Goal: Task Accomplishment & Management: Manage account settings

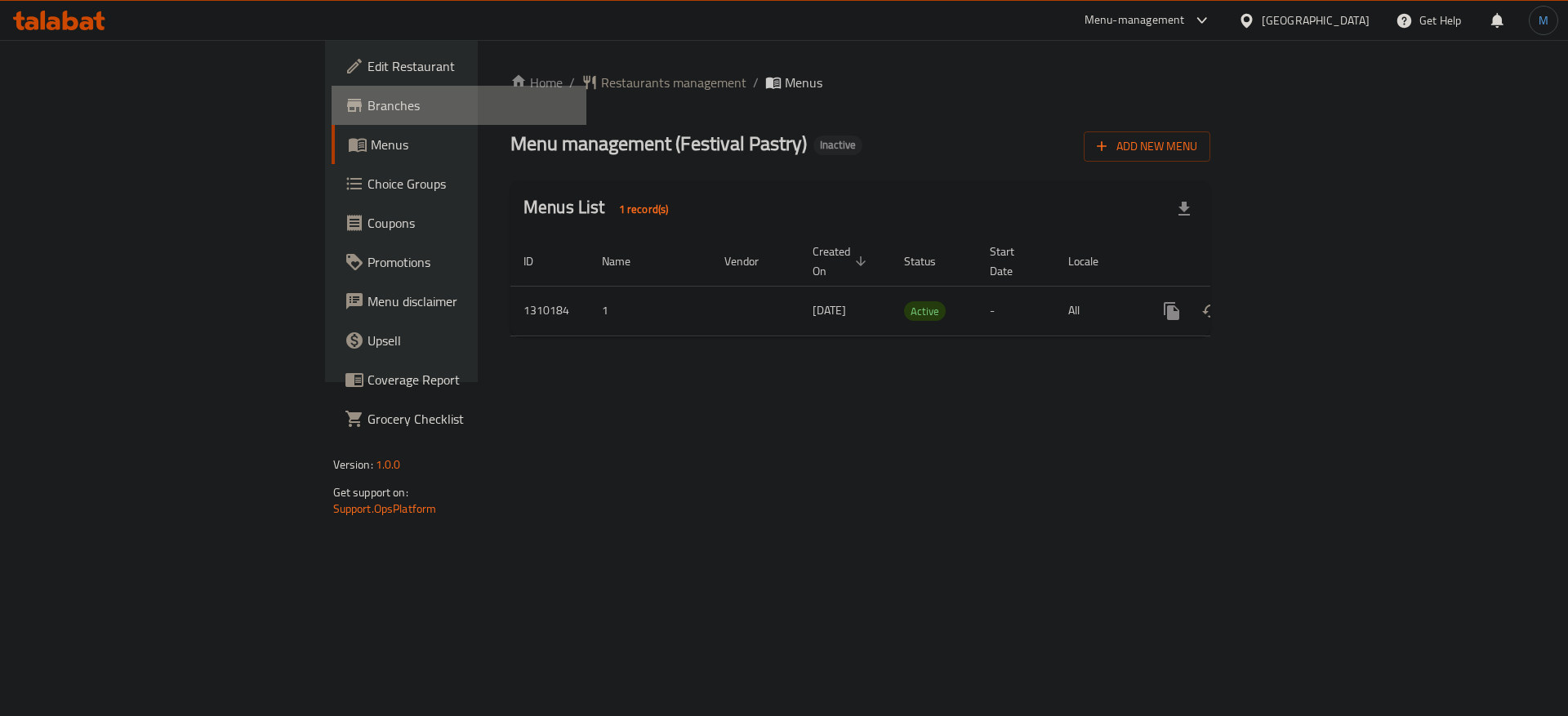
click at [332, 117] on link "Branches" at bounding box center [460, 105] width 255 height 39
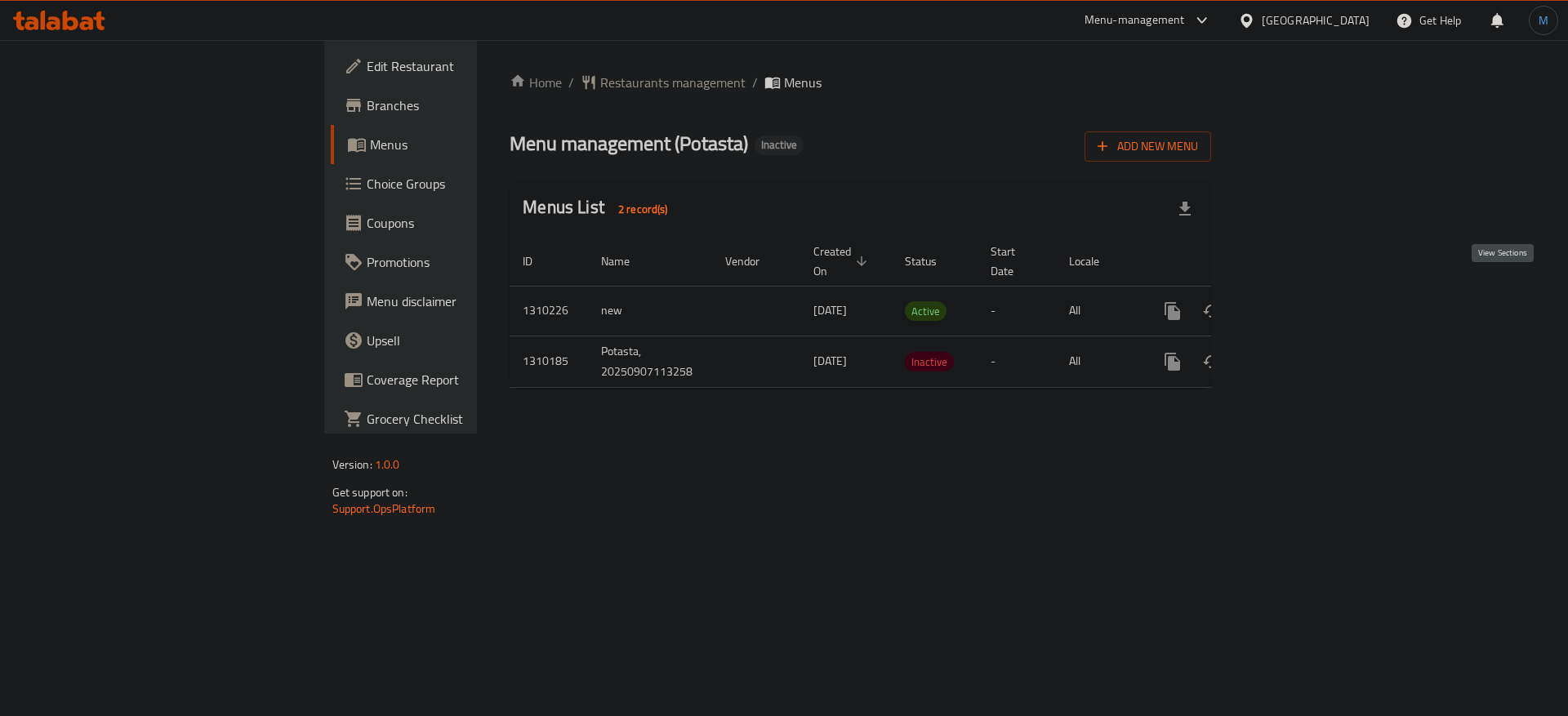
click at [1300, 301] on icon "enhanced table" at bounding box center [1290, 310] width 20 height 20
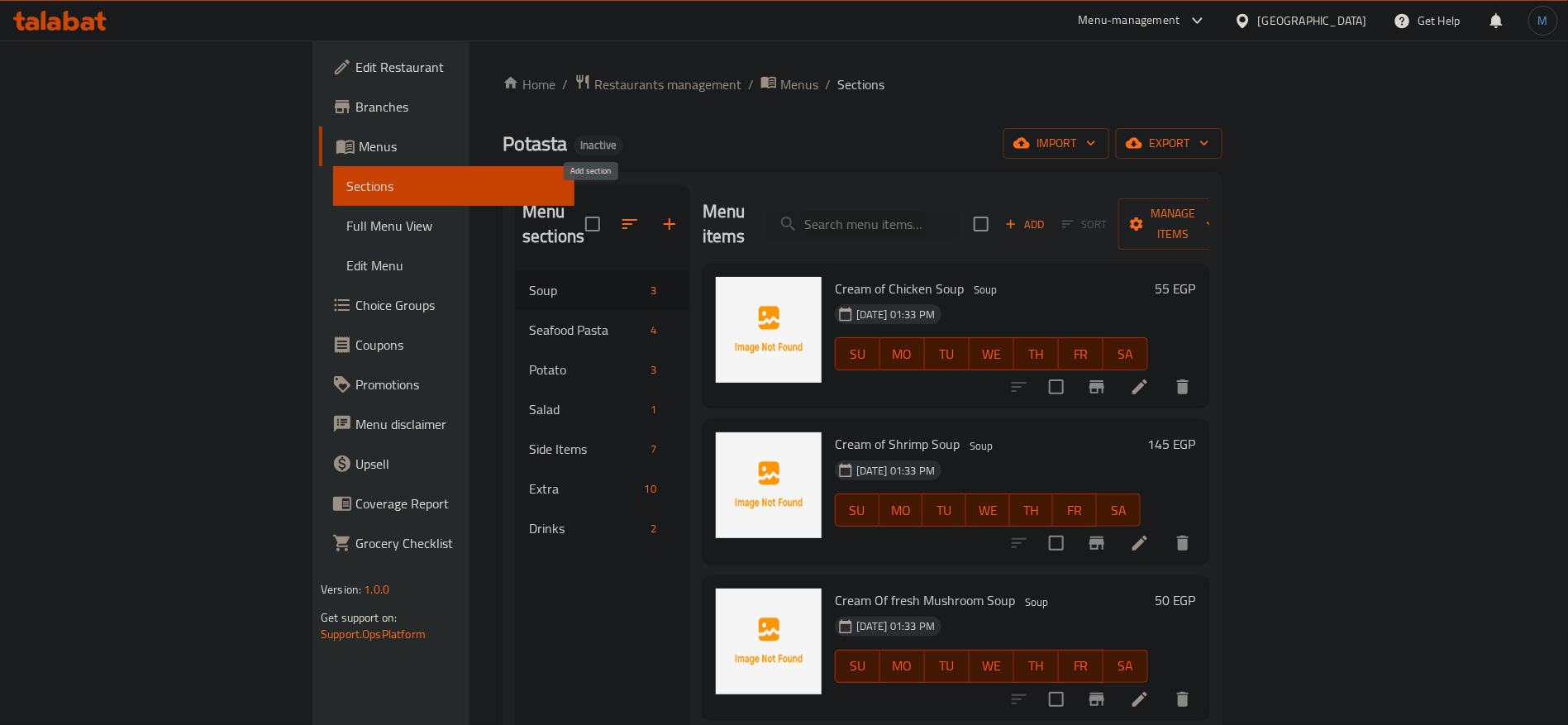
click at [650, 218] on button "button" at bounding box center [670, 224] width 40 height 40
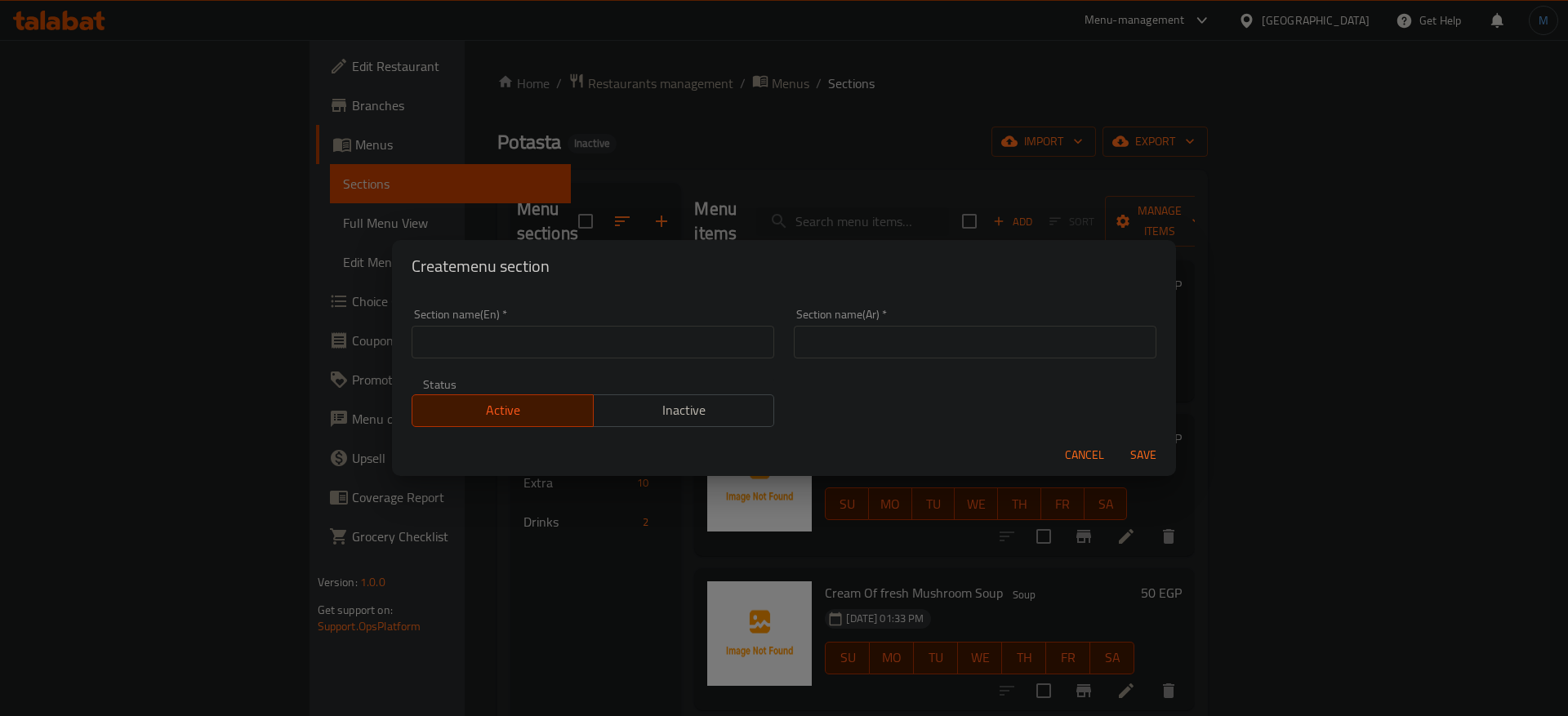
click at [644, 359] on div "Section name(En)   * Section name(En) *" at bounding box center [593, 334] width 382 height 69
click at [654, 348] on input "text" at bounding box center [593, 342] width 363 height 33
type input "Pasta"
click at [1066, 339] on input "text" at bounding box center [975, 342] width 363 height 33
type input "المكرونة"
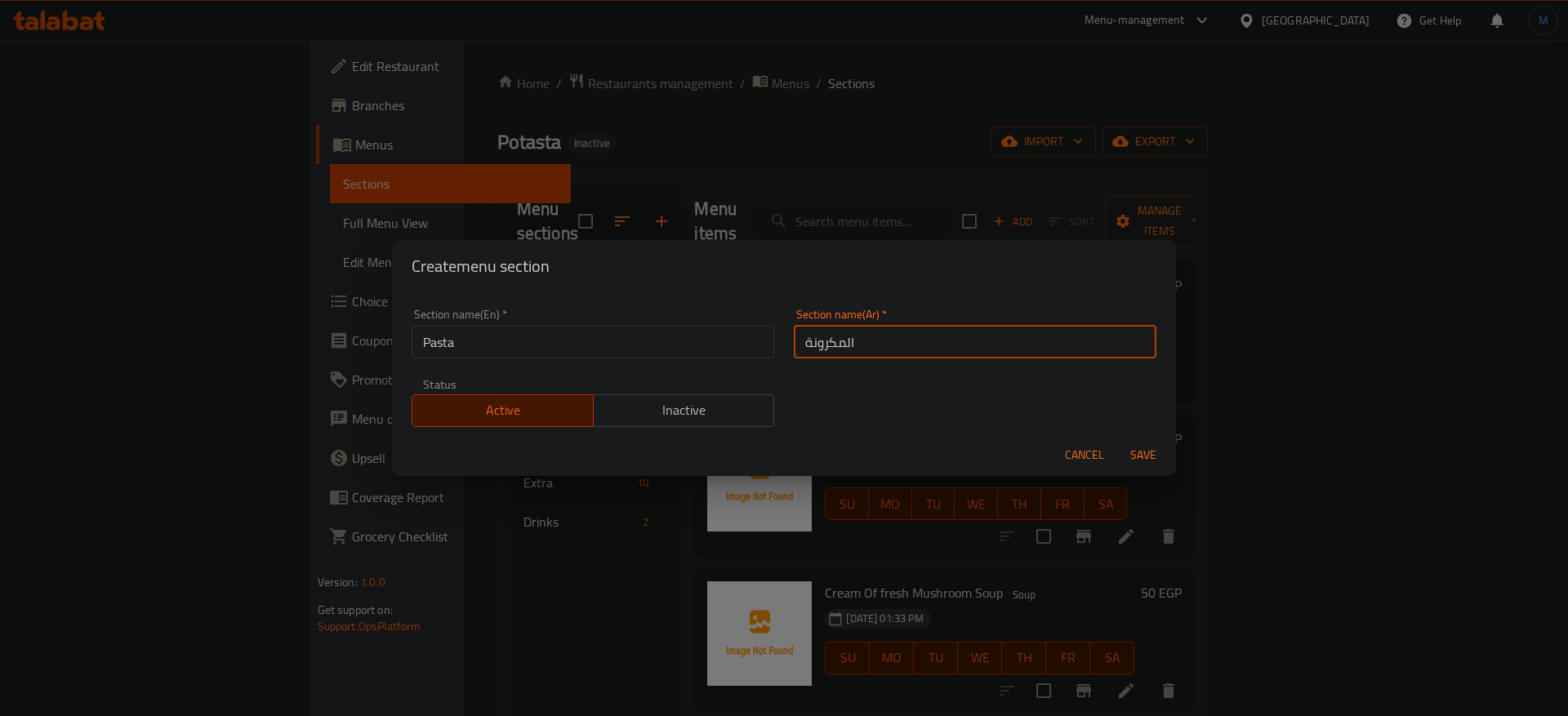
click at [1117, 440] on button "Save" at bounding box center [1143, 455] width 52 height 30
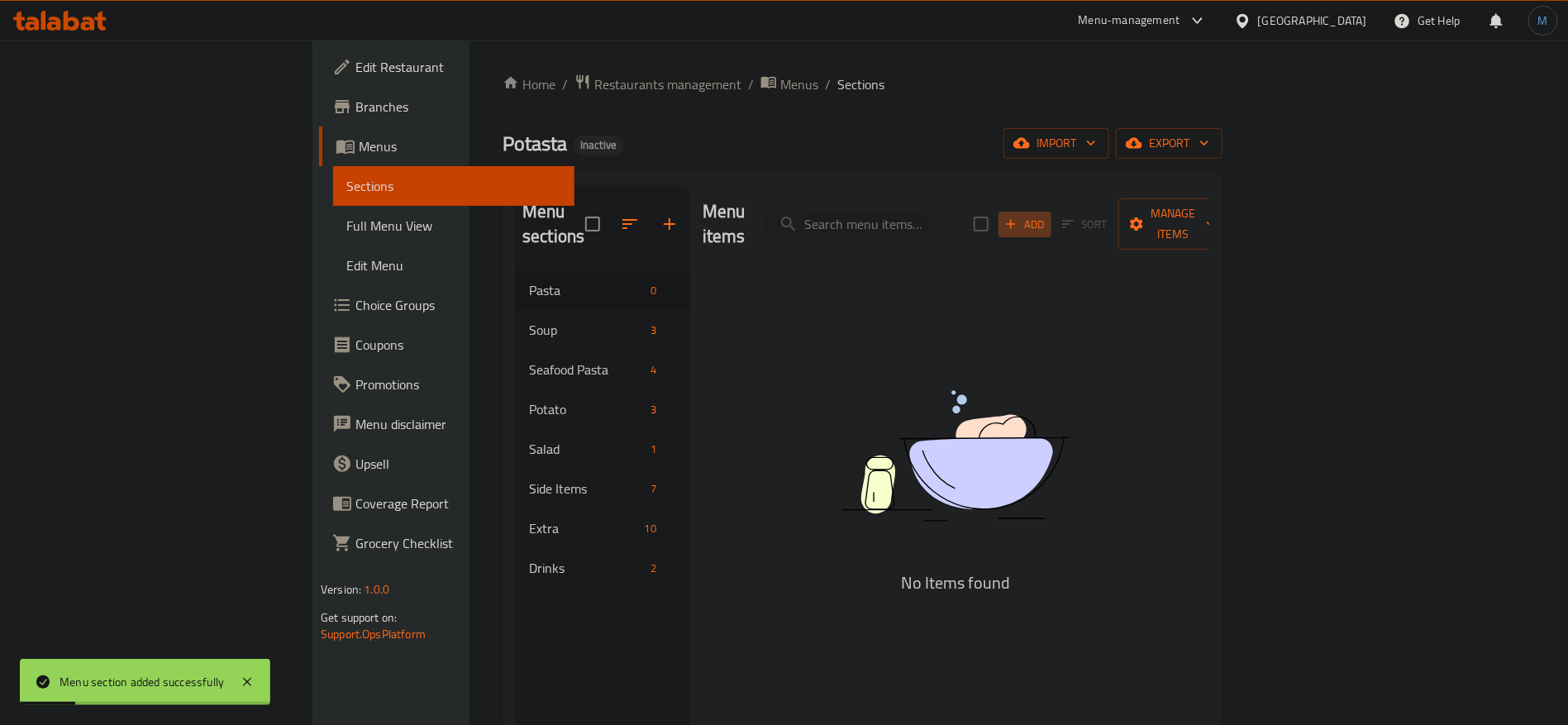
click at [1051, 225] on button "Add" at bounding box center [1025, 224] width 53 height 25
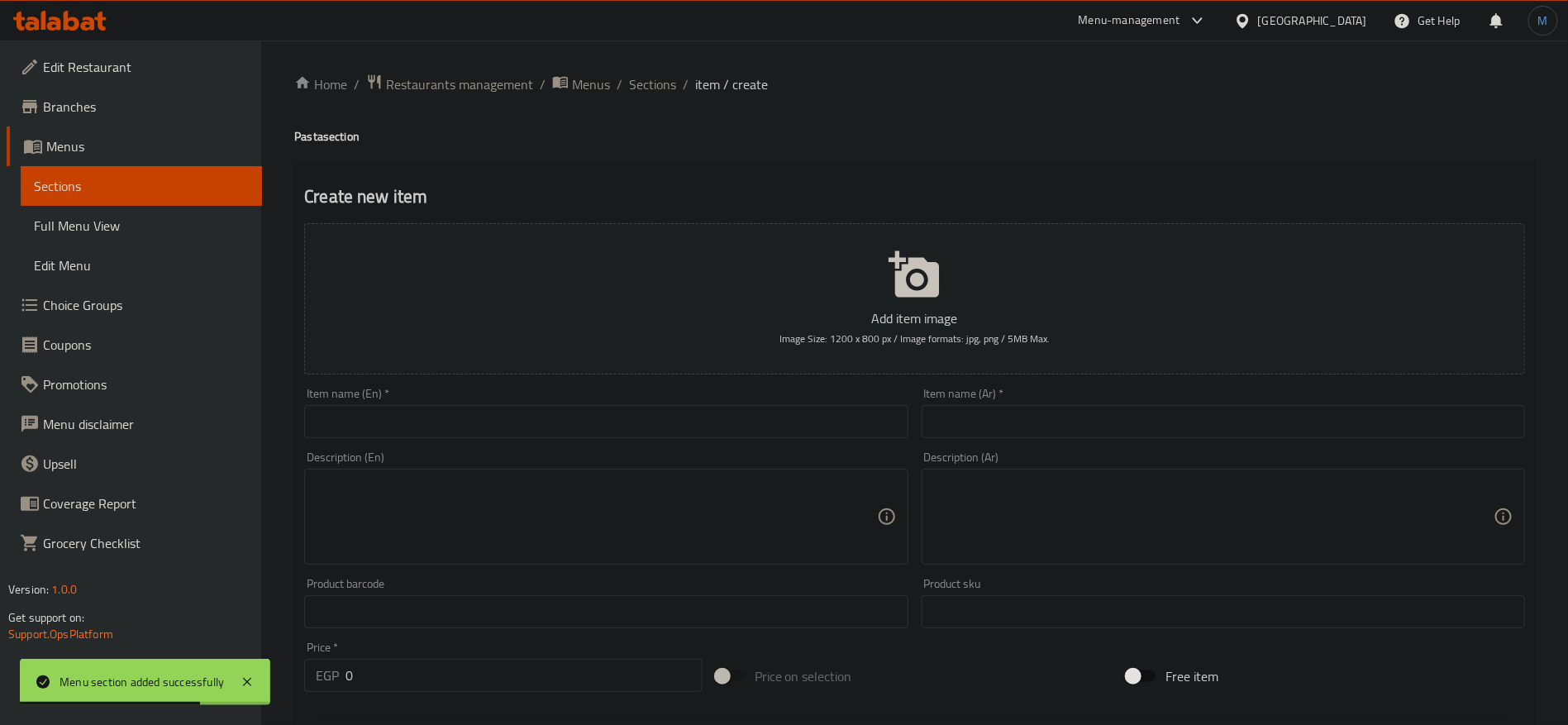
click at [1139, 417] on input "text" at bounding box center [1224, 421] width 604 height 33
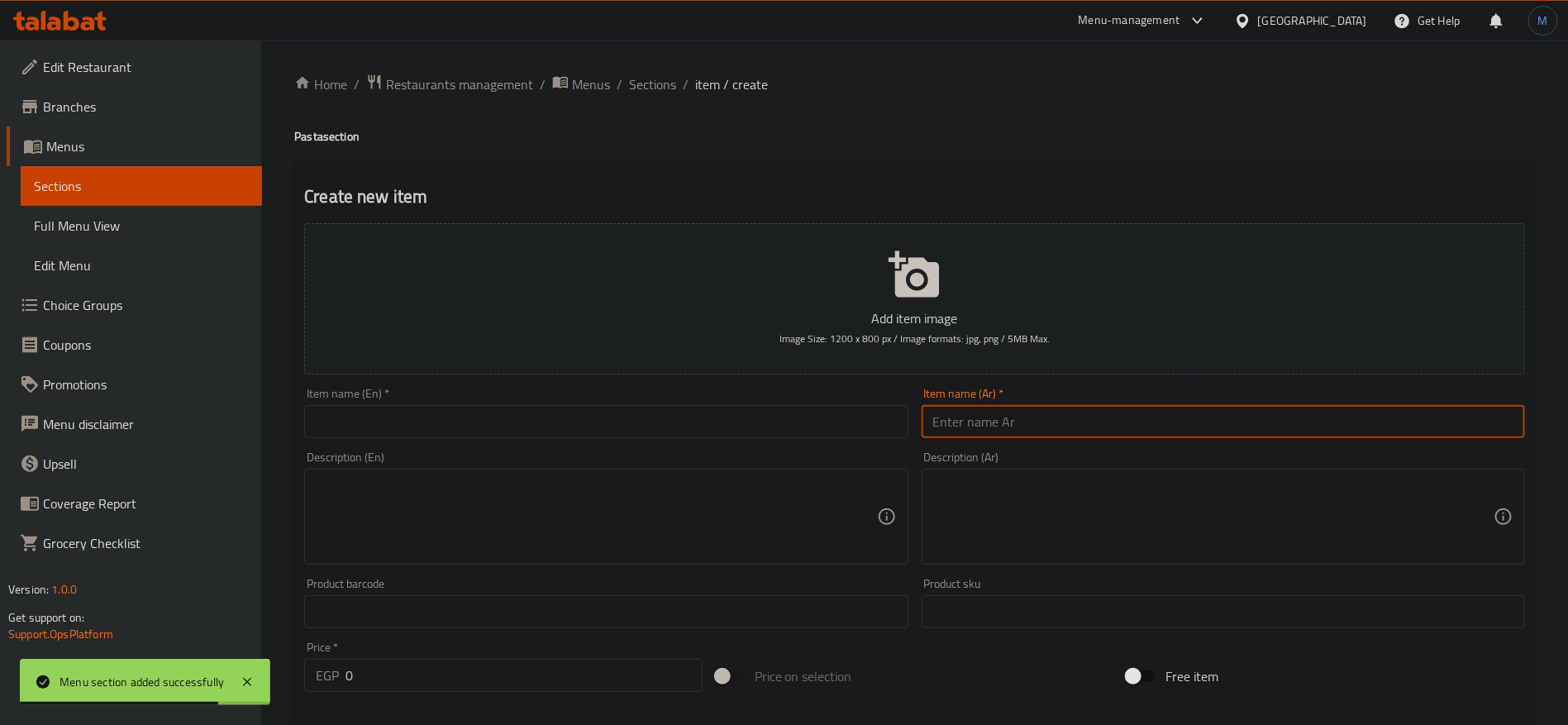
type input "ن"
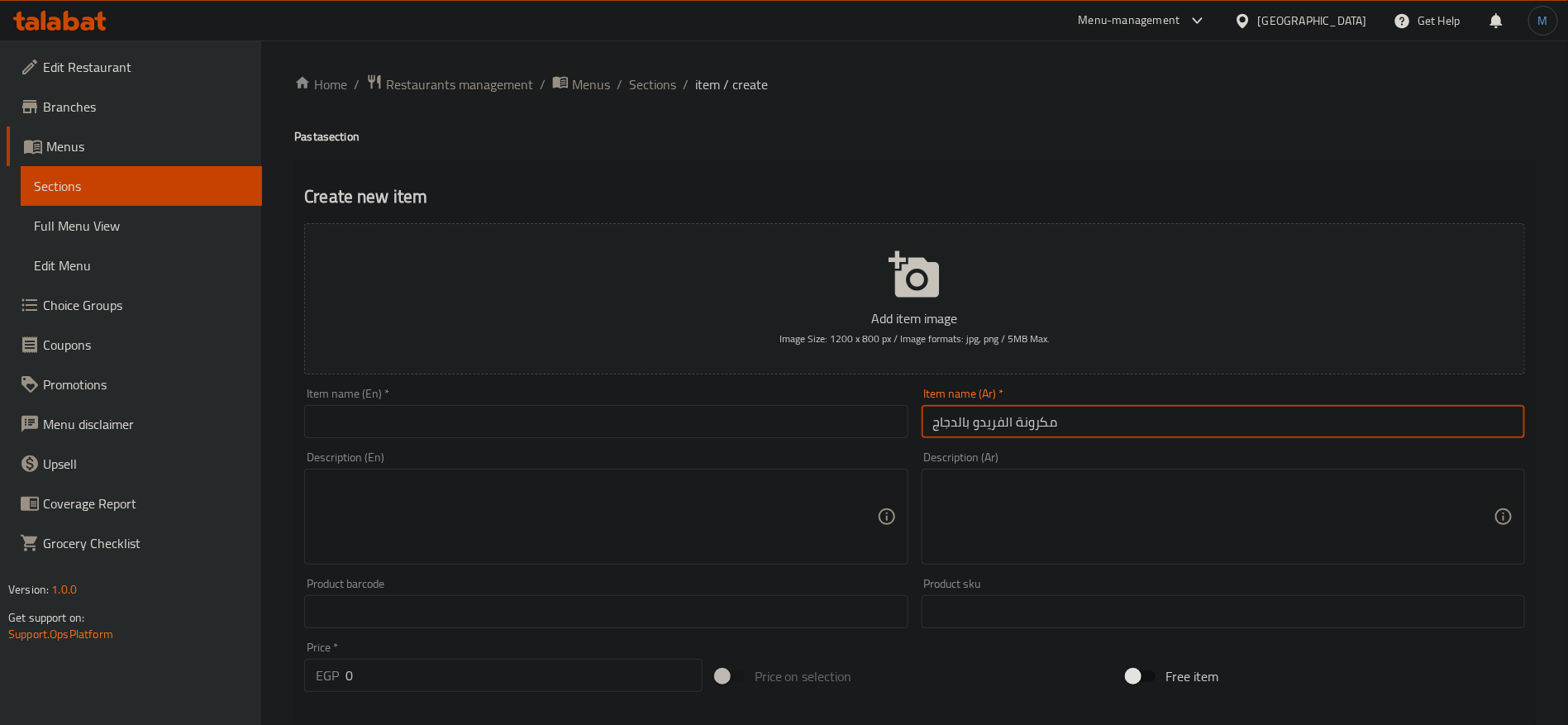
type input "مكرونة الفريدو بالدجاج"
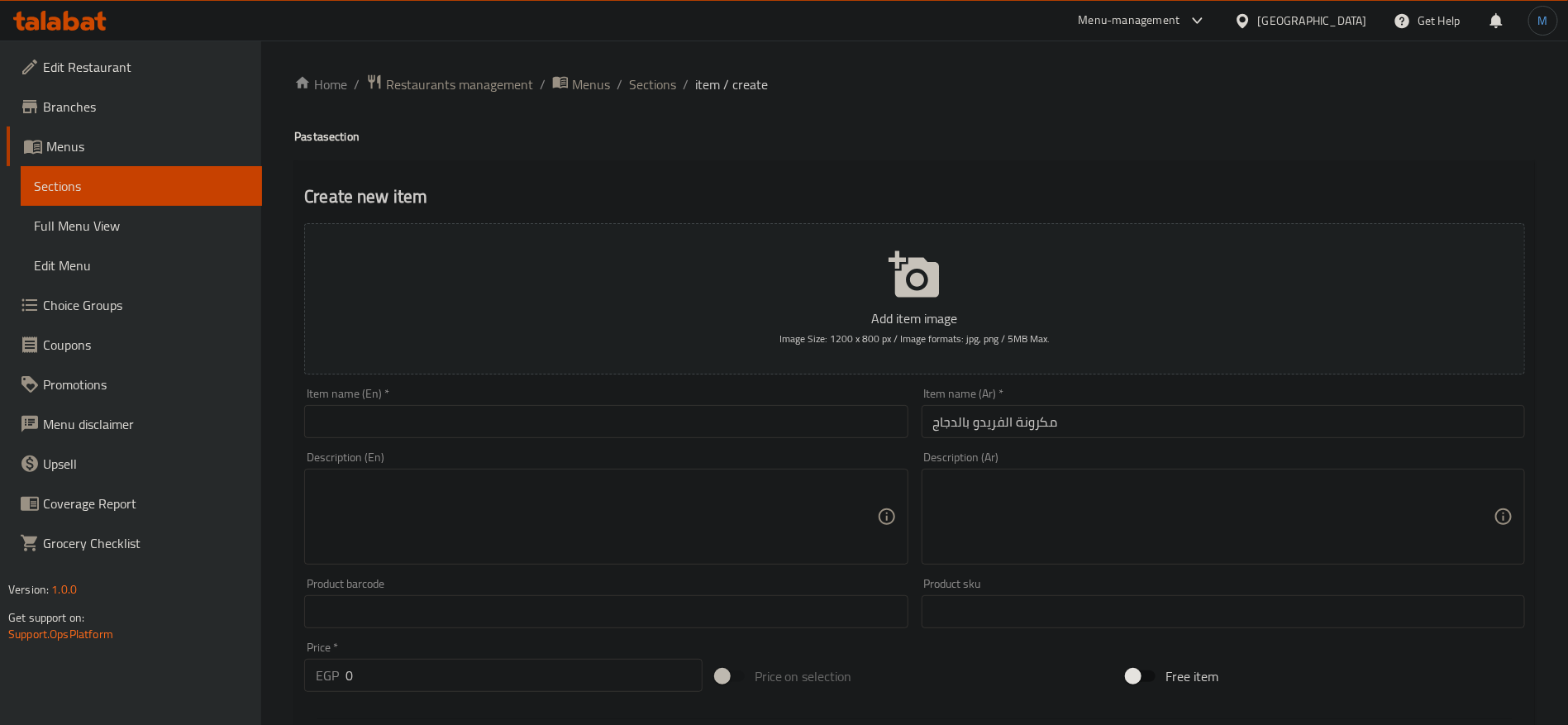
click at [710, 444] on div "Item name (En)   * Item name (En) *" at bounding box center [606, 413] width 617 height 63
click at [710, 438] on input "text" at bounding box center [606, 421] width 604 height 33
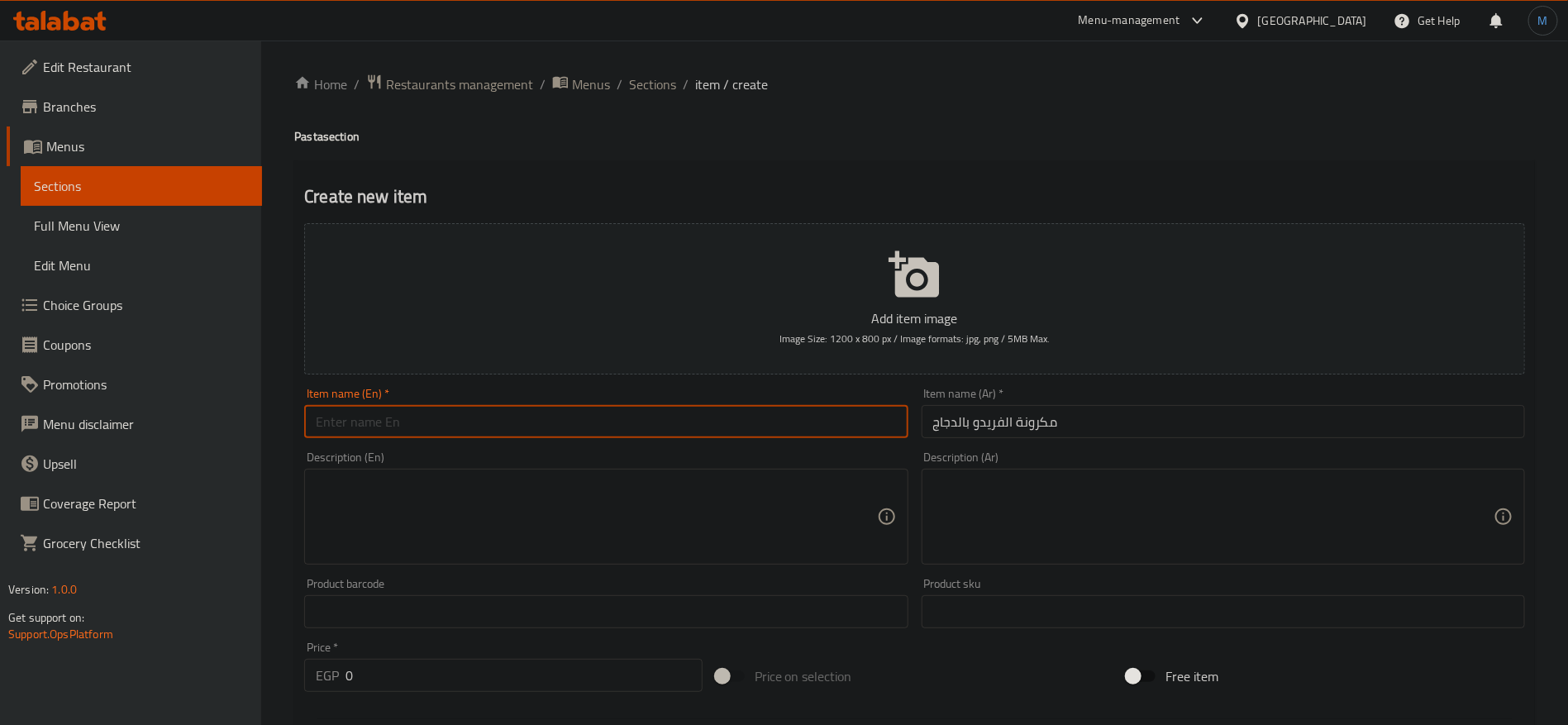
paste input "Alfredo pasta with chicken"
type input "Alfredo Pasta with Chicken"
click at [407, 682] on input "0" at bounding box center [524, 675] width 357 height 33
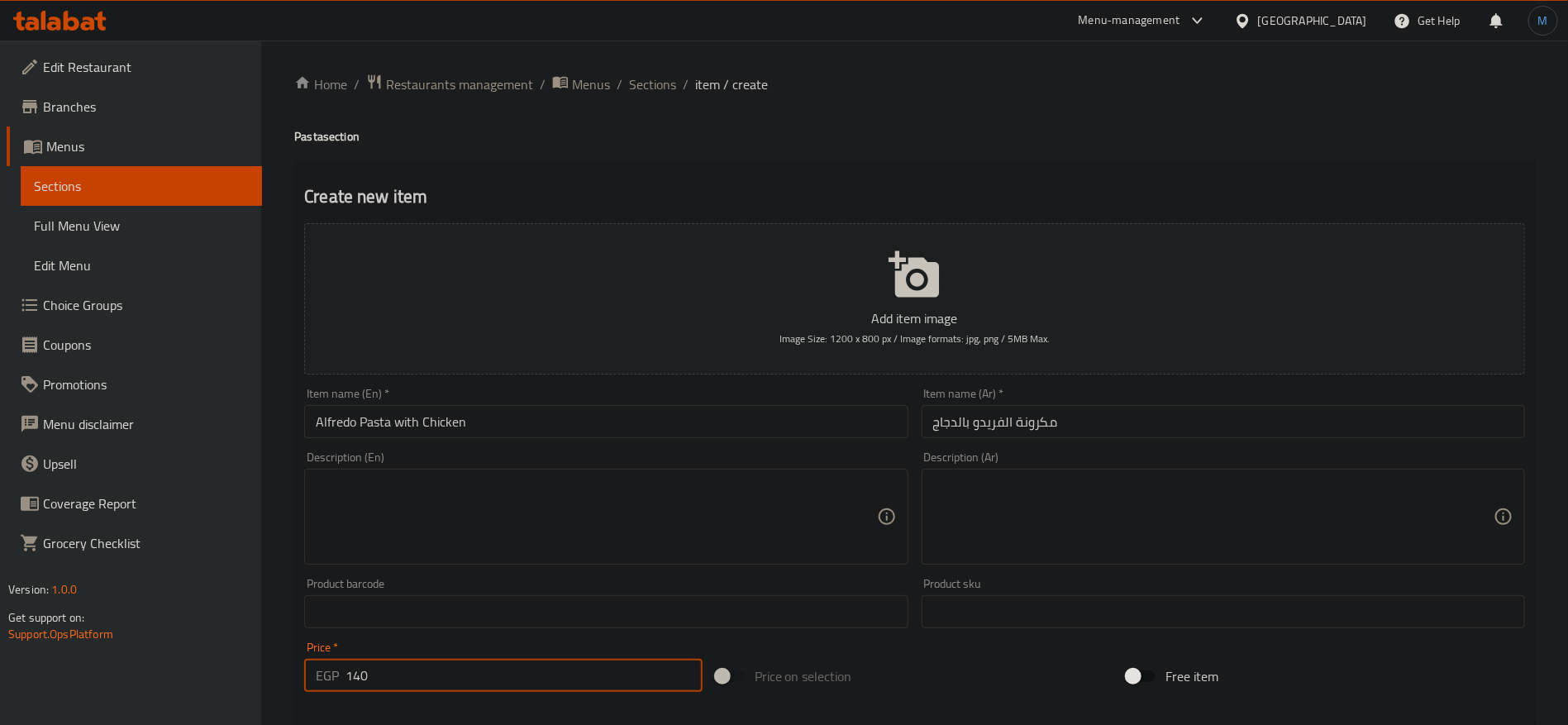
type input "140"
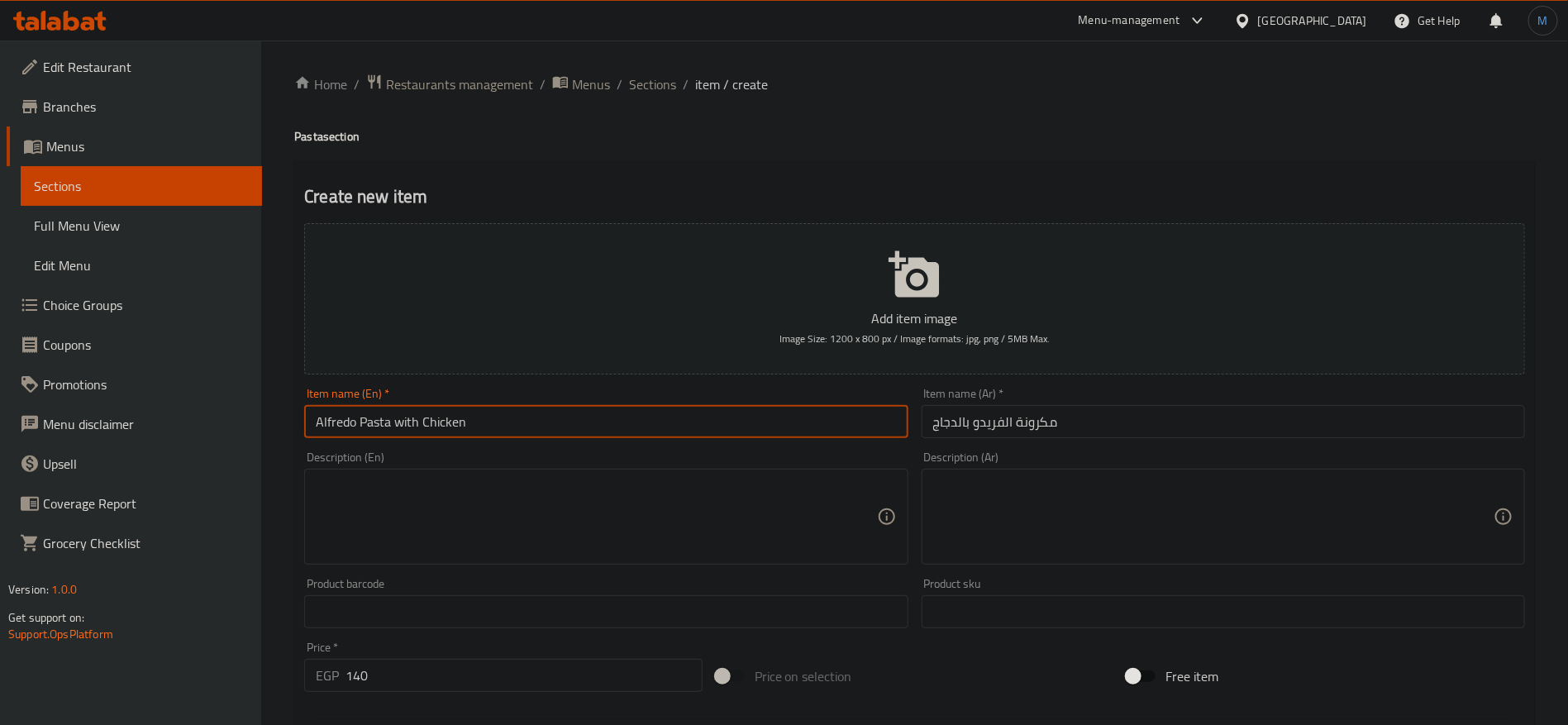
click at [395, 420] on input "Alfredo Pasta with Chicken" at bounding box center [606, 421] width 604 height 33
click at [397, 421] on input "Alfredo Pasta Chicken" at bounding box center [606, 421] width 604 height 33
click at [416, 421] on input "Alfredo Pasta Chicken" at bounding box center [606, 421] width 604 height 33
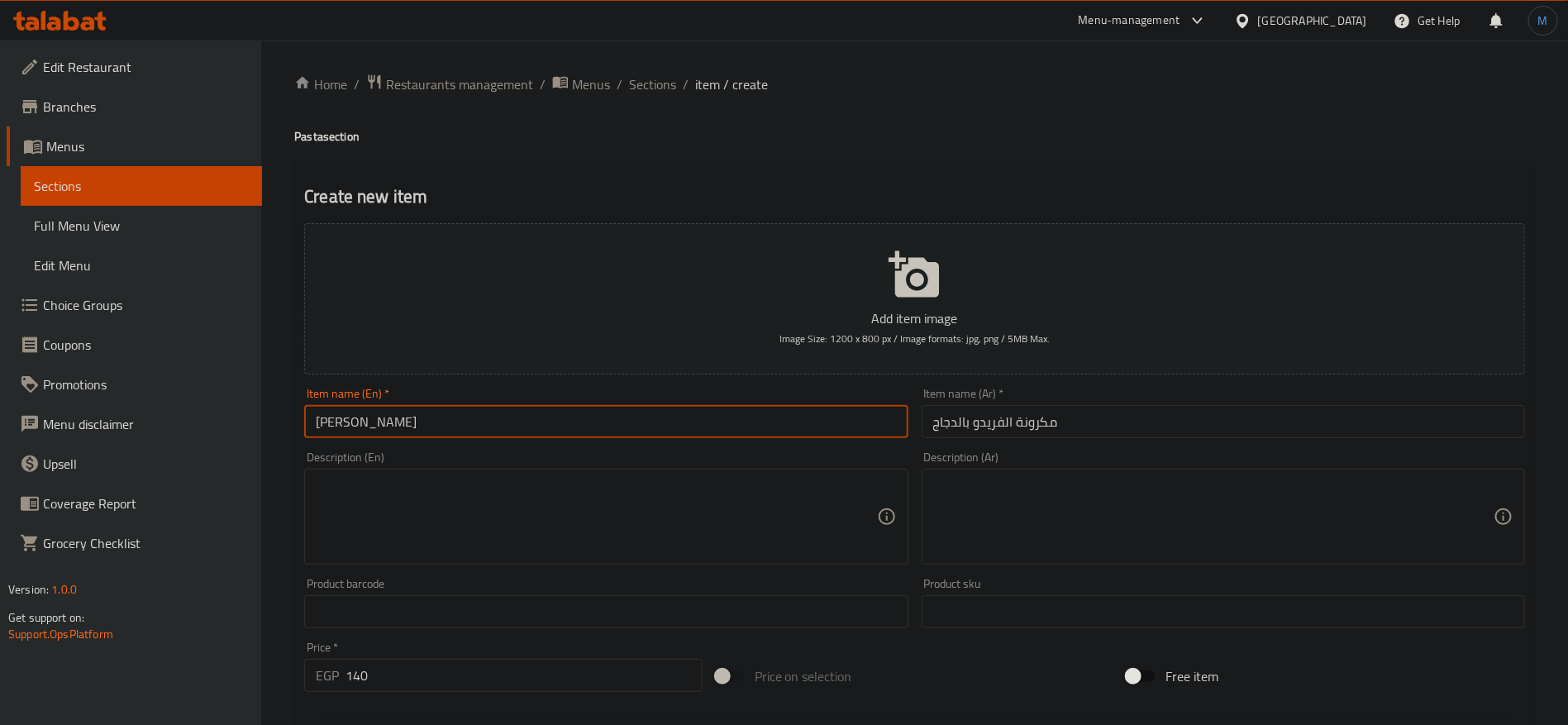
paste input "Chicken"
type input "Alfredo Chicken Pasta"
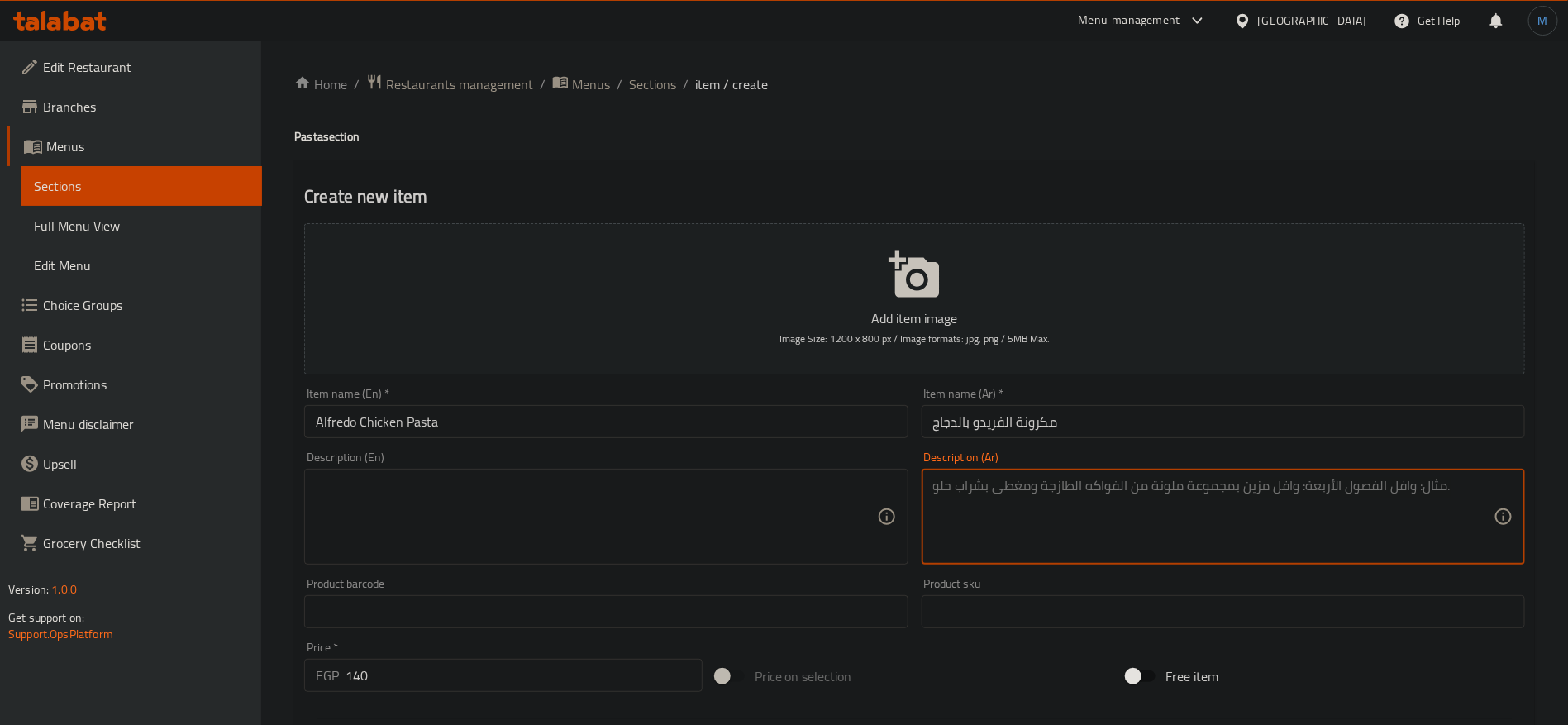
click at [1368, 529] on textarea at bounding box center [1213, 516] width 560 height 78
type textarea "مكرونة بنا او شريط مع قطع دجاج المشوي بالصوص الكريمي والمشروم الطازج"
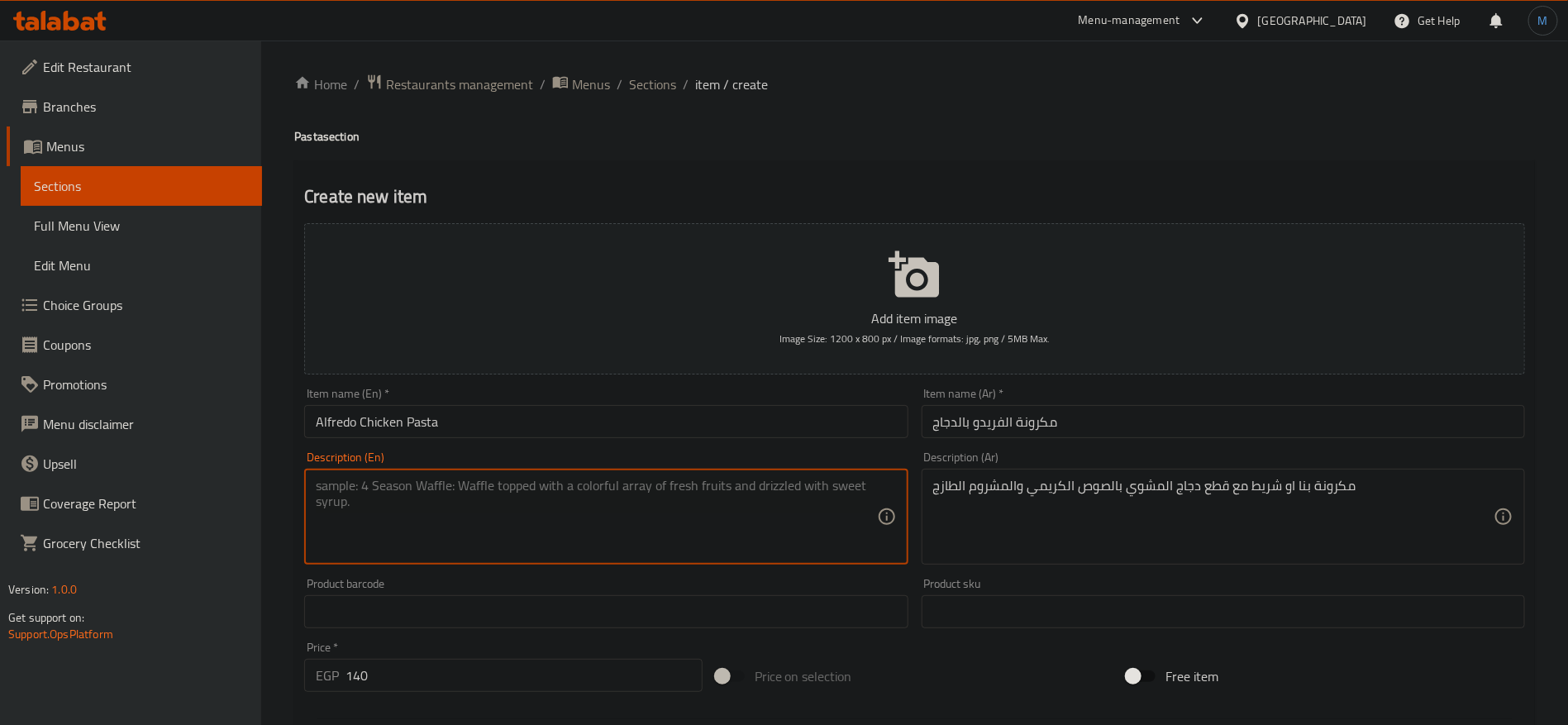
click at [704, 517] on textarea at bounding box center [596, 516] width 560 height 78
paste textarea "Penne pasta or ribbon with grilled chicken pieces in creamy sauce and fresh mus…"
type textarea "Penne pasta or ribbon with grilled chicken pieces in creamy sauce and fresh mus…"
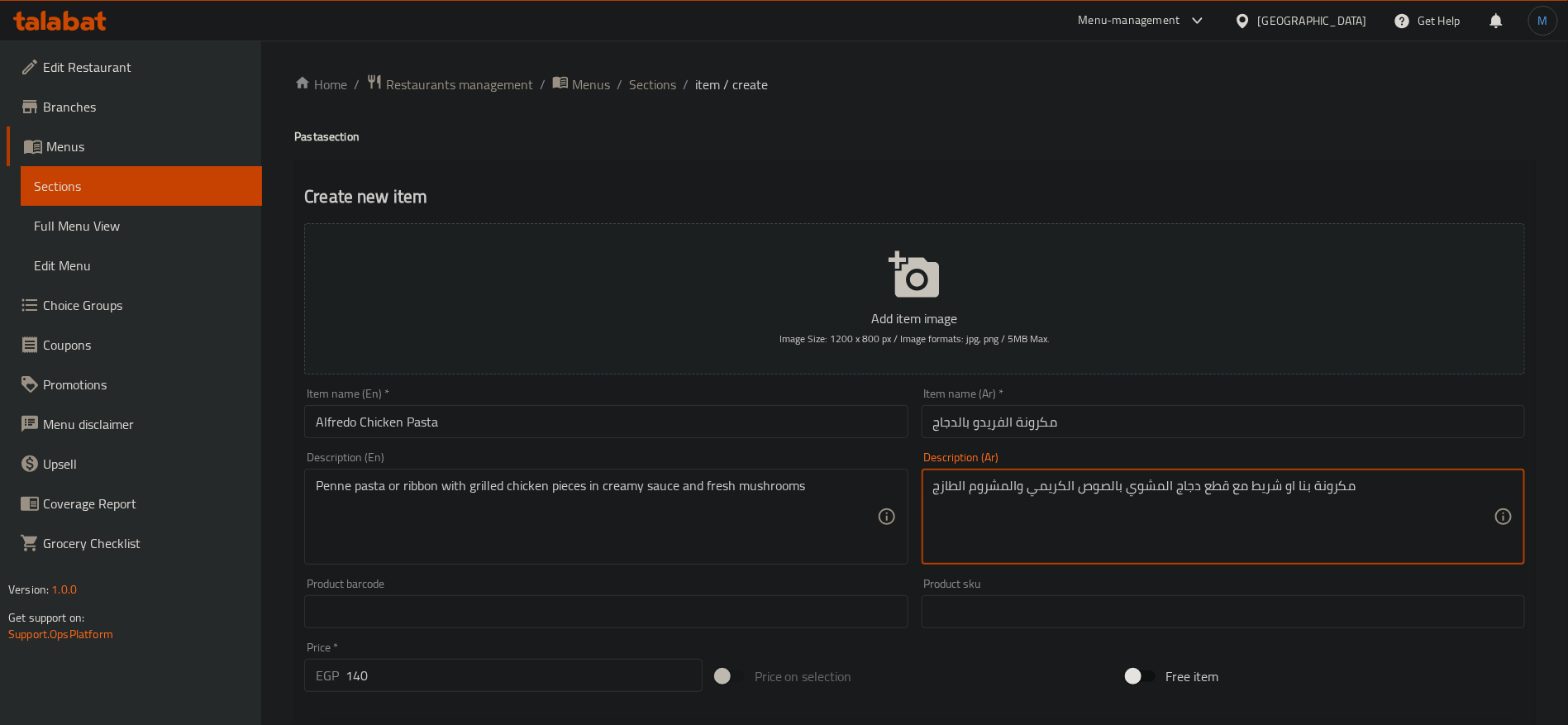
drag, startPoint x: 1291, startPoint y: 482, endPoint x: 1461, endPoint y: 514, distance: 173.0
type textarea "مكرونة بني او شريط مع قطع دجاج المشوي بالصوص الكريمي والمشروم الطازج"
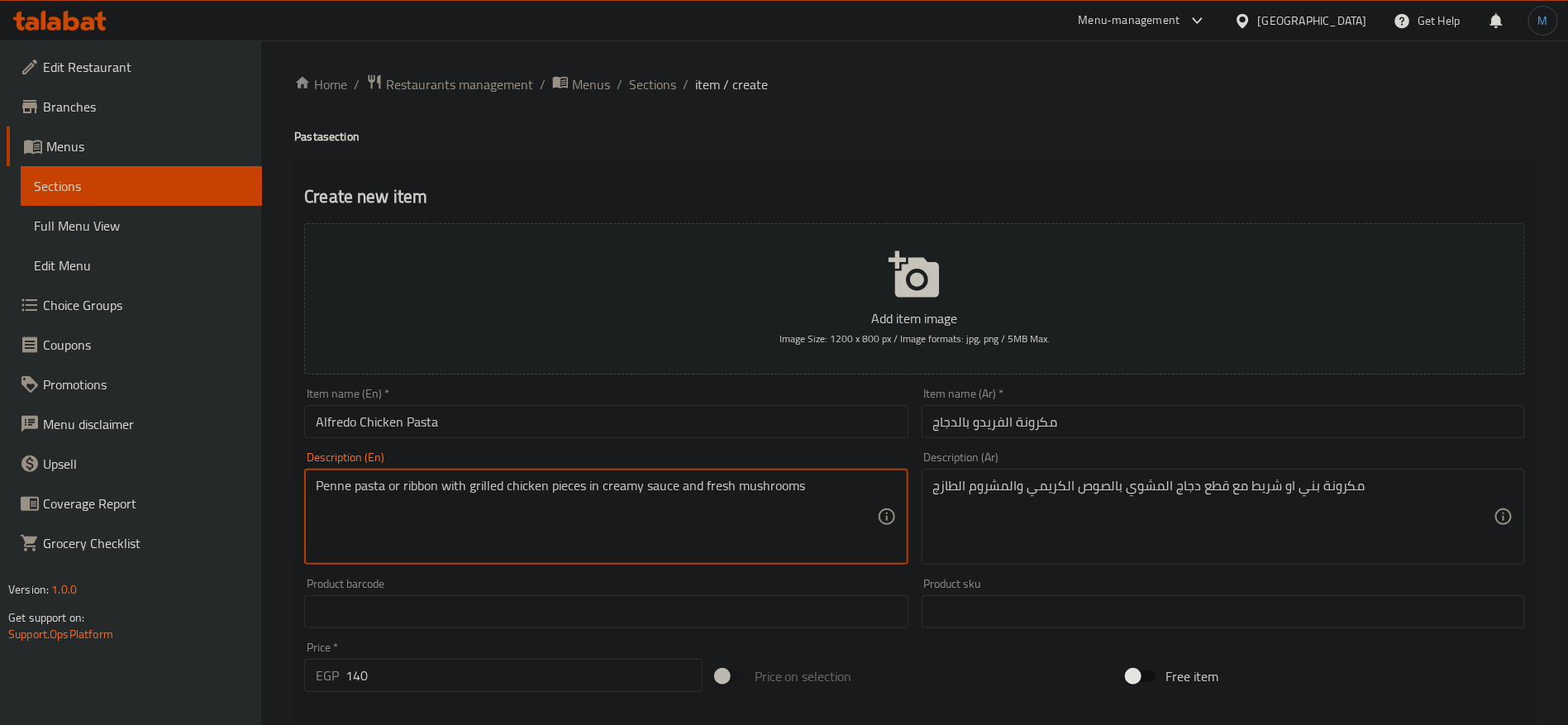
click at [410, 482] on textarea "Penne pasta or ribbon with grilled chicken pieces in creamy sauce and fresh mus…" at bounding box center [596, 516] width 560 height 78
paste textarea "Fettuccine"
type textarea "Penne pasta or Fettuccine with grilled chicken pieces in creamy sauce and fresh…"
click at [524, 437] on input "Alfredo Chicken Pasta" at bounding box center [606, 421] width 604 height 33
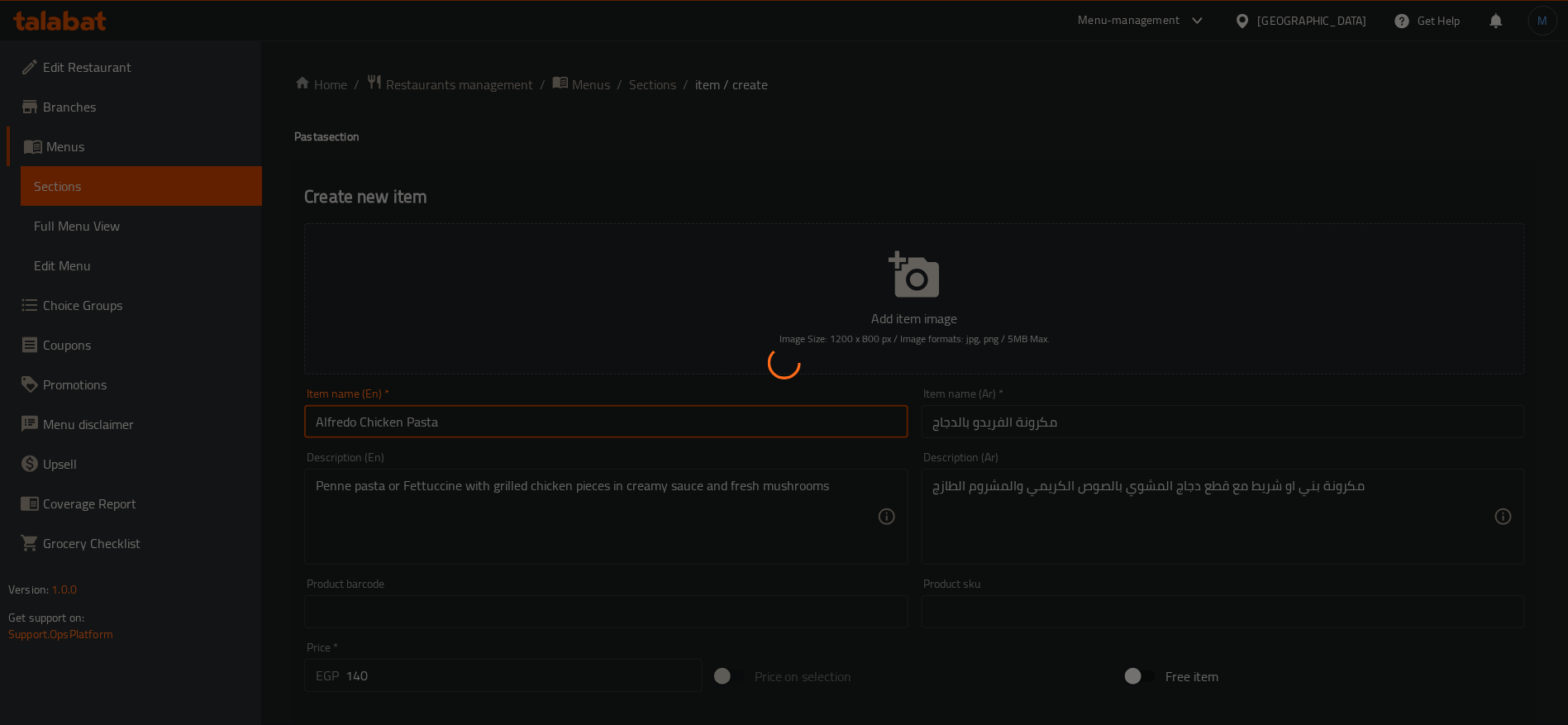
type input "0"
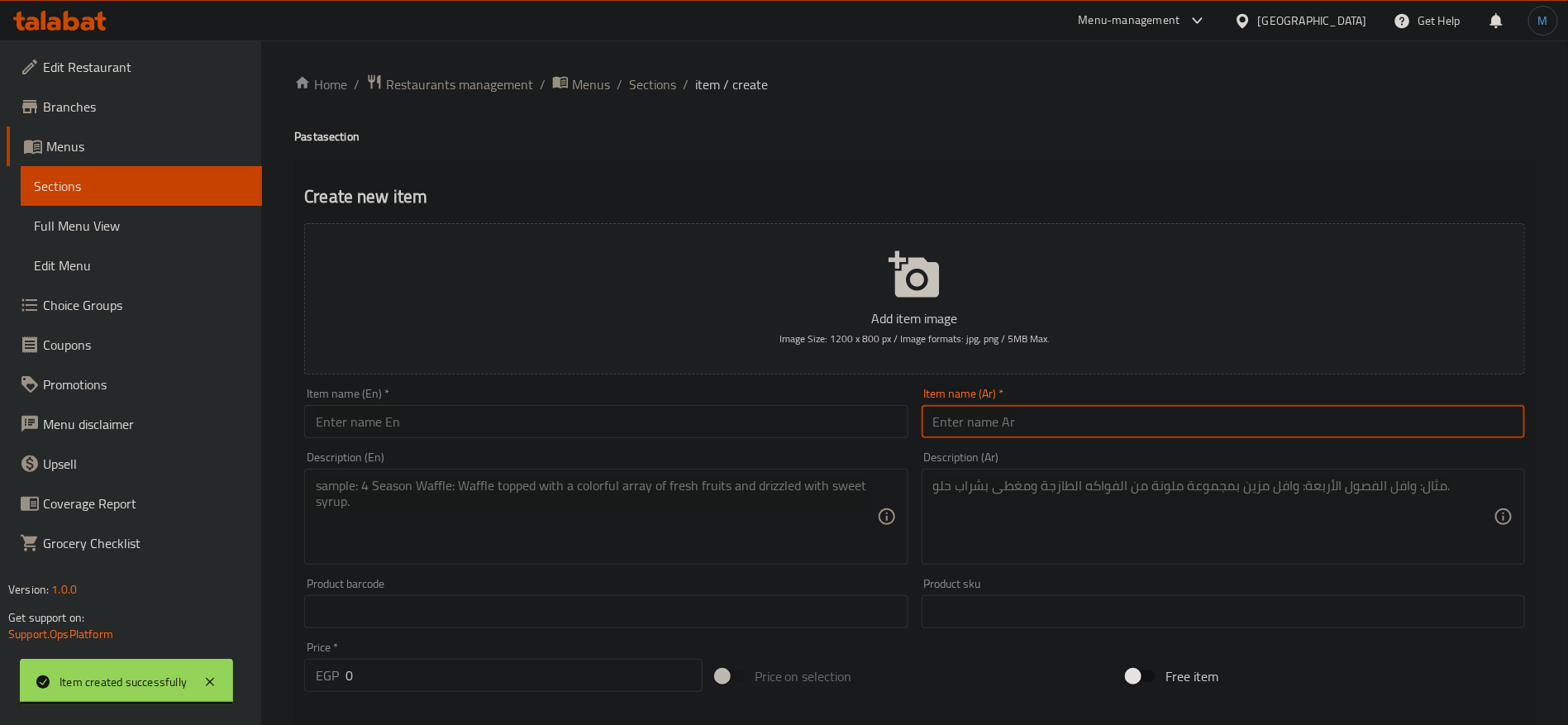
click at [1153, 416] on input "text" at bounding box center [1224, 421] width 604 height 33
type input "ن"
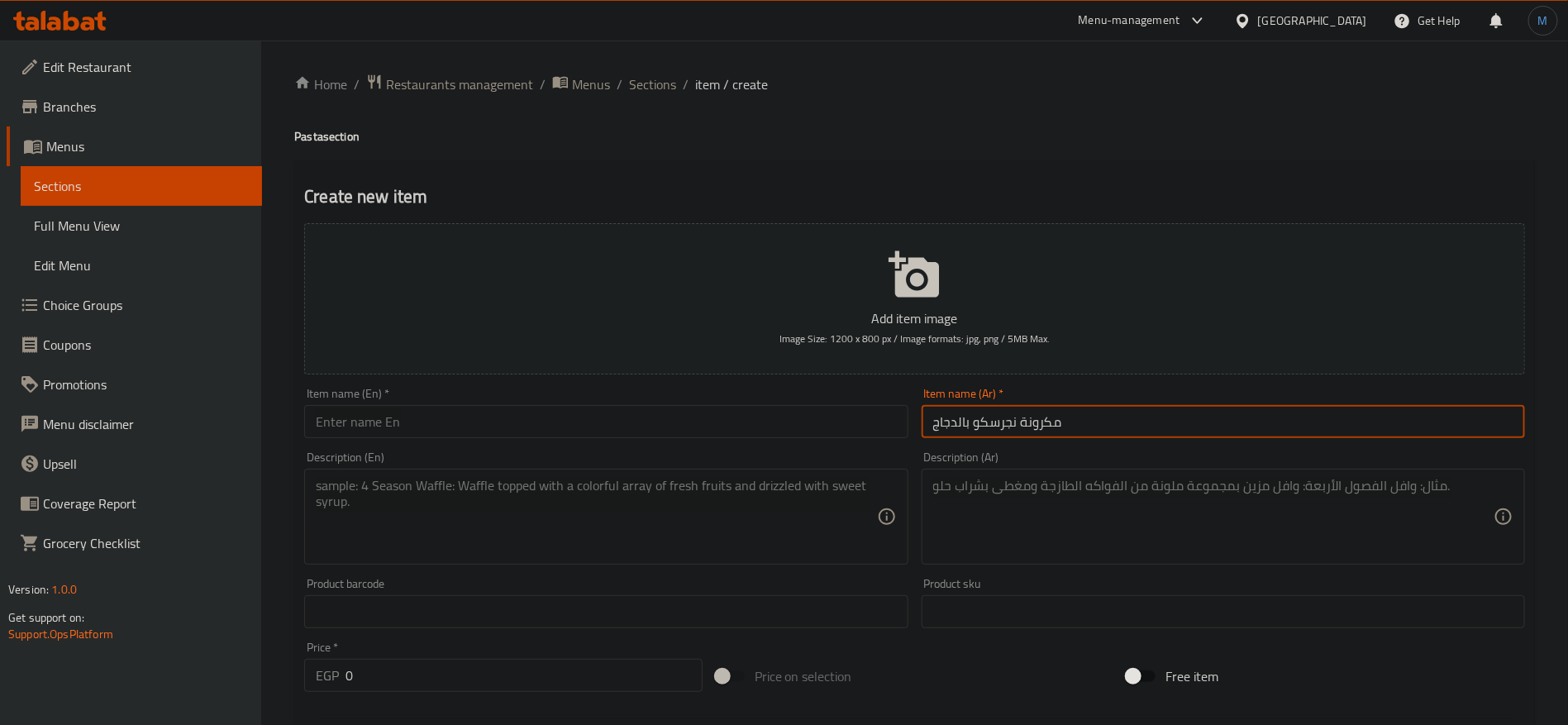
type input "مكرونة نجرسكو بالدجاج"
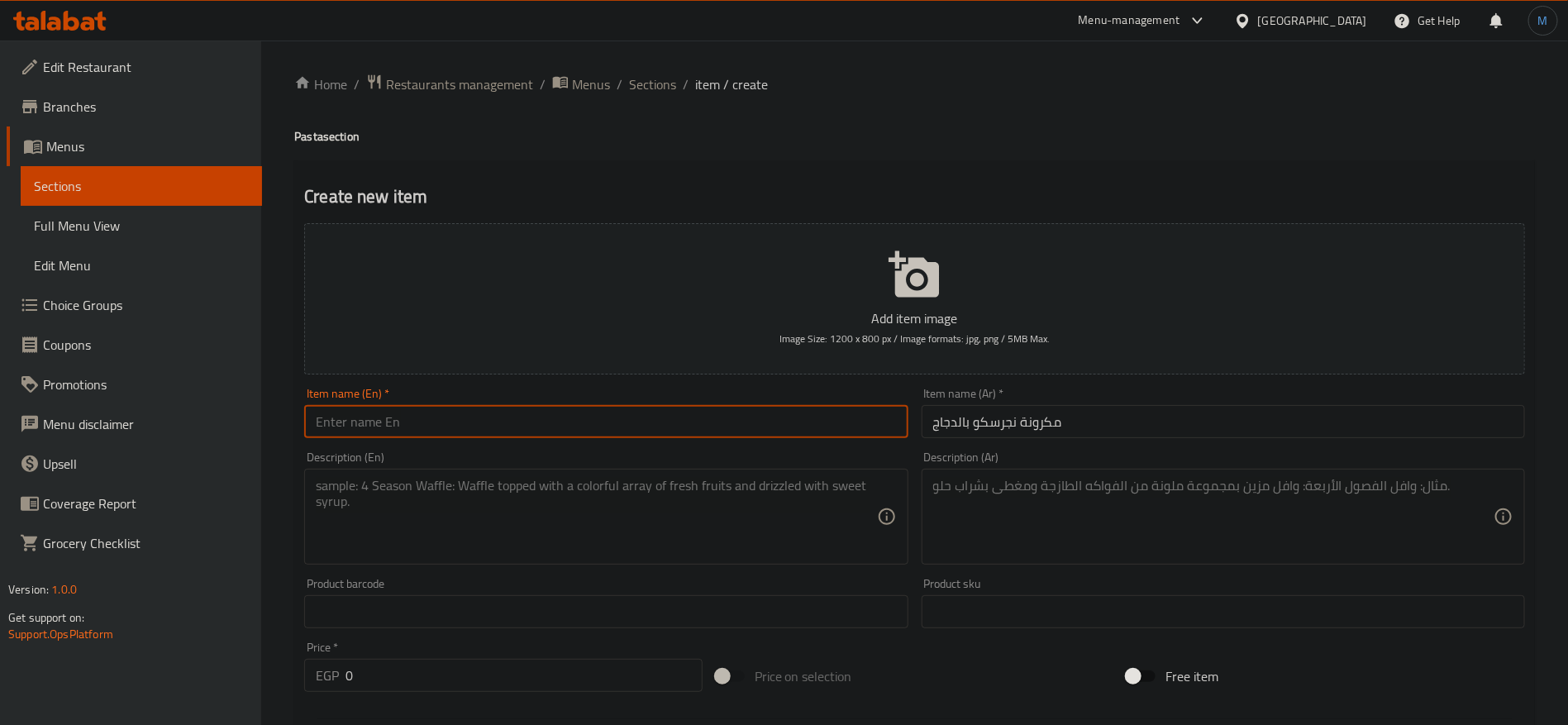
click at [736, 424] on input "text" at bounding box center [606, 421] width 604 height 33
paste input "Negresco pasta with chicken"
click at [468, 421] on input "Negresco Pasta with Chicken" at bounding box center [606, 421] width 604 height 33
paste input "Chicken"
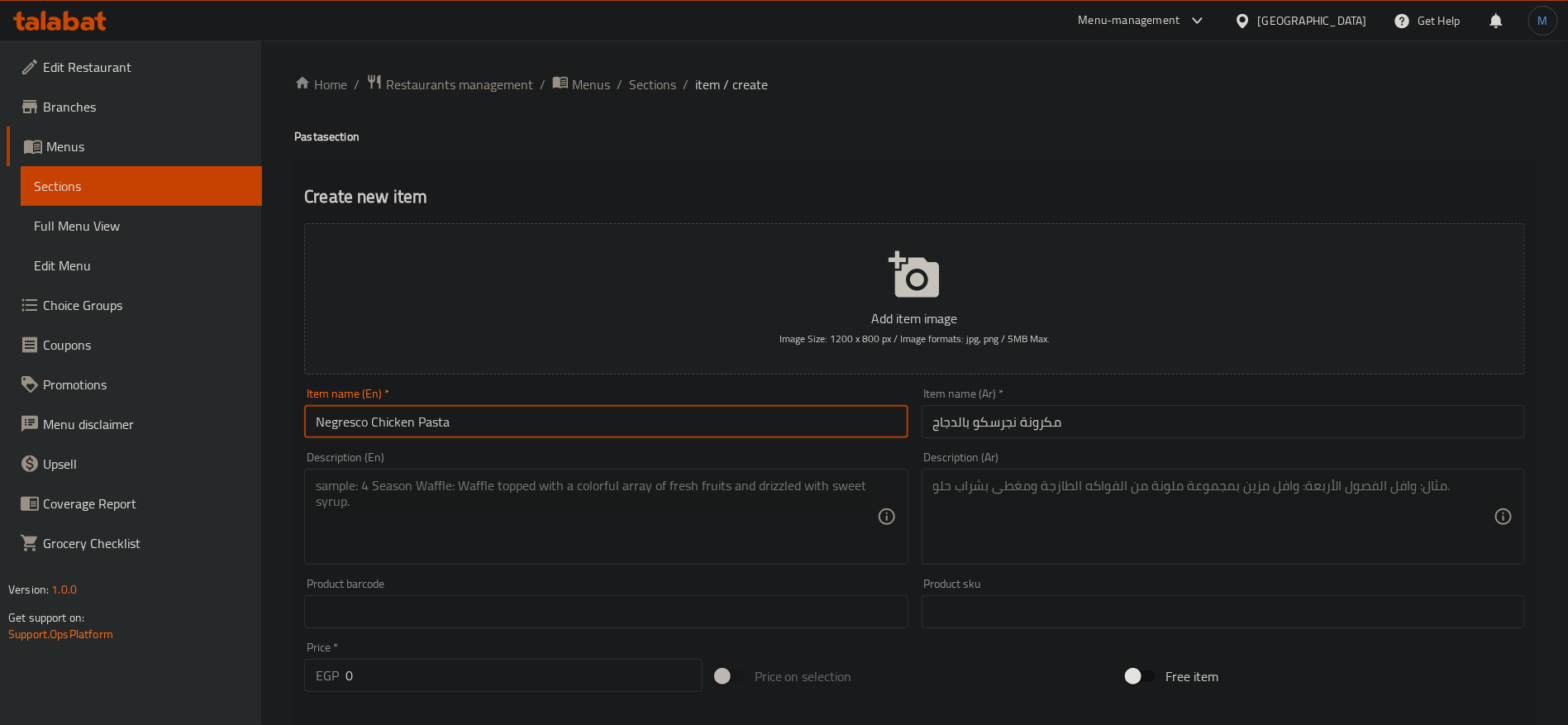
type input "Negresco Chicken Pasta"
click at [1111, 531] on textarea at bounding box center [1213, 516] width 560 height 78
paste textarea "مكرونة بنا او شريط مع قطع دجاج المشوي بالصوص الكريمي والمشروم الطازج ومغطاه بال…"
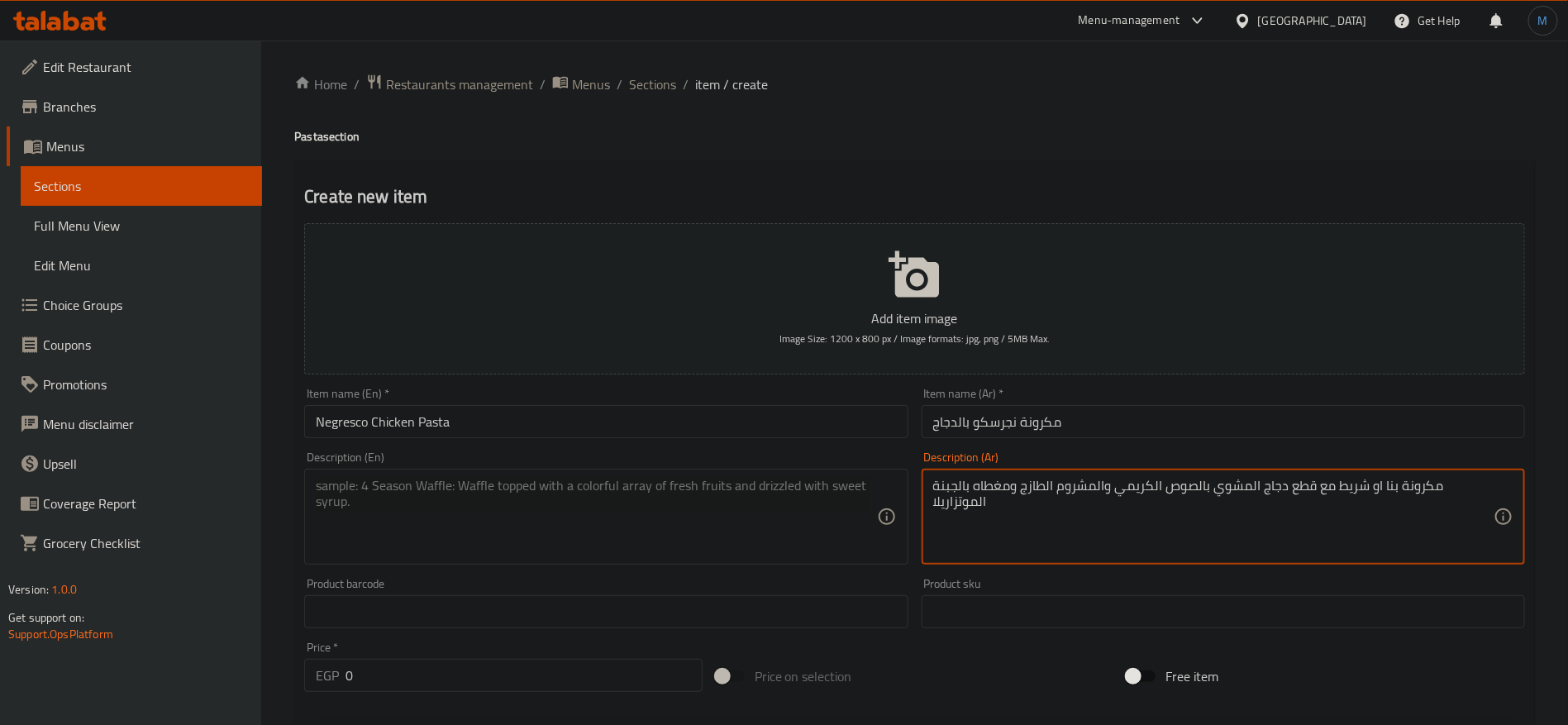
type textarea "مكرونة بنا او شريط مع قطع دجاج المشوي بالصوص الكريمي والمشروم الطازج ومغطاه بال…"
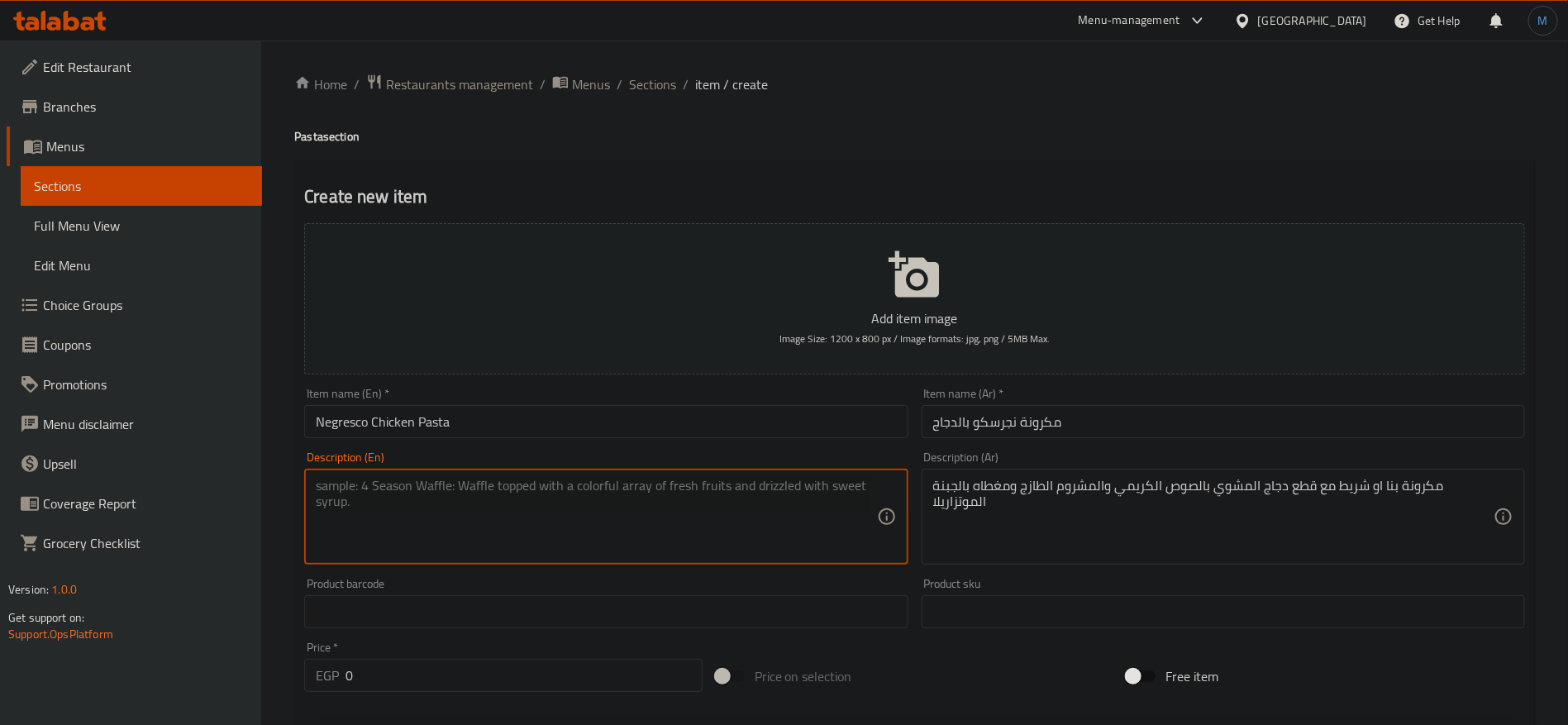
click at [684, 549] on textarea at bounding box center [596, 516] width 560 height 78
paste textarea "Penne pasta or ribbon with grilled chicken pieces in creamy sauce, fresh mushro…"
click at [424, 489] on textarea "Penne pasta or ribbon with grilled chicken pieces in creamy sauce, fresh mushro…" at bounding box center [596, 516] width 560 height 78
paste textarea "Fettuccine"
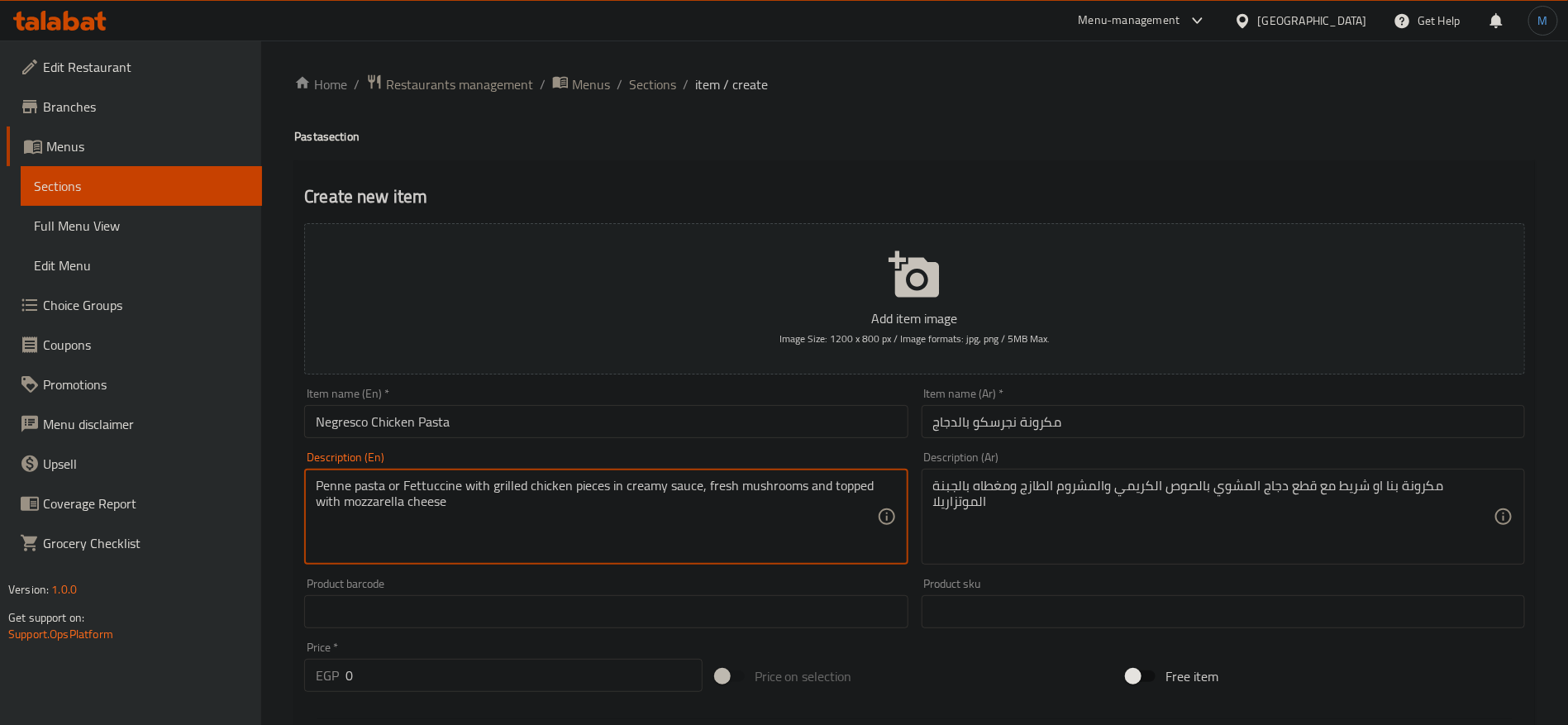
type textarea "Penne pasta or Fettuccine with grilled chicken pieces in creamy sauce, fresh mu…"
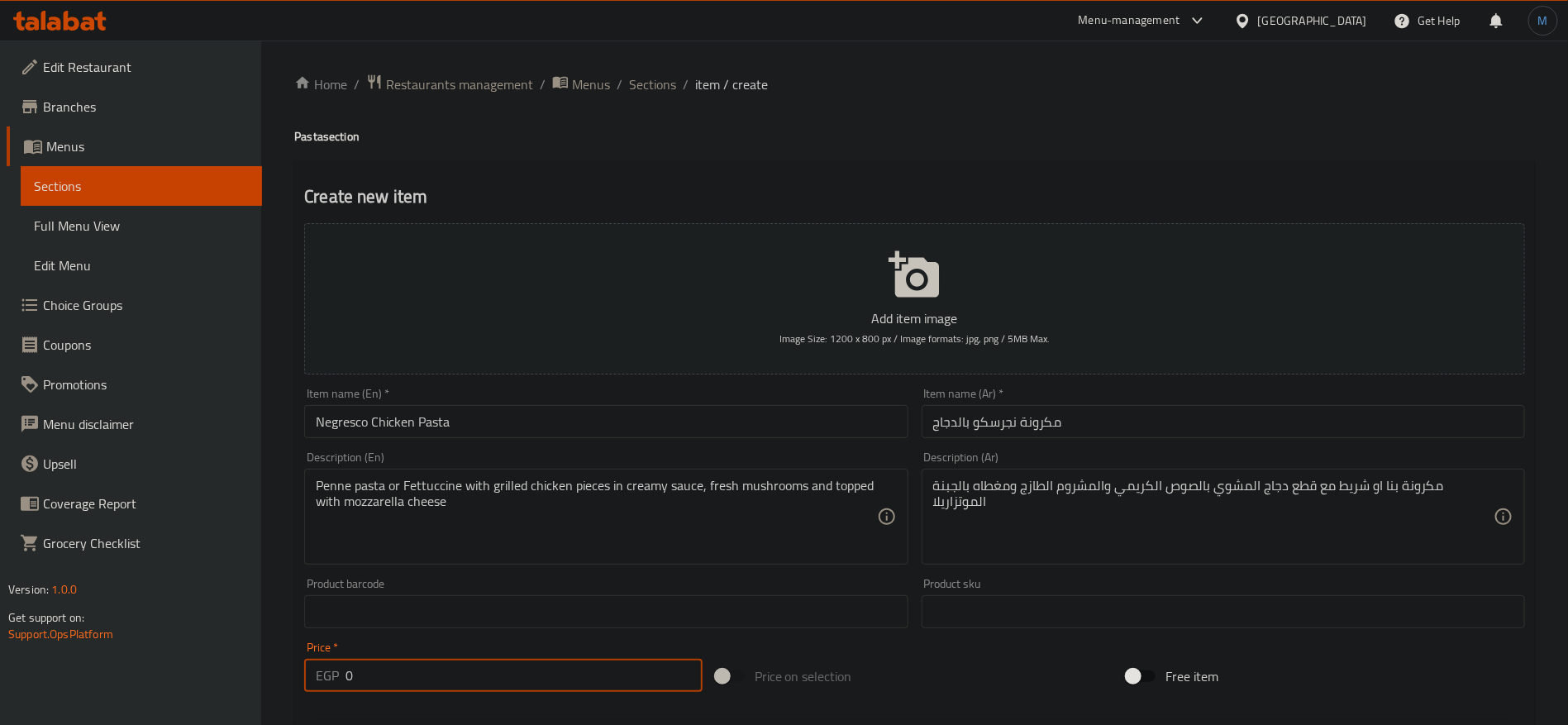
click at [606, 662] on input "0" at bounding box center [524, 675] width 357 height 33
type input "180"
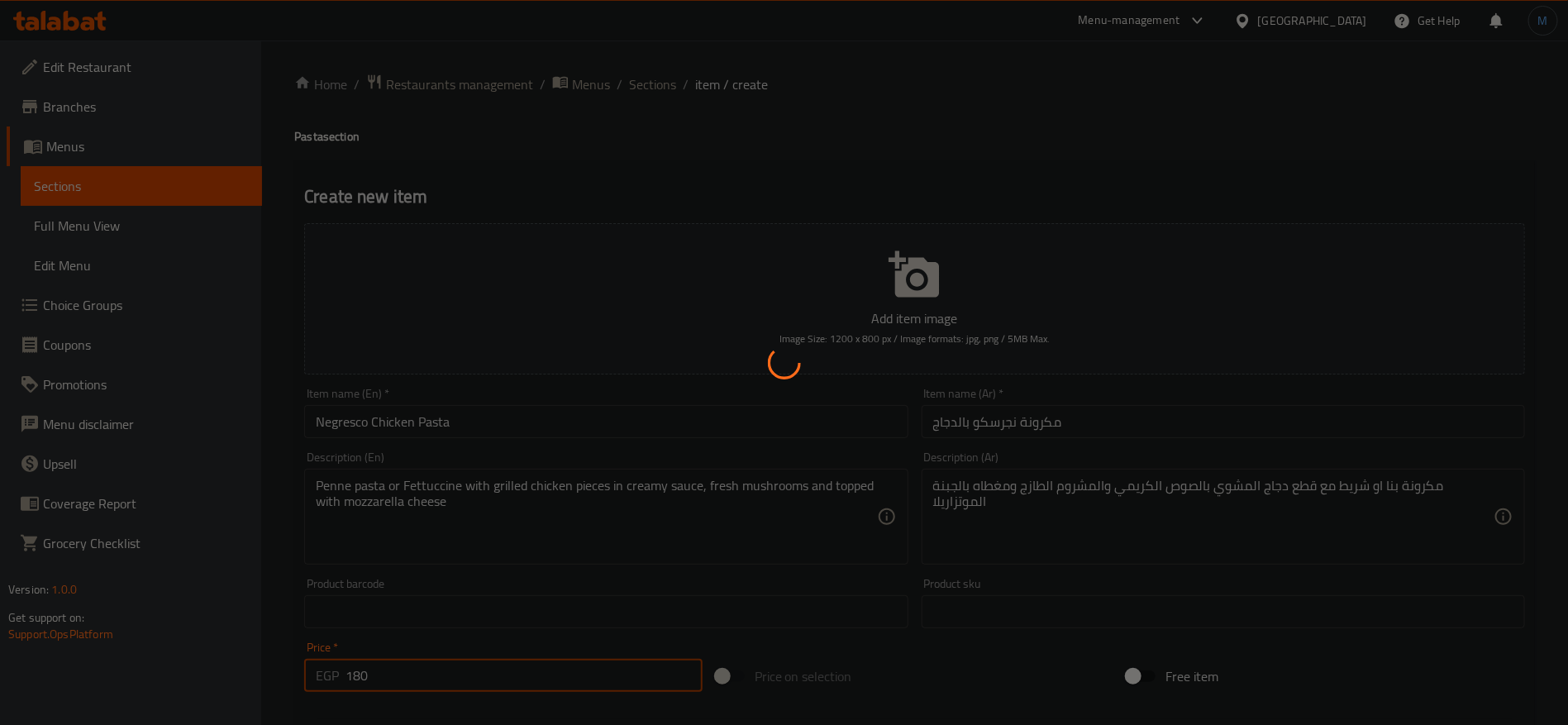
type input "0"
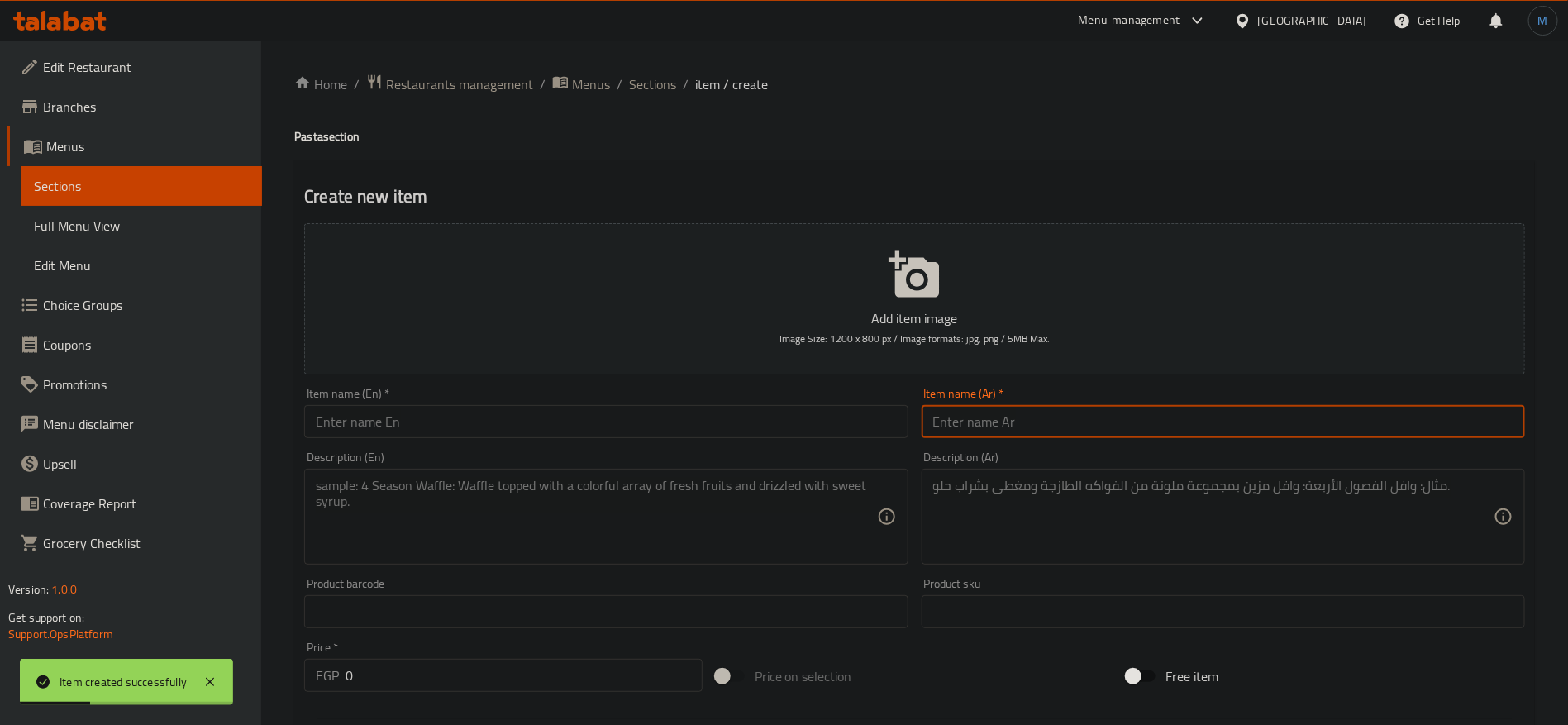
click at [1130, 410] on input "text" at bounding box center [1224, 421] width 604 height 33
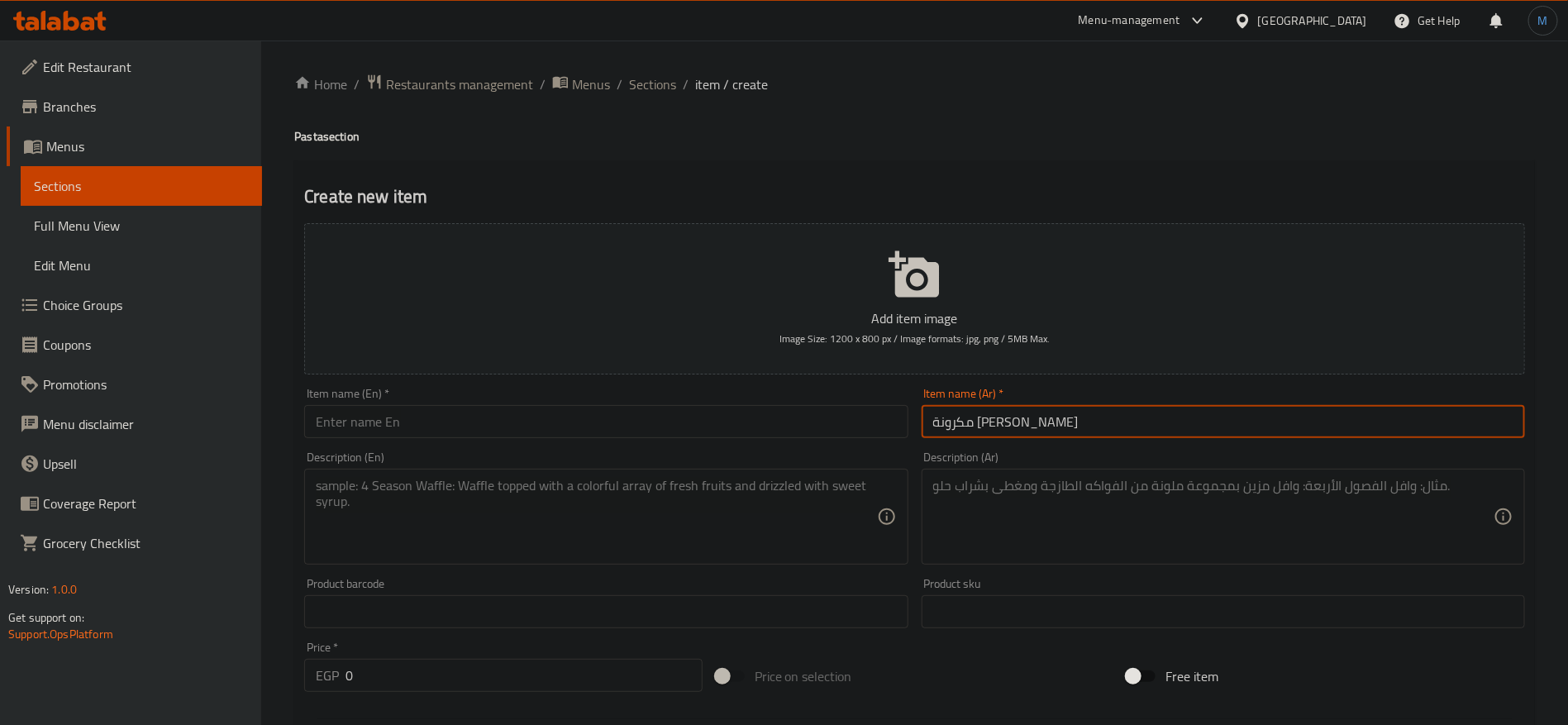
type input "مكرونة [PERSON_NAME]"
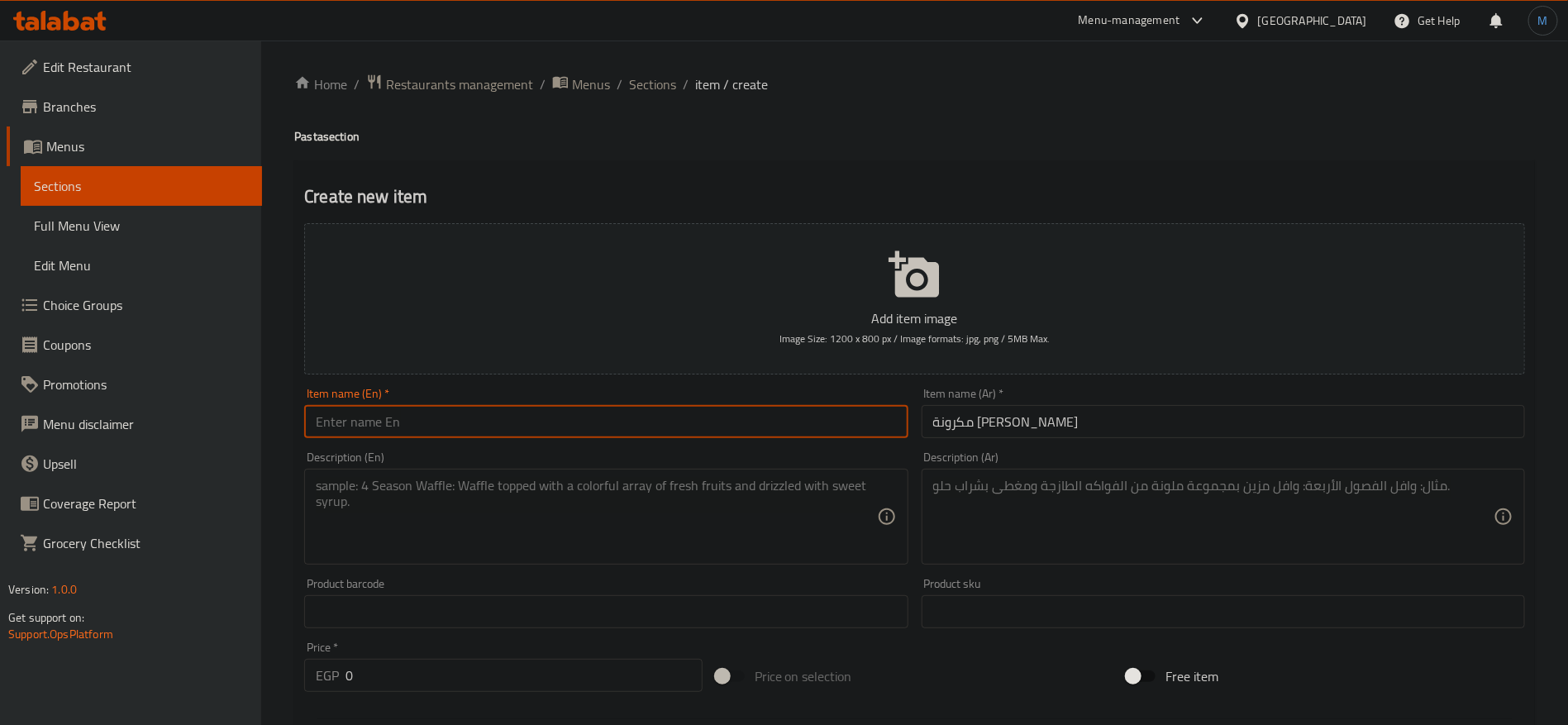
click at [660, 413] on input "text" at bounding box center [606, 421] width 604 height 33
paste input "Country Chicken Pasta"
type input "Country Chicken Pasta"
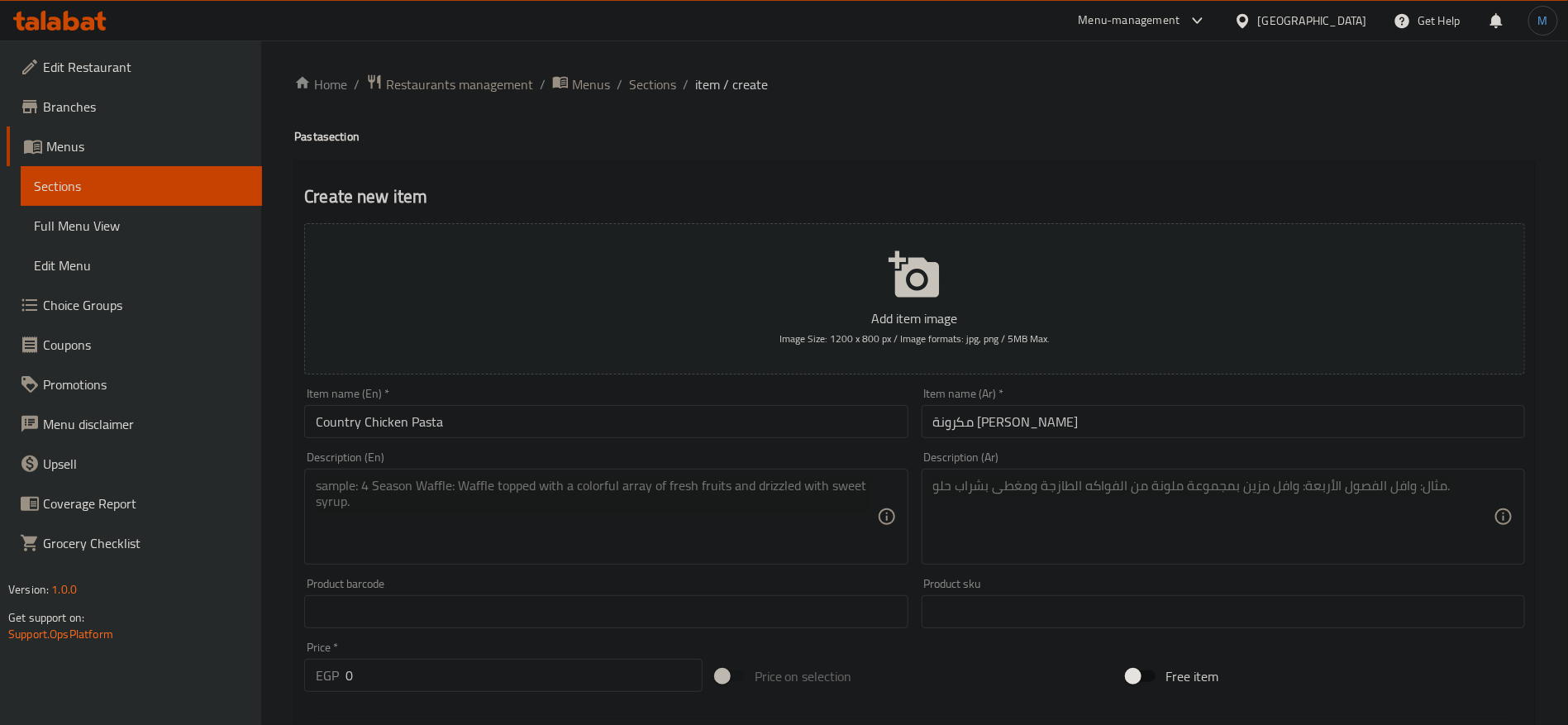
click at [1377, 563] on div "Description (Ar)" at bounding box center [1224, 517] width 604 height 96
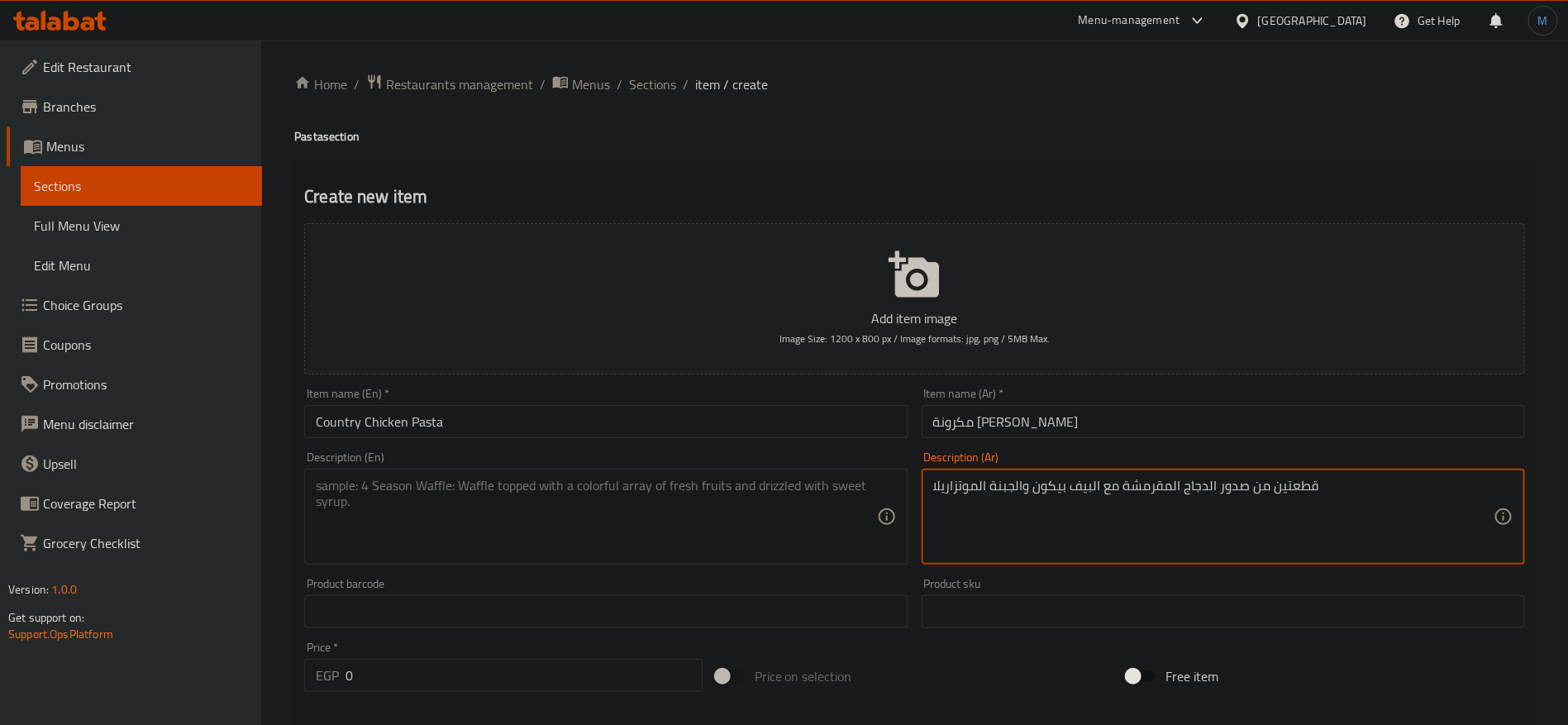
type textarea "قطعتين من صدور الدجاج المقرمشة مع البيف بيكون والجبنة الموتزاريلا"
click at [749, 512] on textarea at bounding box center [596, 516] width 560 height 78
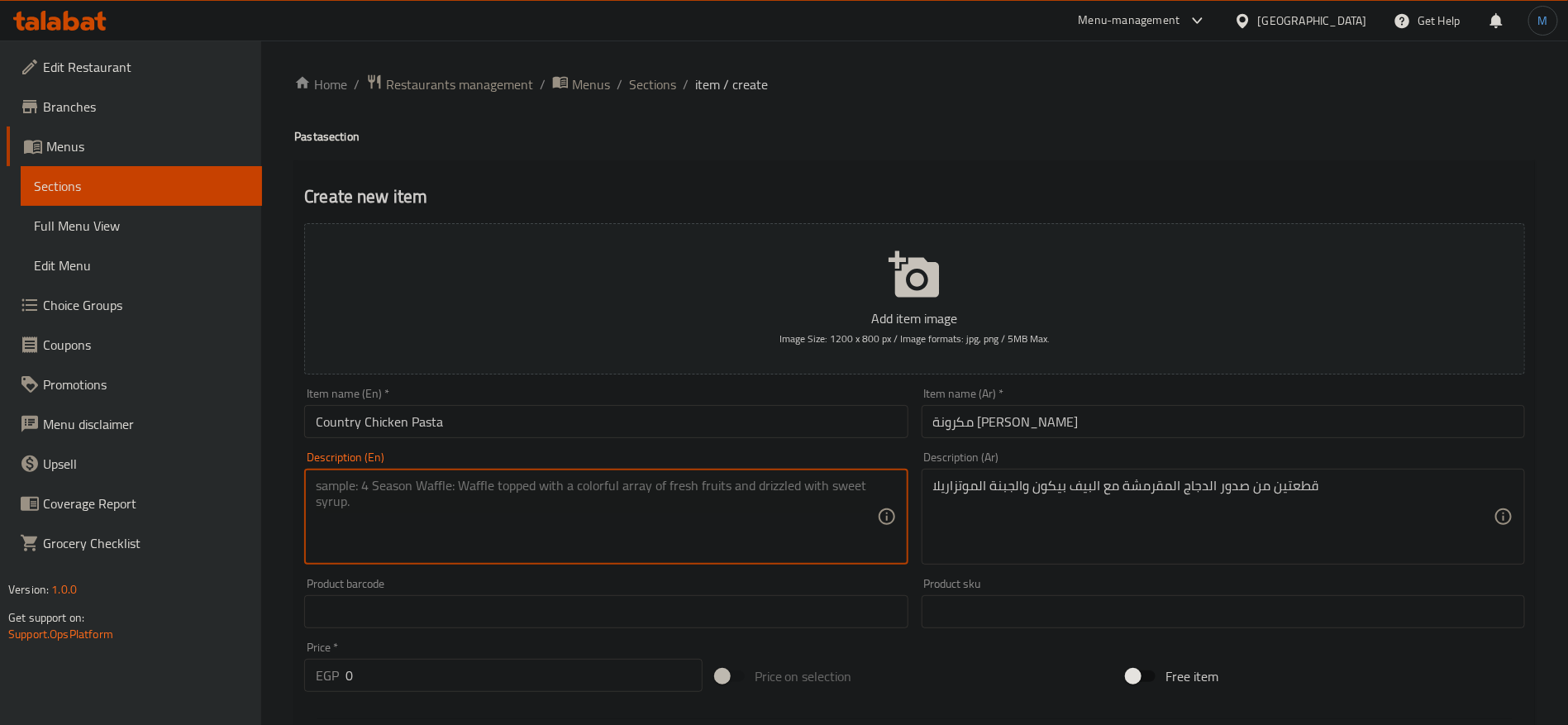
paste textarea "Two pieces of crispy chicken breasts with beef bacon and mozzarella cheese"
type textarea "Two pieces of crispy chicken breasts with beef bacon and mozzarella cheese"
click at [555, 698] on div "Price   * EGP 0 Price *" at bounding box center [503, 666] width 411 height 63
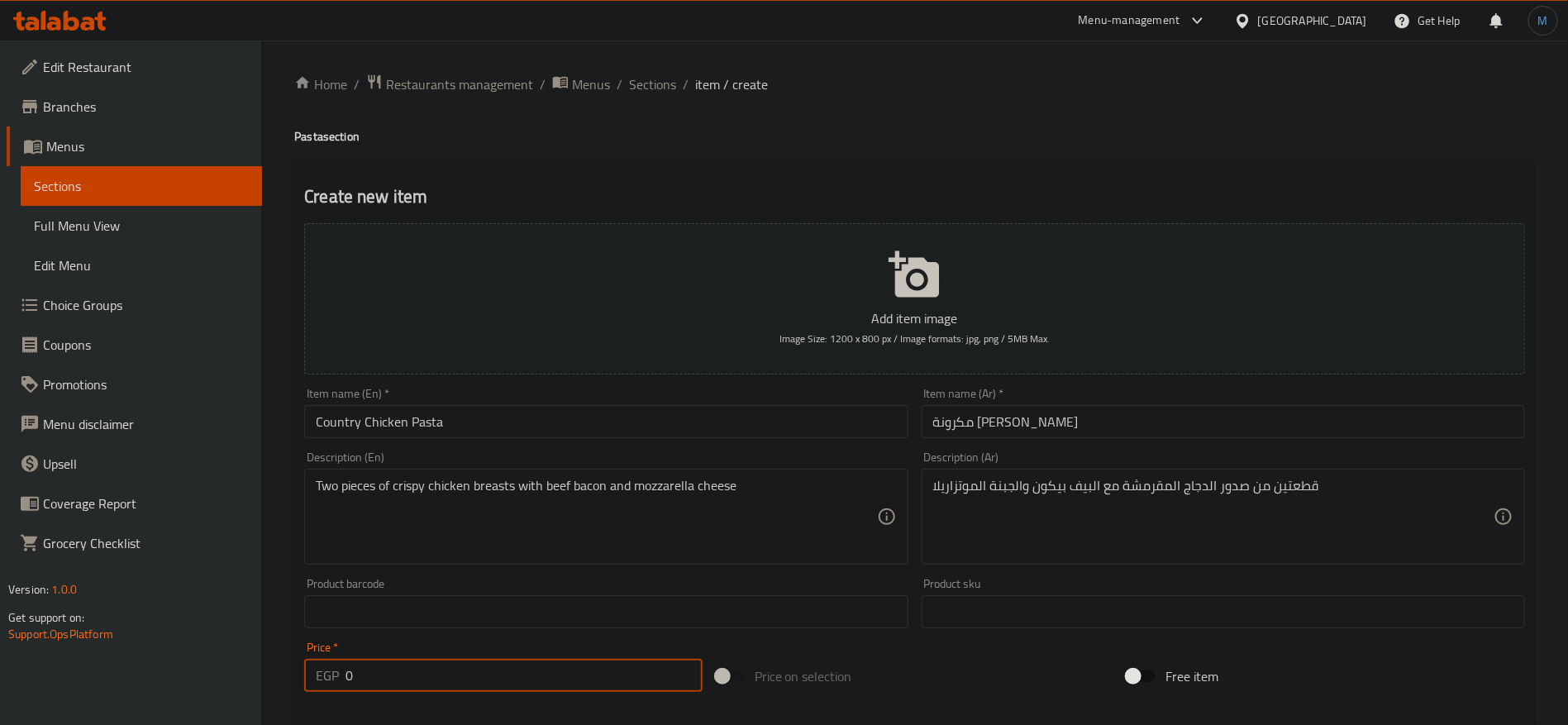
click at [550, 670] on input "0" at bounding box center [524, 675] width 357 height 33
type input "219"
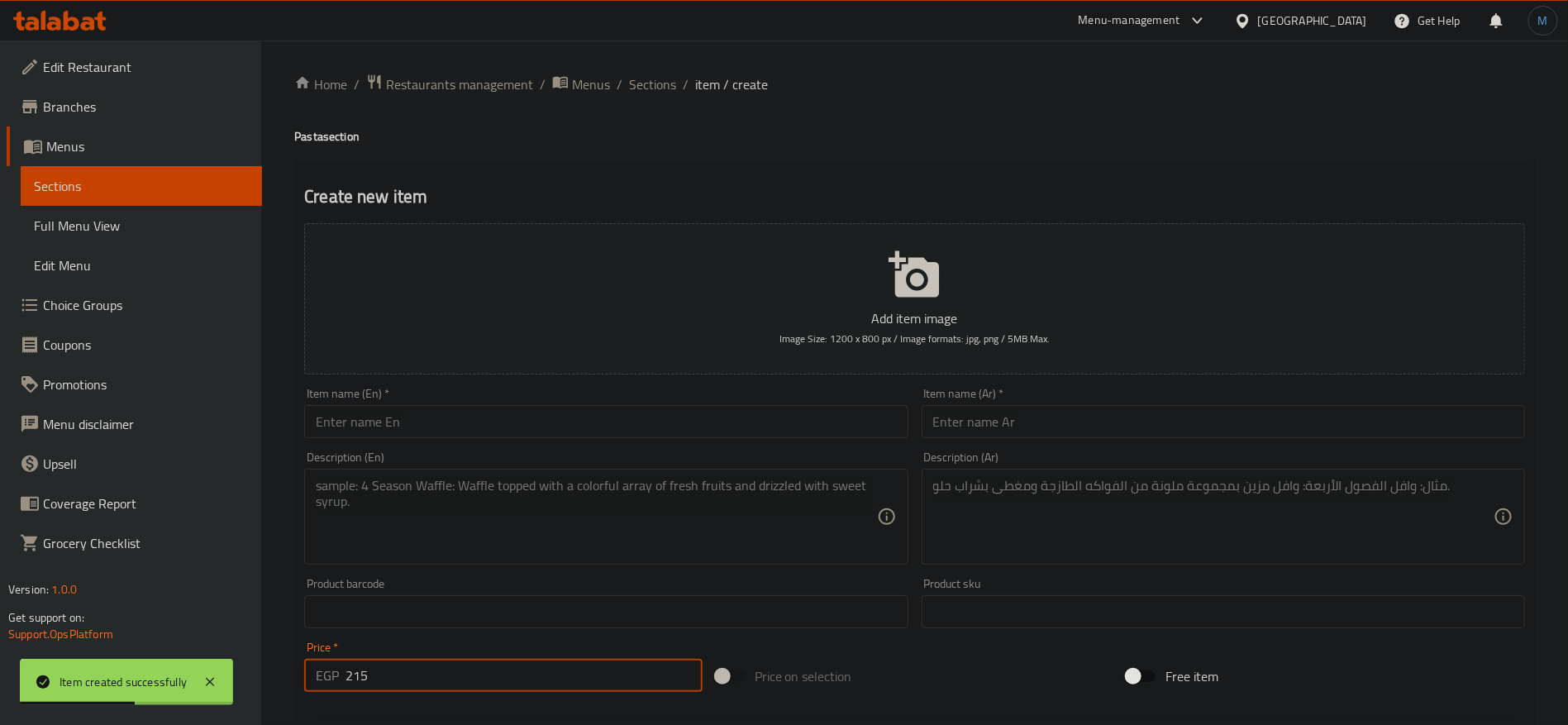
type input "215"
click at [1112, 411] on input "text" at bounding box center [1224, 421] width 604 height 33
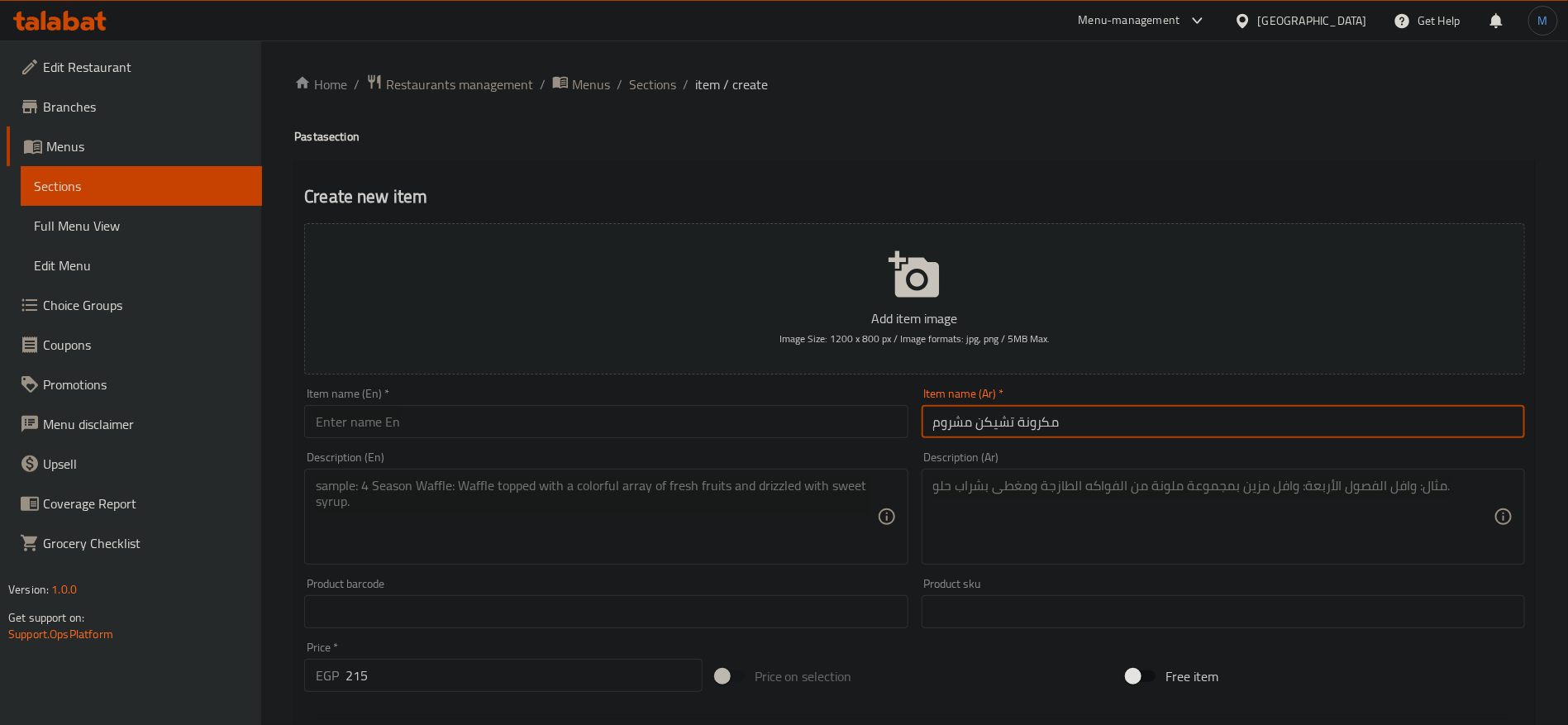
type input "مكرونة تشيكن مشروم"
paste input "Chicken and Mushroom Pasta"
click at [588, 421] on input "text" at bounding box center [606, 421] width 604 height 33
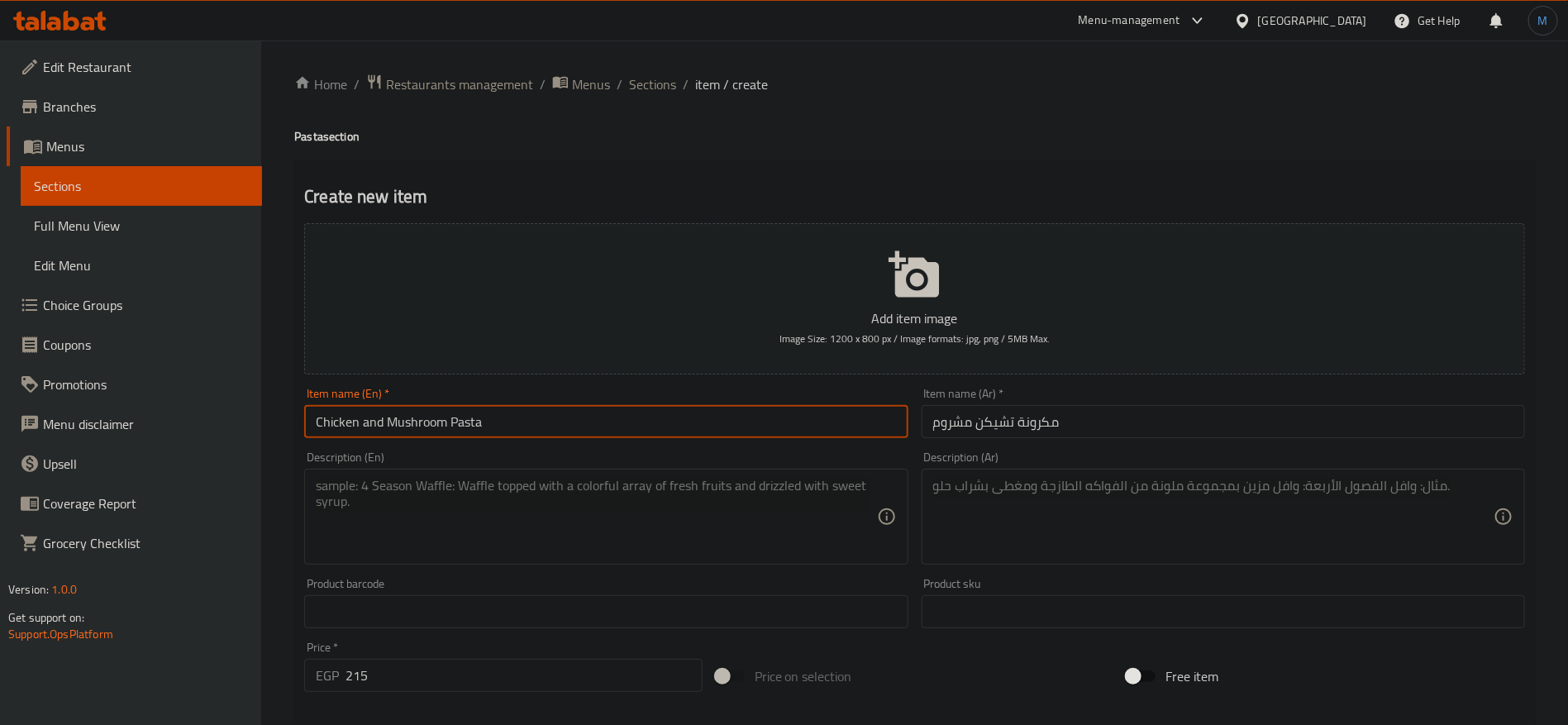
type input "Chicken and Mushroom Pasta"
click at [1207, 564] on div "Description (Ar)" at bounding box center [1224, 517] width 604 height 96
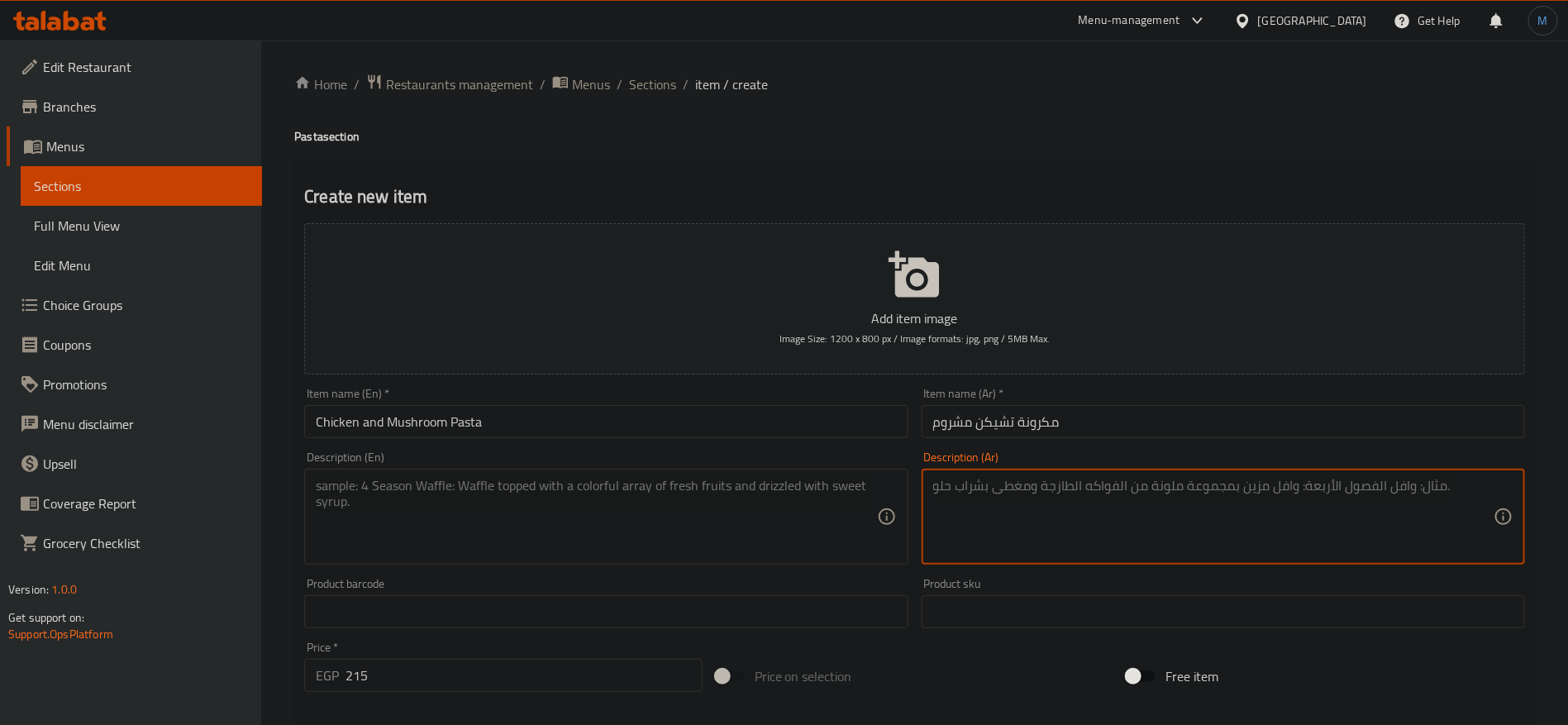
paste textarea "قطعتين من صدور الدجاج المقرمشة مع البيف بيكون والجبنة الموتزاريلا"
type textarea "قطعتين من صدور الدجاج المقرمشة مع المشروم الفريش ويقدم مع براون صوص"
drag, startPoint x: 704, startPoint y: 558, endPoint x: 697, endPoint y: 536, distance: 23.1
click at [702, 557] on div "Description (En)" at bounding box center [606, 517] width 604 height 96
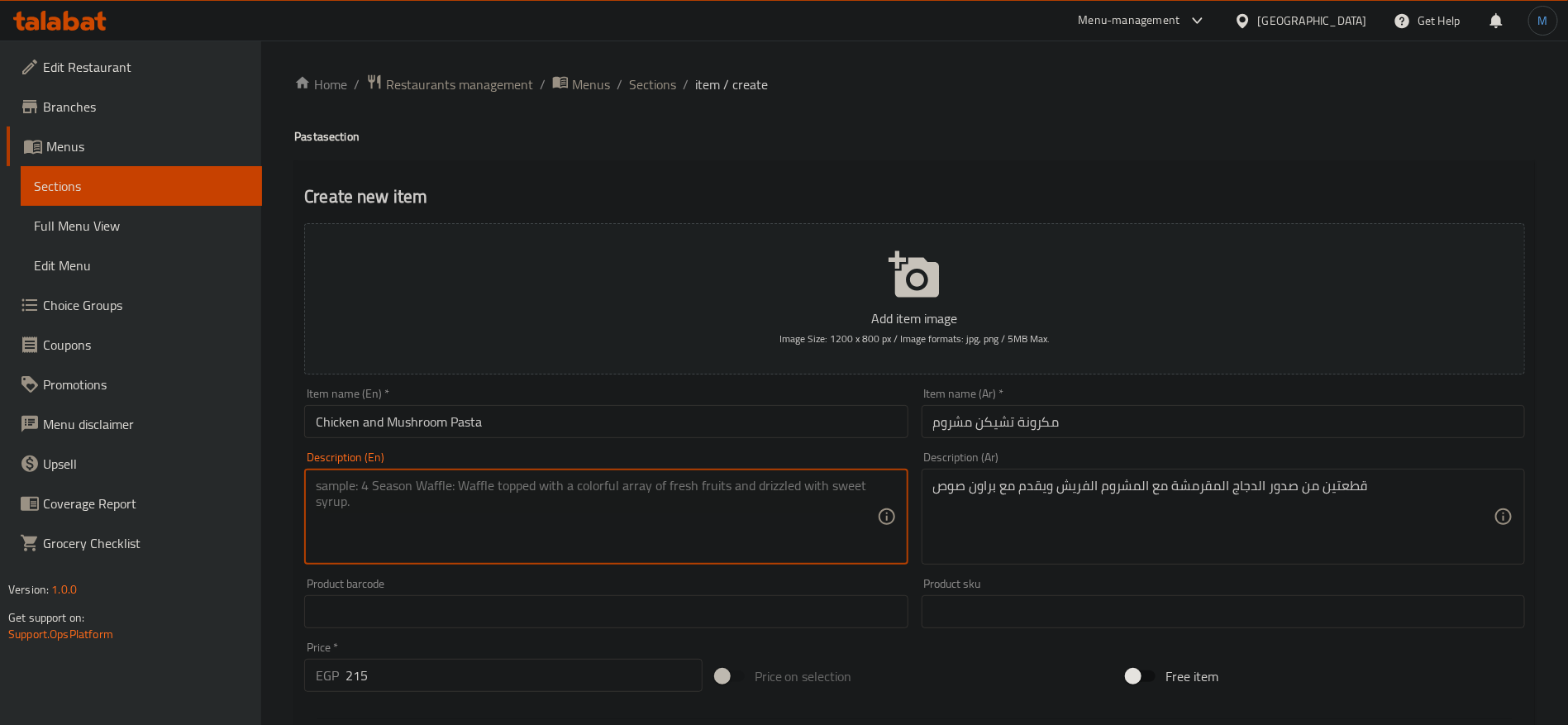
paste textarea "Two pieces of crispy chicken breasts with fresh mushrooms, served with brown sa…"
type textarea "Two pieces of crispy chicken breasts with fresh mushrooms, served with brown sa…"
click at [621, 414] on input "Chicken and Mushroom Pasta" at bounding box center [606, 421] width 604 height 33
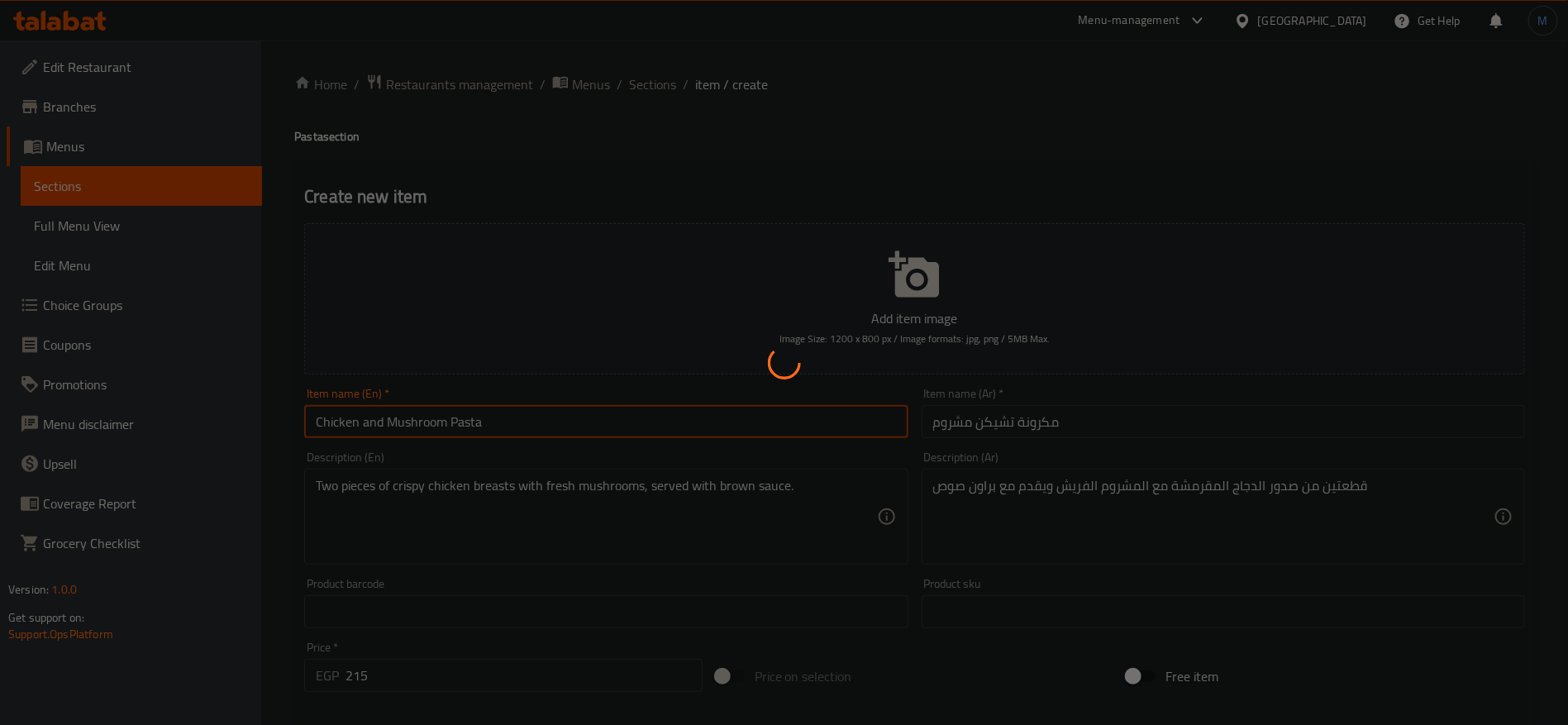
type input "0"
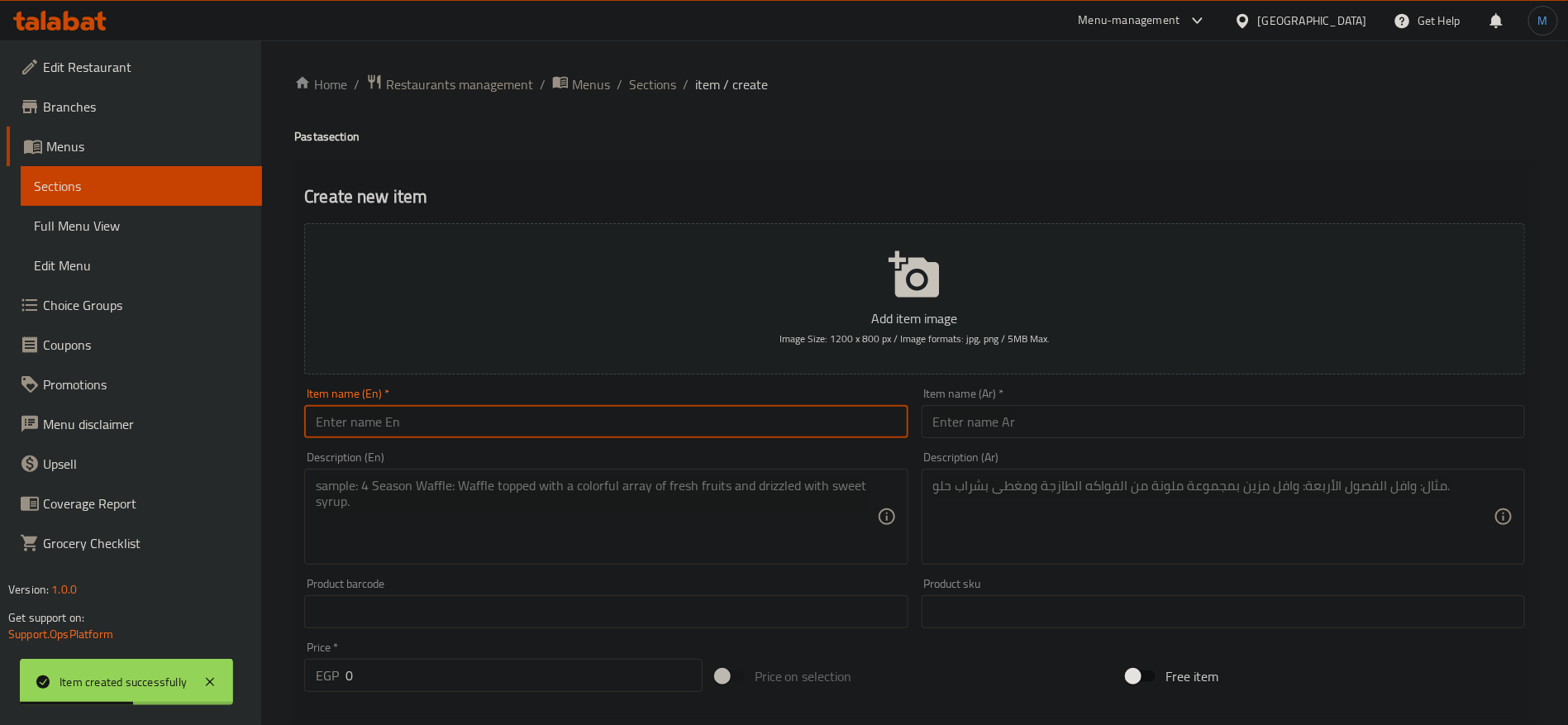
click at [1361, 420] on input "text" at bounding box center [1224, 421] width 604 height 33
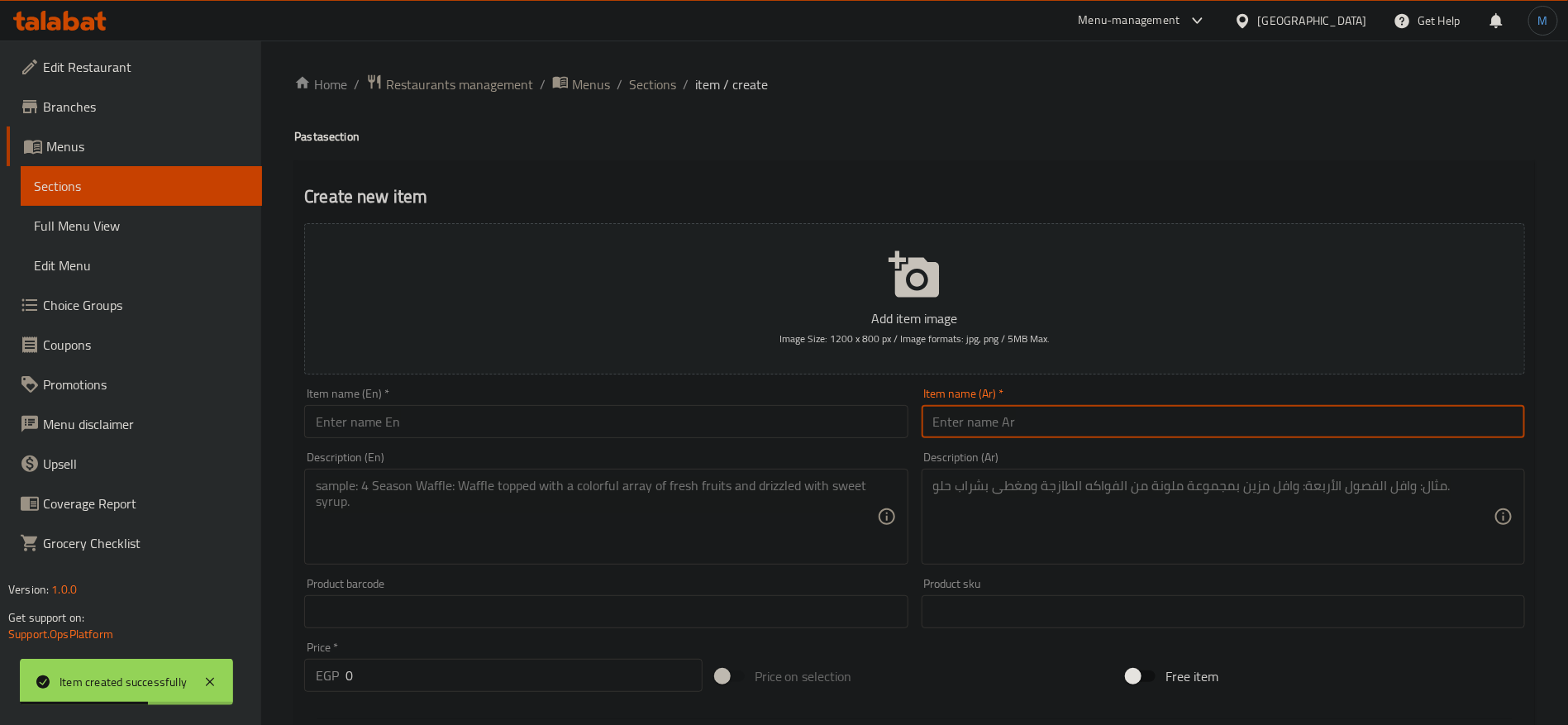
type input "ن"
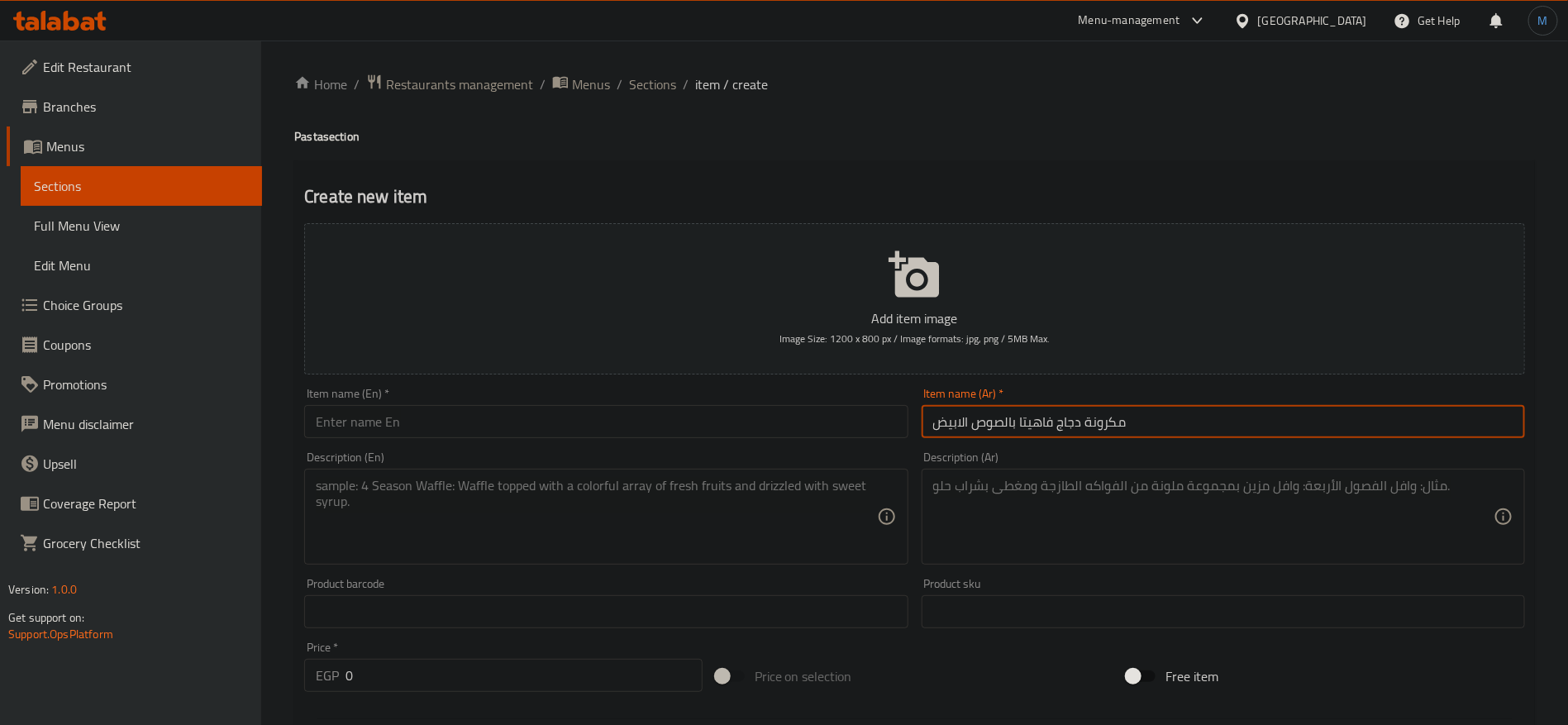
type input "مكرونة دجاج فاهيتا بالصوص الابيض"
click at [476, 413] on input "text" at bounding box center [606, 421] width 604 height 33
paste input "Chicken Fajita Pasta with White Sauce"
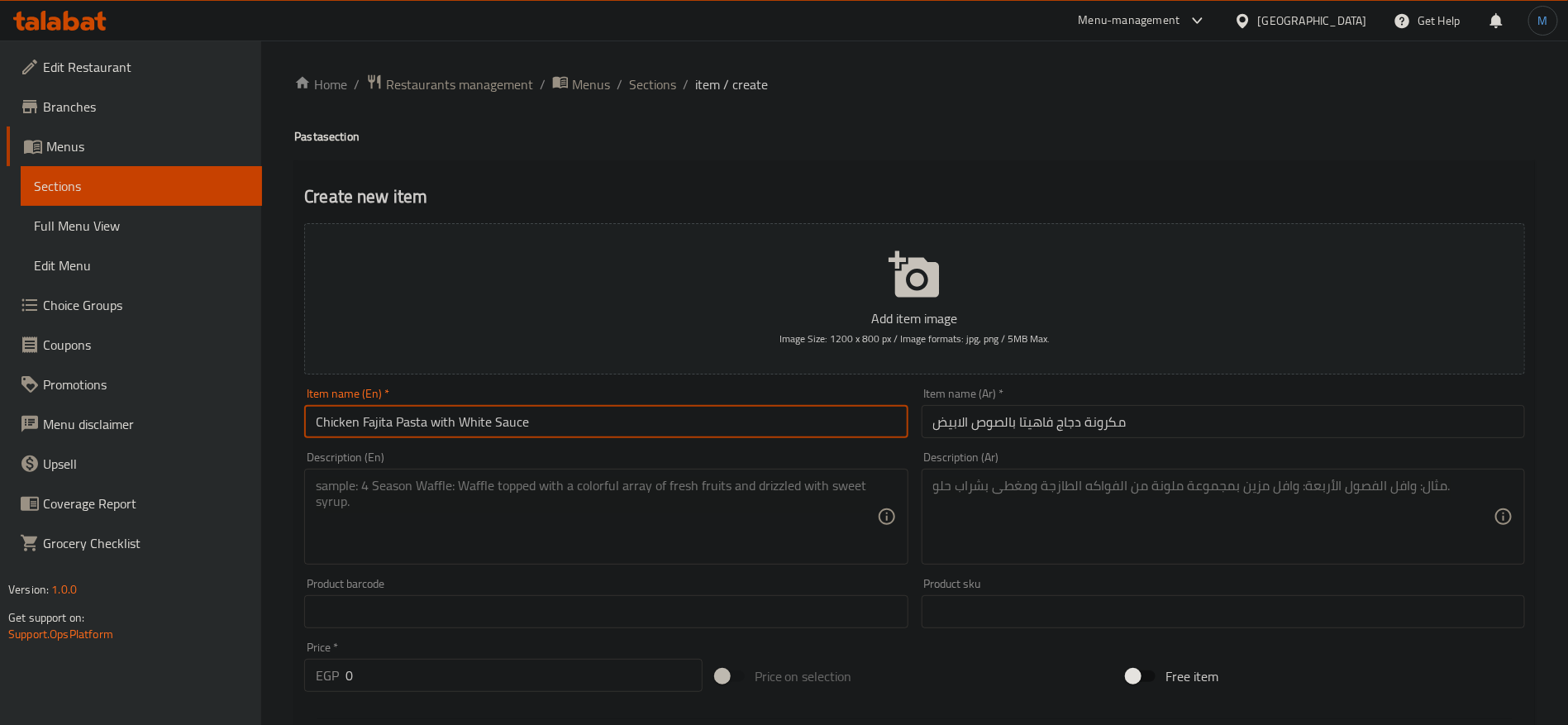
type input "Chicken Fajita Pasta with White Sauce"
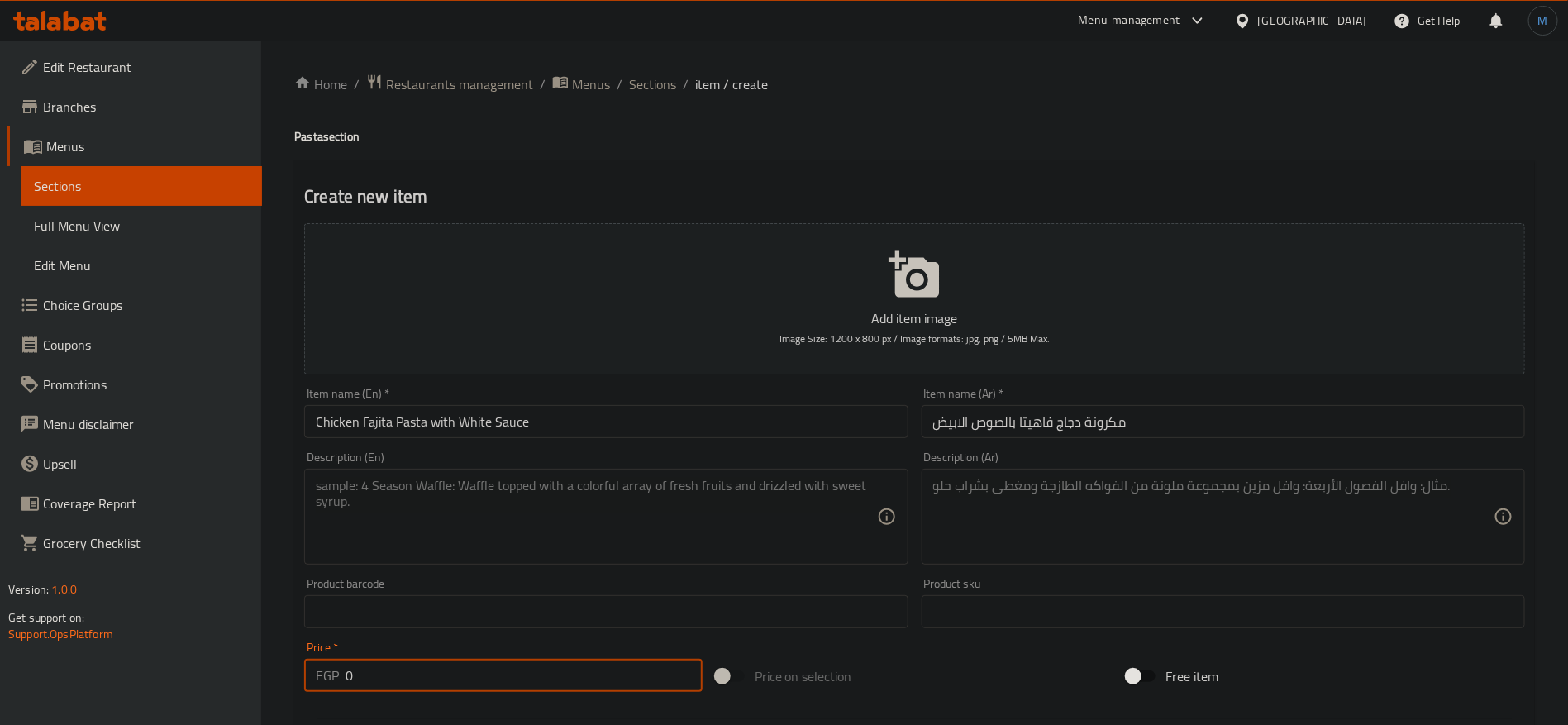
click at [493, 664] on input "0" at bounding box center [524, 675] width 357 height 33
type input "140"
click at [1269, 512] on textarea at bounding box center [1213, 516] width 560 height 78
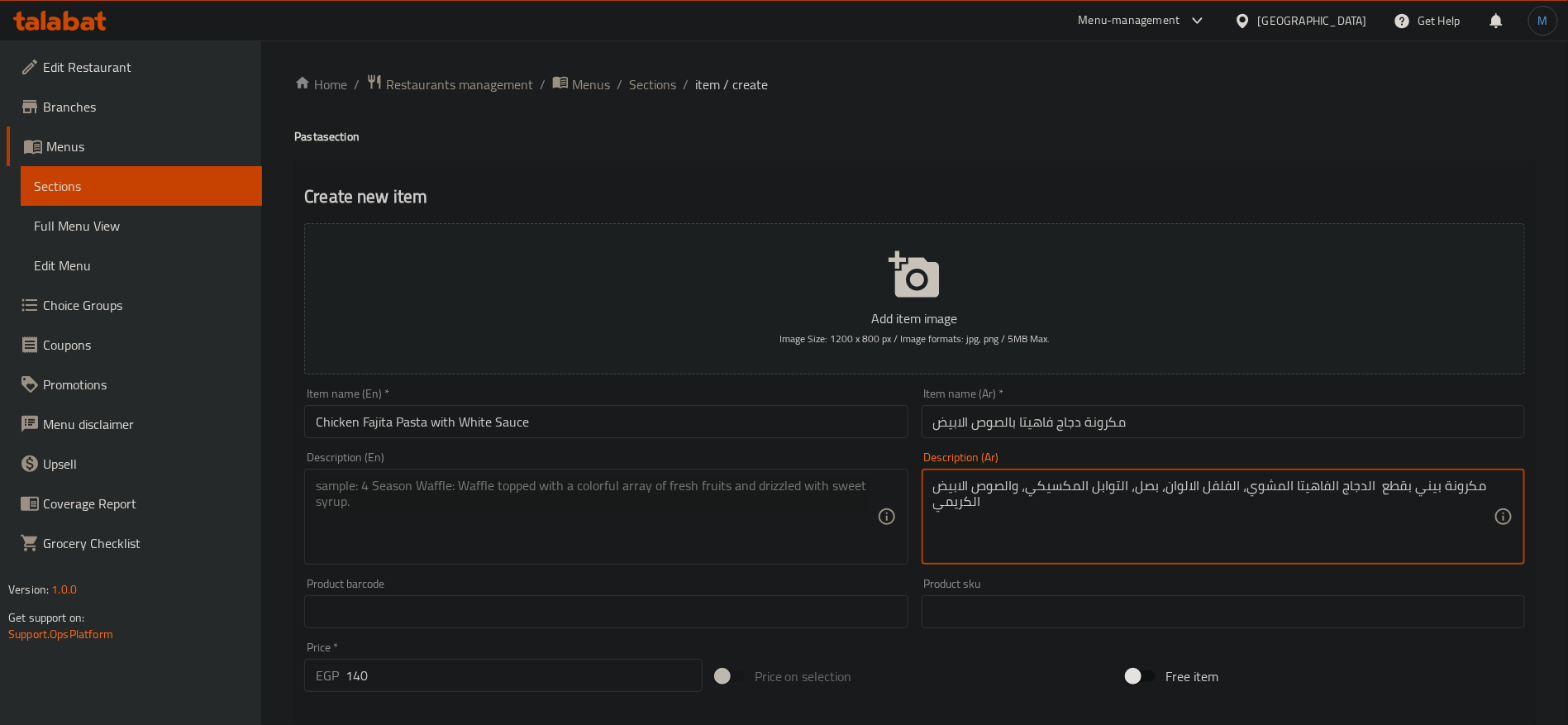
type textarea "مكرونة بيني بقطع الدجاج الفاهيتا المشوي، الفلفل الالوان، بصل، التوابل المكسيكي،…"
click at [617, 542] on textarea at bounding box center [596, 516] width 560 height 78
paste textarea "Penne pasta with grilled fajita chicken pieces, bell peppers, onions, Mexican s…"
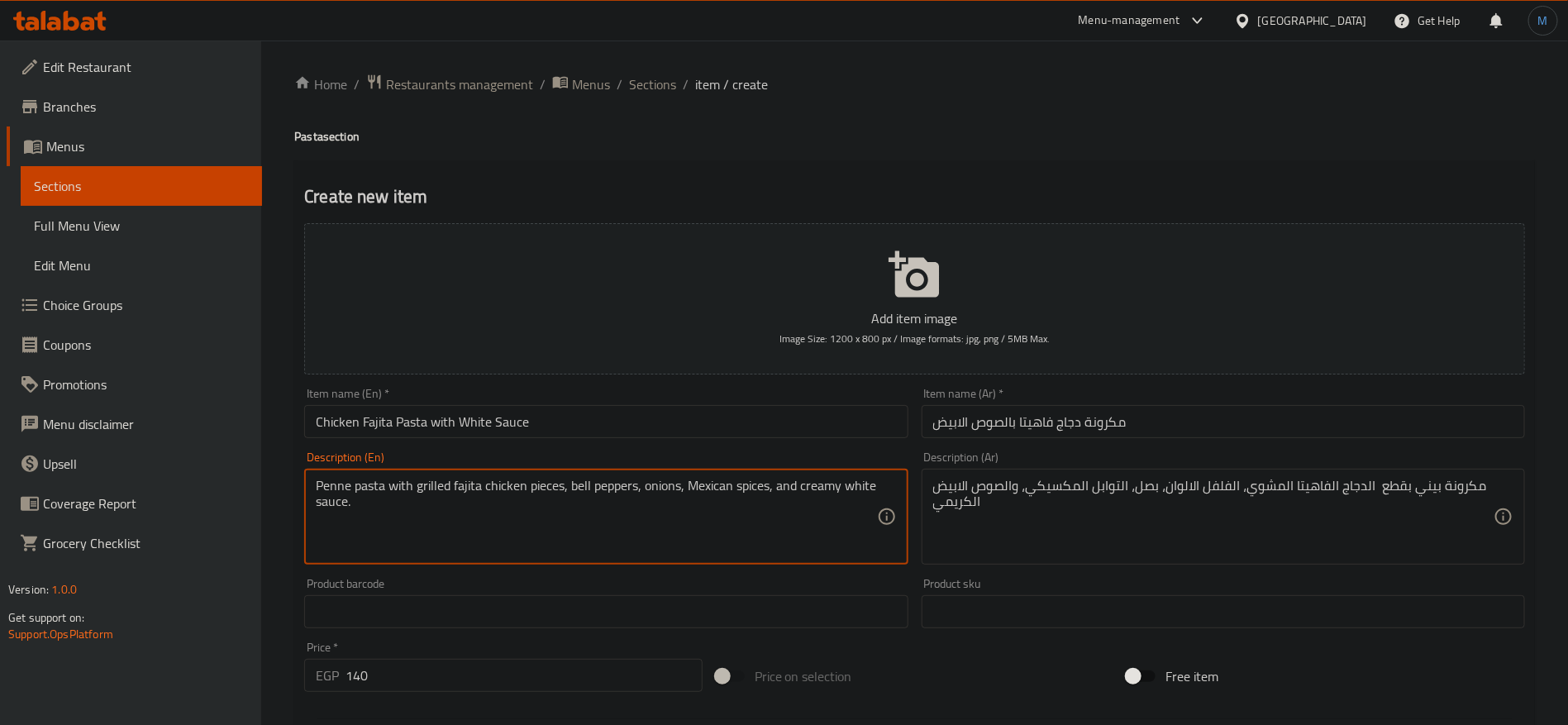
type textarea "Penne pasta with grilled fajita chicken pieces, bell peppers, onions, Mexican s…"
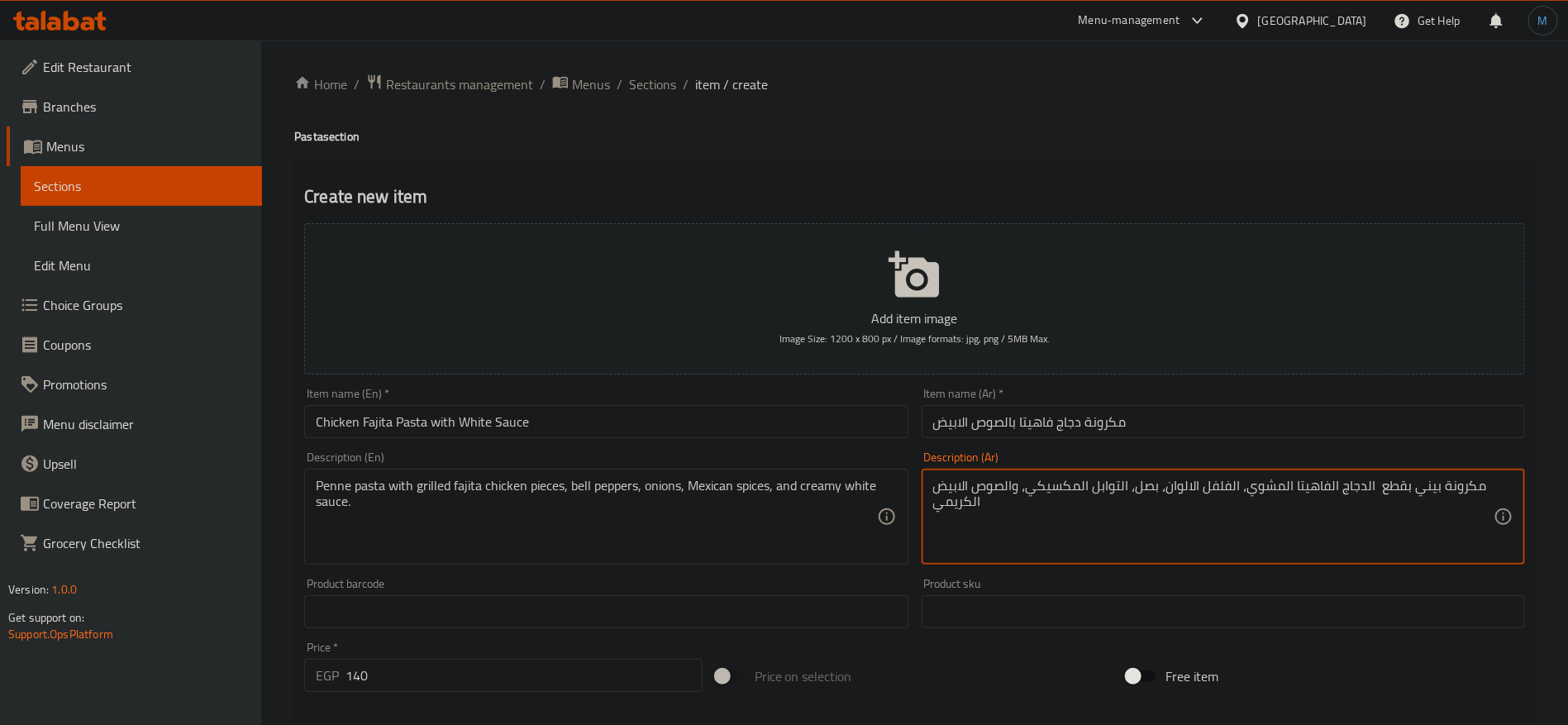
click at [1422, 490] on textarea "مكرونة بيني بقطع الدجاج الفاهيتا المشوي، الفلفل الالوان، بصل، التوابل المكسيكي،…" at bounding box center [1213, 516] width 560 height 78
click at [1094, 417] on input "مكرونة دجاج فاهيتا بالصوص الابيض" at bounding box center [1224, 421] width 604 height 33
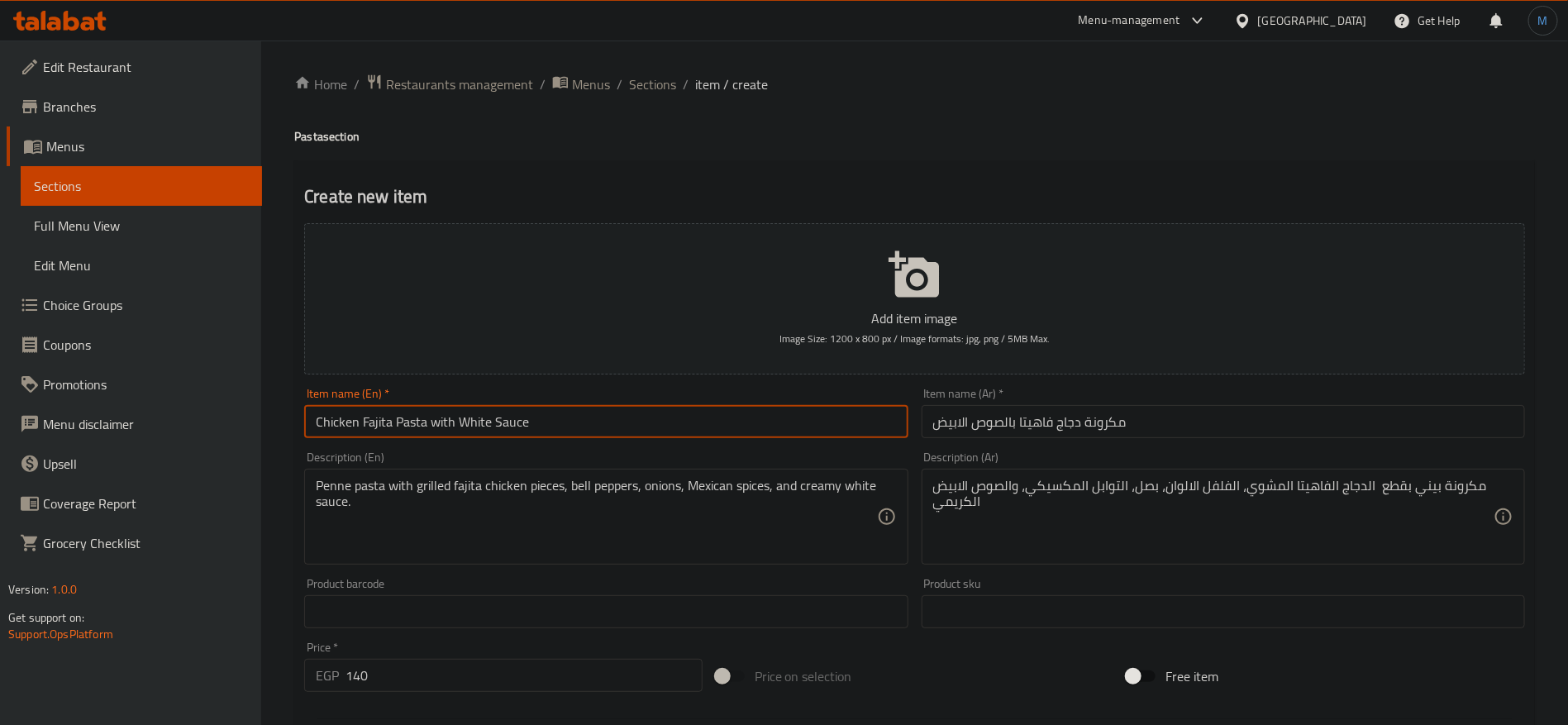
click at [784, 424] on input "Chicken Fajita Pasta with White Sauce" at bounding box center [606, 421] width 604 height 33
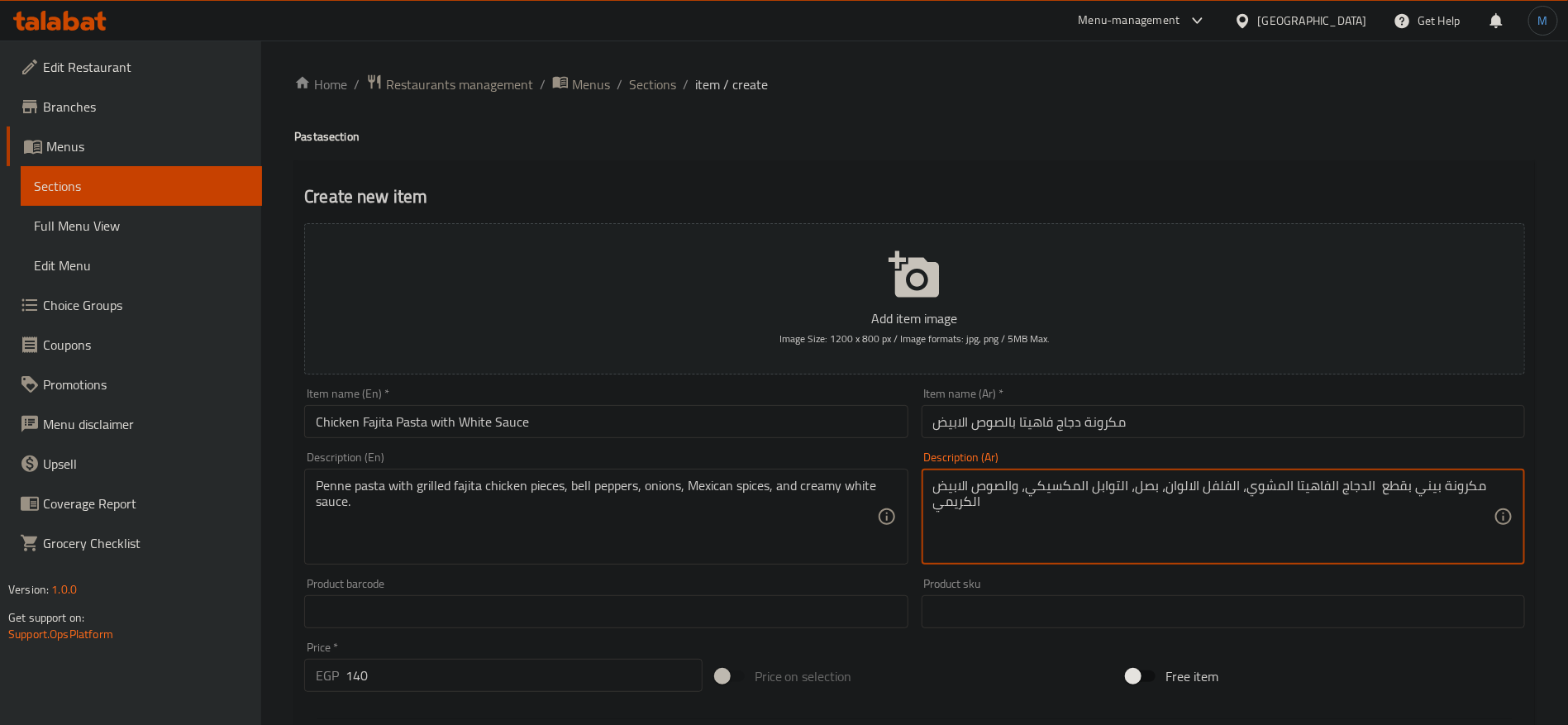
click at [1464, 479] on textarea "مكرونة بيني بقطع الدجاج الفاهيتا المشوي، الفلفل الالوان، بصل، التوابل المكسيكي،…" at bounding box center [1213, 516] width 560 height 78
click at [1424, 483] on textarea "مكرونة بيني بقطع الدجاج الفاهيتا المشوي، الفلفل الالوان، بصل، التوابل المكسيكي،…" at bounding box center [1213, 516] width 560 height 78
click at [1353, 426] on input "مكرونة دجاج فاهيتا بالصوص الابيض" at bounding box center [1224, 421] width 604 height 33
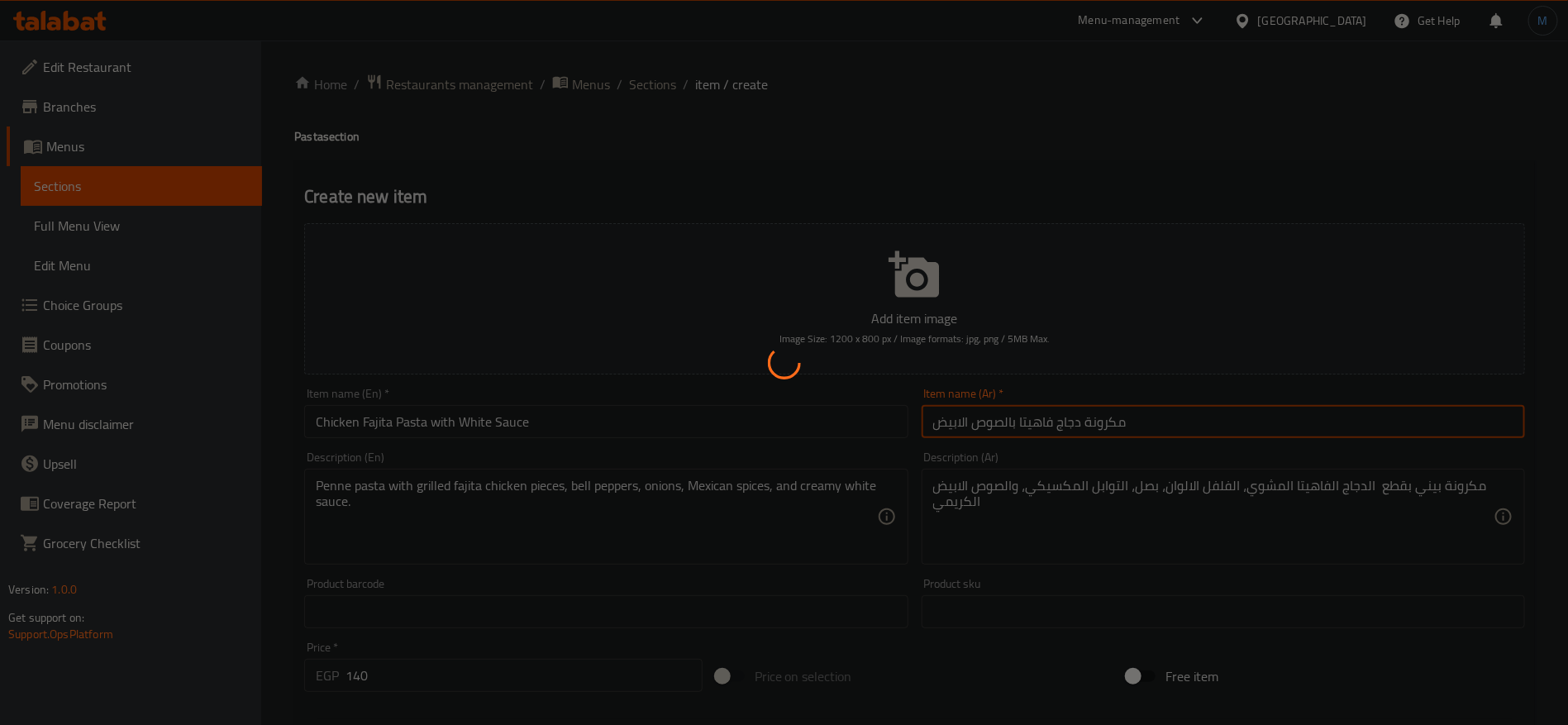
type input "0"
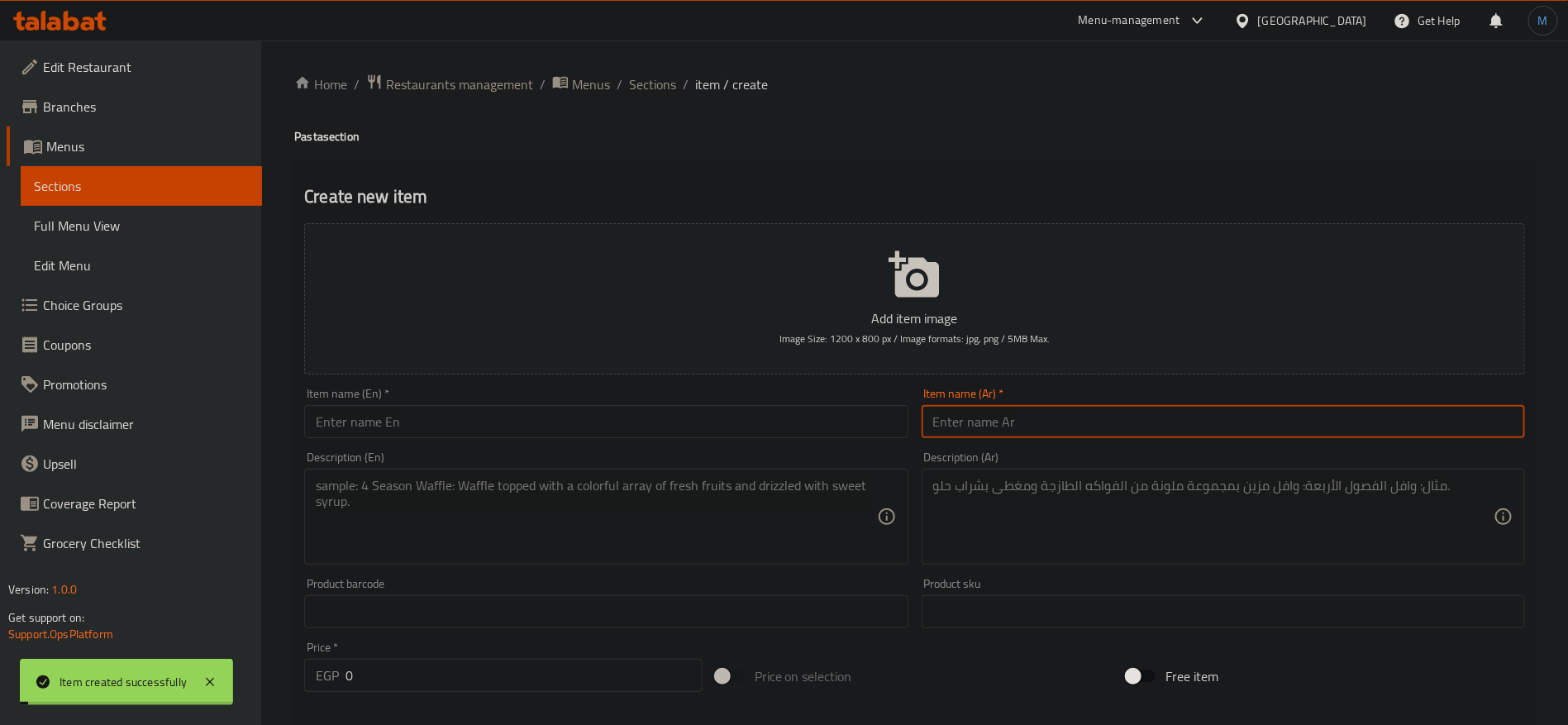
click at [621, 76] on ol "Home / Restaurants management / Menus / Sections / item / create" at bounding box center [914, 84] width 1241 height 22
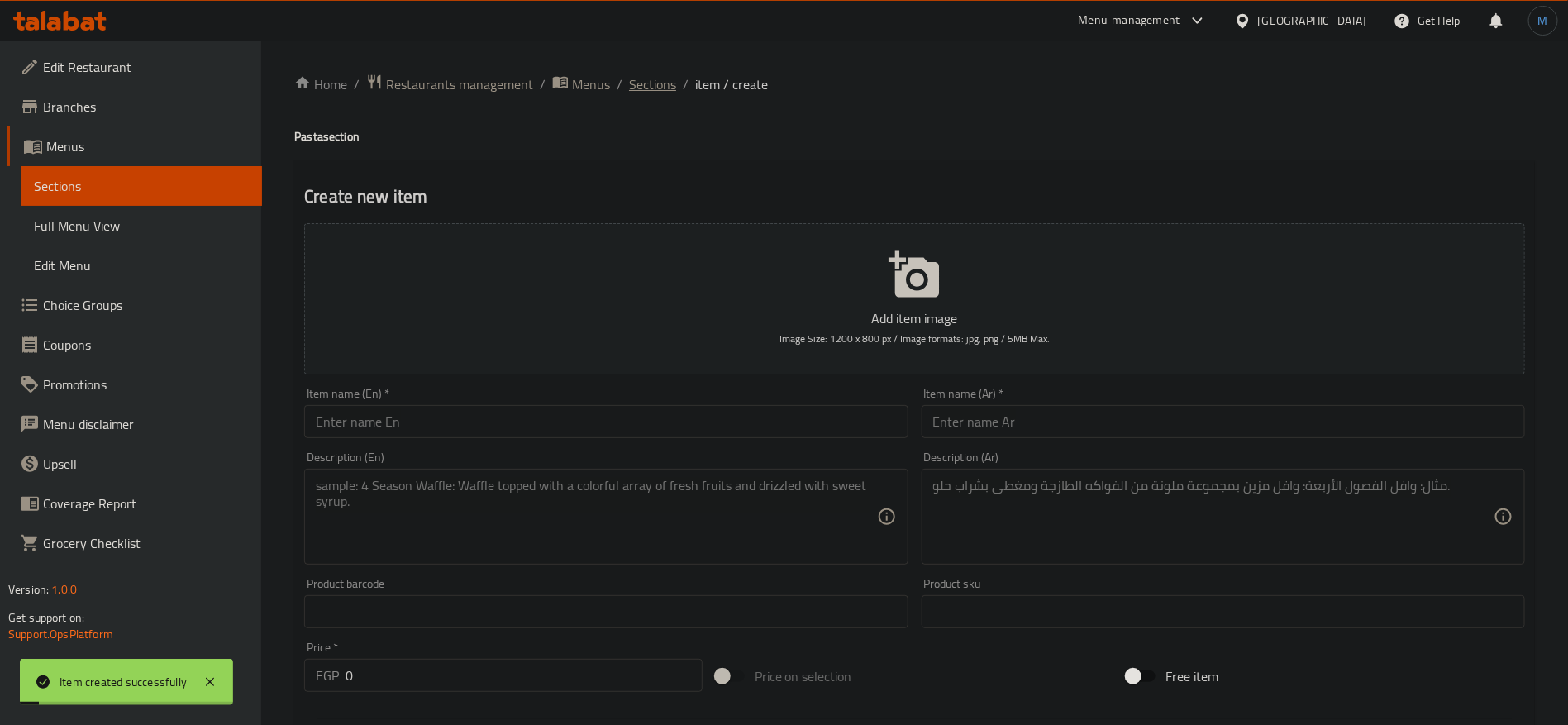
click at [641, 85] on span "Sections" at bounding box center [653, 84] width 47 height 20
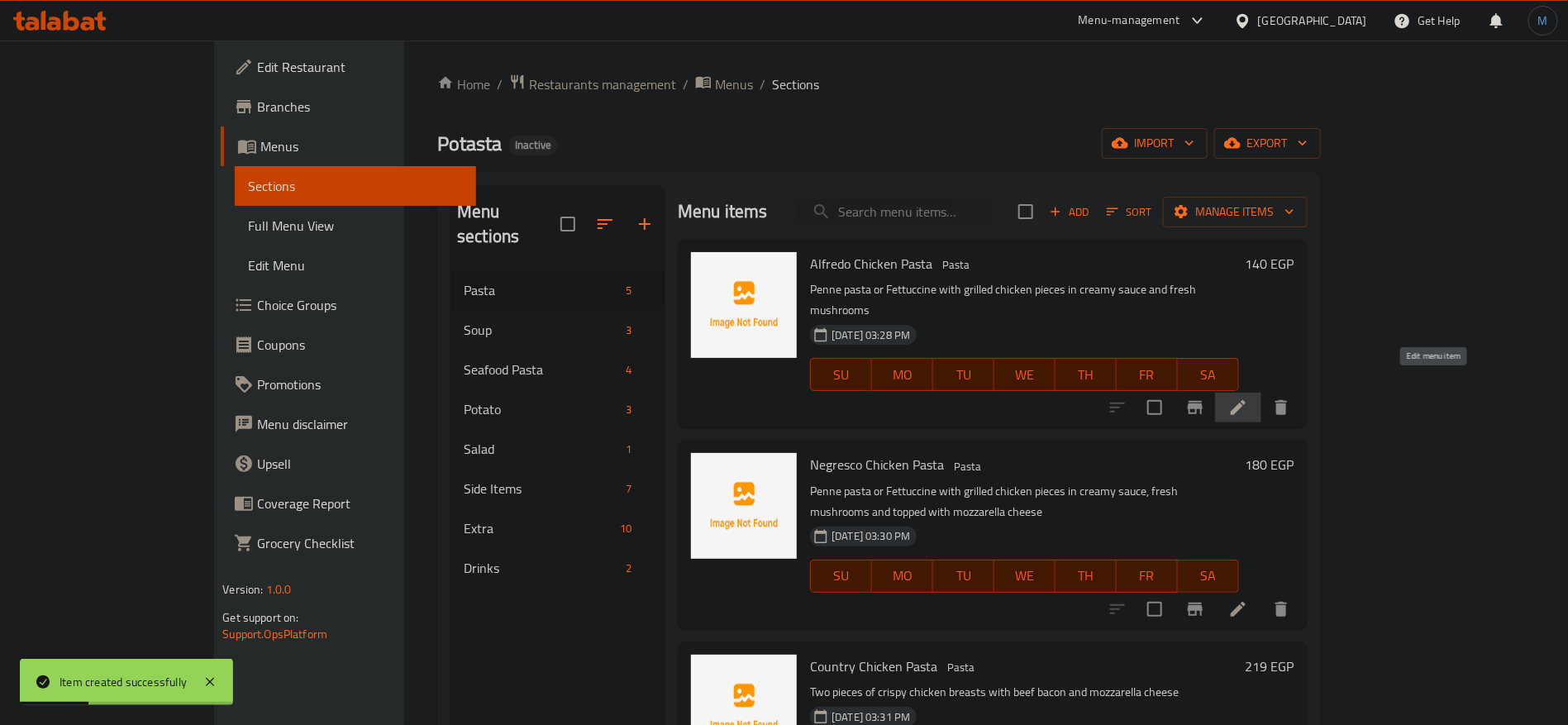
click at [1248, 397] on icon at bounding box center [1238, 407] width 20 height 20
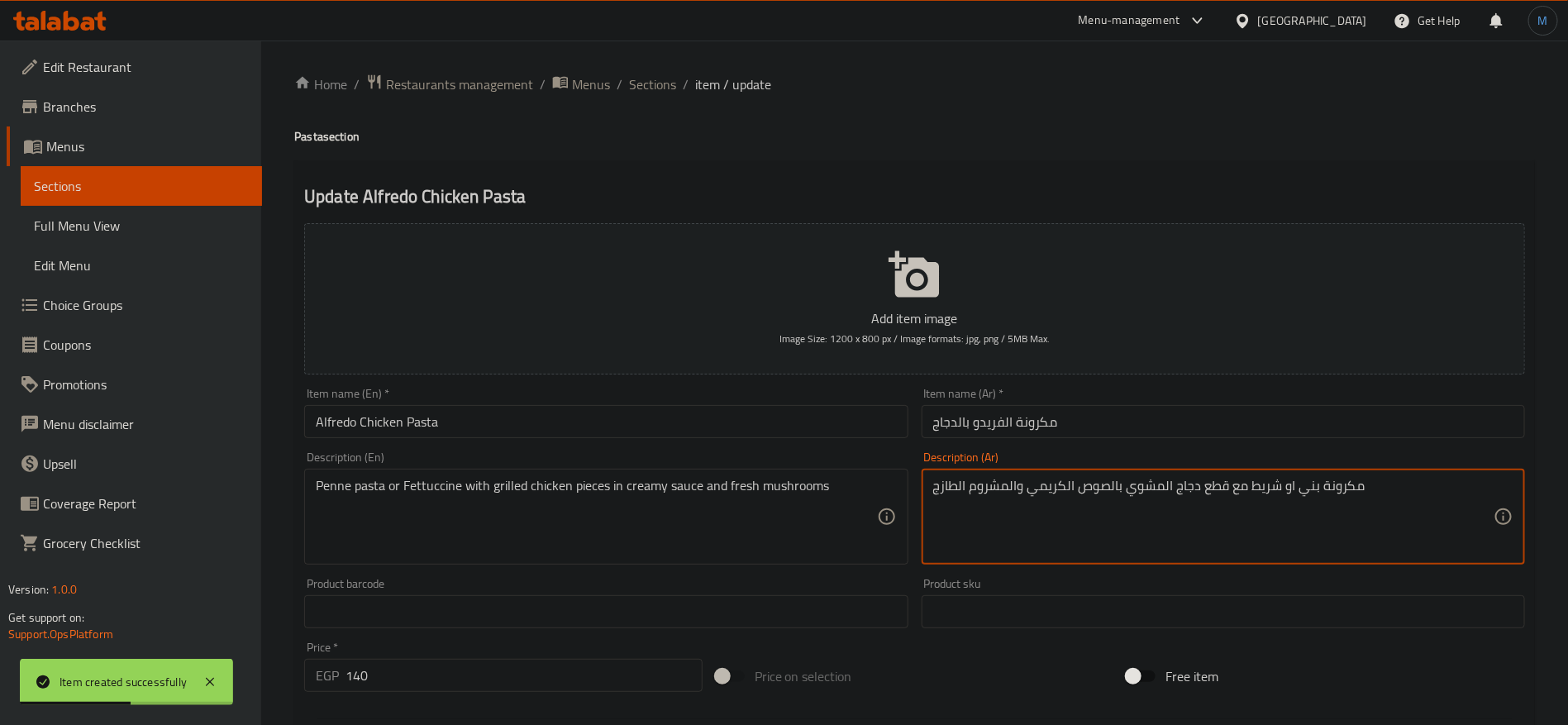
click at [1308, 487] on textarea "مكرونة بني او شريط مع قطع دجاج المشوي بالصوص الكريمي والمشروم الطازج" at bounding box center [1213, 516] width 560 height 78
paste textarea "مكرونة بيني"
click at [1344, 494] on textarea "مكرونة بني او شريط مع قطع دجاج المشوي بالصوص الكريمي والمشروم الطازج" at bounding box center [1213, 516] width 560 height 78
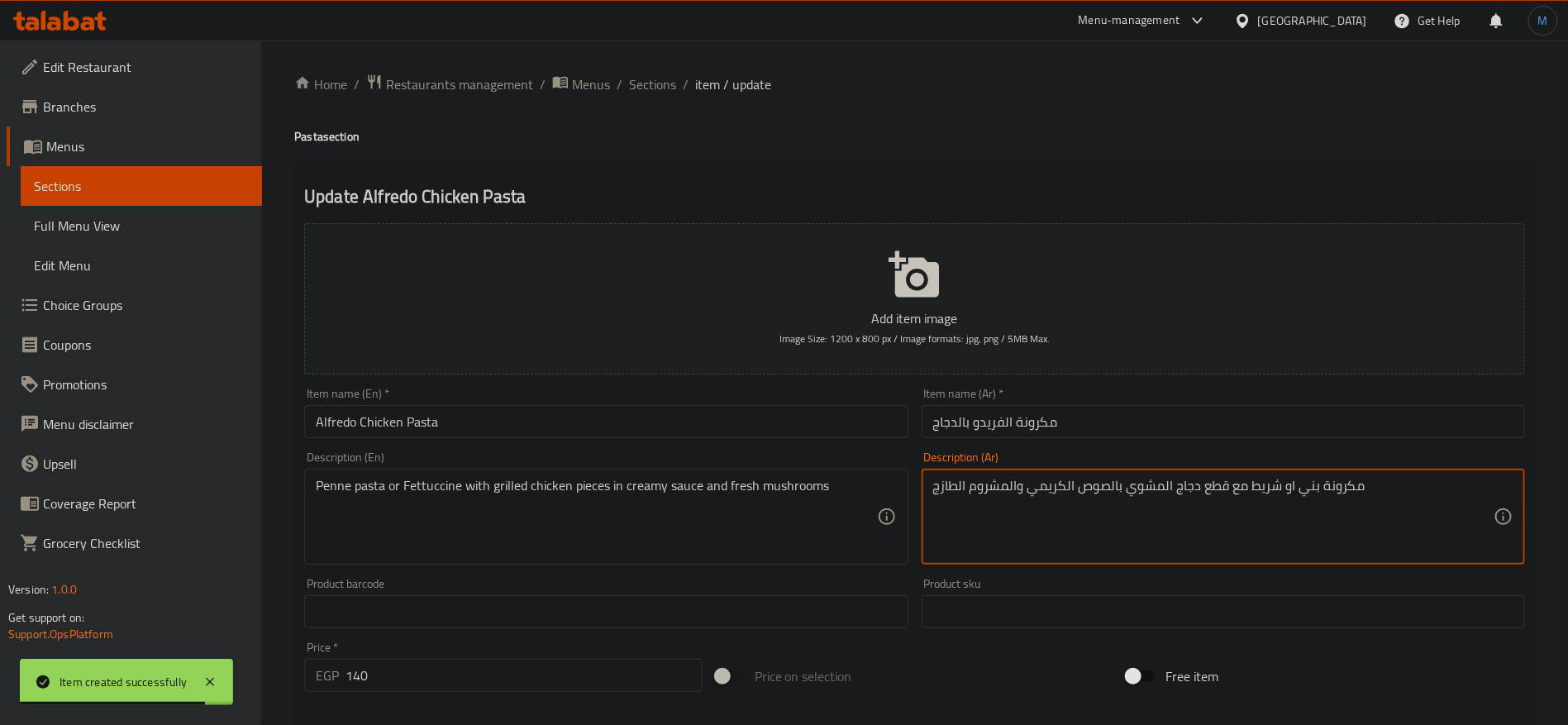
click at [1309, 486] on textarea "مكرونة بني او شريط مع قطع دجاج المشوي بالصوص الكريمي والمشروم الطازج" at bounding box center [1213, 516] width 560 height 78
paste textarea
click at [1316, 492] on textarea "مكرونة بيني او شريط مع قطع دجاج المشوي بالصوص الكريمي والمشروم الطازج" at bounding box center [1213, 516] width 560 height 78
type textarea "مكرونة بيني او شريط مع قطع دجاج المشوي بالصوص الكريمي والمشروم الطازج"
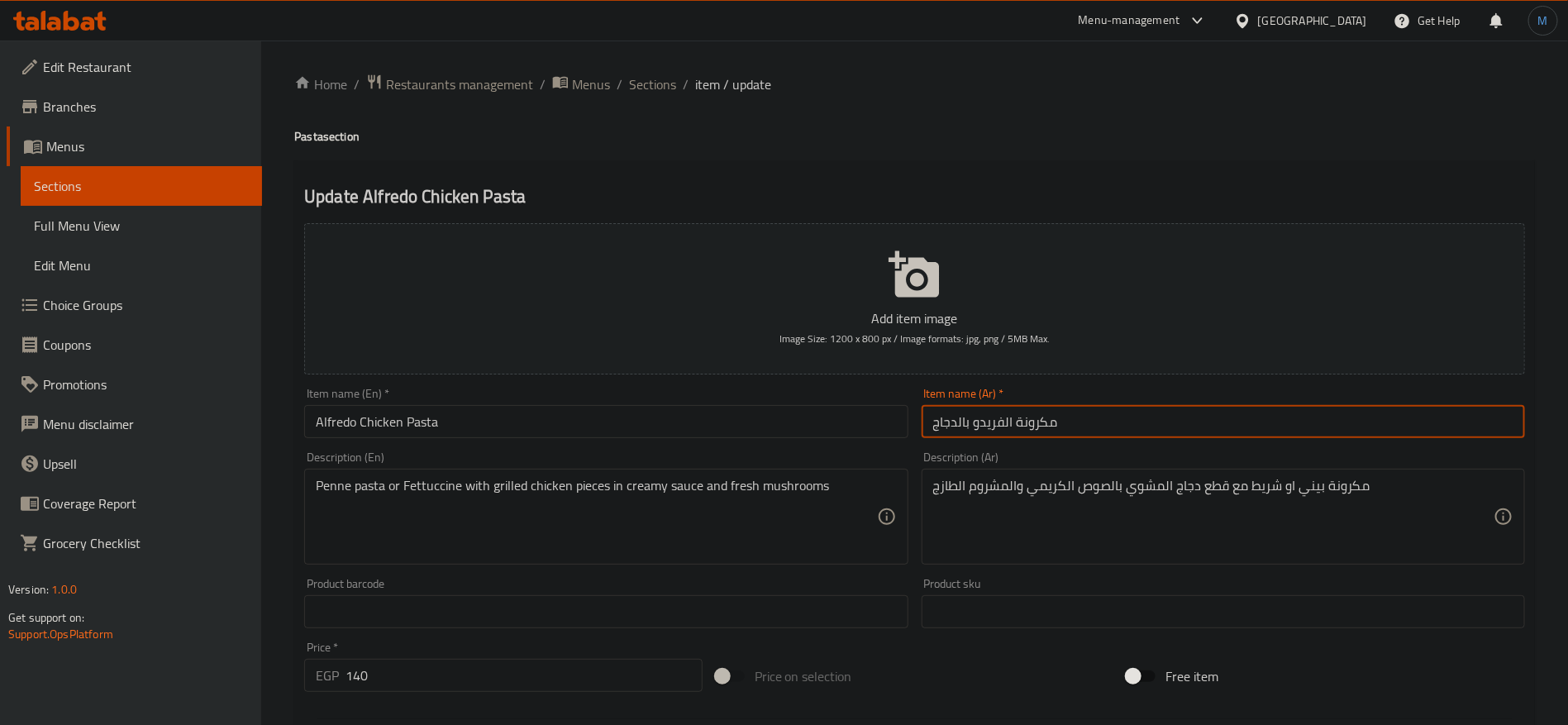
click at [1274, 420] on input "مكرونة الفريدو بالدجاج" at bounding box center [1224, 421] width 604 height 33
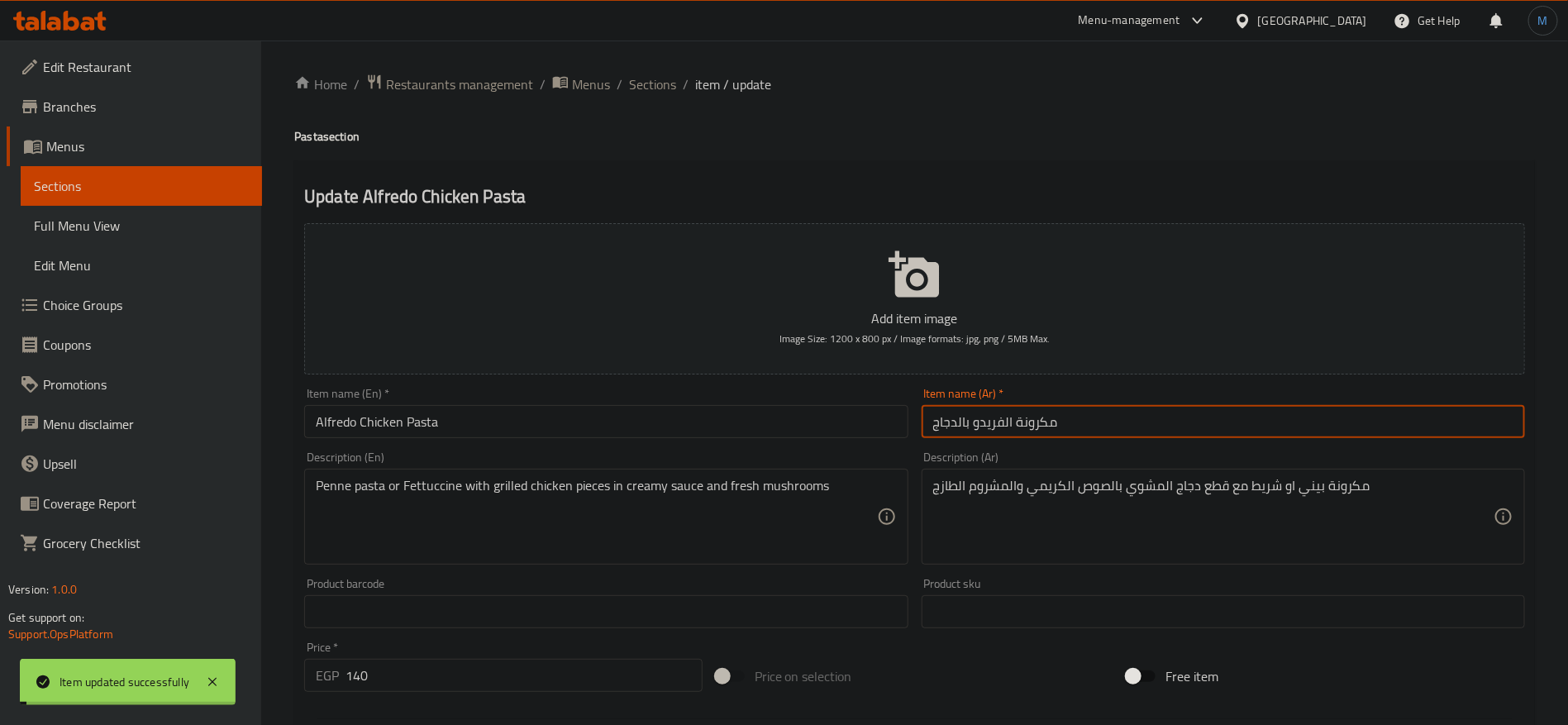
click at [653, 81] on span "Sections" at bounding box center [653, 84] width 47 height 20
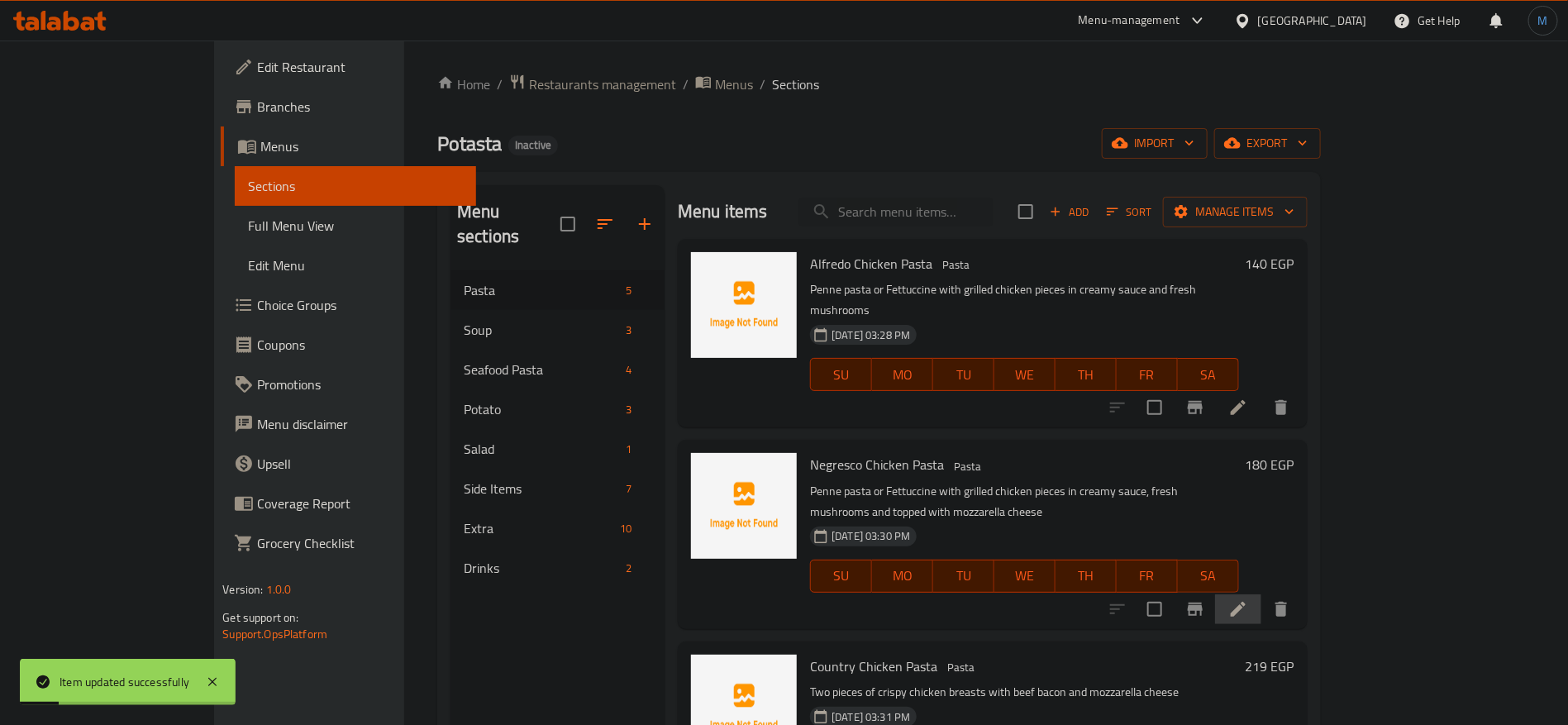
click at [1261, 595] on li at bounding box center [1238, 610] width 46 height 30
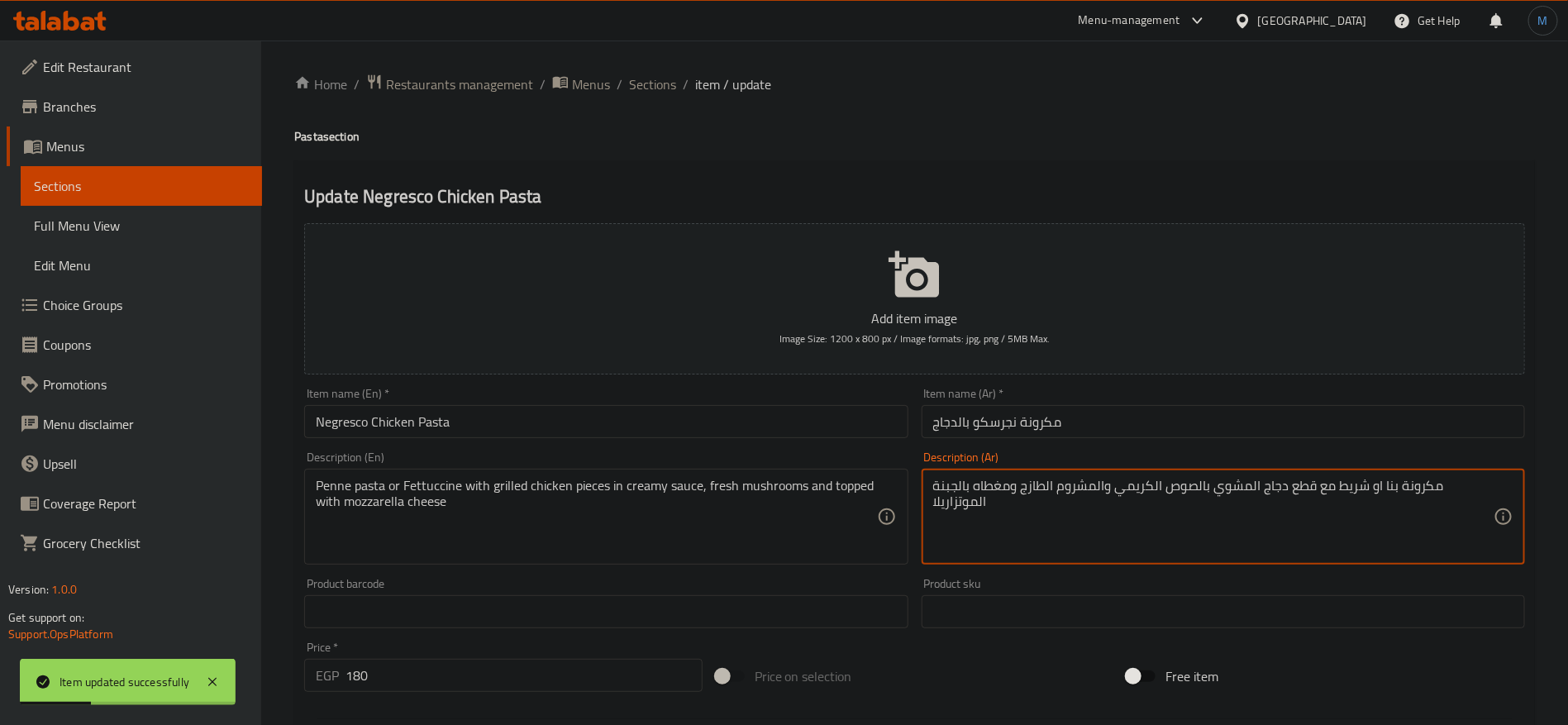
click at [1386, 487] on textarea "مكرونة بنا او شريط مع قطع دجاج المشوي بالصوص الكريمي والمشروم الطازج ومغطاه بال…" at bounding box center [1213, 516] width 560 height 78
paste textarea "ني"
type textarea "مكرونة بيني او شريط مع قطع دجاج المشوي بالصوص الكريمي والمشروم الطازج ومغطاه با…"
click at [1276, 429] on input "مكرونة نجرسكو بالدجاج" at bounding box center [1224, 421] width 604 height 33
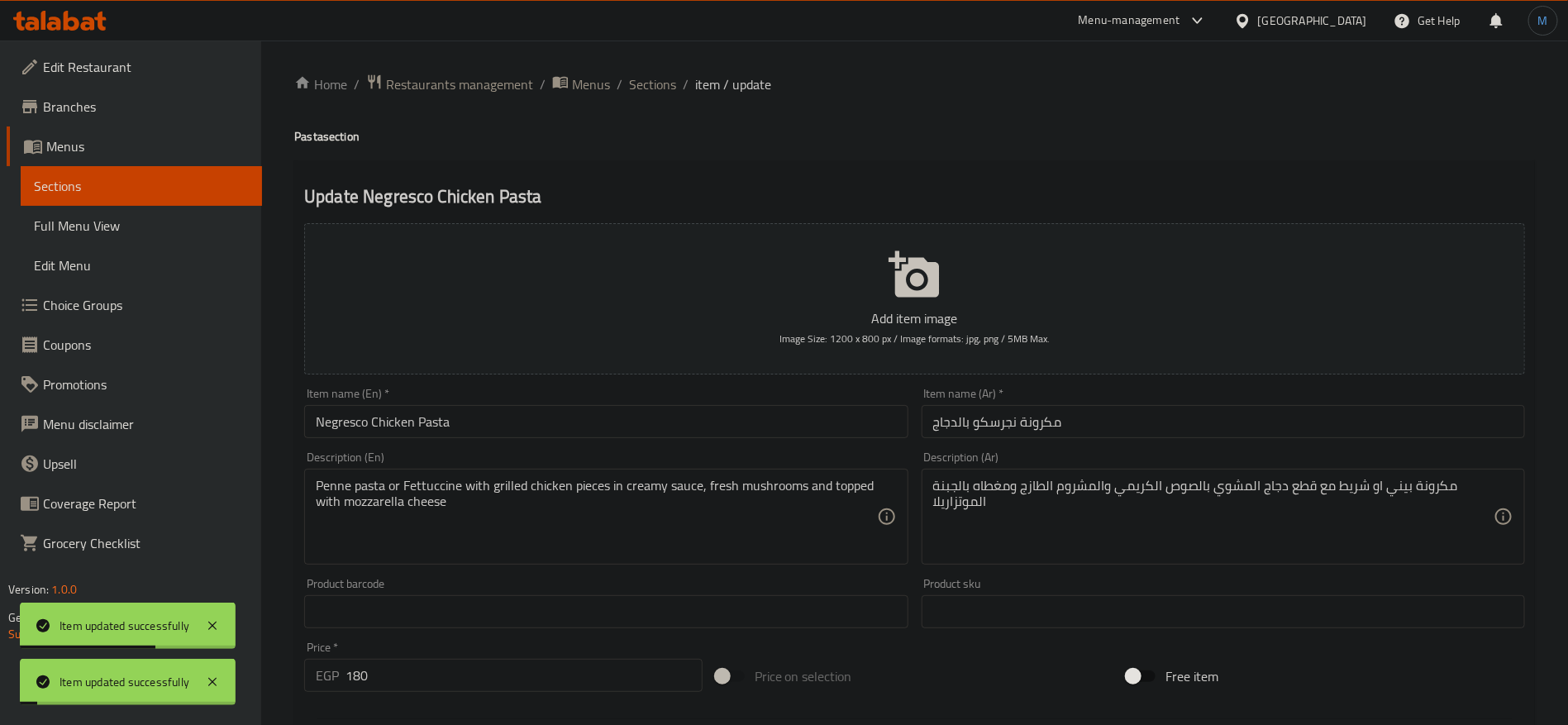
drag, startPoint x: 633, startPoint y: 37, endPoint x: 644, endPoint y: 63, distance: 28.2
click at [633, 44] on div "​ Menu-management [GEOGRAPHIC_DATA] Get Help M Edit Restaurant Branches Menus S…" at bounding box center [784, 382] width 1568 height 684
click at [644, 63] on div "Home / Restaurants management / Menus / Sections / item / update Pasta section …" at bounding box center [914, 604] width 1307 height 1128
click at [645, 66] on div "Home / Restaurants management / Menus / Sections / item / update Pasta section …" at bounding box center [914, 604] width 1307 height 1128
click at [640, 83] on span "Sections" at bounding box center [653, 84] width 47 height 20
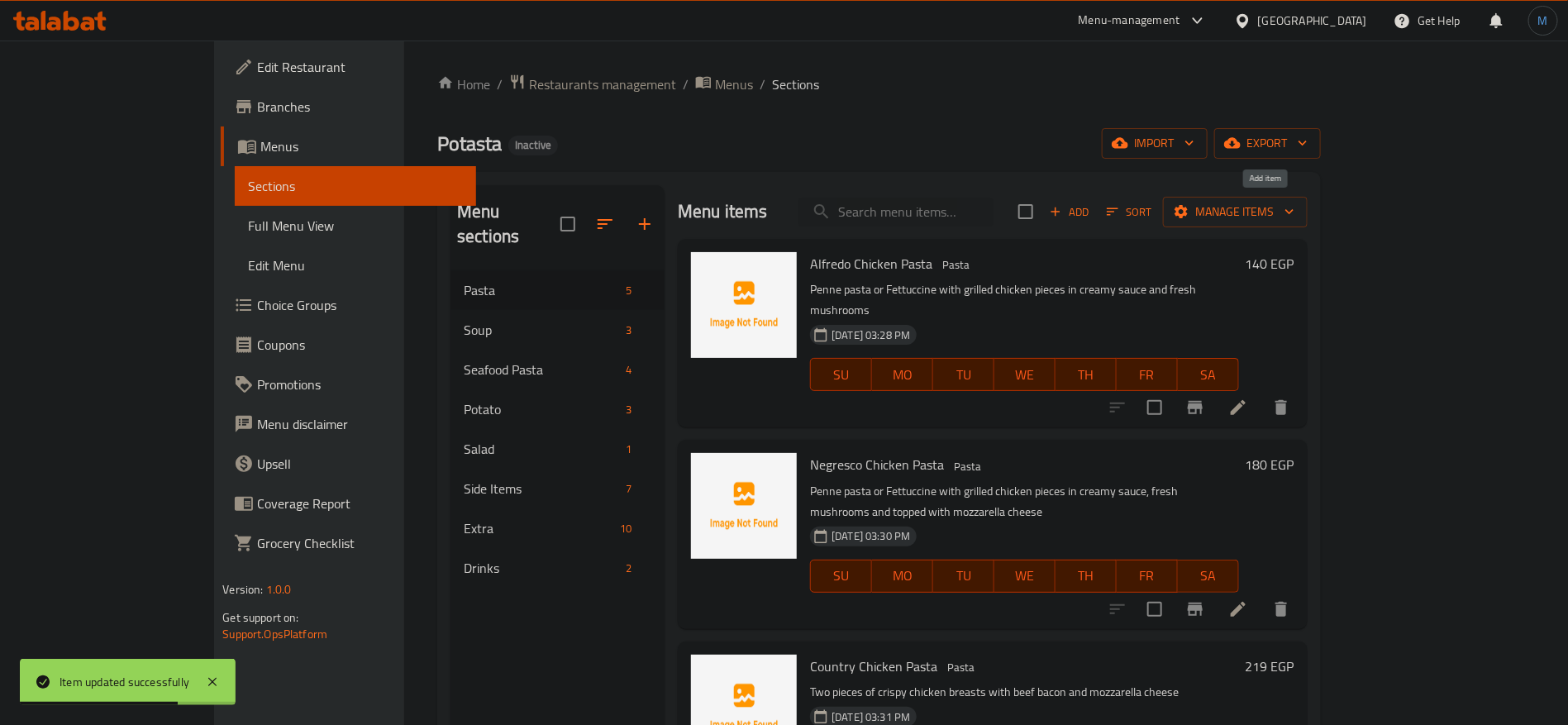
click at [1092, 213] on span "Add" at bounding box center [1069, 212] width 44 height 19
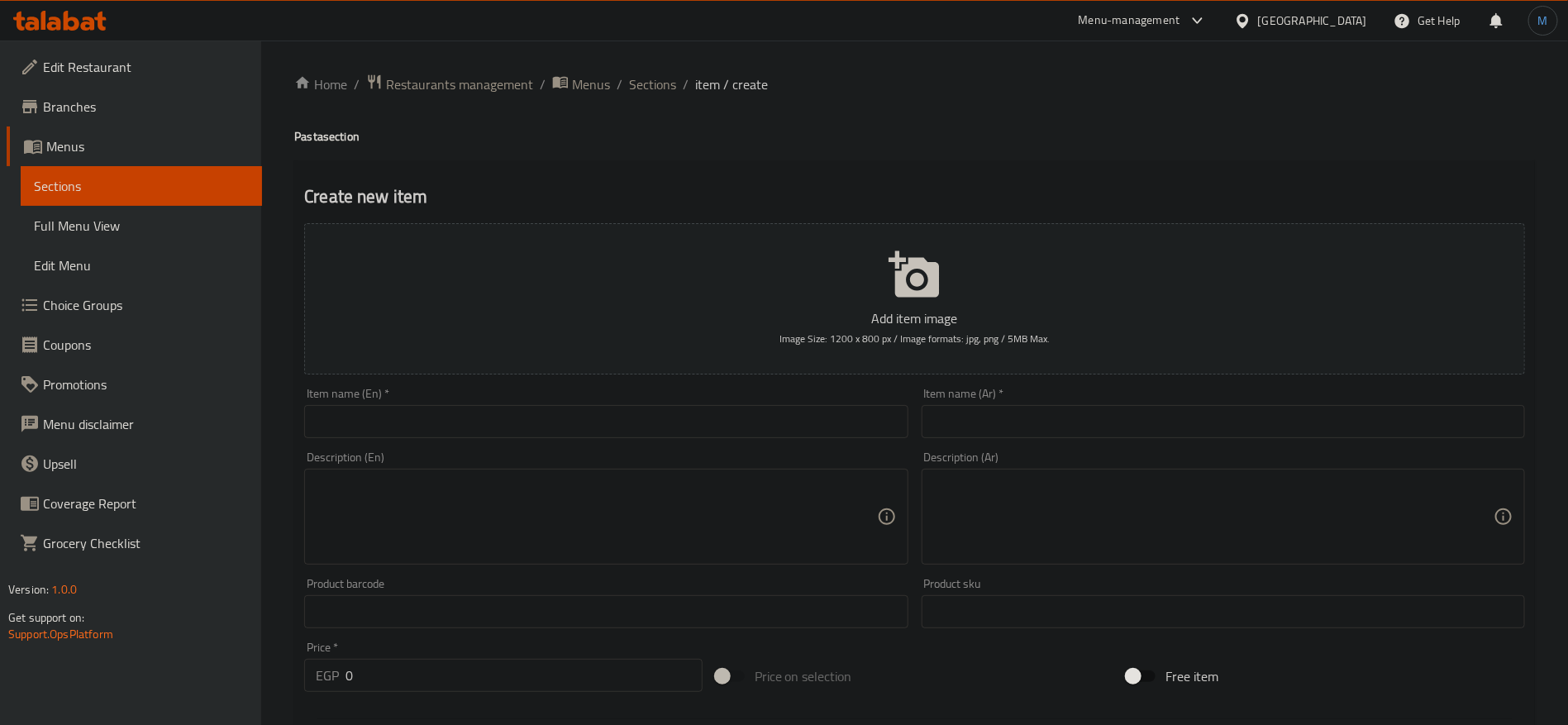
click at [1094, 420] on input "text" at bounding box center [1224, 421] width 604 height 33
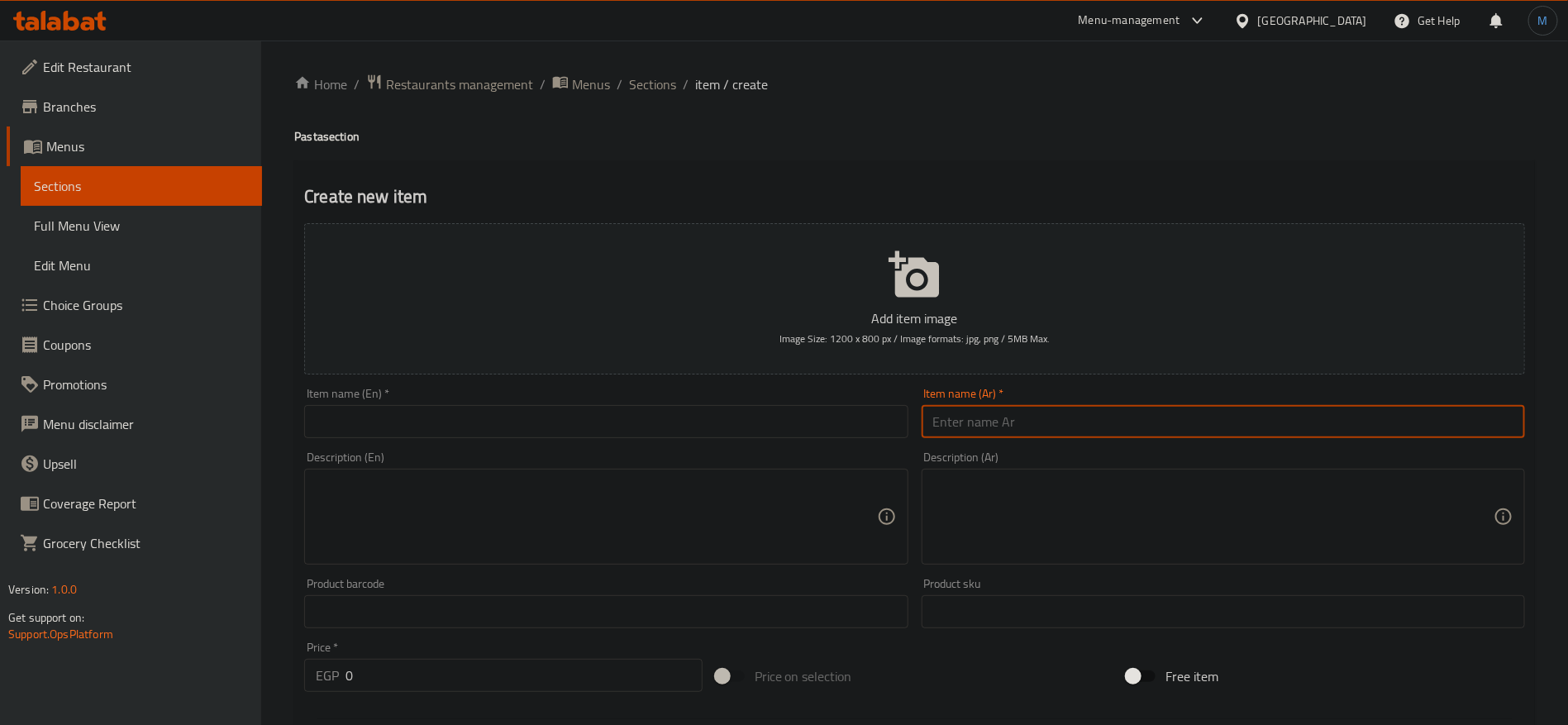
type input "ن"
type input "مكرونة الجبنة السايحه والدجاج المقرمش"
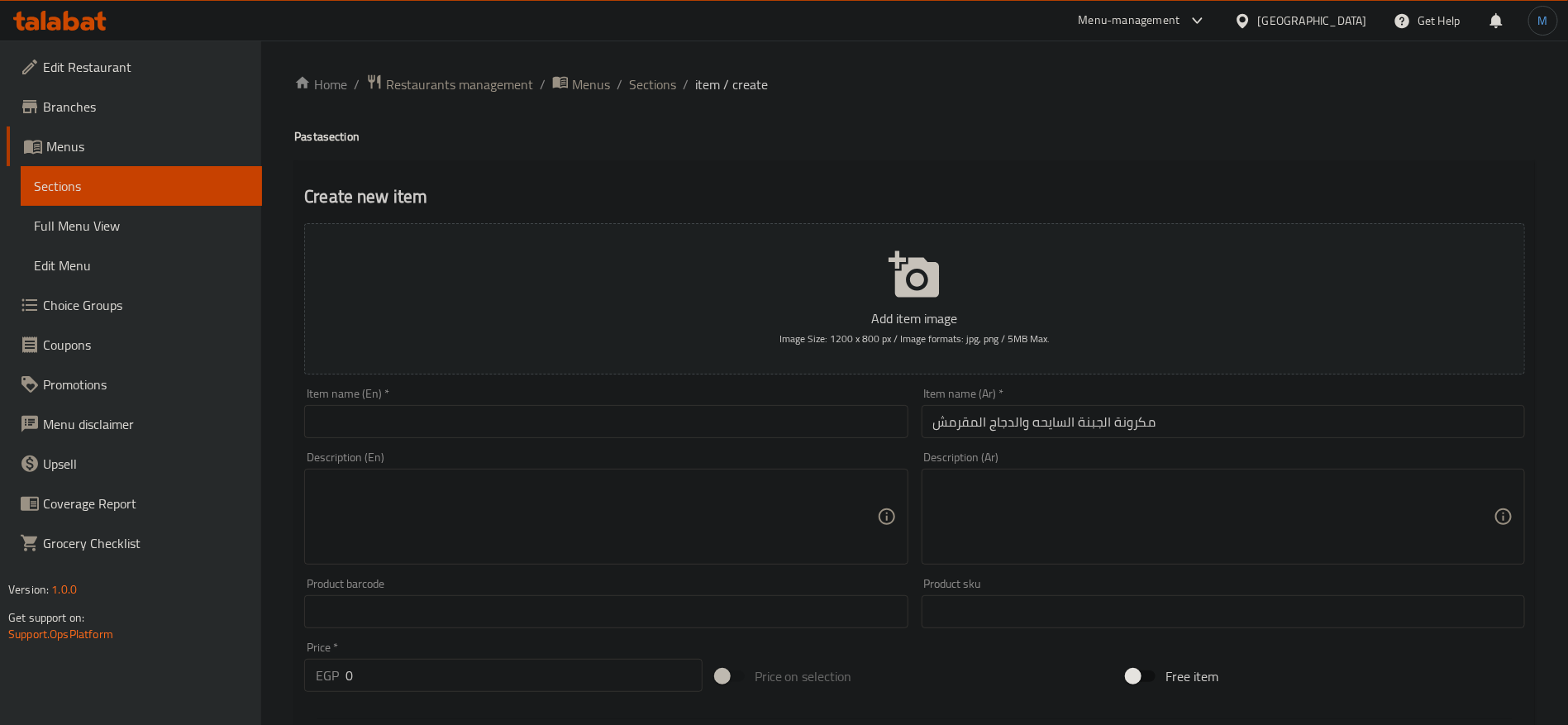
click at [516, 440] on div "Item name (En)   * Item name (En) *" at bounding box center [606, 413] width 617 height 63
drag, startPoint x: 475, startPoint y: 402, endPoint x: 459, endPoint y: 422, distance: 25.6
click at [470, 406] on div "Item name (En)   * Item name (En) *" at bounding box center [606, 413] width 604 height 50
click at [459, 422] on input "text" at bounding box center [606, 421] width 604 height 33
paste input "Melted macaroni and cheese and crispy chicken"
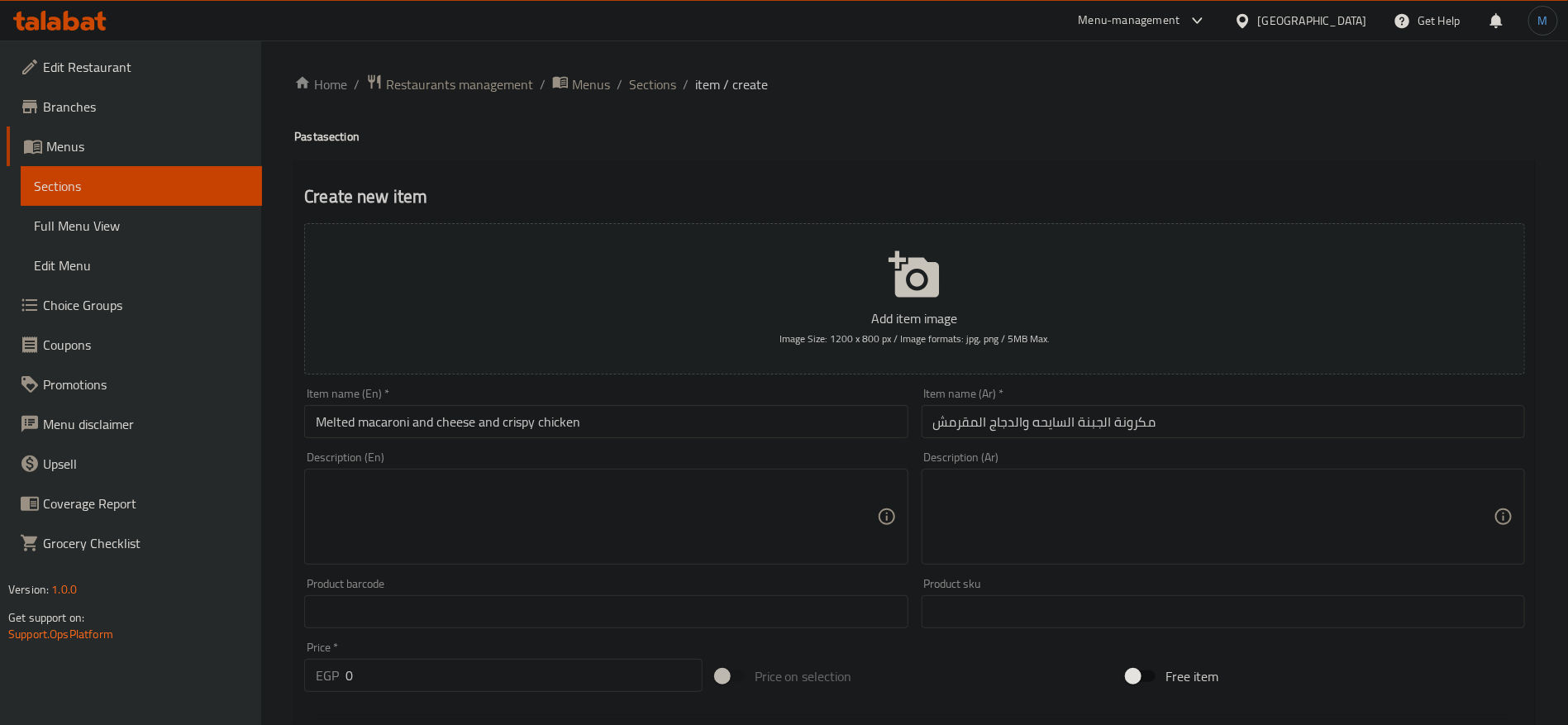
click at [300, 139] on h4 "Pasta section" at bounding box center [914, 137] width 1241 height 17
copy h4 "Pasta"
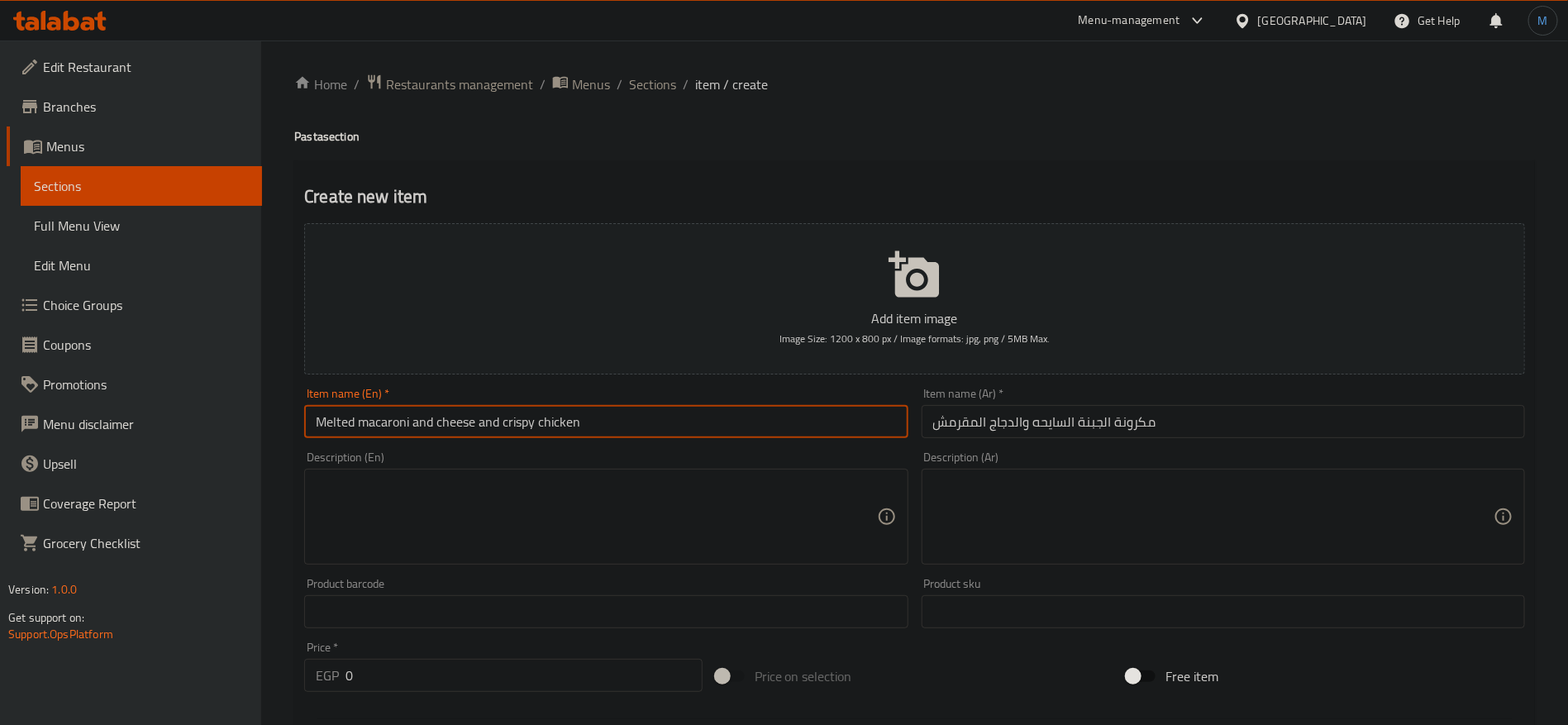
click at [376, 434] on input "Melted macaroni and cheese and crispy chicken" at bounding box center [606, 421] width 604 height 33
paste input "Pasta"
click at [376, 423] on input "Melted Pasta and cheese and crispy chicken" at bounding box center [606, 421] width 604 height 33
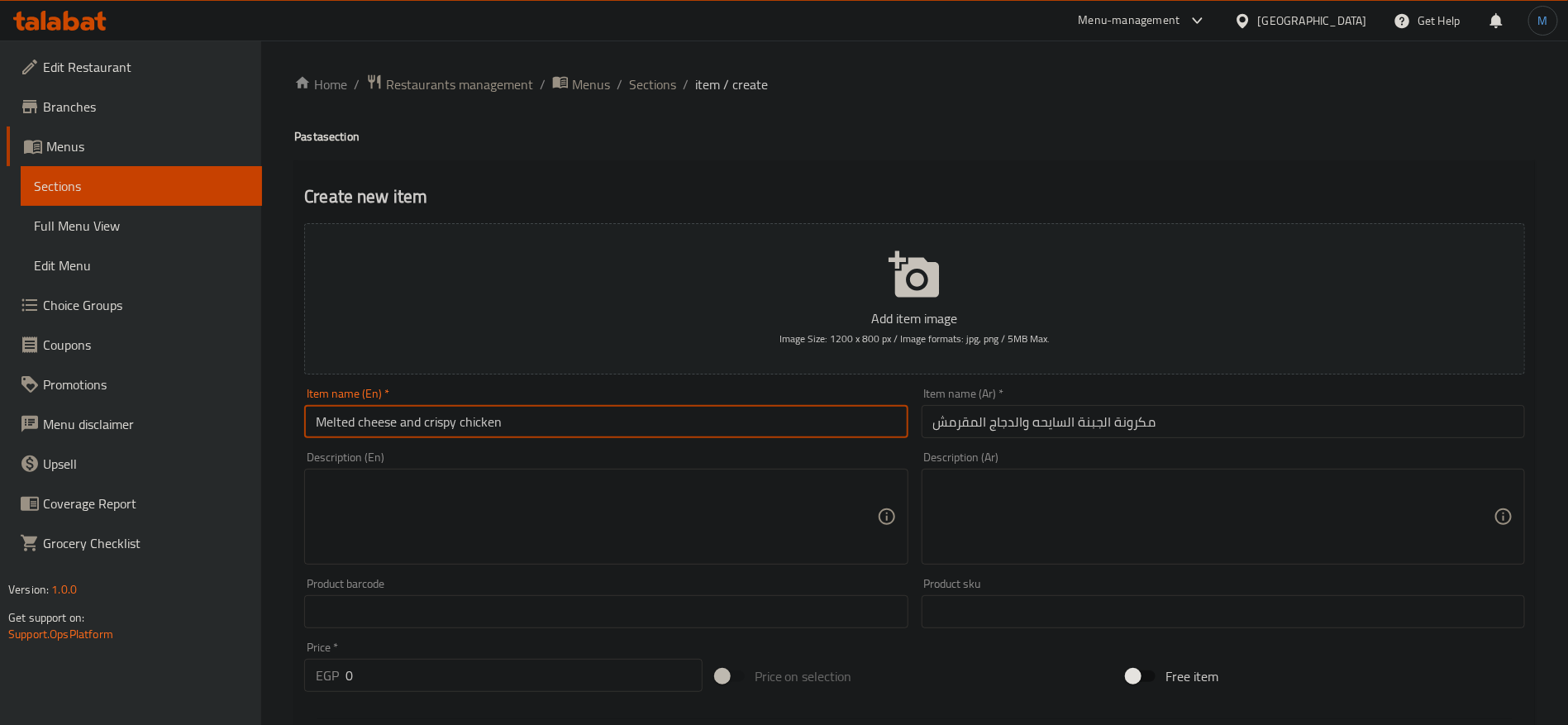
paste input "Pasta"
type input "Melted Cheese Pasta and Crispy Chicken"
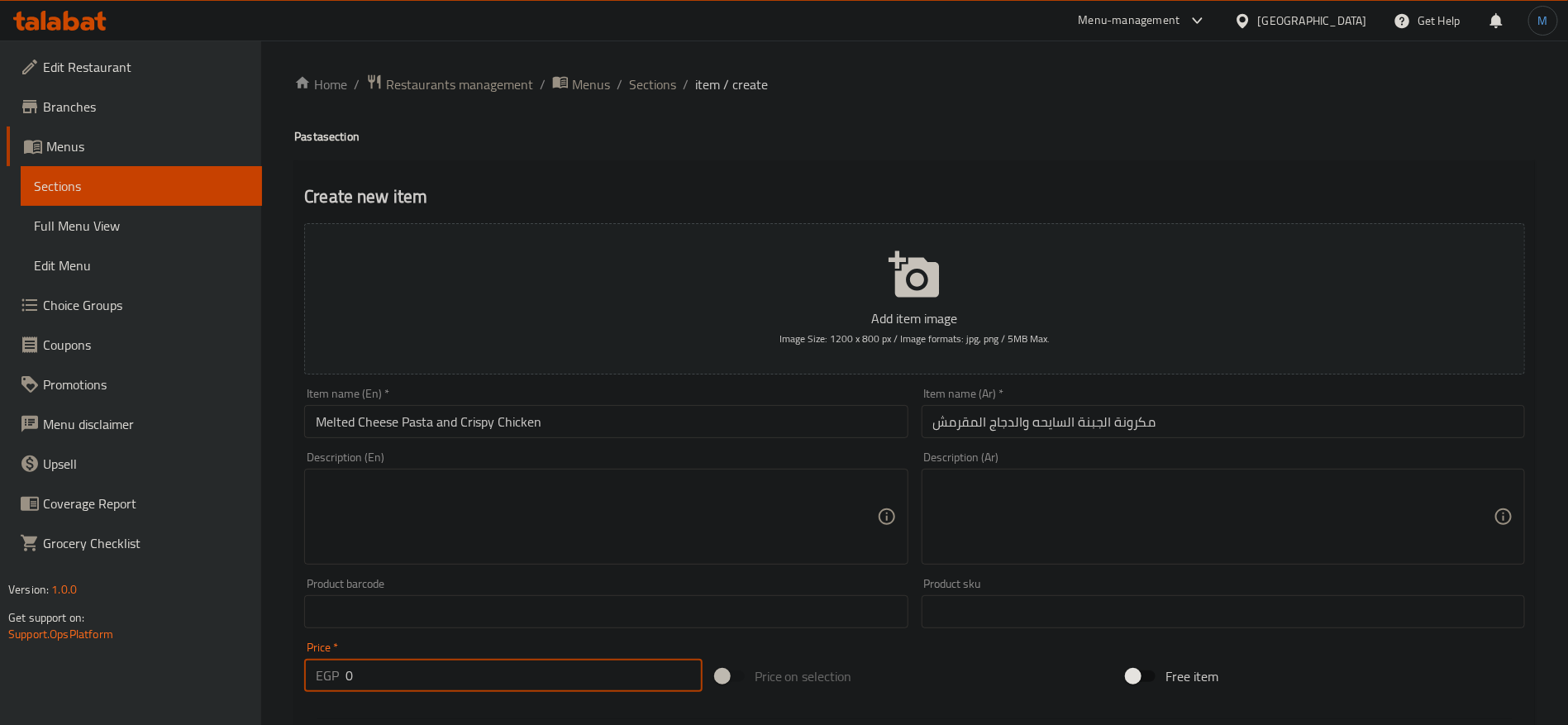
click at [567, 674] on input "0" at bounding box center [524, 675] width 357 height 33
type input "169"
click at [1067, 573] on div "Product sku Product sku" at bounding box center [1224, 602] width 617 height 63
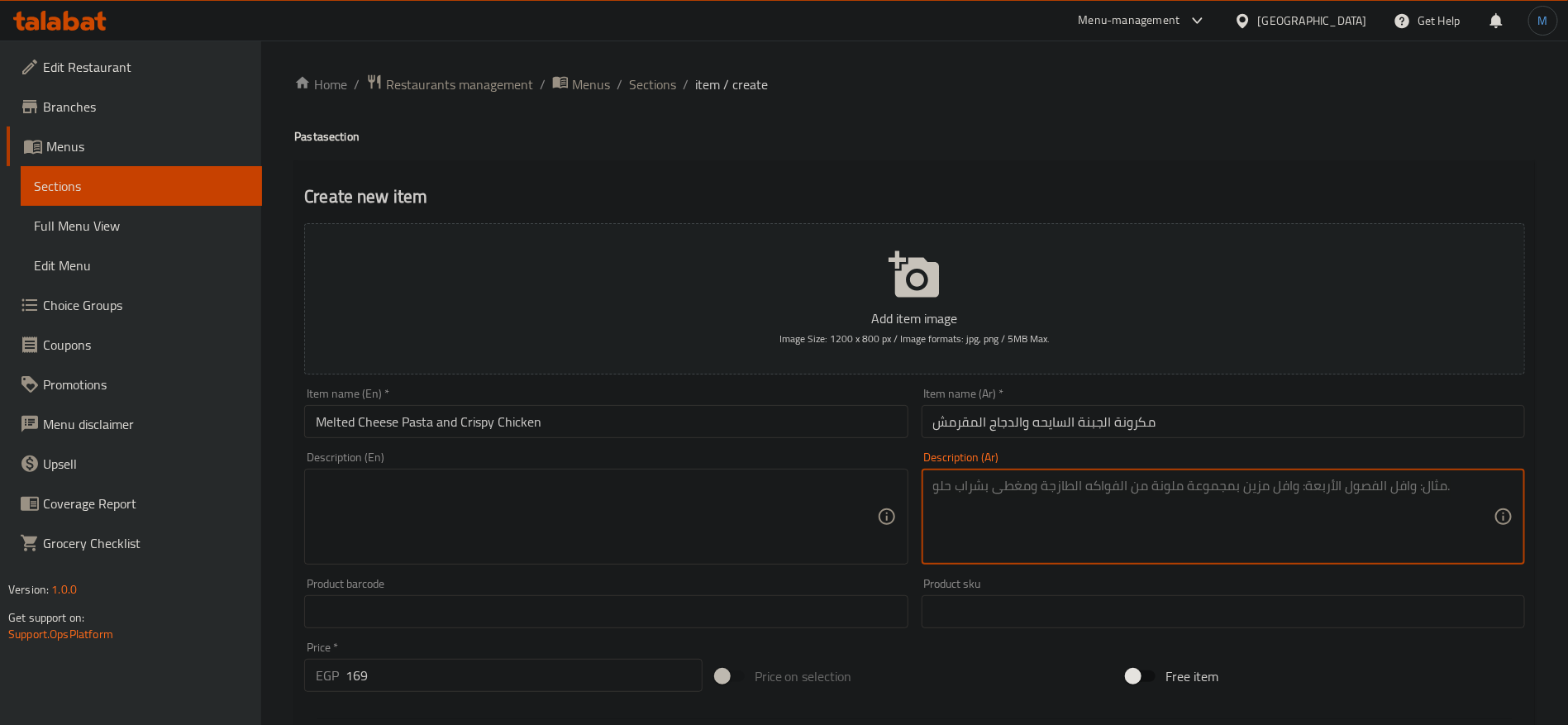
click at [1072, 541] on textarea at bounding box center [1213, 516] width 560 height 78
paste textarea "مكرونة بيني بقطع الدجاج الفاهيتا المشوي، الفلفل الالوان، بصل، التوابل المكسيكي،…"
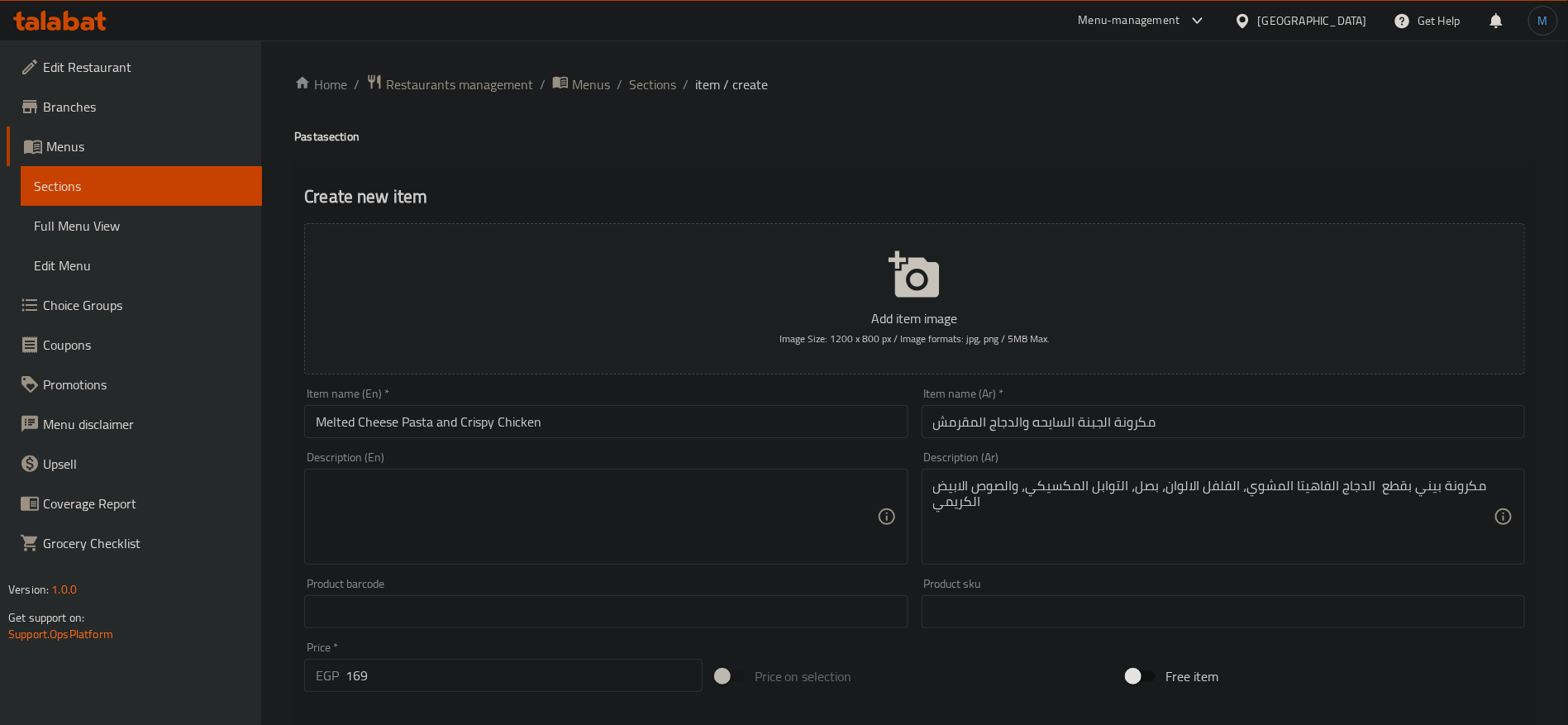
click at [1330, 511] on textarea "مكرونة بيني بقطع الدجاج الفاهيتا المشوي، الفلفل الالوان، بصل، التوابل المكسيكي،…" at bounding box center [1213, 516] width 560 height 78
click at [1330, 510] on textarea "مكرونة بيني بقطع الدجاج الفاهيتا المشوي، الفلفل الالوان، بصل، التوابل المكسيكي،…" at bounding box center [1213, 516] width 560 height 78
click at [1378, 494] on textarea "مكرونة بيني بقطع الدجاج الفاهيتا المشوي، الفلفل الالوان، بصل، التوابل المكسيكي،…" at bounding box center [1213, 516] width 560 height 78
click at [956, 494] on textarea "مكرونة بيني بقطع الدجاج الفاهيتا المشوي، الفلفل الالوان، بصل، التوابل المكسيكي،…" at bounding box center [1213, 516] width 560 height 78
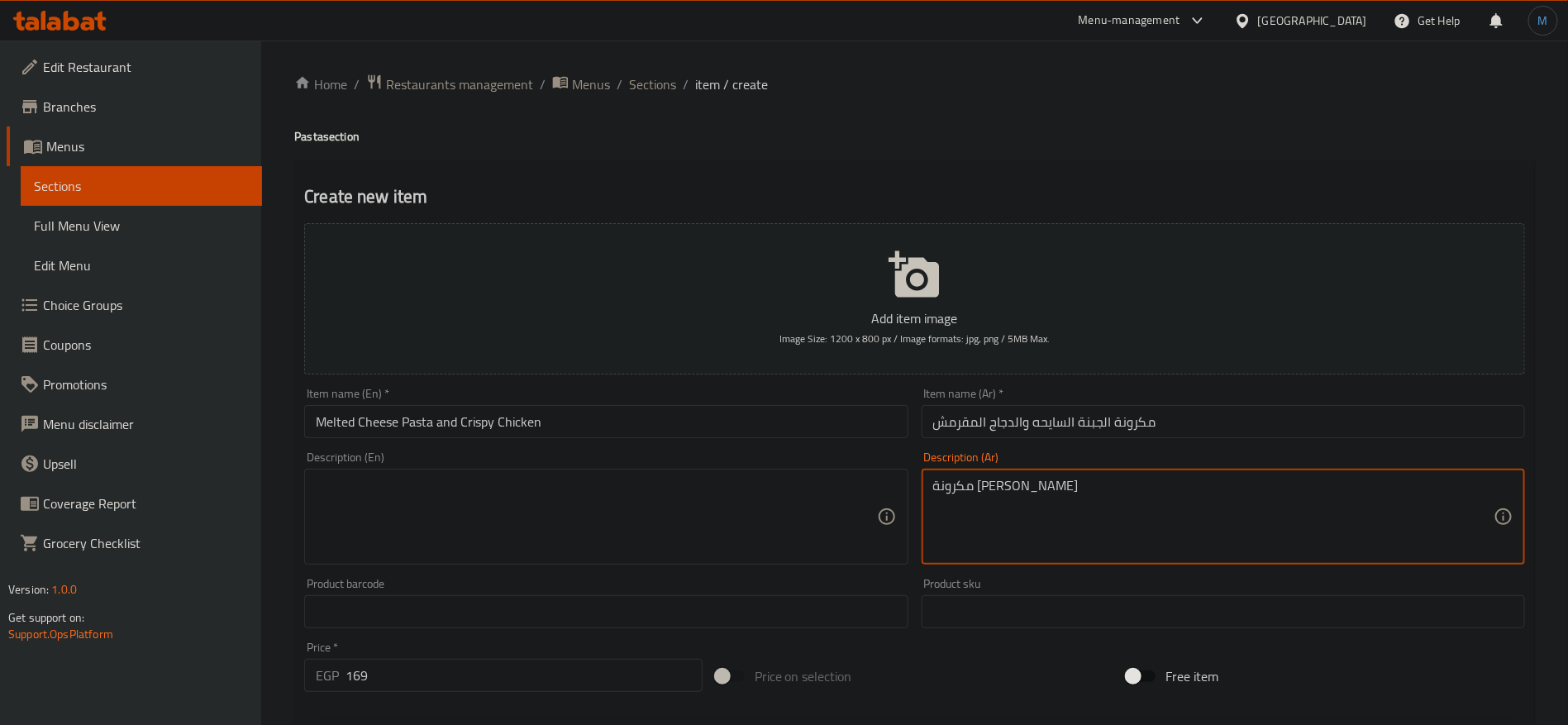
click at [957, 481] on textarea "مكرونة [PERSON_NAME]" at bounding box center [1213, 516] width 560 height 78
type textarea "مكرونة بيني بالصوص الابيض الكريمي، المشروم الطازج، واختيارك من قطع الدجاج المقر…"
click at [670, 493] on textarea at bounding box center [596, 516] width 560 height 78
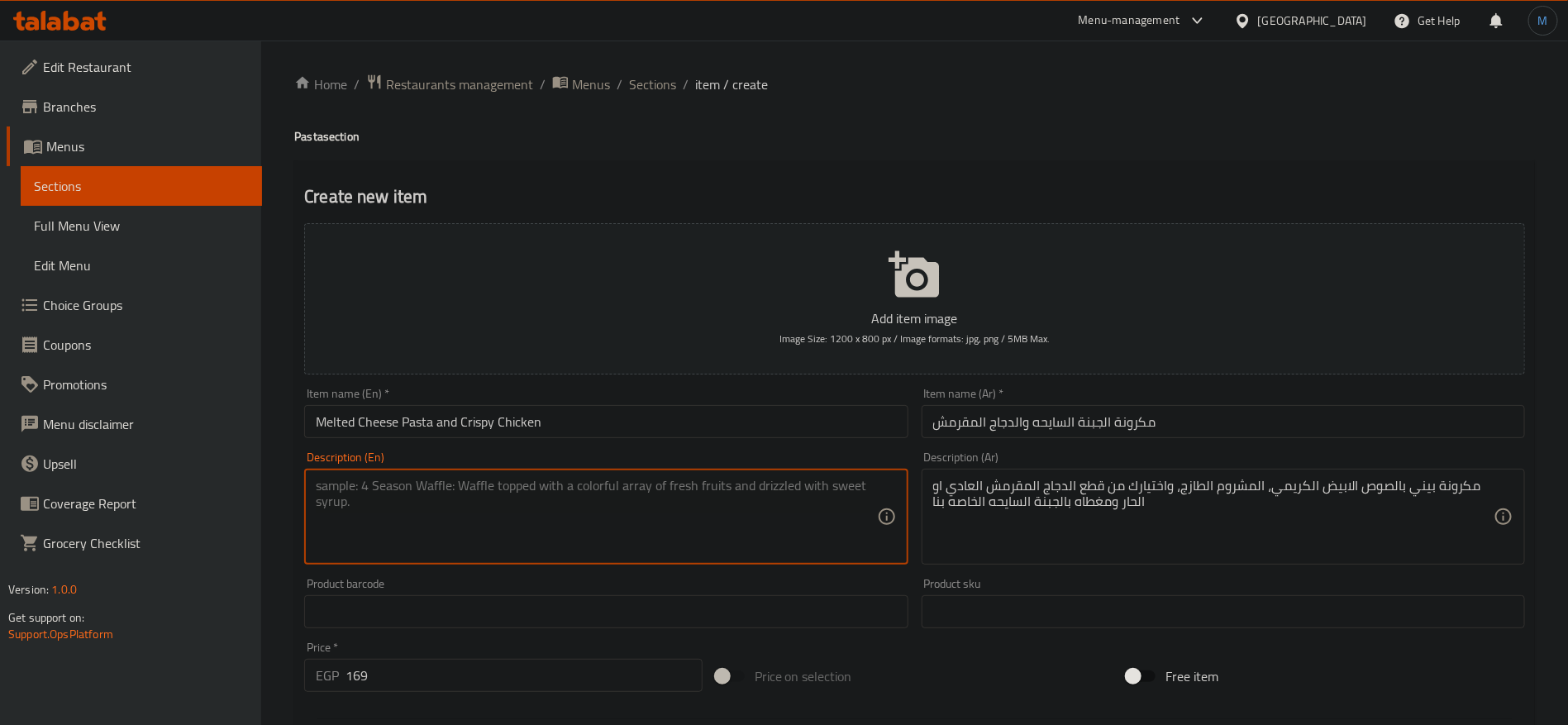
paste textarea "Penne pasta with creamy white sauce, fresh mushrooms, your choice of regular or…"
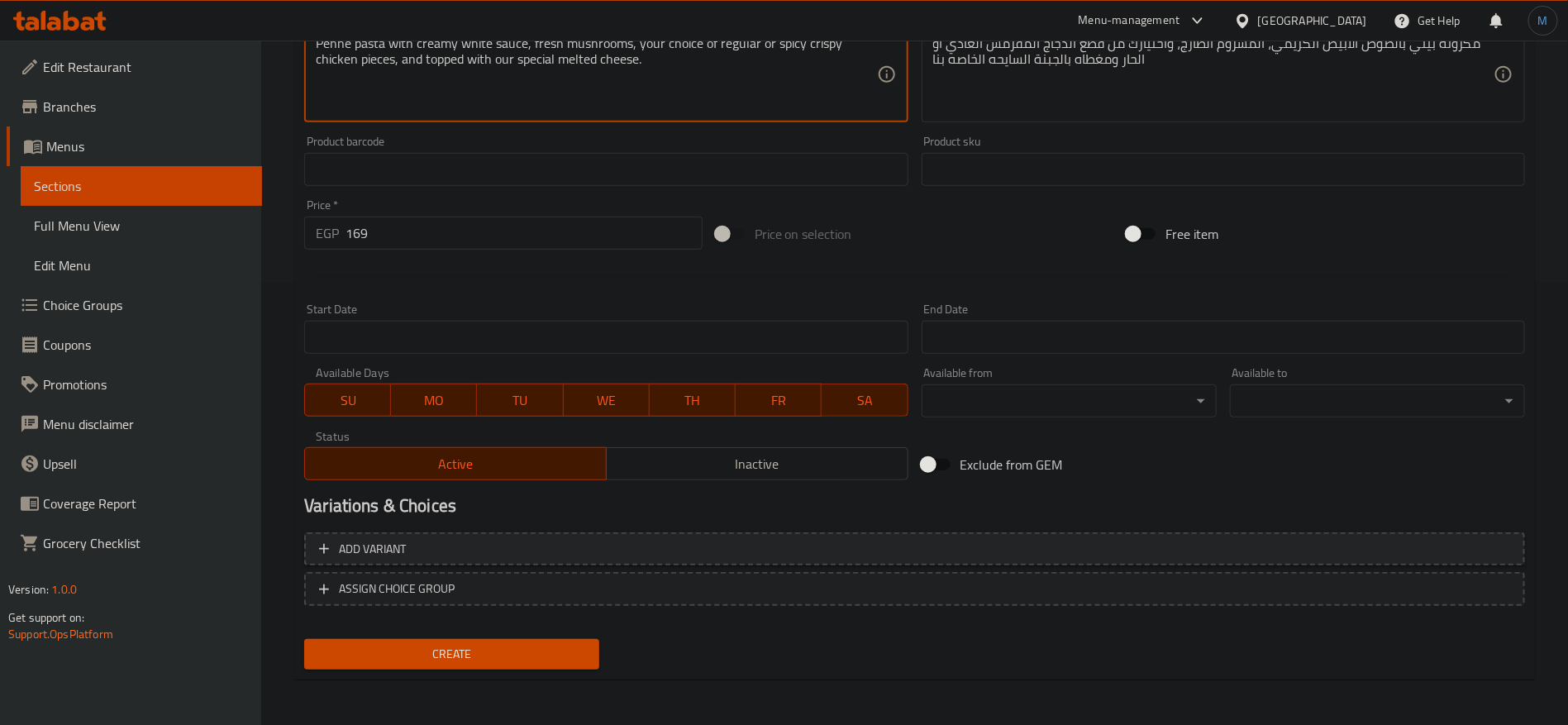
type textarea "Penne pasta with creamy white sauce, fresh mushrooms, your choice of regular or…"
click at [1311, 547] on span "Add variant" at bounding box center [914, 549] width 1191 height 21
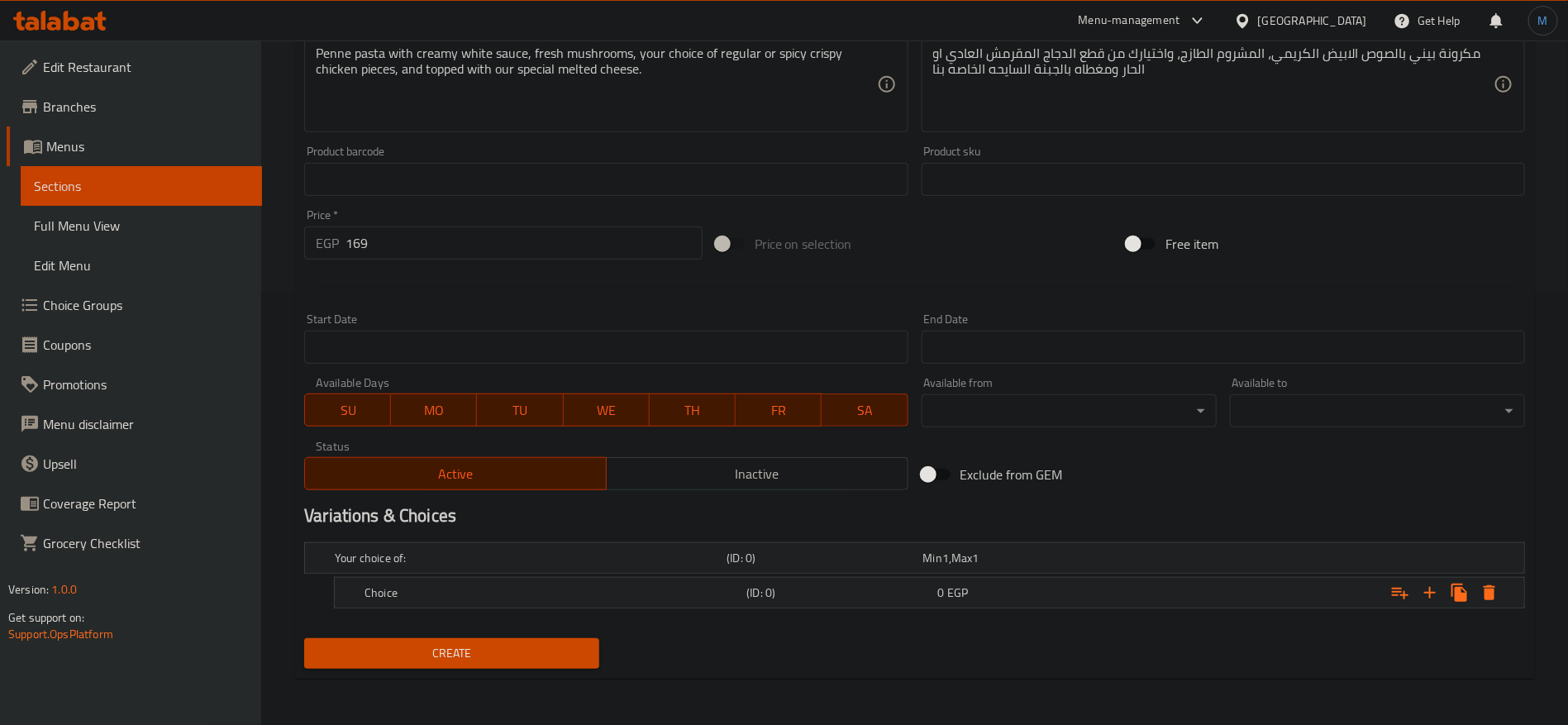
scroll to position [430, 0]
click at [1436, 593] on icon "Expand" at bounding box center [1429, 595] width 11 height 11
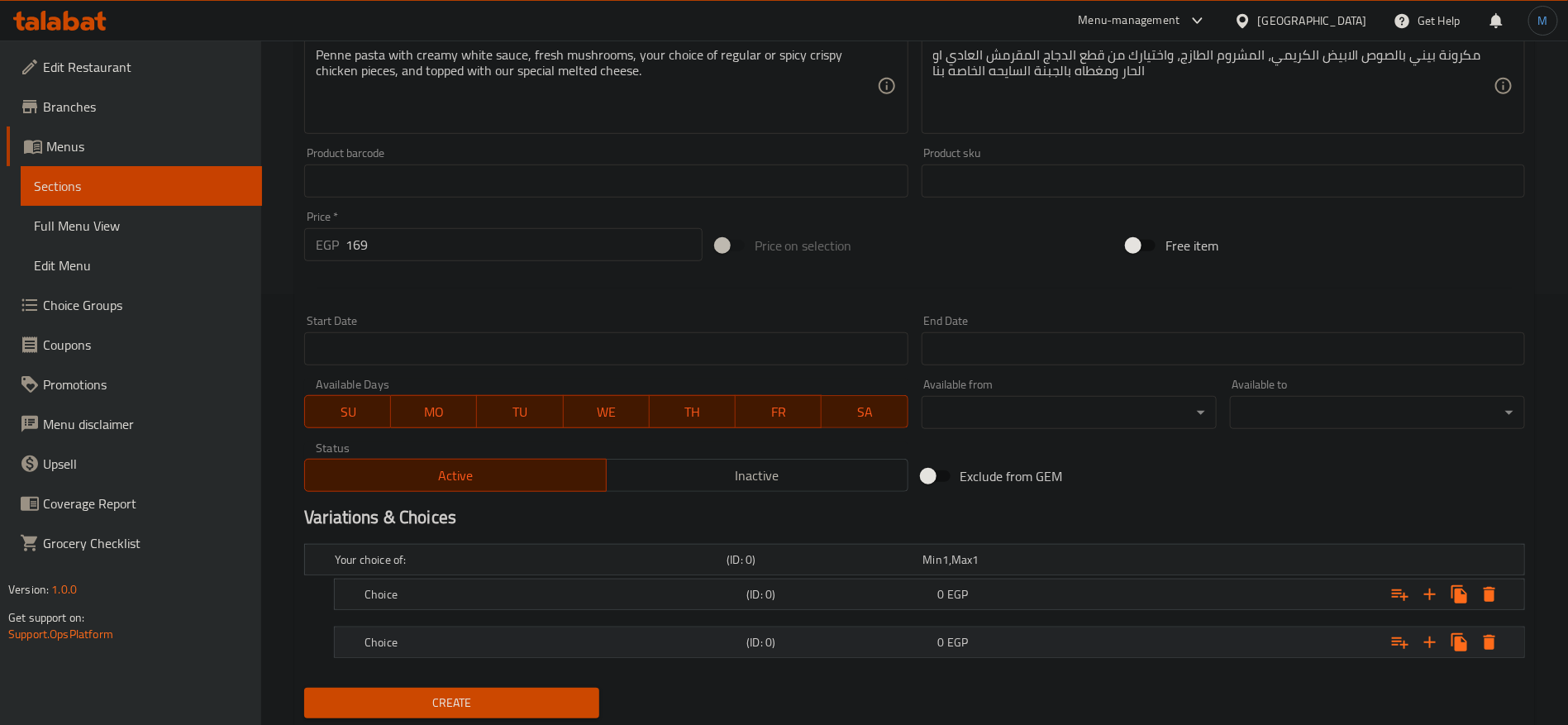
click at [1147, 646] on div "Expand" at bounding box center [1316, 642] width 382 height 37
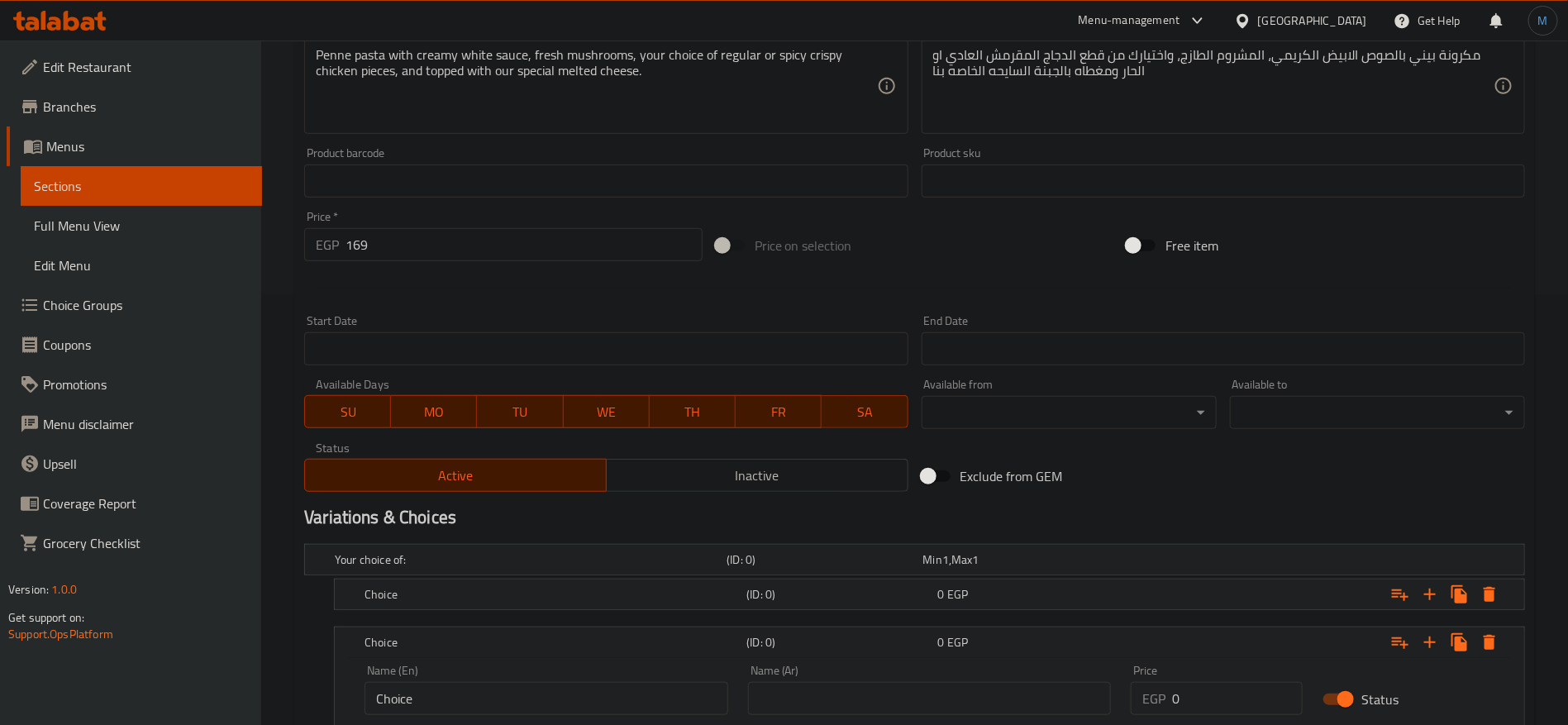
click at [1121, 620] on nav at bounding box center [914, 620] width 1221 height 13
click at [1119, 617] on nav at bounding box center [914, 620] width 1221 height 13
click at [1114, 614] on nav at bounding box center [914, 620] width 1221 height 13
click at [1083, 612] on div "Your choice of: (ID: 0) Min 1 , Max 1 Name (En) Your choice of: Name (En) Name …" at bounding box center [914, 645] width 1234 height 215
click at [1078, 606] on div "Choice (ID: 0) 0 EGP" at bounding box center [934, 595] width 1146 height 37
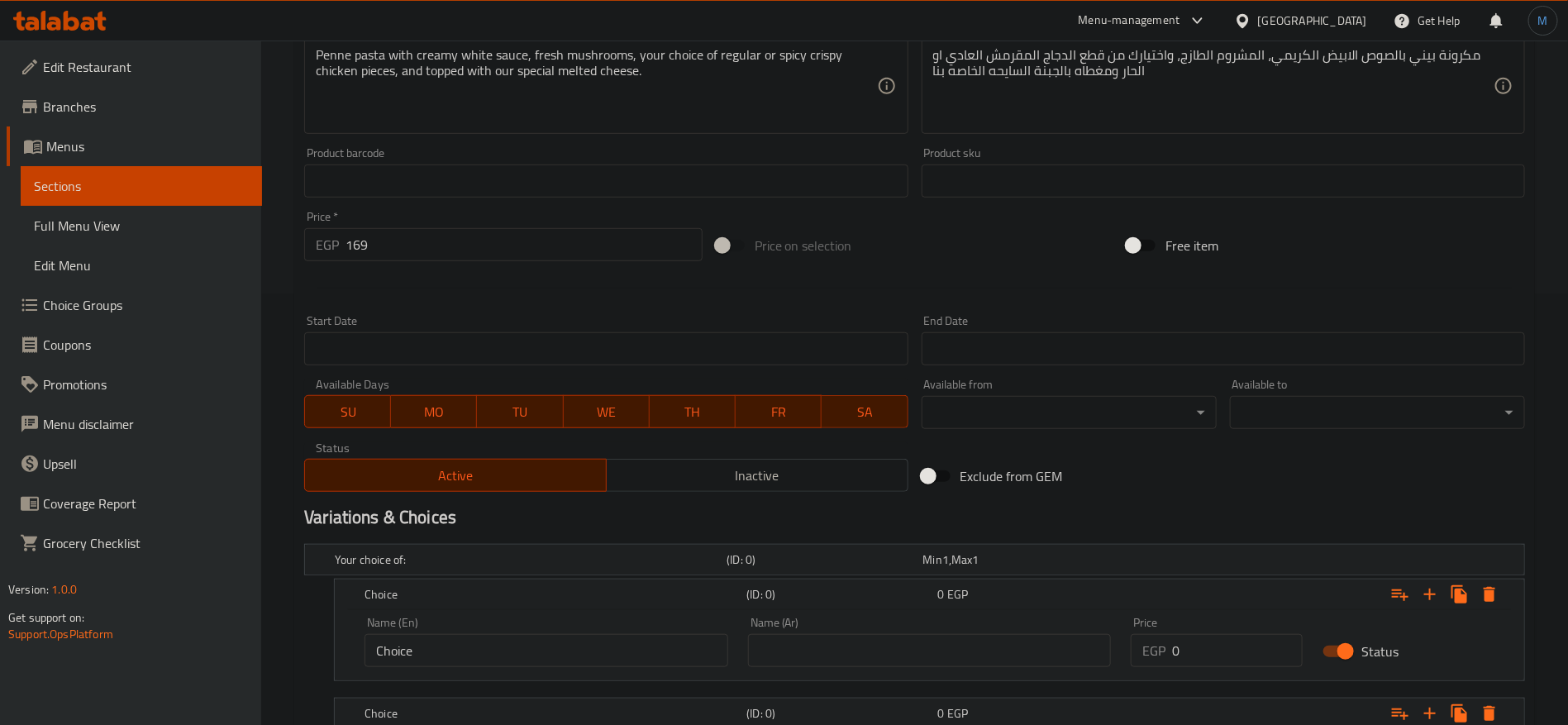
click at [470, 244] on input "169" at bounding box center [524, 244] width 357 height 33
type input "0"
click at [783, 312] on div "Start Date Start Date" at bounding box center [606, 340] width 617 height 63
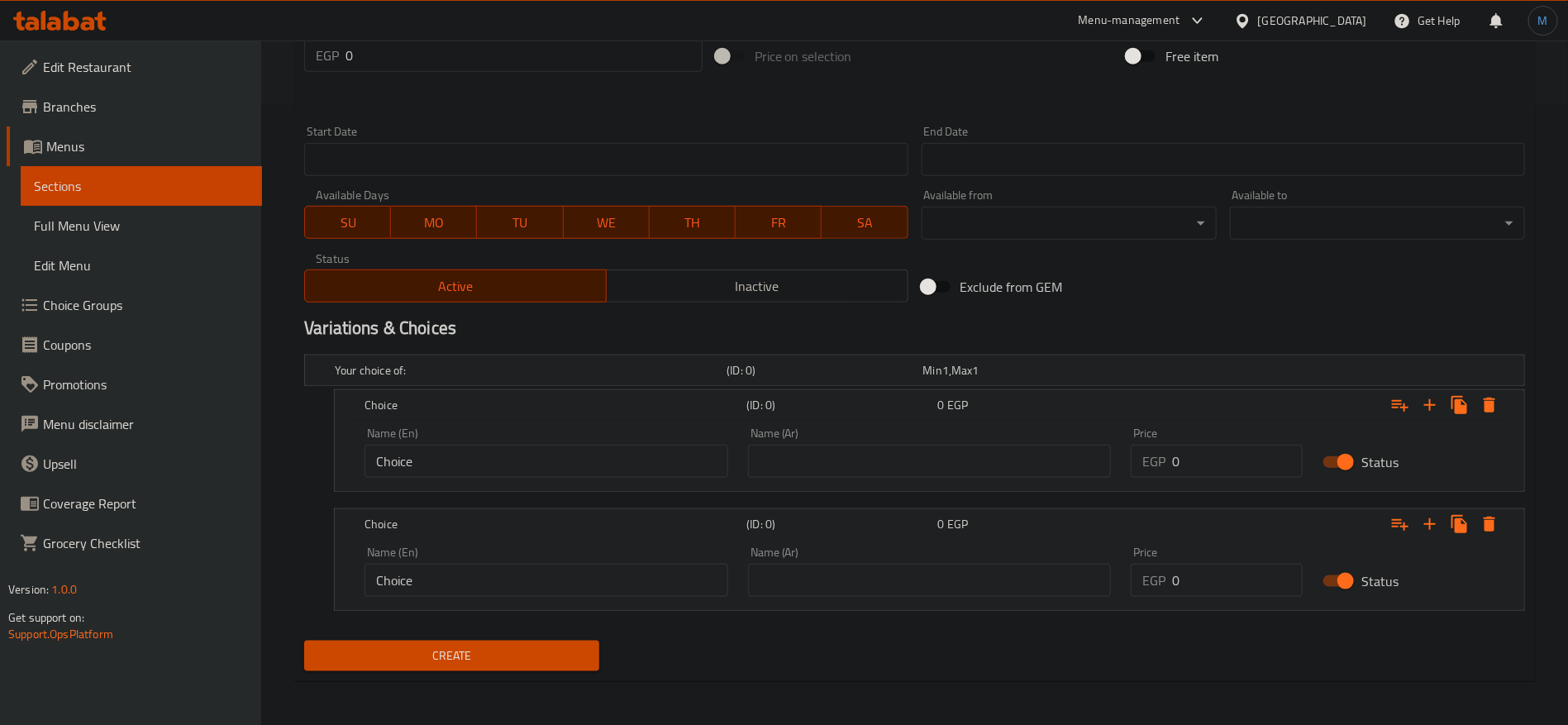
scroll to position [621, 0]
click at [1217, 470] on input "0" at bounding box center [1237, 460] width 130 height 33
paste input "169"
type input "169"
click at [1214, 590] on input "0" at bounding box center [1237, 580] width 130 height 33
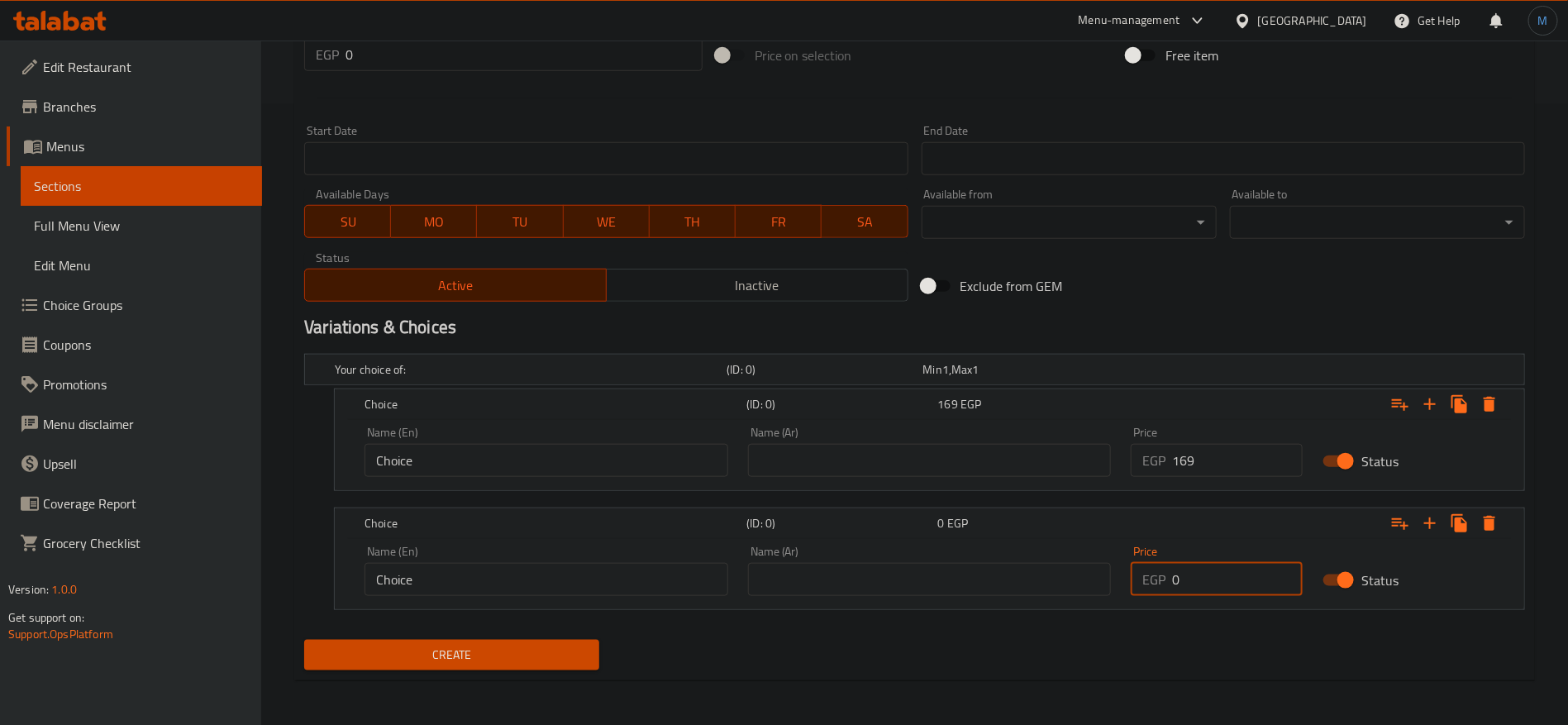
paste input "169"
type input "169"
click at [1179, 324] on h2 "Variations & Choices" at bounding box center [914, 328] width 1221 height 25
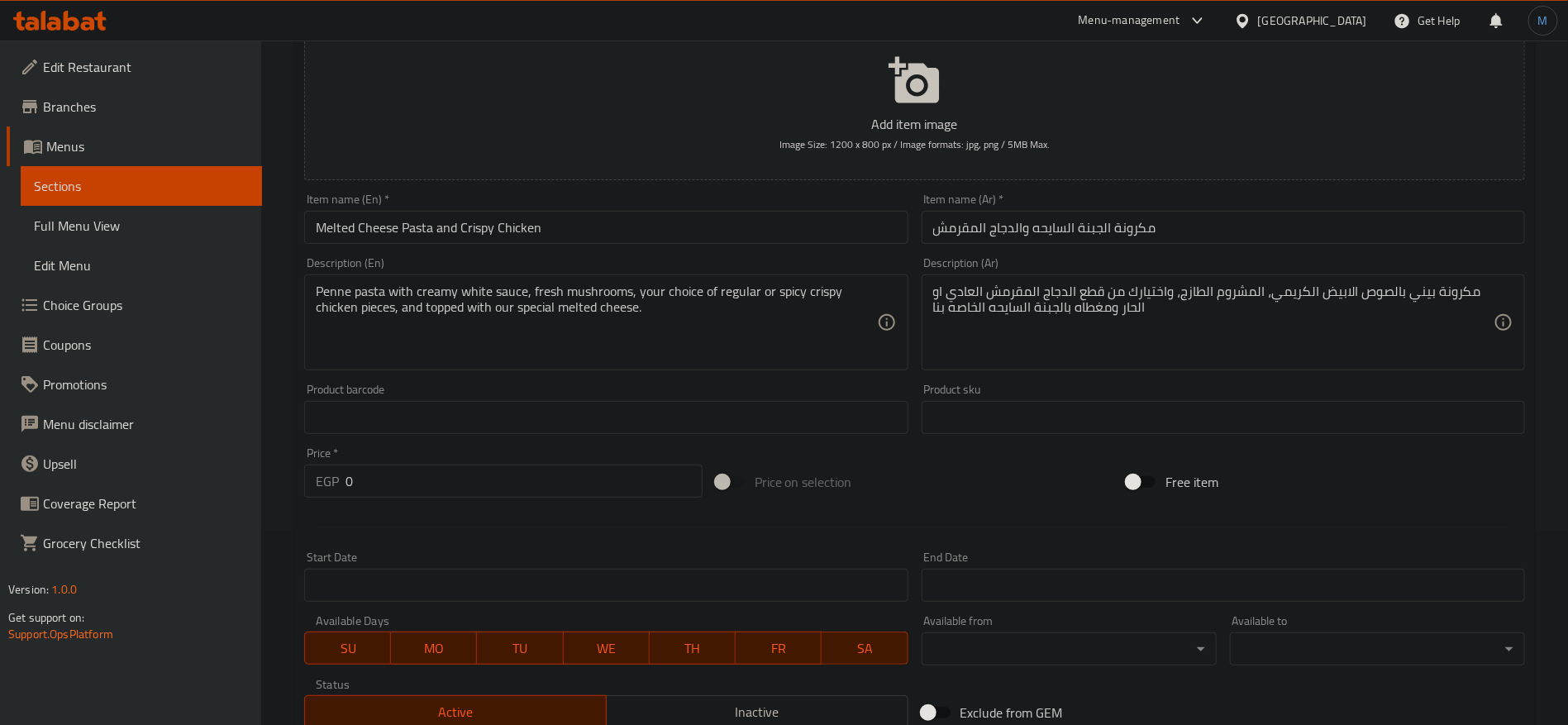
scroll to position [125, 0]
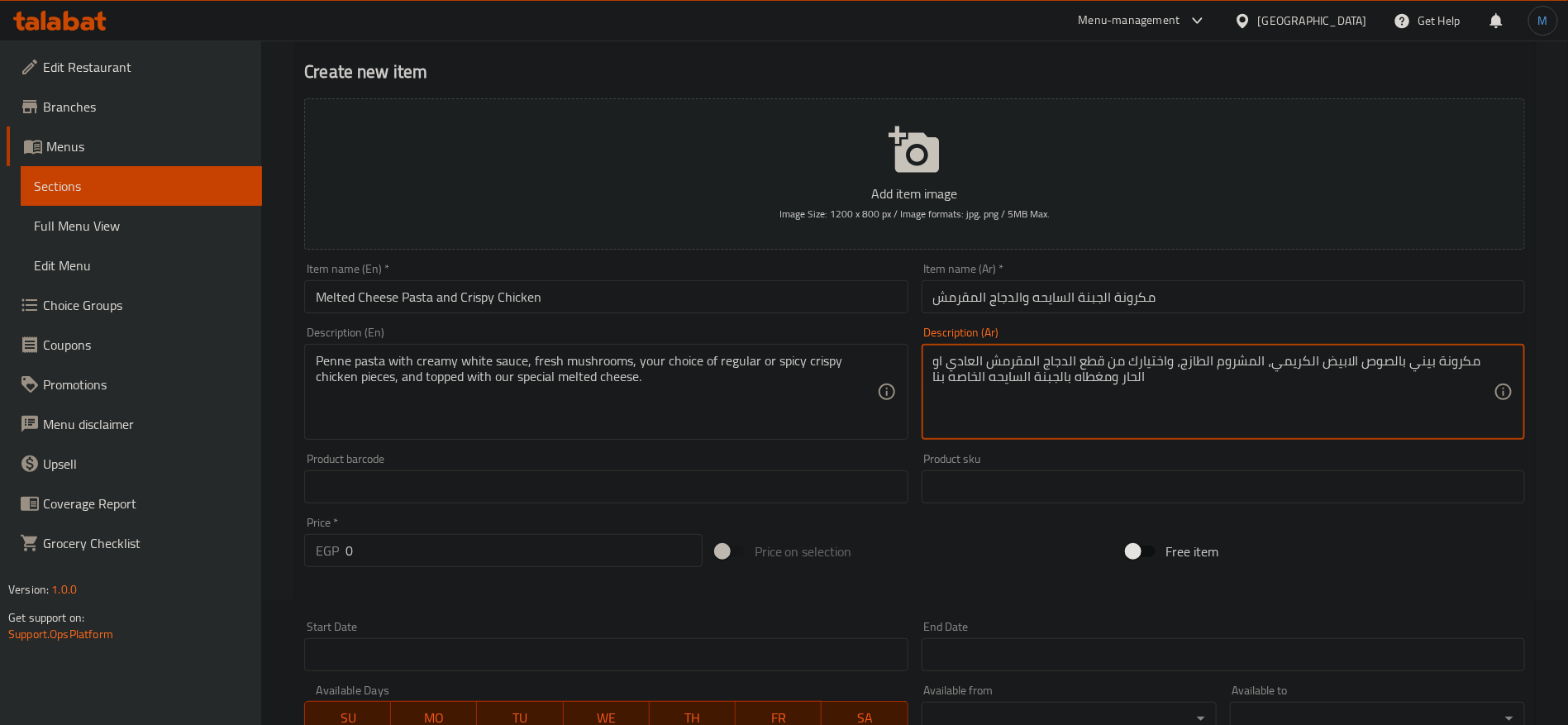
click at [1037, 364] on textarea "مكرونة بيني بالصوص الابيض الكريمي، المشروم الطازج، واختيارك من قطع الدجاج المقر…" at bounding box center [1213, 392] width 560 height 78
click at [1057, 357] on textarea "مكرونة بيني بالصوص الابيض الكريمي، المشروم الطازج، واختيارك من قطع الدجاج المقر…" at bounding box center [1213, 392] width 560 height 78
click at [1024, 357] on textarea "مكرونة بيني بالصوص الابيض الكريمي، المشروم الطازج، واختيارك من قطع الدجاج المقر…" at bounding box center [1213, 392] width 560 height 78
click at [1075, 362] on textarea "مكرونة بيني بالصوص الابيض الكريمي، المشروم الطازج، واختيارك من قطع الدجاج المقر…" at bounding box center [1213, 392] width 560 height 78
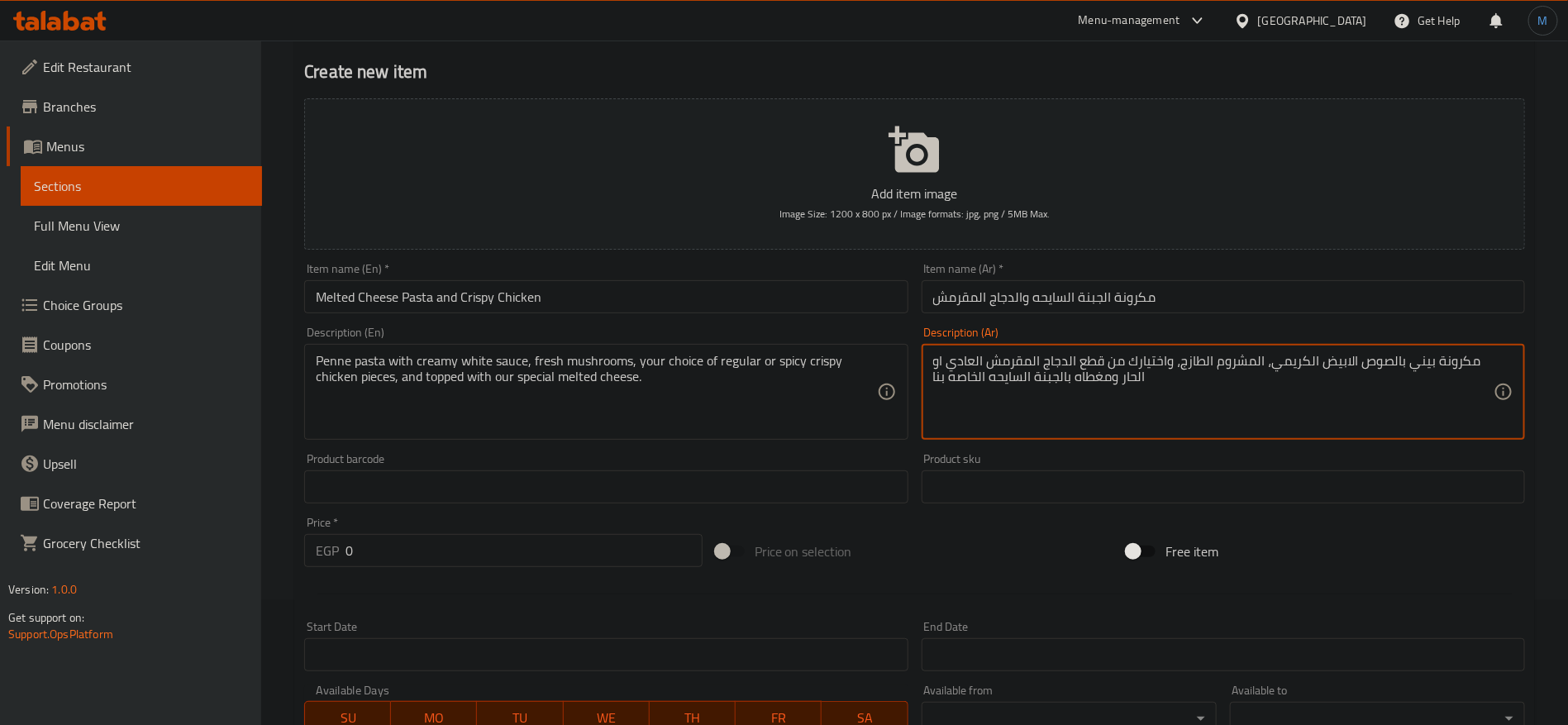
click at [1063, 362] on textarea "مكرونة بيني بالصوص الابيض الكريمي، المشروم الطازج، واختيارك من قطع الدجاج المقر…" at bounding box center [1213, 392] width 560 height 78
click at [1063, 362] on textarea "مكرونة بيني بالصوص الابيض الكريمي، المشروم الطازج، واختيارك من قطع الدجاج المقر…" at bounding box center [1213, 392] width 560 height 78
click at [982, 360] on textarea "مكرونة بيني بالصوص الابيض الكريمي، المشروم الطازج، واختيارك من قطع الدجاج المقر…" at bounding box center [1213, 392] width 560 height 78
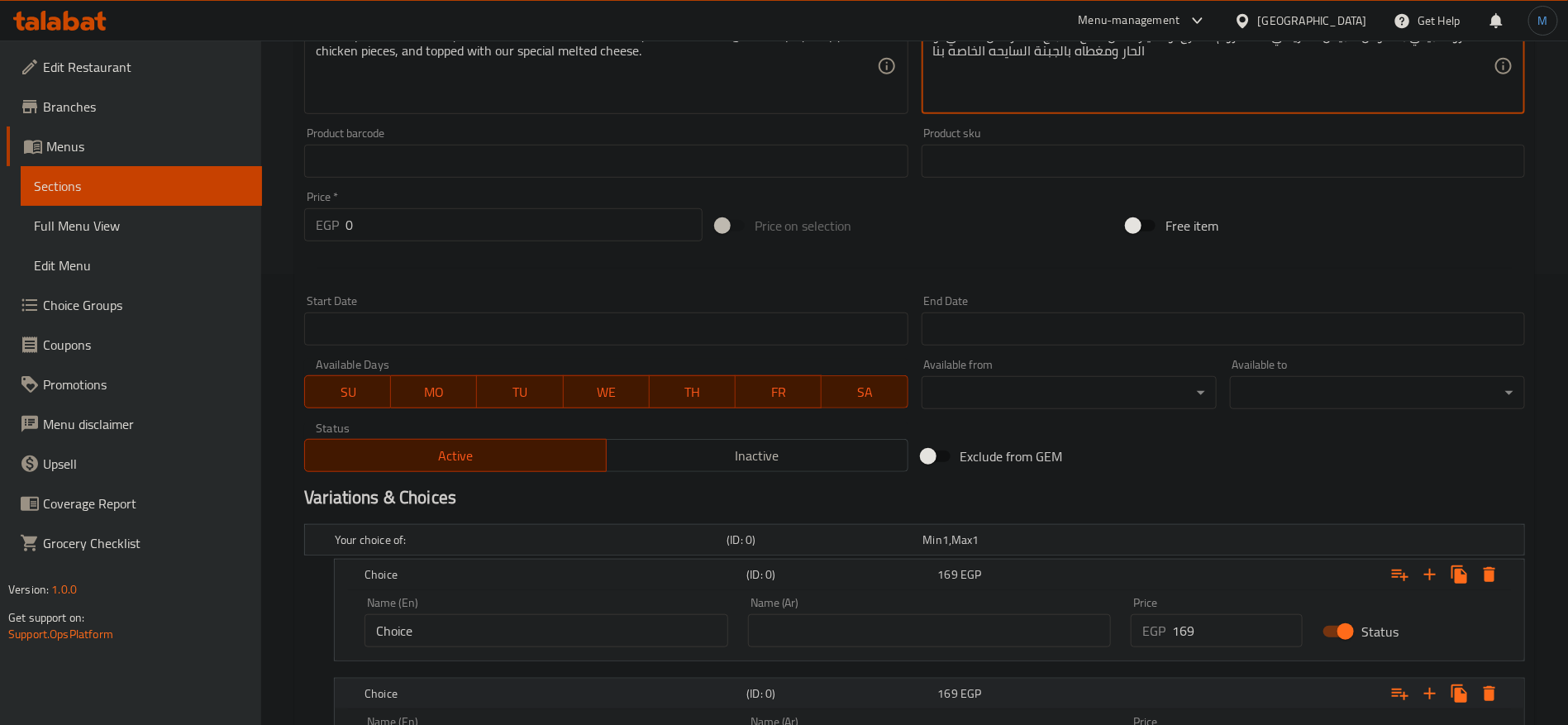
scroll to position [621, 0]
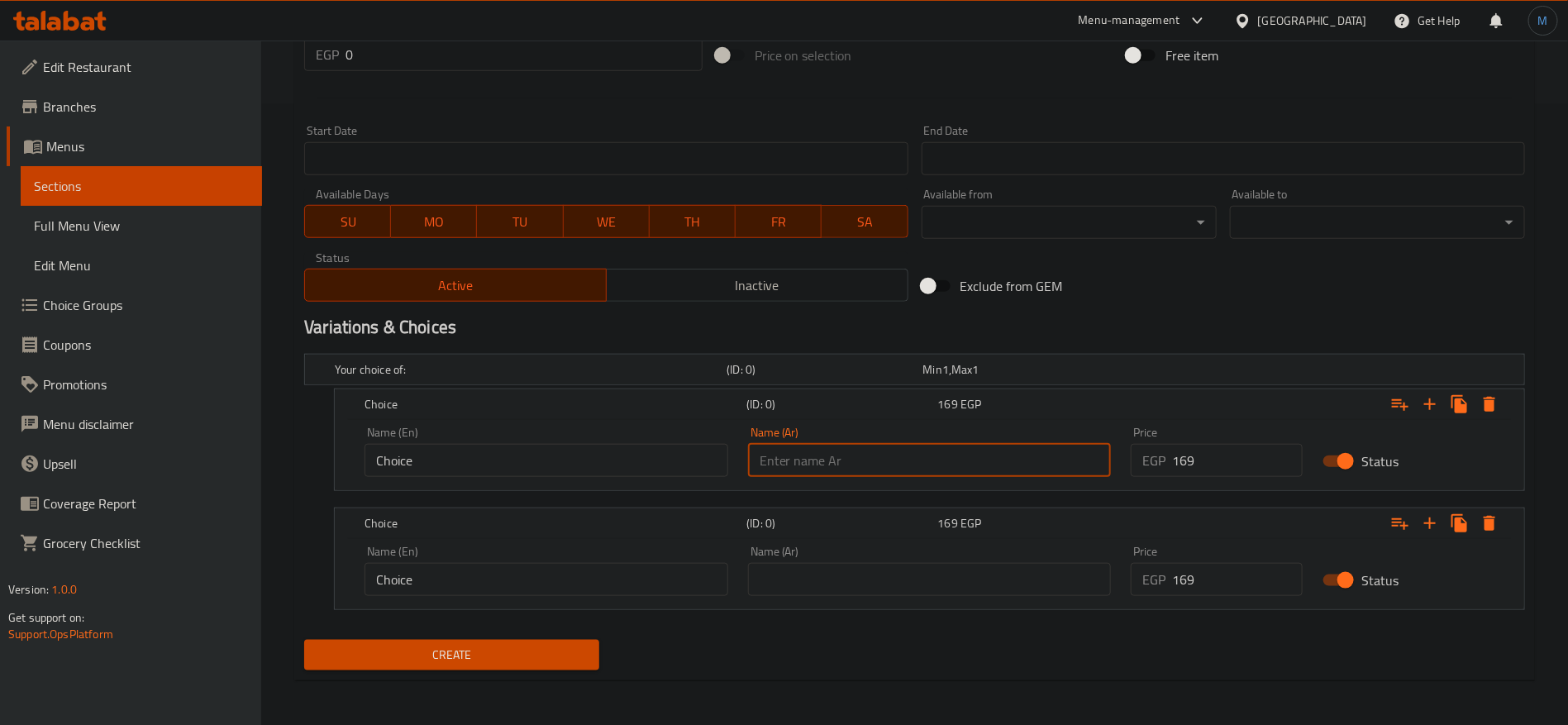
click at [963, 469] on input "text" at bounding box center [929, 460] width 363 height 33
paste input "الدجاج المقرمش العادي"
type input "الدجاج المقرمش العادي"
click at [870, 551] on div "Name (Ar) Name (Ar)" at bounding box center [929, 570] width 363 height 50
click at [872, 557] on div "Name (Ar) Name (Ar)" at bounding box center [929, 570] width 363 height 50
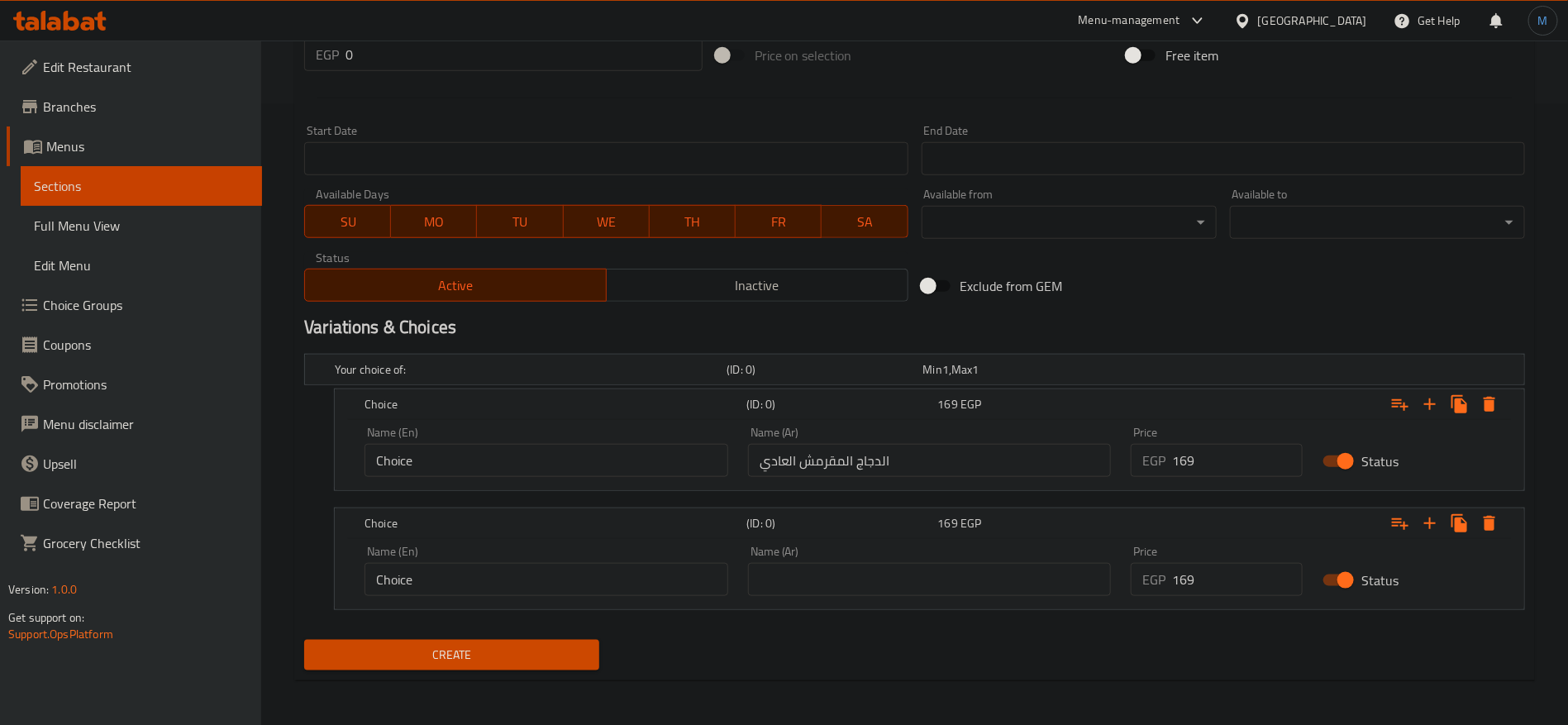
click at [879, 575] on input "text" at bounding box center [929, 580] width 363 height 33
paste input "الدجاج المقرمش العادي"
type input "الدجاج المقرمش الحار"
click at [697, 582] on input "Choice" at bounding box center [545, 580] width 363 height 33
paste input "Spicy Crispy Chicken"
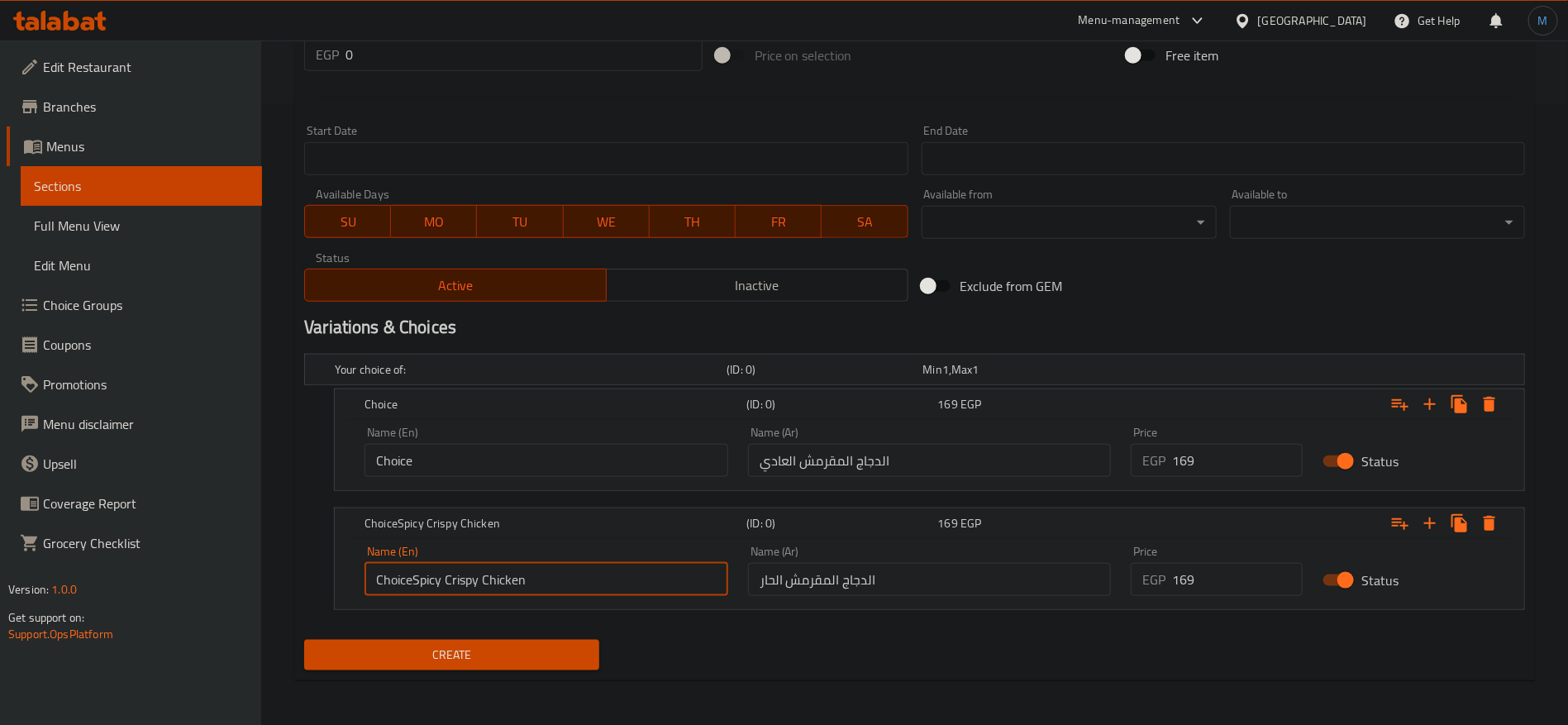
paste input "text"
type input "Spicy Crispy Chicken"
click at [901, 448] on input "الدجاج المقرمش العادي" at bounding box center [929, 460] width 363 height 33
click at [633, 457] on input "Choice" at bounding box center [545, 460] width 363 height 33
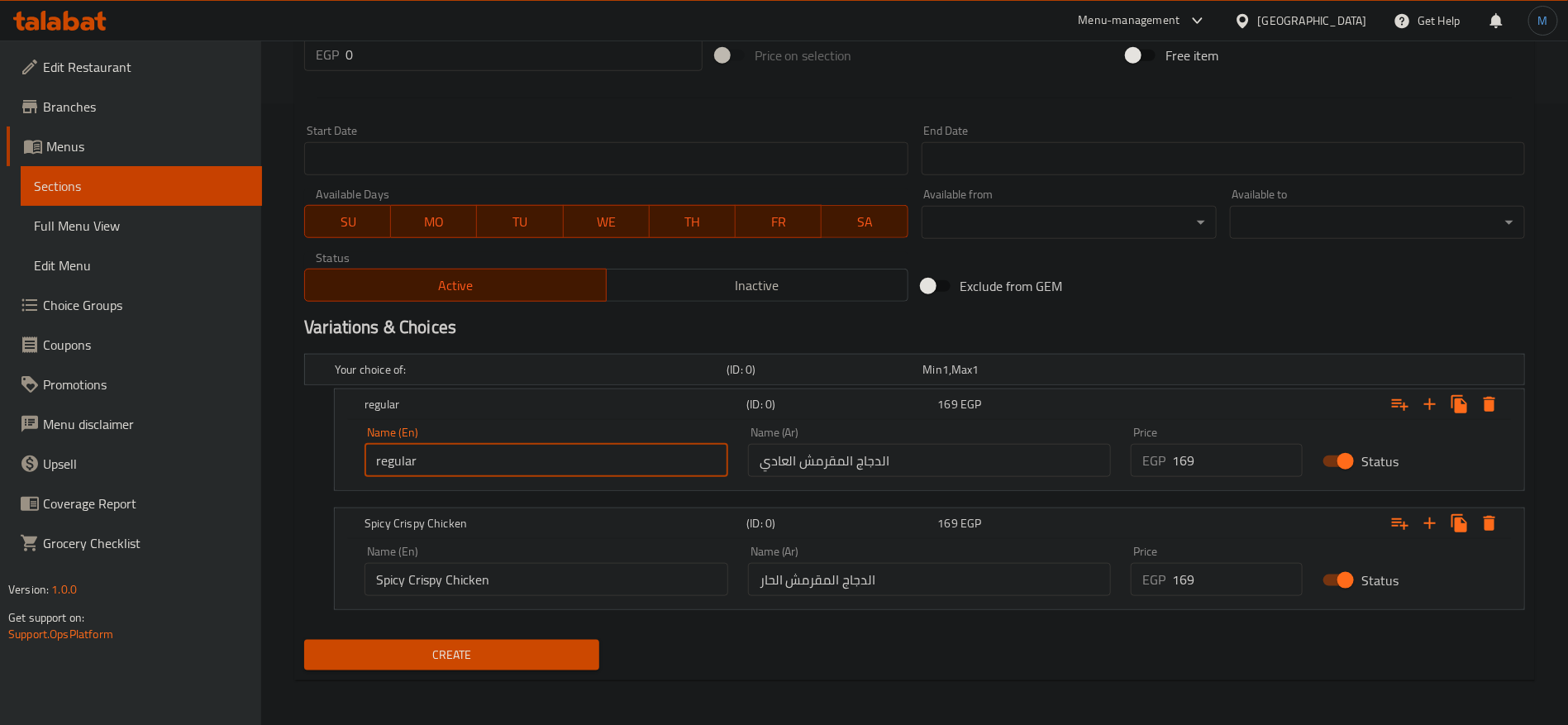
click at [413, 599] on div "Name (En) Spicy Crispy Chicken Name (En)" at bounding box center [546, 571] width 383 height 70
click at [456, 577] on input "Spicy Crispy Chicken" at bounding box center [545, 580] width 363 height 33
drag, startPoint x: 456, startPoint y: 577, endPoint x: 429, endPoint y: 579, distance: 27.1
click at [429, 579] on input "Spicy Crispy Chicken" at bounding box center [545, 580] width 363 height 33
click at [462, 450] on input "regular" at bounding box center [545, 460] width 363 height 33
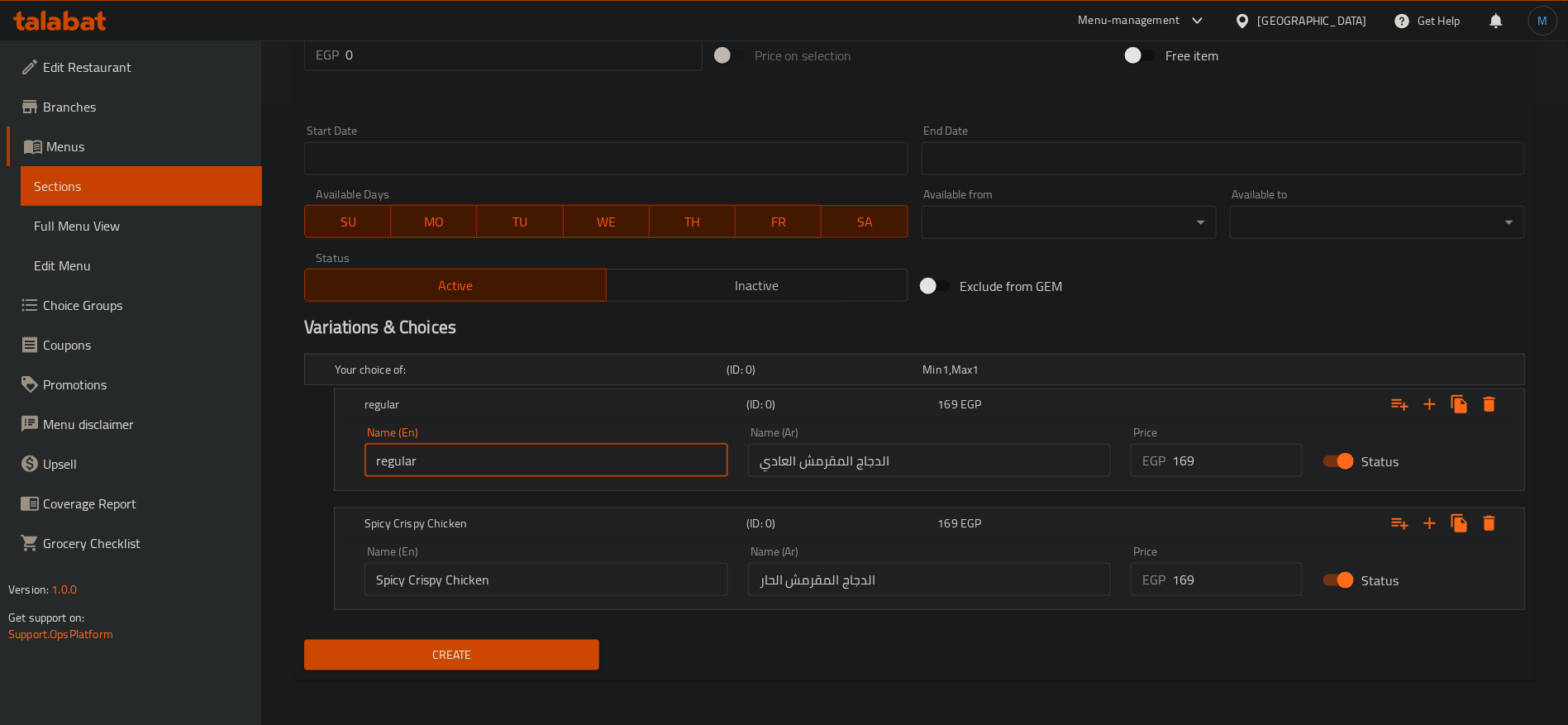
paste input "Crispy Chicken"
type input "Regular Crispy Chicken"
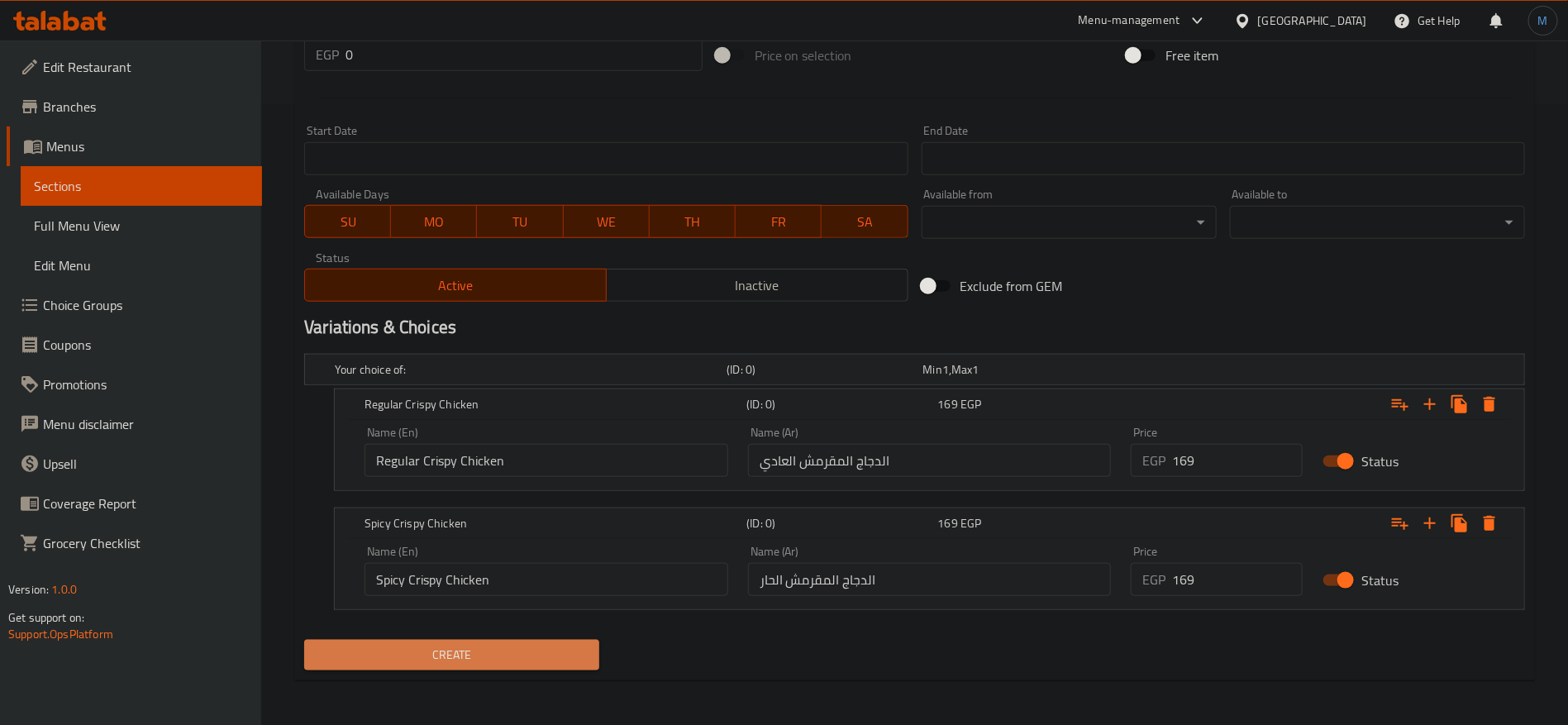
click at [548, 645] on span "Create" at bounding box center [451, 655] width 269 height 21
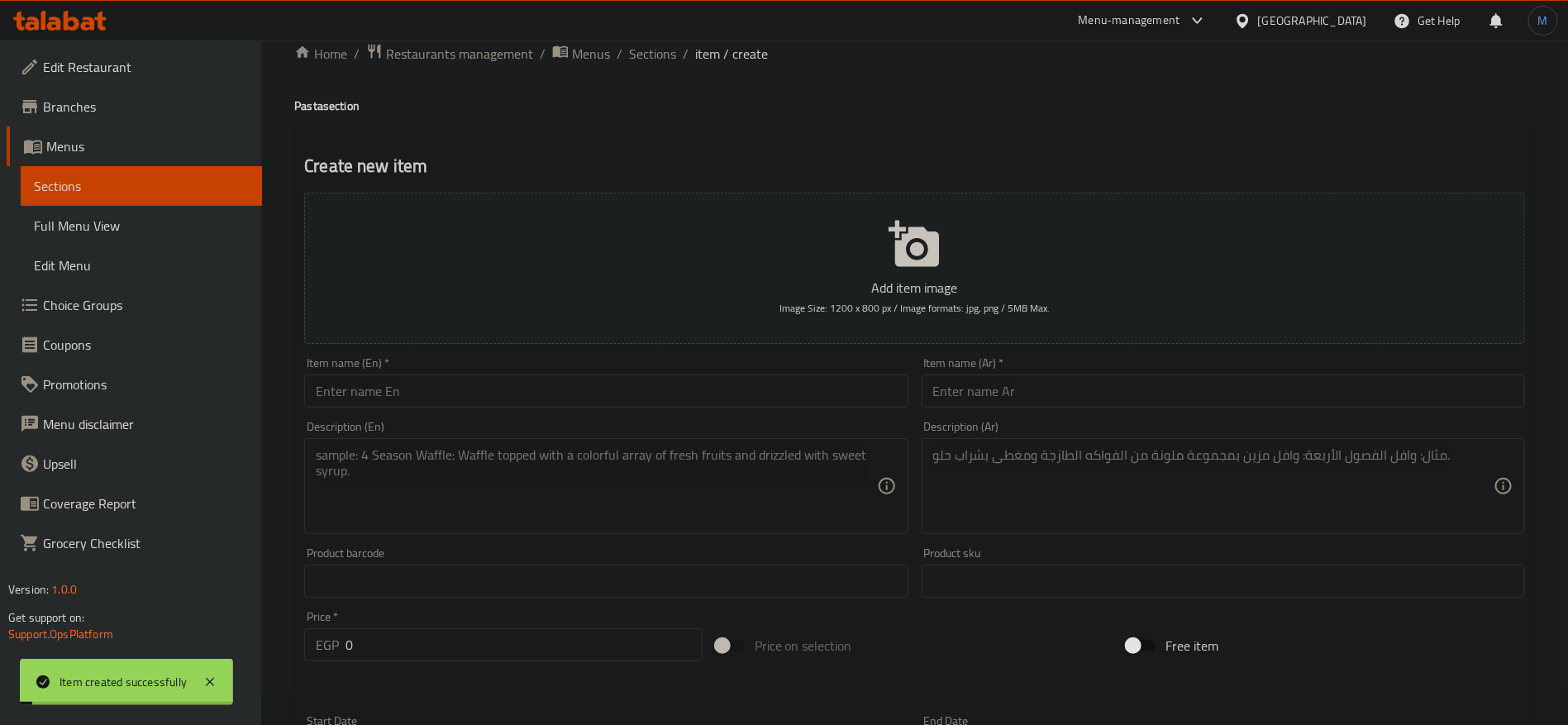
scroll to position [0, 0]
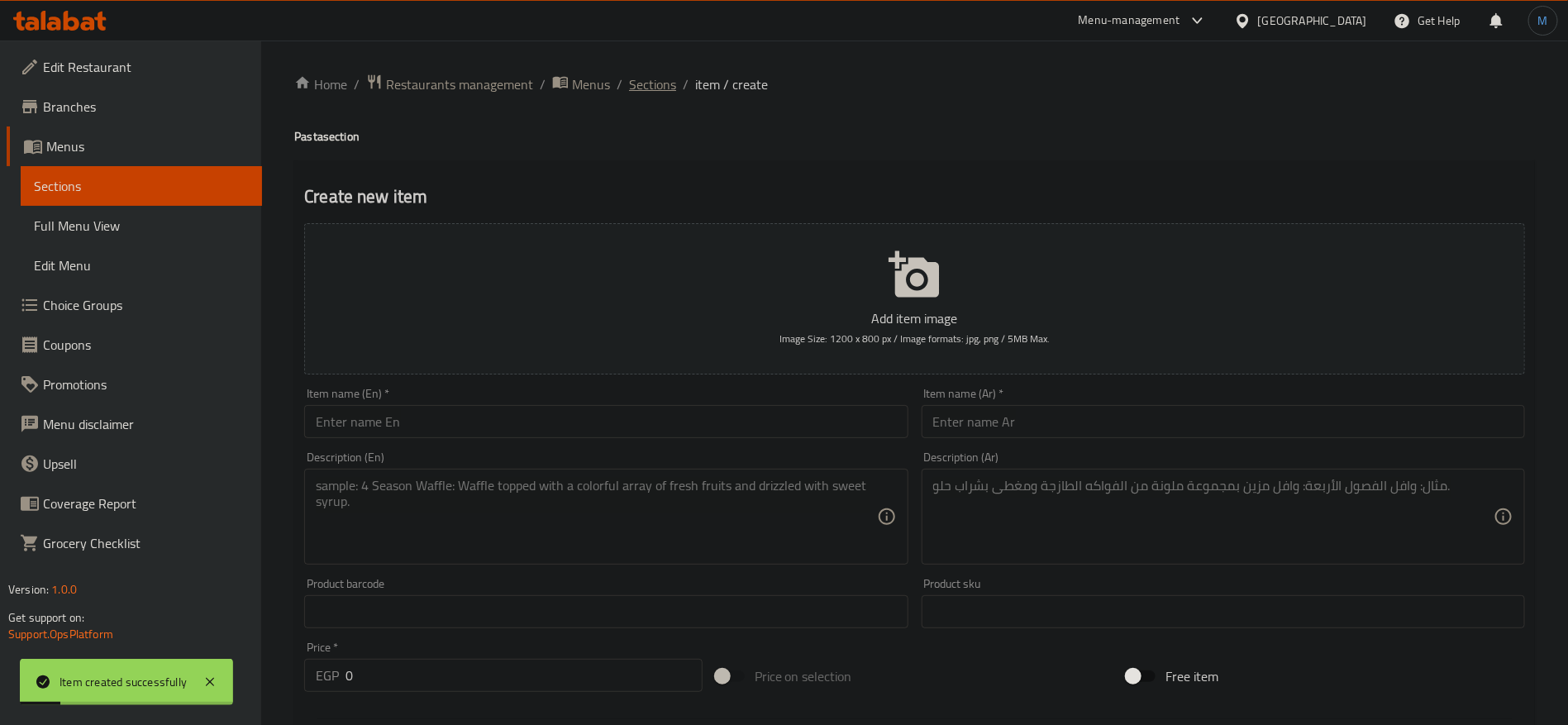
click at [673, 80] on span "Sections" at bounding box center [653, 84] width 47 height 20
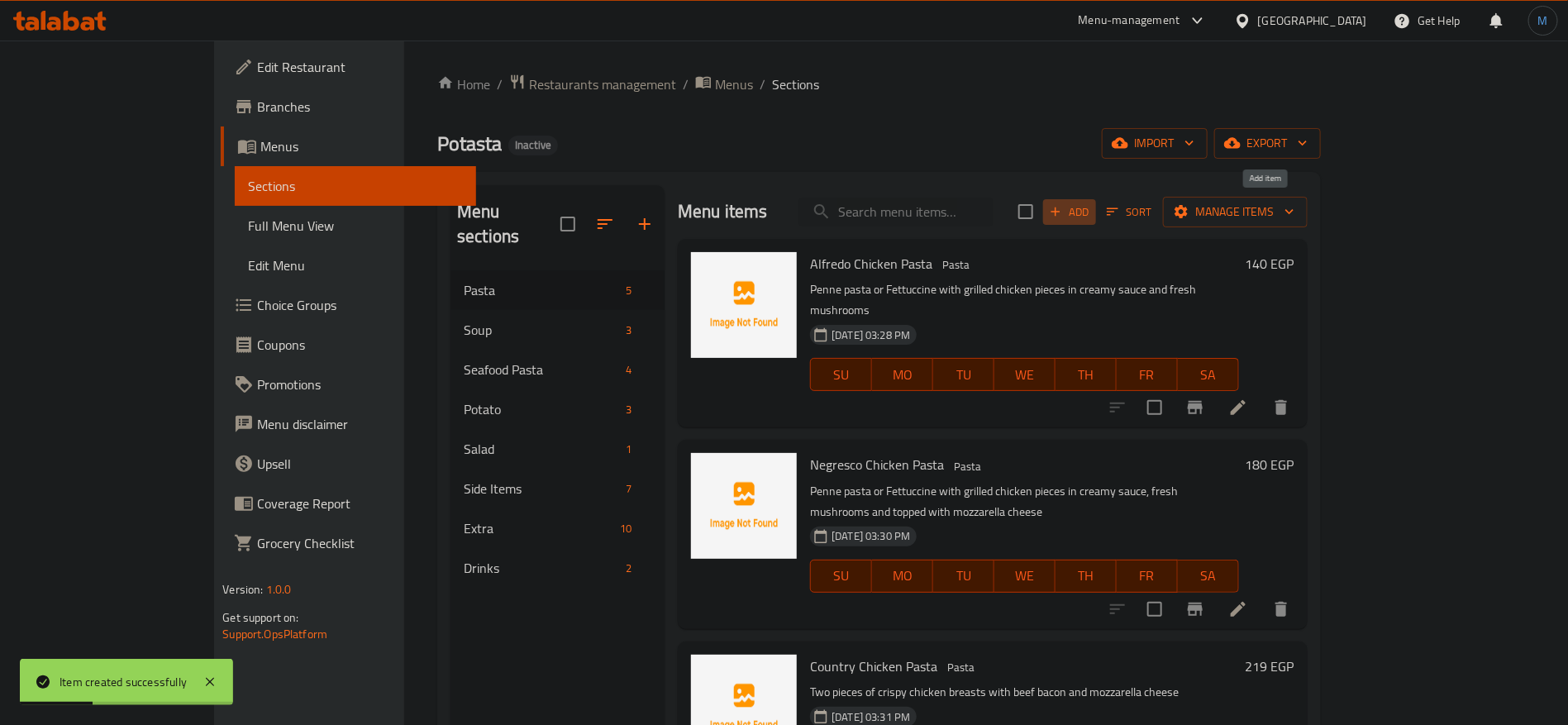
click at [1096, 202] on button "Add" at bounding box center [1070, 211] width 53 height 25
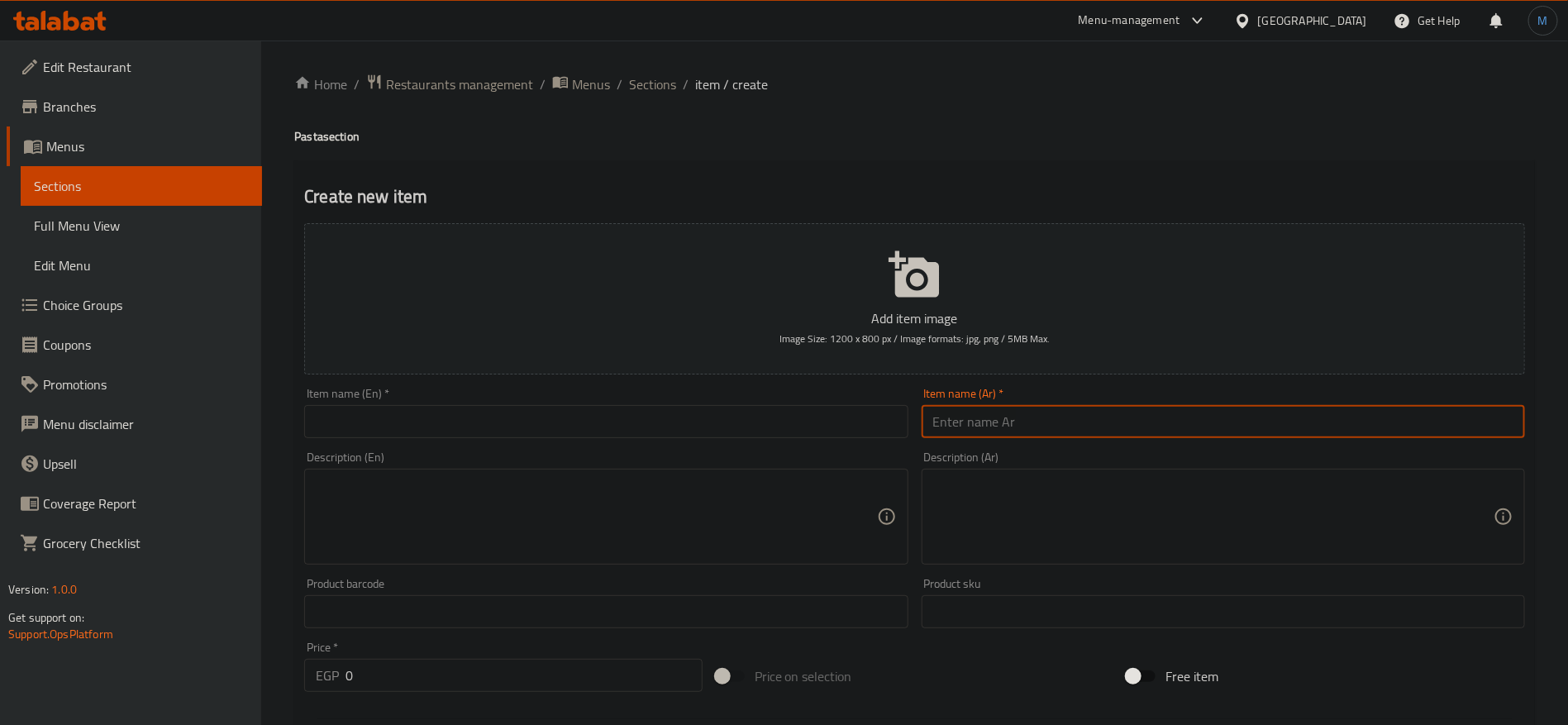
click at [1096, 433] on input "text" at bounding box center [1224, 421] width 604 height 33
type input "مكرونة سيرف و تيرف"
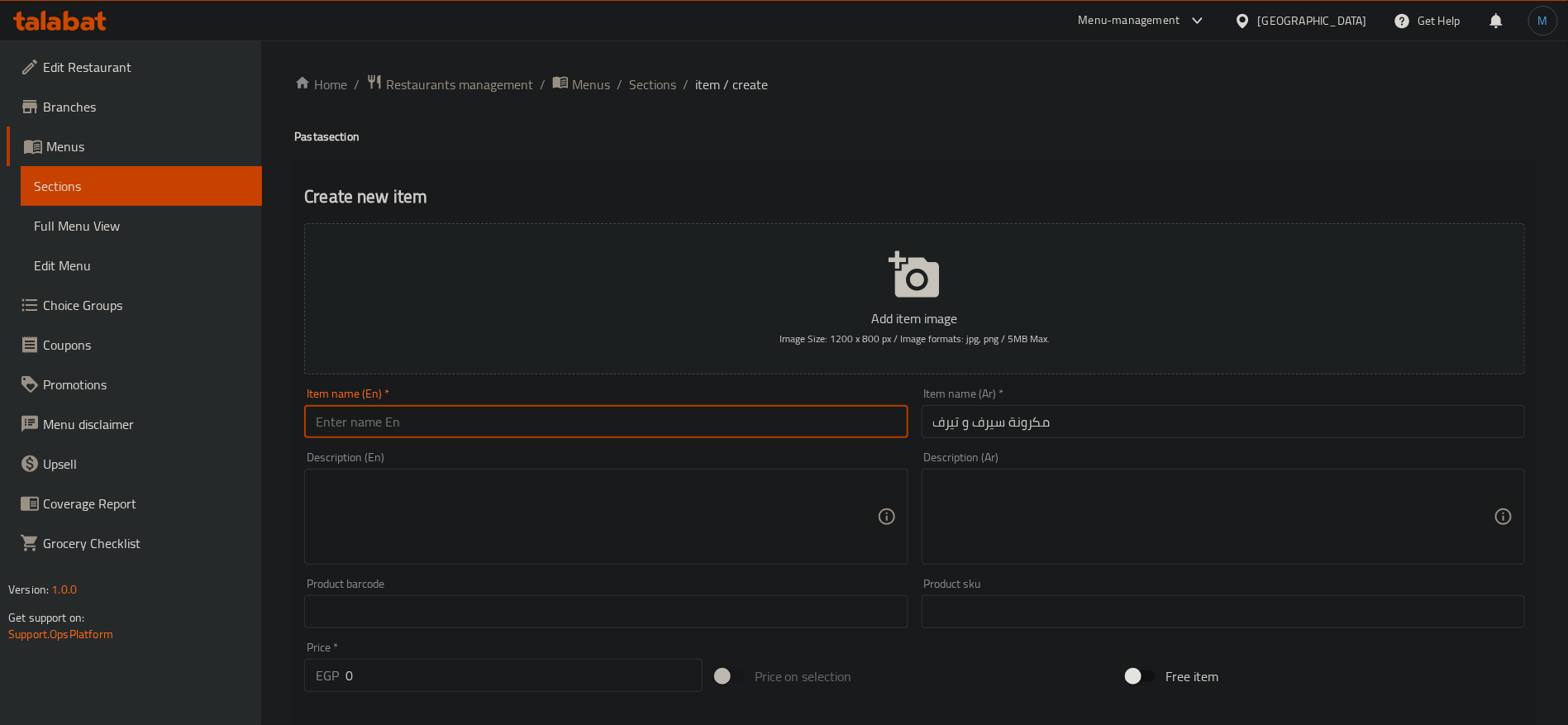
click at [714, 435] on input "text" at bounding box center [606, 421] width 604 height 33
paste input "Surf and turf pasta"
type input "Surf and Turf Pasta"
click at [1207, 511] on textarea at bounding box center [1213, 516] width 560 height 78
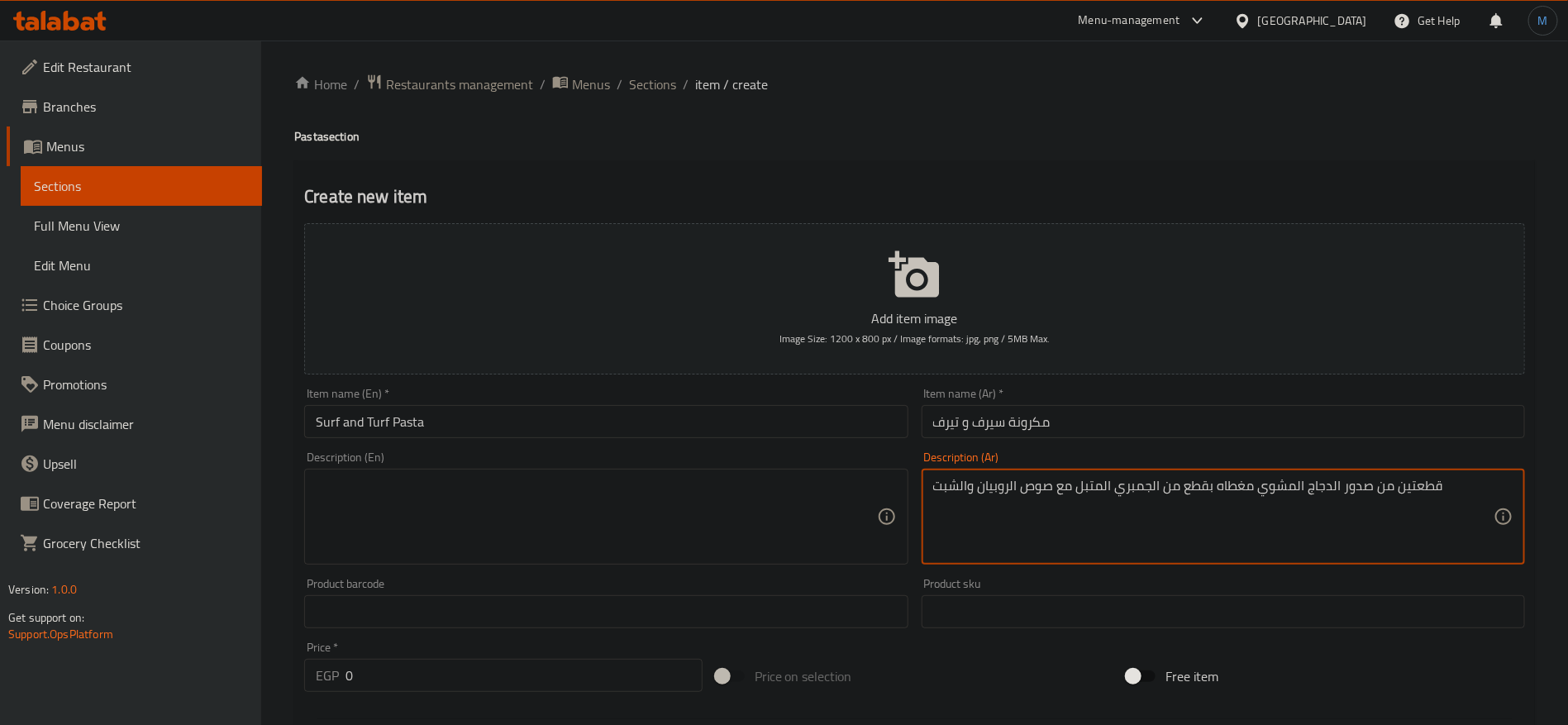
type textarea "قطعتين من صدور الدجاج المشوي مغطاه بقطع من الجمبري المتبل مع صوص الروبيان والشبت"
click at [687, 573] on div "Product barcode Product barcode" at bounding box center [606, 602] width 617 height 63
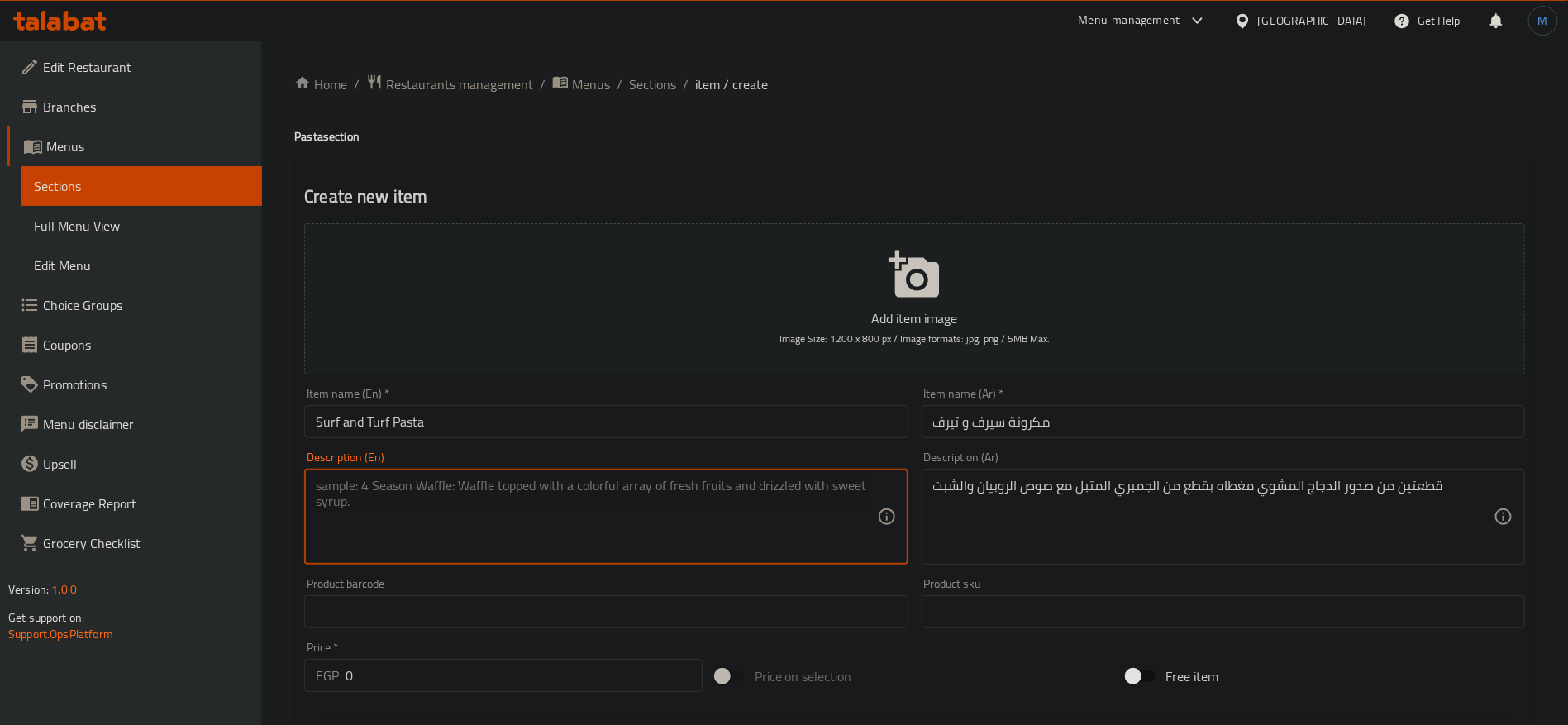
click at [681, 548] on textarea at bounding box center [596, 516] width 560 height 78
paste textarea "Two pieces of grilled chicken breasts topped with marinated shrimp pieces with …"
type textarea "Two pieces of grilled chicken breasts topped with marinated shrimp pieces with …"
click at [506, 666] on input "0" at bounding box center [524, 675] width 357 height 33
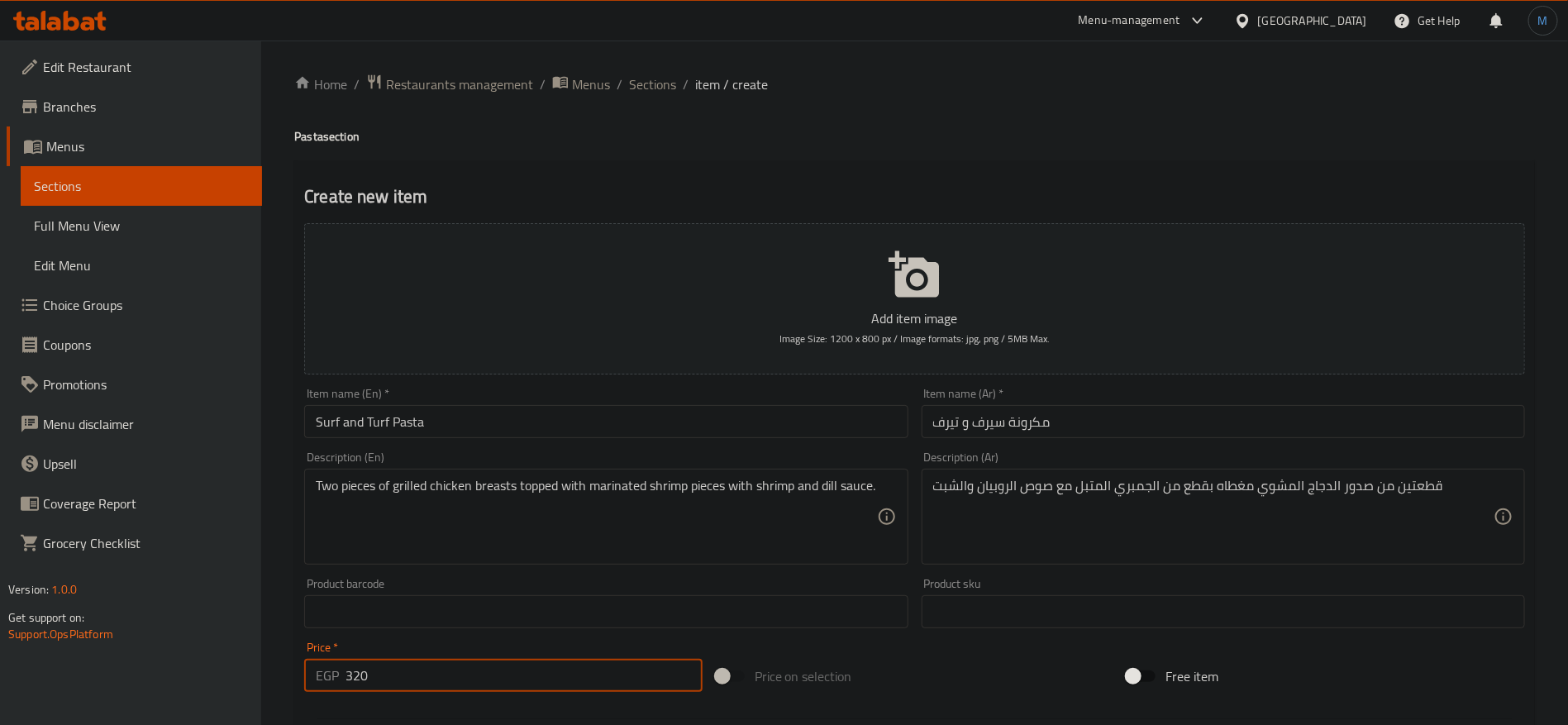
type input "320"
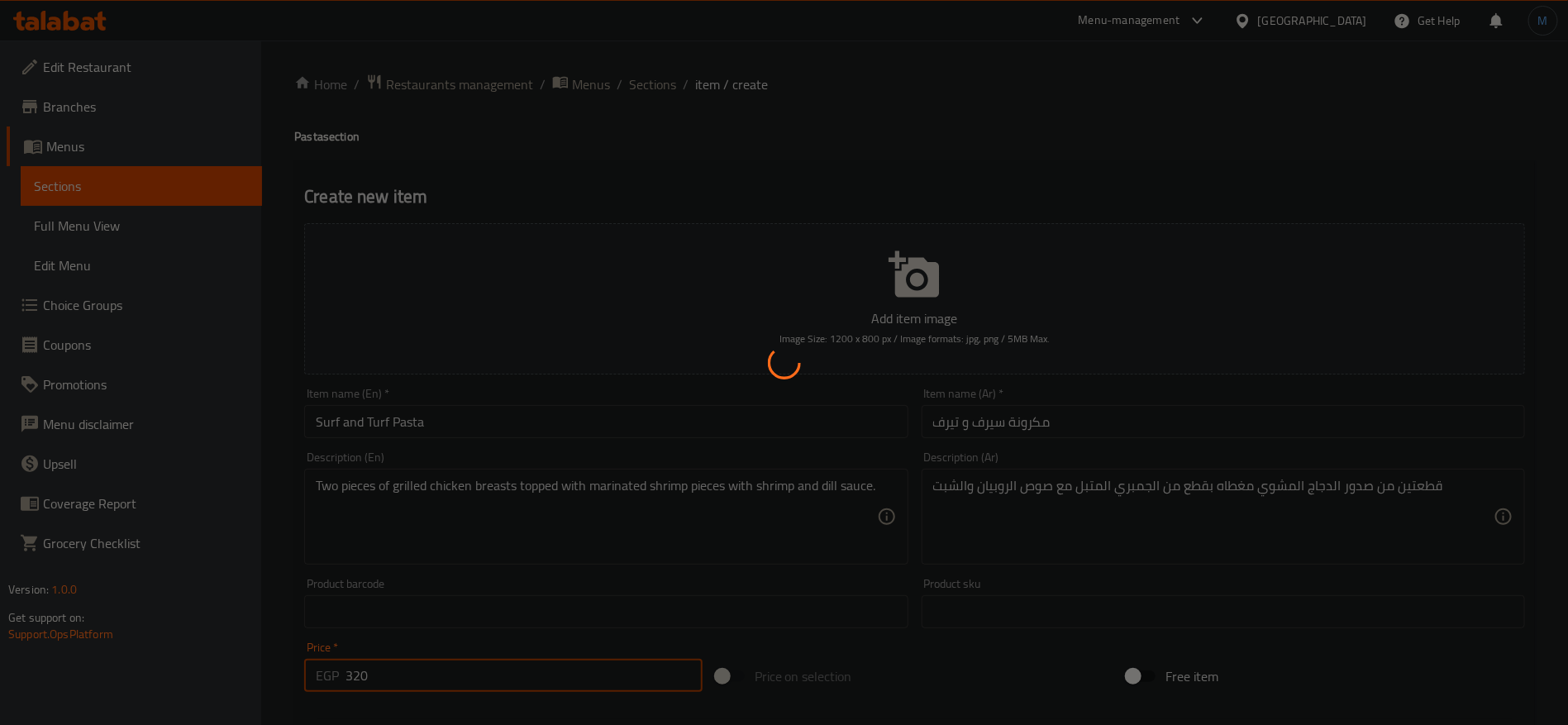
type input "0"
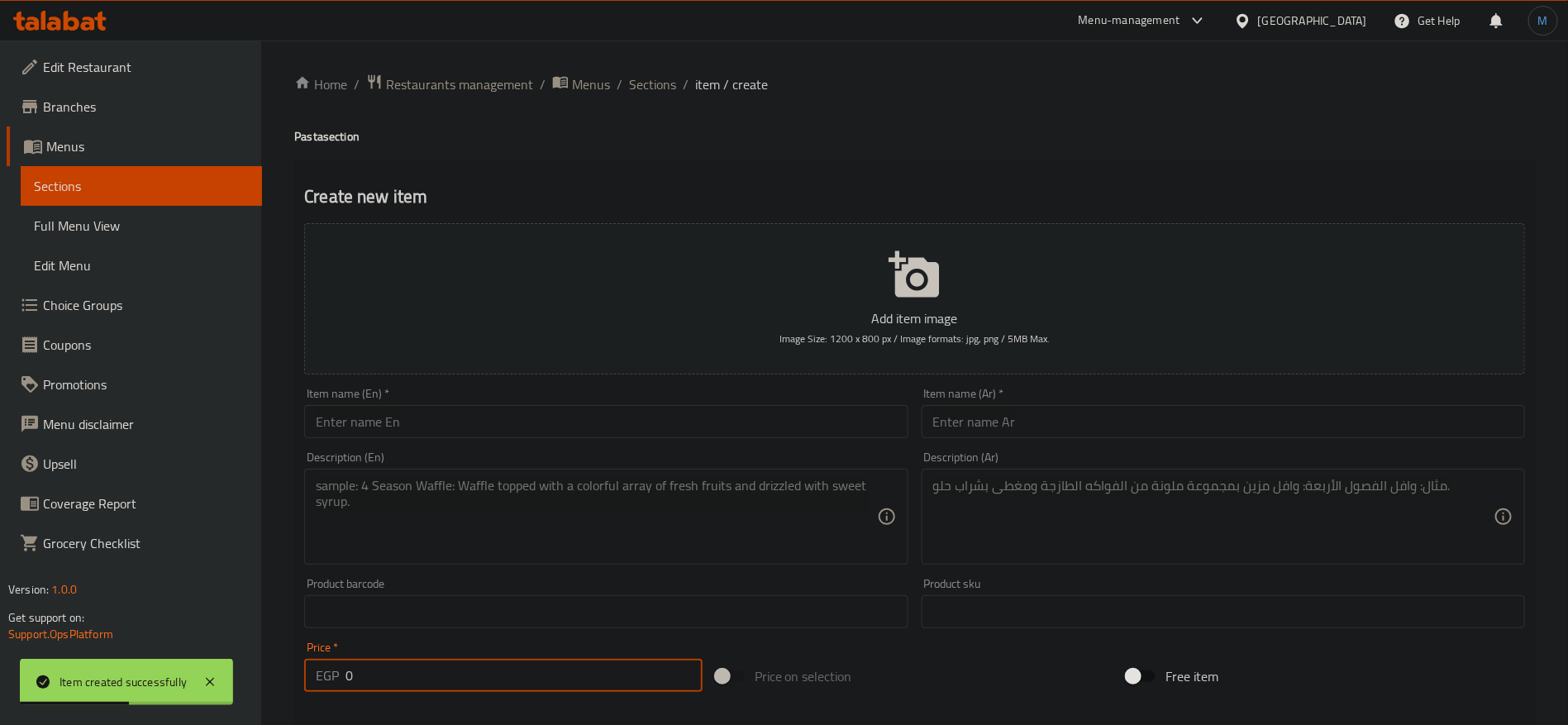
click at [1201, 434] on input "text" at bounding box center [1224, 421] width 604 height 33
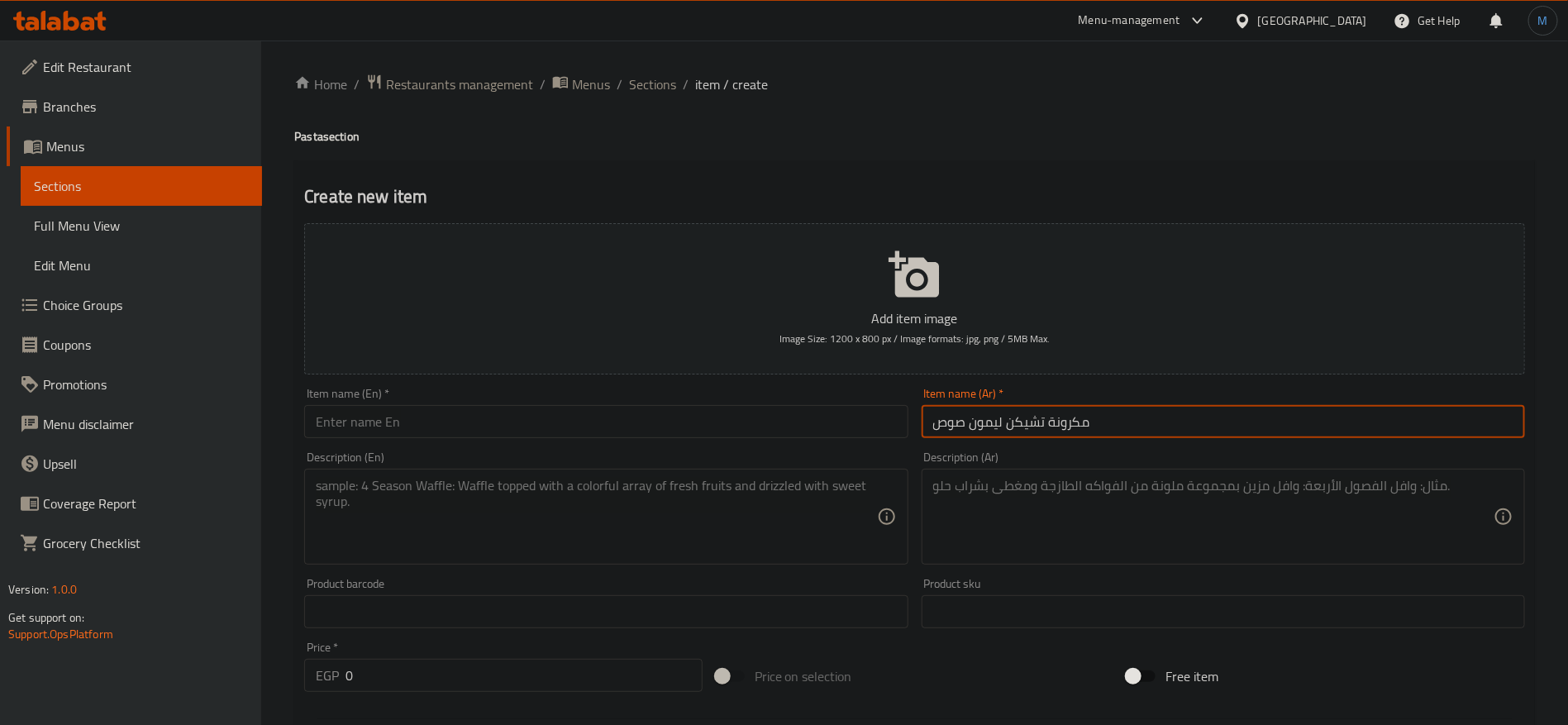
type input "مكرونة تشيكن ليمون صوص"
click at [704, 407] on input "text" at bounding box center [606, 421] width 604 height 33
paste input "Chicken Pasta with Lemon Sauce"
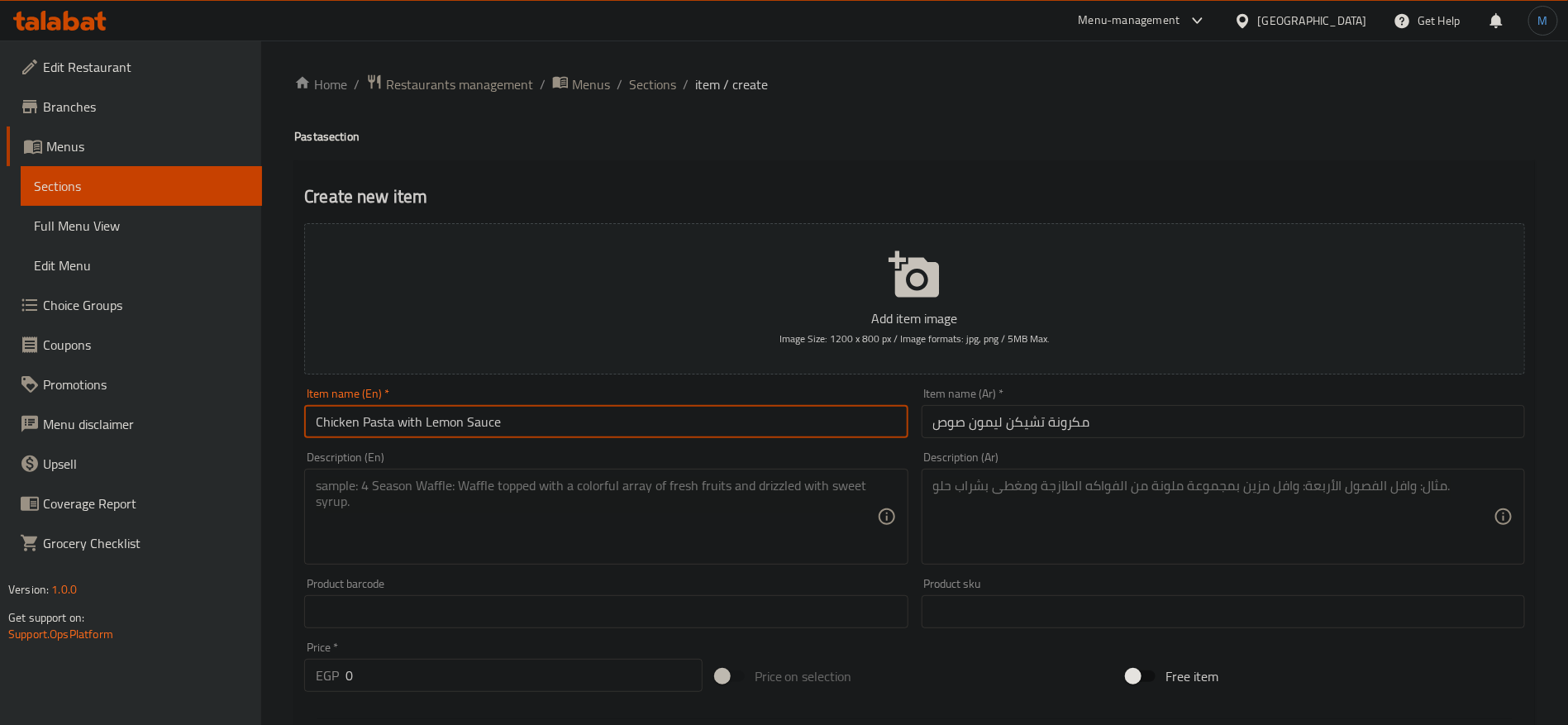
click at [405, 423] on input "Chicken Pasta with Lemon Sauce" at bounding box center [606, 421] width 604 height 33
click at [364, 417] on input "Chicken Pasta Lemon Sauce" at bounding box center [606, 421] width 604 height 33
click at [545, 433] on input "Chicken Lemon Sauce" at bounding box center [606, 421] width 604 height 33
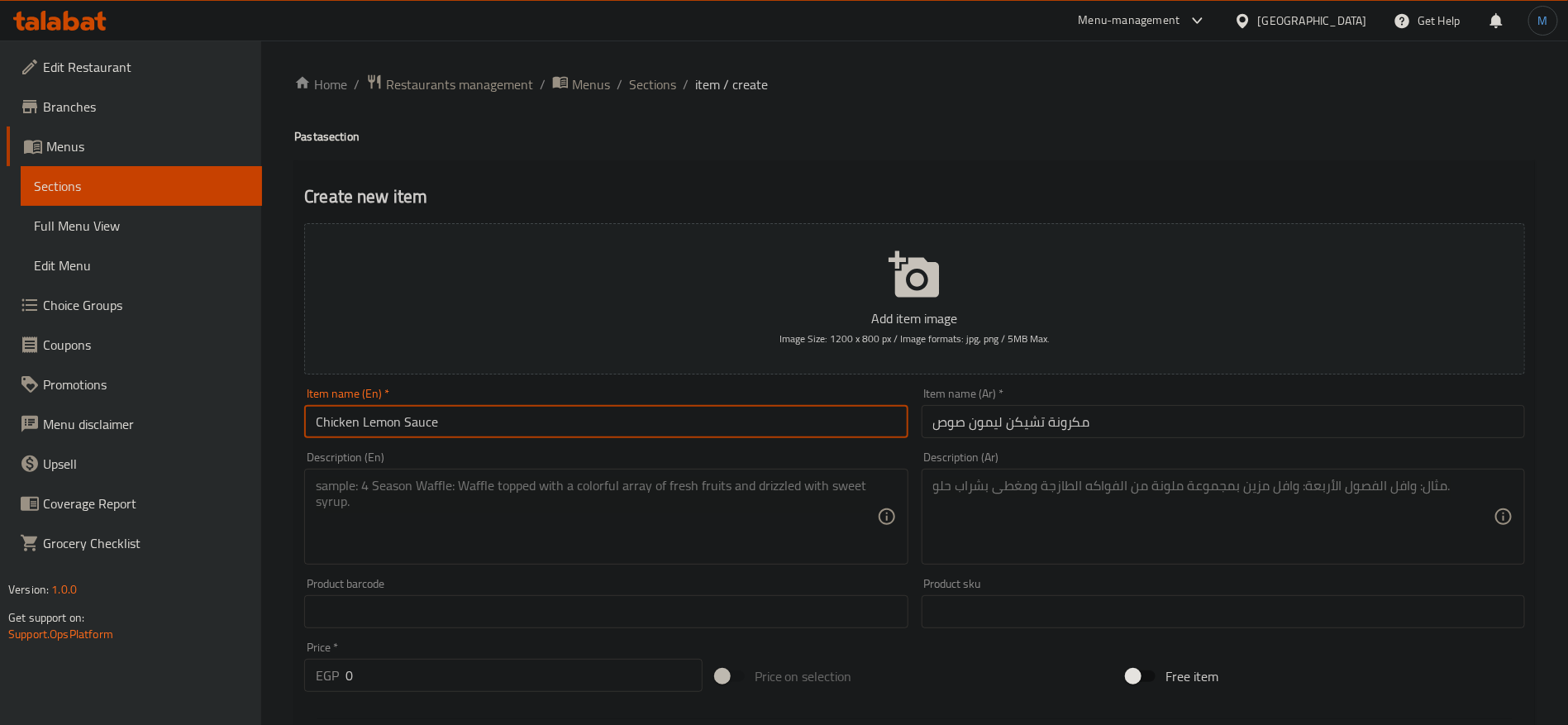
paste input "Pasta"
type input "Chicken Lemon Sauce Pasta"
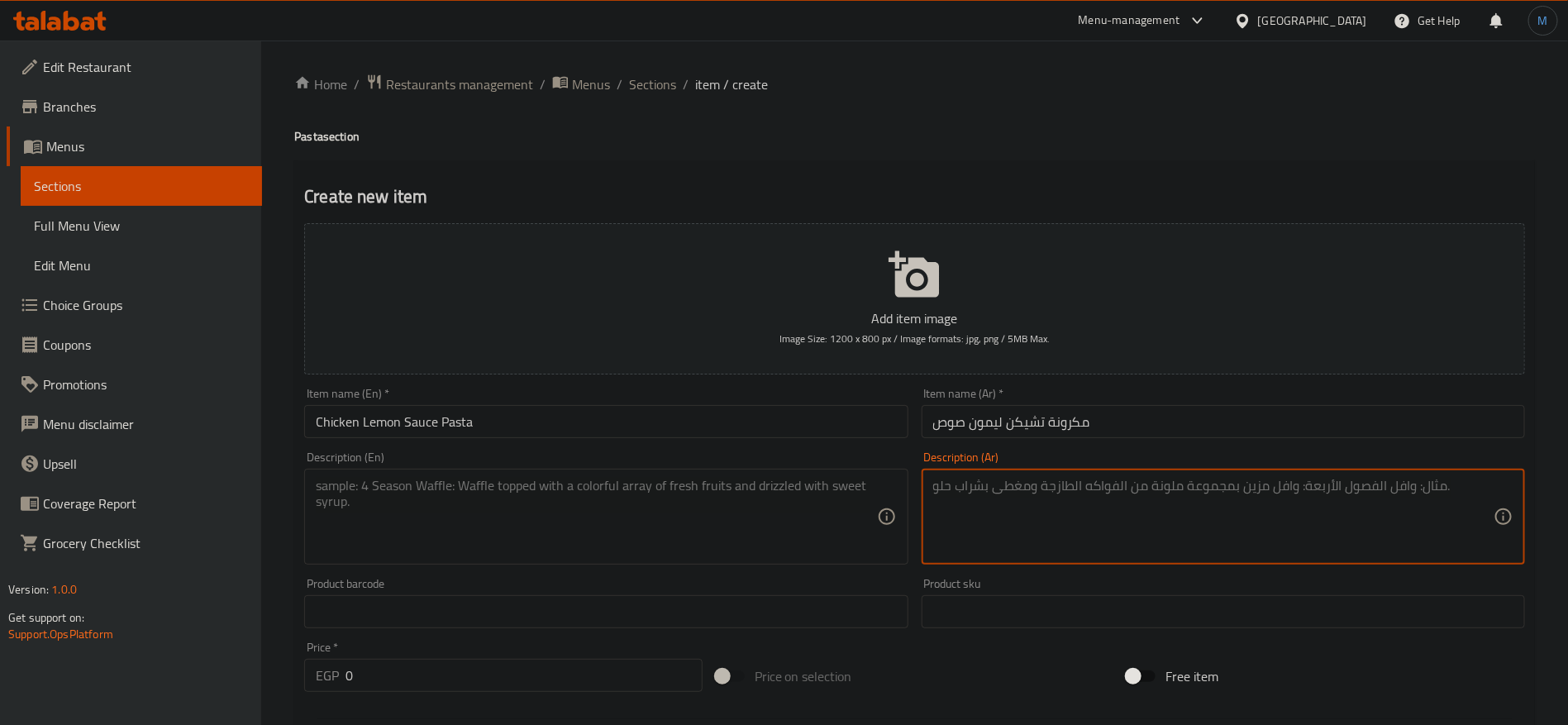
click at [1223, 531] on textarea at bounding box center [1213, 516] width 560 height 78
paste textarea "قطعتين من صدور الدجاج المشوي مغطاه"
paste textarea "قطعتين من صدور الدجاج المشوي مغطاه بصوص الليمون الكريمي الفريش"
paste textarea
type textarea "قطعتين من صدور الدجاج المشوي مغطاه بصوص الليمون الكريمي الفريش"
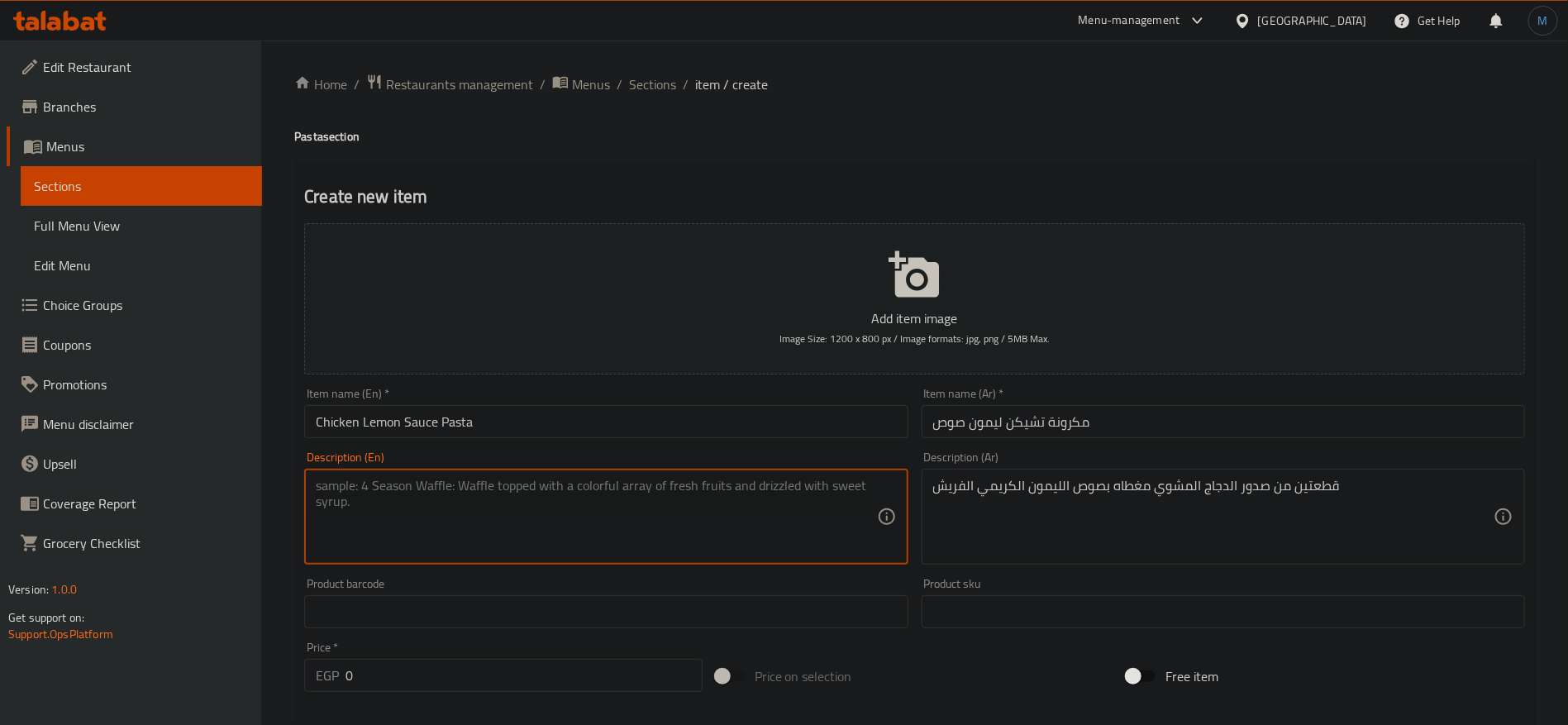
click at [676, 482] on textarea at bounding box center [596, 516] width 560 height 78
paste textarea "Two pieces of grilled chicken breasts covered with fresh creamy lemon sauce"
type textarea "Two pieces of grilled chicken breasts covered with fresh creamy lemon sauce"
click at [450, 680] on input "0" at bounding box center [524, 675] width 357 height 33
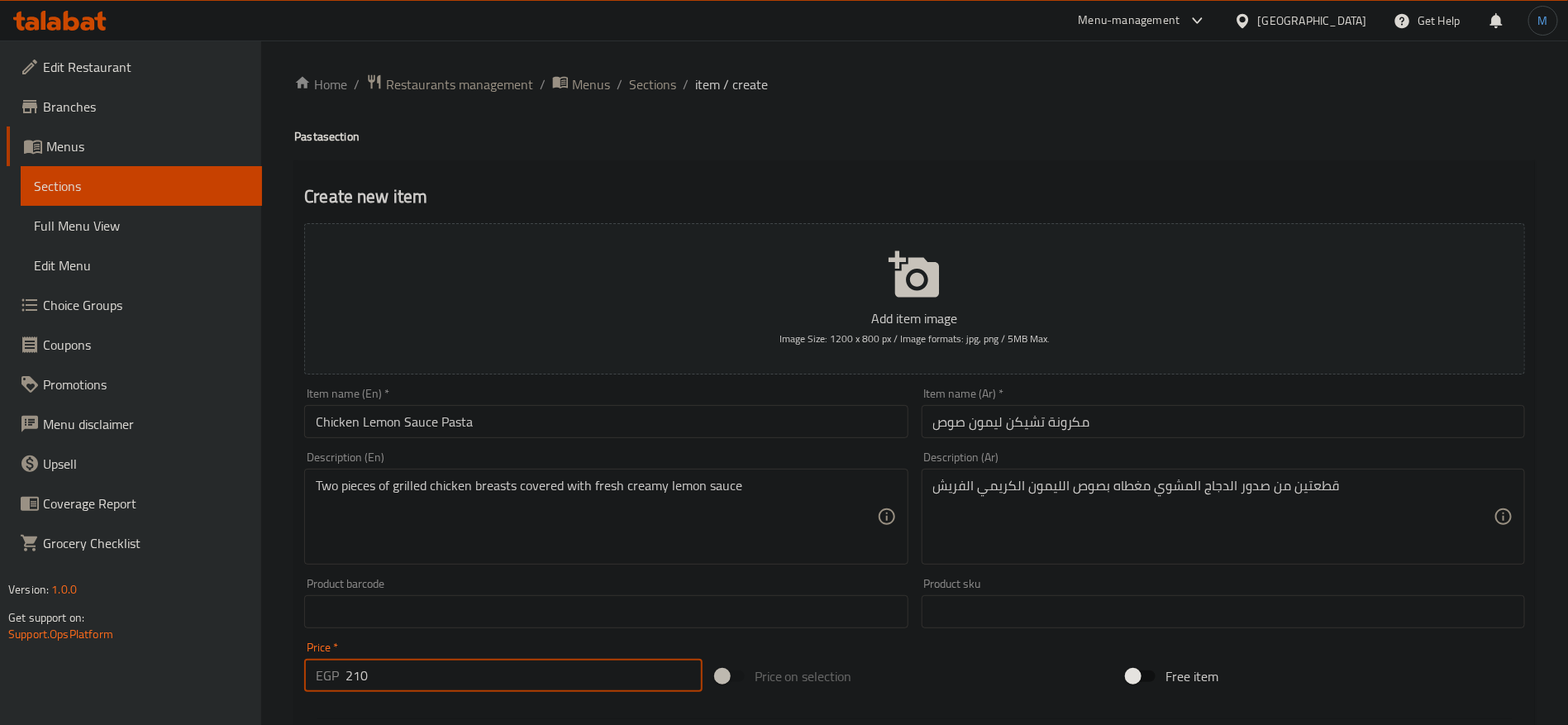
type input "210"
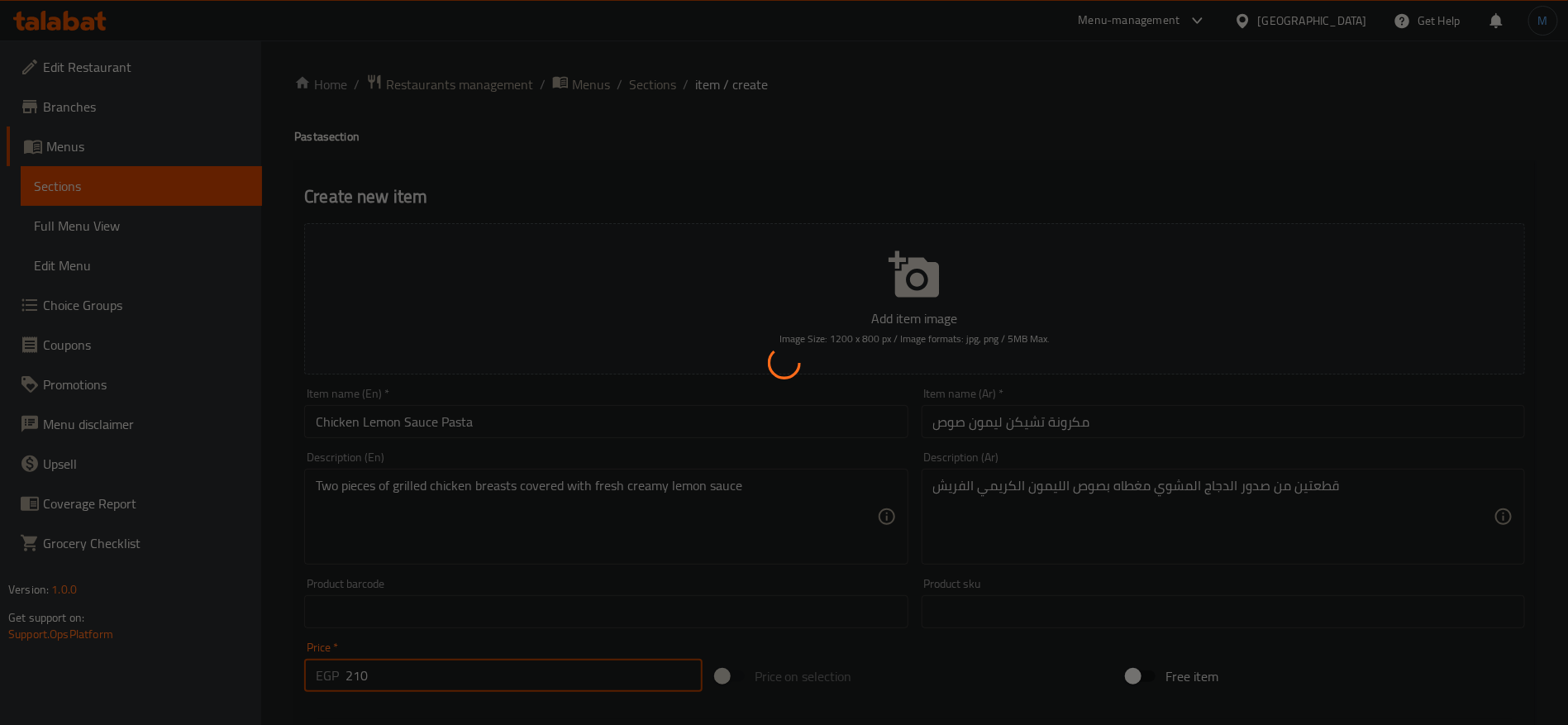
type input "0"
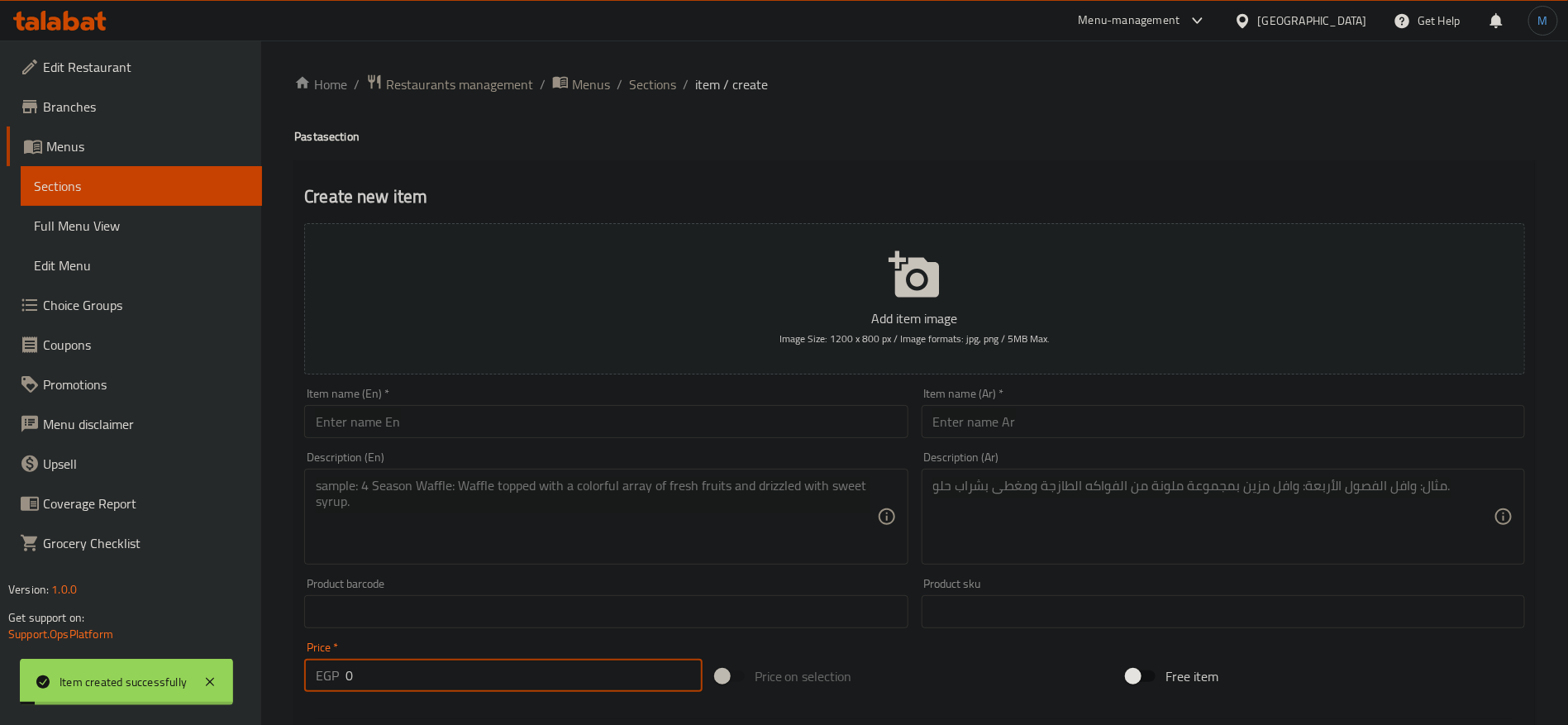
click at [663, 67] on div "Home / Restaurants management / Menus / Sections / item / create Pasta section …" at bounding box center [914, 604] width 1307 height 1128
click at [661, 77] on span "Sections" at bounding box center [653, 84] width 47 height 20
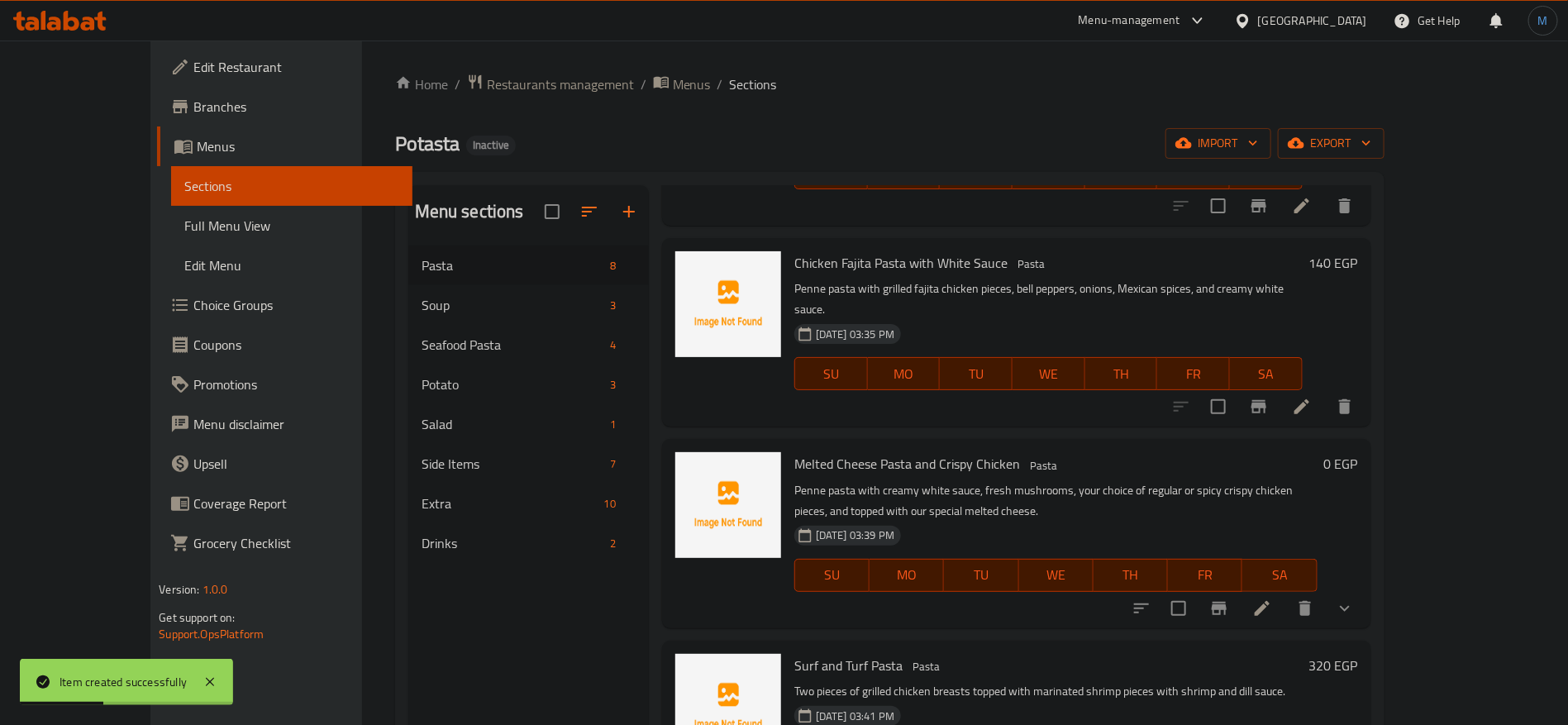
scroll to position [620, 0]
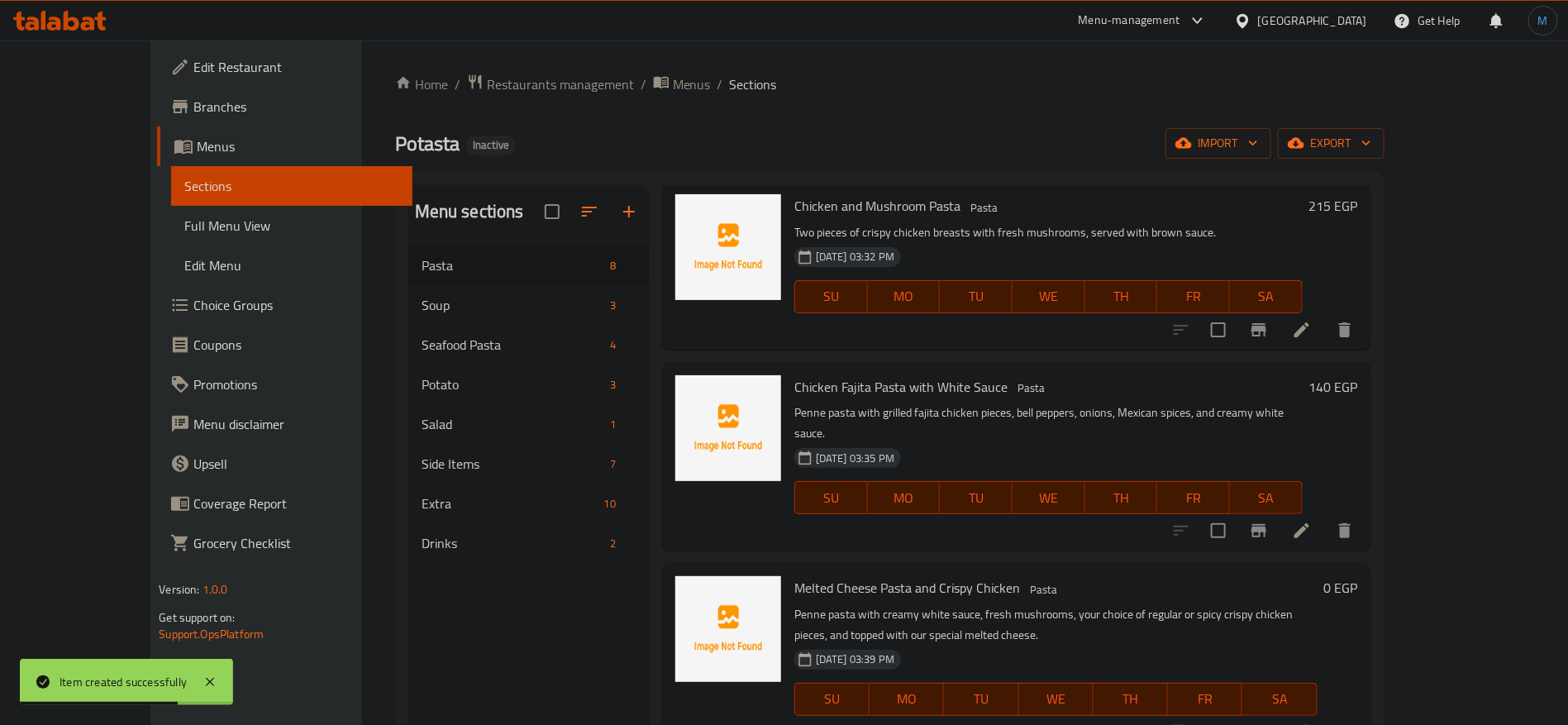
click at [1311, 521] on icon at bounding box center [1301, 531] width 20 height 20
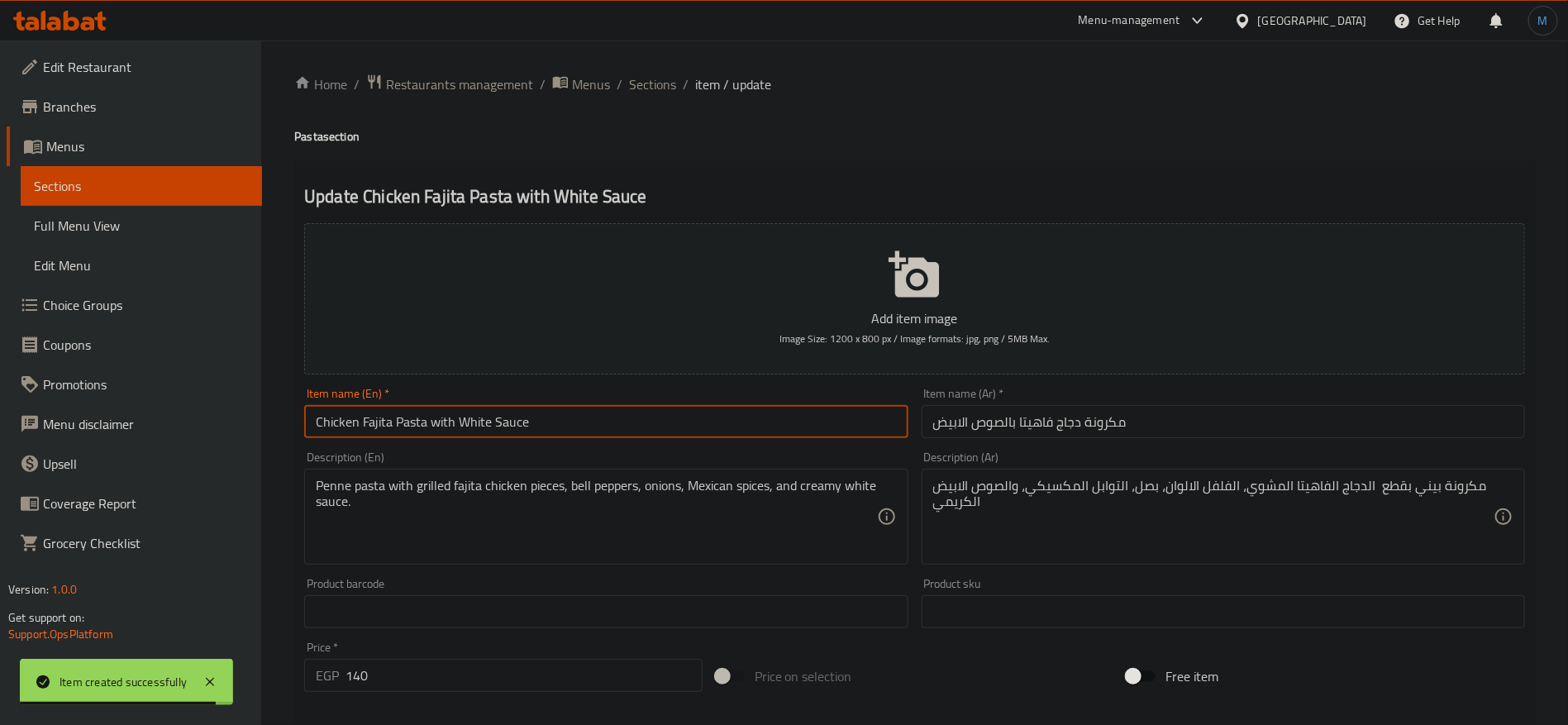
click at [429, 429] on input "Chicken Fajita Pasta with White Sauce" at bounding box center [606, 421] width 604 height 33
click at [417, 426] on input "Chicken Fajita Pasta with White Sauce" at bounding box center [606, 421] width 604 height 33
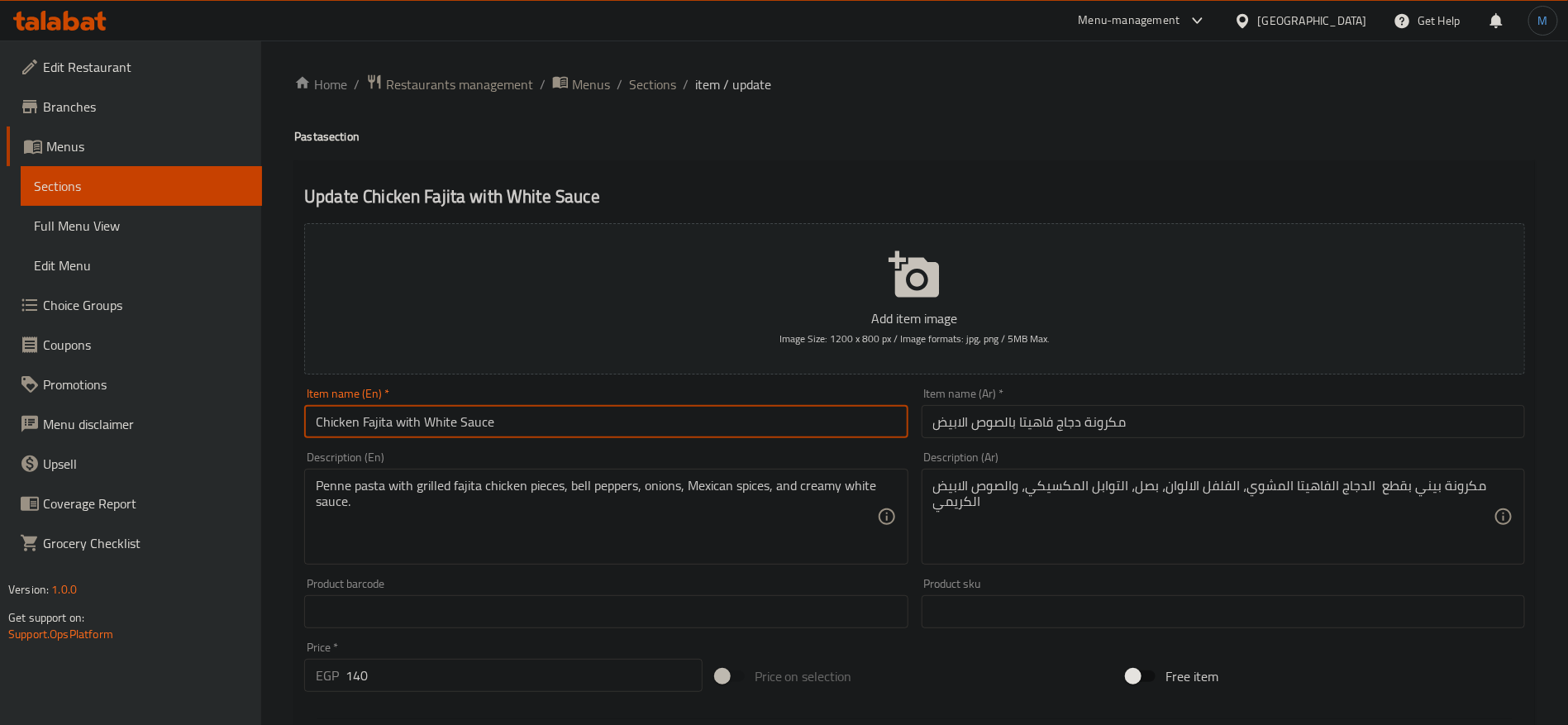
click at [410, 430] on input "Chicken Fajita with White Sauce" at bounding box center [606, 421] width 604 height 33
click at [469, 416] on input "Chicken Fajita White Sauce" at bounding box center [606, 421] width 604 height 33
paste input "Pasta"
type input "Chicken Fajita White Sauce Pasta"
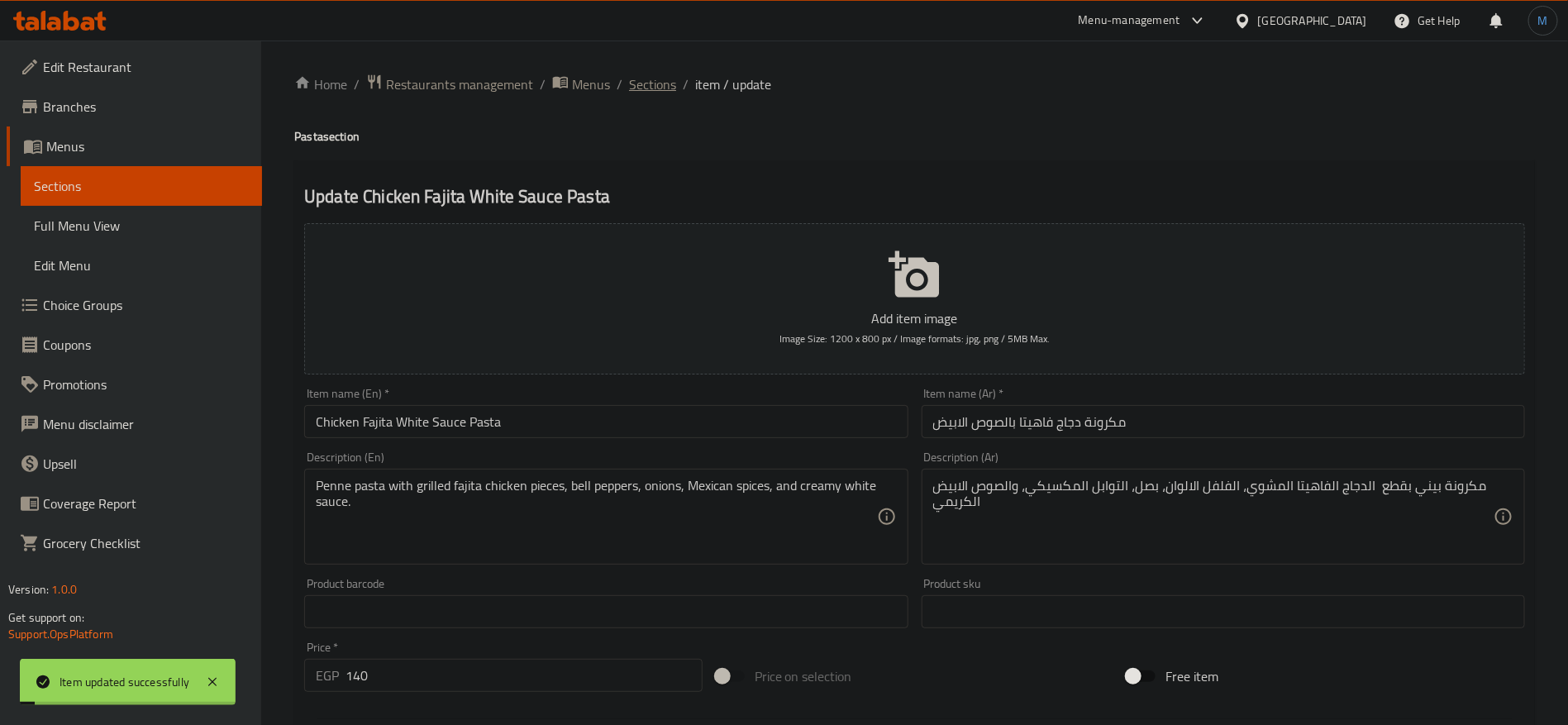
click at [663, 80] on span "Sections" at bounding box center [653, 84] width 47 height 20
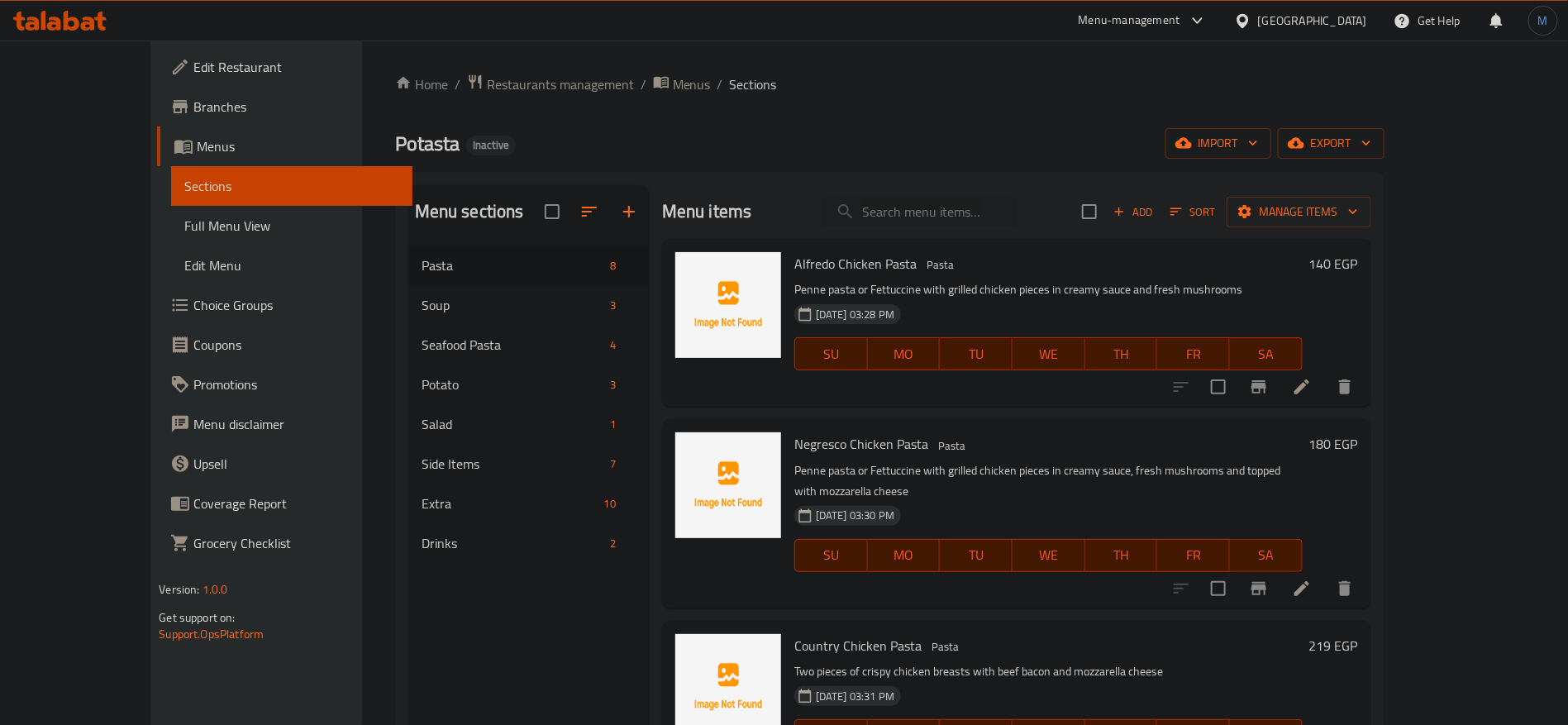
click at [1156, 211] on span "Add" at bounding box center [1132, 212] width 44 height 19
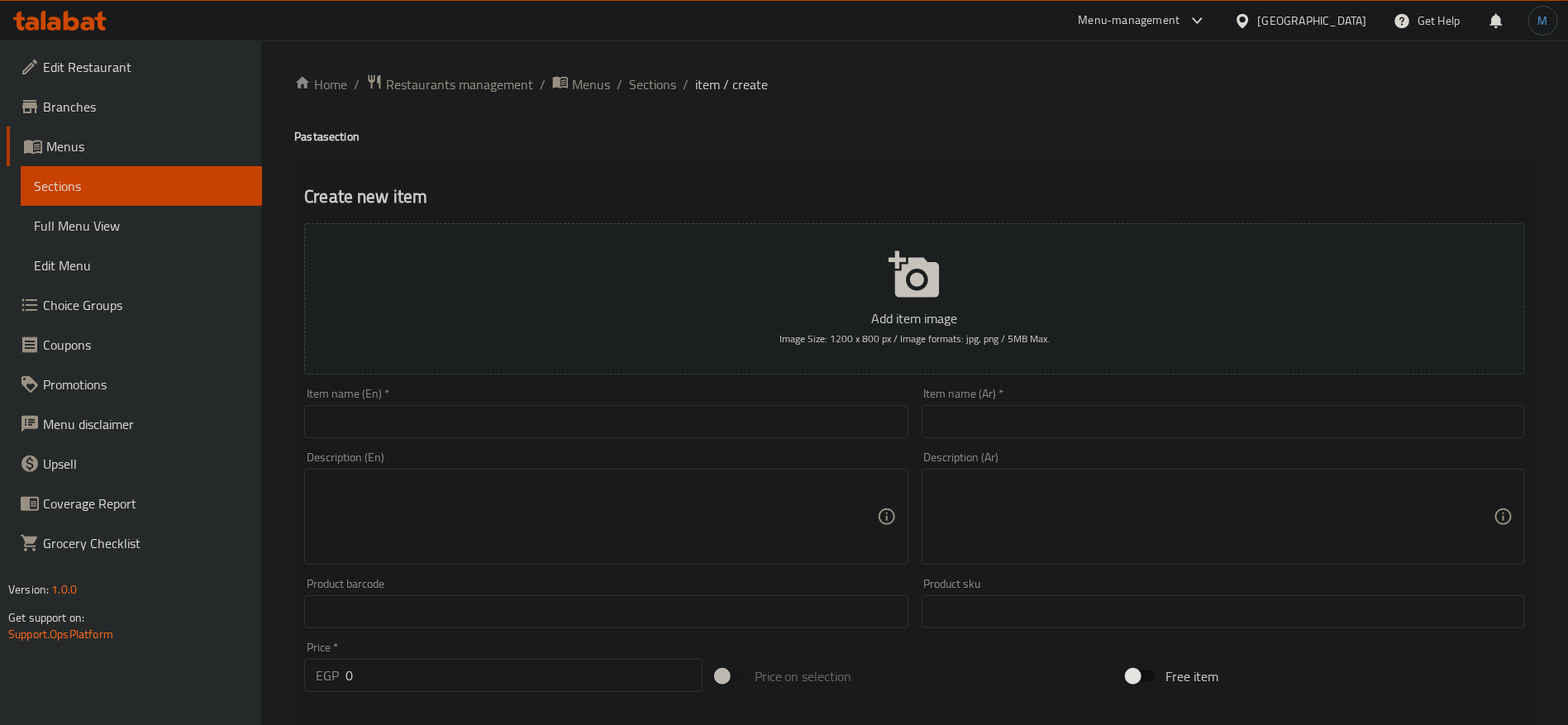
click at [1047, 400] on div "Item name (Ar)   * Item name (Ar) *" at bounding box center [1224, 413] width 604 height 50
click at [1047, 413] on input "text" at bounding box center [1224, 421] width 604 height 33
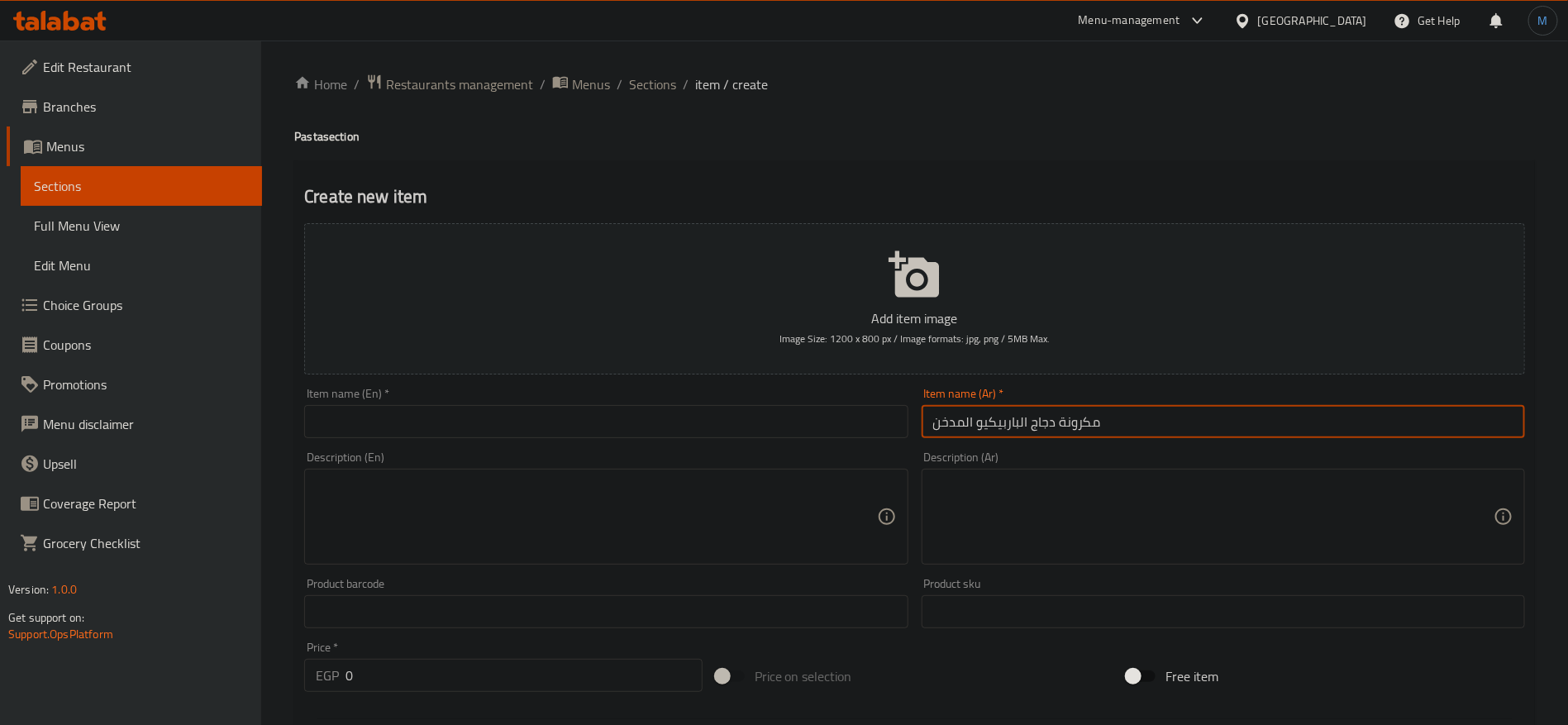
paste input "text"
type input "مكرونة دجاج الباربكيو المدخن"
click at [524, 405] on input "text" at bounding box center [606, 421] width 604 height 33
paste input "Smoked BBQ Chicken Pasta"
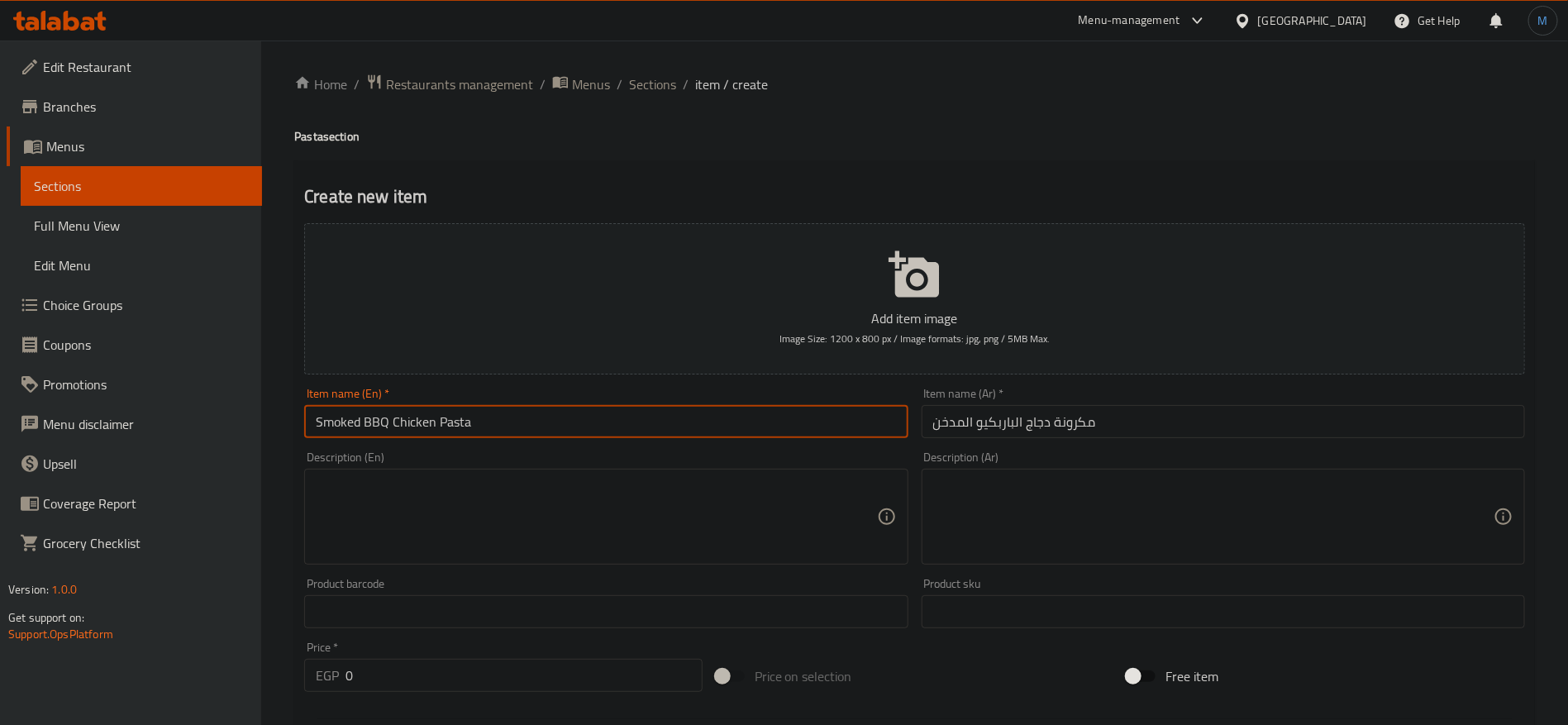
type input "Smoked BBQ Chicken Pasta"
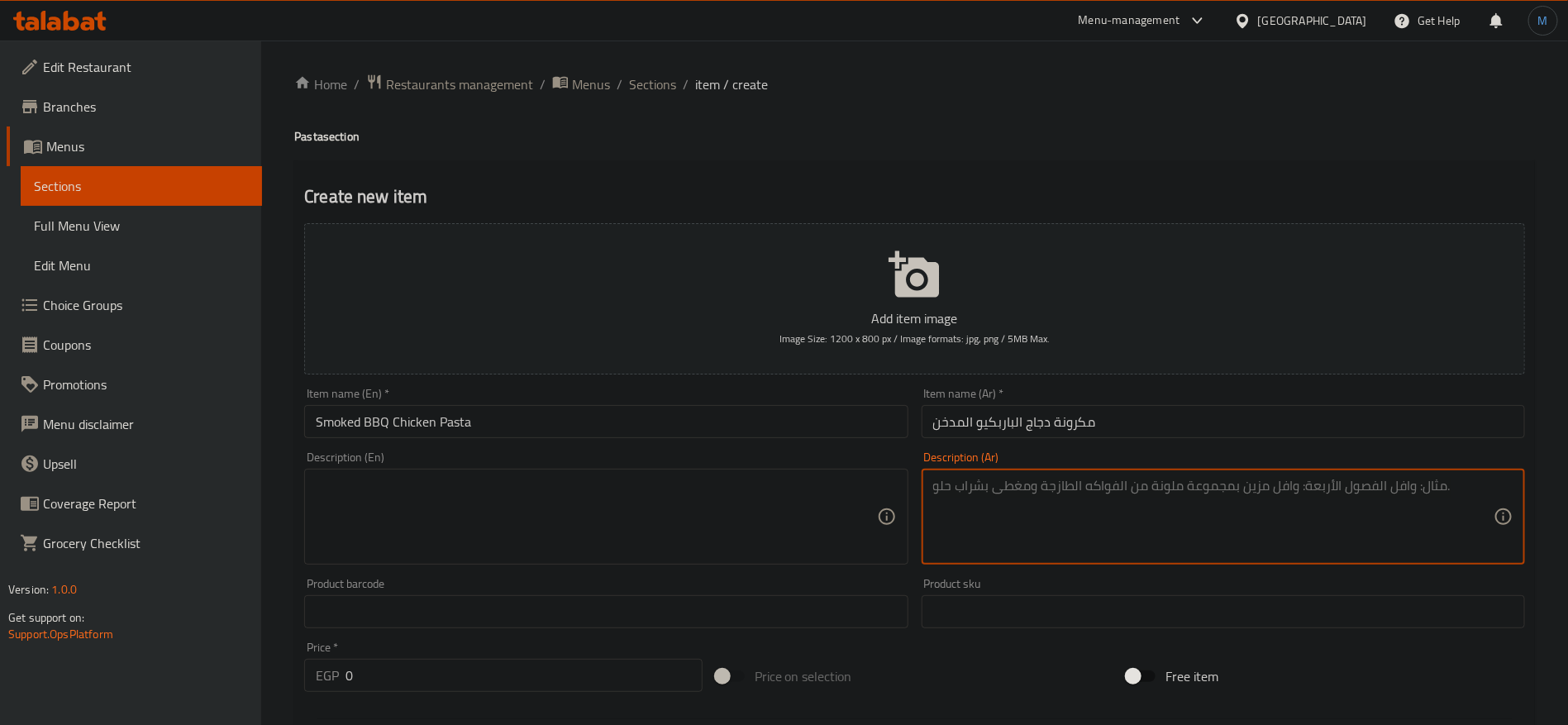
click at [1337, 516] on textarea at bounding box center [1213, 516] width 560 height 78
type textarea "مكرونة بيني مع قطع دجاج مشوي، بصل، الصوص الابيض الكريمي، مع الصوص الباربيكيو ال…"
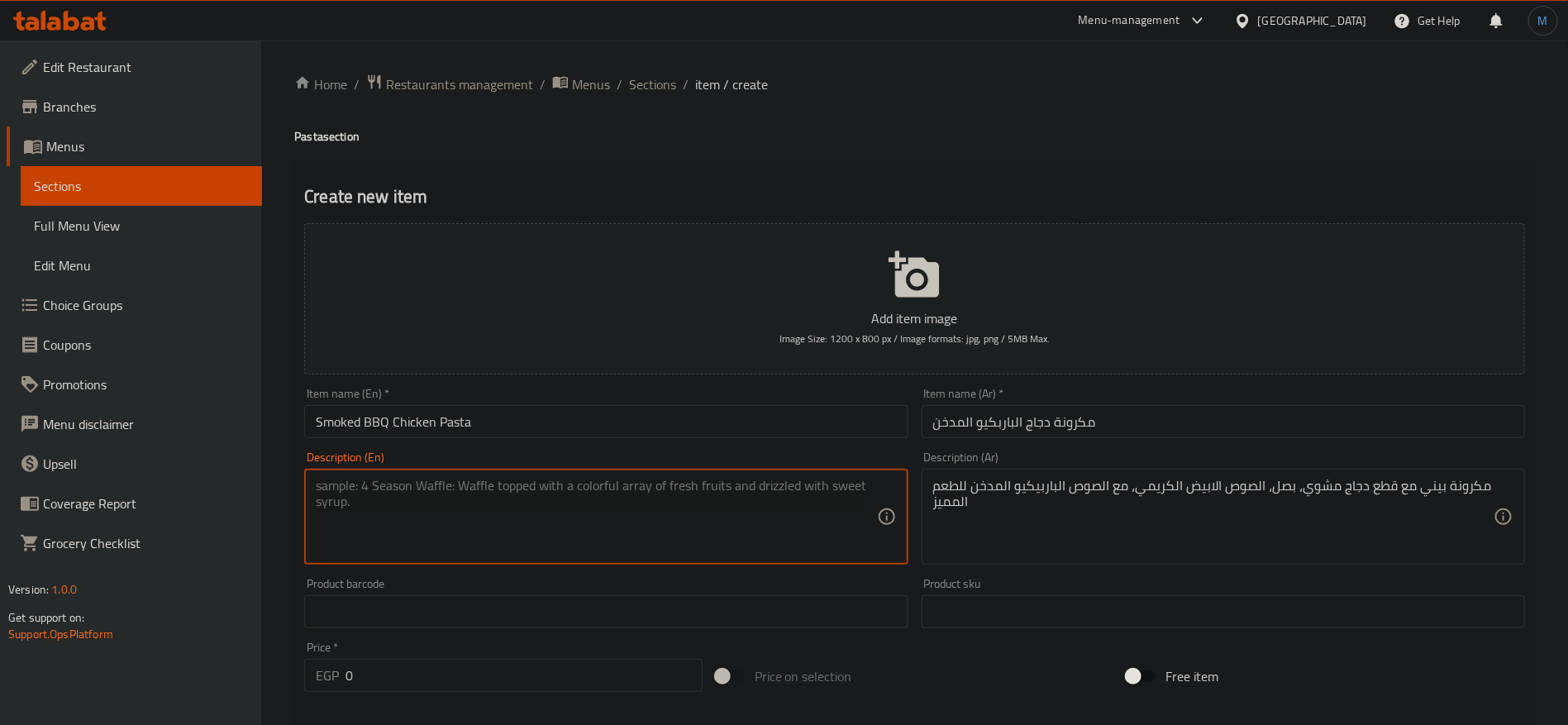
click at [781, 510] on textarea at bounding box center [596, 516] width 560 height 78
paste textarea "Penne pasta with grilled chicken pieces, onions, creamy white sauce, and smoky …"
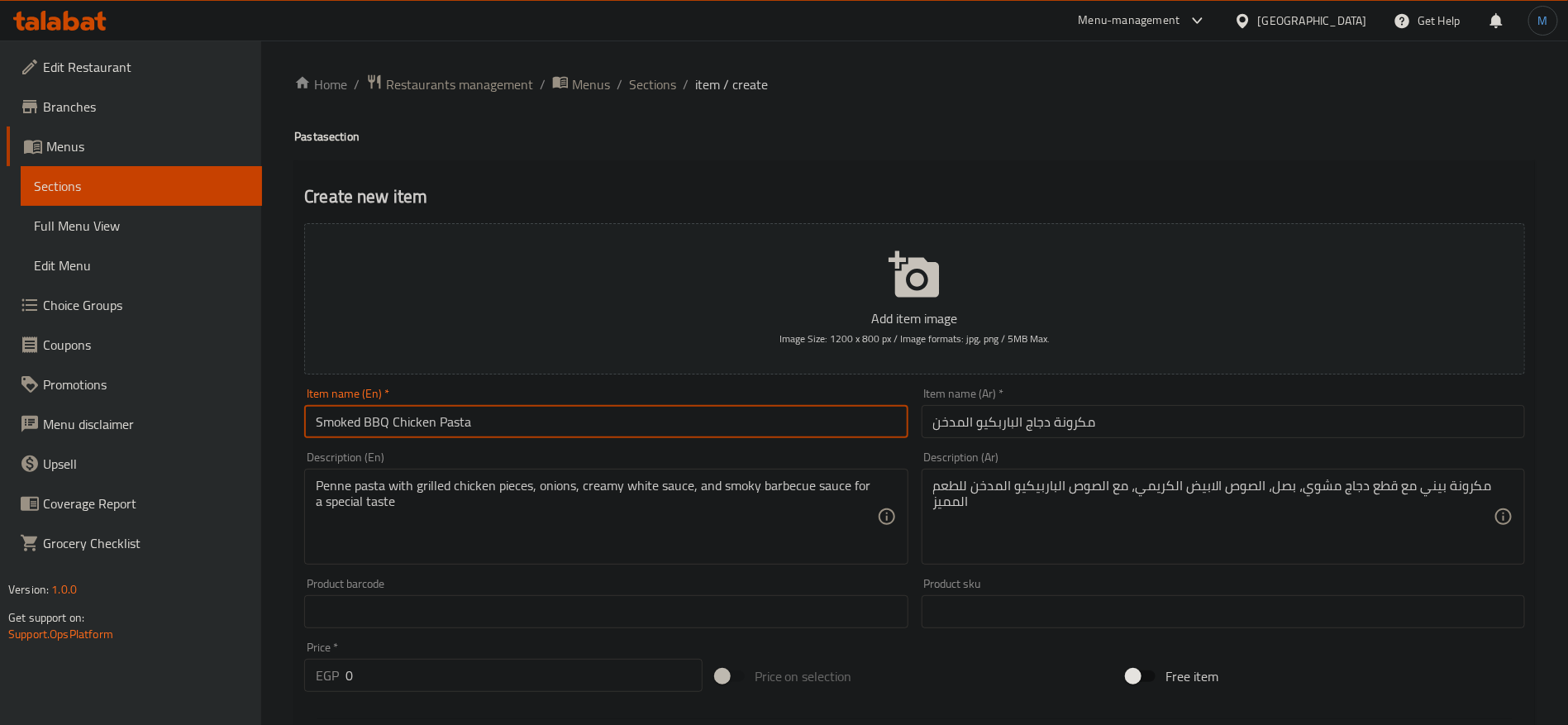
click at [369, 413] on input "Smoked BBQ Chicken Pasta" at bounding box center [606, 421] width 604 height 33
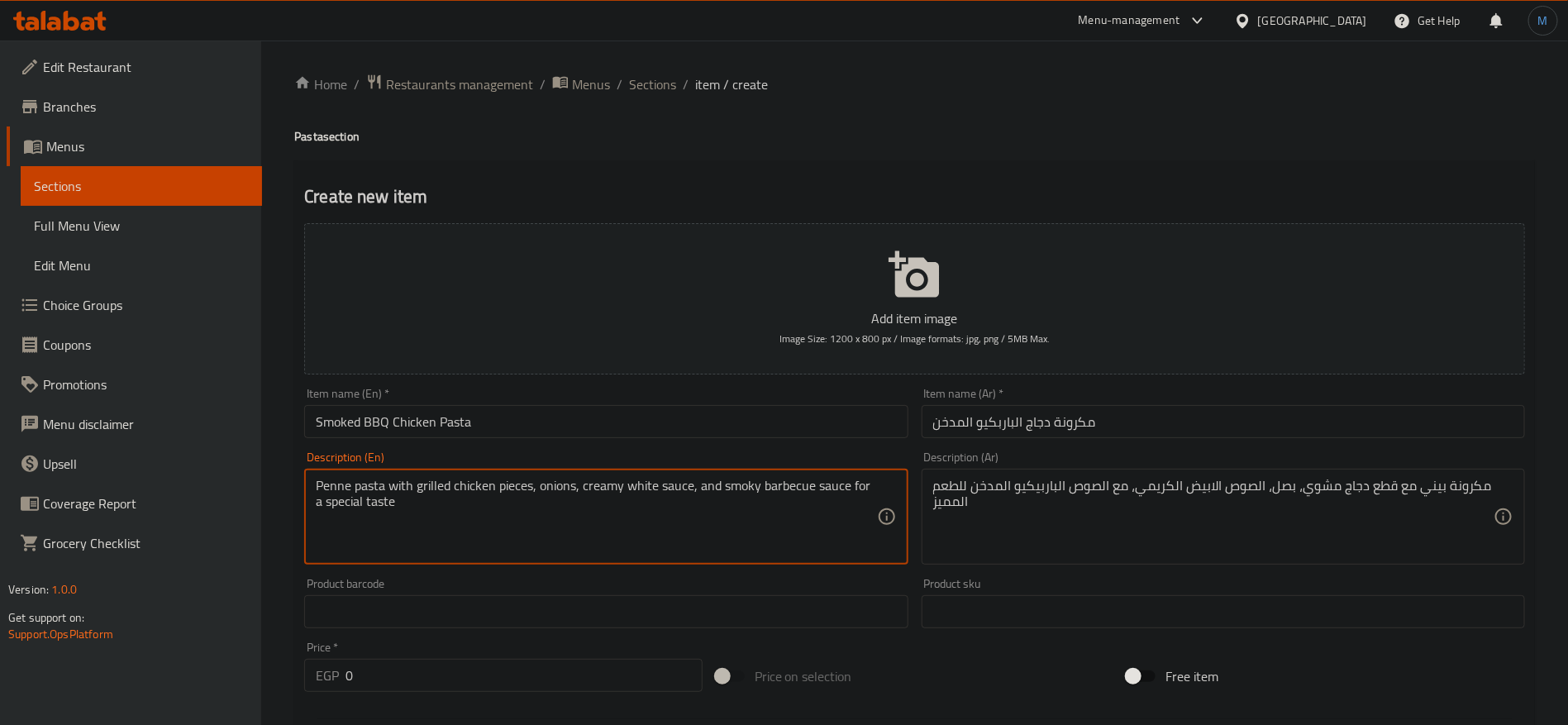
click at [802, 496] on textarea "Penne pasta with grilled chicken pieces, onions, creamy white sauce, and smoky …" at bounding box center [596, 516] width 560 height 78
paste textarea "BBQ"
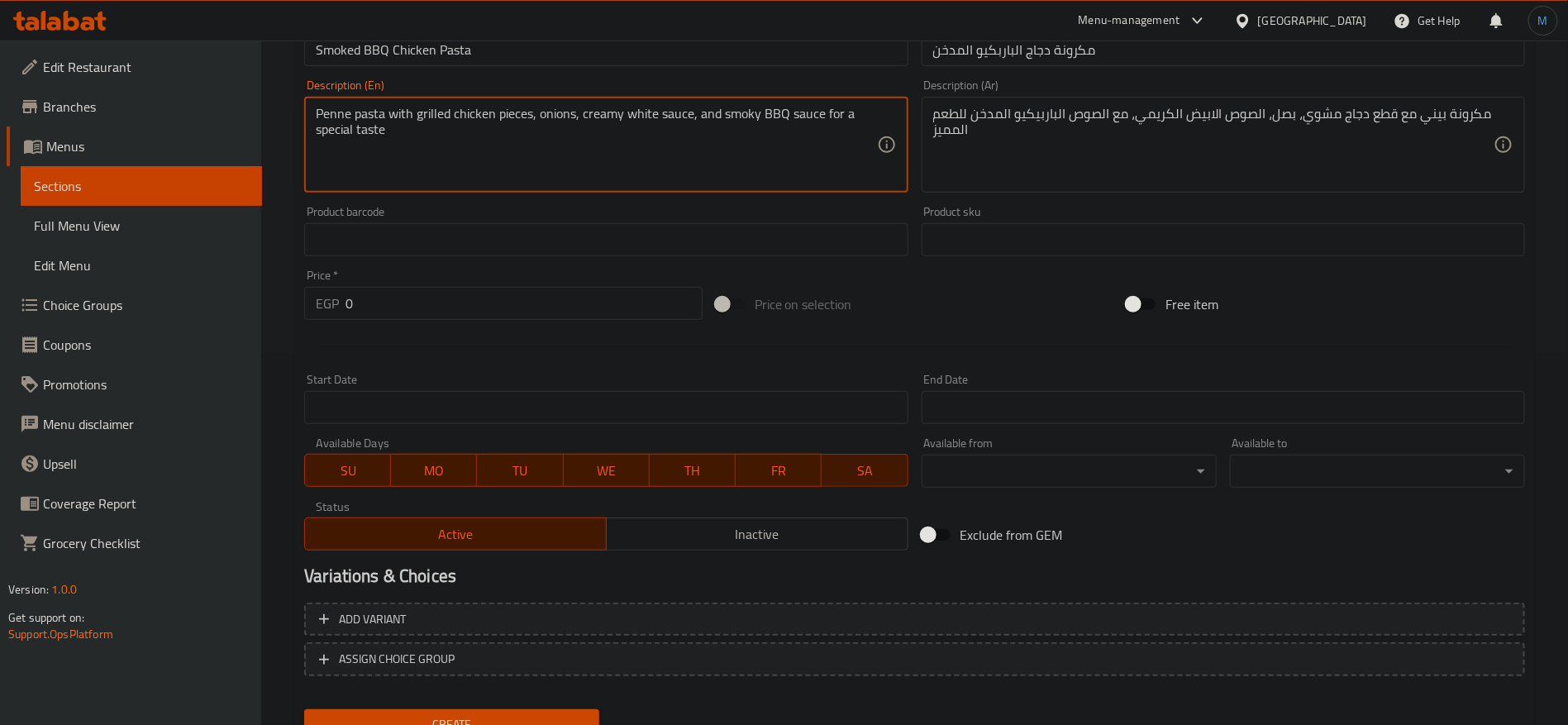
type textarea "Penne pasta with grilled chicken pieces, onions, creamy white sauce, and smoky …"
click at [414, 300] on input "0" at bounding box center [524, 303] width 357 height 33
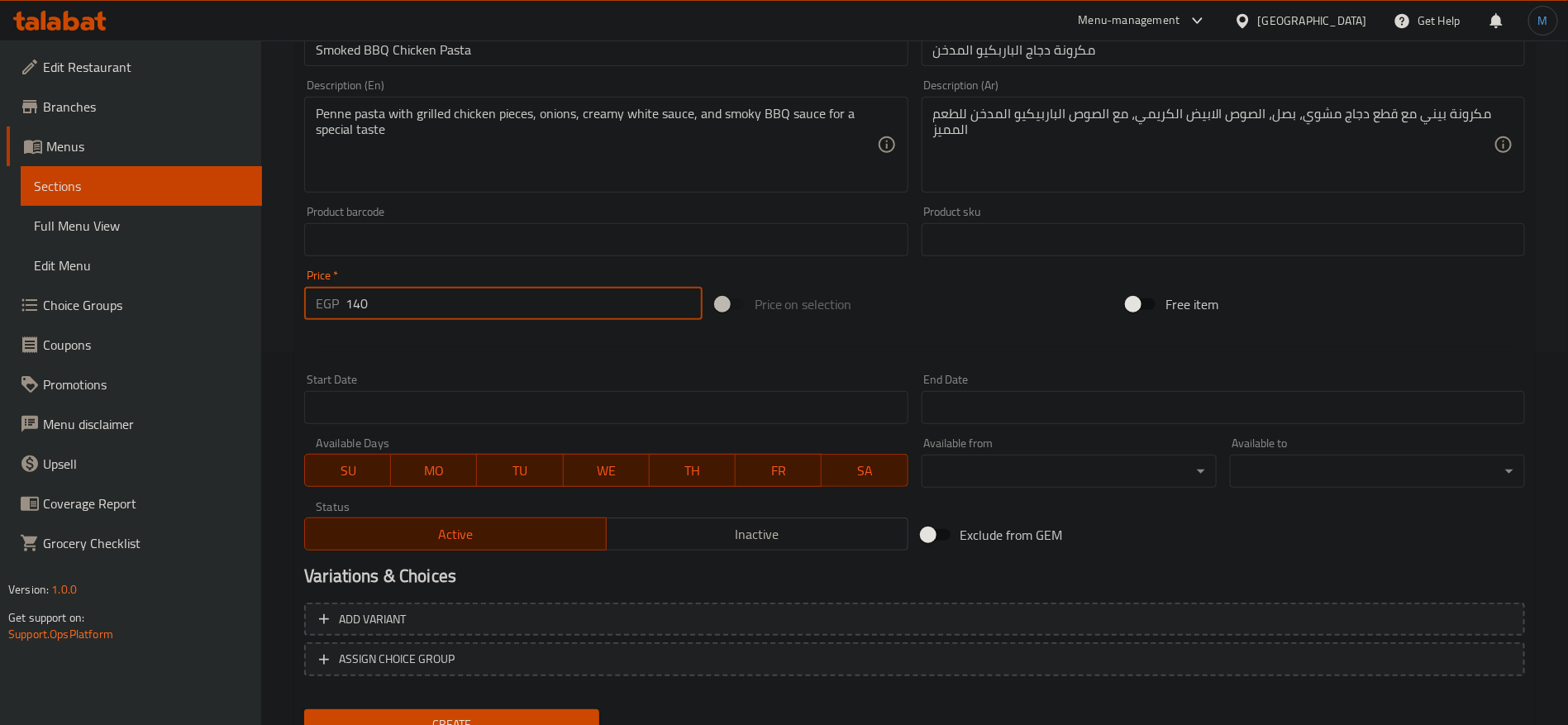
type input "140"
click at [304, 710] on button "Create" at bounding box center [451, 725] width 295 height 30
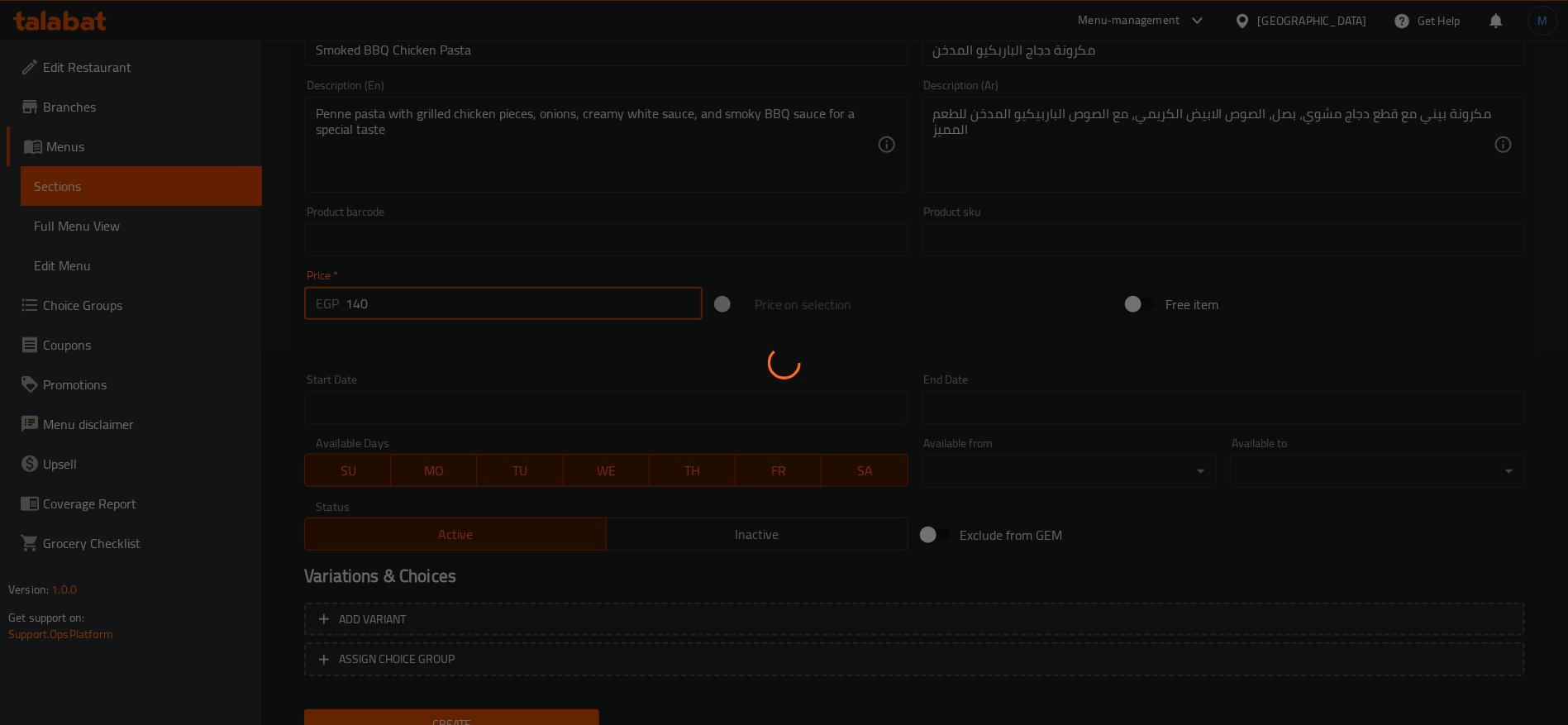
type input "0"
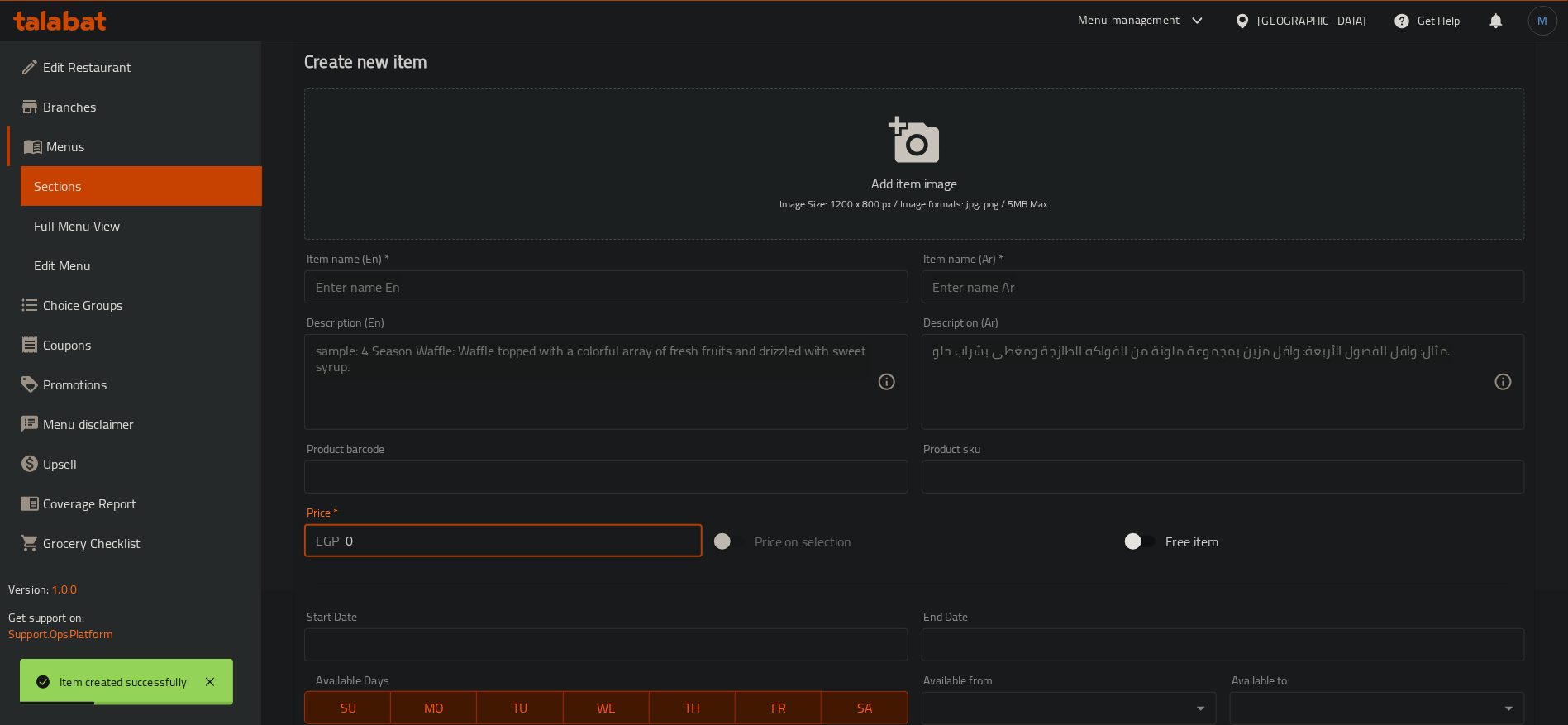
scroll to position [124, 0]
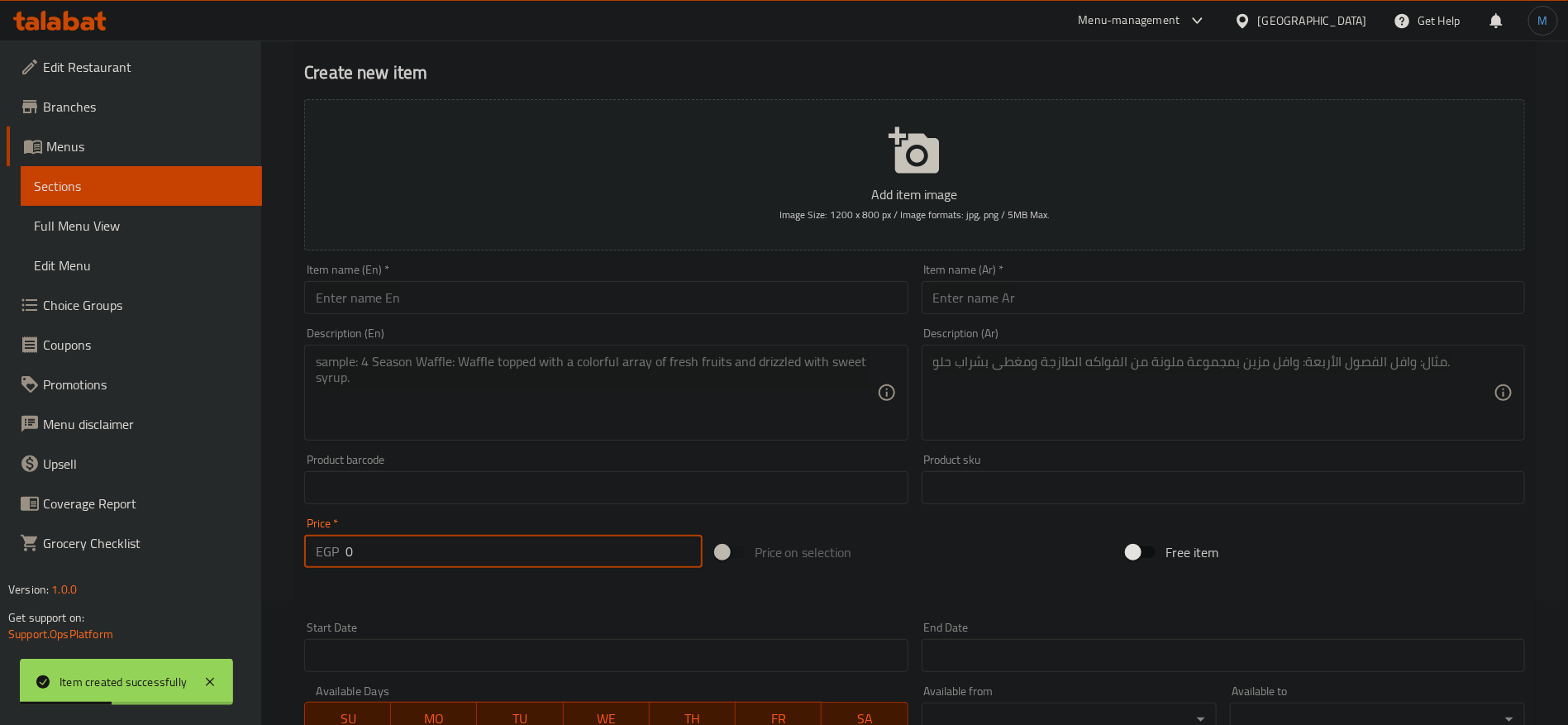
click at [1134, 310] on input "text" at bounding box center [1224, 297] width 604 height 33
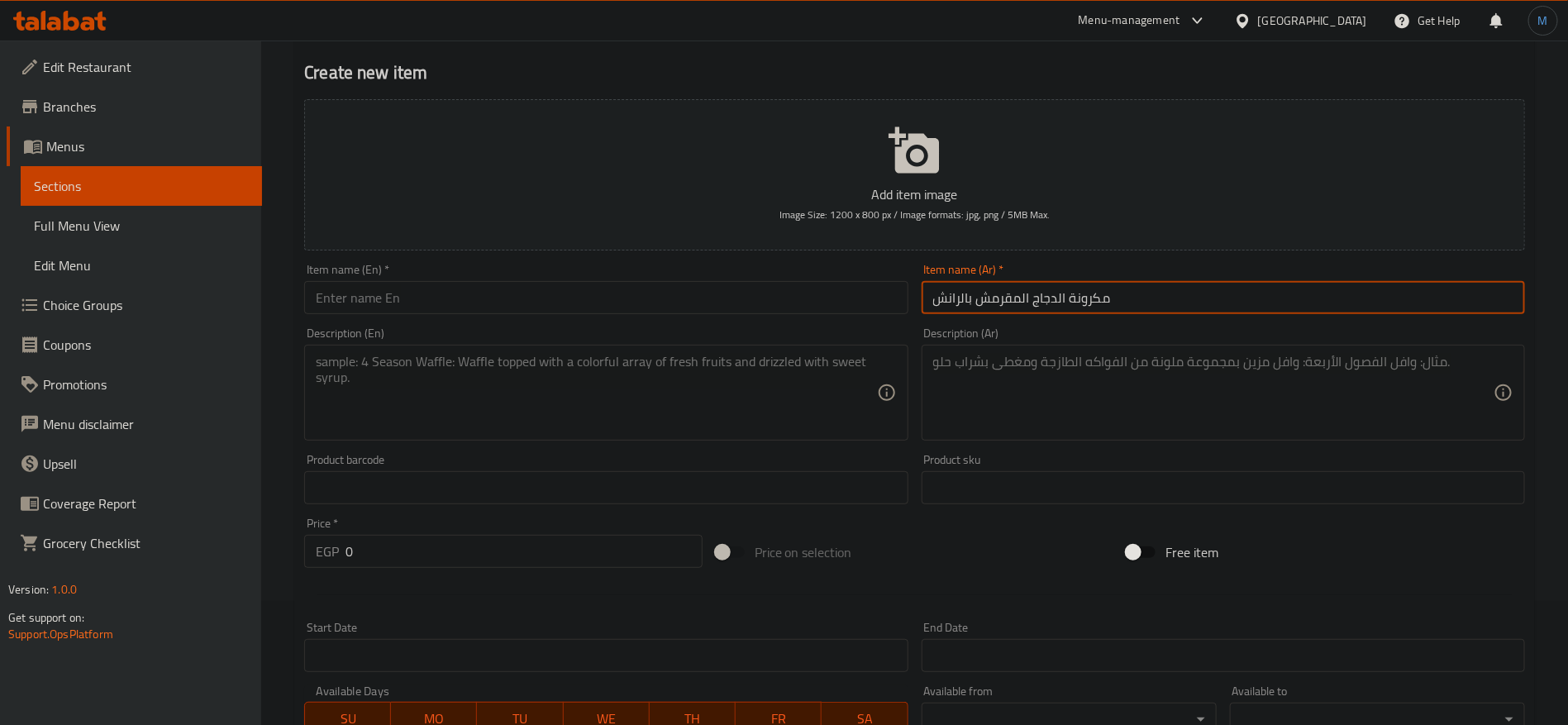
type input "مكرونة الدجاج المقرمش بالرانش"
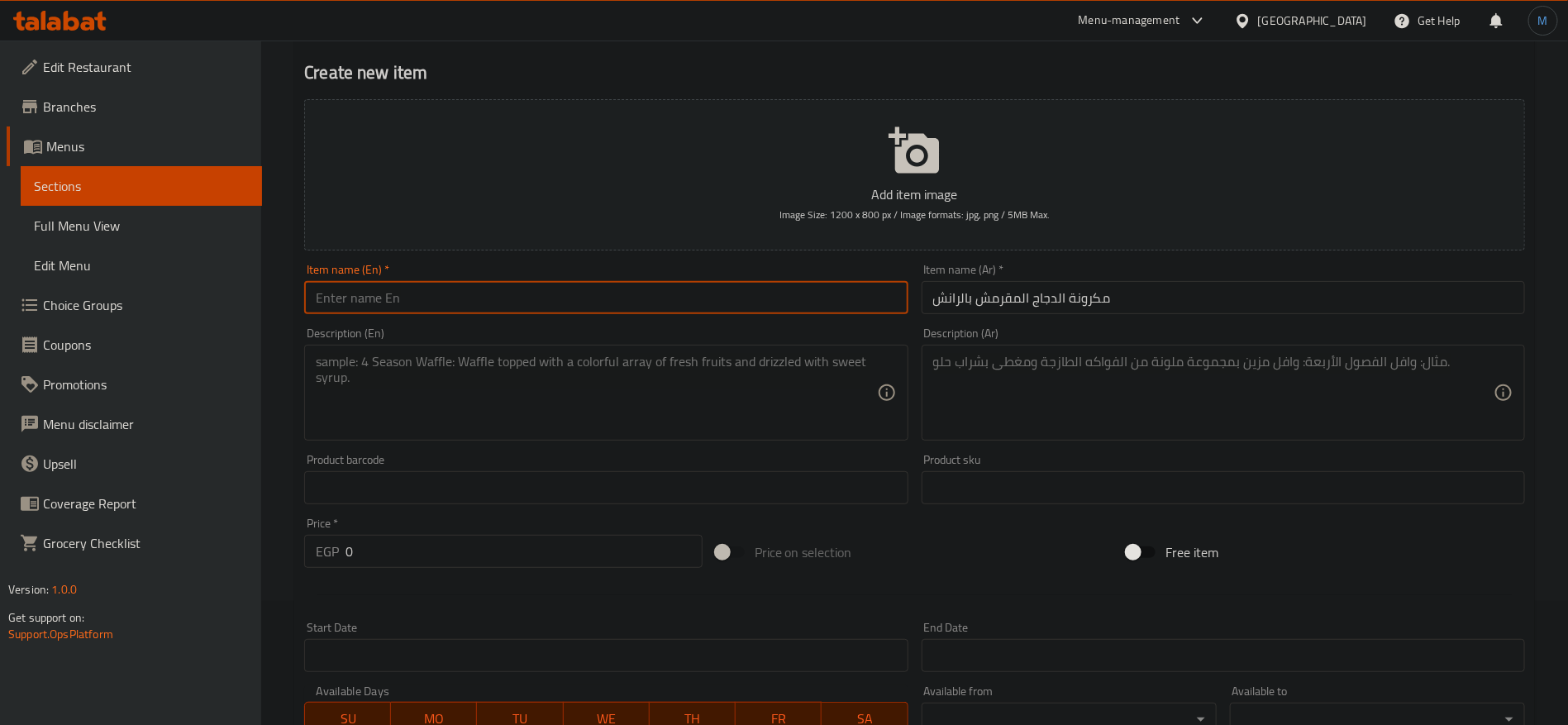
click at [688, 292] on input "text" at bounding box center [606, 297] width 604 height 33
paste input "Crispy Chicken Ranch Pasta"
type input "Crispy Chicken Ranch Pasta"
click at [1324, 394] on textarea at bounding box center [1213, 393] width 560 height 78
paste textarea "مكرونة بيني مع قطع دجاج مشوي،"
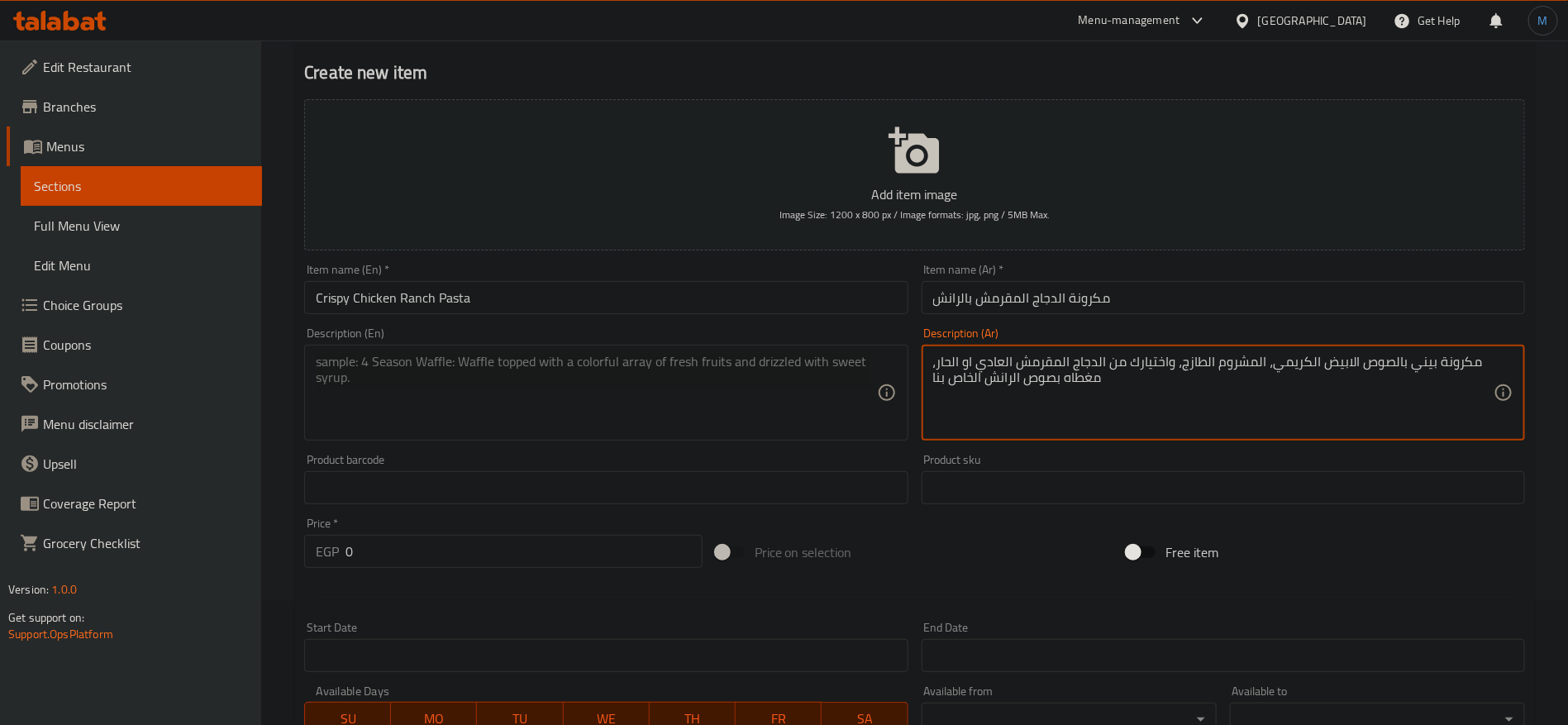
type textarea "مكرونة بيني بالصوص الابيض الكريمي، المشروم الطازج، واختيارك من الدجاج المقرمش ا…"
paste textarea "Penne pasta with creamy white sauce, fresh mushrooms, and your choice of regula…"
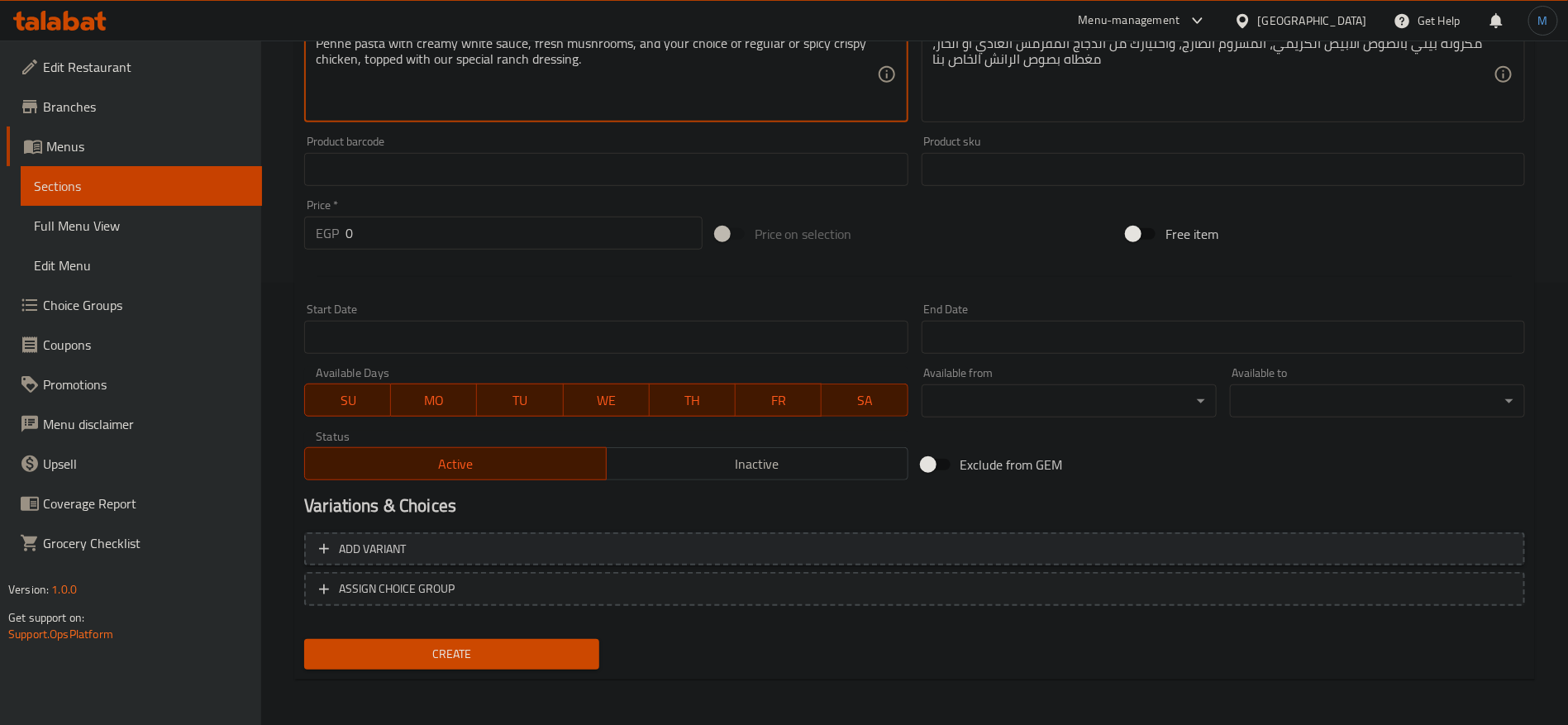
type textarea "Penne pasta with creamy white sauce, fresh mushrooms, and your choice of regula…"
click at [1443, 545] on span "Add variant" at bounding box center [914, 549] width 1191 height 21
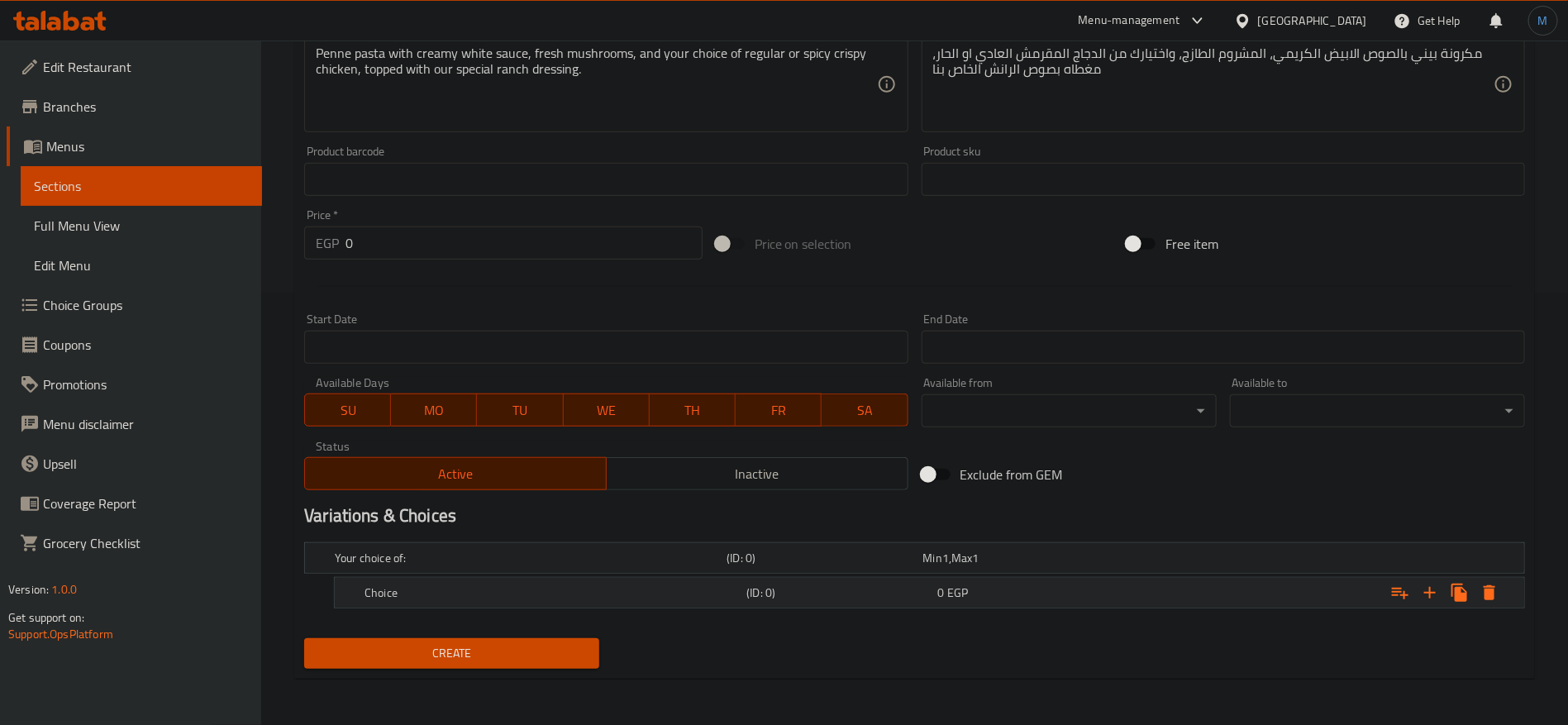
scroll to position [430, 0]
click at [1437, 593] on icon "Expand" at bounding box center [1429, 594] width 20 height 20
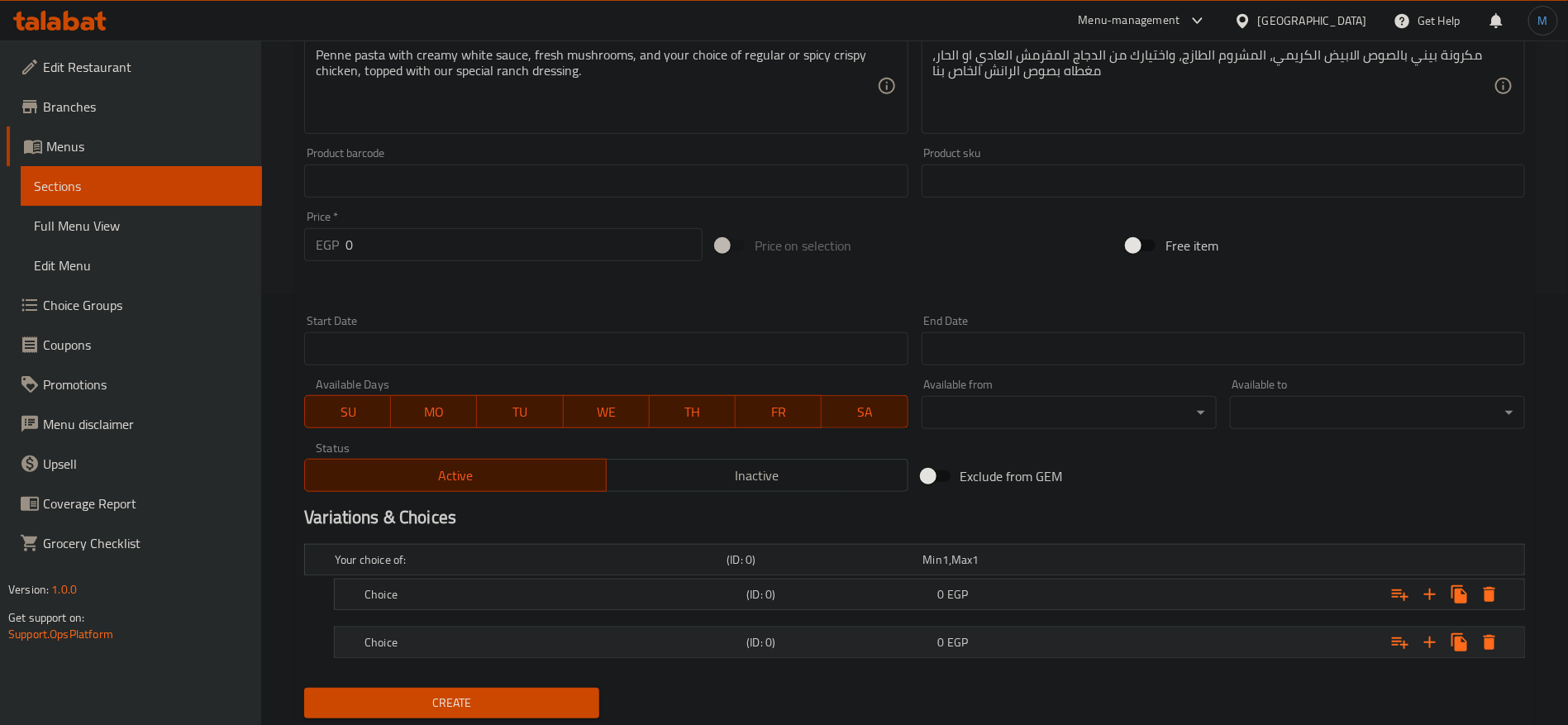
click at [1084, 649] on div "0 EGP" at bounding box center [1029, 643] width 184 height 17
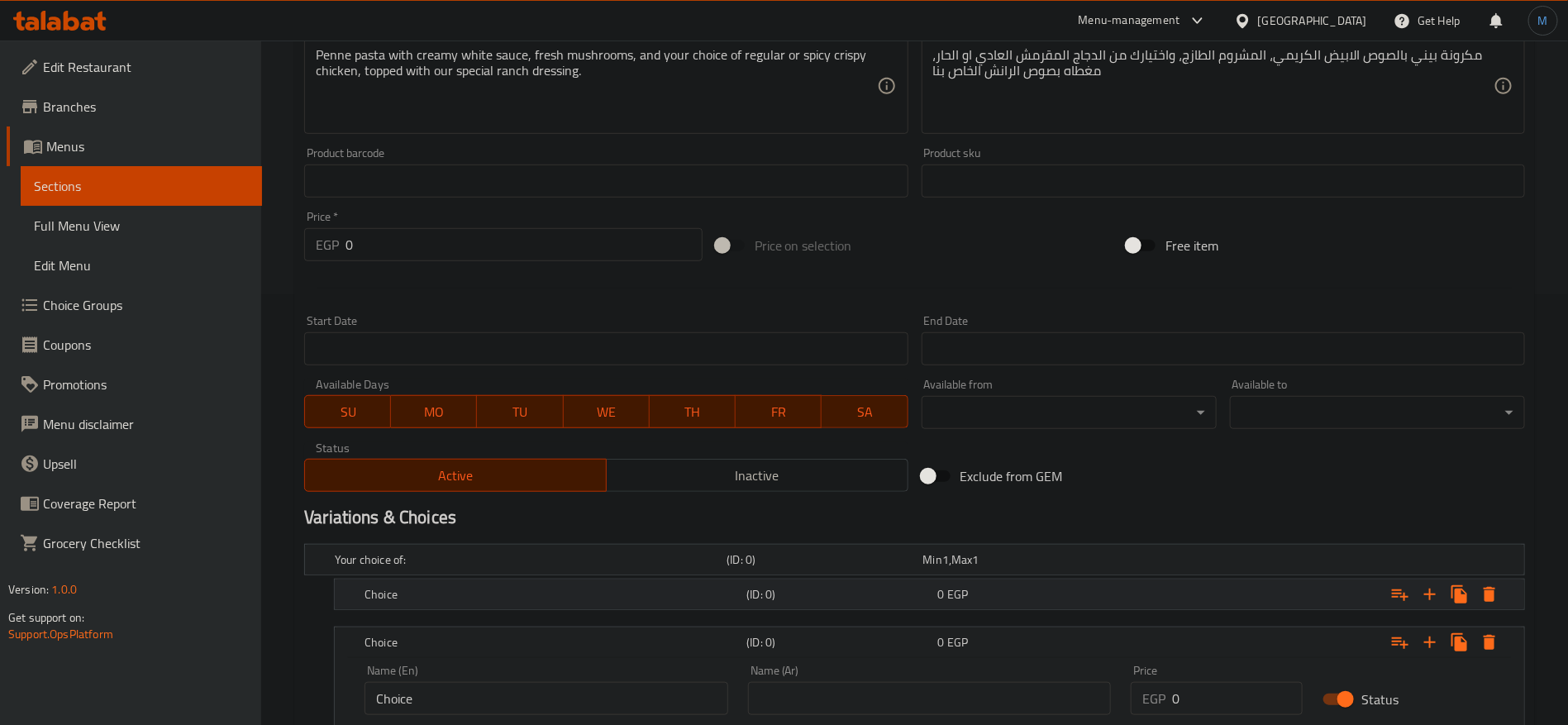
click at [1081, 610] on div "Choice (ID: 0) 0 EGP" at bounding box center [934, 595] width 1146 height 37
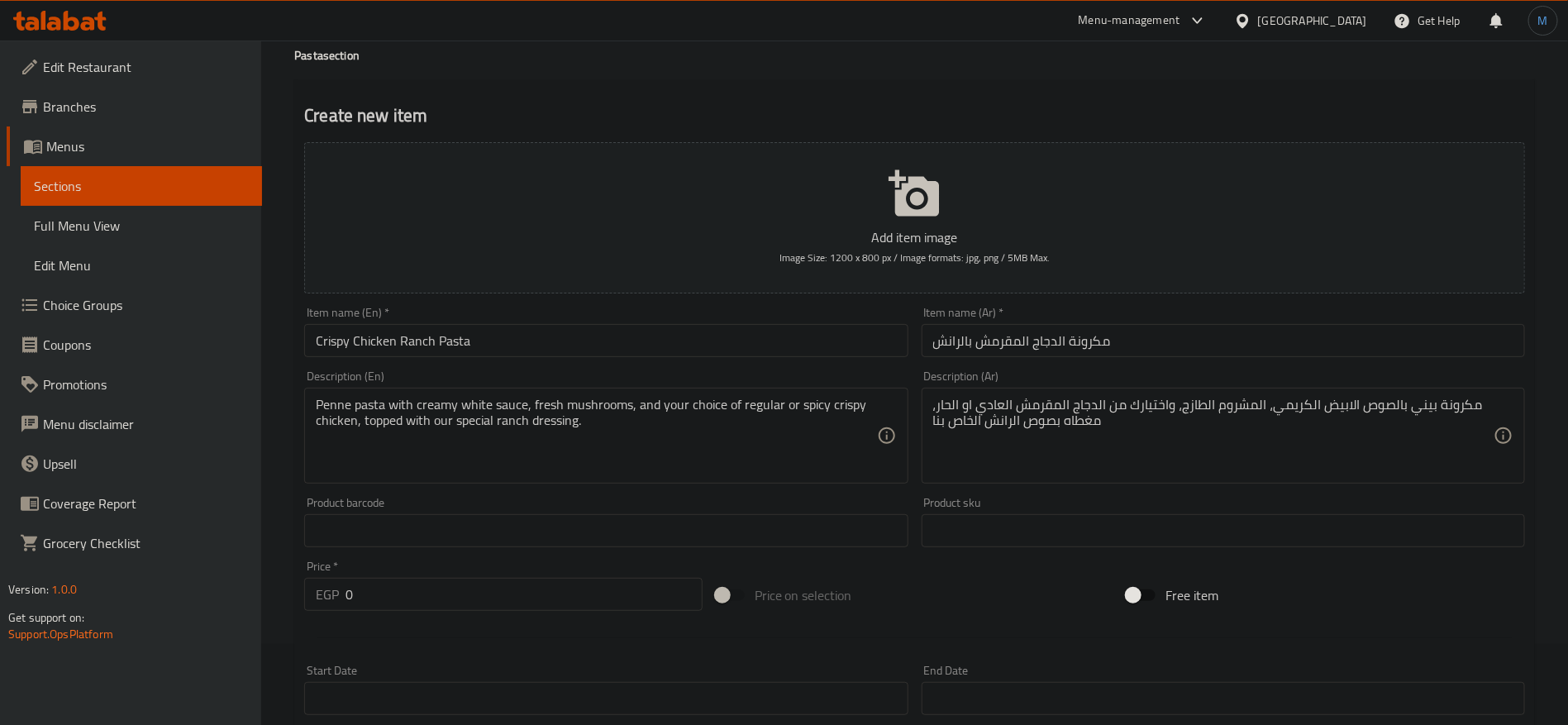
scroll to position [0, 0]
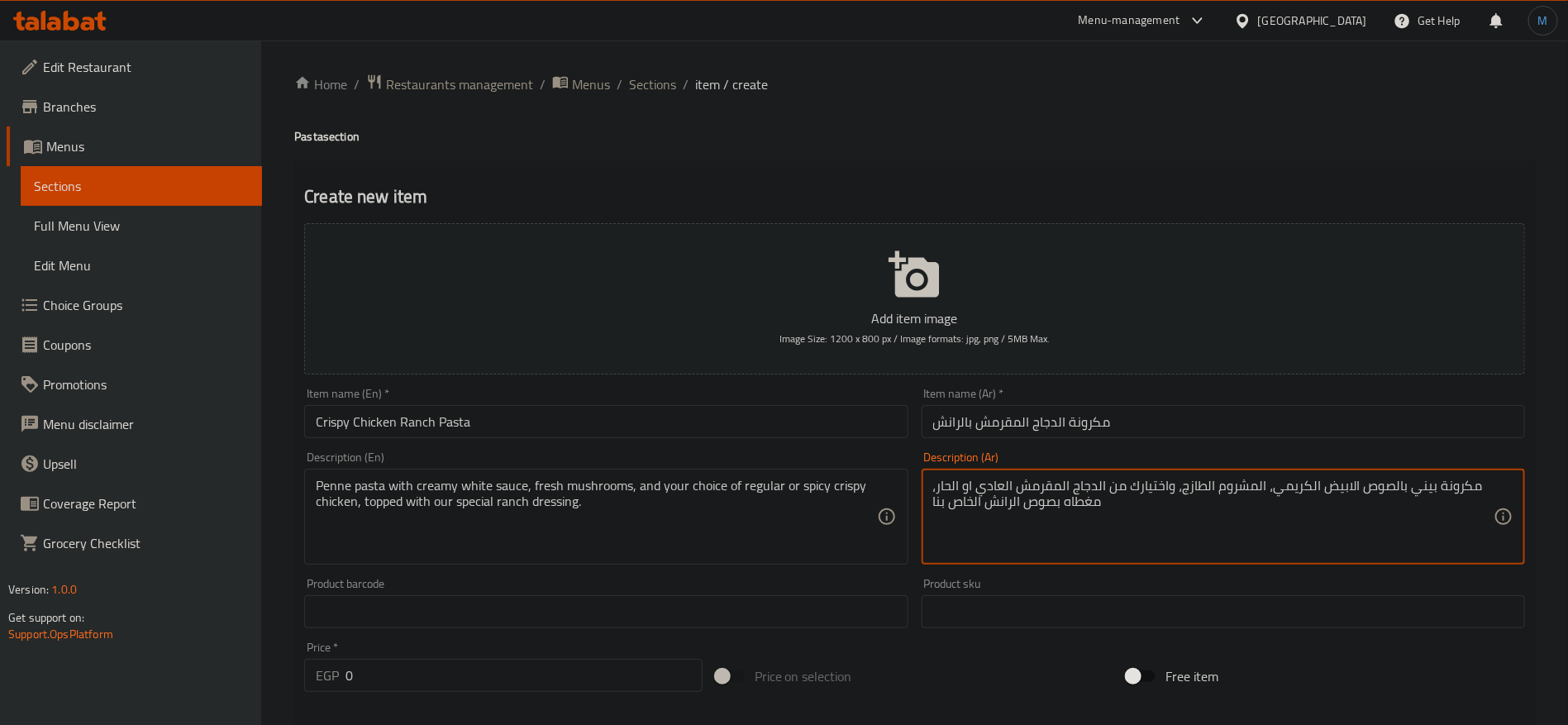
click at [1090, 486] on textarea "مكرونة بيني بالصوص الابيض الكريمي، المشروم الطازج، واختيارك من الدجاج المقرمش ا…" at bounding box center [1213, 516] width 560 height 78
click at [1002, 487] on textarea "مكرونة بيني بالصوص الابيض الكريمي، المشروم الطازج، واختيارك من الدجاج المقرمش ا…" at bounding box center [1213, 516] width 560 height 78
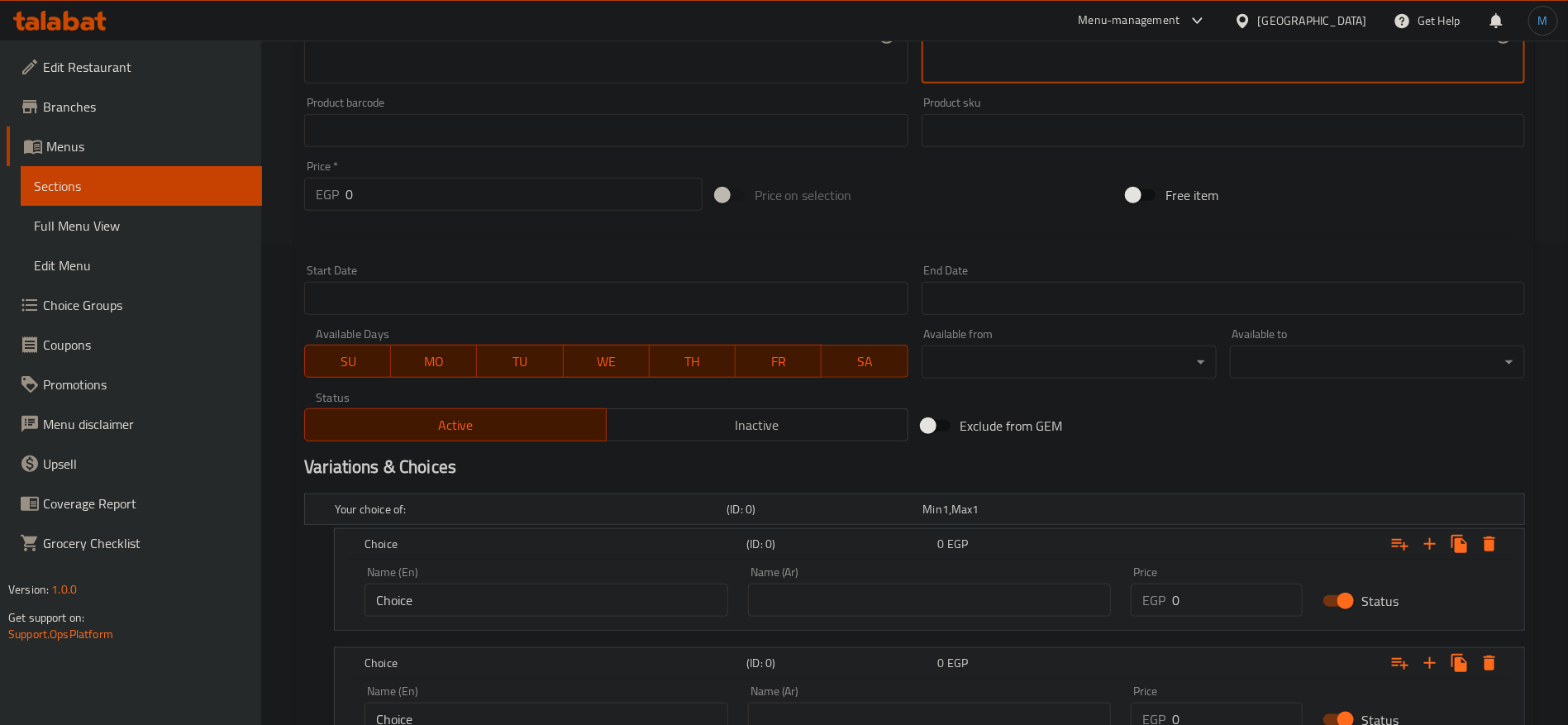
scroll to position [621, 0]
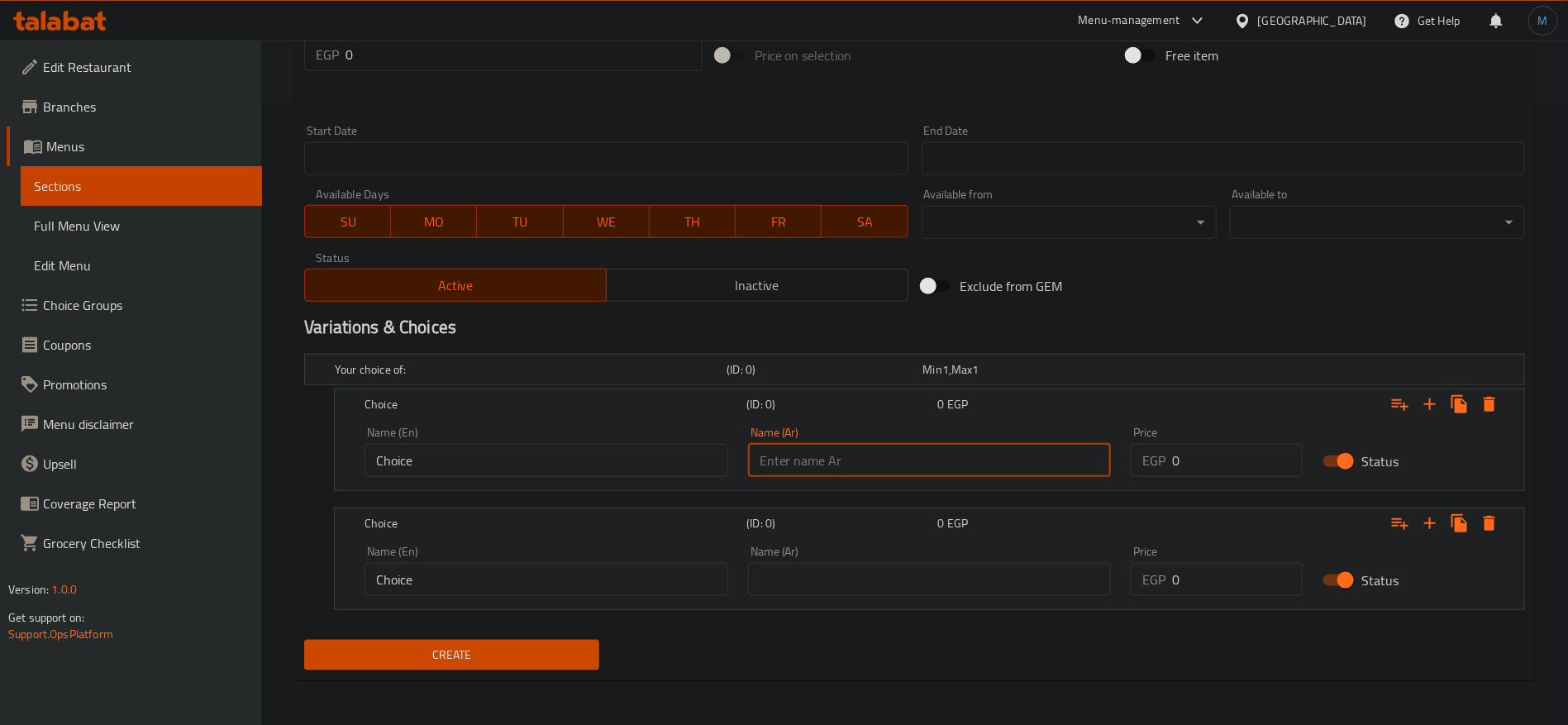
click at [981, 454] on input "text" at bounding box center [929, 460] width 363 height 33
paste input "الدجاج المقرمش العادي"
type input "الدجاج المقرمش العادي"
click at [941, 577] on input "text" at bounding box center [929, 580] width 363 height 33
type input "الدجاج المقرمش الحار"
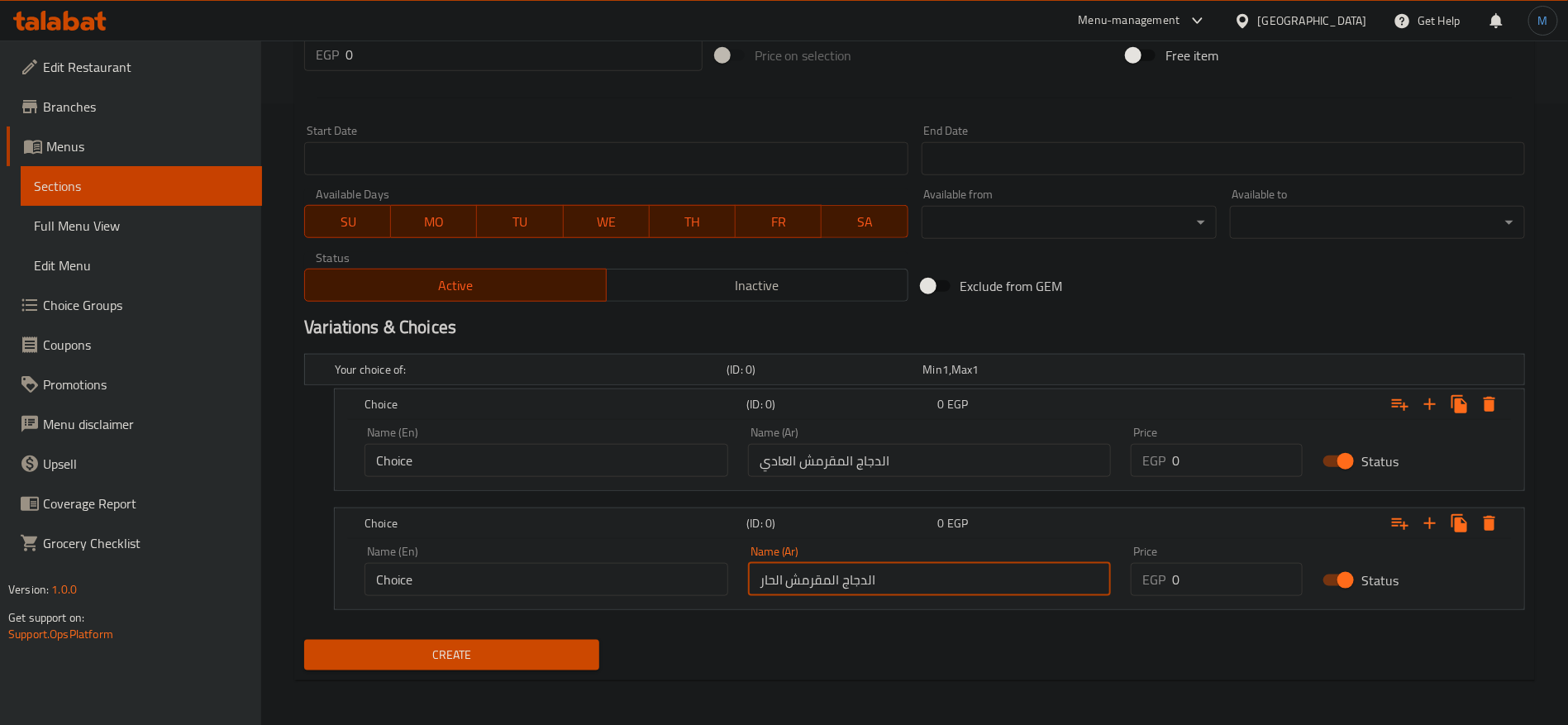
click at [617, 468] on input "Choice" at bounding box center [545, 460] width 363 height 33
type input "Regular Crispy Chicken"
click at [439, 573] on input "Choice" at bounding box center [545, 580] width 363 height 33
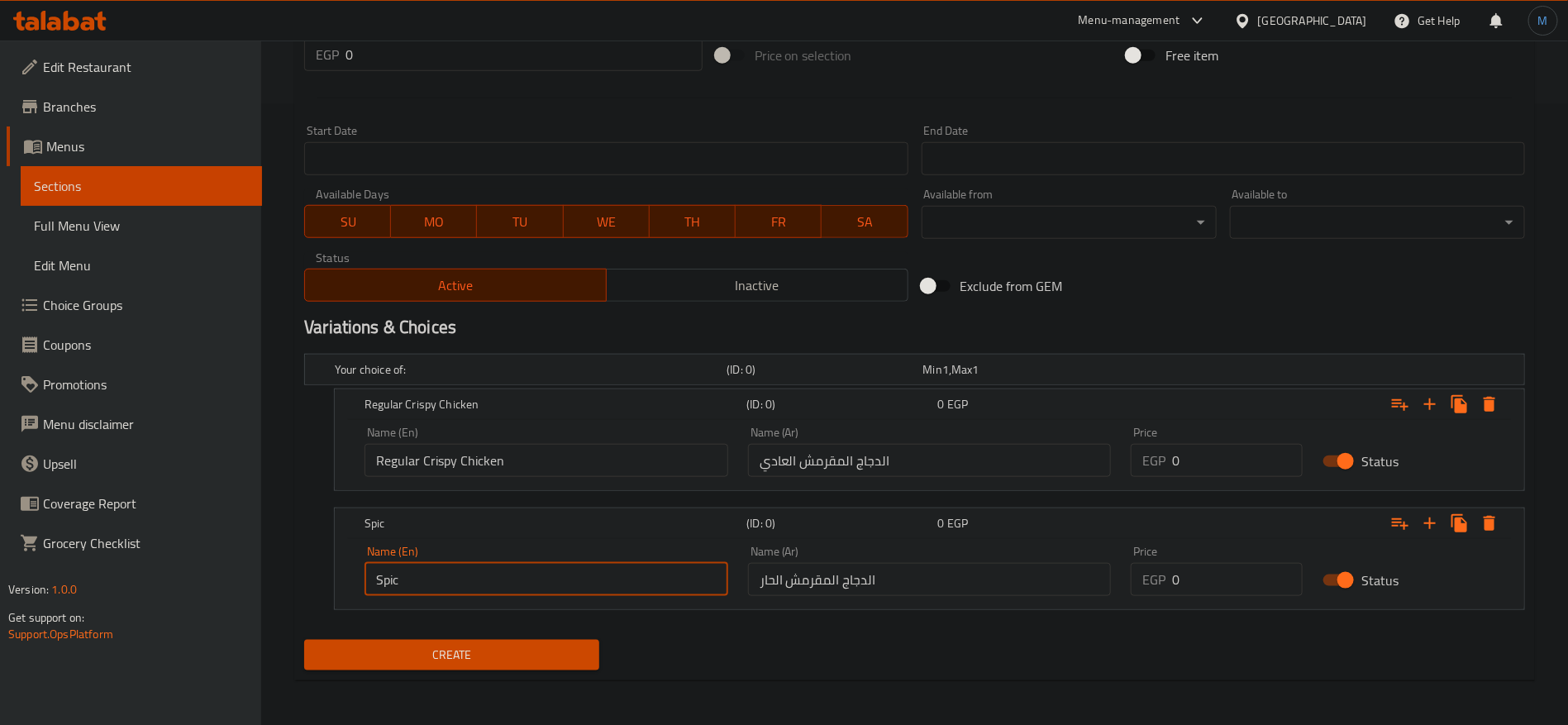
type input "Spicy Crispy Chicken"
click at [1225, 471] on input "0" at bounding box center [1237, 460] width 130 height 33
type input "169"
click at [1206, 599] on div "Price EGP 0 Price" at bounding box center [1216, 571] width 192 height 70
click at [1208, 590] on input "0" at bounding box center [1237, 580] width 130 height 33
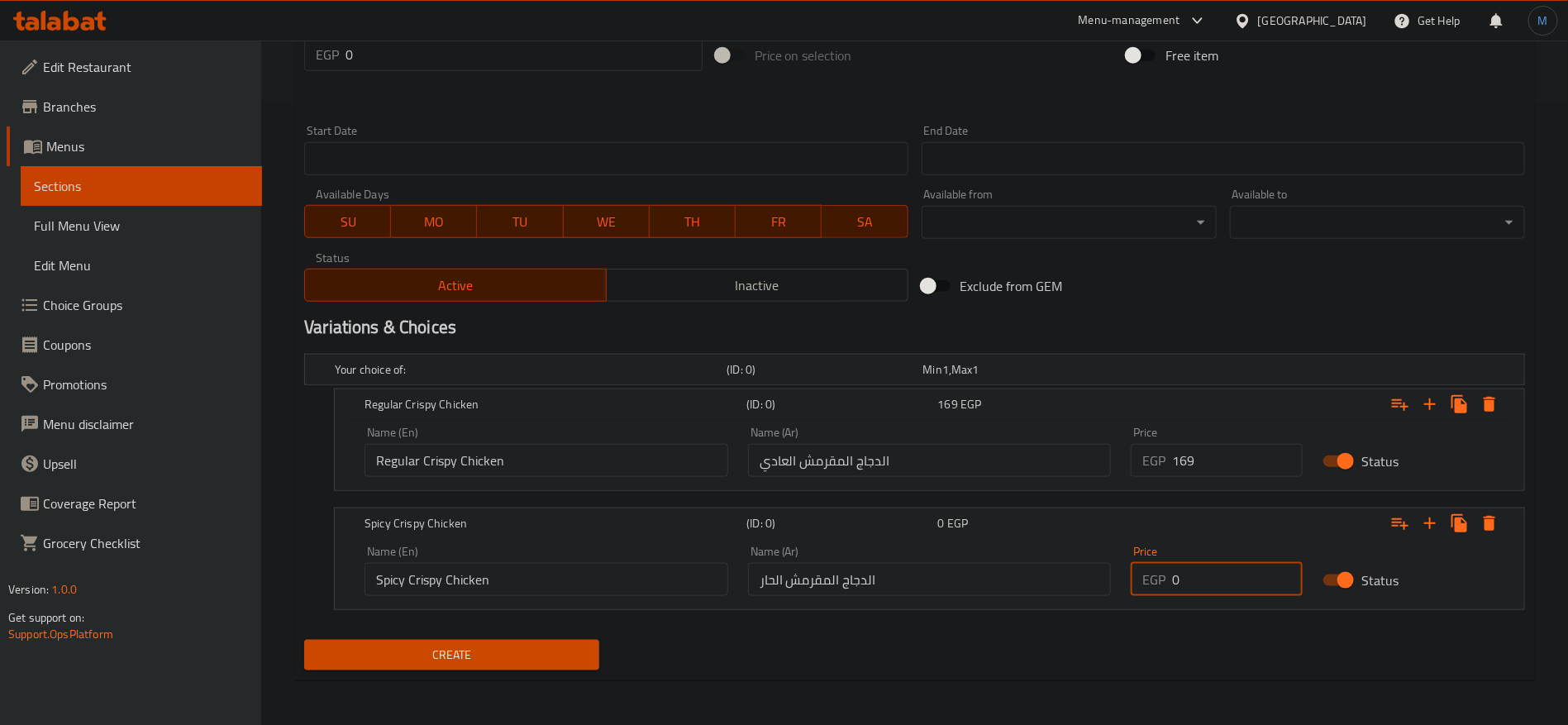
paste input "169"
type input "169"
click at [497, 650] on span "Create" at bounding box center [451, 655] width 269 height 21
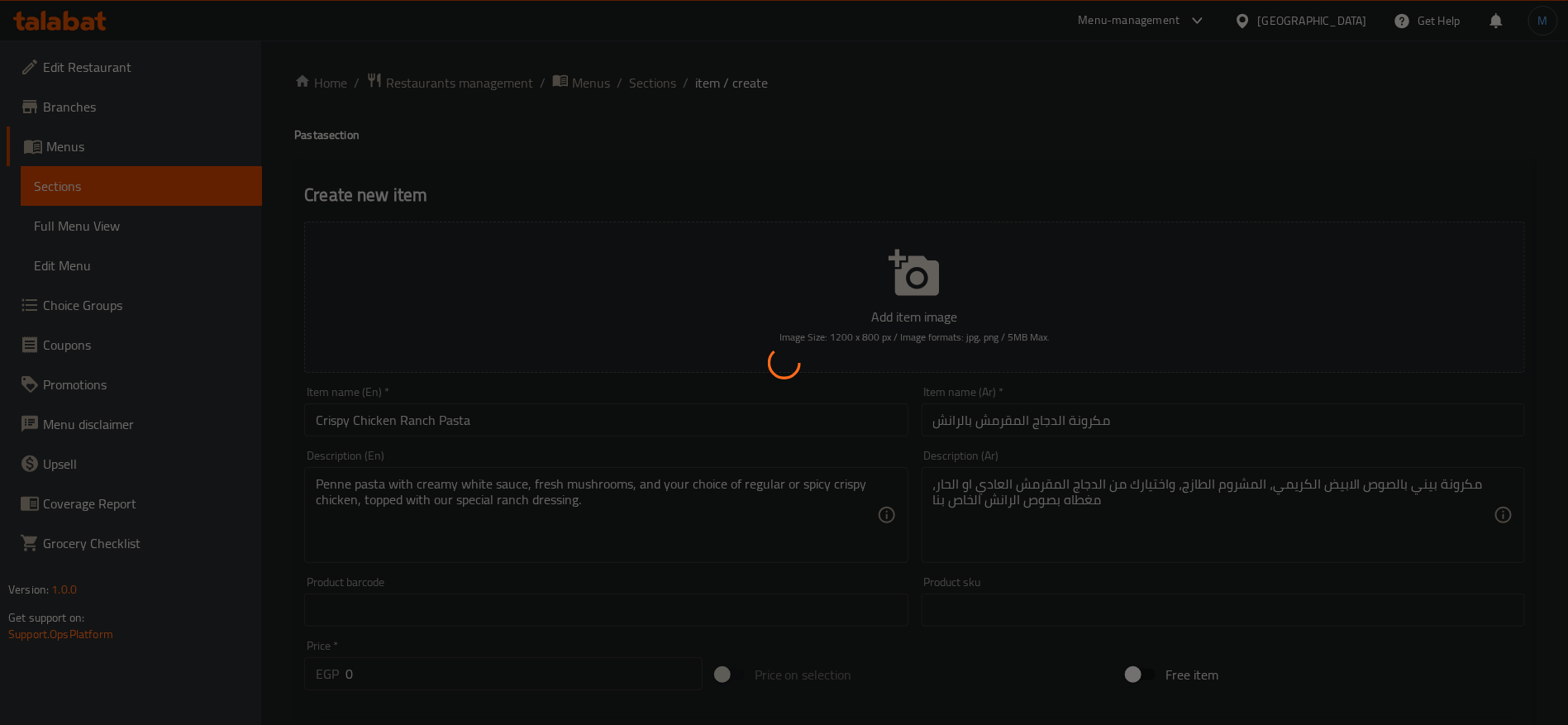
scroll to position [0, 0]
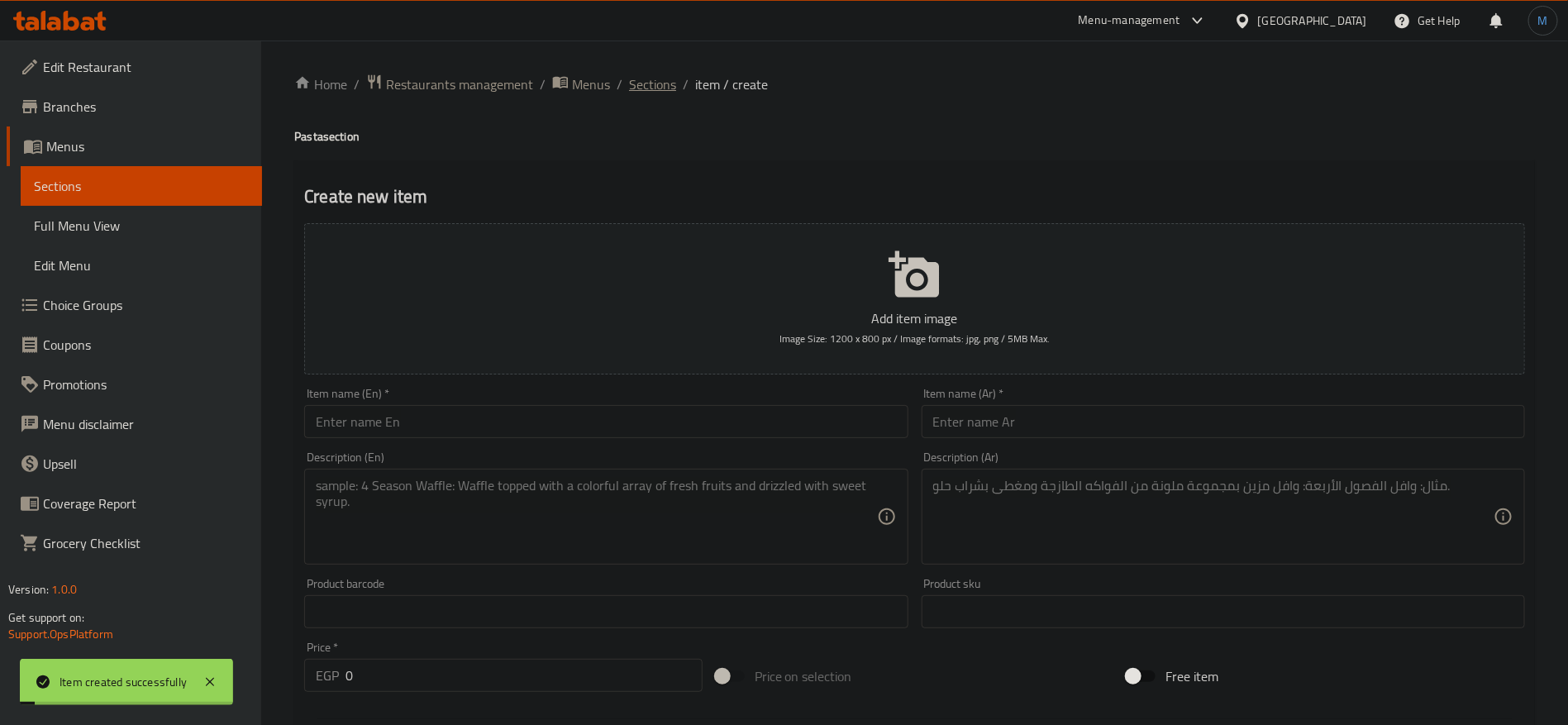
click at [654, 86] on span "Sections" at bounding box center [653, 84] width 47 height 20
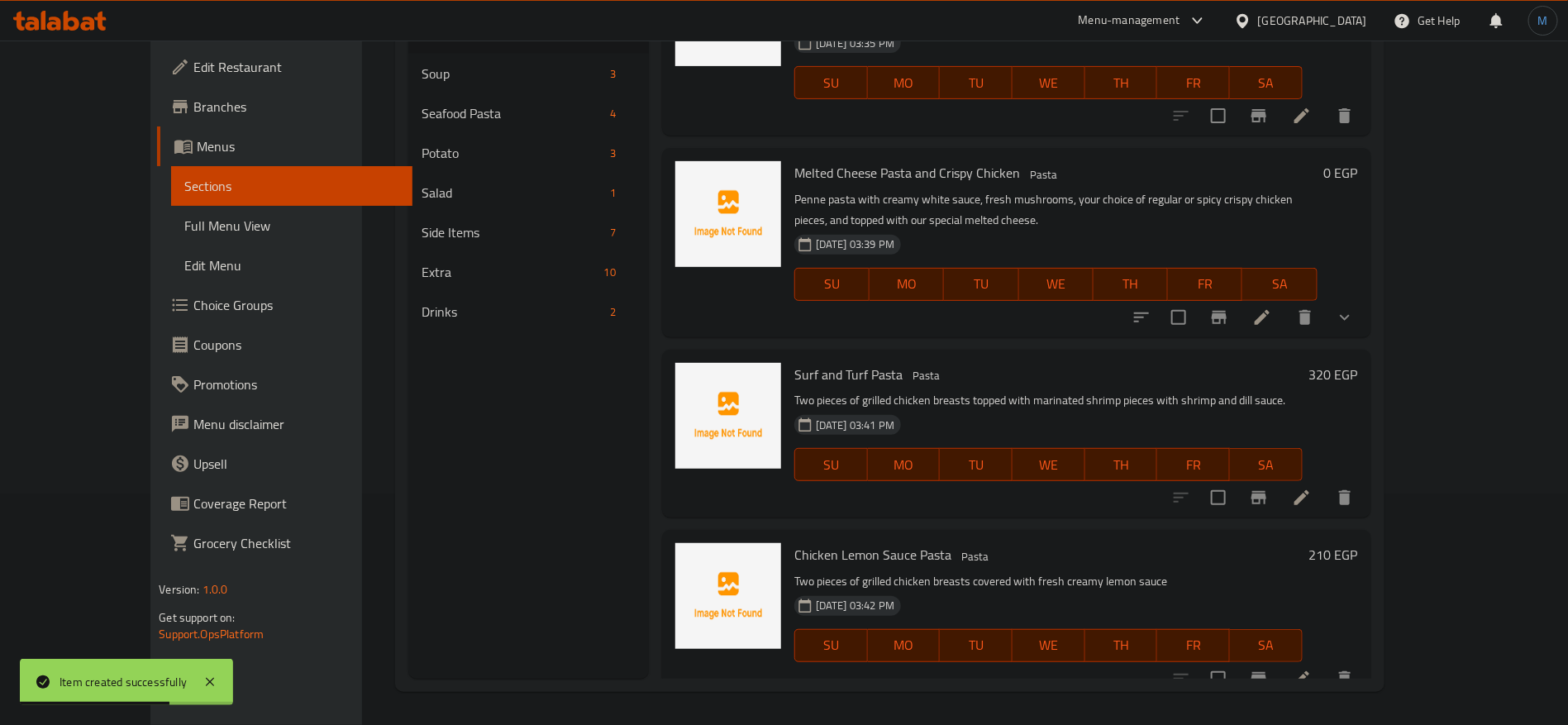
scroll to position [791, 0]
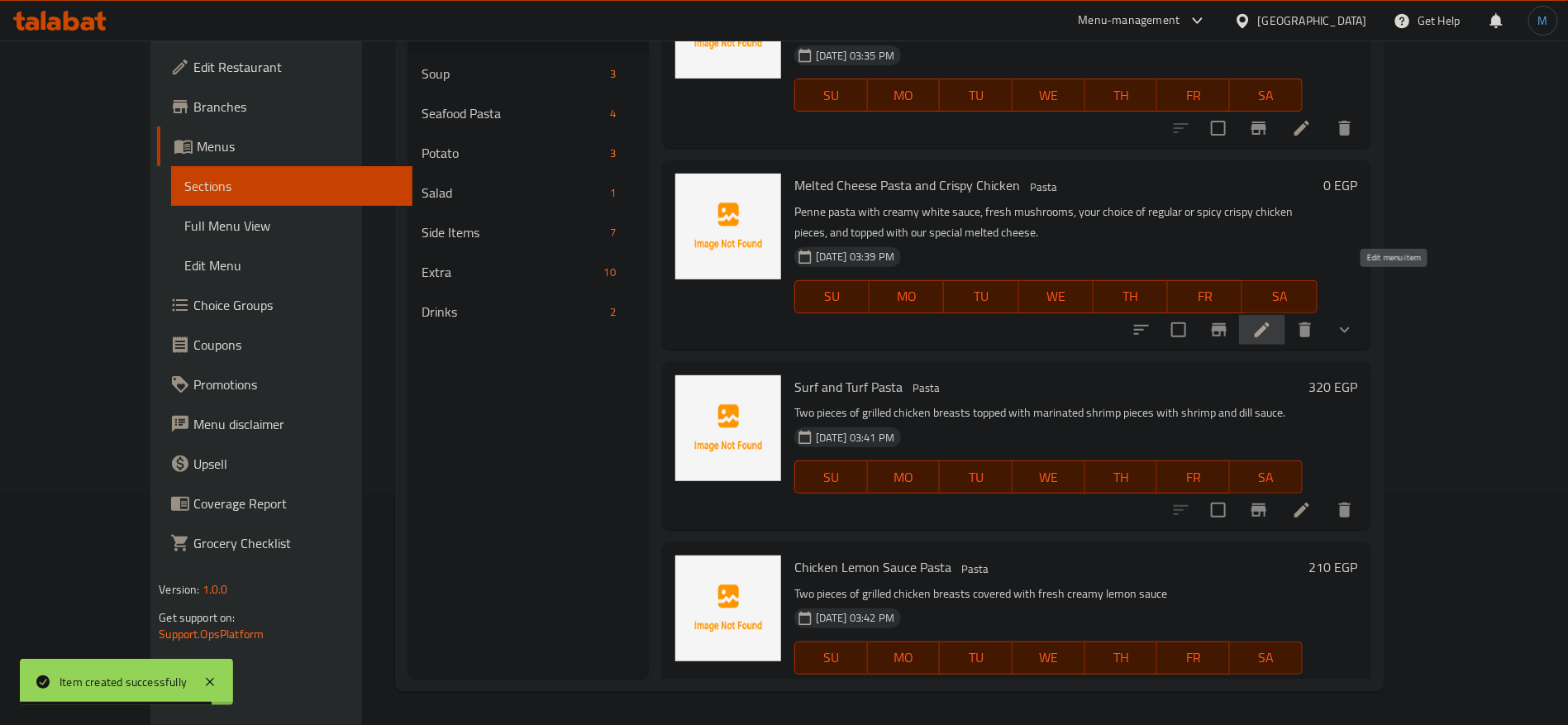
click at [1272, 320] on icon at bounding box center [1261, 329] width 20 height 20
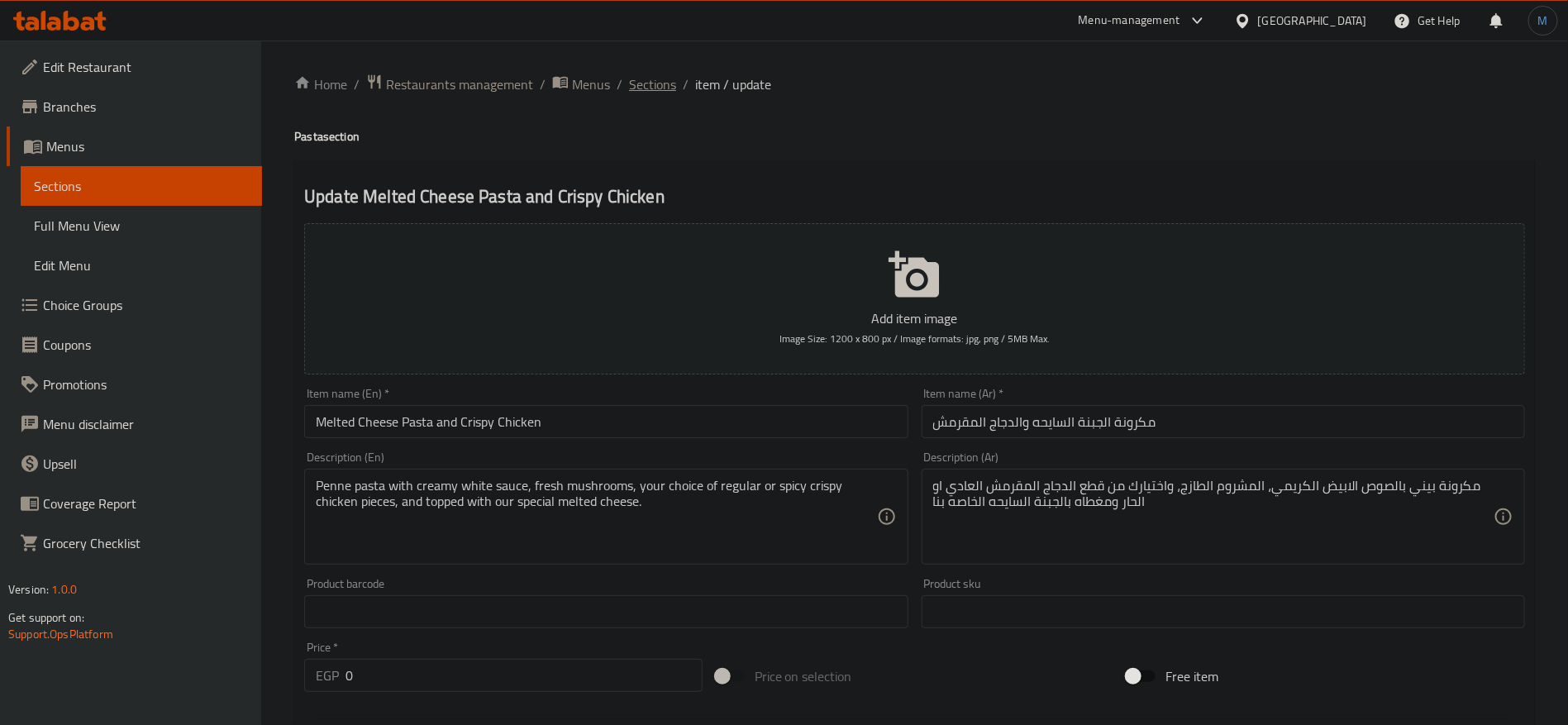
click at [657, 94] on span "Sections" at bounding box center [653, 84] width 47 height 20
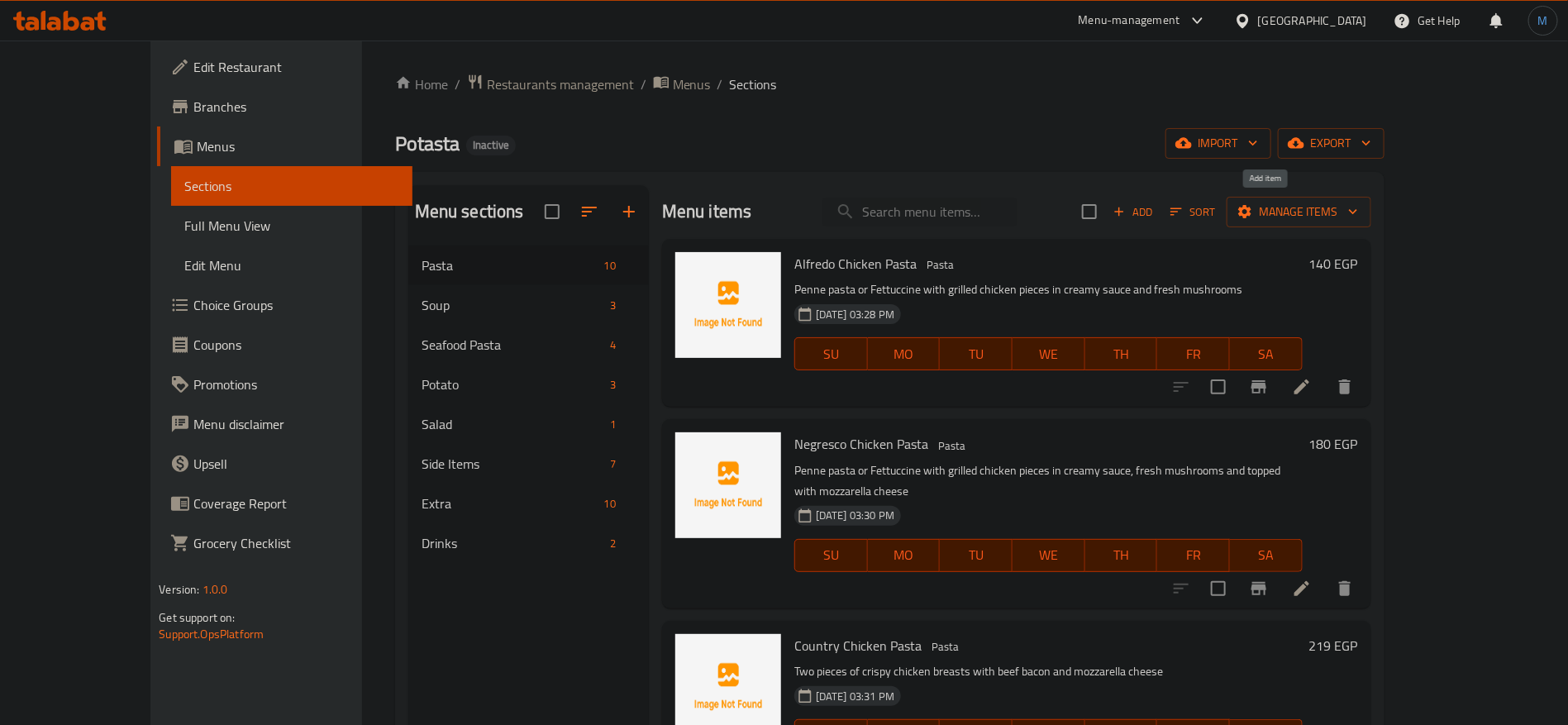
click at [1156, 213] on span "Add" at bounding box center [1132, 212] width 44 height 19
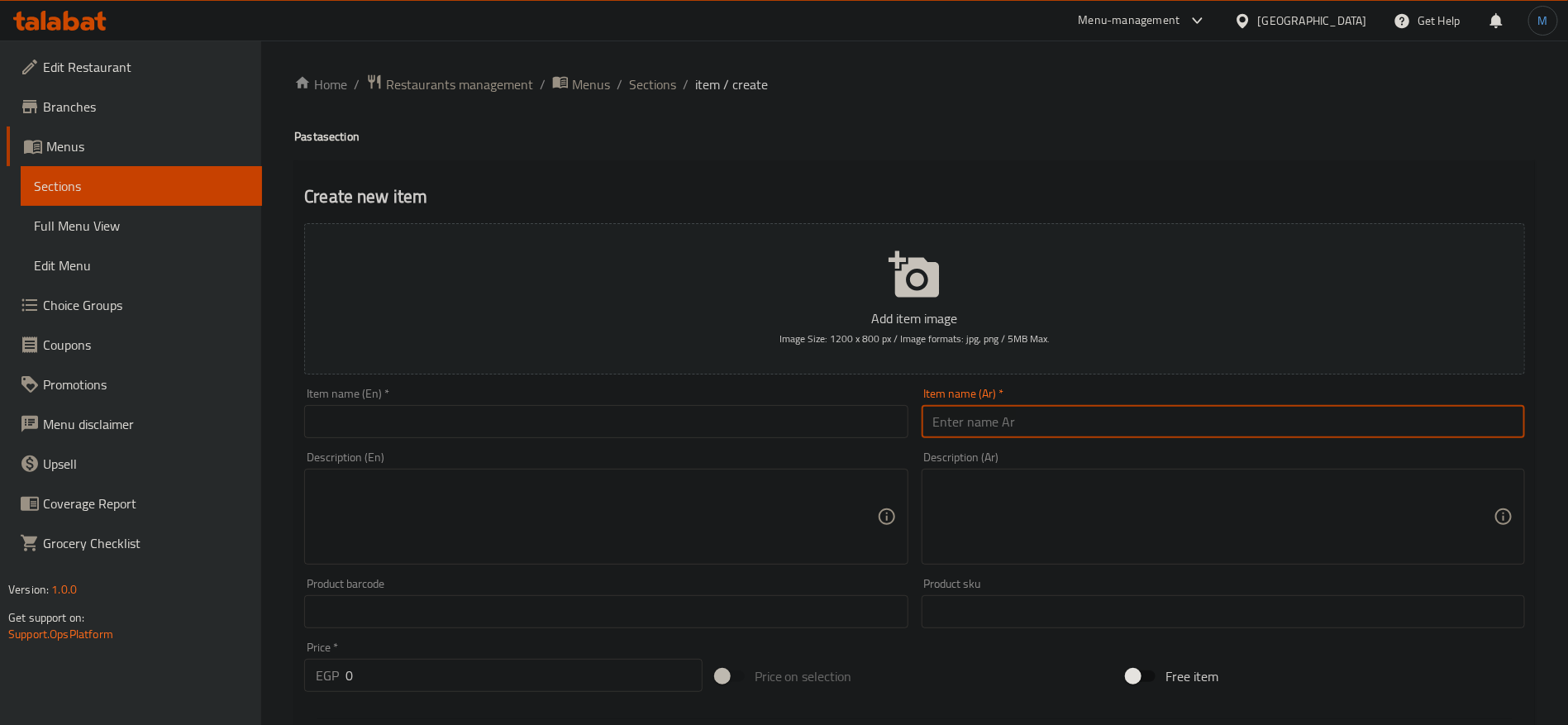
click at [1178, 417] on input "text" at bounding box center [1224, 421] width 604 height 33
type input "مكرونة بوتاستا تشيكن"
click at [686, 430] on input "text" at bounding box center [606, 421] width 604 height 33
paste input "Chicken Potato Pasta"
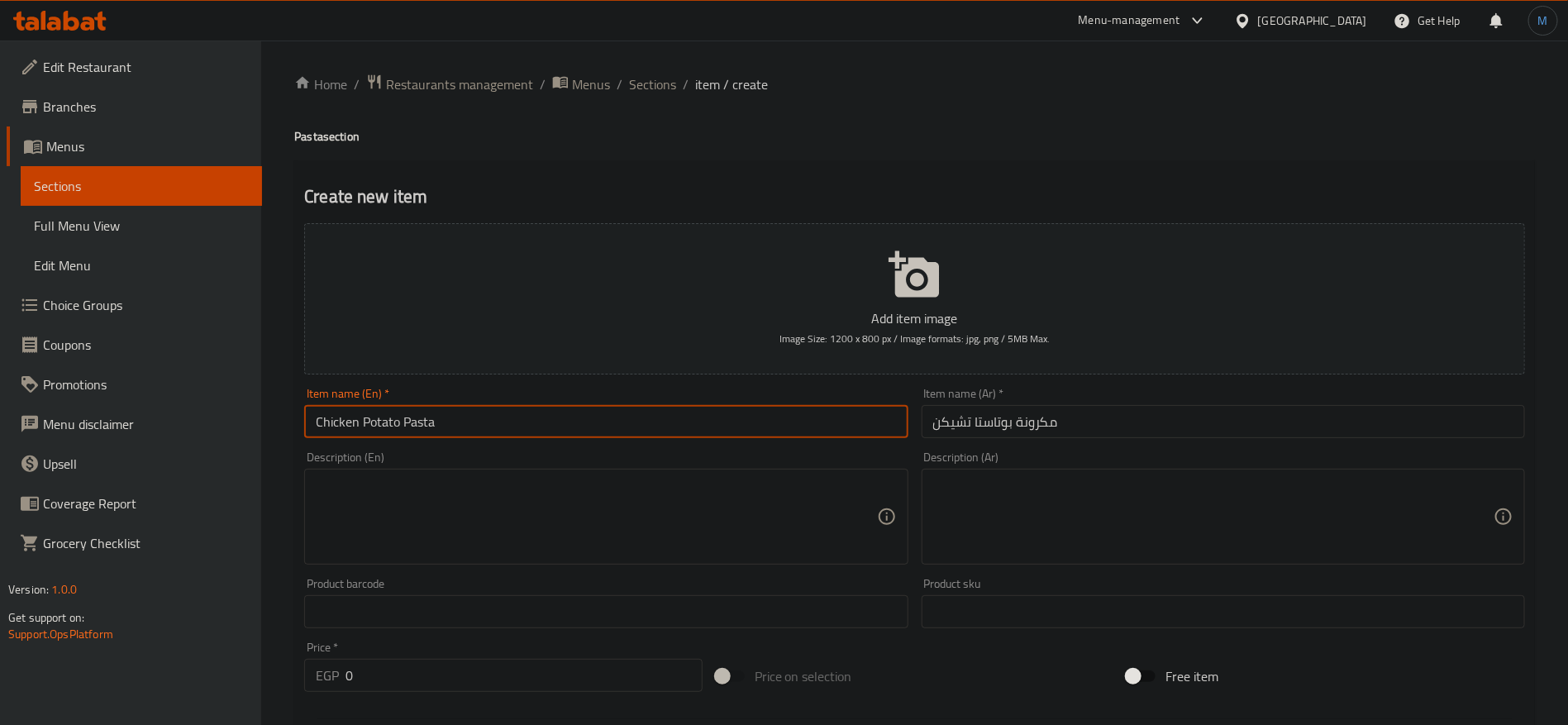
click at [363, 430] on input "Chicken Potato Pasta" at bounding box center [606, 421] width 604 height 33
paste input "butasta"
click at [365, 424] on input "Chicken Butasta Pasta" at bounding box center [606, 421] width 604 height 33
click at [370, 424] on input "Chicken Butasta Pasta" at bounding box center [606, 421] width 604 height 33
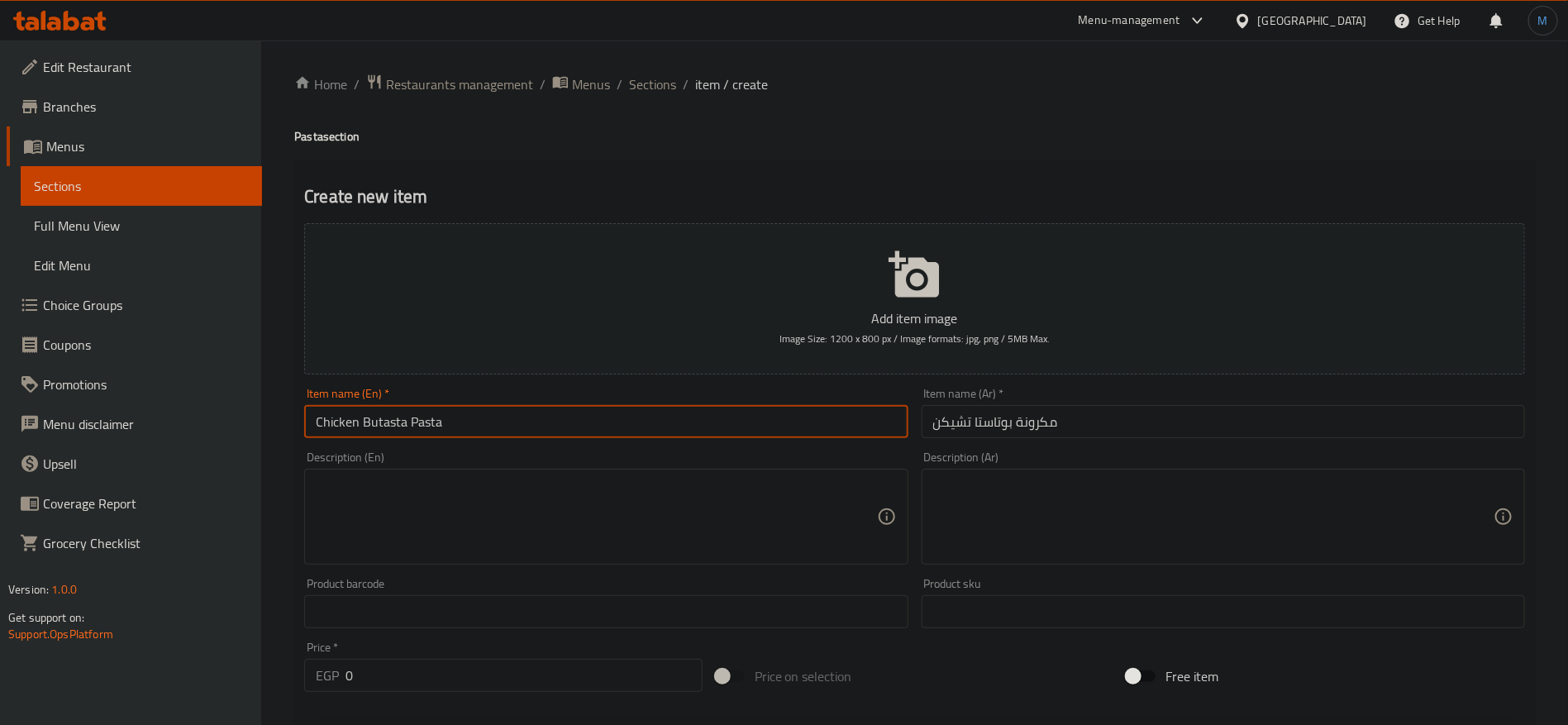
click at [378, 419] on input "Chicken Butasta Pasta" at bounding box center [606, 421] width 604 height 33
paste input "Potato"
type input "Chicken Potasta Pasta"
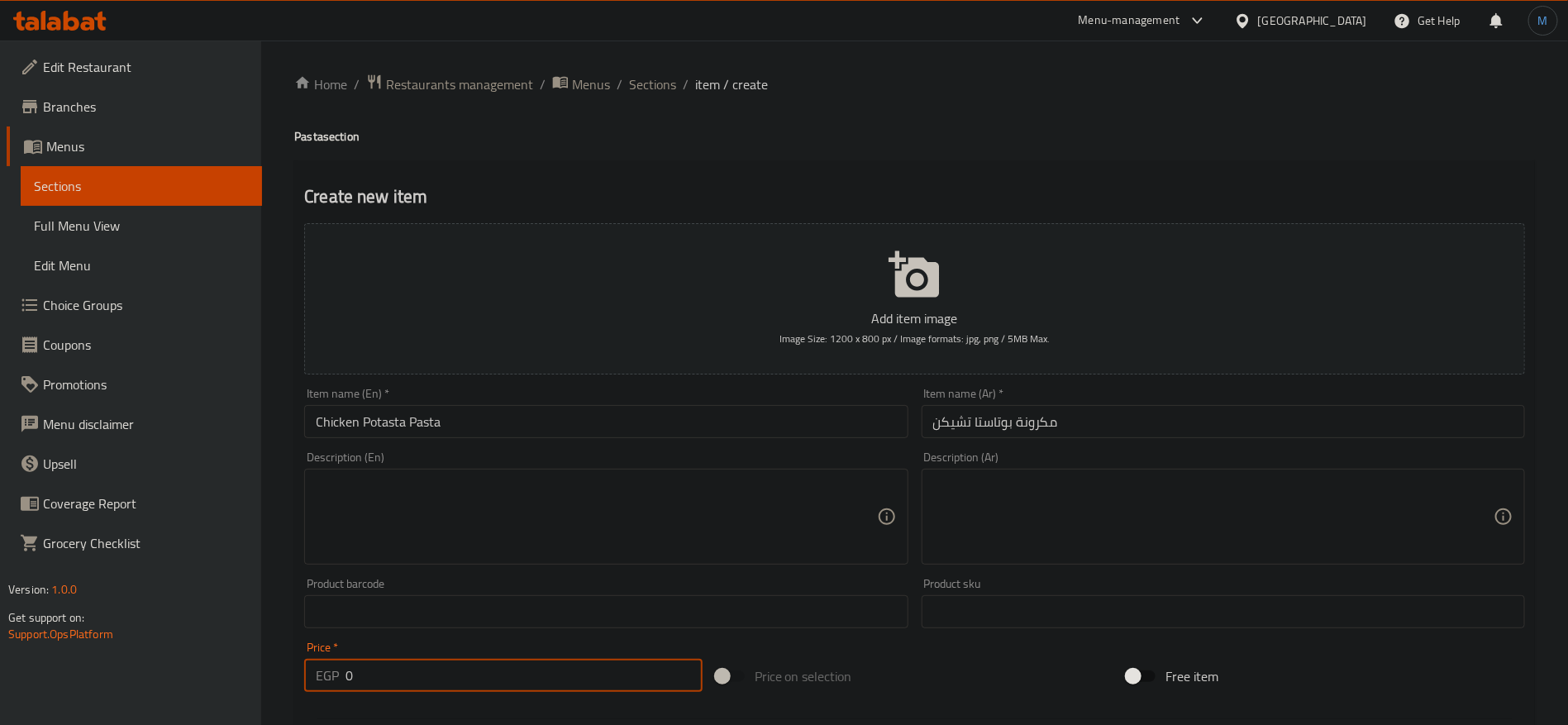
click at [404, 677] on input "0" at bounding box center [524, 675] width 357 height 33
type input "219"
click at [1257, 649] on div "Add item image Image Size: 1200 x 800 px / Image formats: jpg, png / 5MB Max. I…" at bounding box center [914, 573] width 1234 height 713
click at [1255, 575] on div "Product sku Product sku" at bounding box center [1224, 602] width 617 height 63
click at [1254, 544] on textarea at bounding box center [1213, 516] width 560 height 78
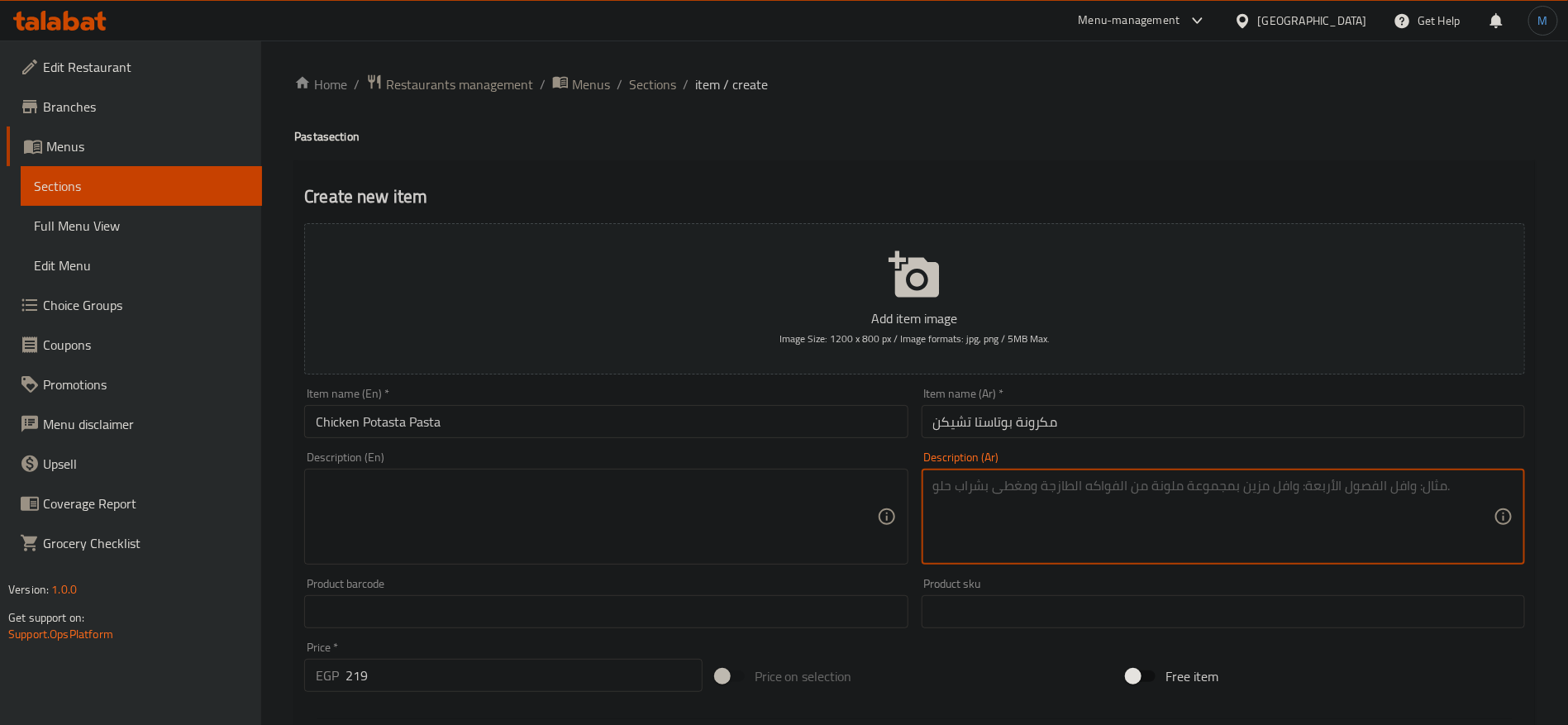
type textarea "r"
type textarea "قطعتين من صدور الدجاج المشوي بالمشروم، والبيف بيكون، والسبانخ، مغطاه بصوص الكري…"
click at [759, 477] on div "Description (En)" at bounding box center [606, 517] width 604 height 96
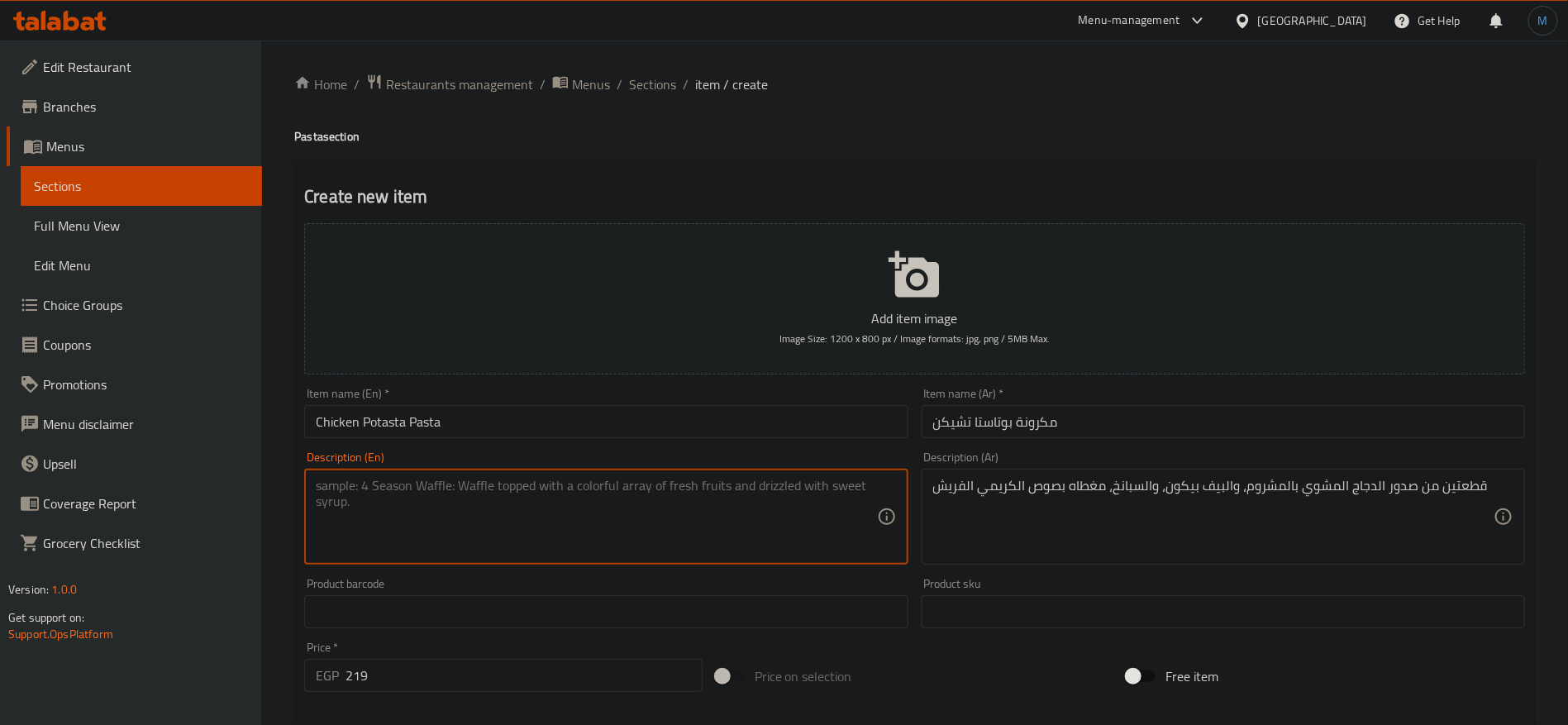
paste textarea "Two pieces of grilled chicken breasts with mushrooms, beef bacon, and spinach, …"
type textarea "Two pieces of grilled chicken breasts with mushrooms, beef bacon, and spinach, …"
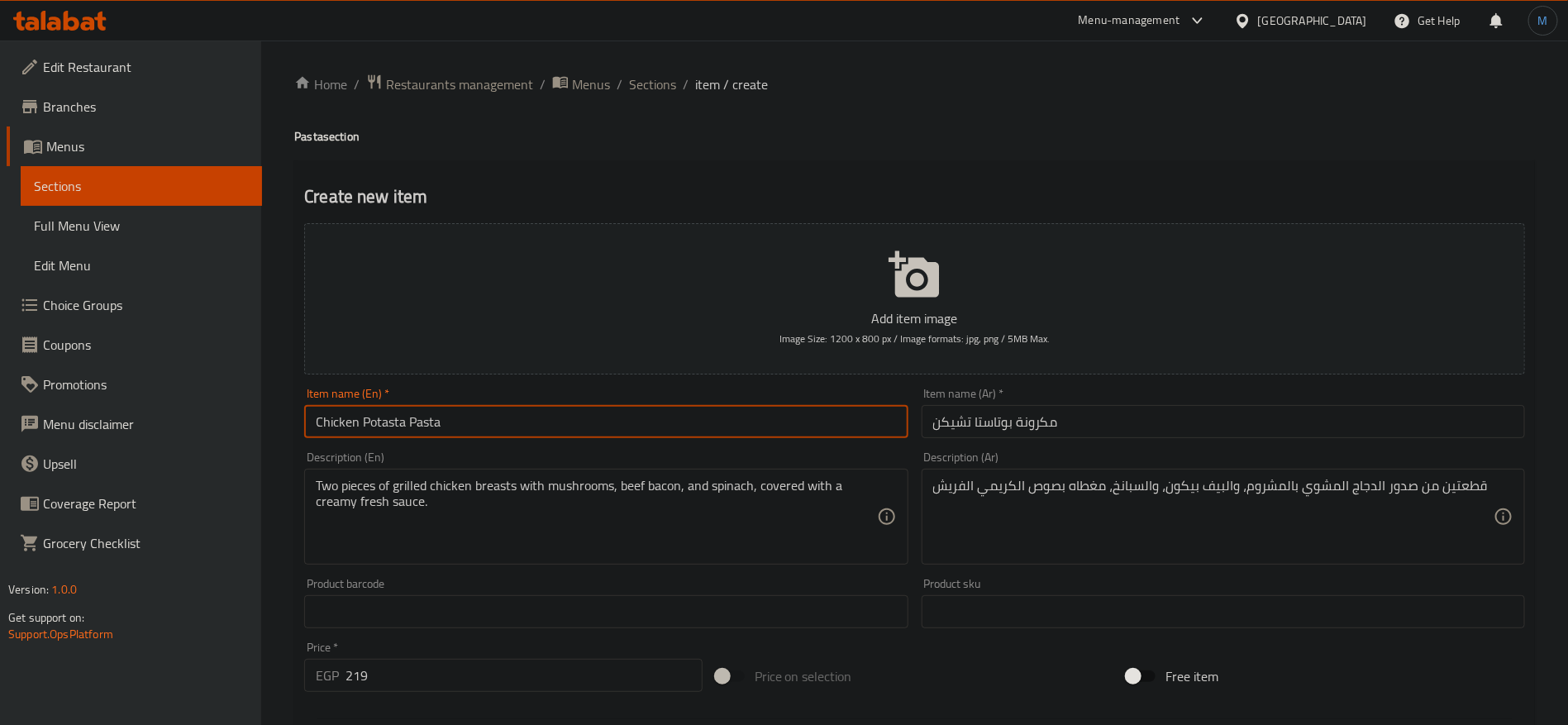
click at [726, 433] on input "Chicken Potasta Pasta" at bounding box center [606, 421] width 604 height 33
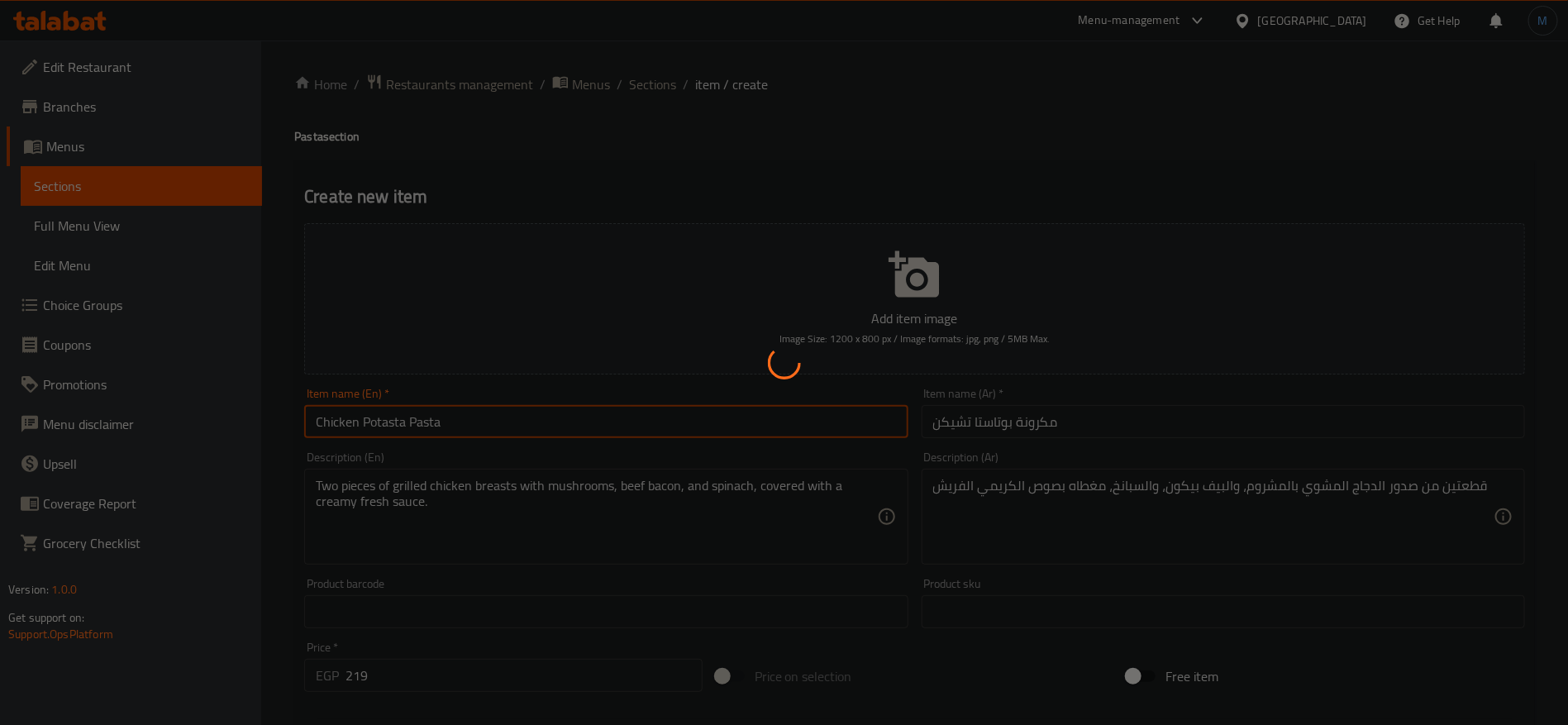
type input "0"
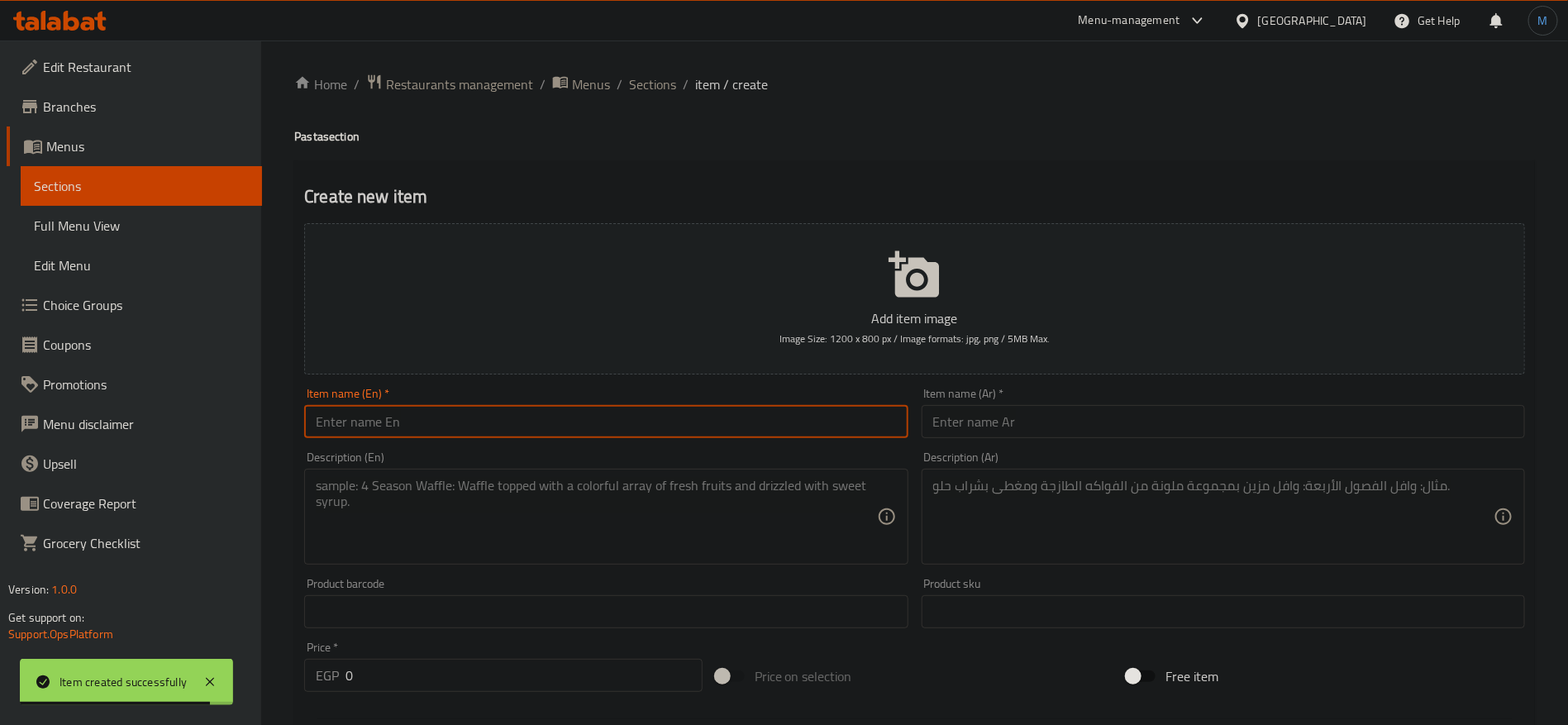
click at [1204, 433] on input "text" at bounding box center [1224, 421] width 604 height 33
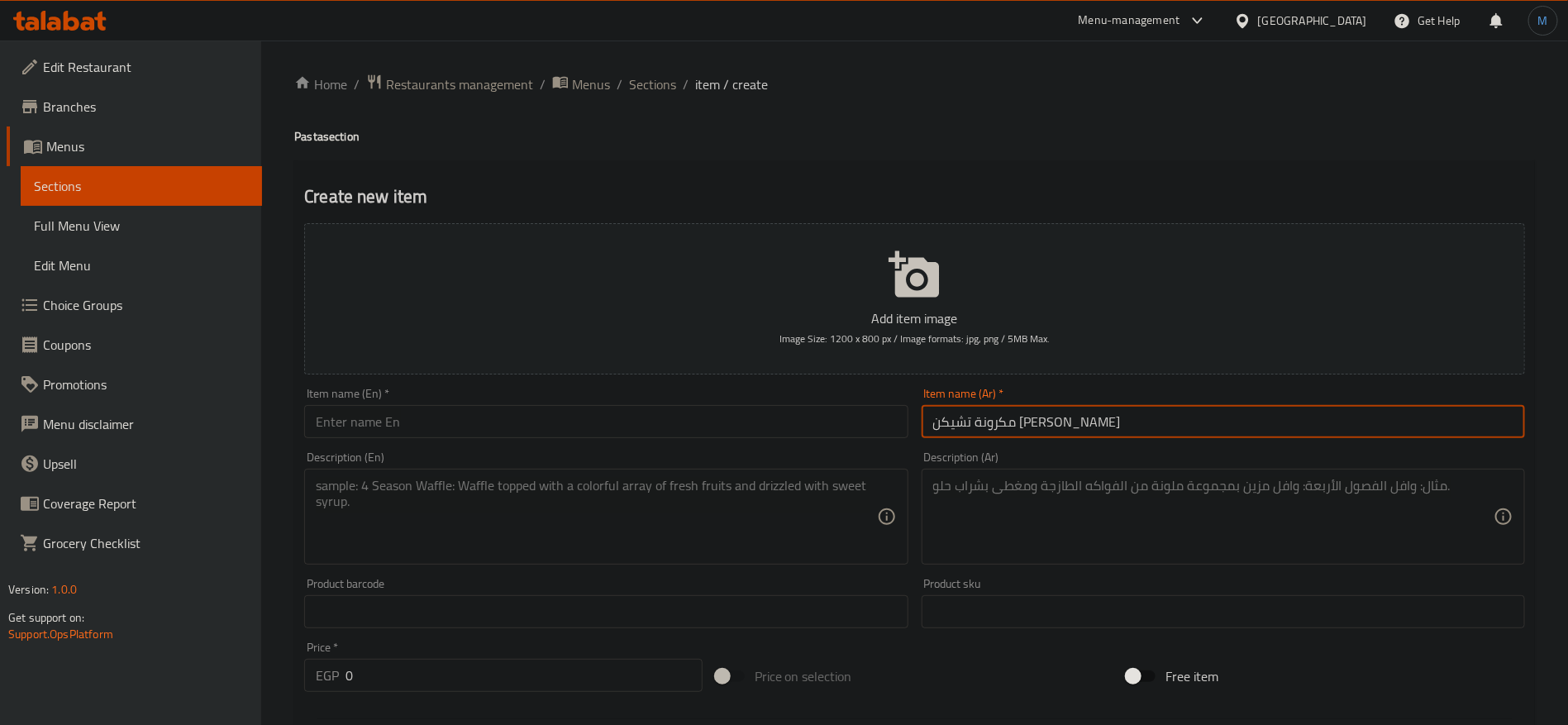
type input "مكرونة تشيكن [PERSON_NAME]"
click at [581, 453] on div "Description (En) Description (En)" at bounding box center [606, 508] width 604 height 113
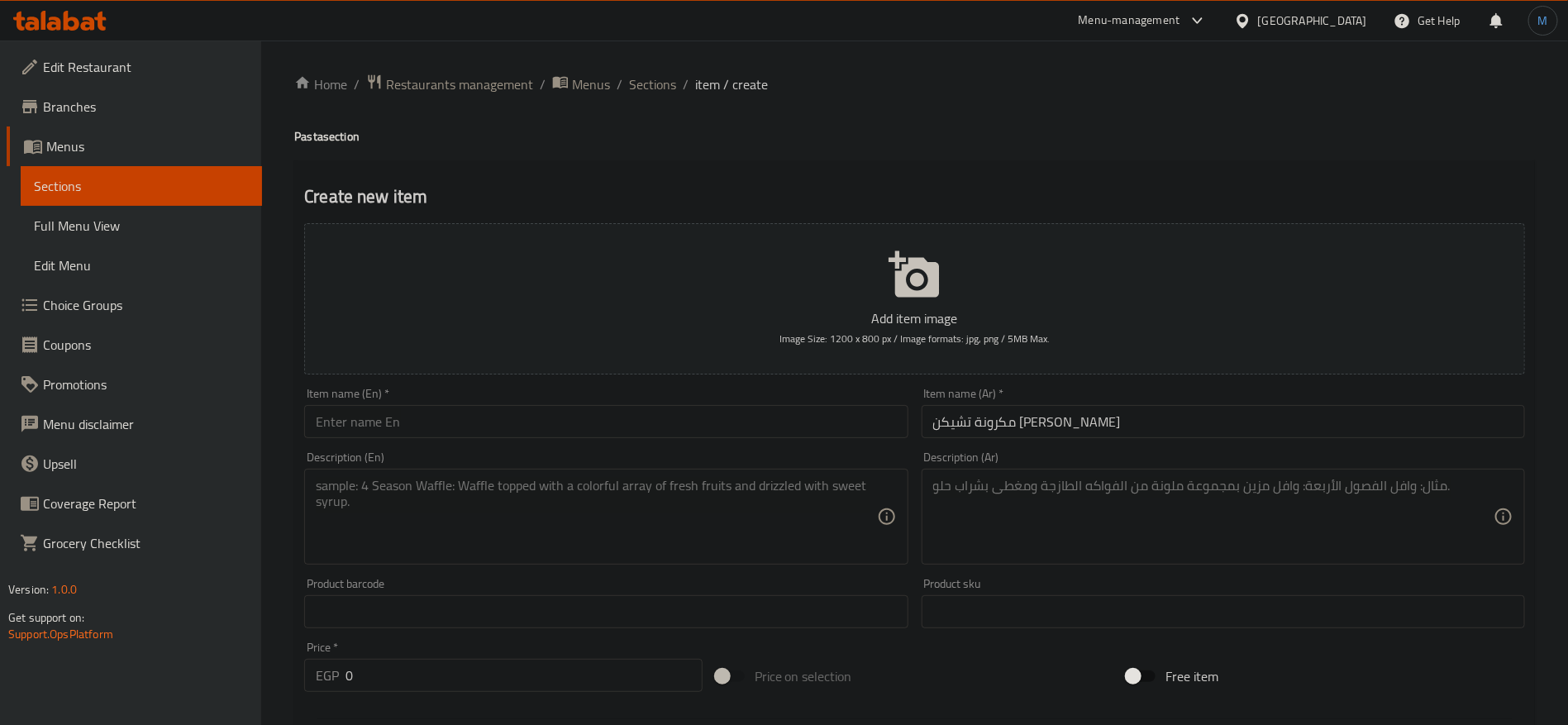
click at [583, 442] on div "Item name (En)   * Item name (En) *" at bounding box center [606, 413] width 617 height 63
click at [583, 438] on input "text" at bounding box center [606, 421] width 604 height 33
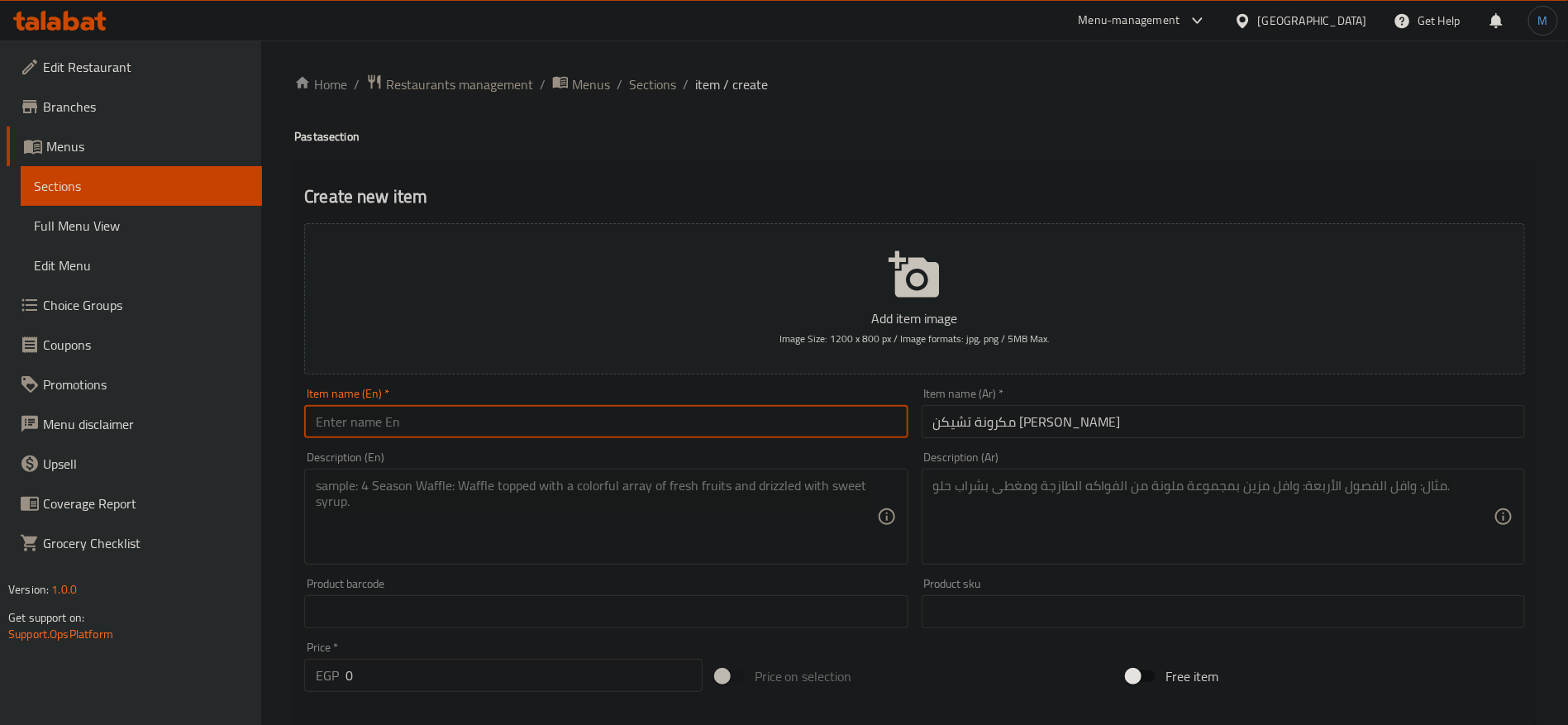
paste input "Swedish Chicken Pasta"
type input "Swedish Chicken Pasta"
click at [1389, 538] on textarea at bounding box center [1213, 516] width 560 height 78
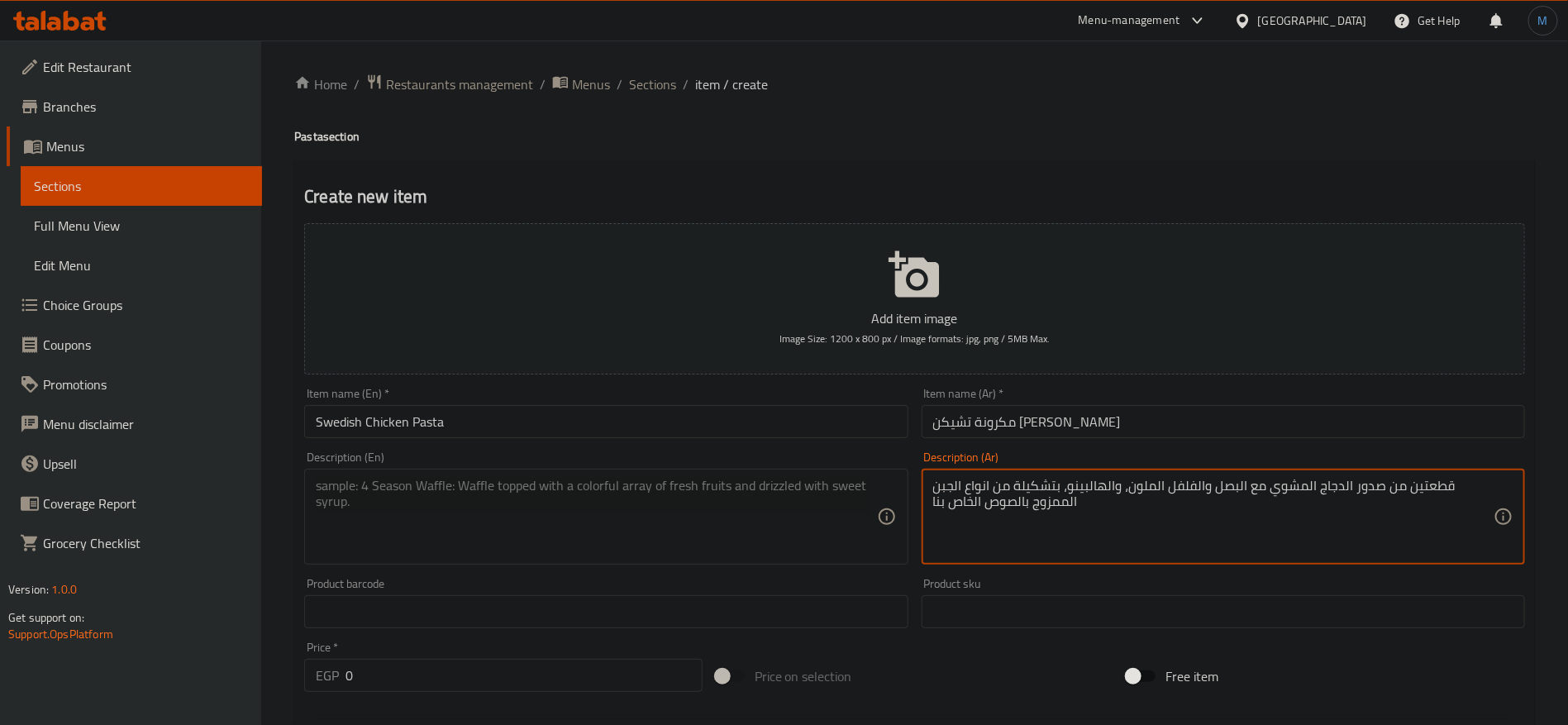
type textarea "قطعتين من صدور الدجاج المشوي مع البصل والفلفل الملون، والهالبينو، بتشكيلة من ان…"
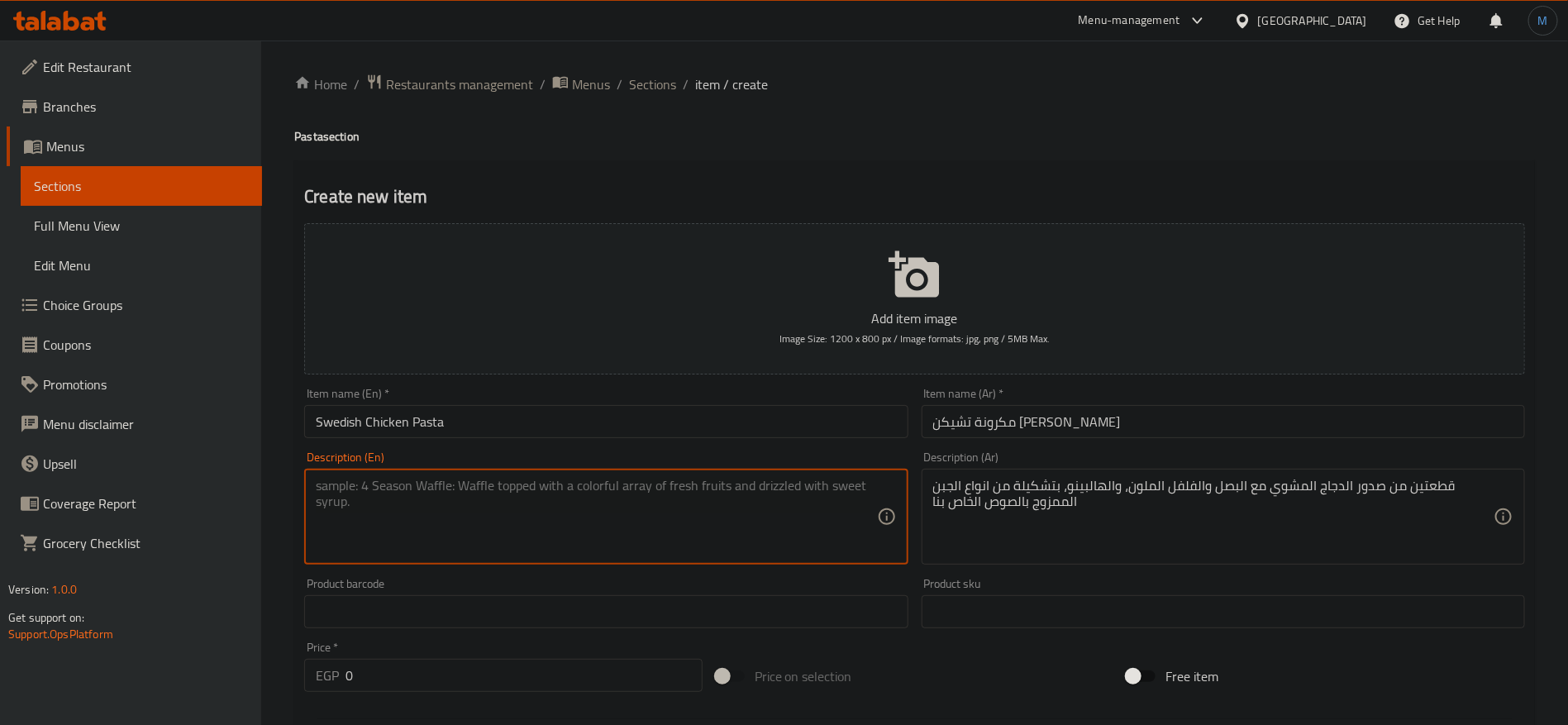
paste textarea "Two pieces of grilled chicken breasts with onions, colored peppers, and jalapen…"
click at [604, 486] on textarea "Two pieces of grilled chicken breasts with onions, colored peppers, and jalapen…" at bounding box center [596, 516] width 560 height 78
drag, startPoint x: 604, startPoint y: 486, endPoint x: 633, endPoint y: 482, distance: 29.3
click at [633, 482] on textarea "Two pieces of grilled chicken breasts with onions, colored peppers, and jalapen…" at bounding box center [596, 516] width 560 height 78
paste textarea "Bell Pepper"
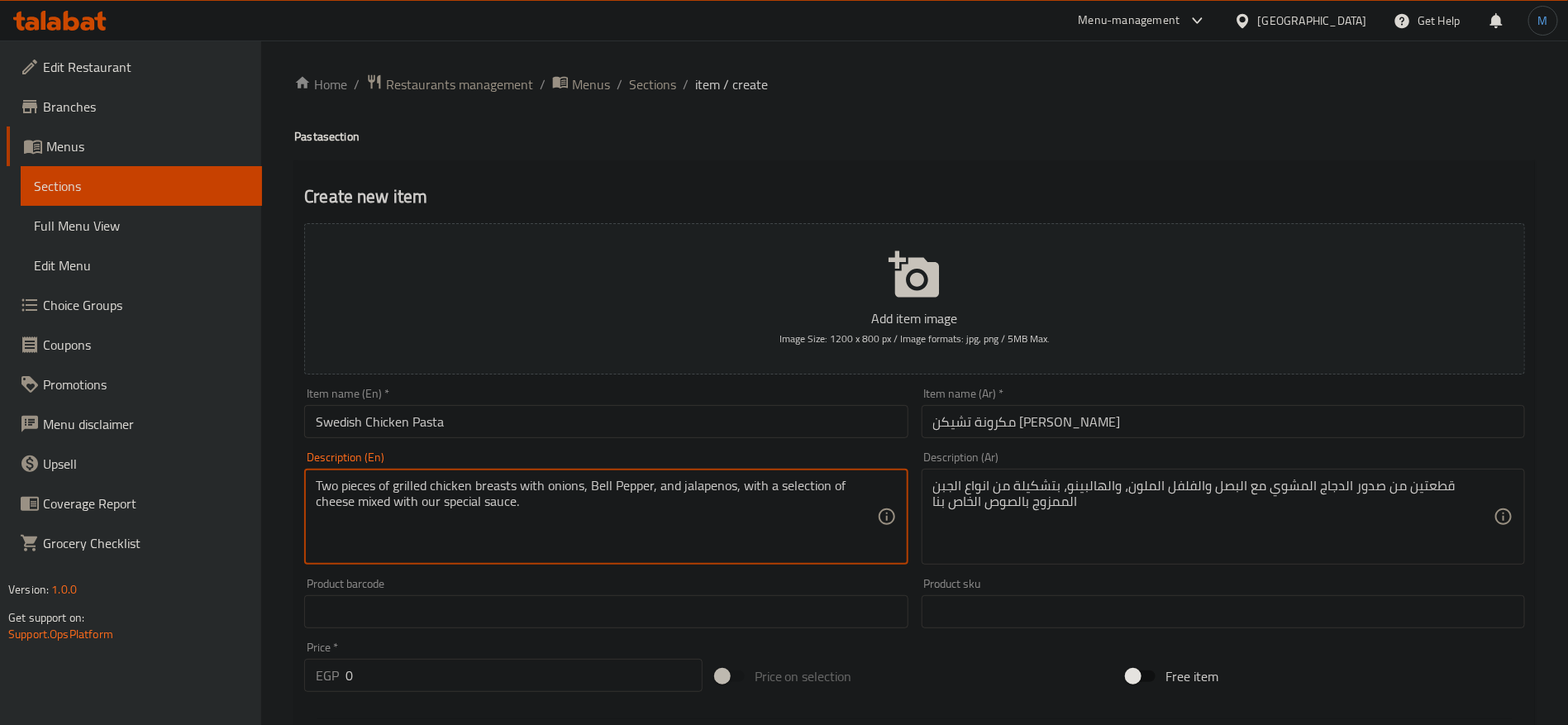
type textarea "Two pieces of grilled chicken breasts with onions, Bell Pepper, and jalapenos, …"
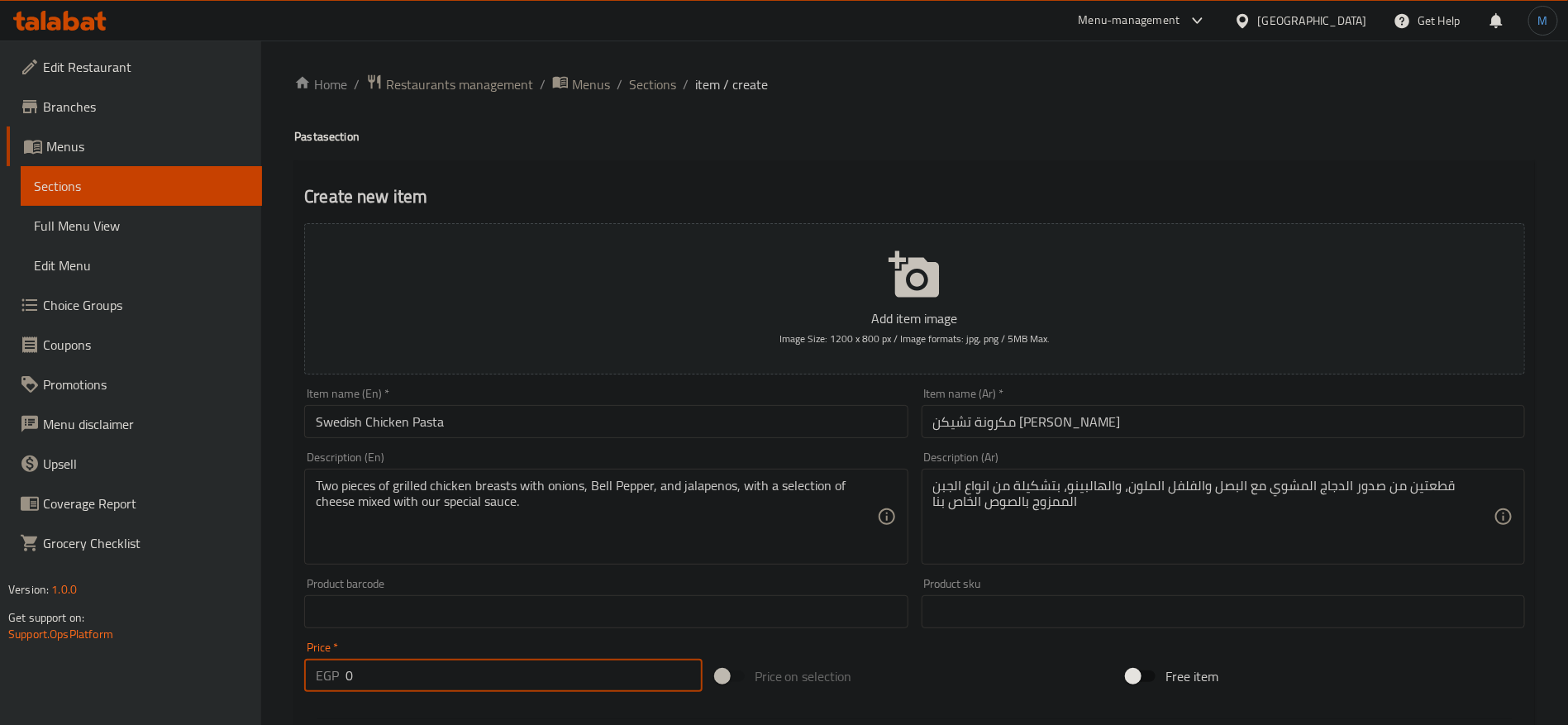
click at [550, 679] on input "0" at bounding box center [524, 675] width 357 height 33
type input "219"
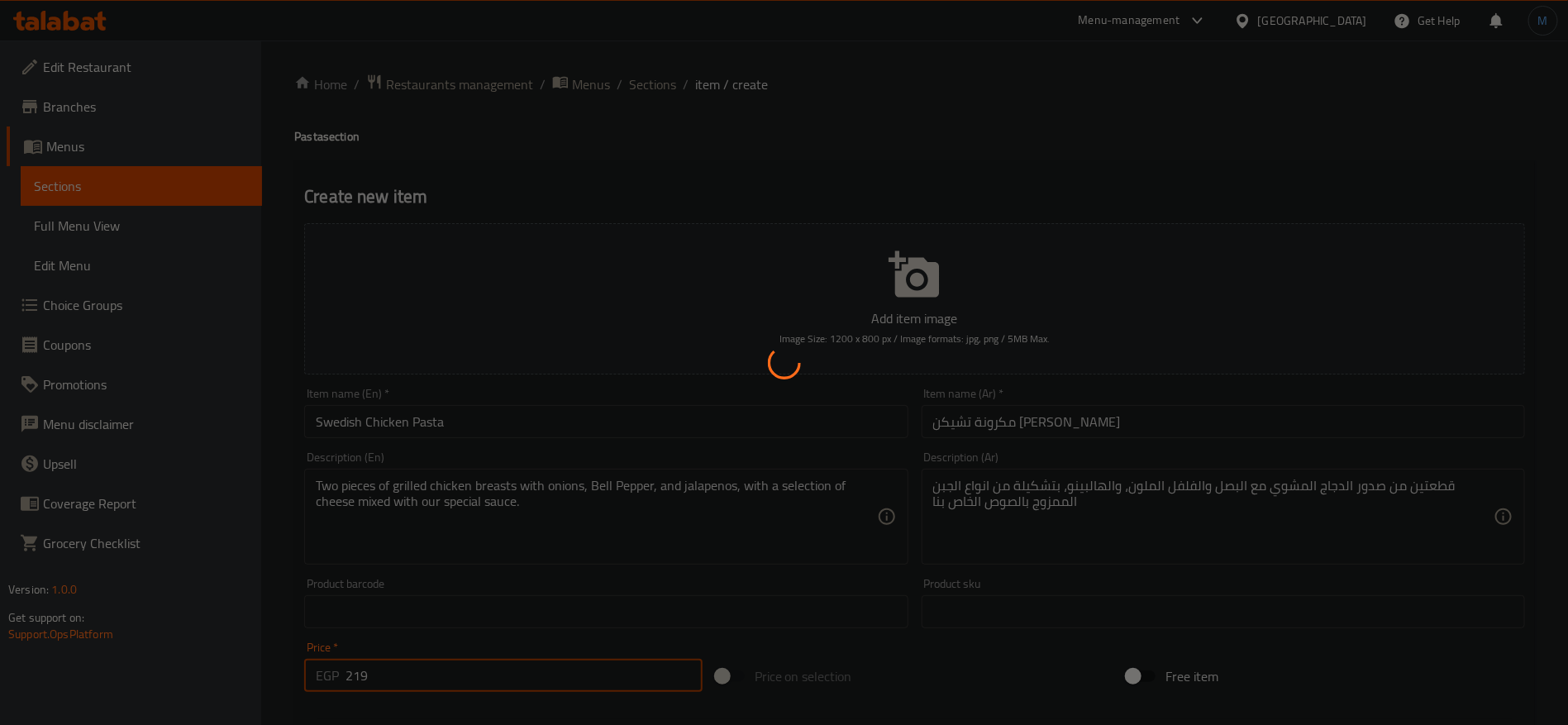
type input "0"
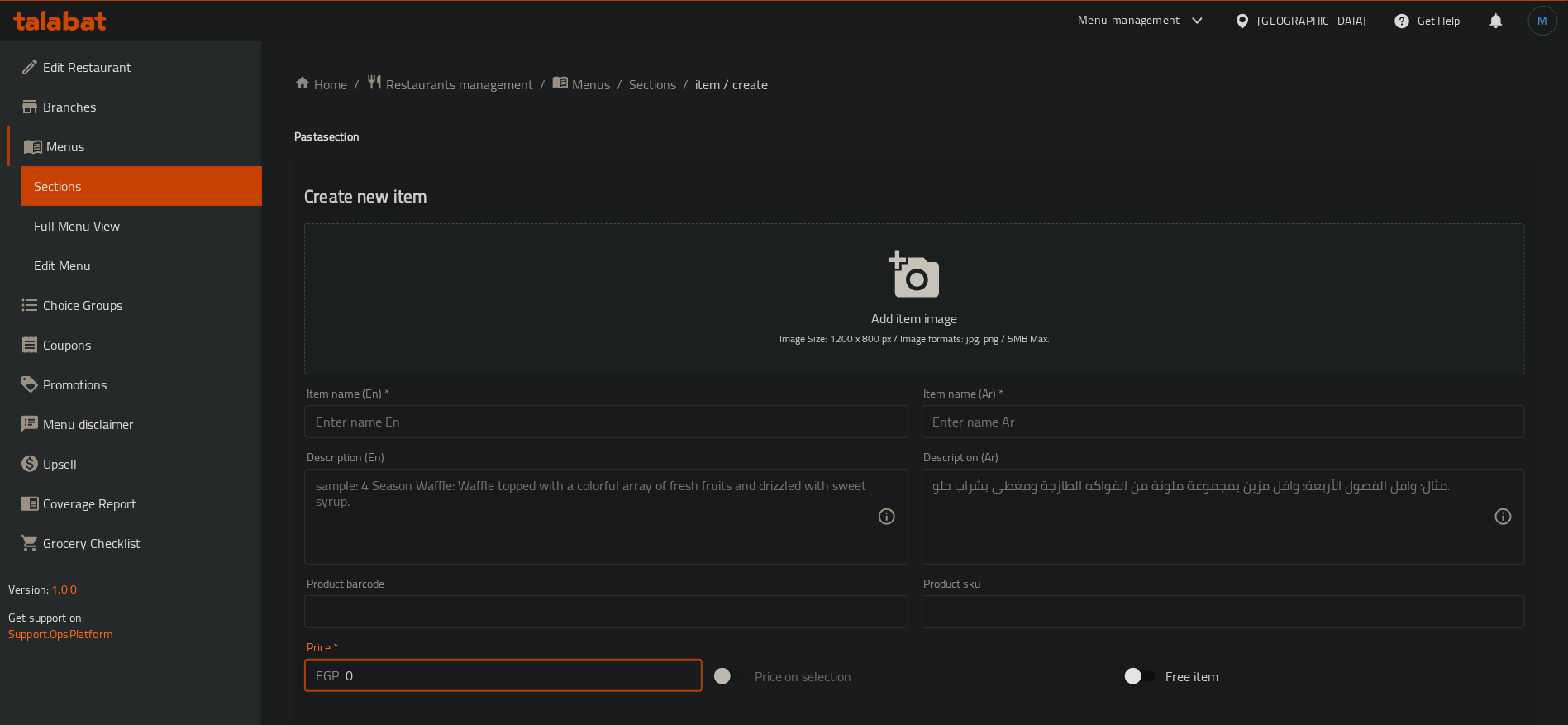
click at [1247, 433] on input "text" at bounding box center [1224, 421] width 604 height 33
click at [670, 99] on div "Home / Restaurants management / Menus / Sections / item / create Pasta section …" at bounding box center [914, 604] width 1241 height 1062
click at [657, 77] on span "Sections" at bounding box center [653, 84] width 47 height 20
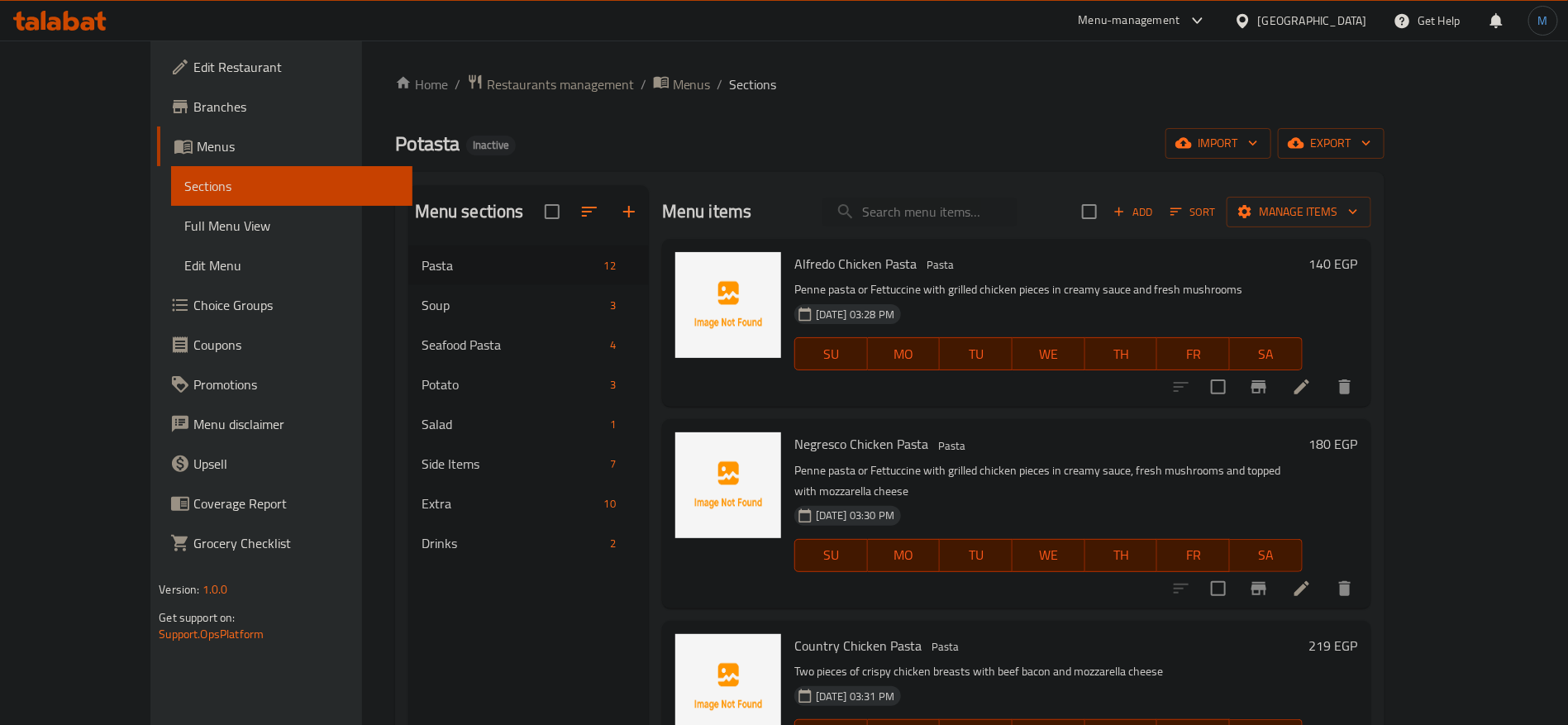
click at [1156, 211] on span "Add" at bounding box center [1132, 212] width 44 height 19
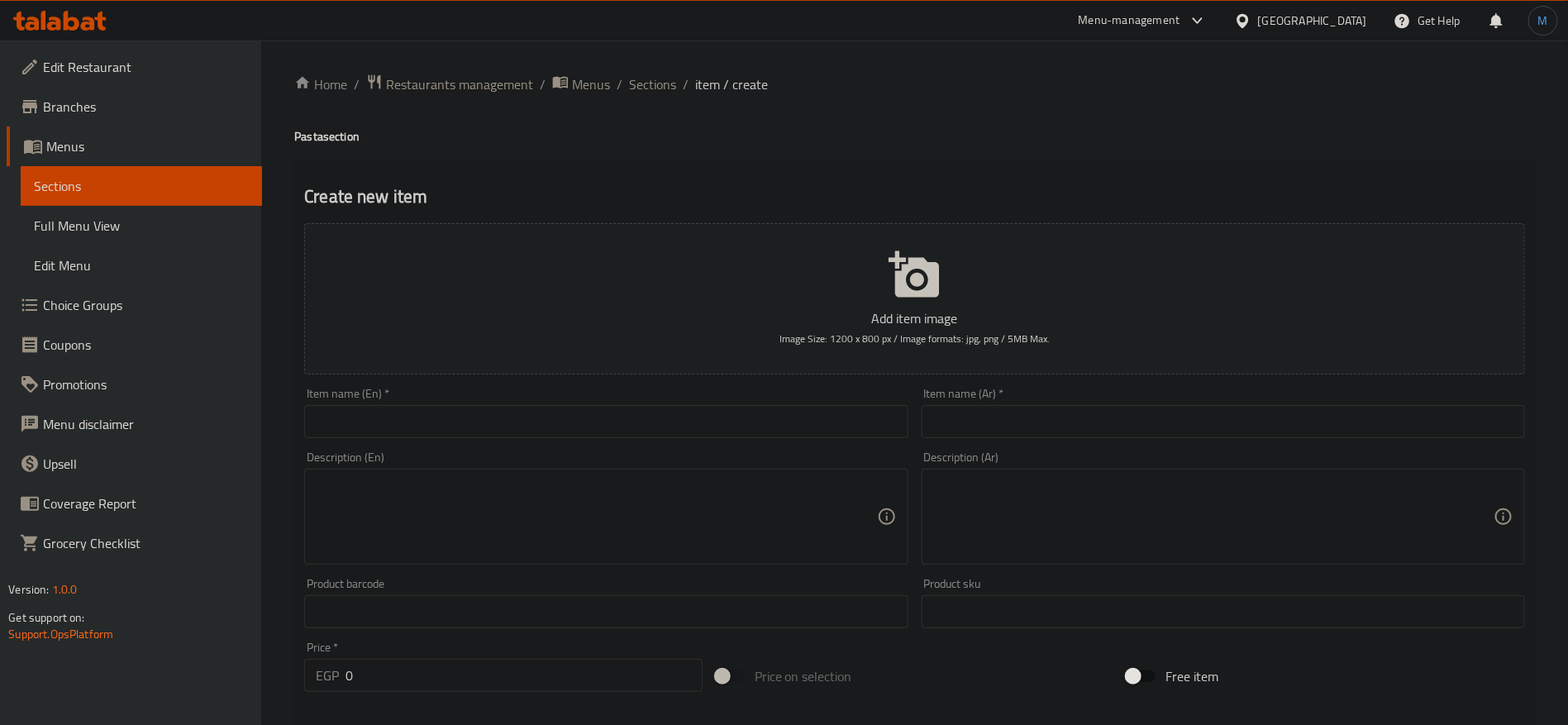
click at [1142, 420] on input "text" at bounding box center [1224, 421] width 604 height 33
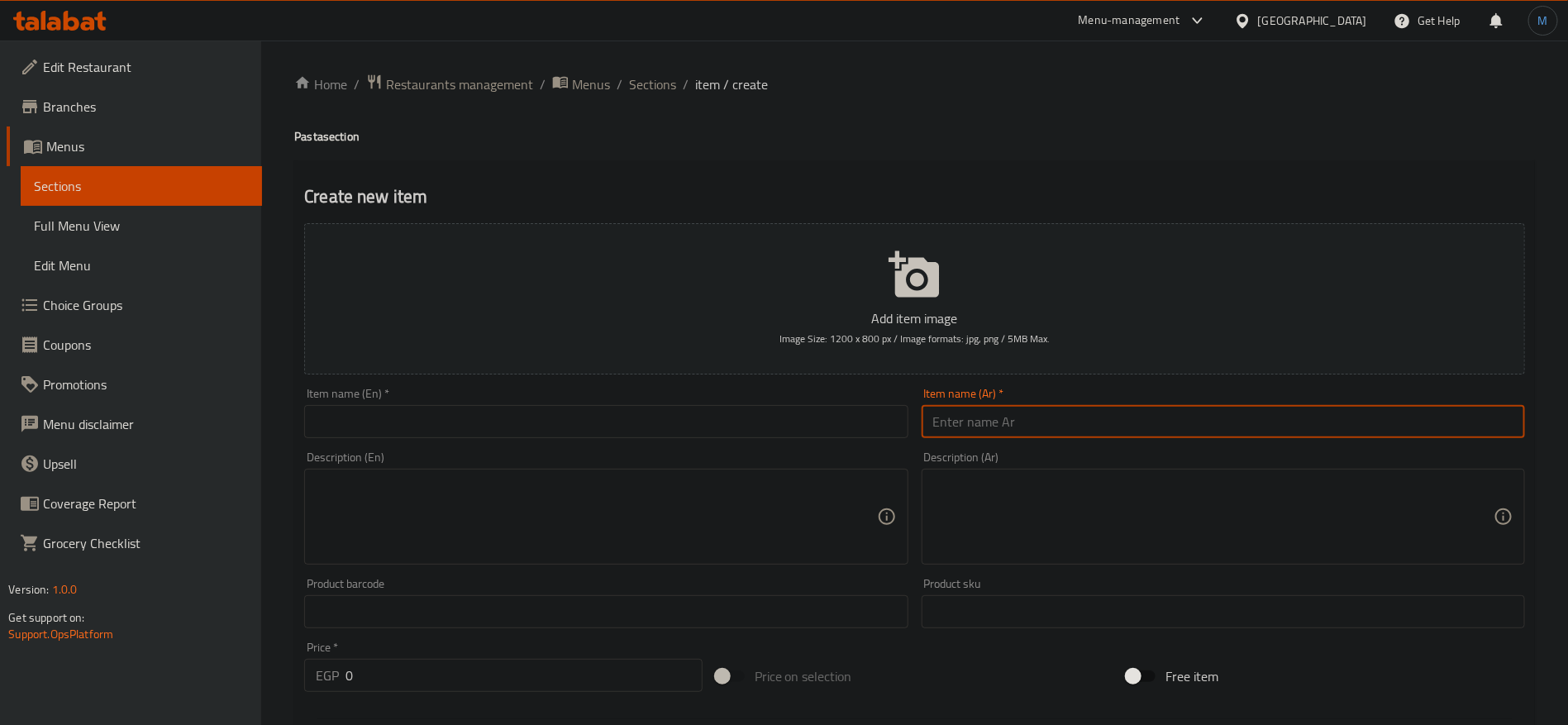
type input "ن"
click at [1002, 420] on input "مكرونة سوبريم" at bounding box center [1224, 421] width 604 height 33
click at [997, 416] on input "باستا سوبريم" at bounding box center [1224, 421] width 604 height 33
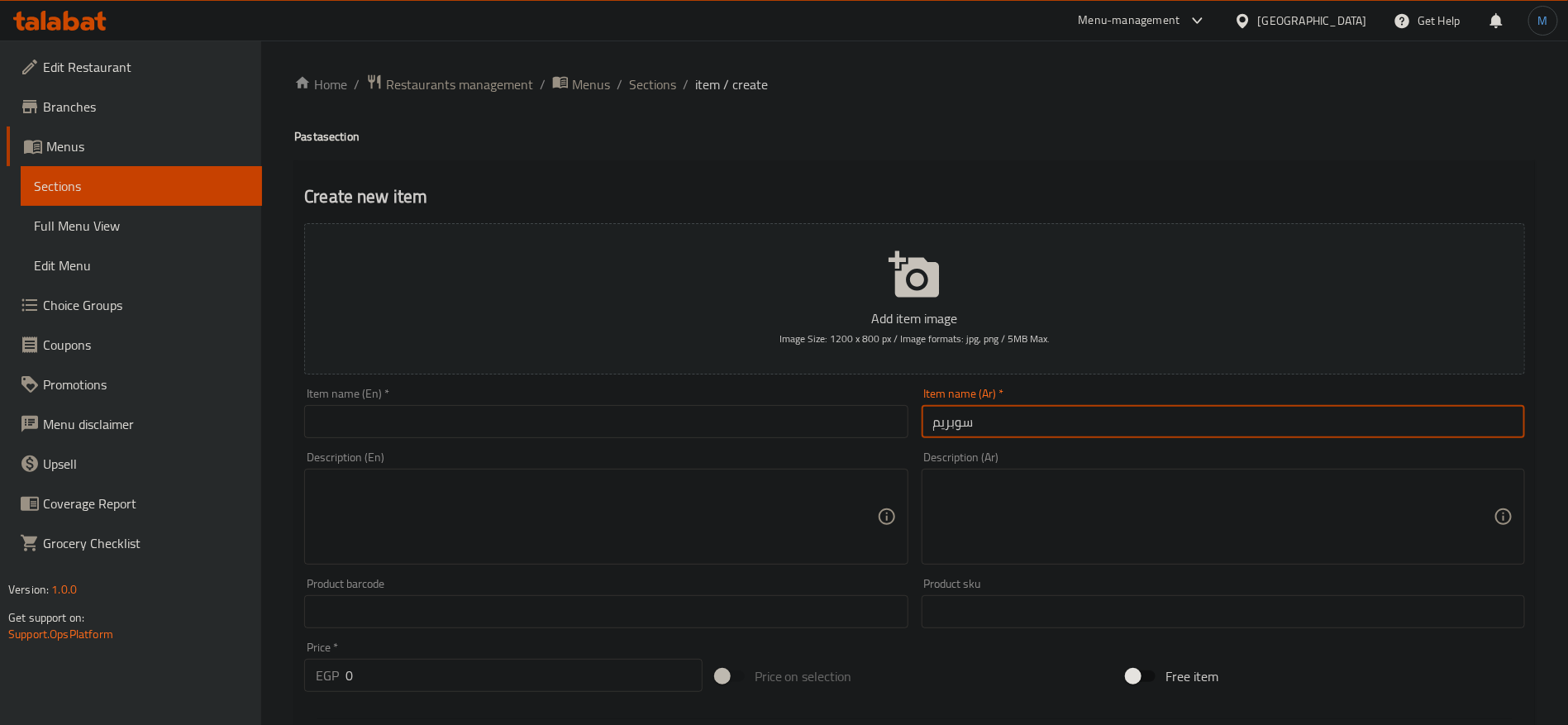
paste input "باستا"
type input "سوبريم باستا"
click at [609, 428] on input "text" at bounding box center [606, 421] width 604 height 33
paste input "Supreme Pasta"
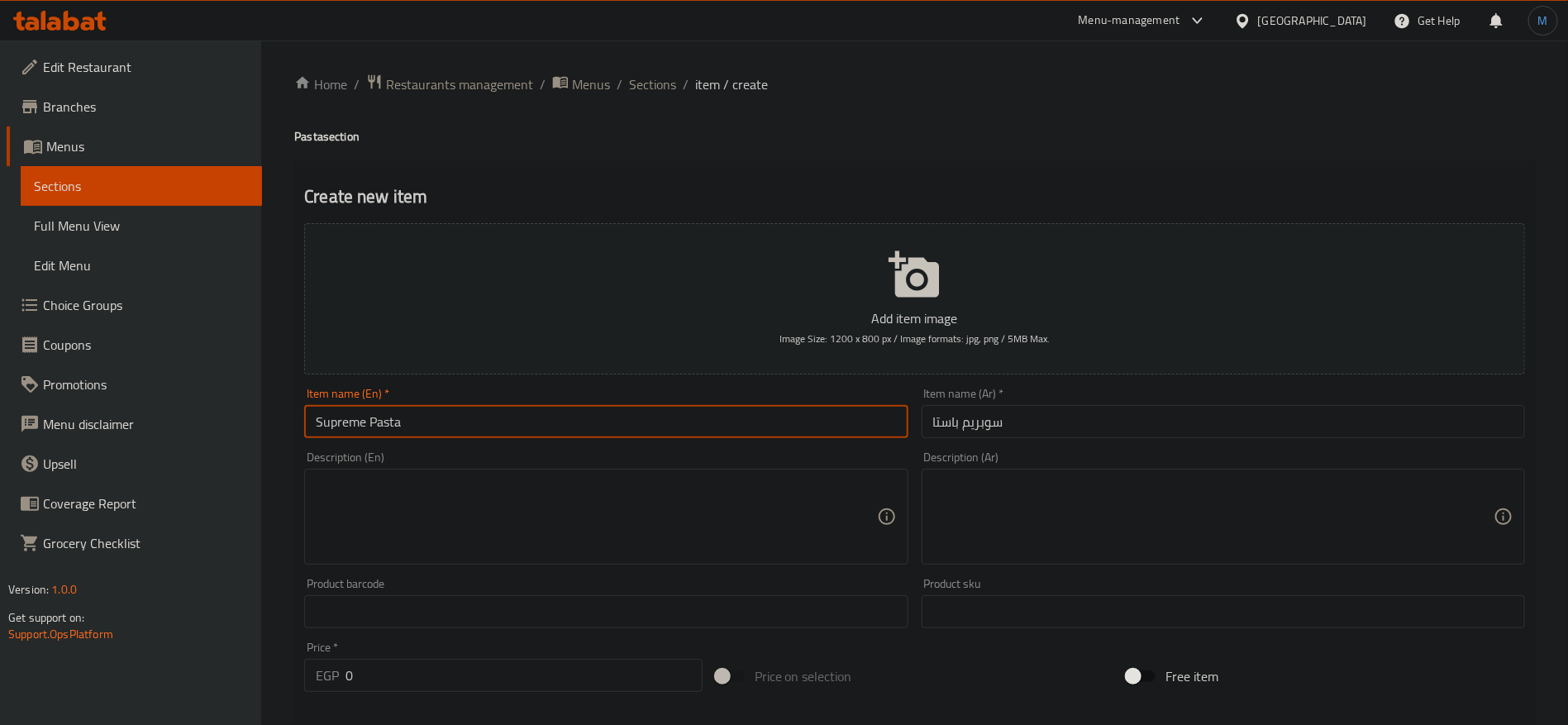
type input "Supreme Pasta"
click at [1236, 494] on textarea at bounding box center [1213, 516] width 560 height 78
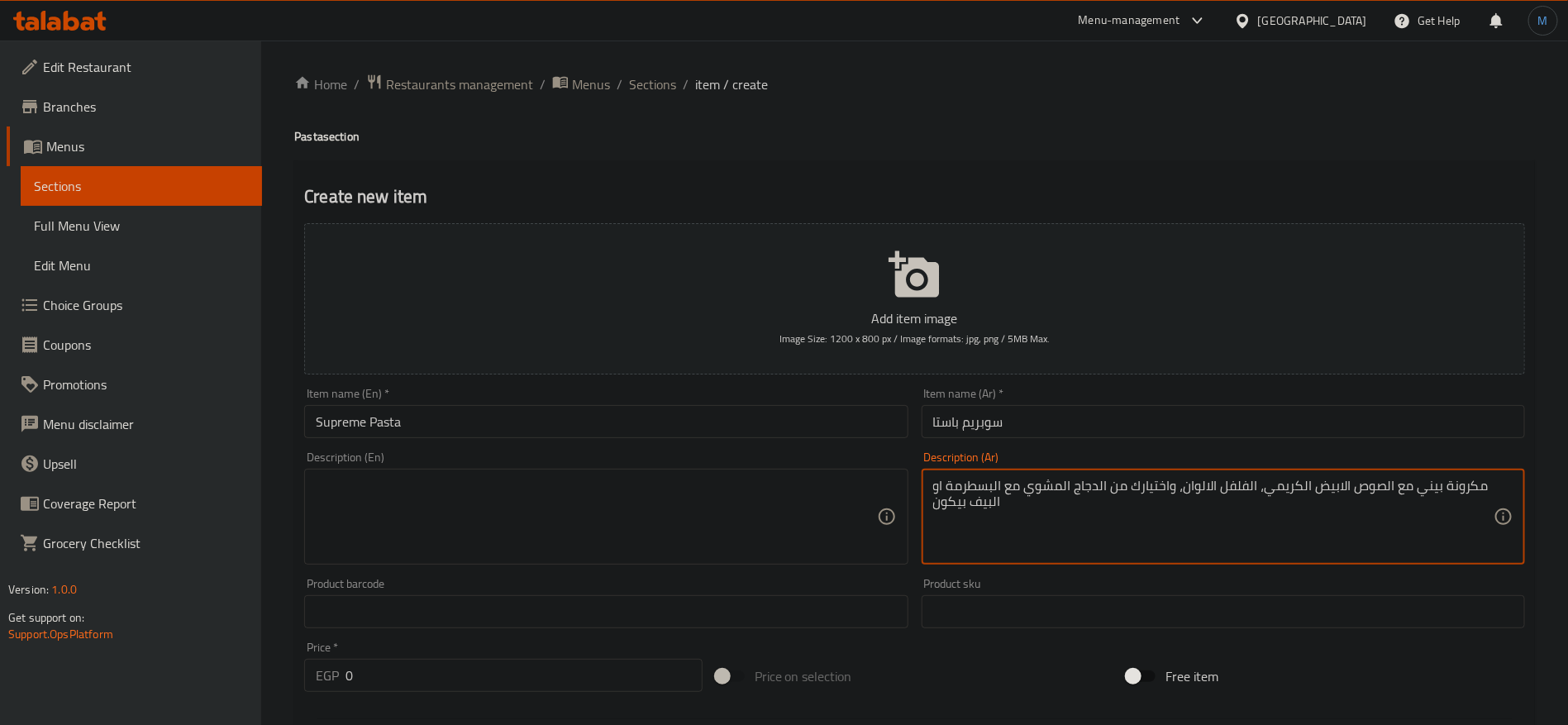
type textarea "مكرونة بيني مع الصوص الابيض الكريمي، الفلفل الالوان، واختيارك من الدجاج المشوي …"
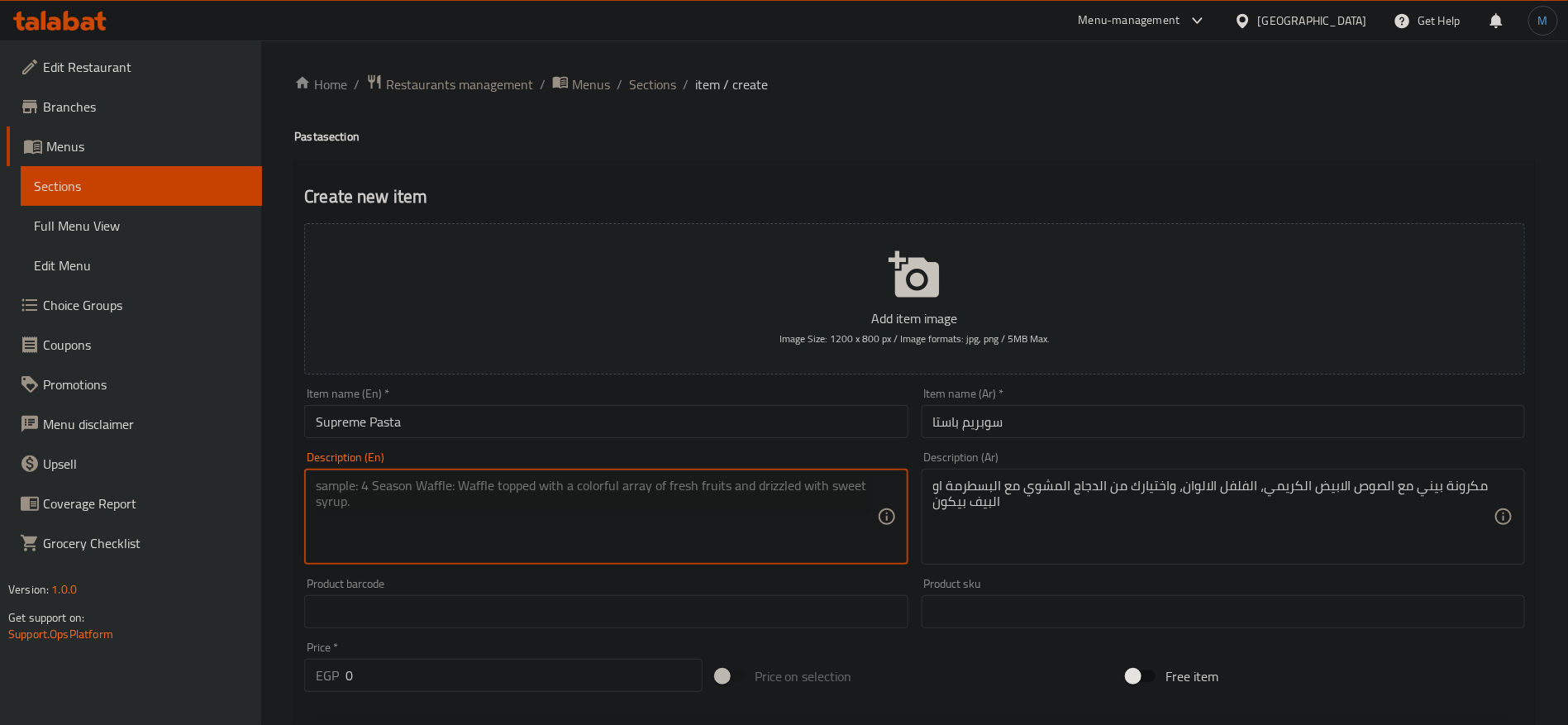
click at [714, 485] on textarea at bounding box center [596, 516] width 560 height 78
paste textarea "Penne pasta with creamy white sauce, bell peppers, and your choice of grilled c…"
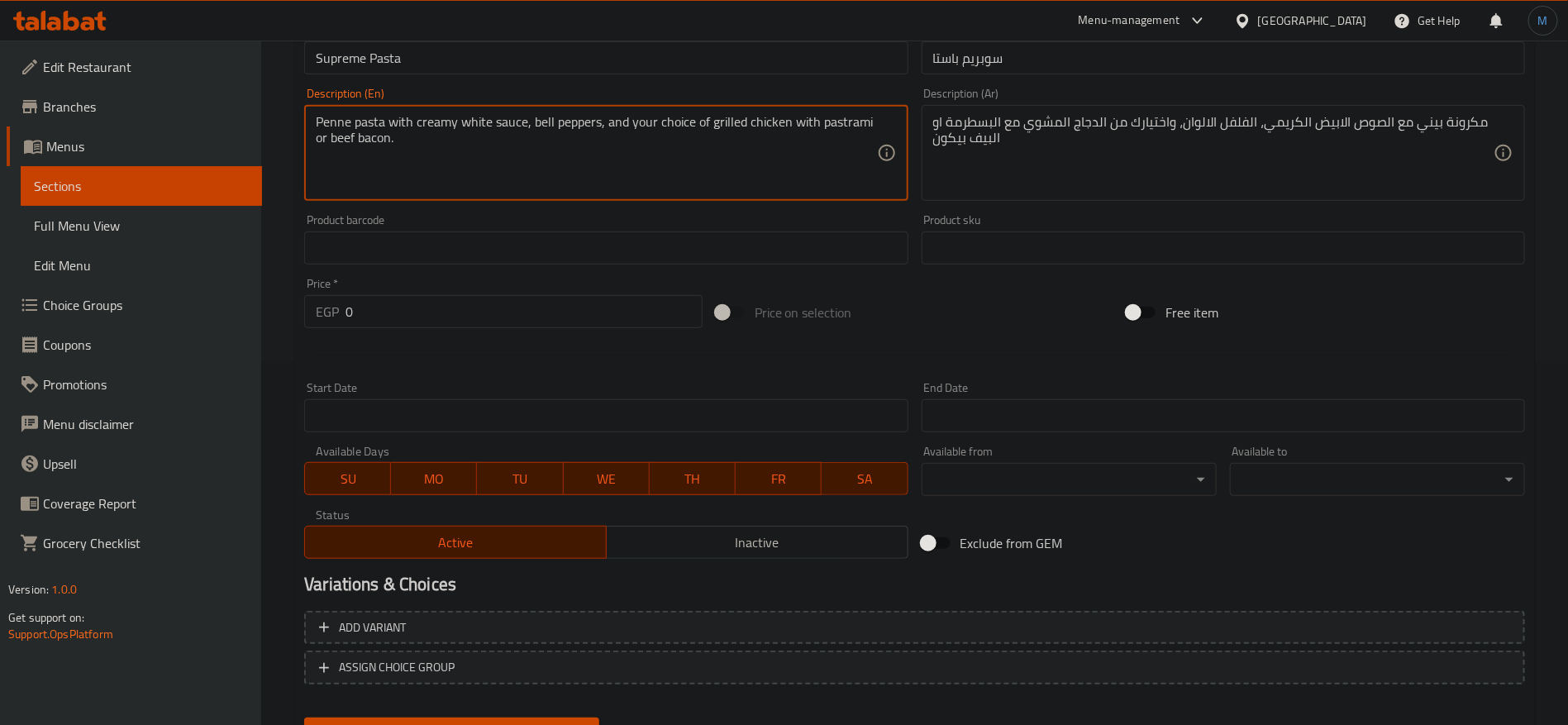
scroll to position [443, 0]
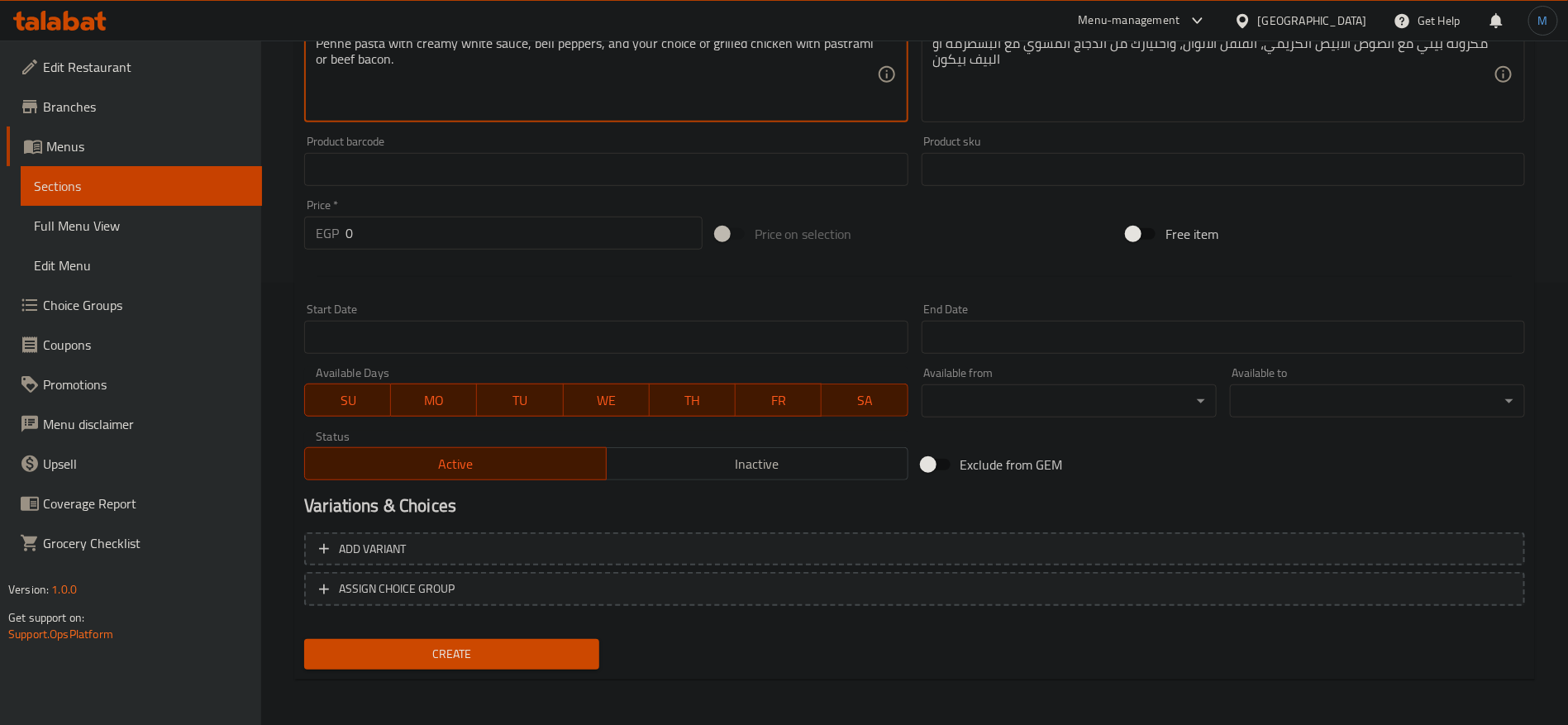
type textarea "Penne pasta with creamy white sauce, bell peppers, and your choice of grilled c…"
click at [1380, 530] on div "Add variant ASSIGN CHOICE GROUP" at bounding box center [914, 580] width 1234 height 108
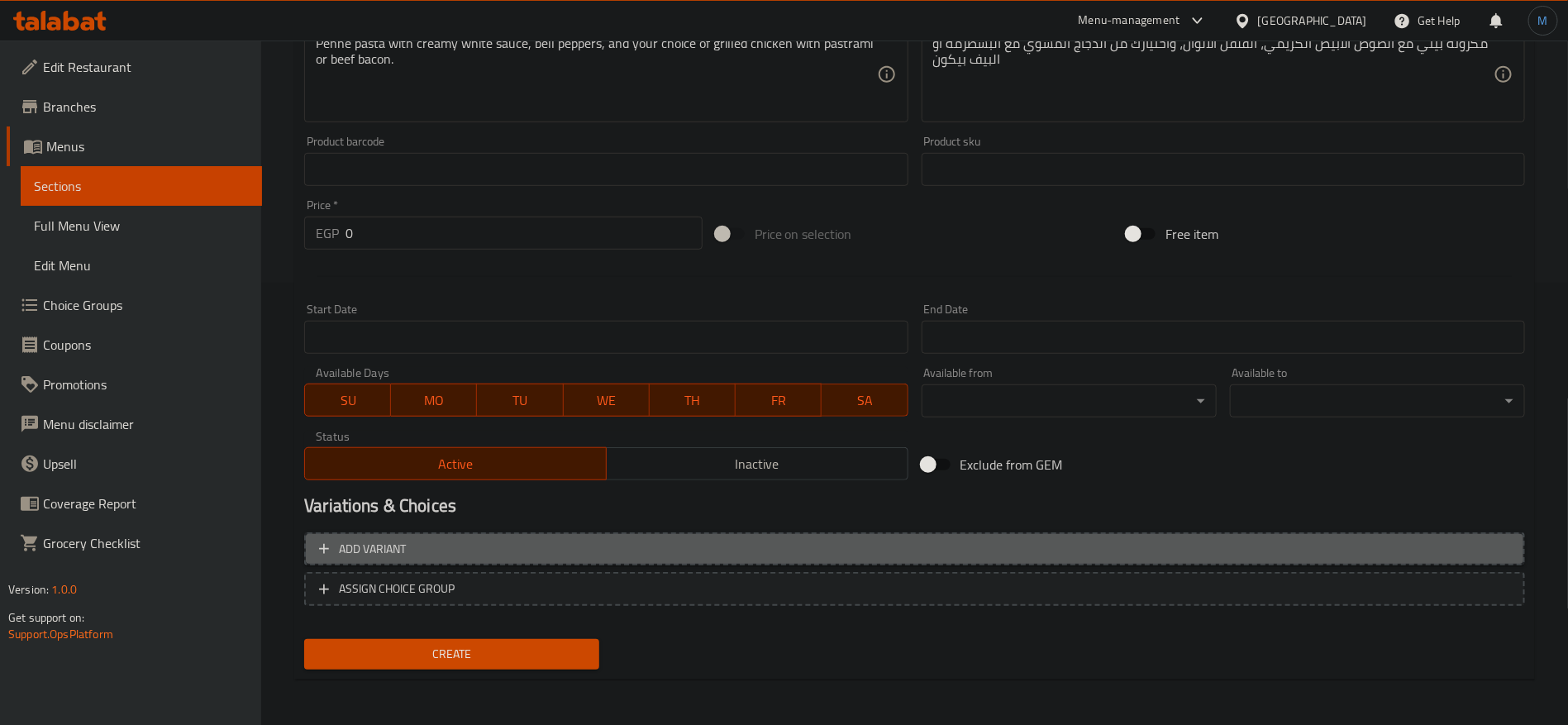
click at [1391, 537] on button "Add variant" at bounding box center [914, 549] width 1221 height 34
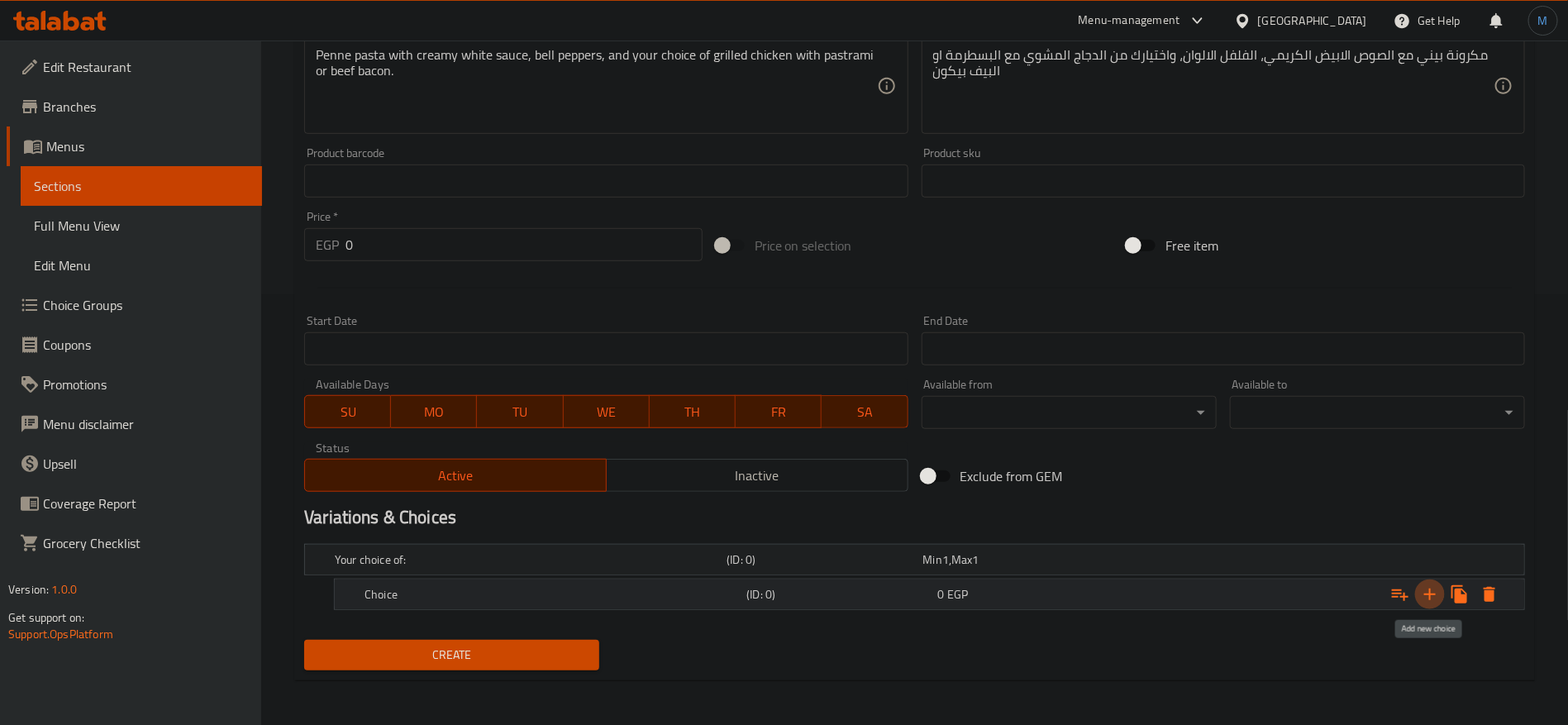
click at [1433, 588] on icon "Expand" at bounding box center [1429, 594] width 20 height 20
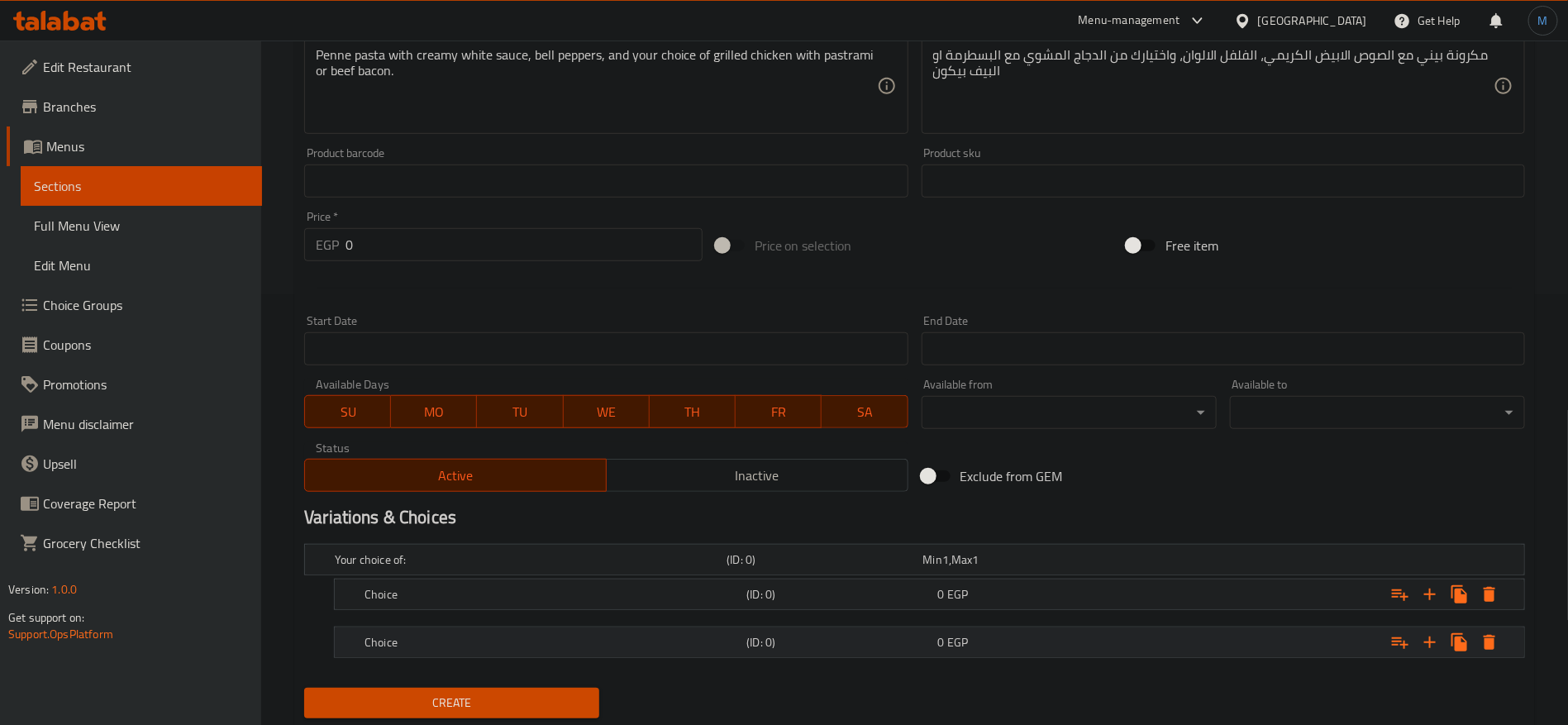
click at [1070, 657] on div "Choice (ID: 0) 0 EGP" at bounding box center [934, 642] width 1146 height 37
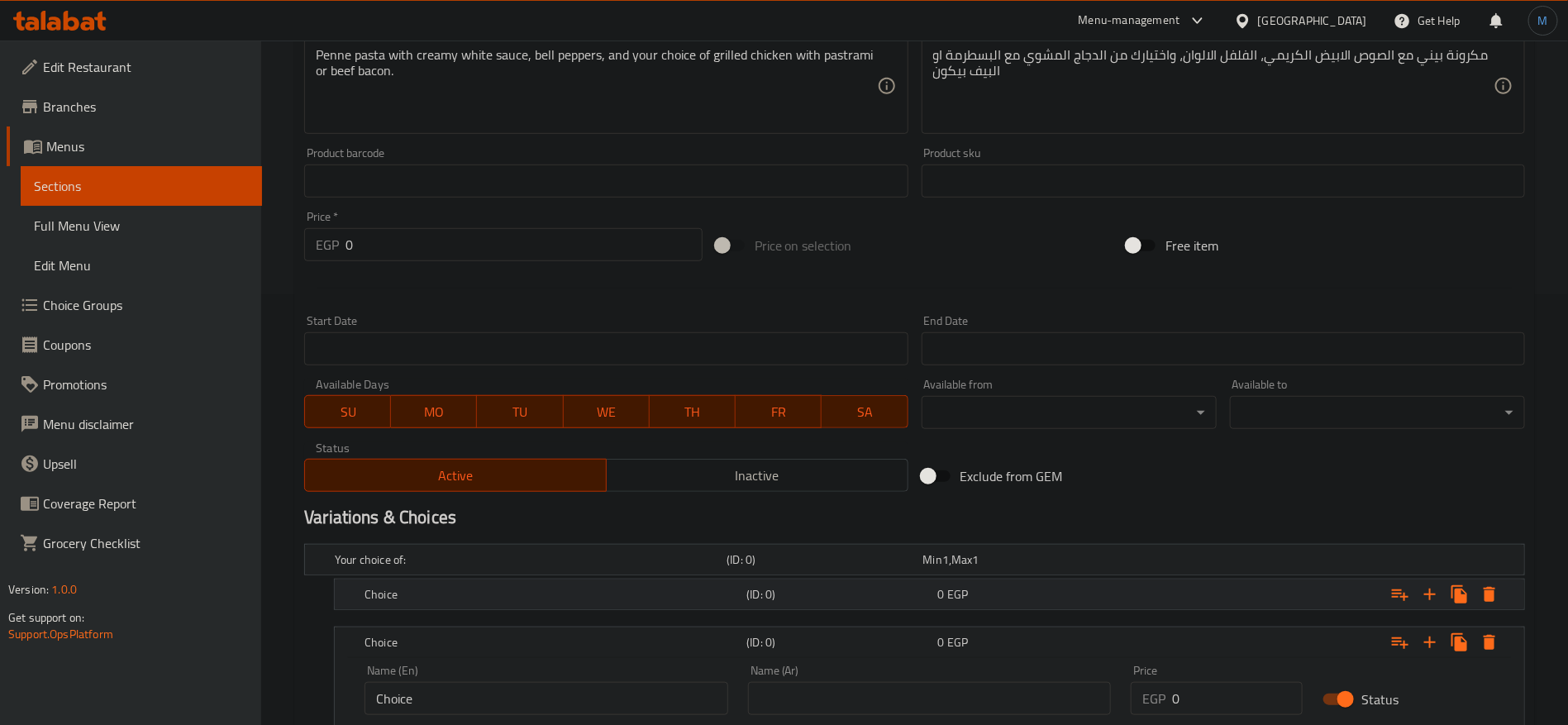
click at [1057, 601] on div "0 EGP" at bounding box center [1029, 595] width 184 height 17
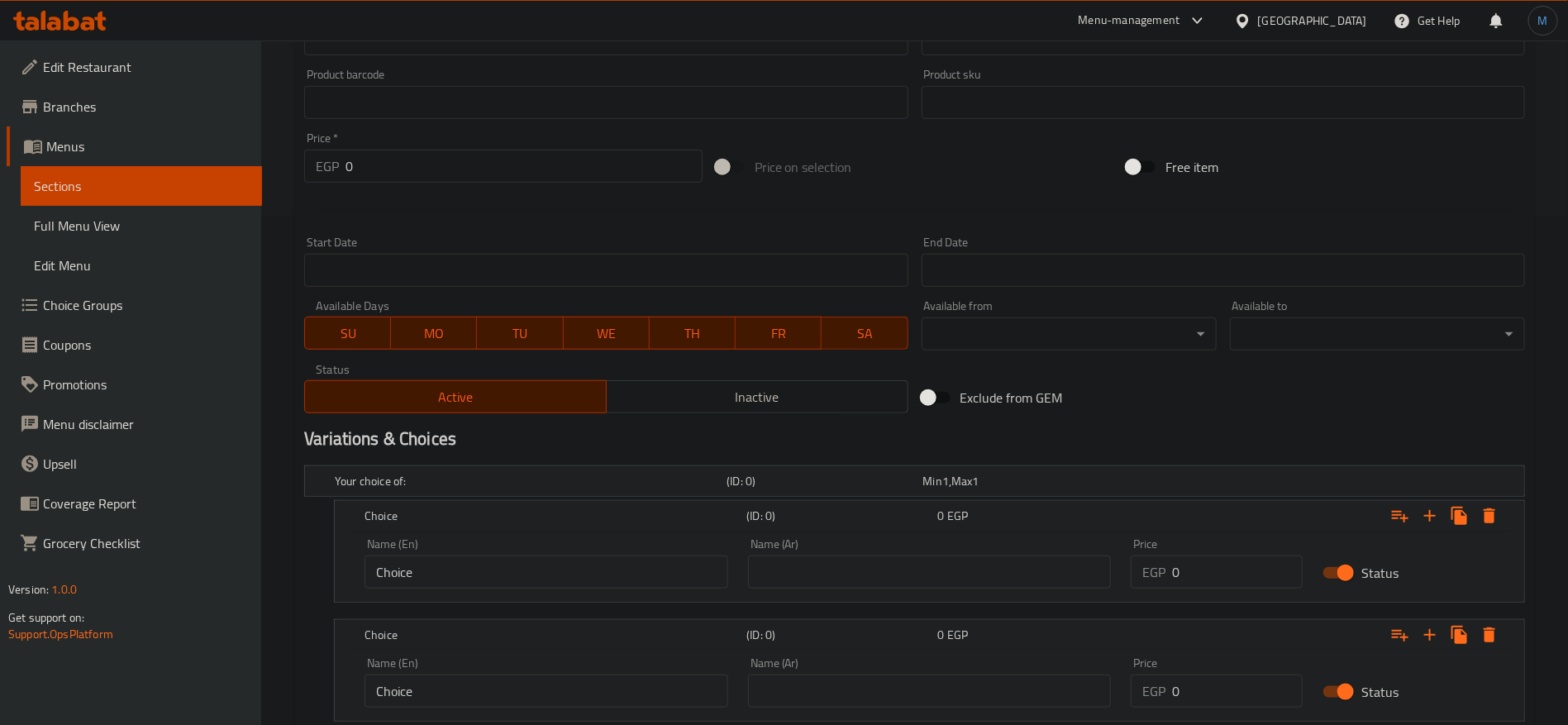
scroll to position [619, 0]
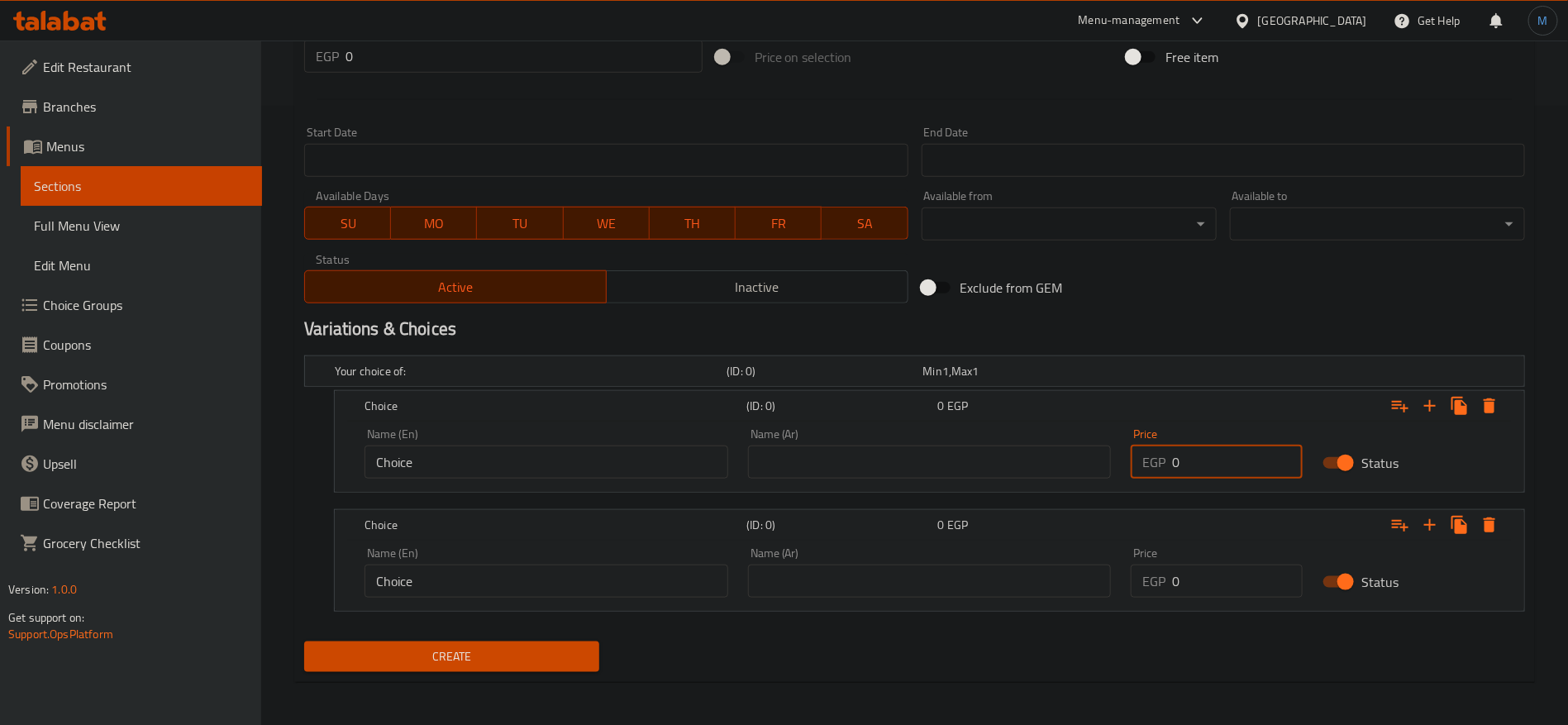
click at [1220, 457] on input "0" at bounding box center [1237, 462] width 130 height 33
type input "160"
click at [1201, 587] on input "0" at bounding box center [1237, 581] width 130 height 33
paste input "16"
type input "160"
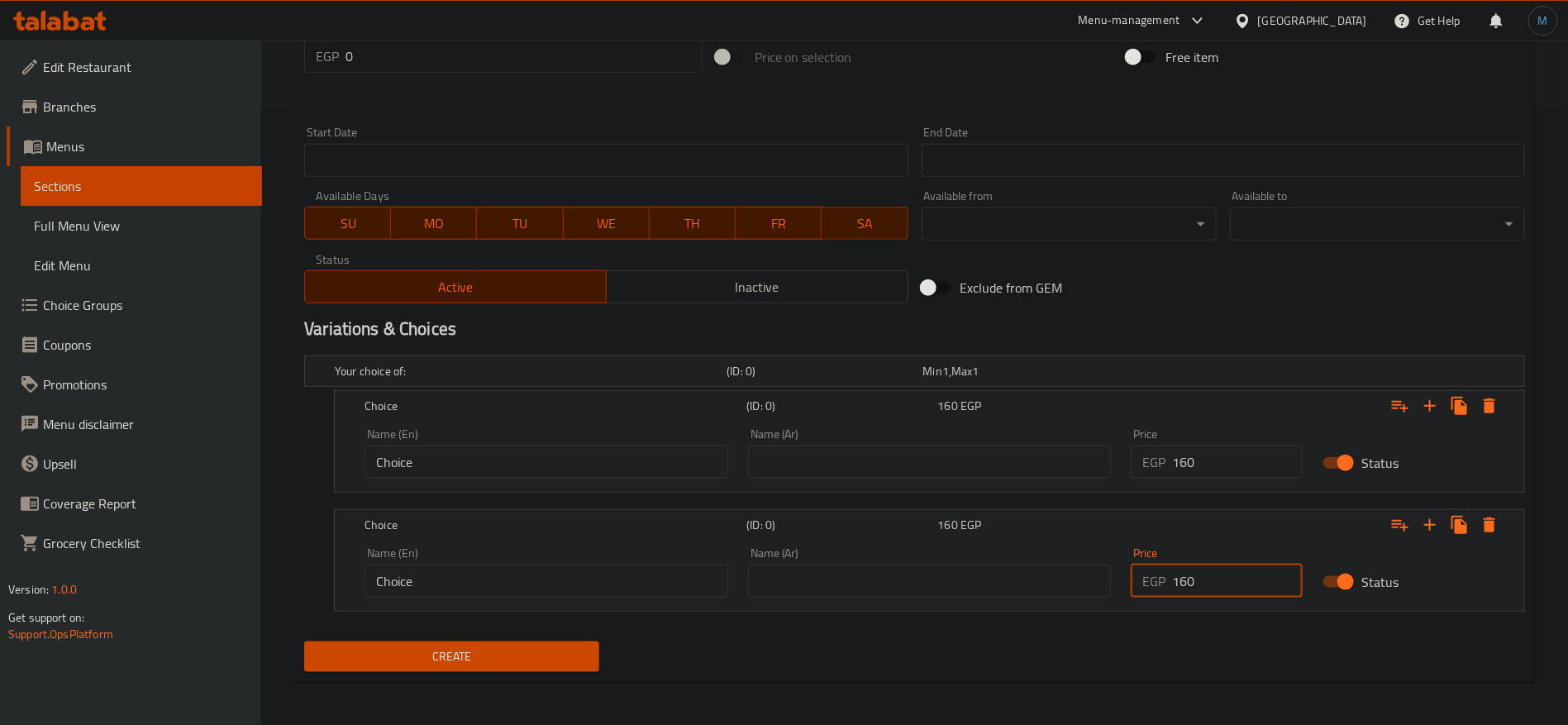
click at [1198, 317] on h2 "Variations & Choices" at bounding box center [914, 329] width 1221 height 25
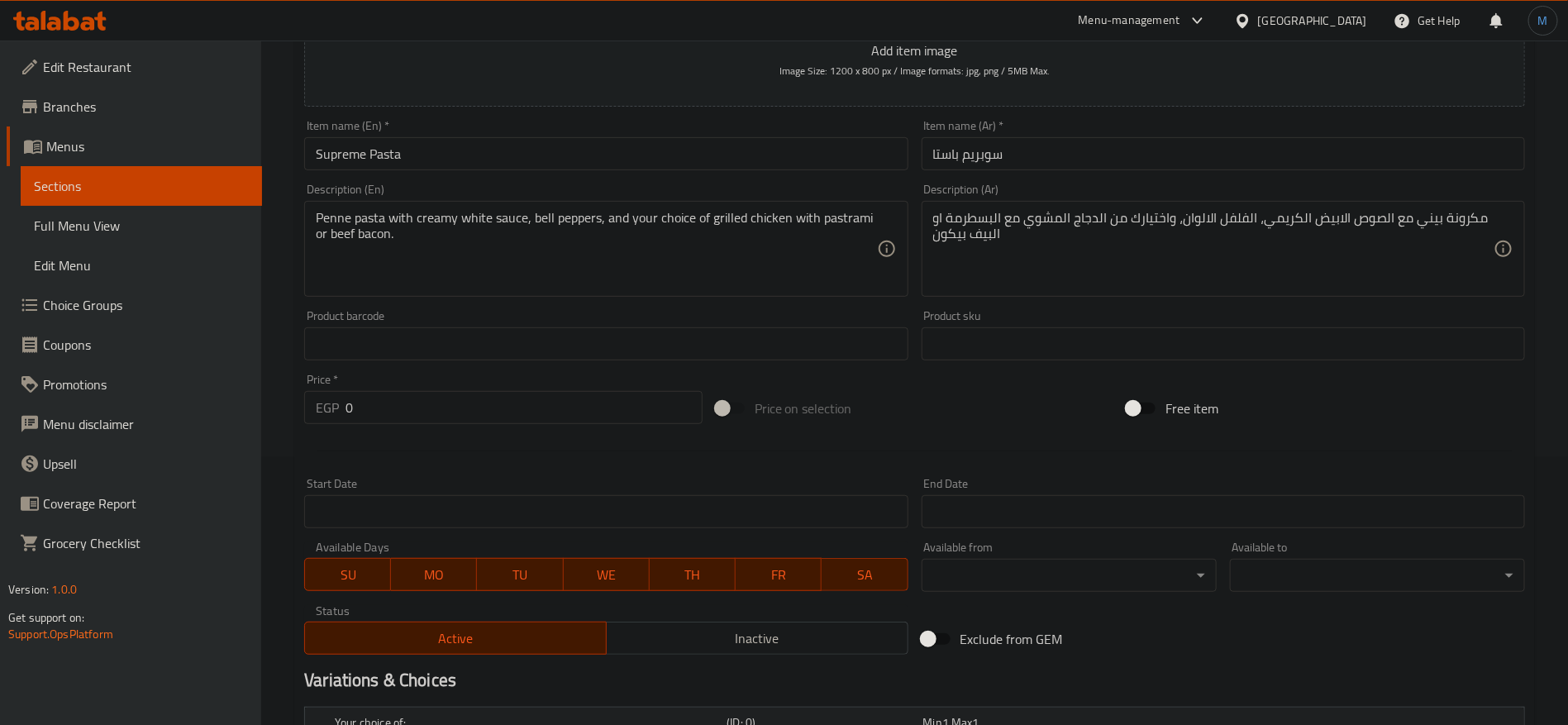
scroll to position [124, 0]
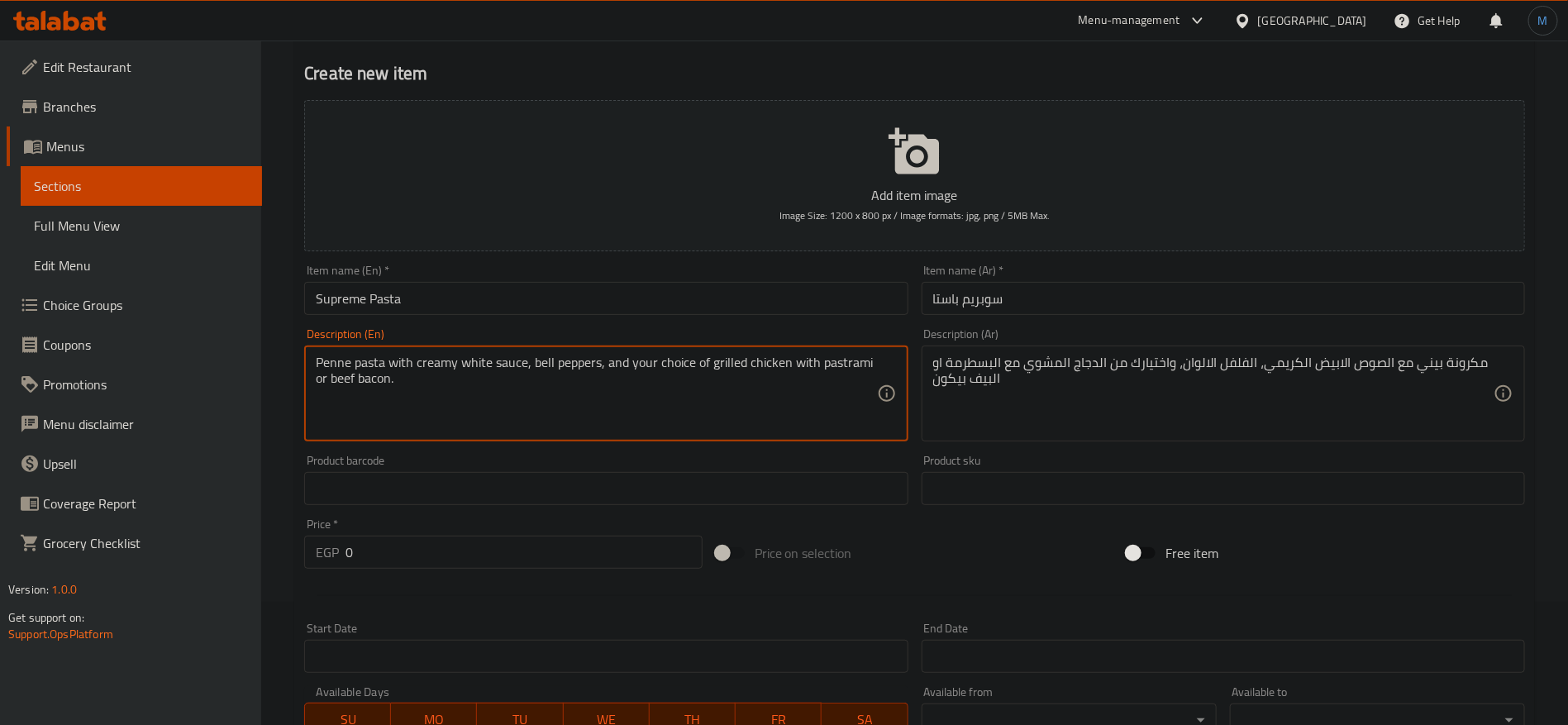
drag, startPoint x: 714, startPoint y: 359, endPoint x: 772, endPoint y: 359, distance: 58.0
click at [772, 359] on textarea "Penne pasta with creamy white sauce, bell peppers, and your choice of grilled c…" at bounding box center [596, 394] width 560 height 78
click at [830, 364] on textarea "Penne pasta with creamy white sauce, bell peppers, and your choice of grilled c…" at bounding box center [596, 394] width 560 height 78
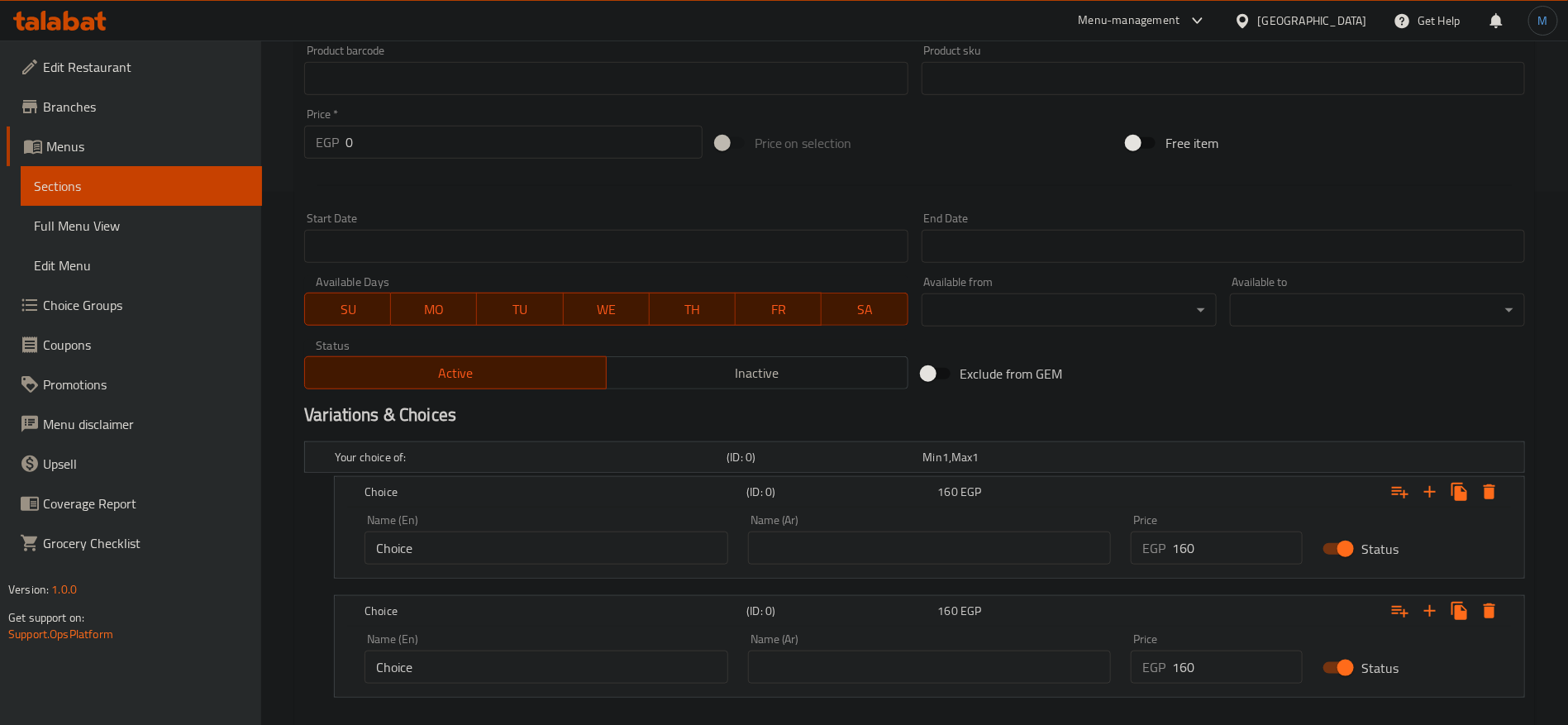
scroll to position [621, 0]
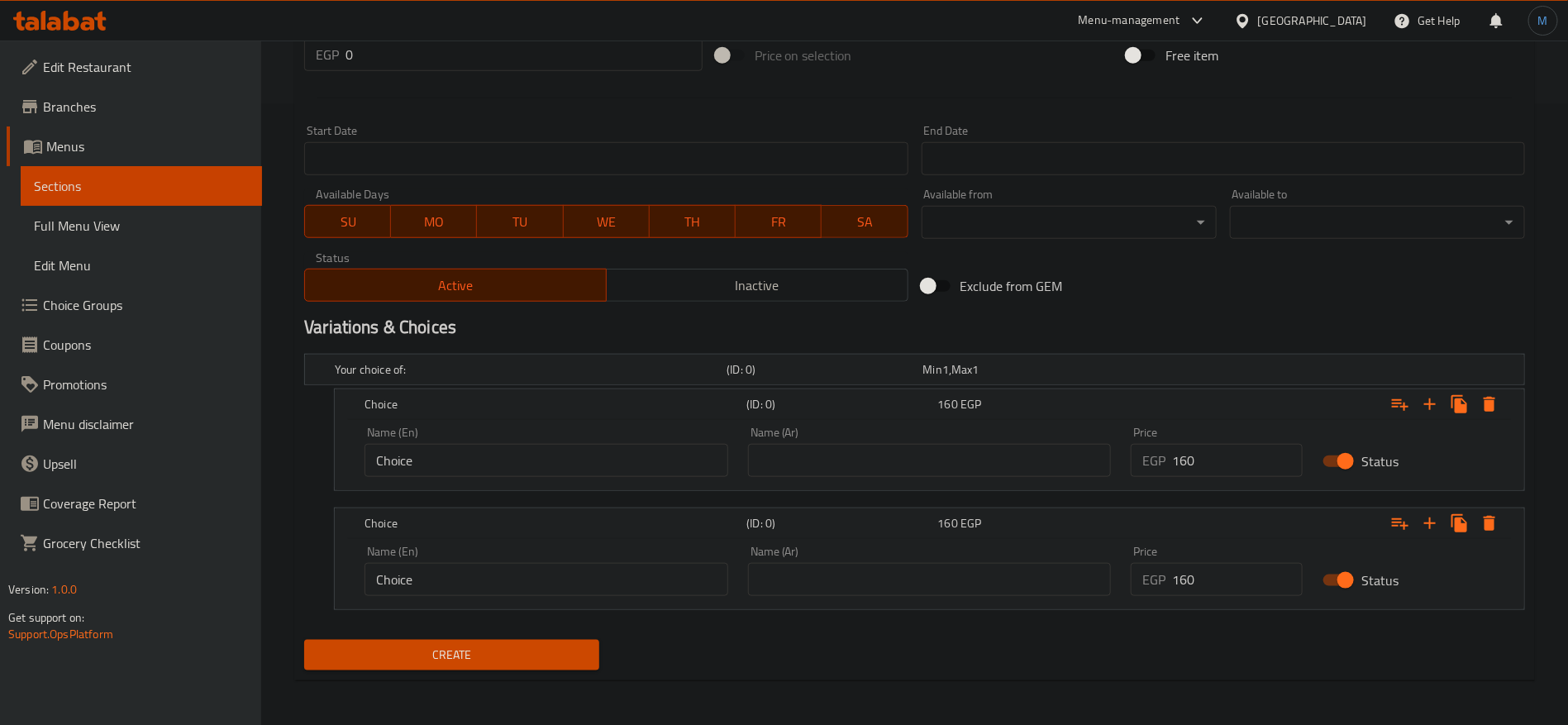
click at [661, 464] on input "Choice" at bounding box center [545, 460] width 363 height 33
paste input "grilled chicken with pastrami"
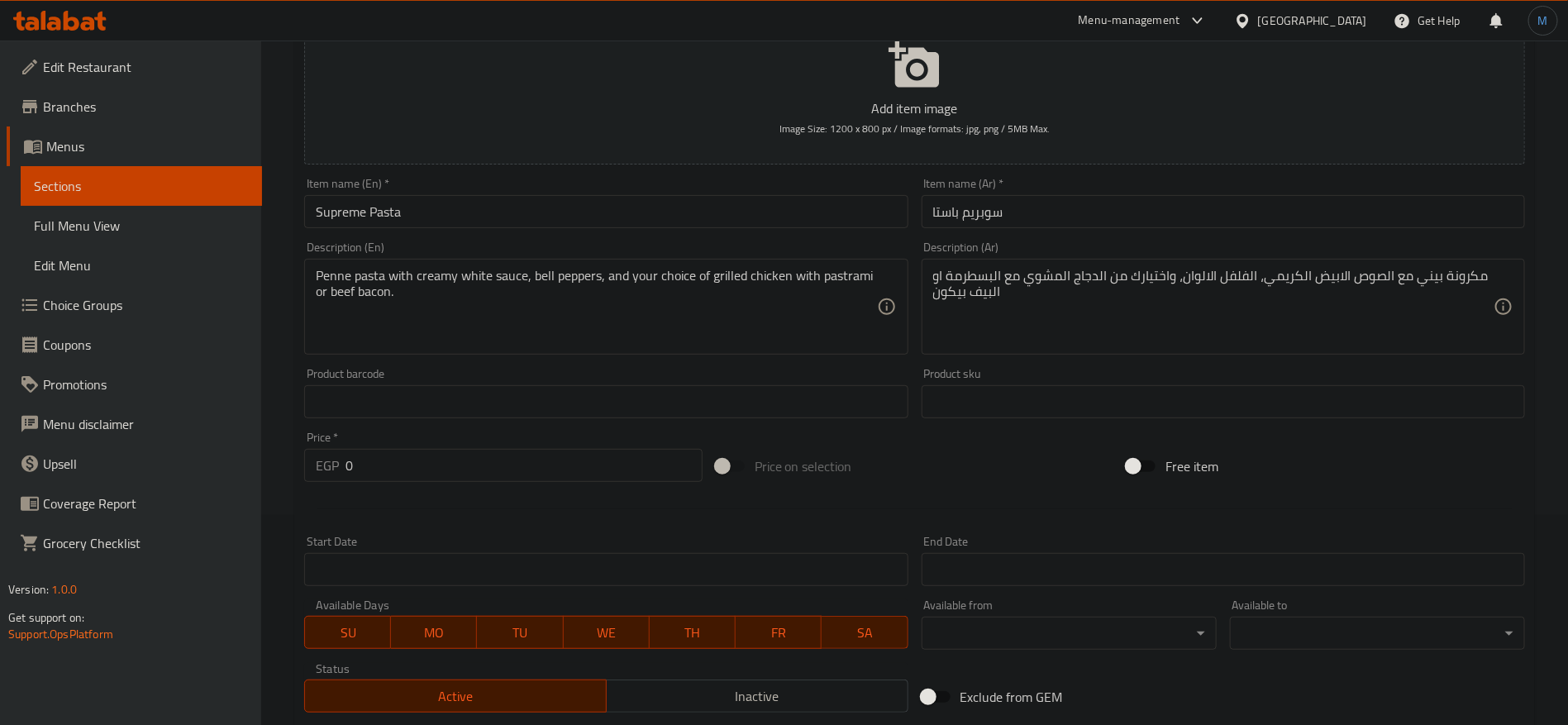
scroll to position [125, 0]
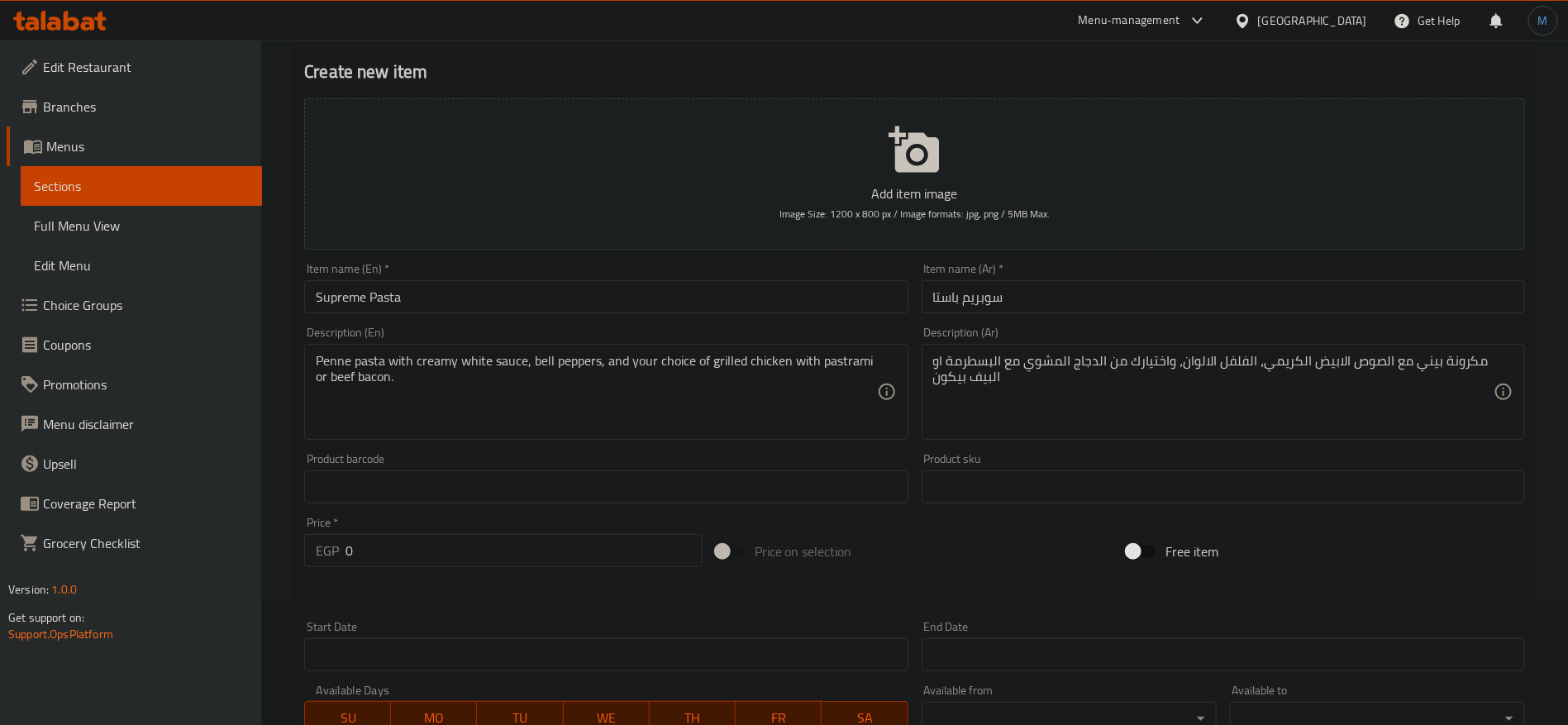
type input "Grilled Chicken with Pastrami"
click at [1082, 365] on textarea "مكرونة بيني مع الصوص الابيض الكريمي، الفلفل الالوان، واختيارك من الدجاج المشوي …" at bounding box center [1213, 392] width 560 height 78
click at [982, 362] on textarea "مكرونة بيني مع الصوص الابيض الكريمي، الفلفل الالوان، واختيارك من الدجاج المشوي …" at bounding box center [1213, 392] width 560 height 78
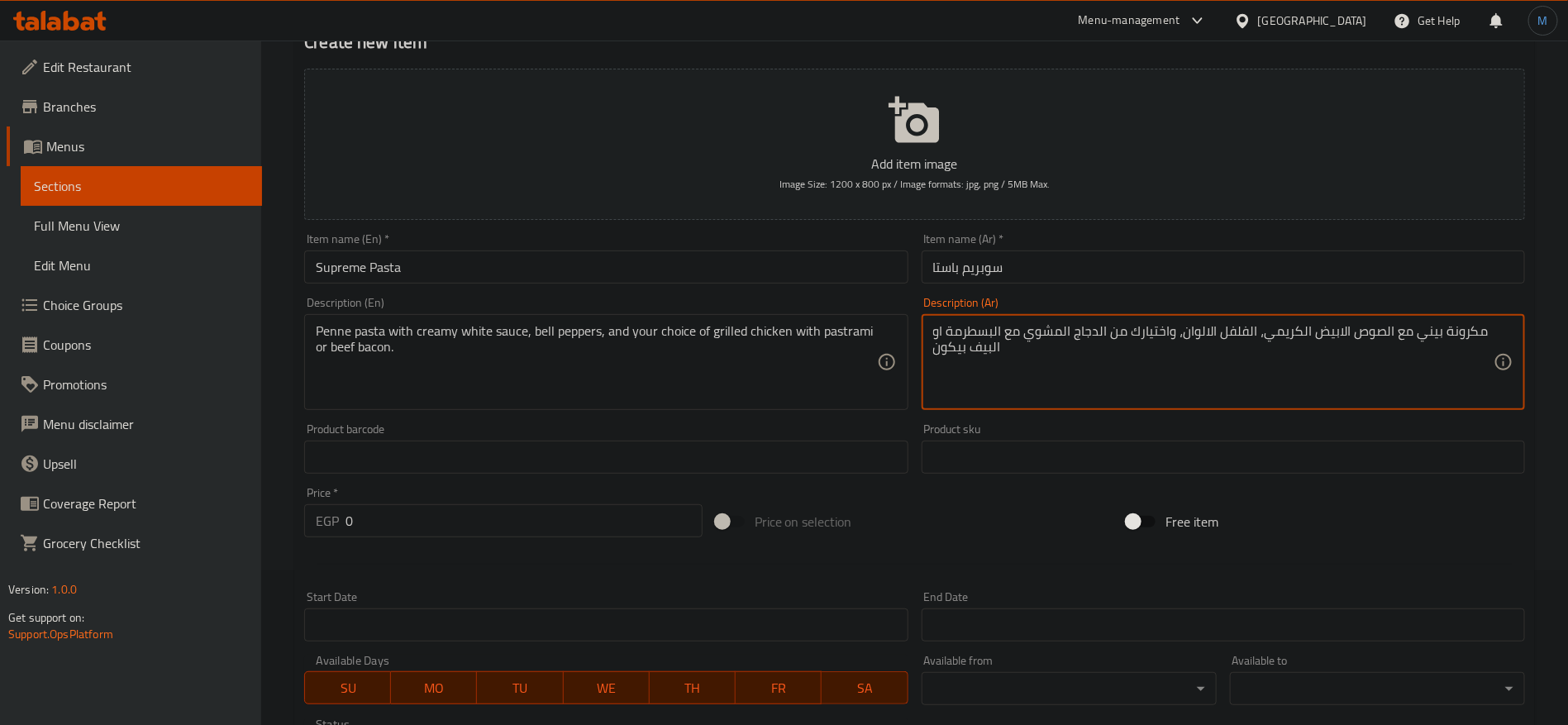
scroll to position [497, 0]
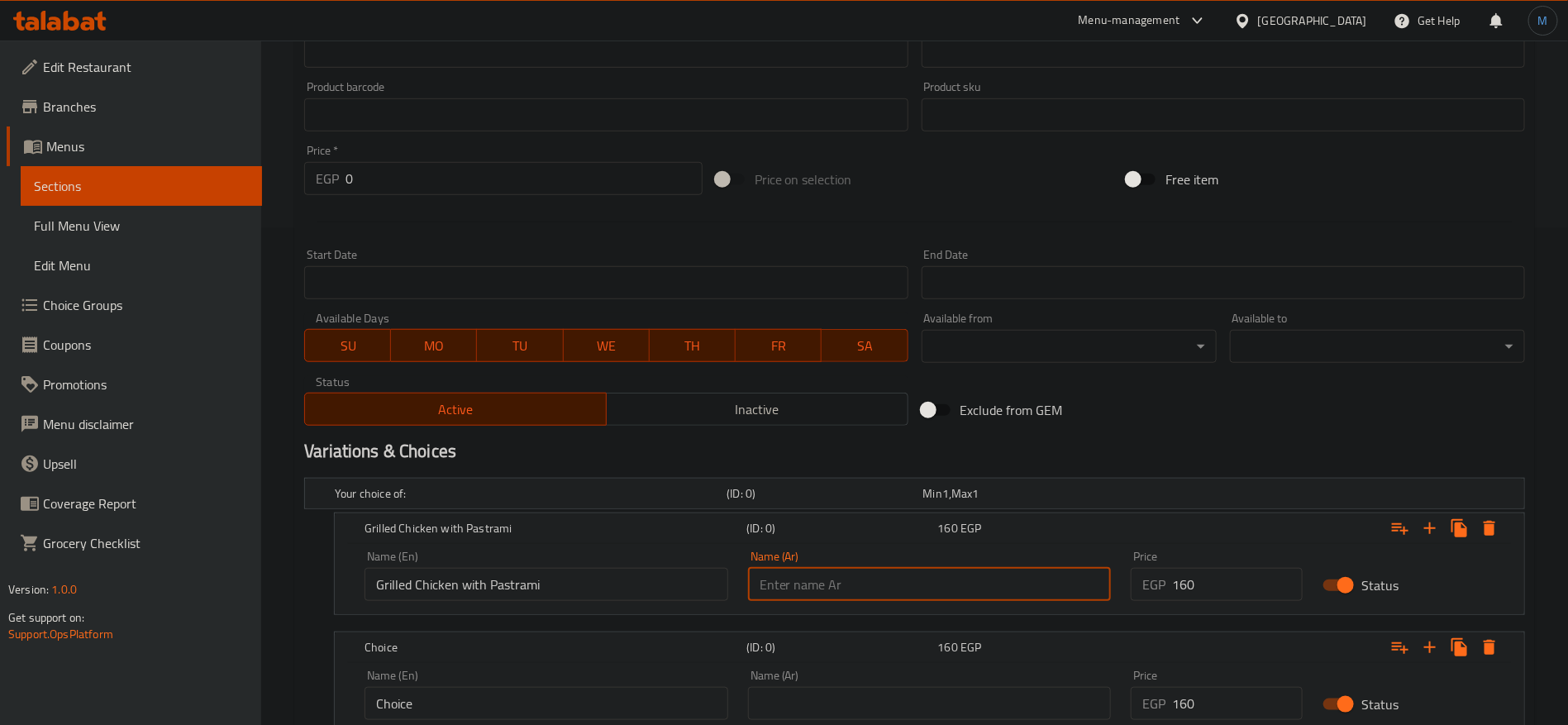
click at [957, 571] on input "text" at bounding box center [929, 584] width 363 height 33
paste input "الدجاج المشوي مع البسطرمة"
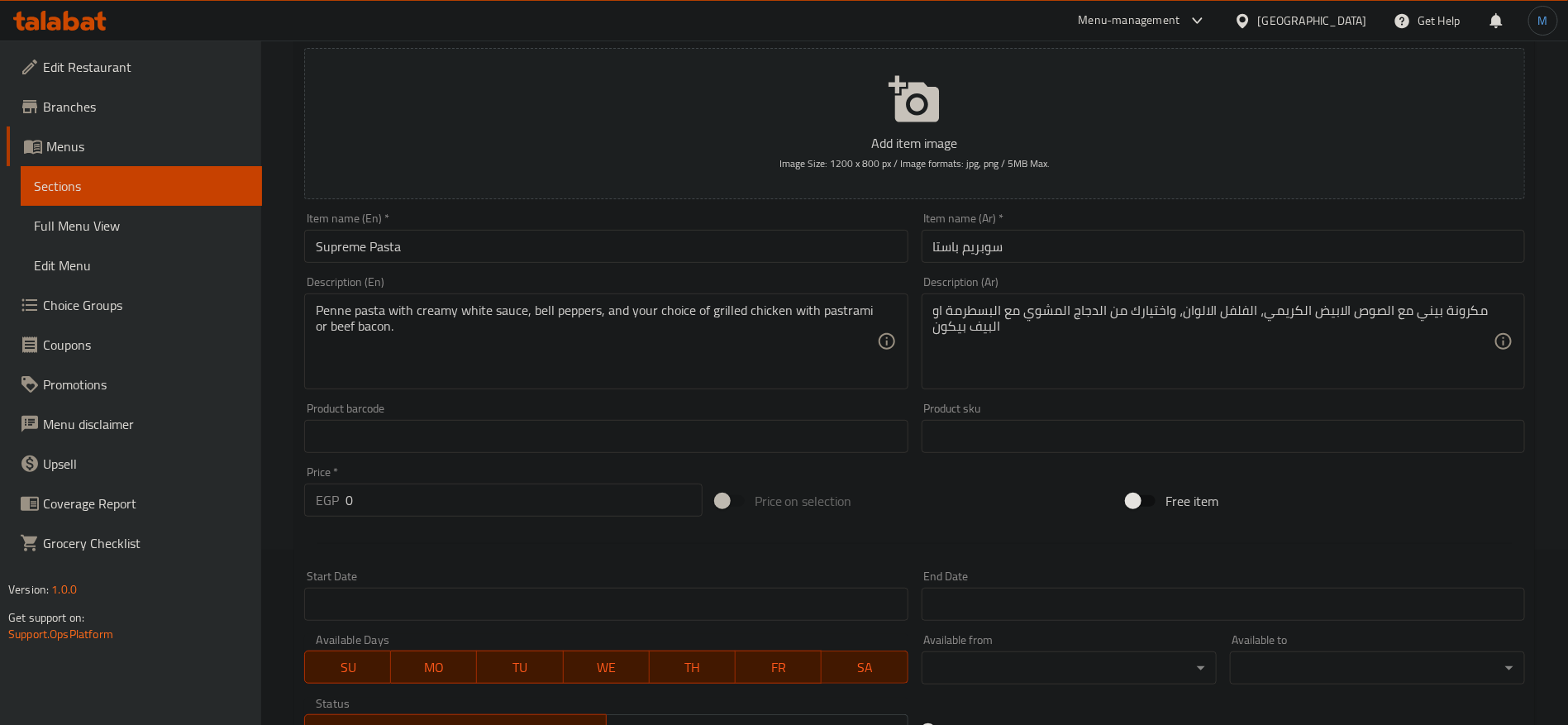
scroll to position [1, 0]
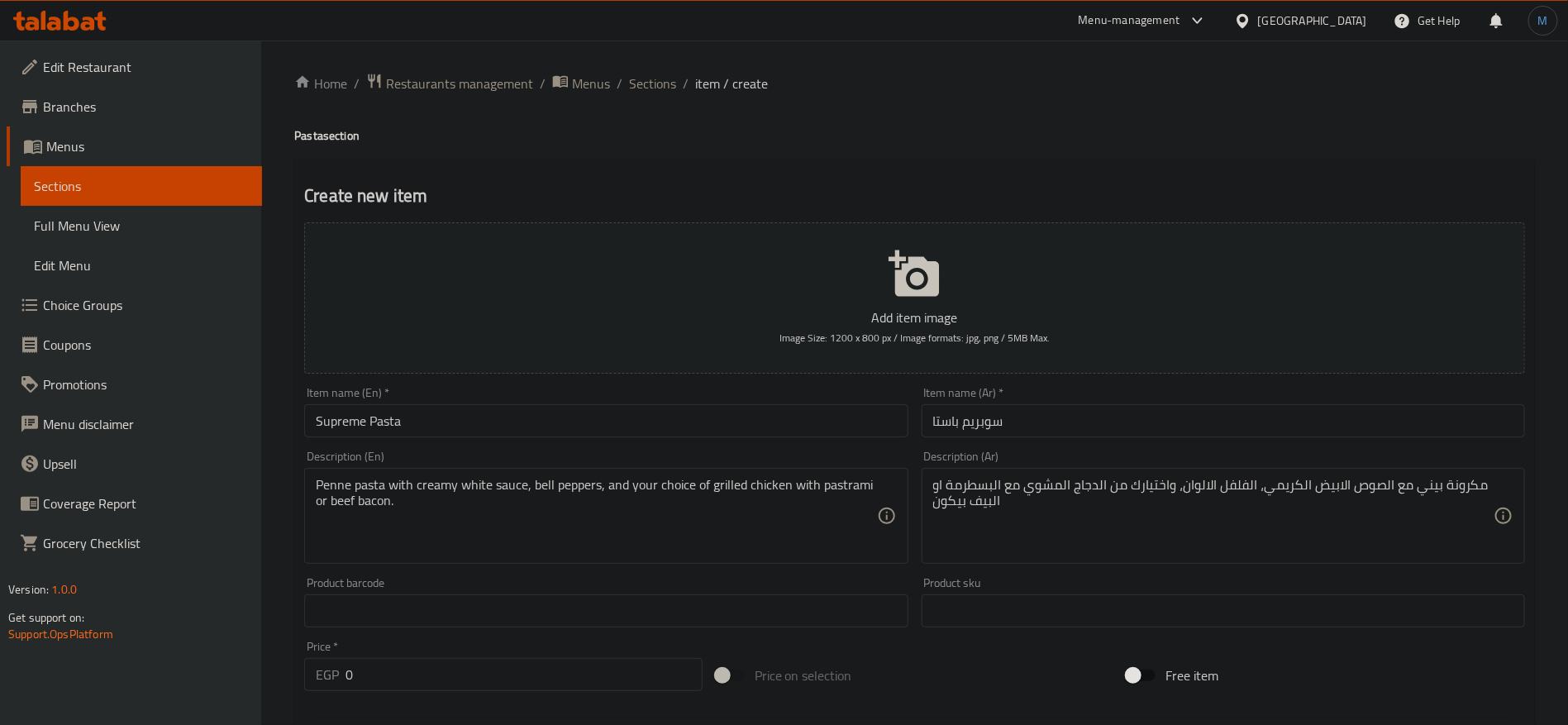
type input "الدجاج المشوي مع البسطرمة"
drag, startPoint x: 987, startPoint y: 502, endPoint x: 961, endPoint y: 504, distance: 26.1
click at [961, 504] on textarea "مكرونة بيني مع الصوص الابيض الكريمي، الفلفل الالوان، واختيارك من الدجاج المشوي …" at bounding box center [1213, 515] width 560 height 78
click at [955, 503] on textarea "مكرونة بيني مع الصوص الابيض الكريمي، الفلفل الالوان، واختيارك من الدجاج المشوي …" at bounding box center [1213, 515] width 560 height 78
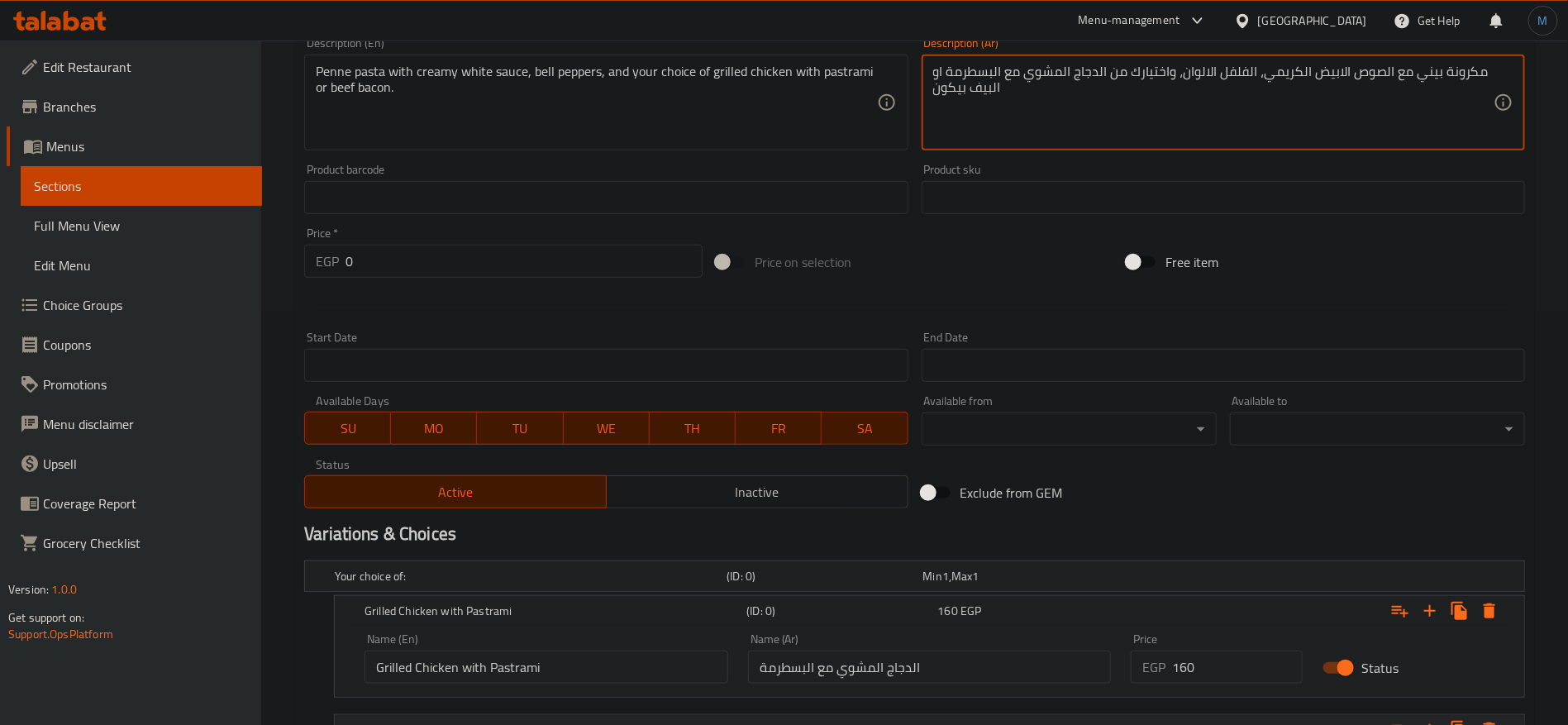
scroll to position [621, 0]
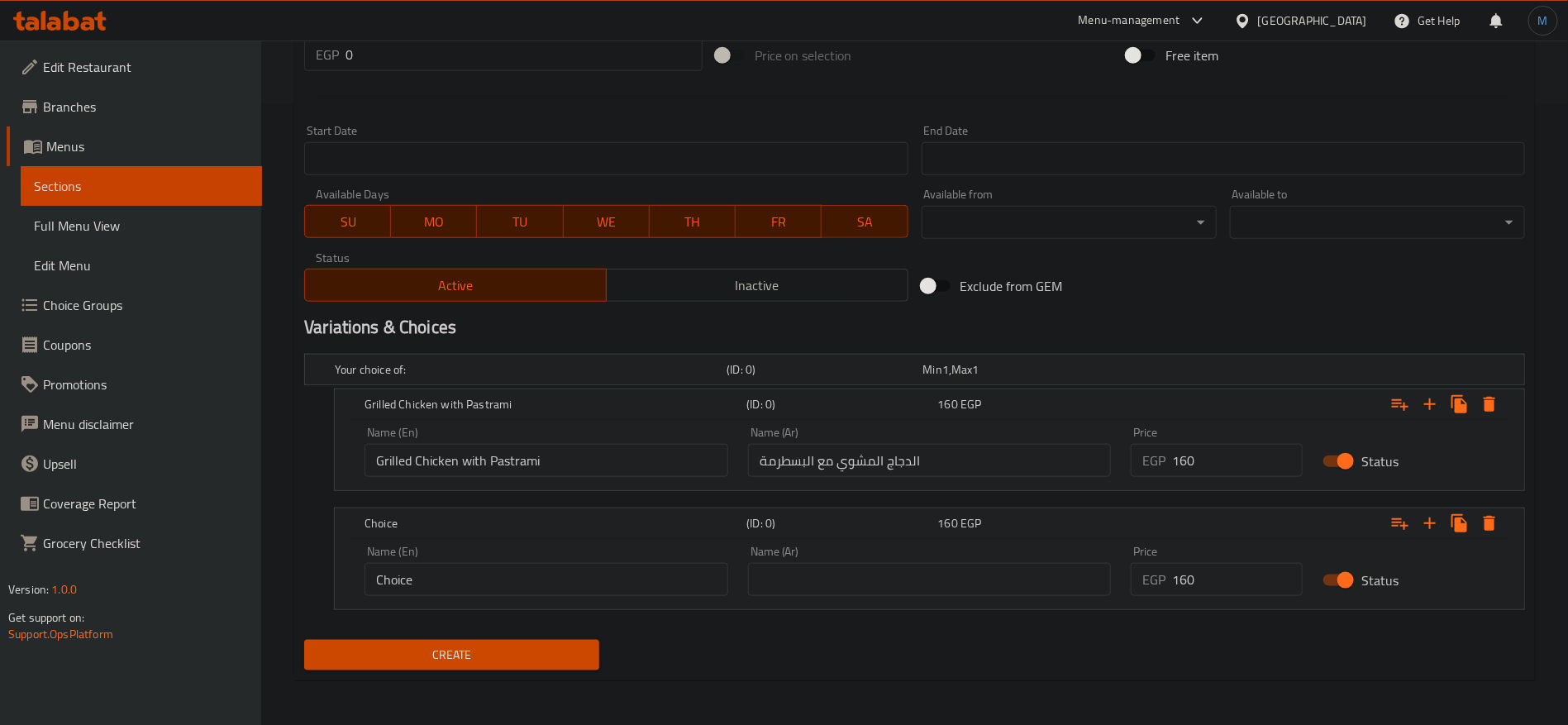
click at [972, 549] on div "Choice (ID: 0) 160 EGP Name (En) Choice Name (En) Name (Ar) Name (Ar) Price EGP…" at bounding box center [929, 559] width 1190 height 101
click at [968, 570] on input "text" at bounding box center [929, 580] width 363 height 33
paste input "البيف بيكون"
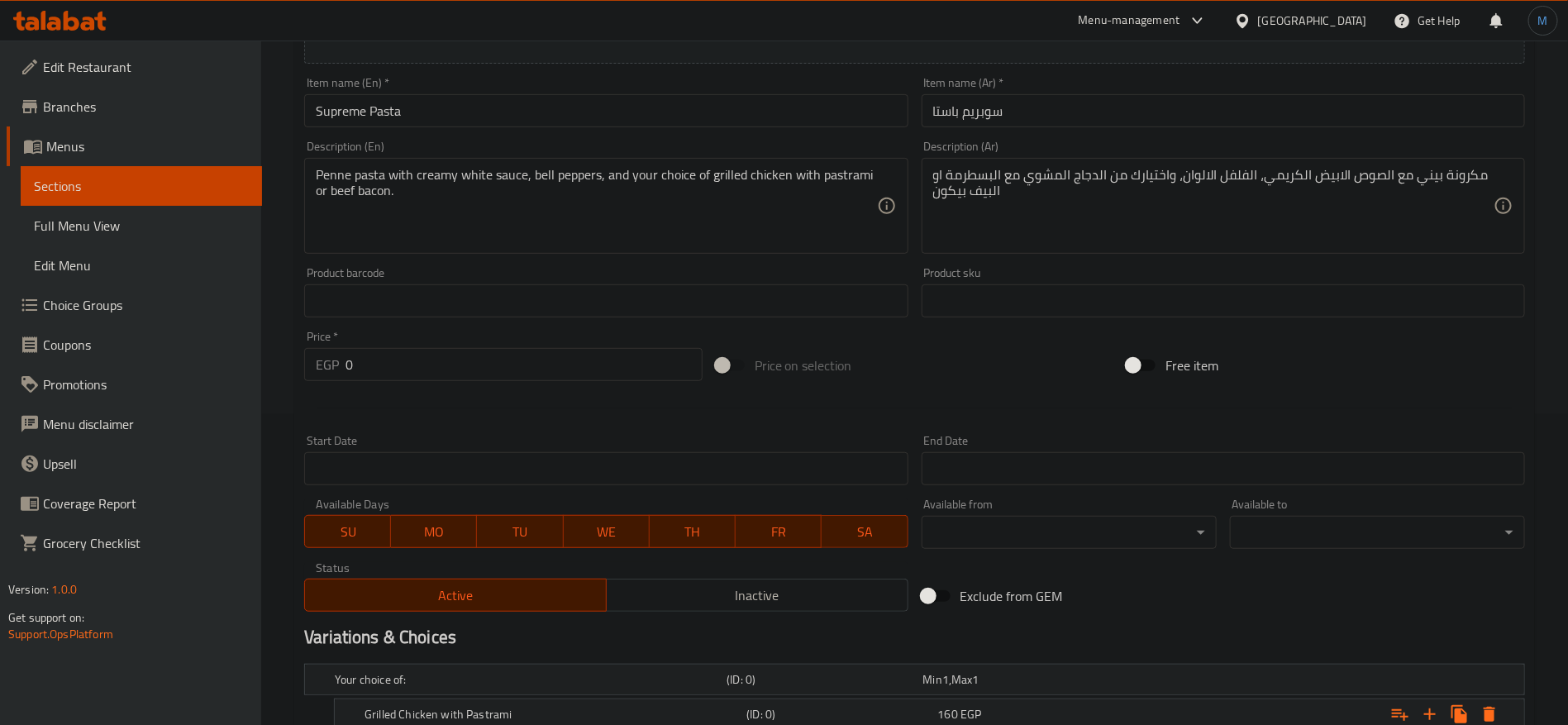
scroll to position [249, 0]
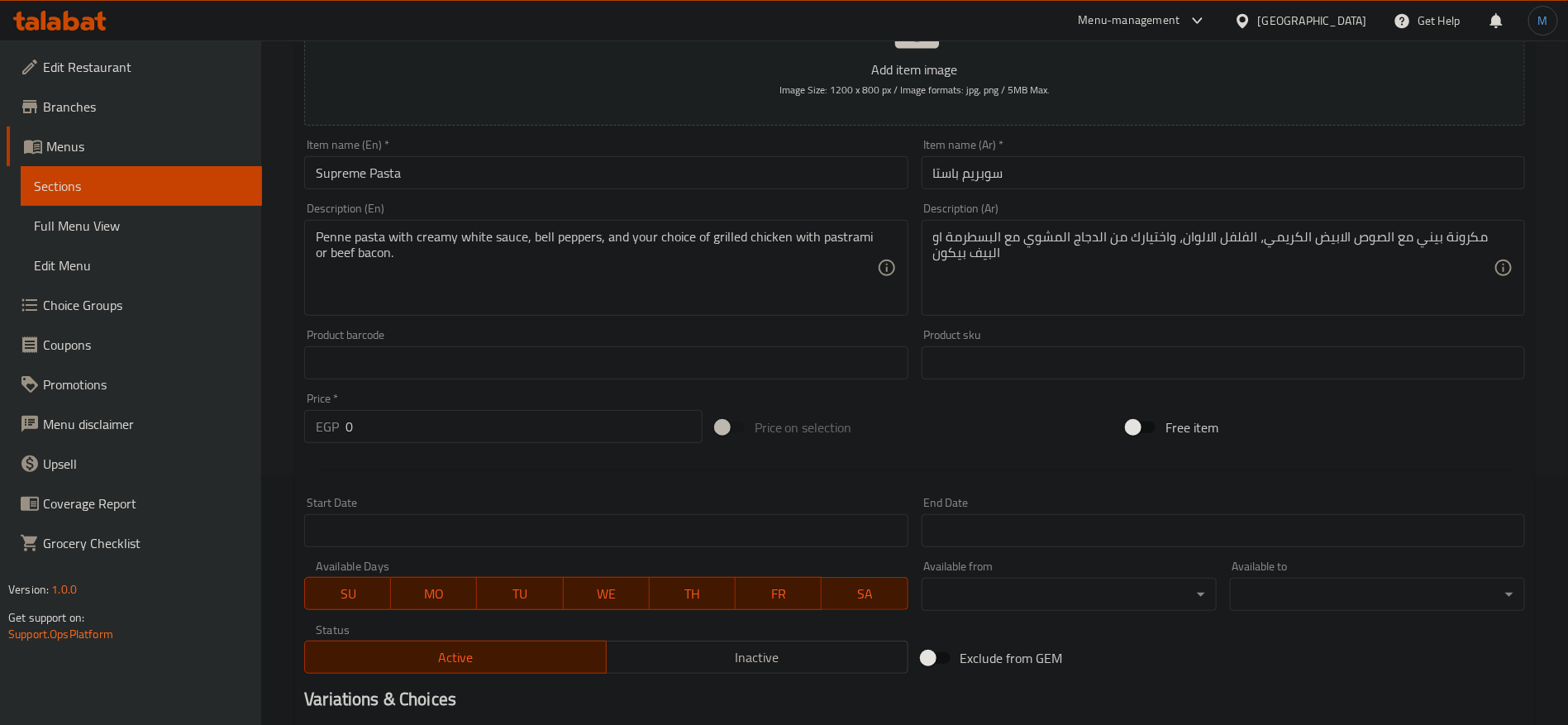
type input "البيف بيكون"
click at [820, 227] on div "Penne pasta with creamy white sauce, bell peppers, and your choice of grilled c…" at bounding box center [606, 268] width 604 height 96
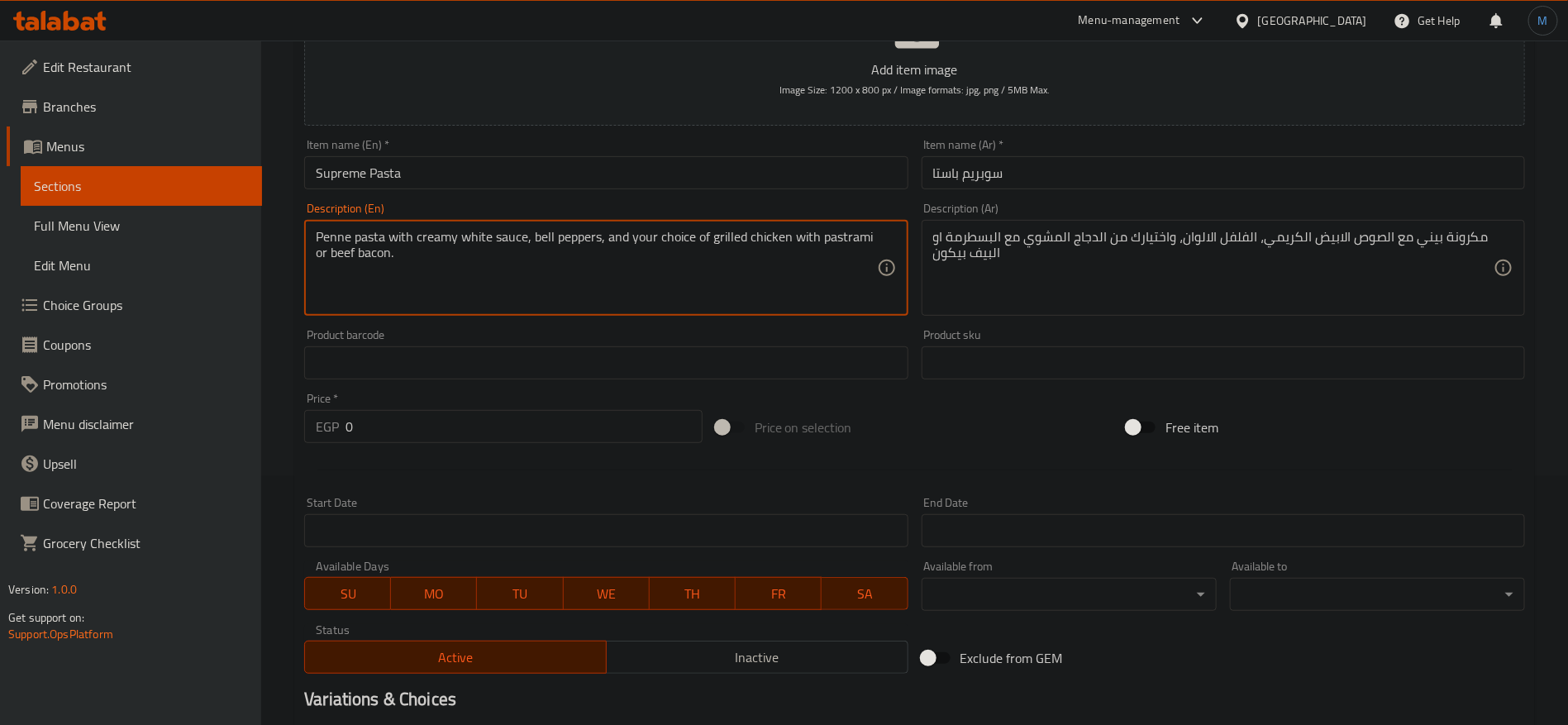
click at [844, 240] on textarea "Penne pasta with creamy white sauce, bell peppers, and your choice of grilled c…" at bounding box center [596, 268] width 560 height 78
click at [354, 256] on textarea "Penne pasta with creamy white sauce, bell peppers, and your choice of grilled c…" at bounding box center [596, 268] width 560 height 78
click at [341, 255] on textarea "Penne pasta with creamy white sauce, bell peppers, and your choice of grilled c…" at bounding box center [596, 268] width 560 height 78
drag, startPoint x: 342, startPoint y: 255, endPoint x: 362, endPoint y: 255, distance: 20.0
click at [362, 255] on textarea "Penne pasta with creamy white sauce, bell peppers, and your choice of grilled c…" at bounding box center [596, 268] width 560 height 78
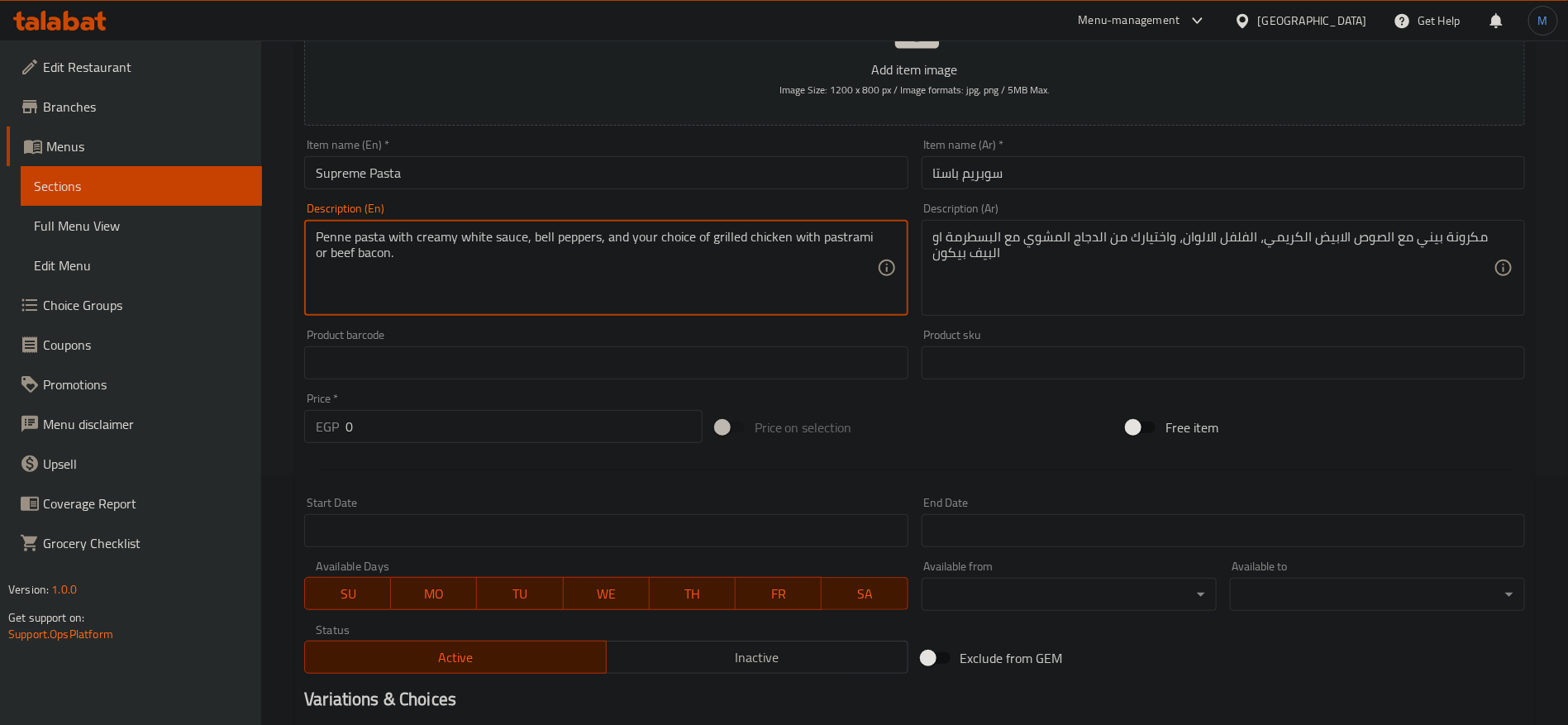
scroll to position [621, 0]
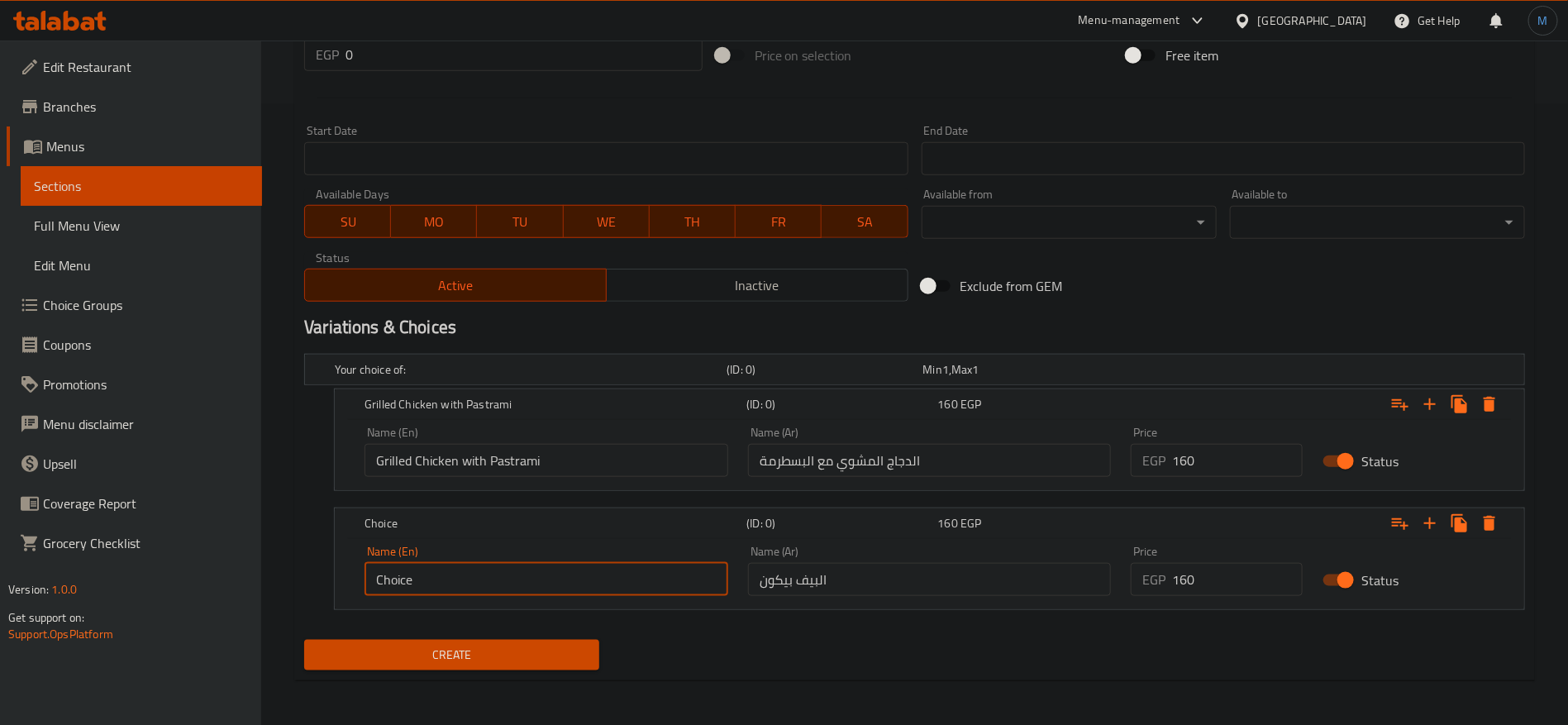
click at [575, 570] on input "Choice" at bounding box center [545, 580] width 363 height 33
paste input "beef bacon"
type input "Beef Bacon"
click at [530, 649] on span "Create" at bounding box center [451, 655] width 269 height 21
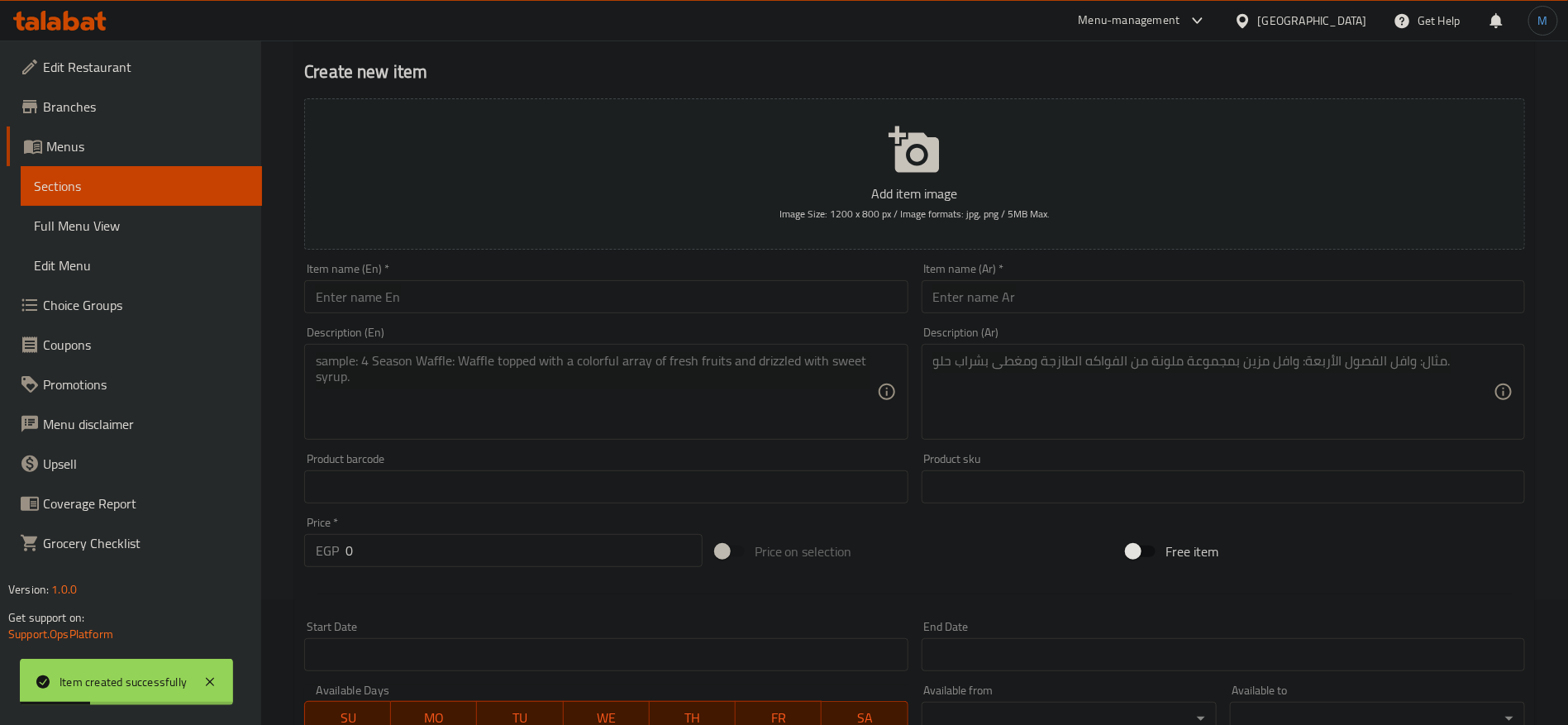
scroll to position [1, 0]
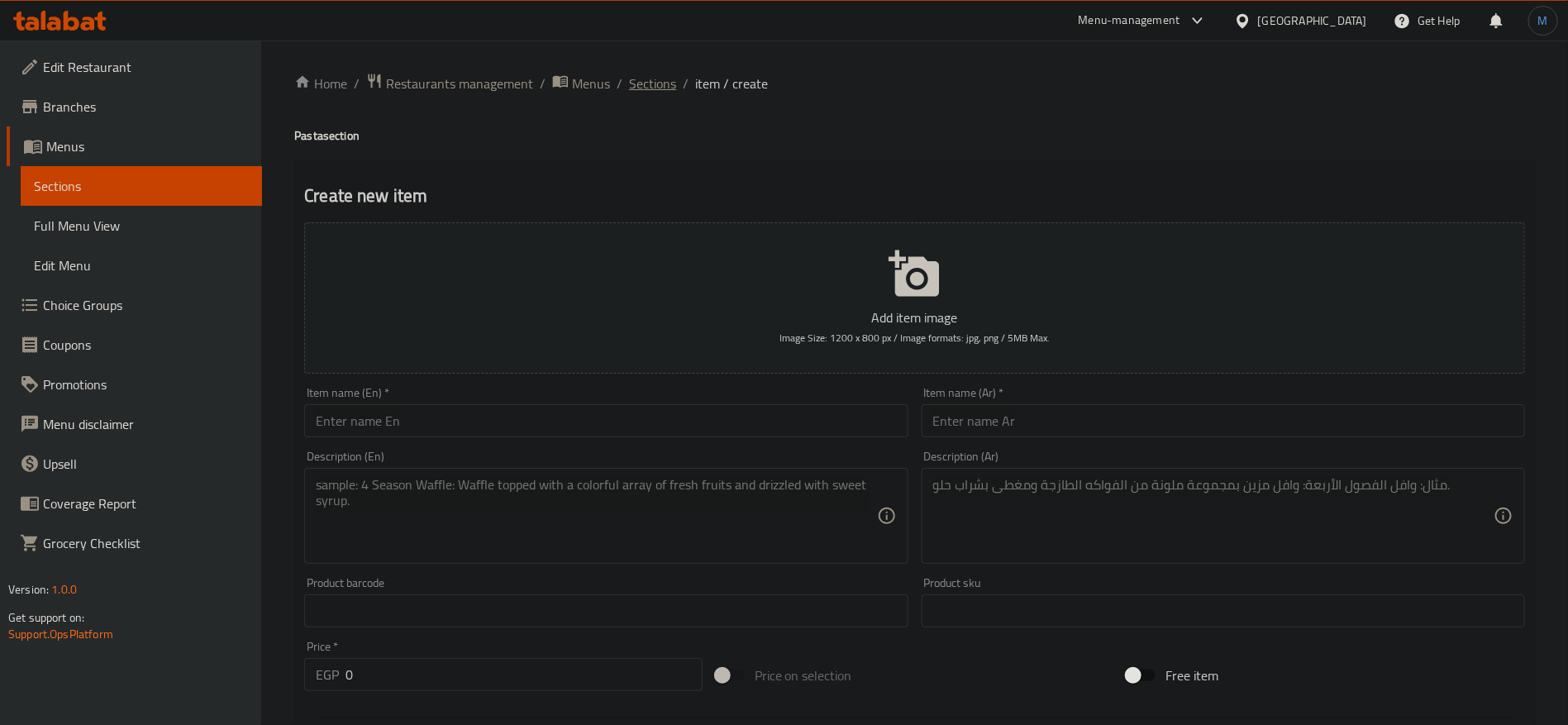
click at [650, 82] on span "Sections" at bounding box center [653, 83] width 47 height 20
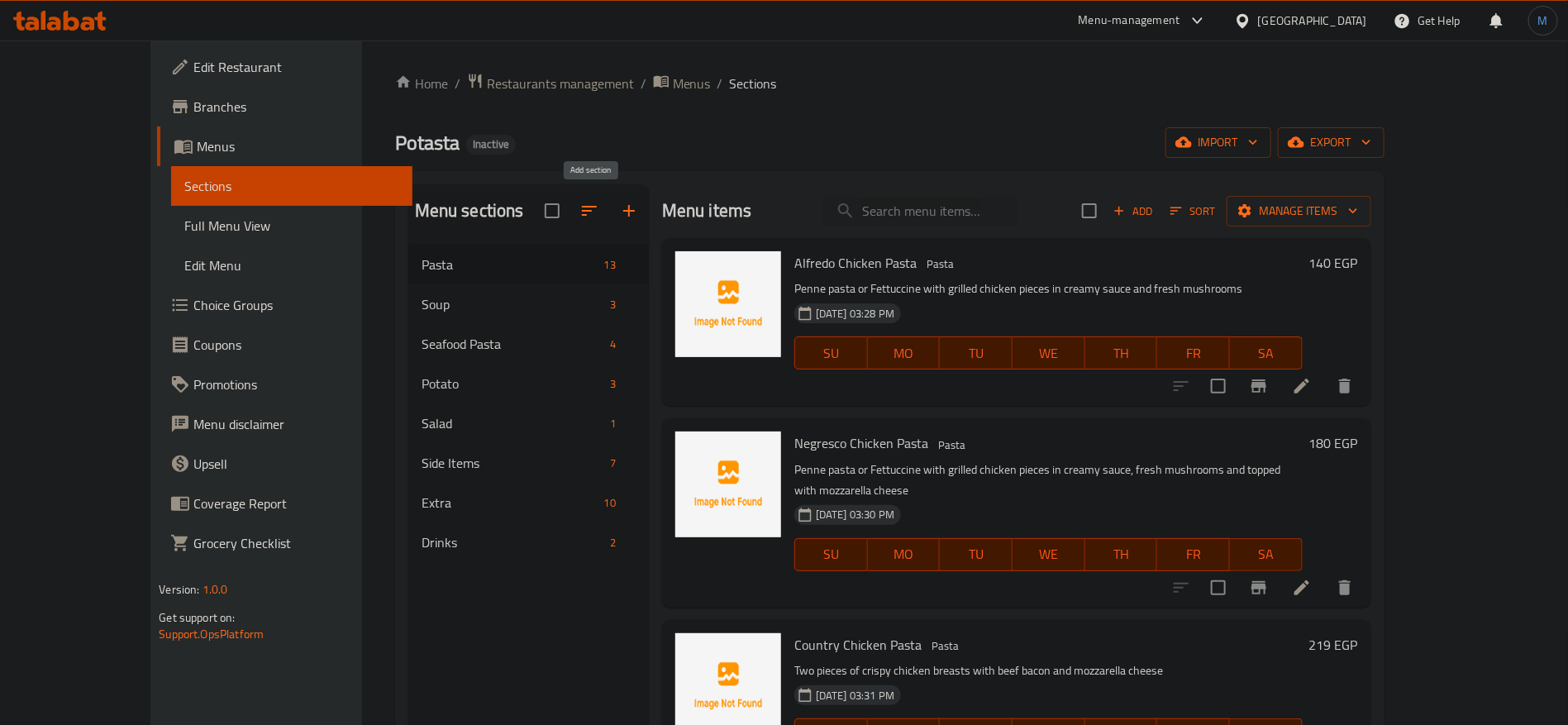
click at [619, 206] on icon "button" at bounding box center [628, 211] width 20 height 20
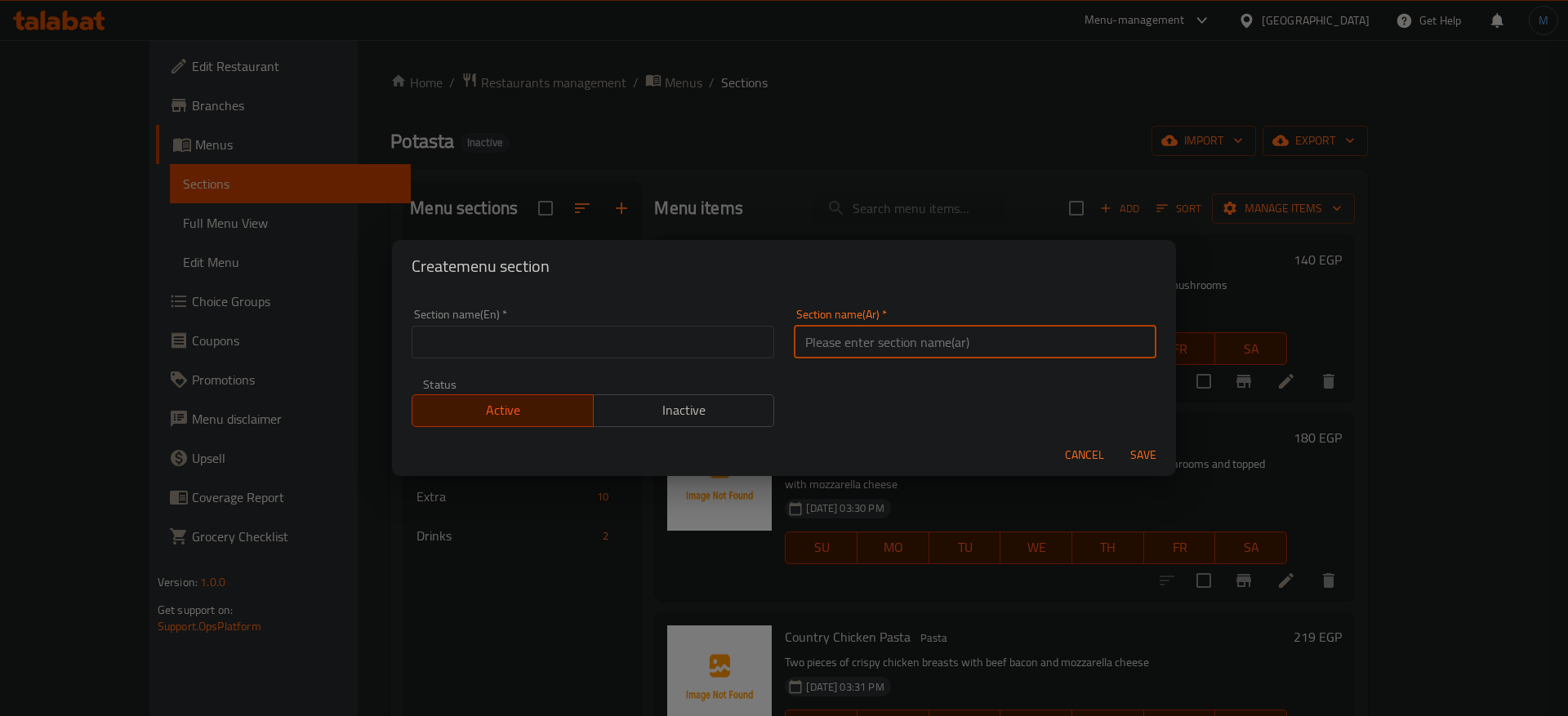
click at [827, 335] on input "text" at bounding box center [975, 342] width 363 height 33
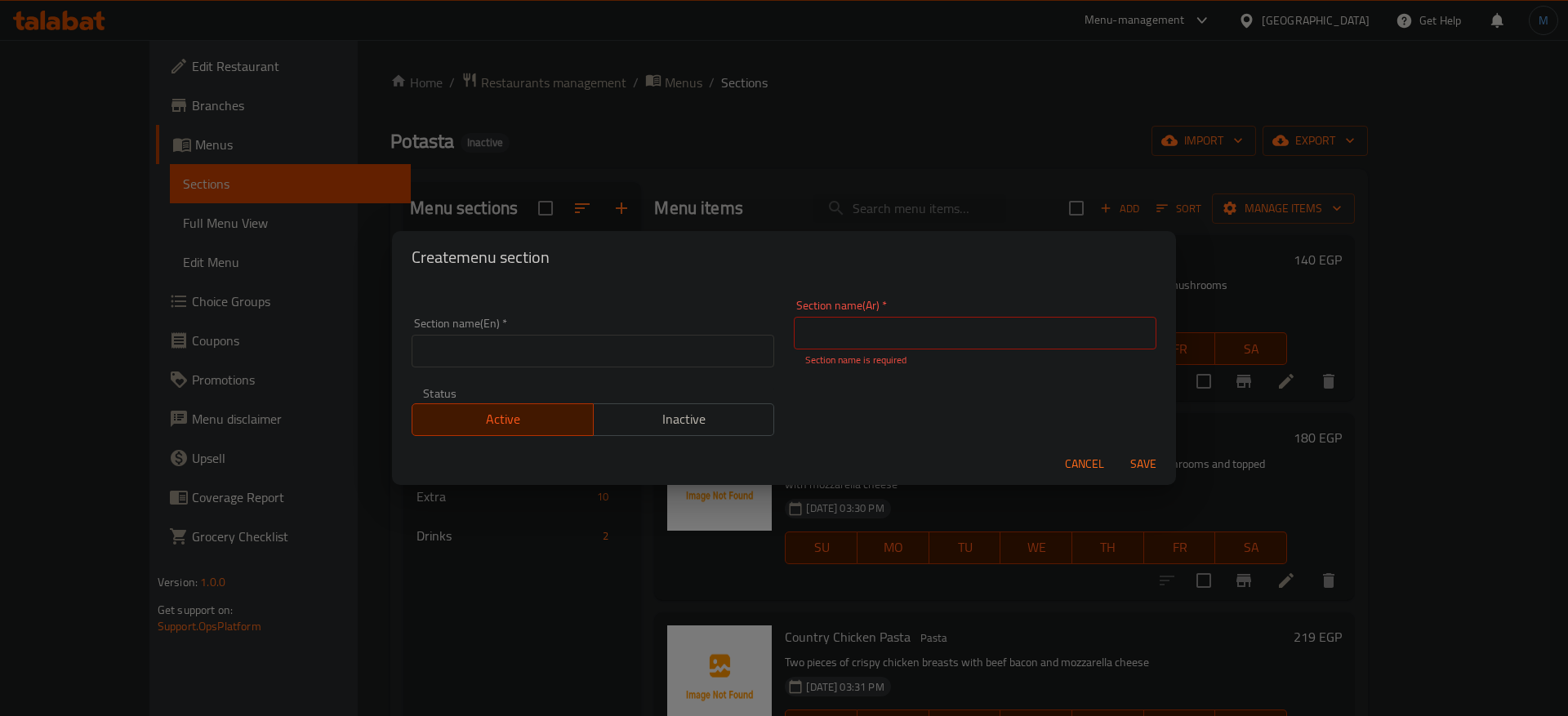
click at [588, 304] on div "Section name(En)   * Section name(En) * Section name(Ar)   * Section name(Ar) *…" at bounding box center [784, 367] width 764 height 156
click at [583, 341] on input "text" at bounding box center [593, 351] width 363 height 33
type input "Main Course"
click at [893, 342] on input "text" at bounding box center [975, 333] width 363 height 33
type input "الاطباق الرئيسية"
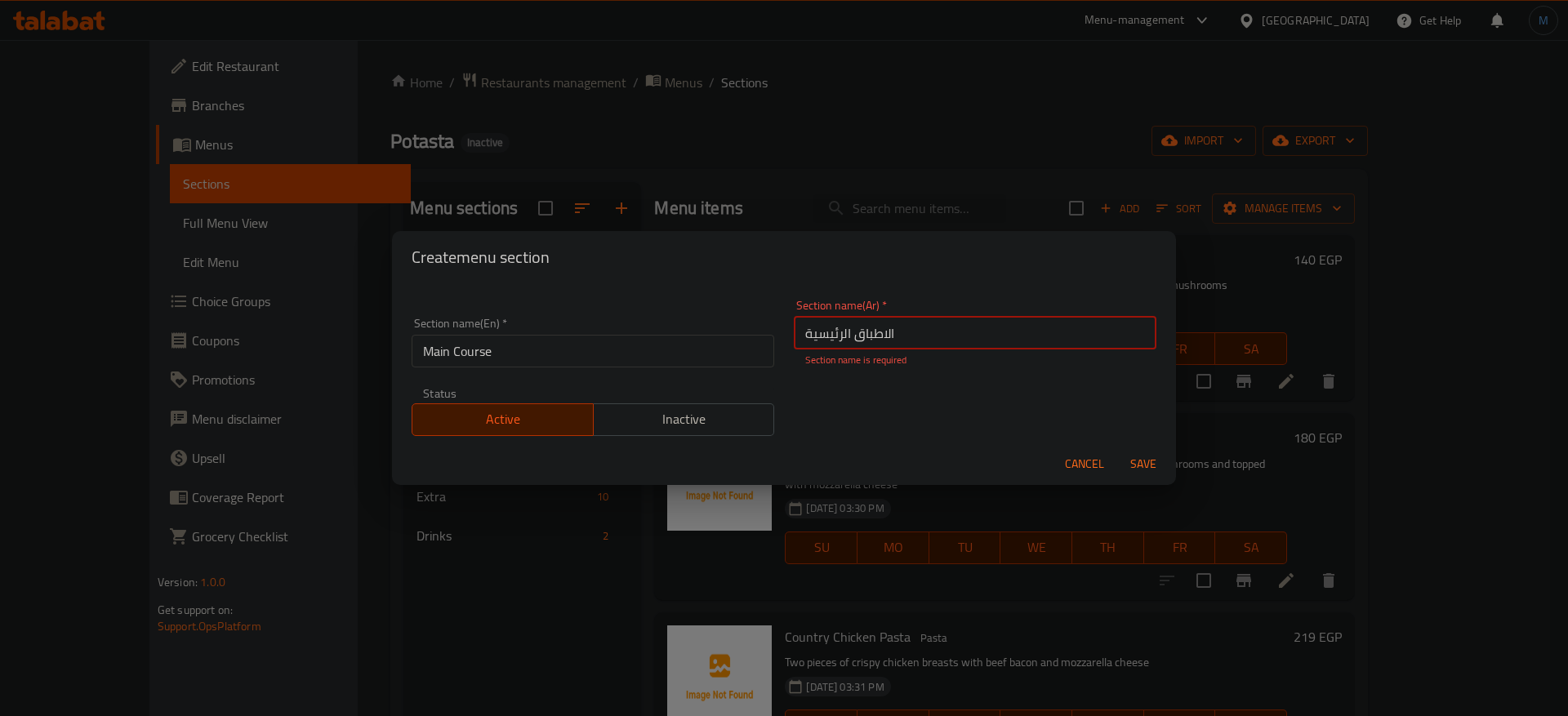
click at [1117, 449] on button "Save" at bounding box center [1143, 464] width 52 height 30
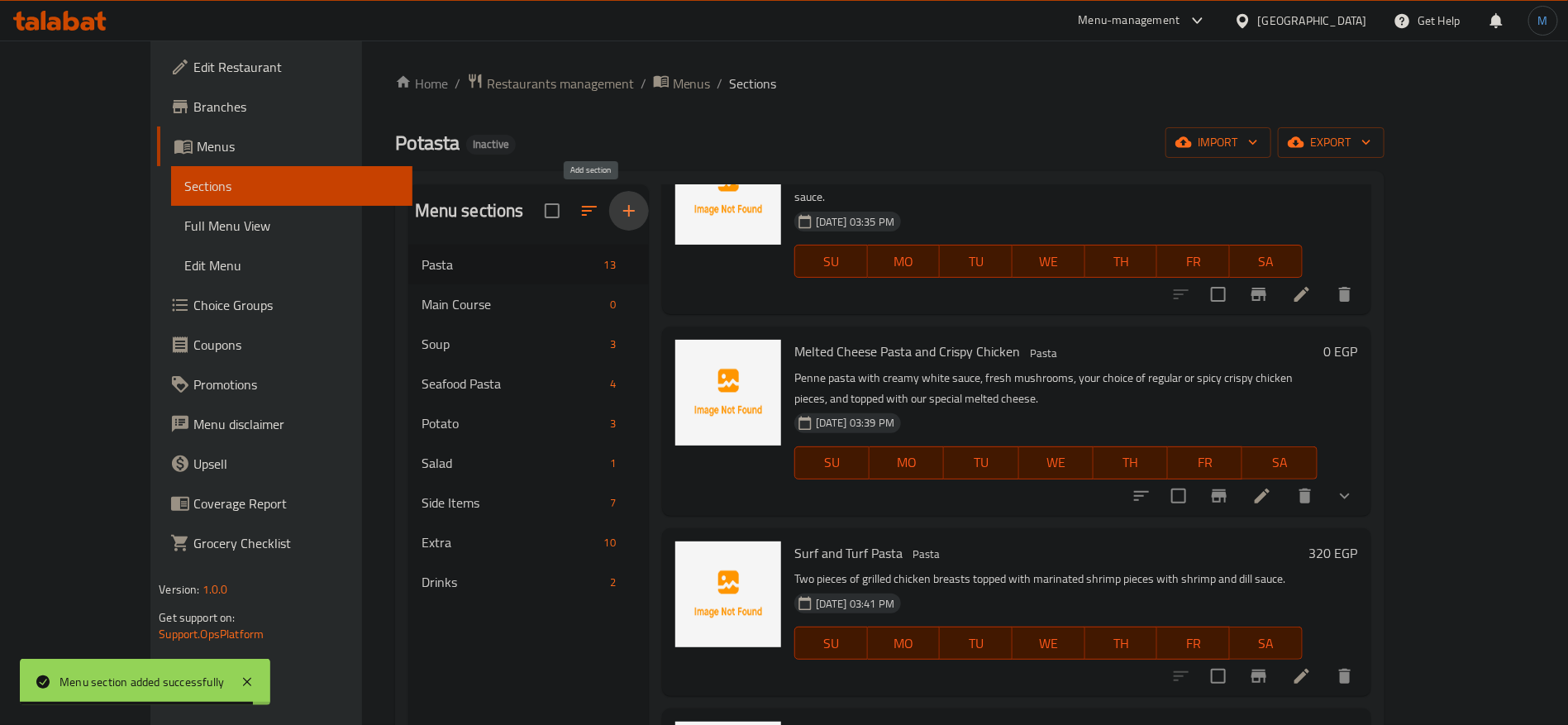
scroll to position [868, 0]
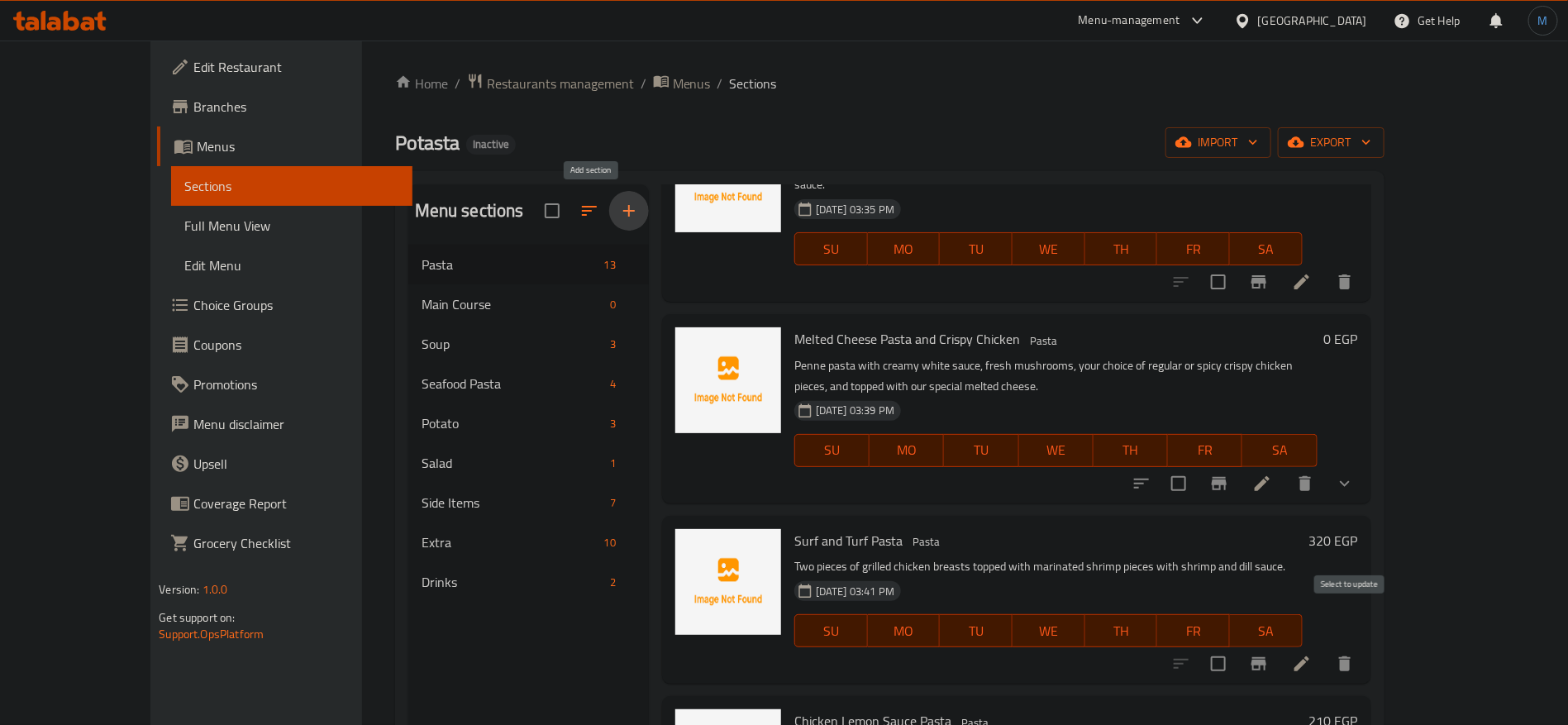
click at [1236, 647] on input "checkbox" at bounding box center [1218, 664] width 35 height 35
checkbox input "true"
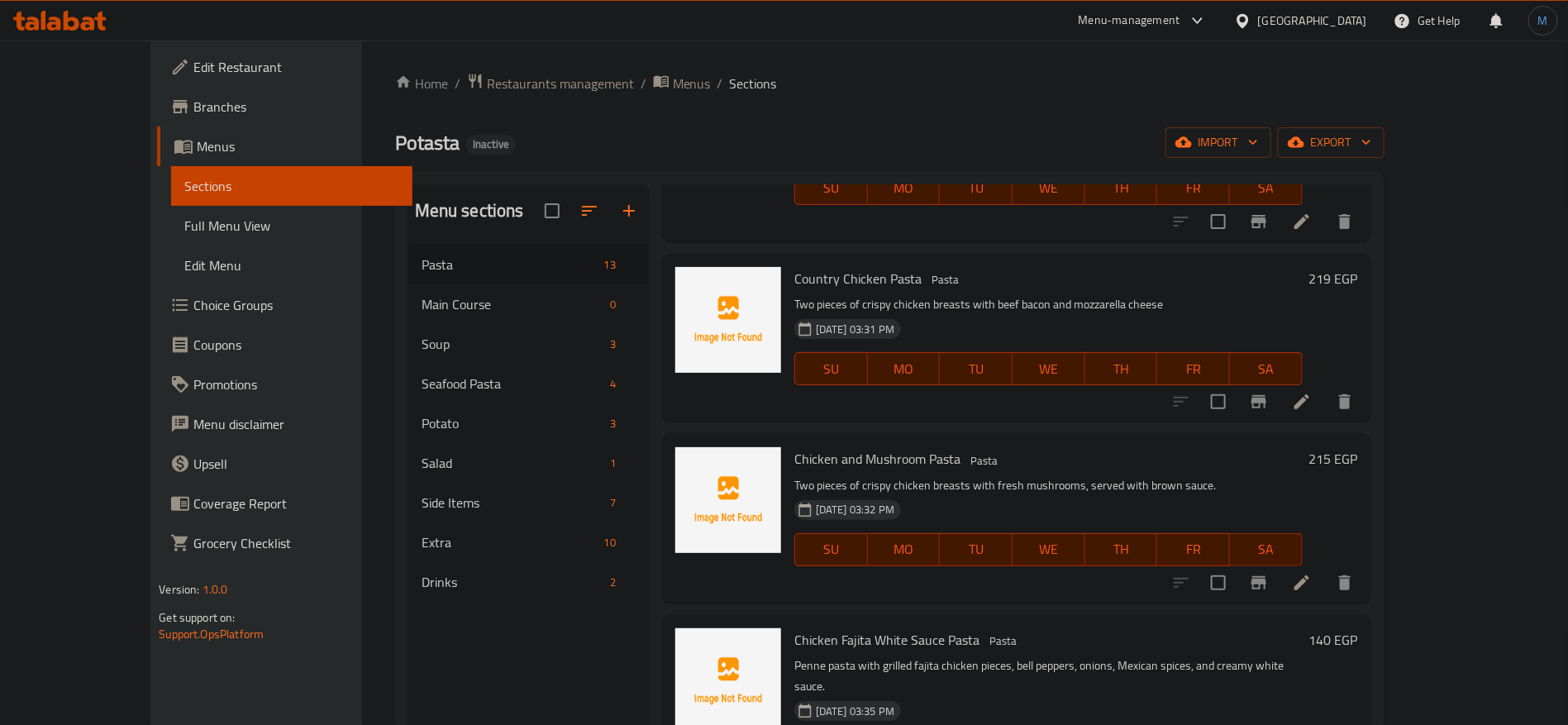
scroll to position [248, 0]
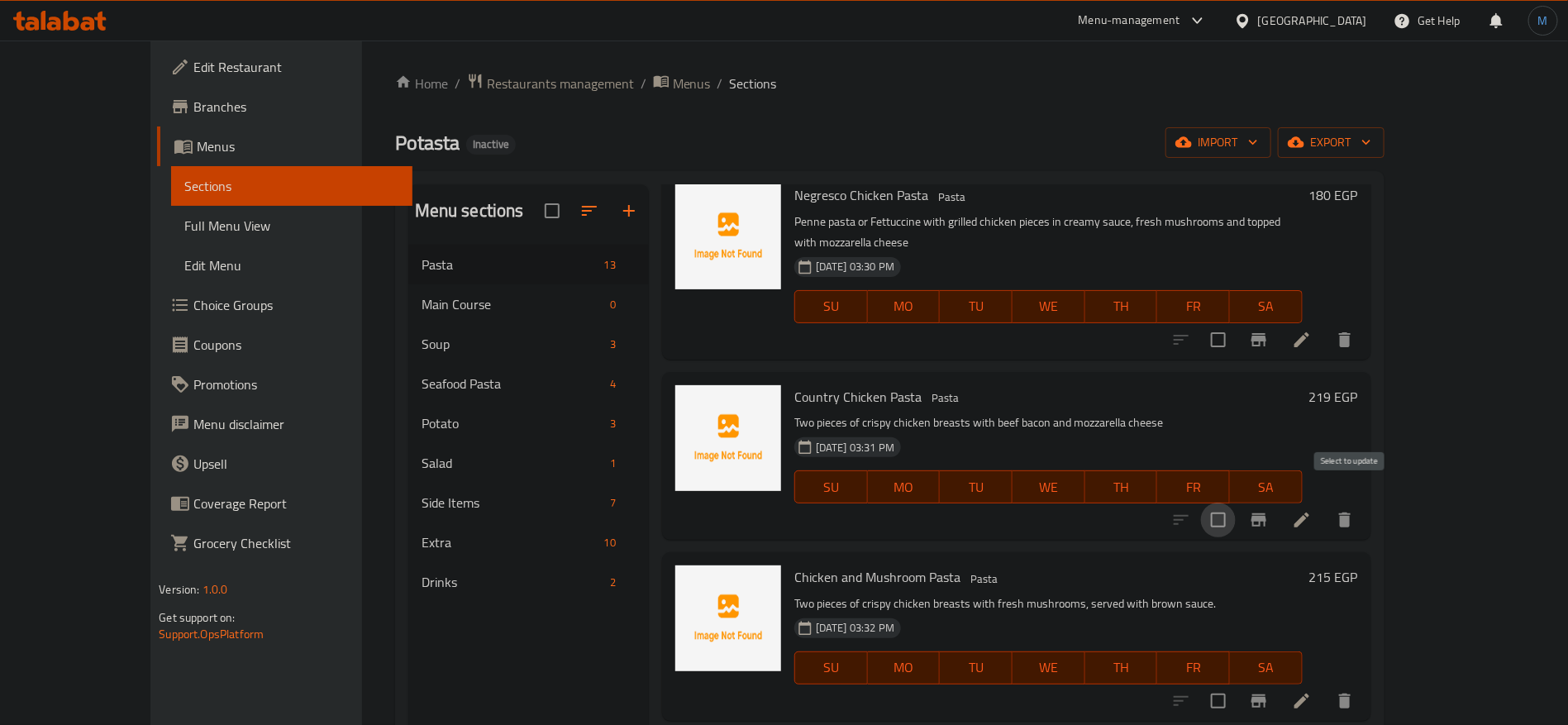
click at [1236, 503] on input "checkbox" at bounding box center [1218, 520] width 35 height 35
checkbox input "true"
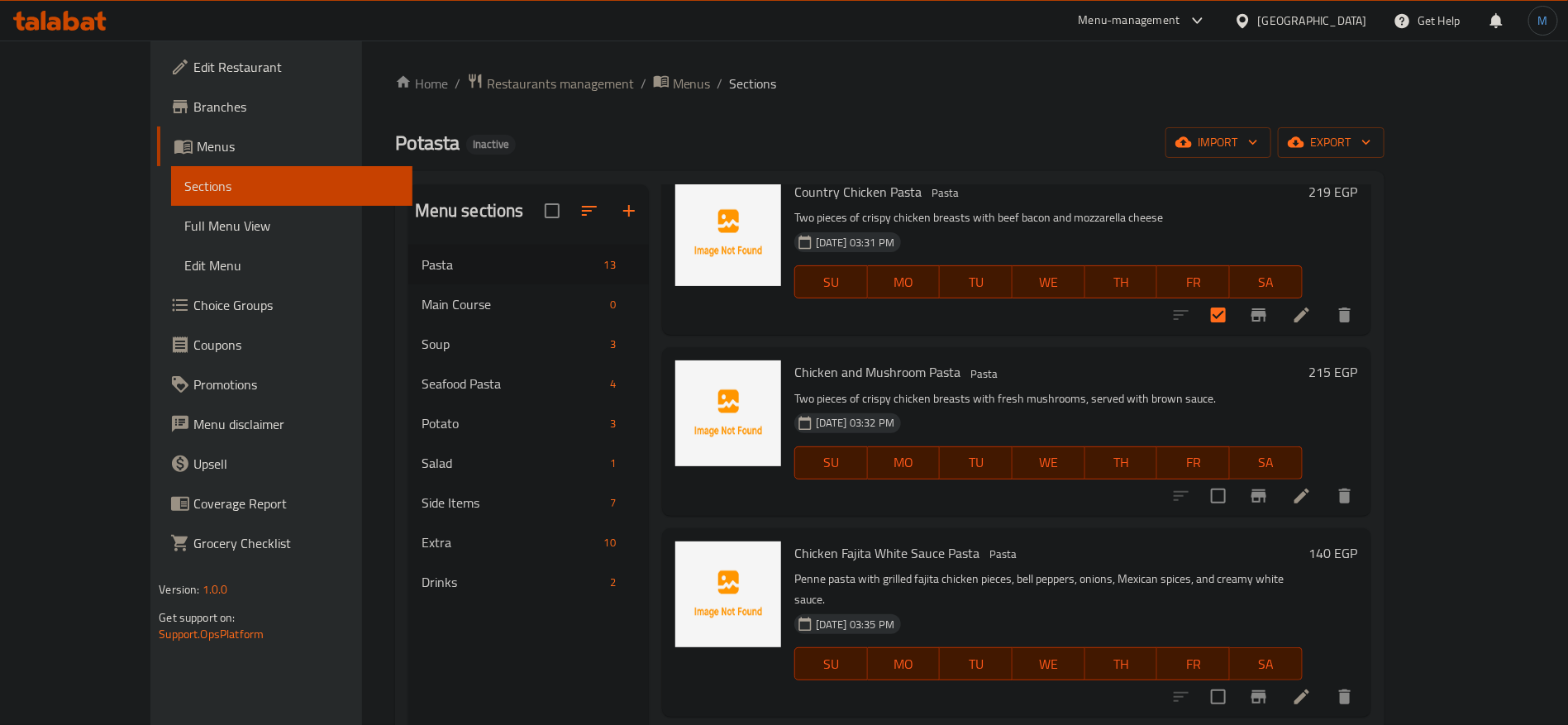
scroll to position [497, 0]
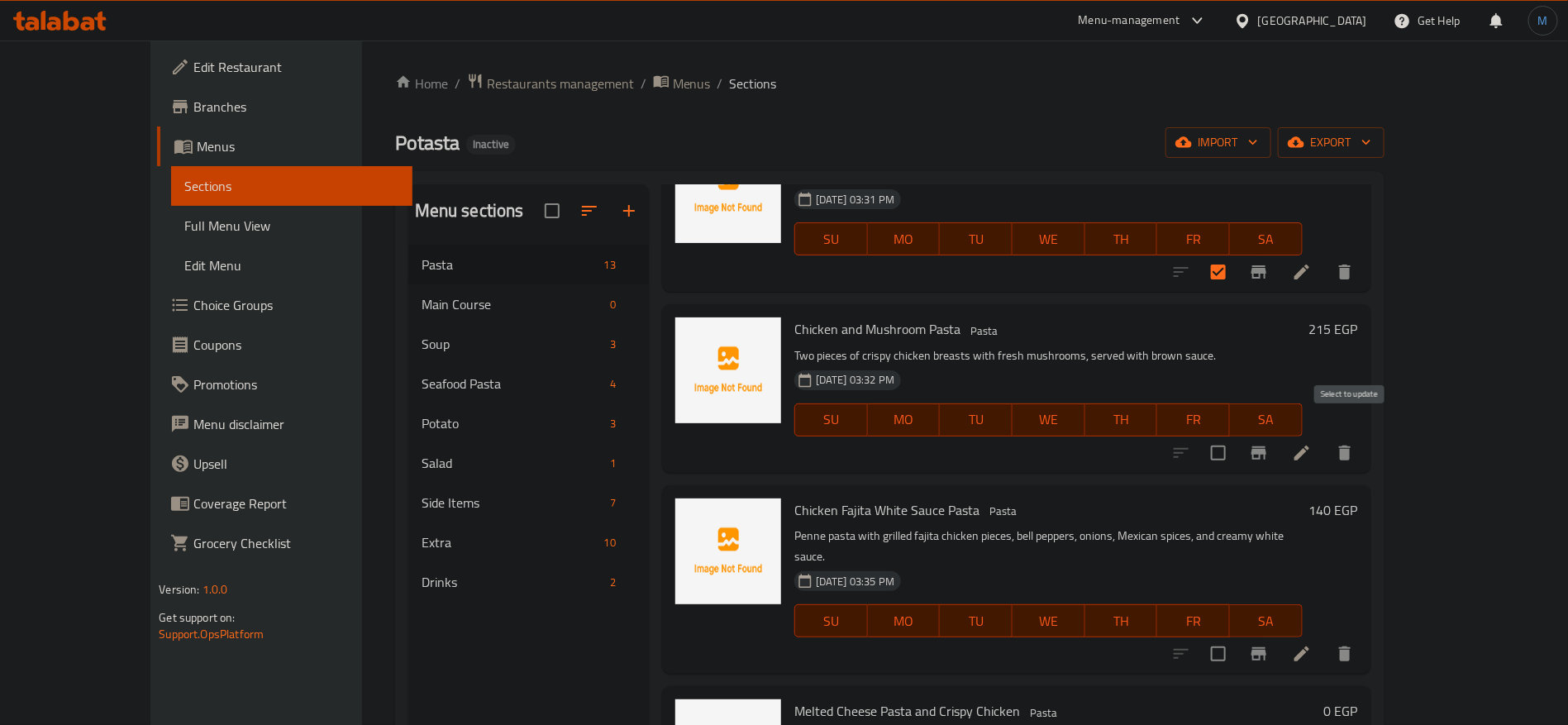
click at [1236, 436] on input "checkbox" at bounding box center [1218, 453] width 35 height 35
checkbox input "true"
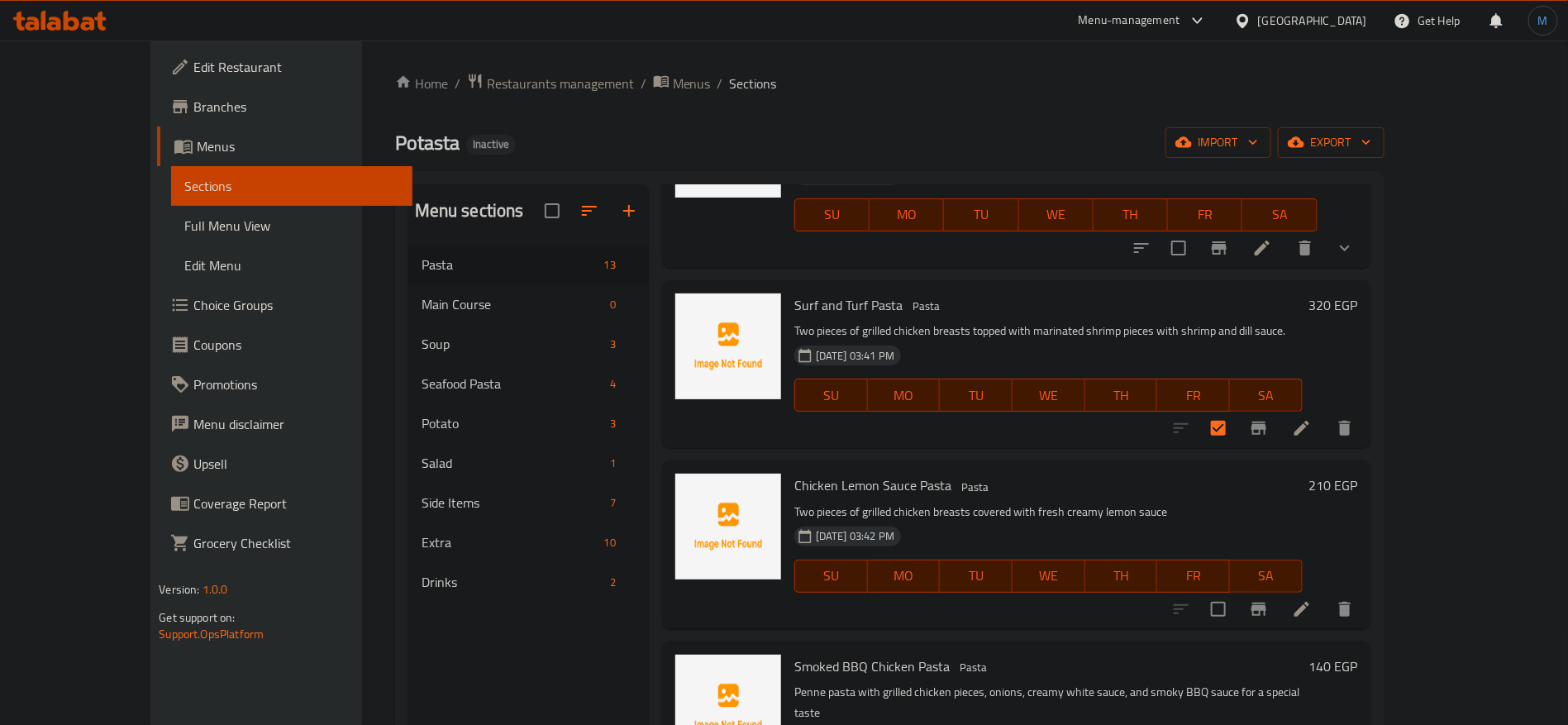
scroll to position [1117, 0]
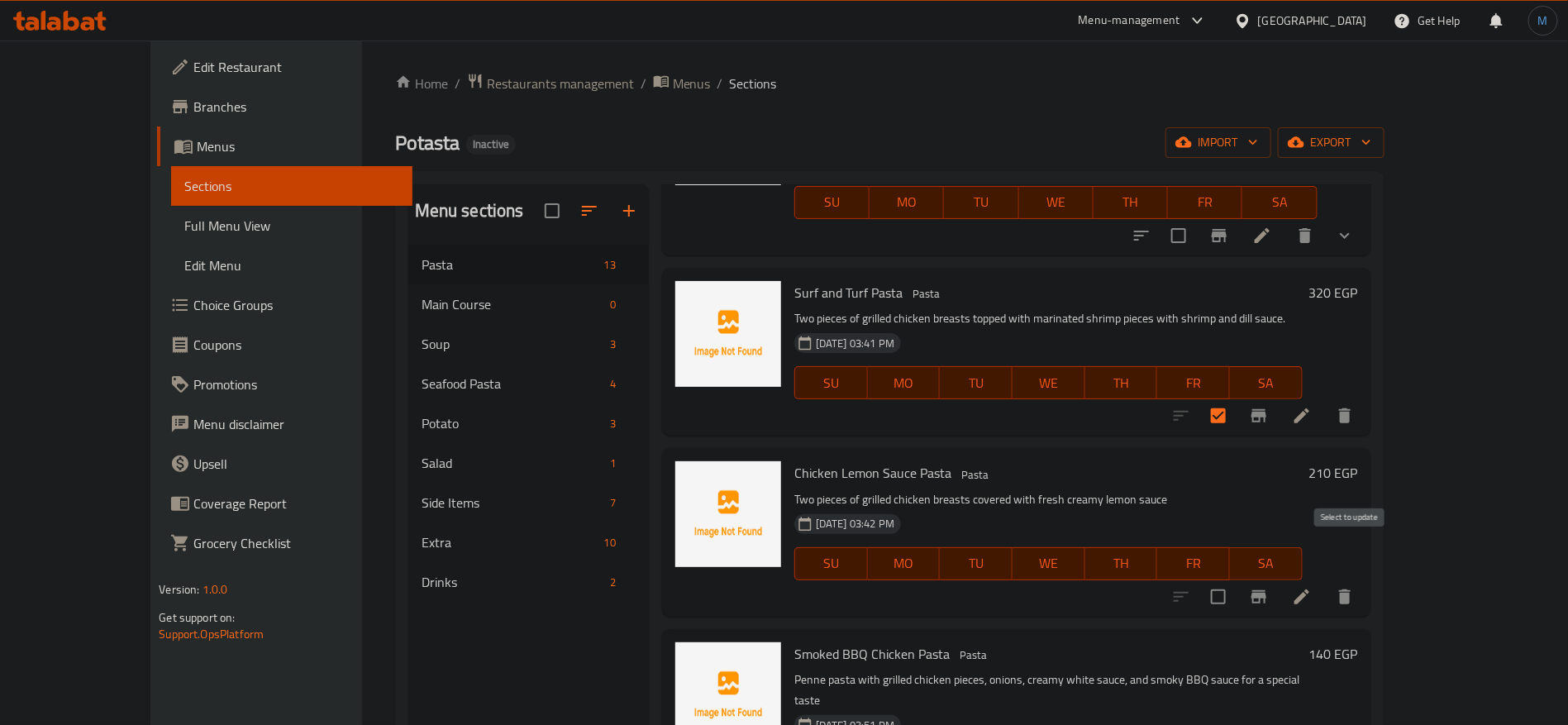
click at [1236, 580] on input "checkbox" at bounding box center [1218, 597] width 35 height 35
checkbox input "true"
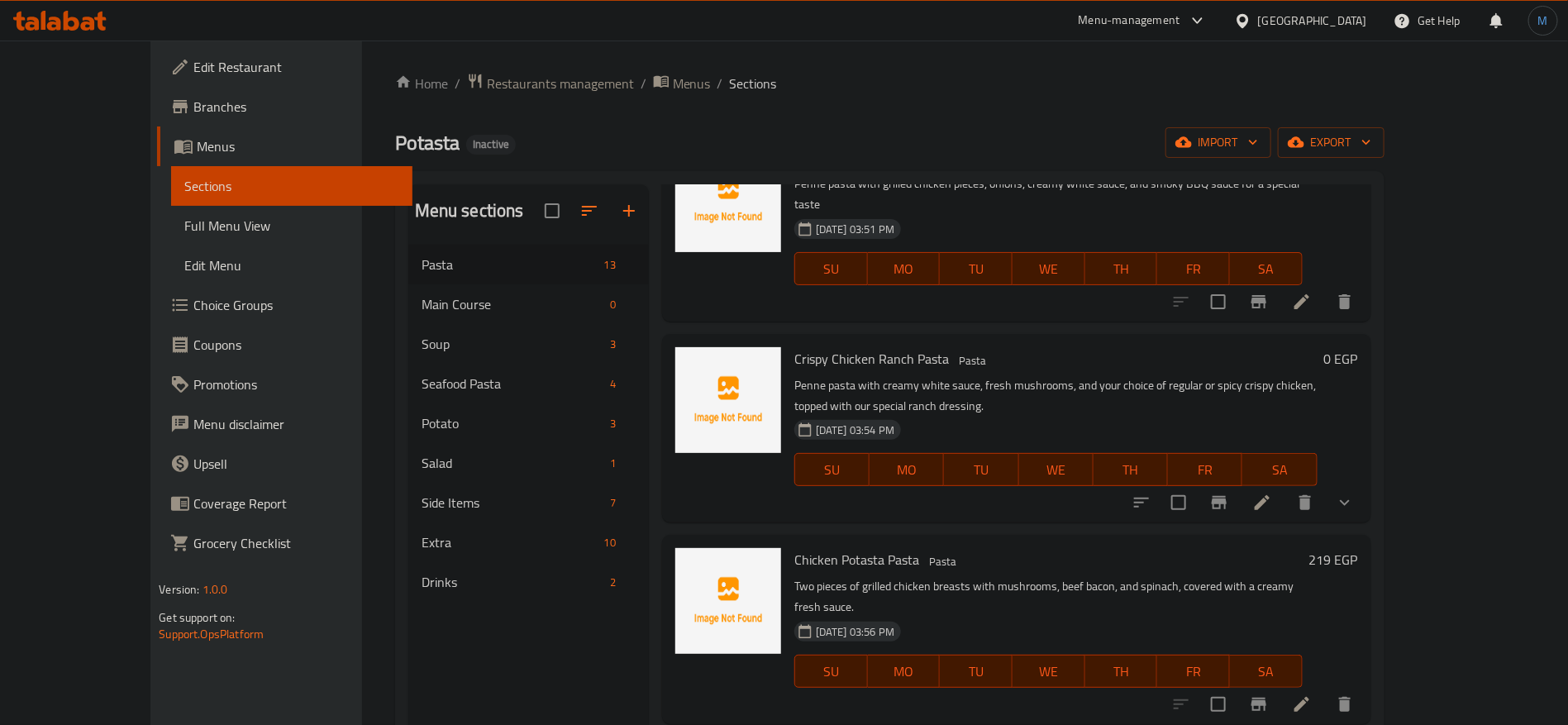
scroll to position [1705, 0]
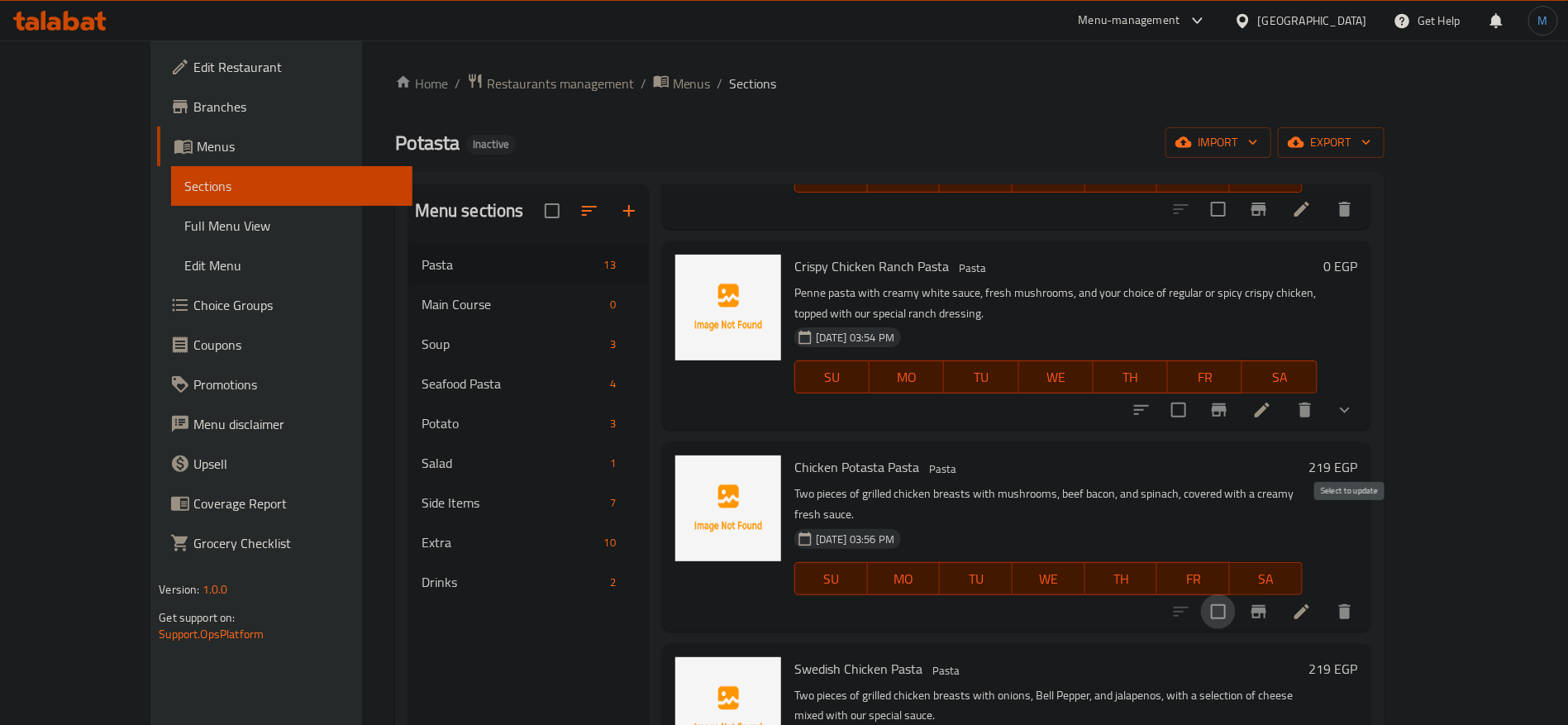
click at [1236, 595] on input "checkbox" at bounding box center [1218, 612] width 35 height 35
checkbox input "true"
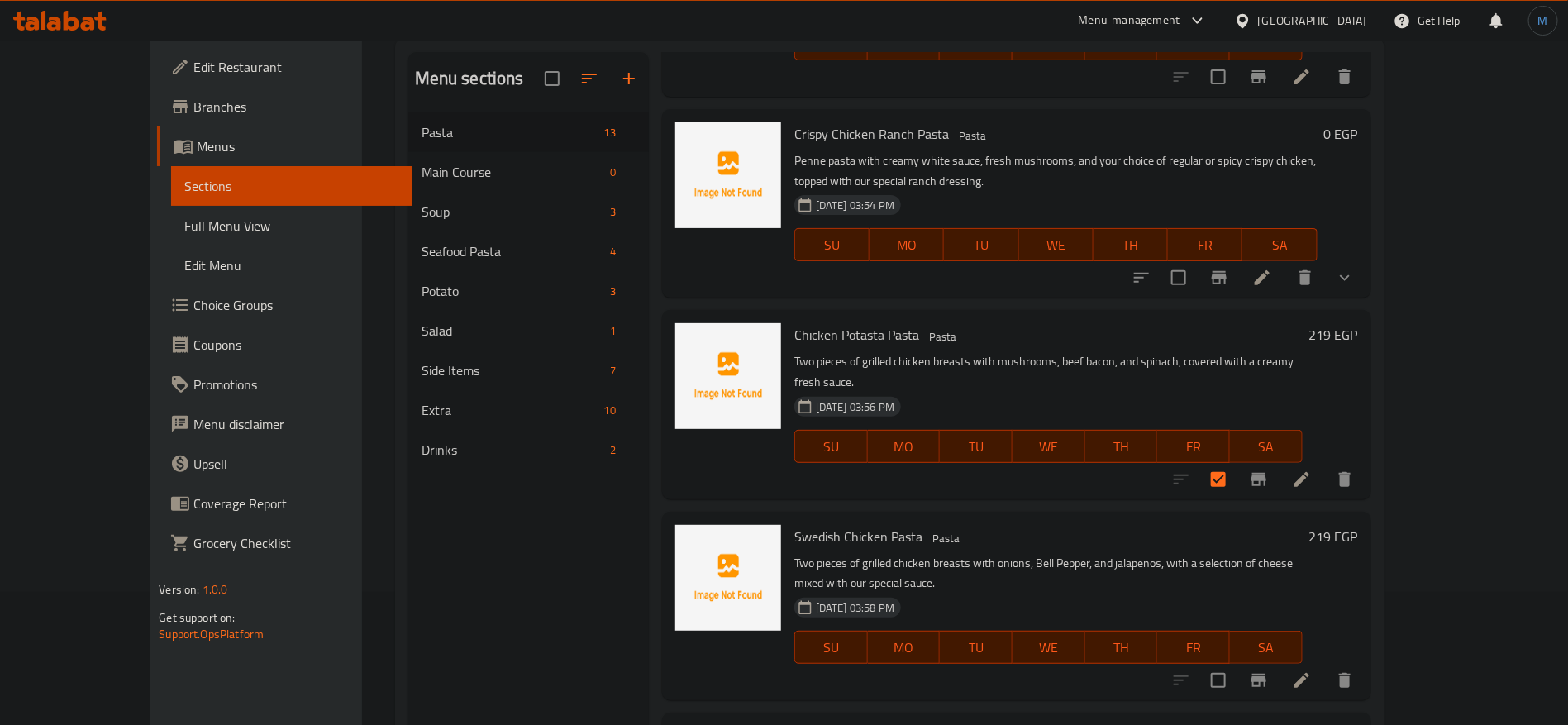
scroll to position [231, 0]
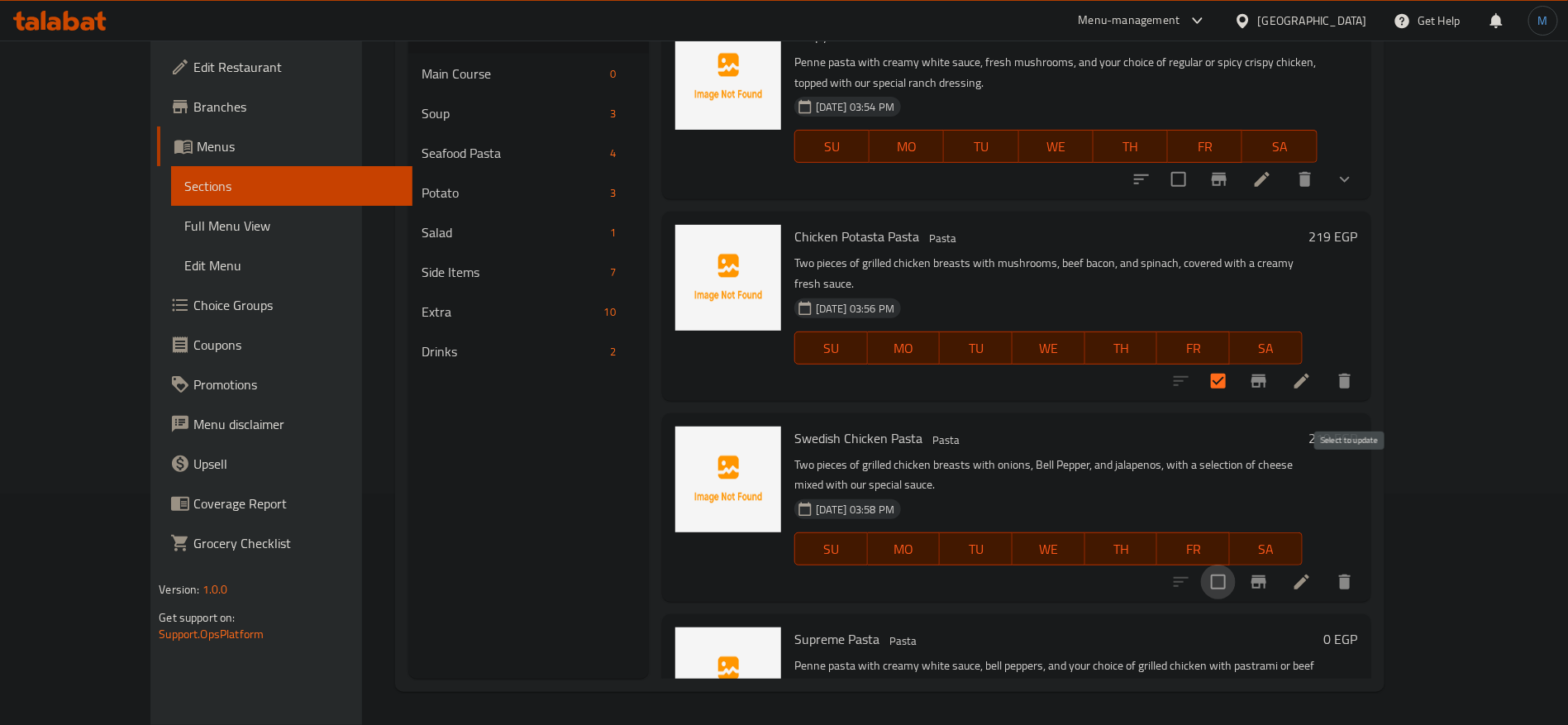
click at [1236, 565] on input "checkbox" at bounding box center [1218, 582] width 35 height 35
checkbox input "true"
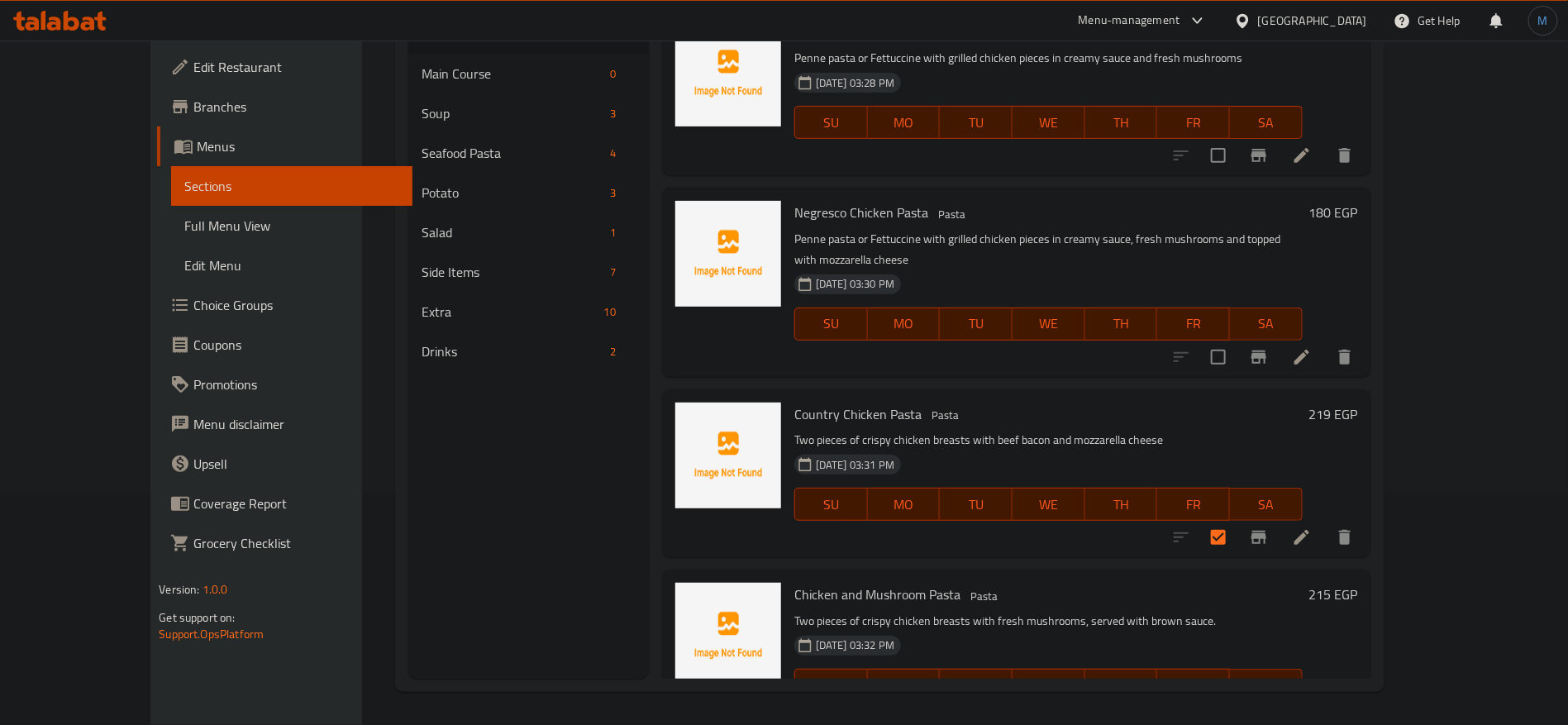
scroll to position [0, 0]
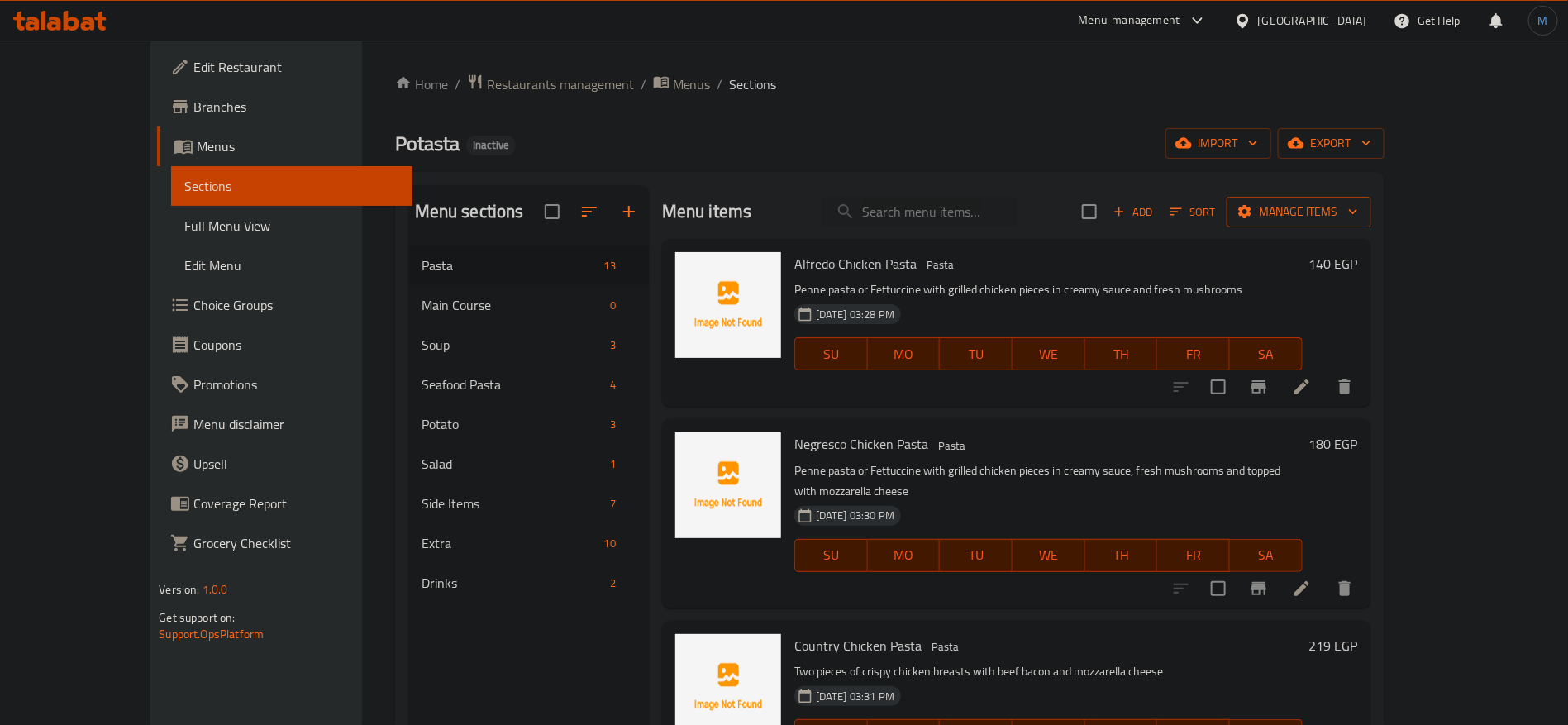
click at [1371, 223] on button "Manage items" at bounding box center [1298, 211] width 144 height 30
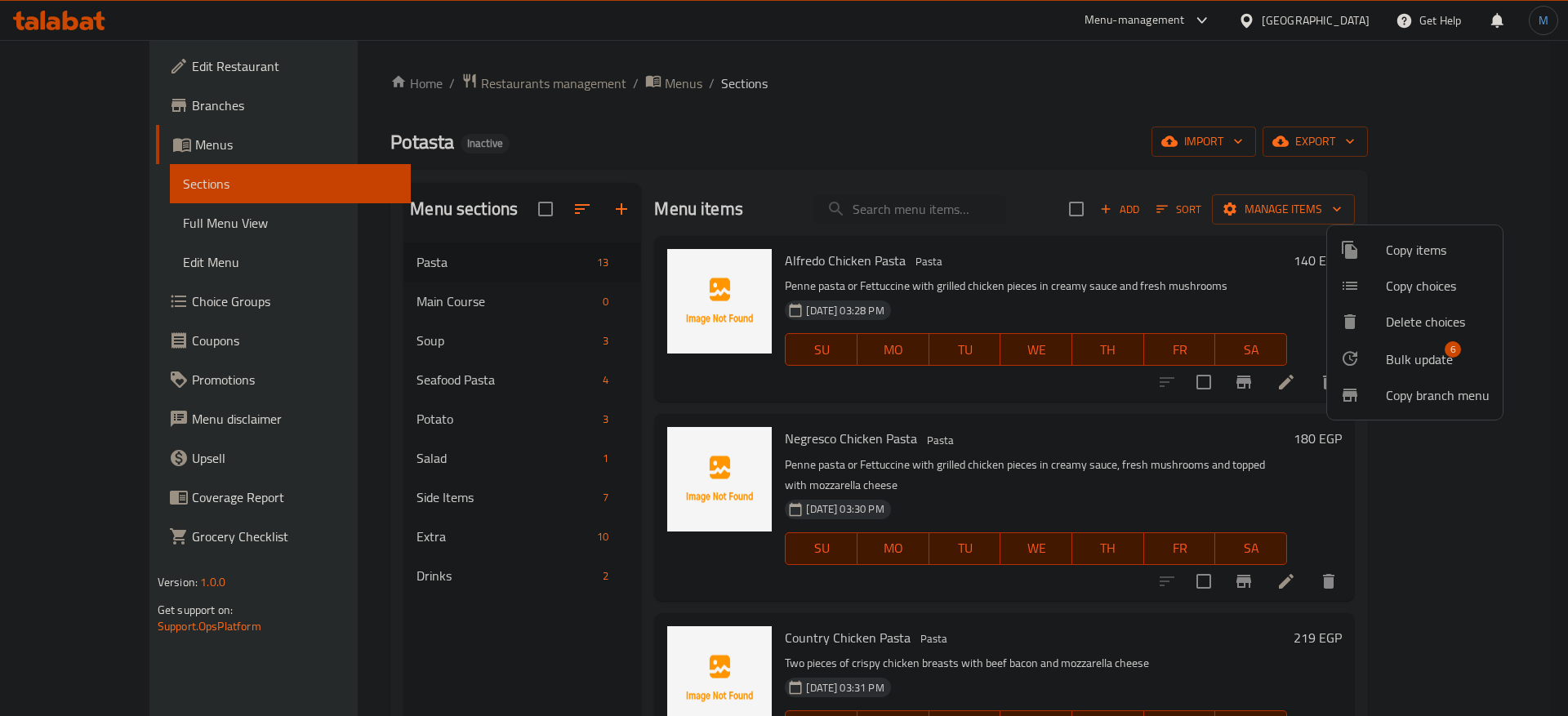
click at [1401, 351] on span "Bulk update" at bounding box center [1420, 359] width 67 height 20
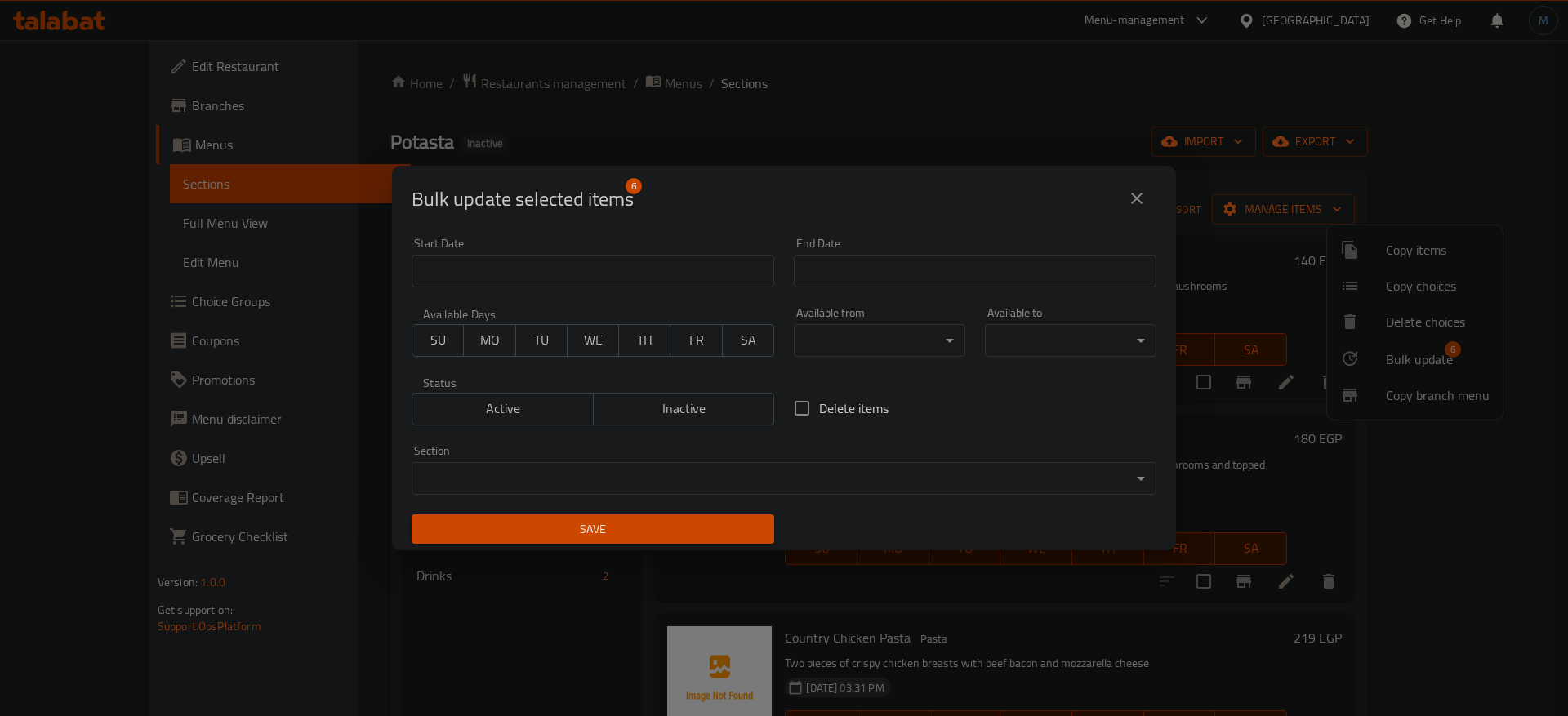
click at [760, 464] on body "​ Menu-management [GEOGRAPHIC_DATA] Get Help M Edit Restaurant Branches Menus S…" at bounding box center [784, 378] width 1568 height 676
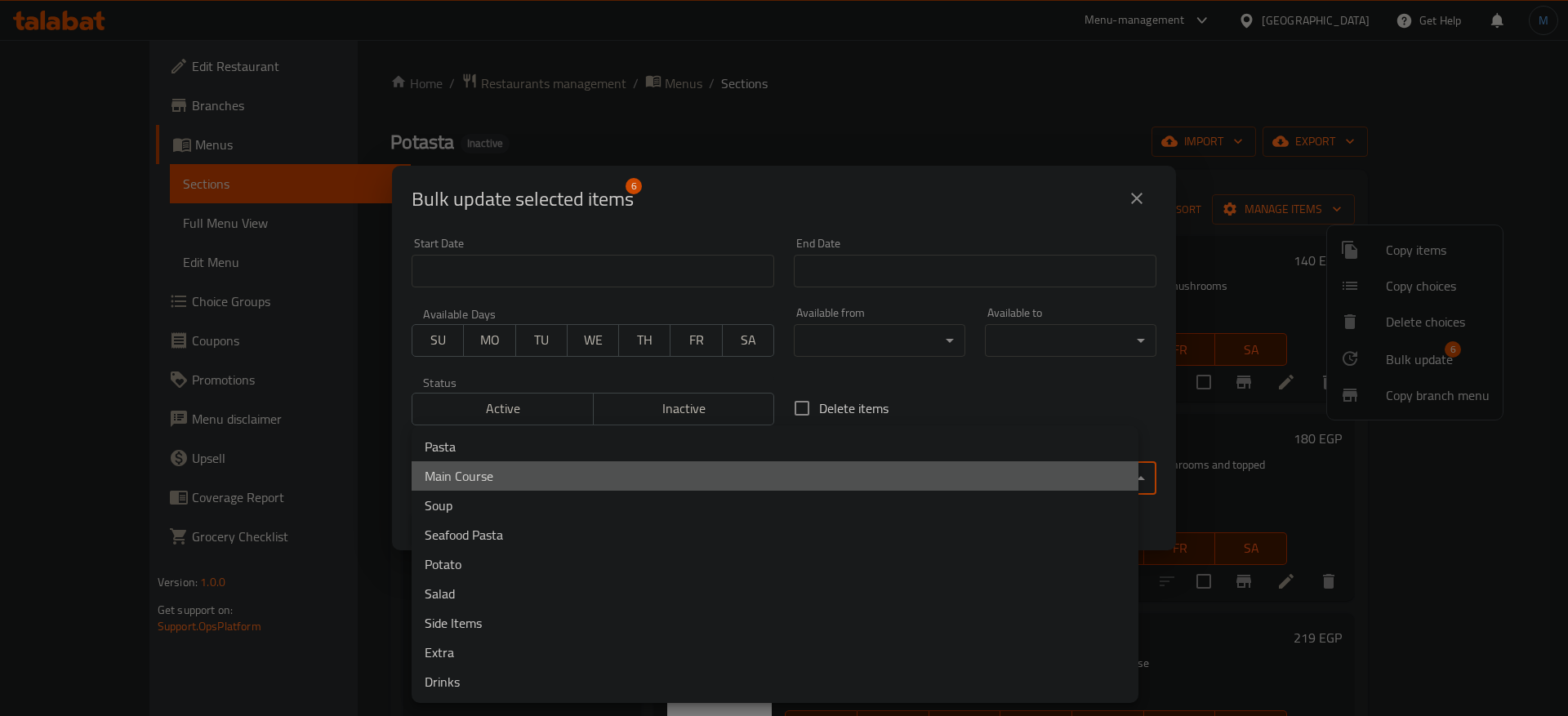
click at [493, 478] on li "Main Course" at bounding box center [776, 476] width 727 height 30
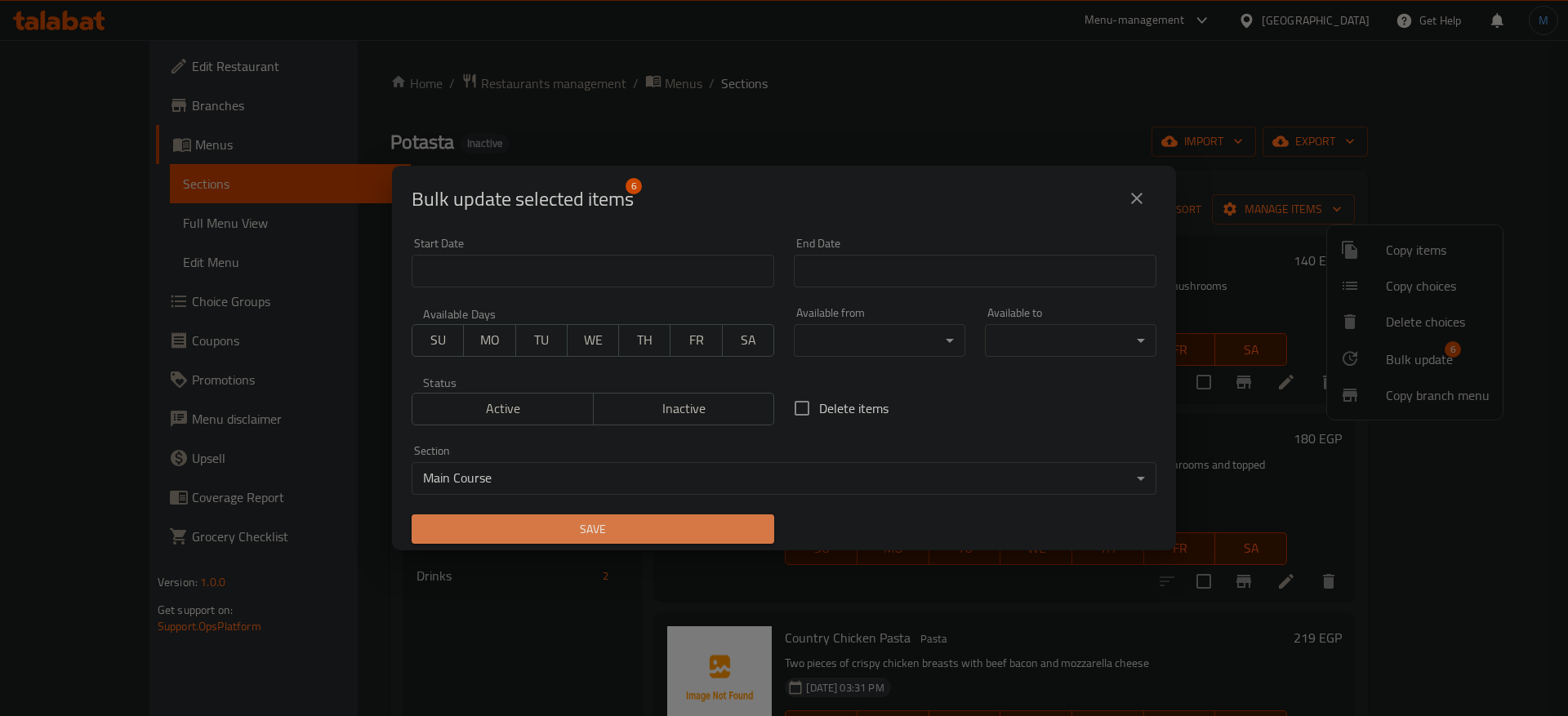
click at [667, 532] on span "Save" at bounding box center [593, 530] width 337 height 21
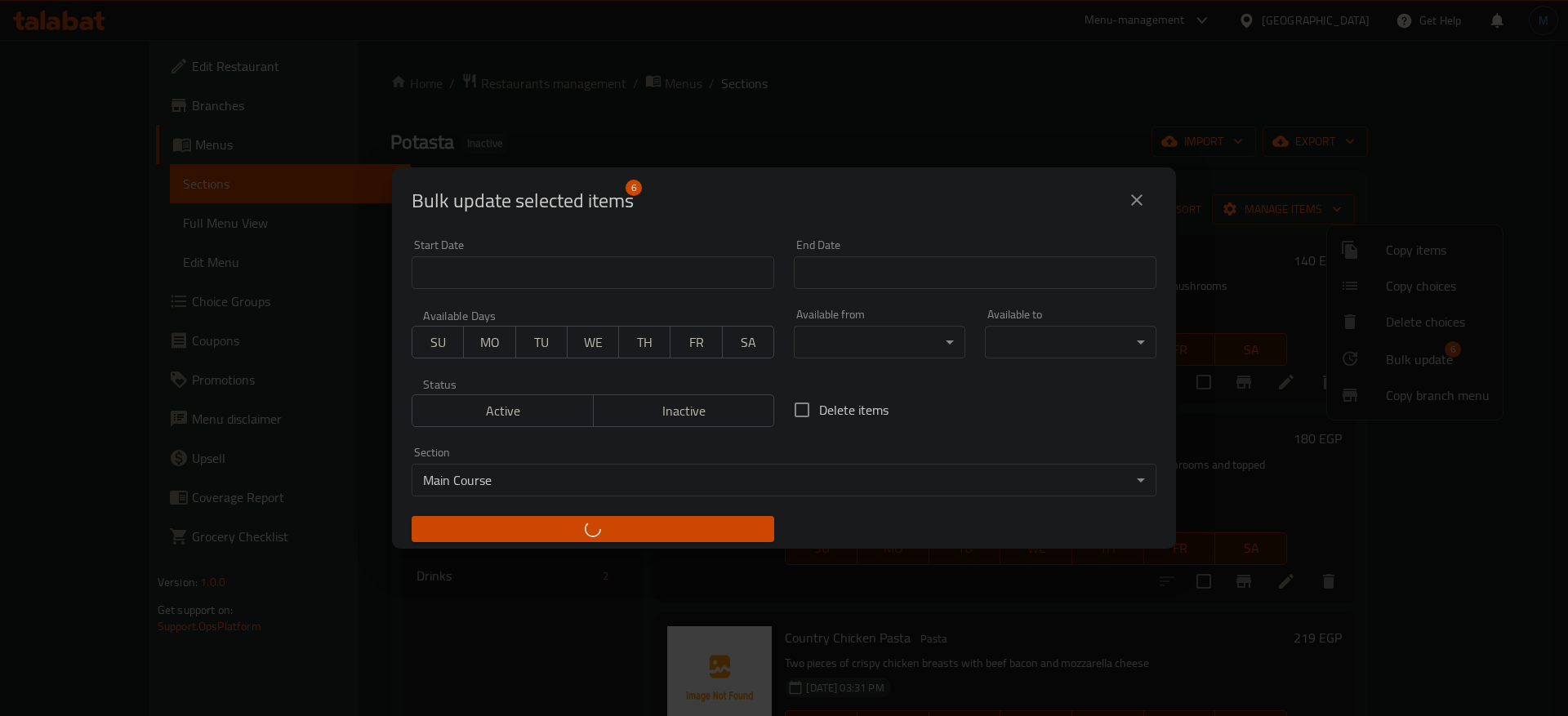
checkbox input "false"
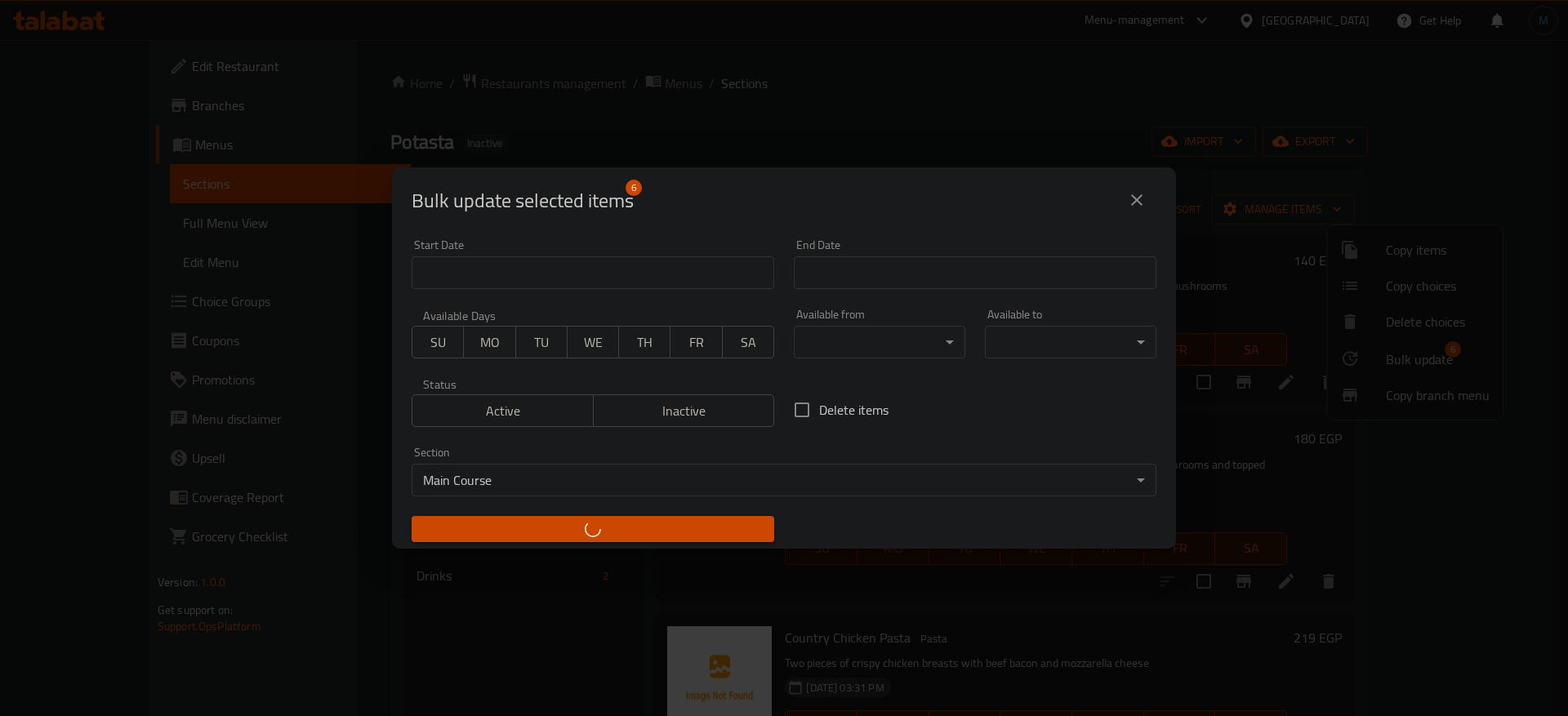
checkbox input "false"
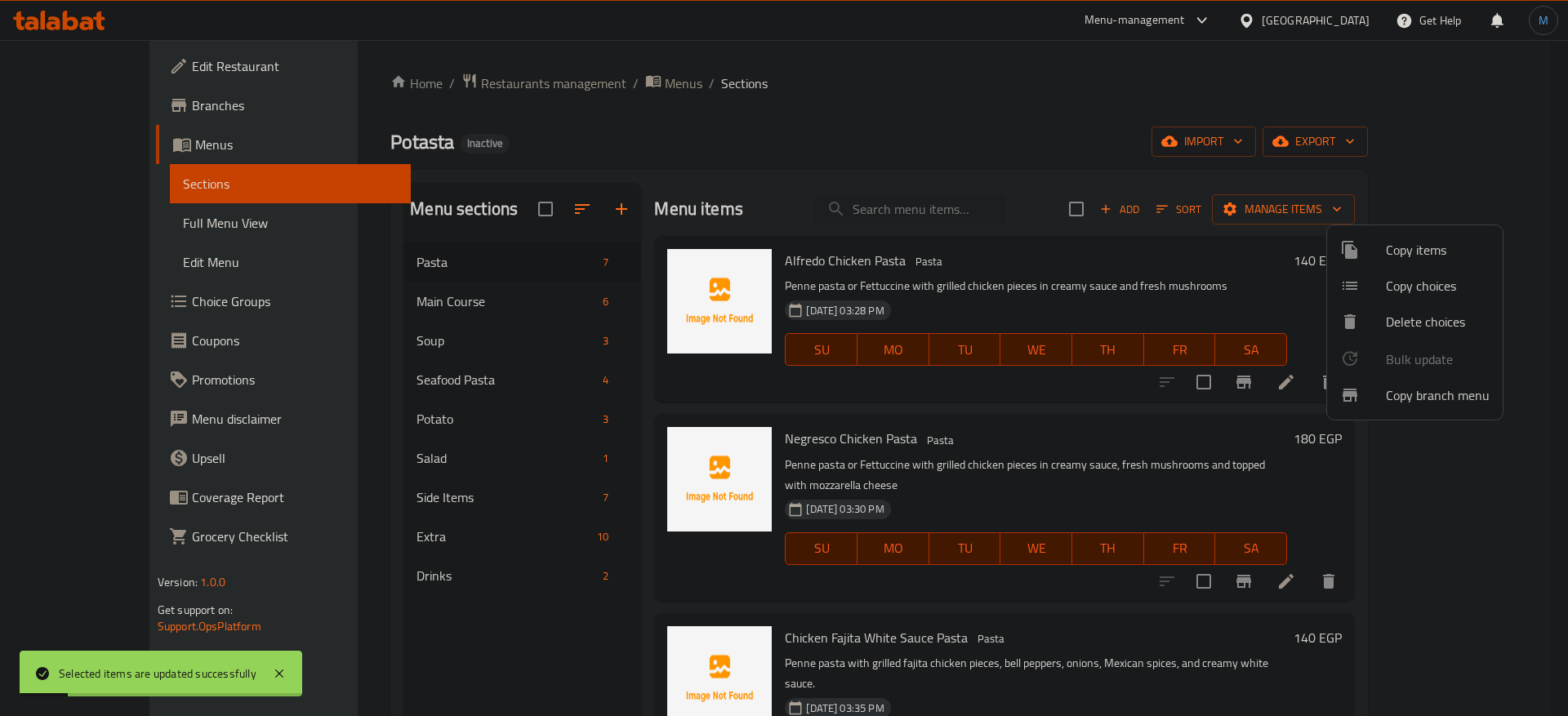
click at [464, 299] on div at bounding box center [784, 358] width 1568 height 716
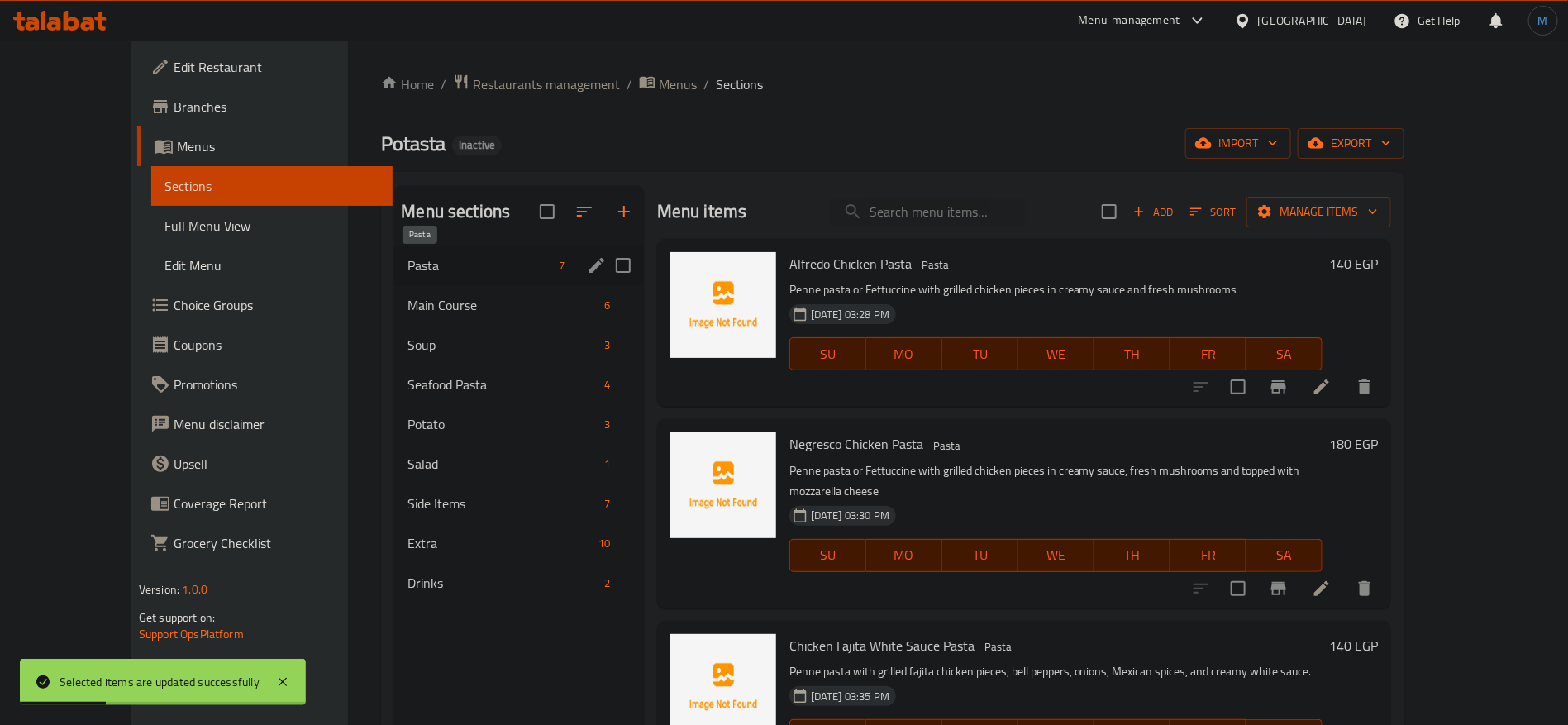
click at [464, 270] on span "Pasta" at bounding box center [479, 265] width 143 height 20
click at [458, 308] on span "Main Course" at bounding box center [479, 305] width 143 height 20
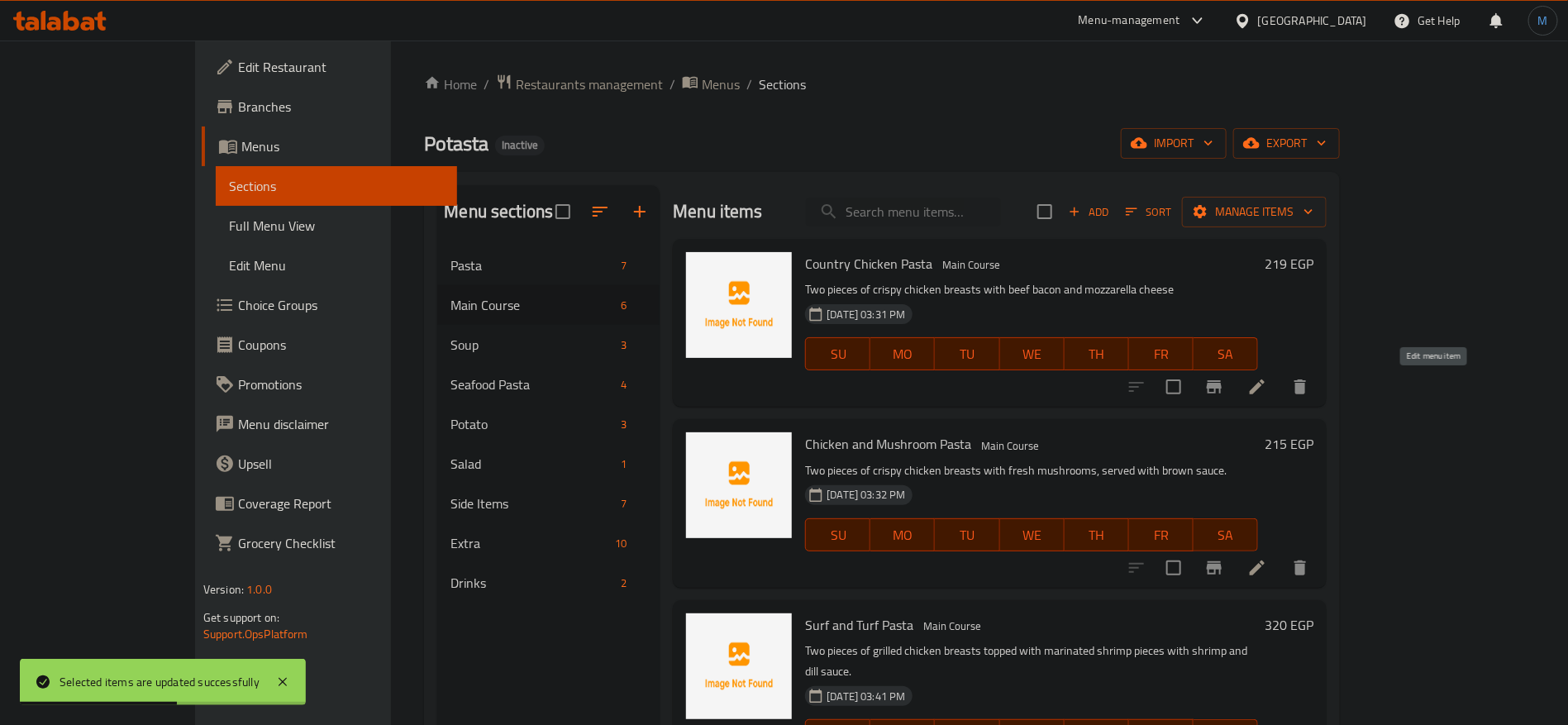
click at [1264, 392] on icon at bounding box center [1258, 387] width 15 height 15
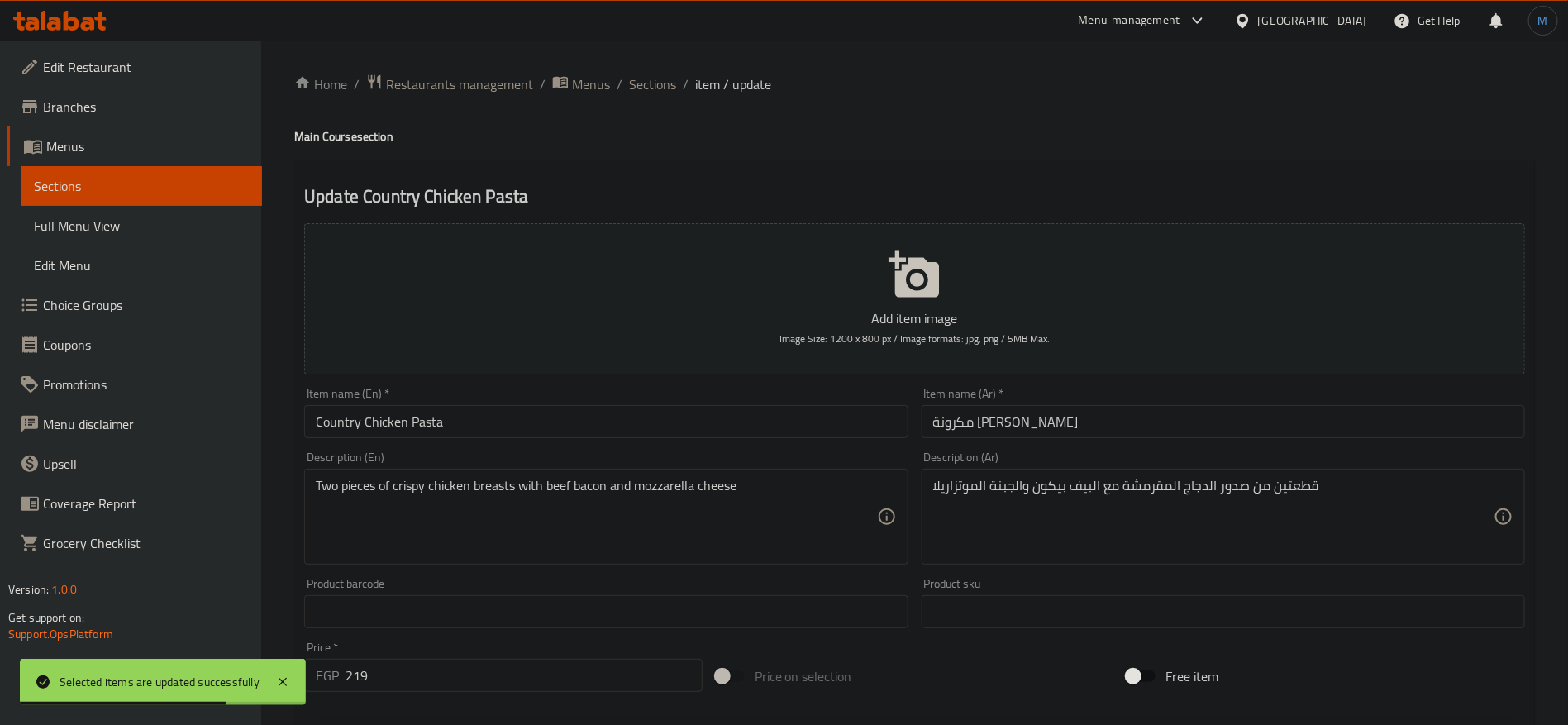
click at [1023, 423] on input "مكرونة [PERSON_NAME]" at bounding box center [1224, 421] width 604 height 33
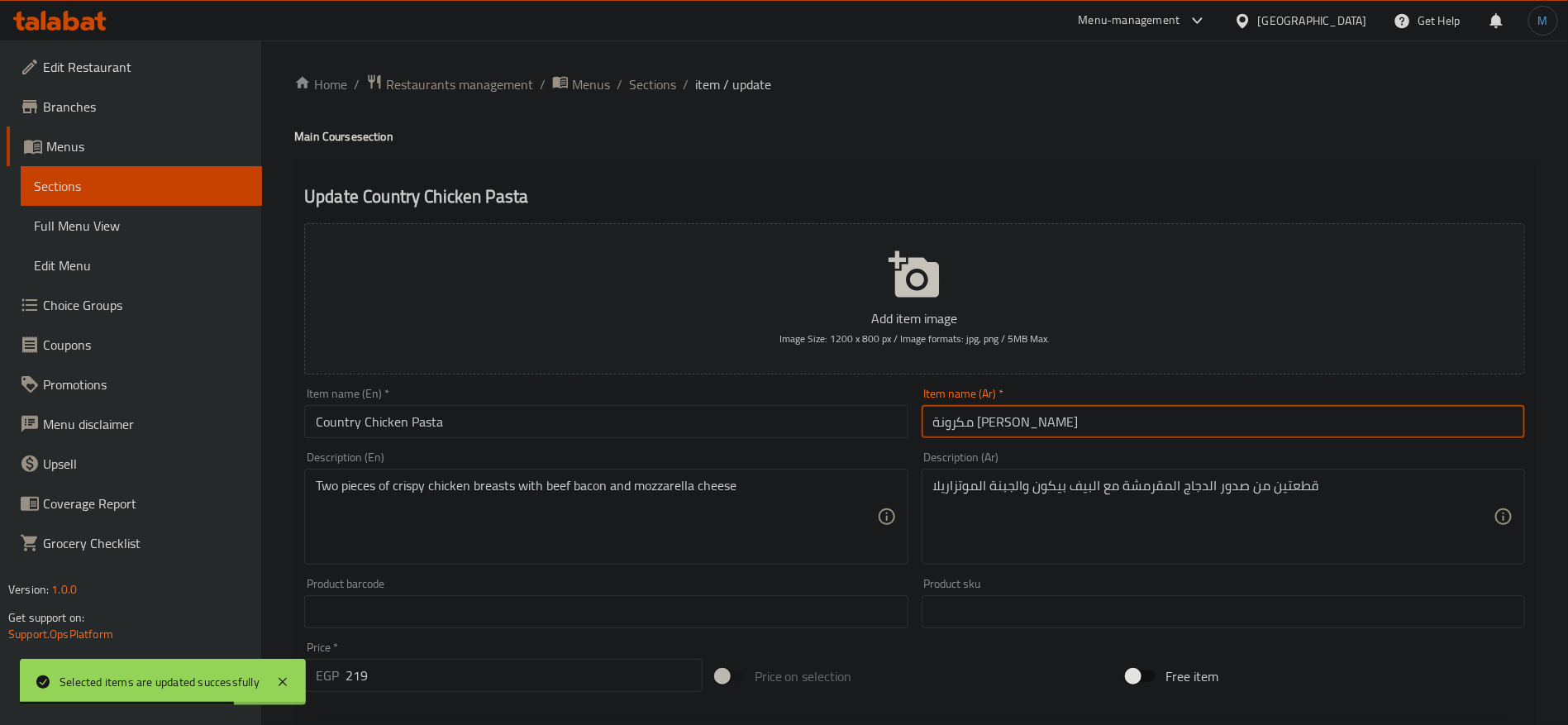
click at [1023, 423] on input "مكرونة [PERSON_NAME]" at bounding box center [1224, 421] width 604 height 33
type input "[PERSON_NAME]"
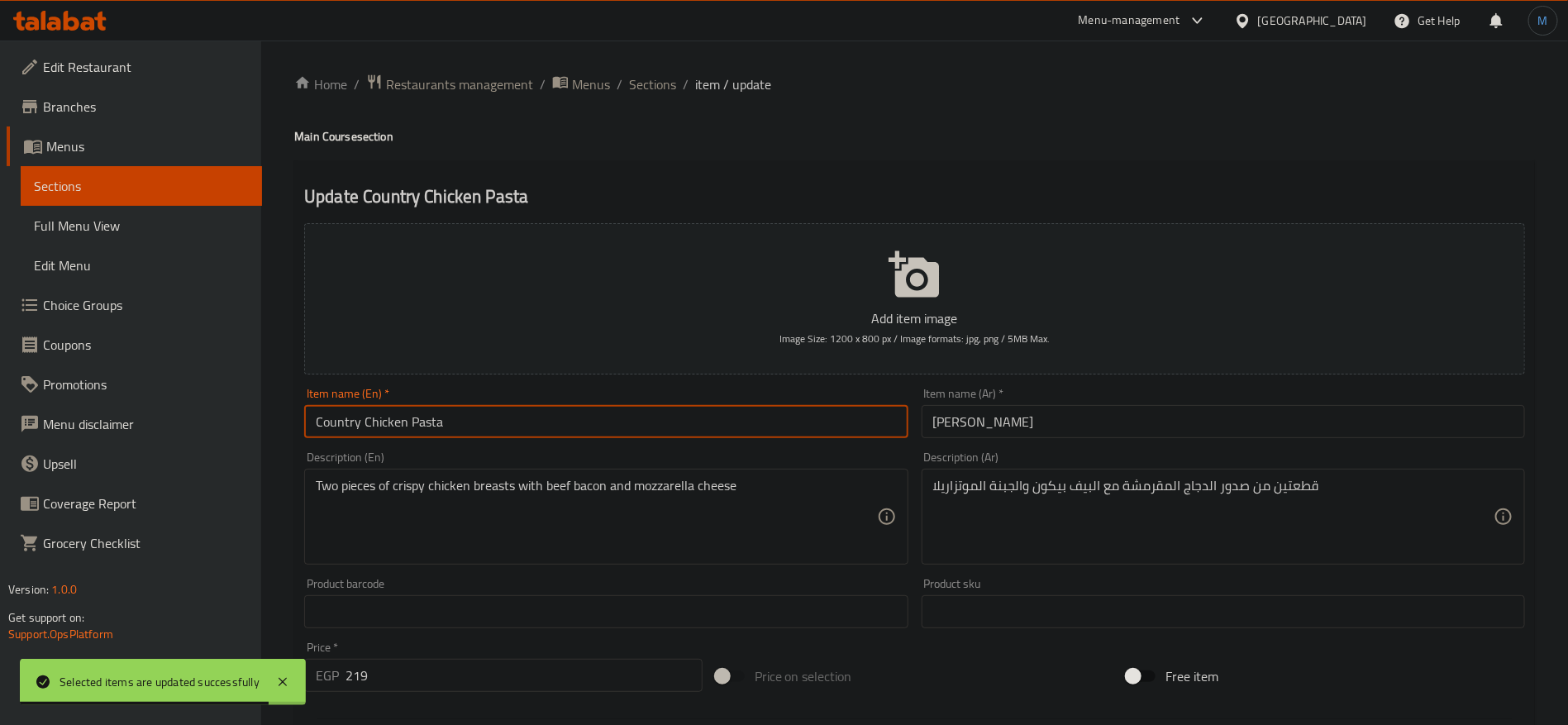
click at [437, 418] on input "Country Chicken Pasta" at bounding box center [606, 421] width 604 height 33
type input "Country Chicken"
click at [629, 75] on span "Sections" at bounding box center [653, 84] width 47 height 20
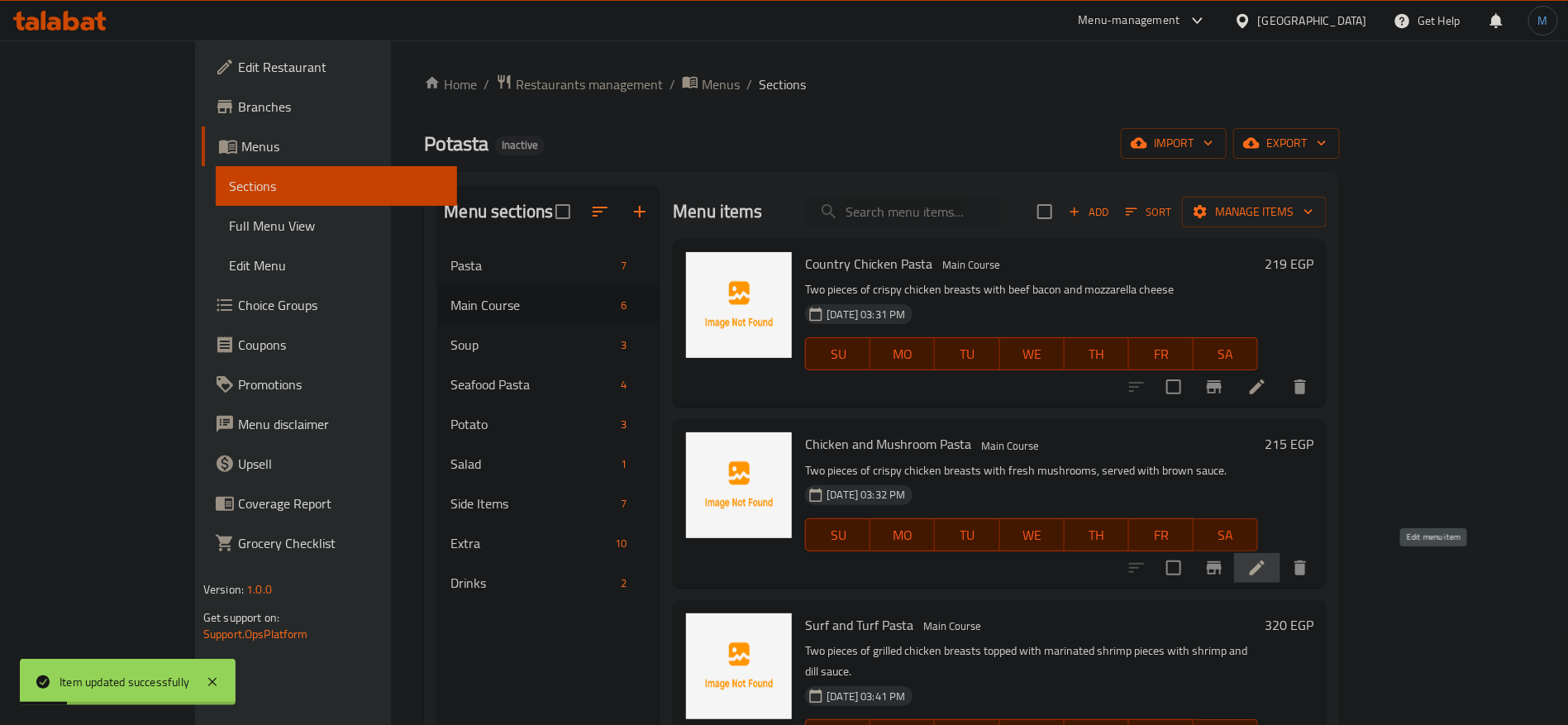
click at [1267, 561] on icon at bounding box center [1257, 567] width 20 height 20
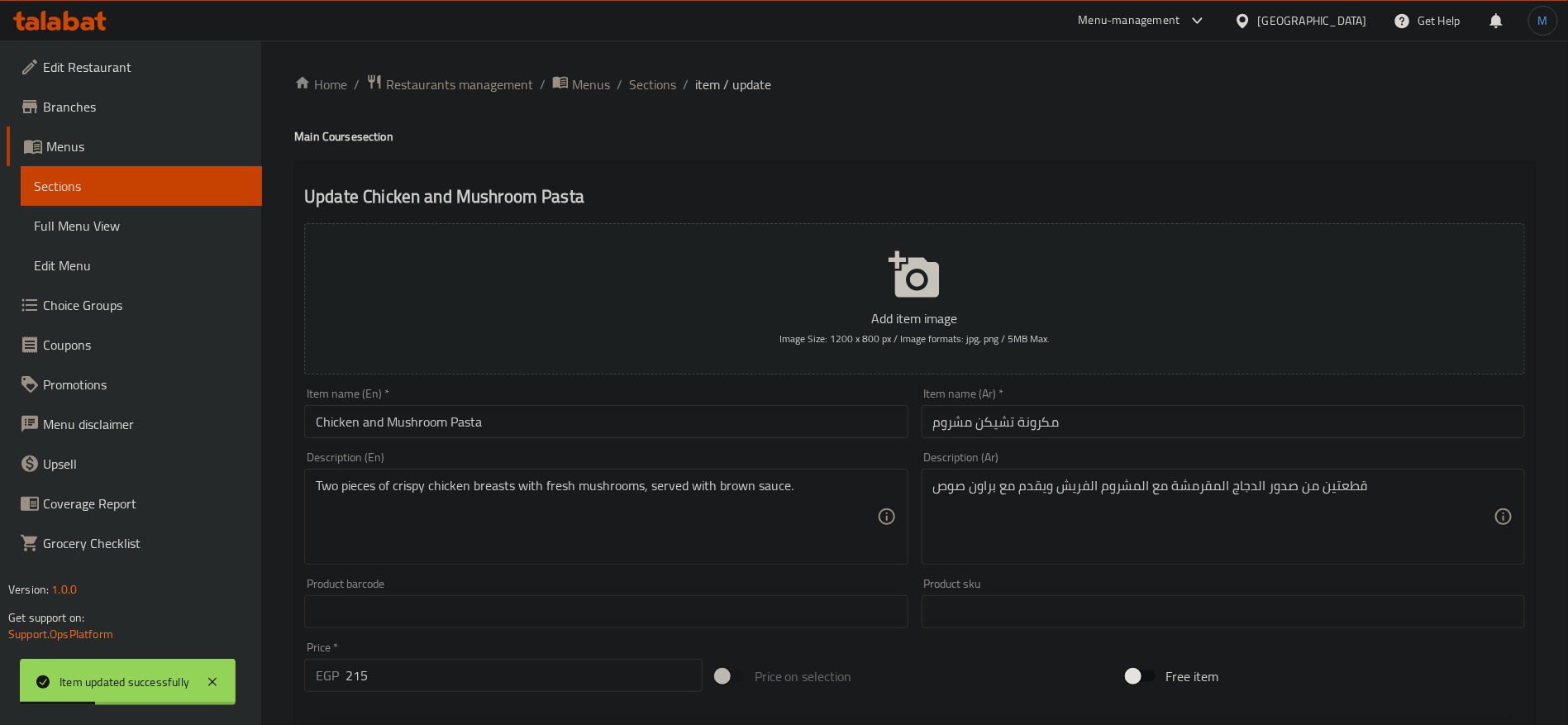
click at [1037, 423] on input "مكرونة تشيكن مشروم" at bounding box center [1224, 421] width 604 height 33
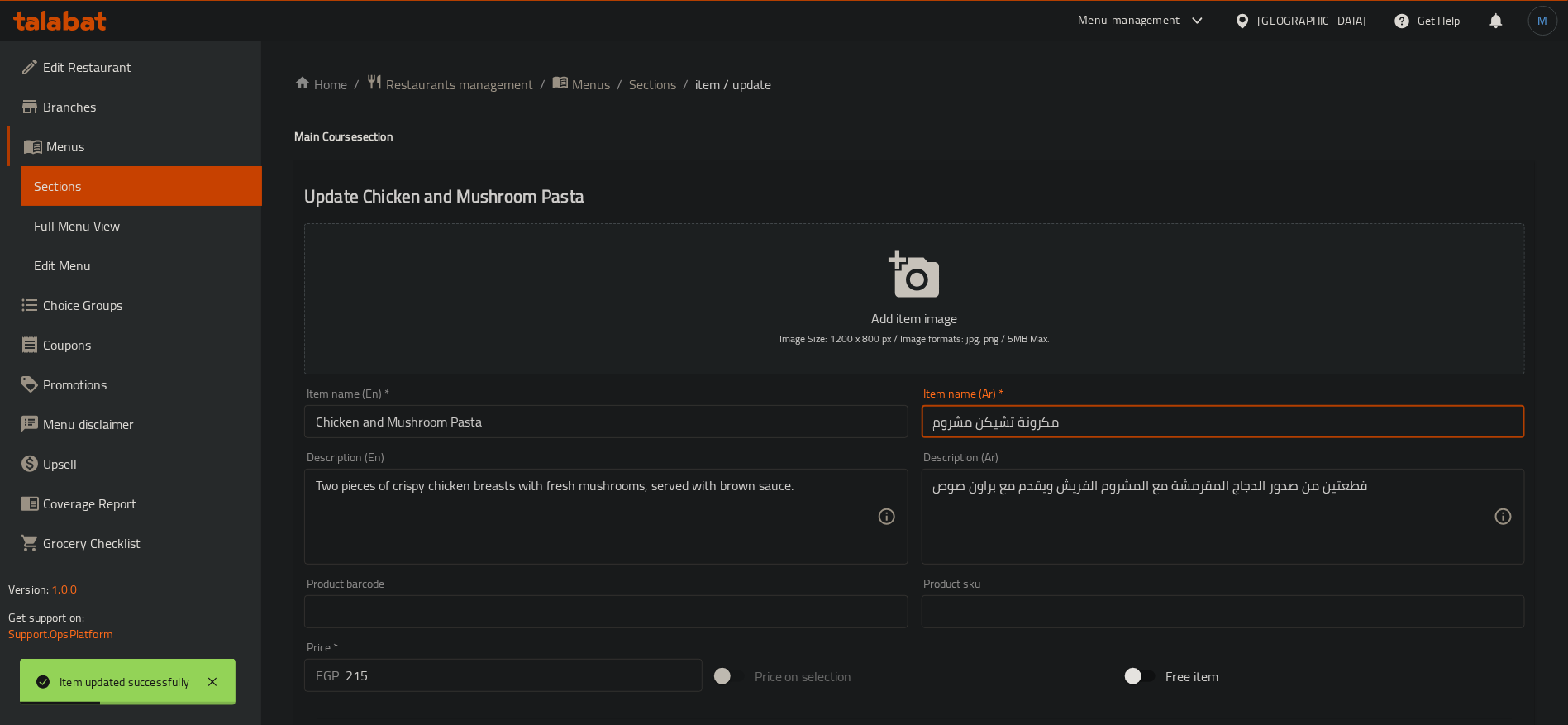
click at [1037, 423] on input "مكرونة تشيكن مشروم" at bounding box center [1224, 421] width 604 height 33
type input "تشيكن مشروم"
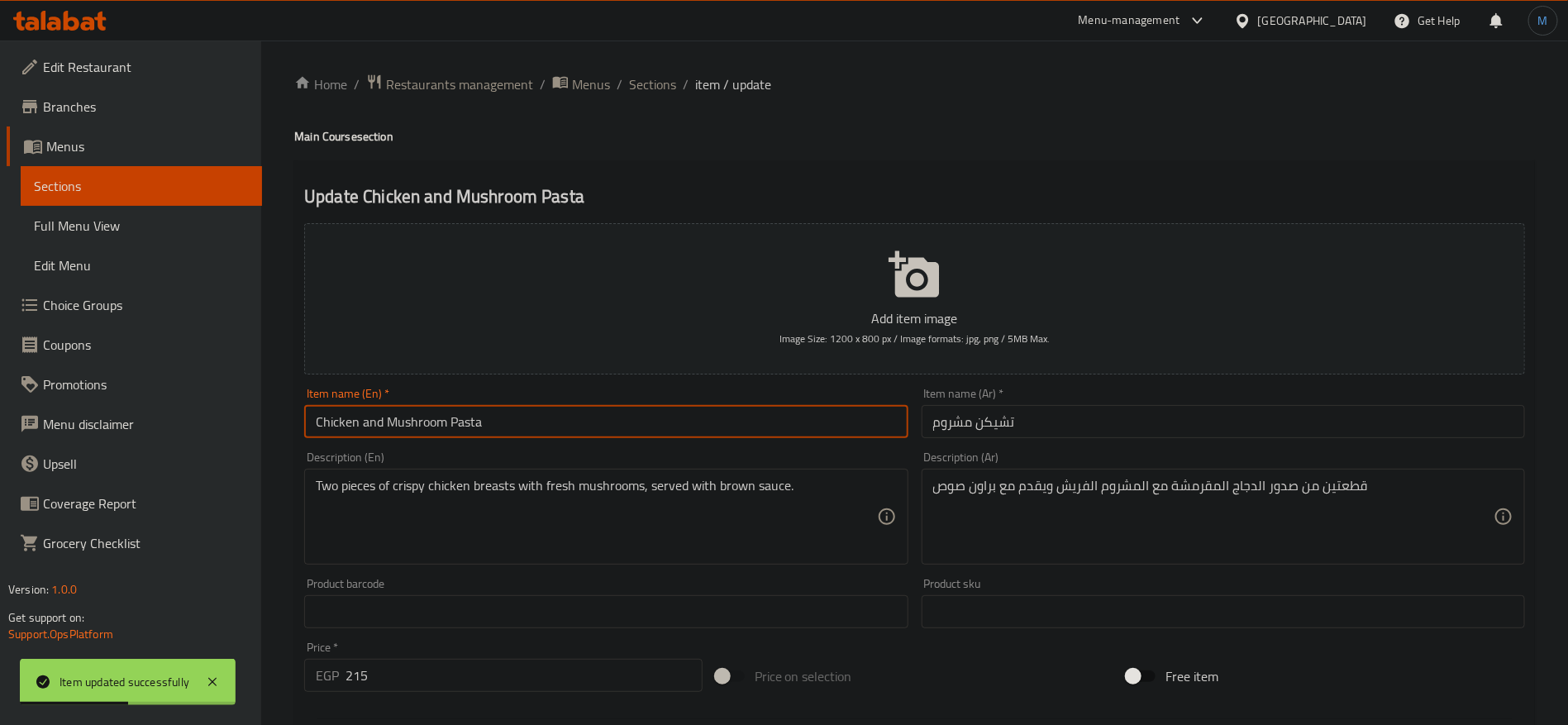
click at [499, 426] on input "Chicken and Mushroom Pasta" at bounding box center [606, 421] width 604 height 33
click at [482, 424] on input "Chicken and Mushroom Pasta" at bounding box center [606, 421] width 604 height 33
type input "Chicken and Mushroom"
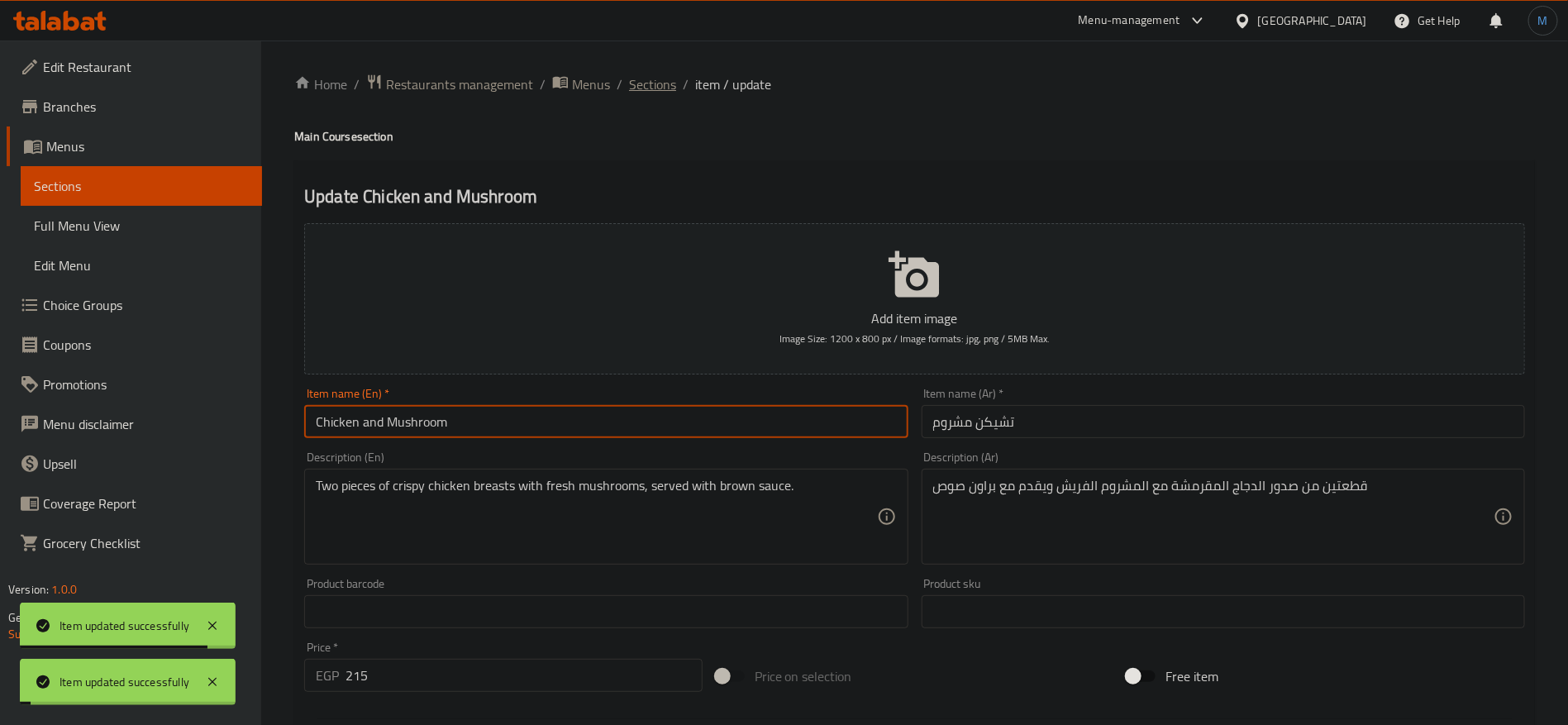
click at [652, 90] on span "Sections" at bounding box center [653, 84] width 47 height 20
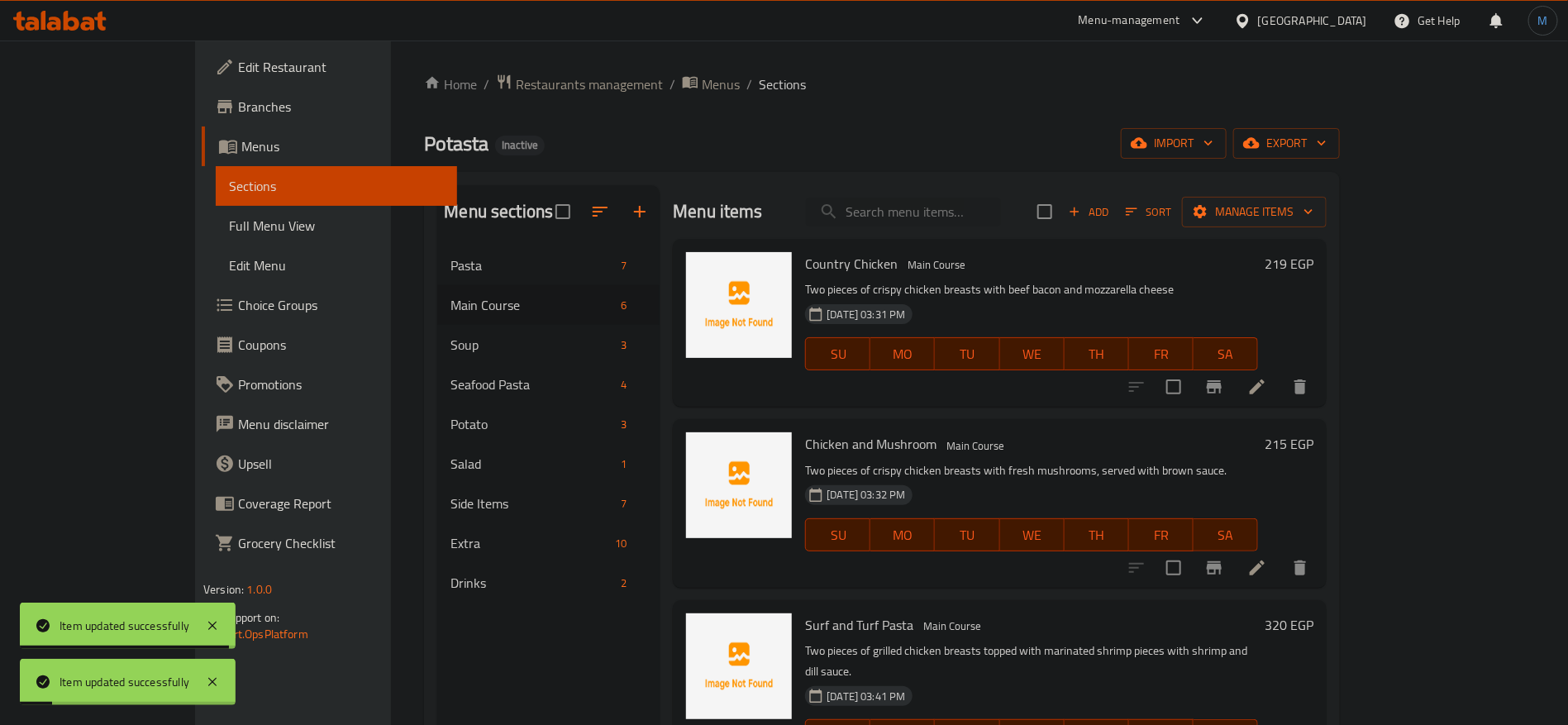
scroll to position [124, 0]
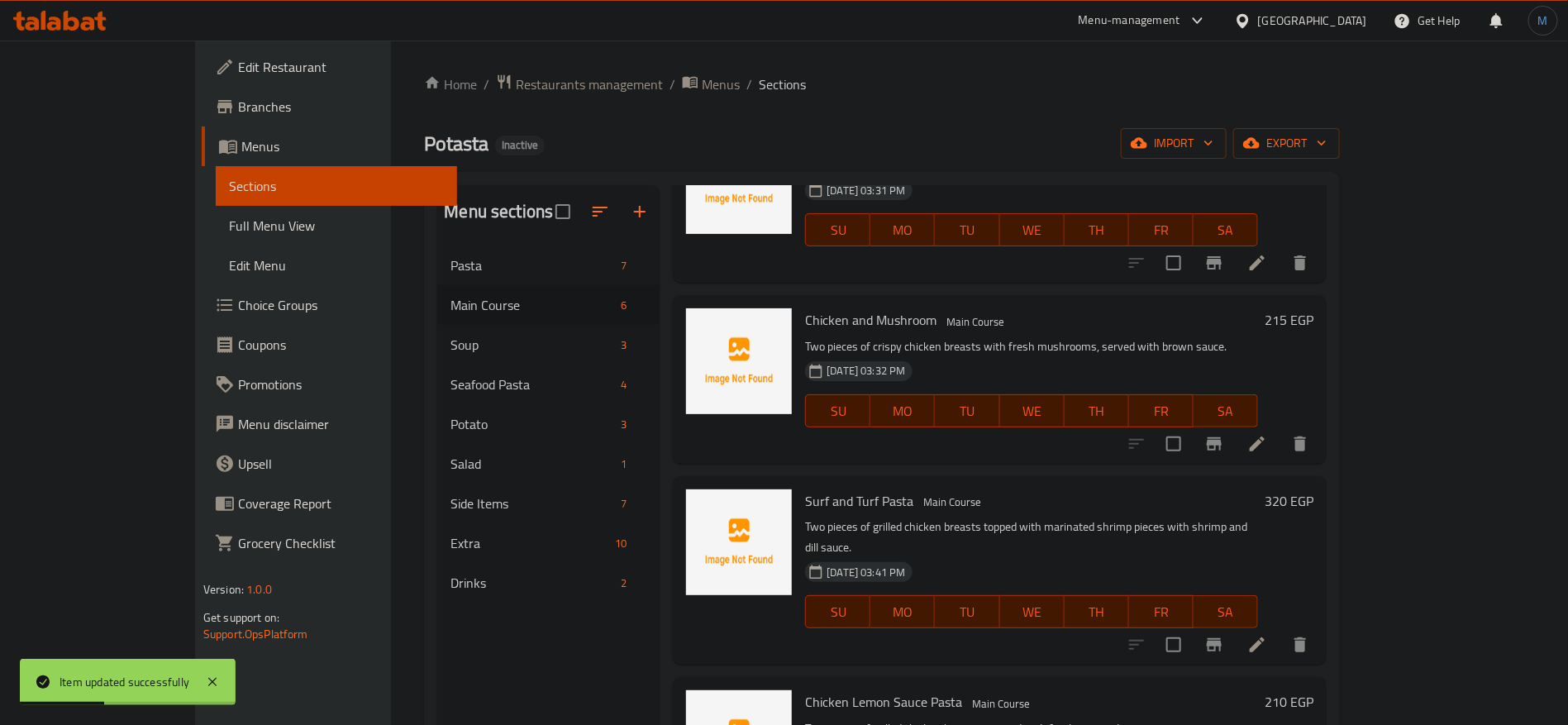
click at [1267, 635] on icon at bounding box center [1257, 645] width 20 height 20
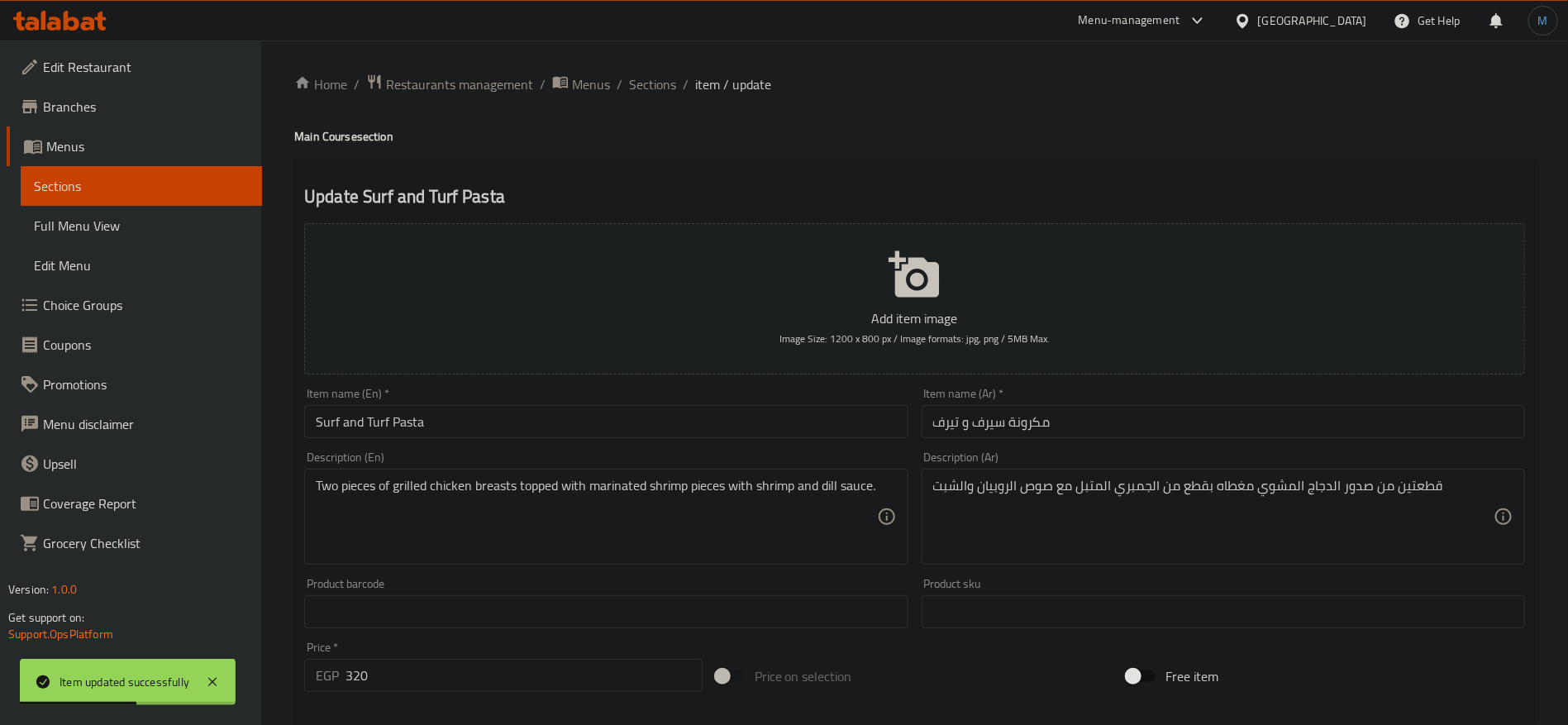
click at [1031, 431] on input "مكرونة سيرف و تيرف" at bounding box center [1224, 421] width 604 height 33
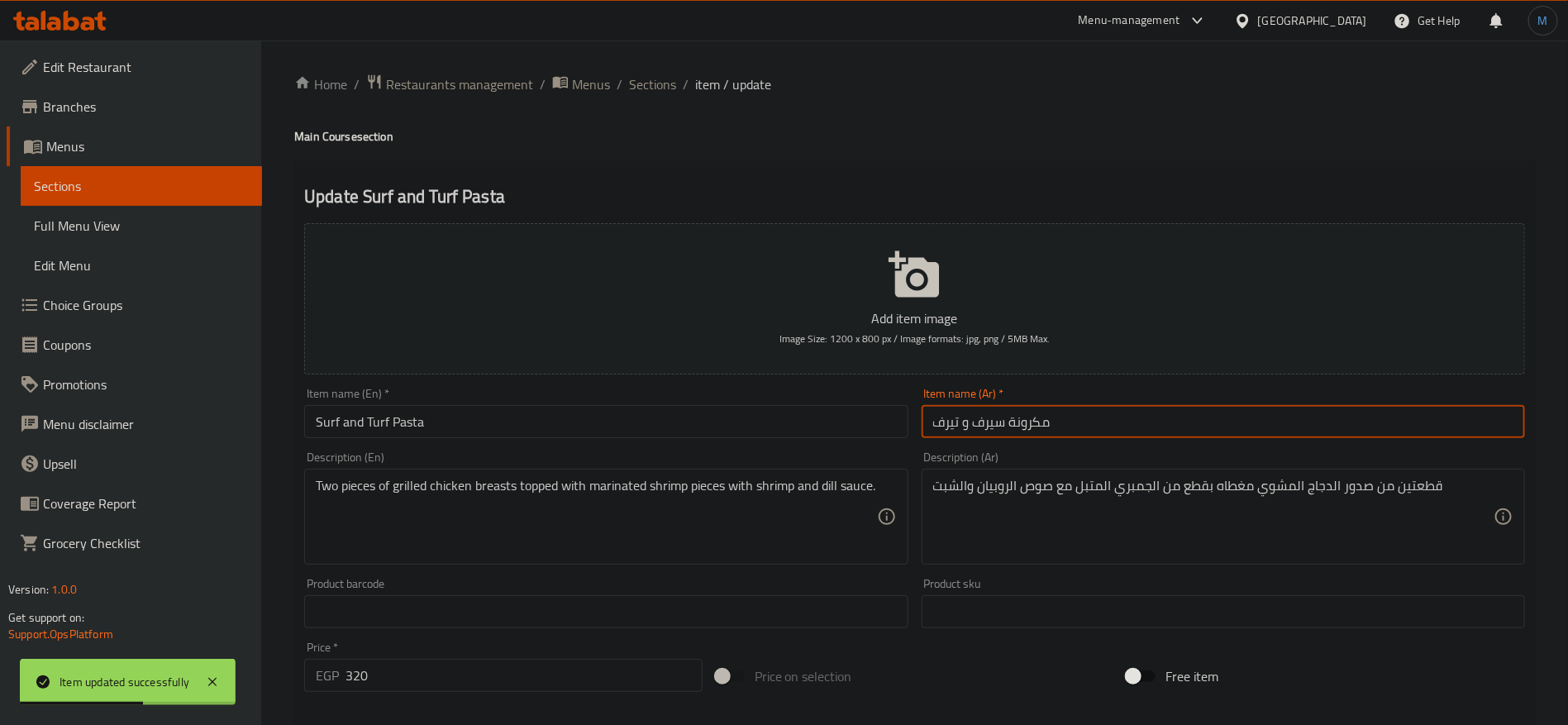
click at [1031, 431] on input "مكرونة سيرف و تيرف" at bounding box center [1224, 421] width 604 height 33
type input "سيرف و تيرف"
click at [403, 411] on input "Surf and Turf Pasta" at bounding box center [606, 421] width 604 height 33
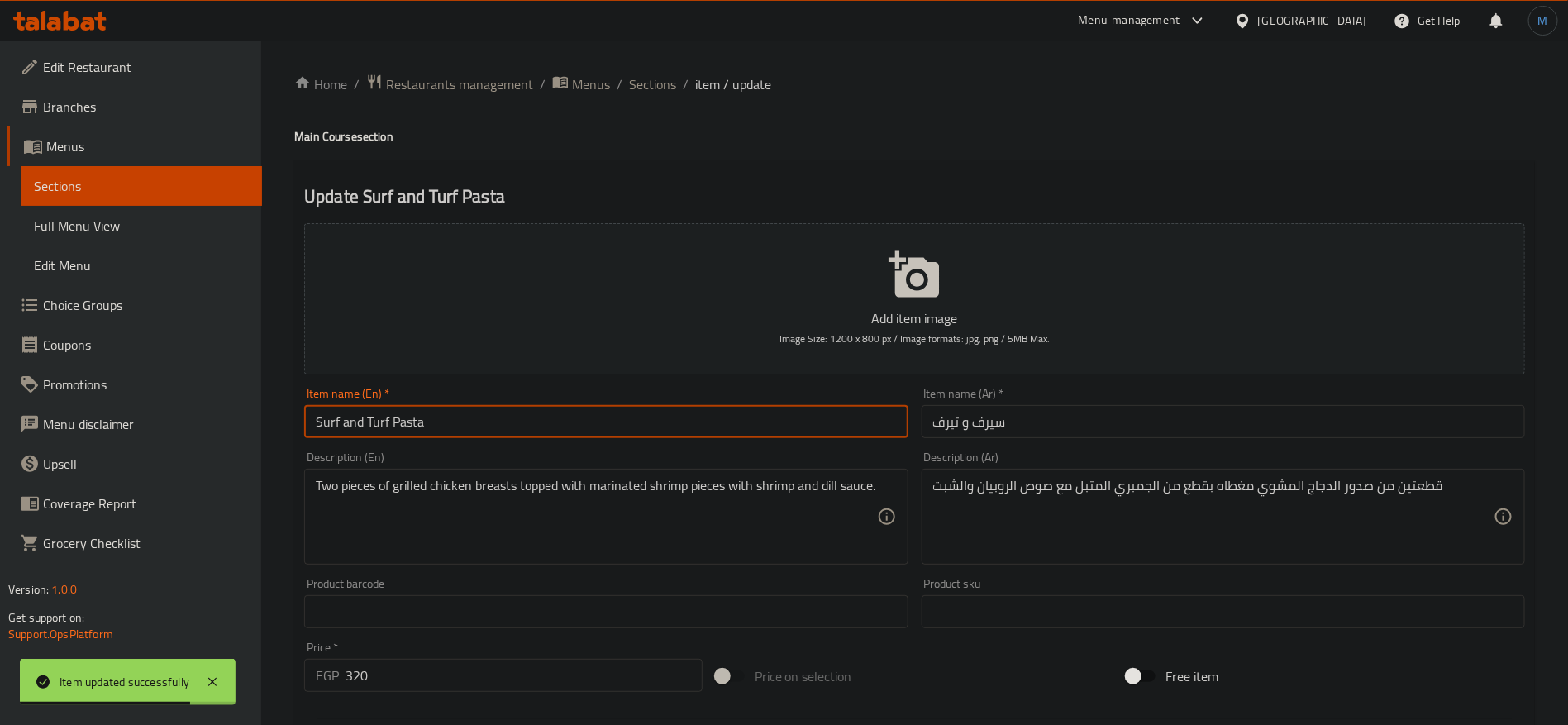
click at [403, 411] on input "Surf and Turf Pasta" at bounding box center [606, 421] width 604 height 33
type input "Surf and Turf"
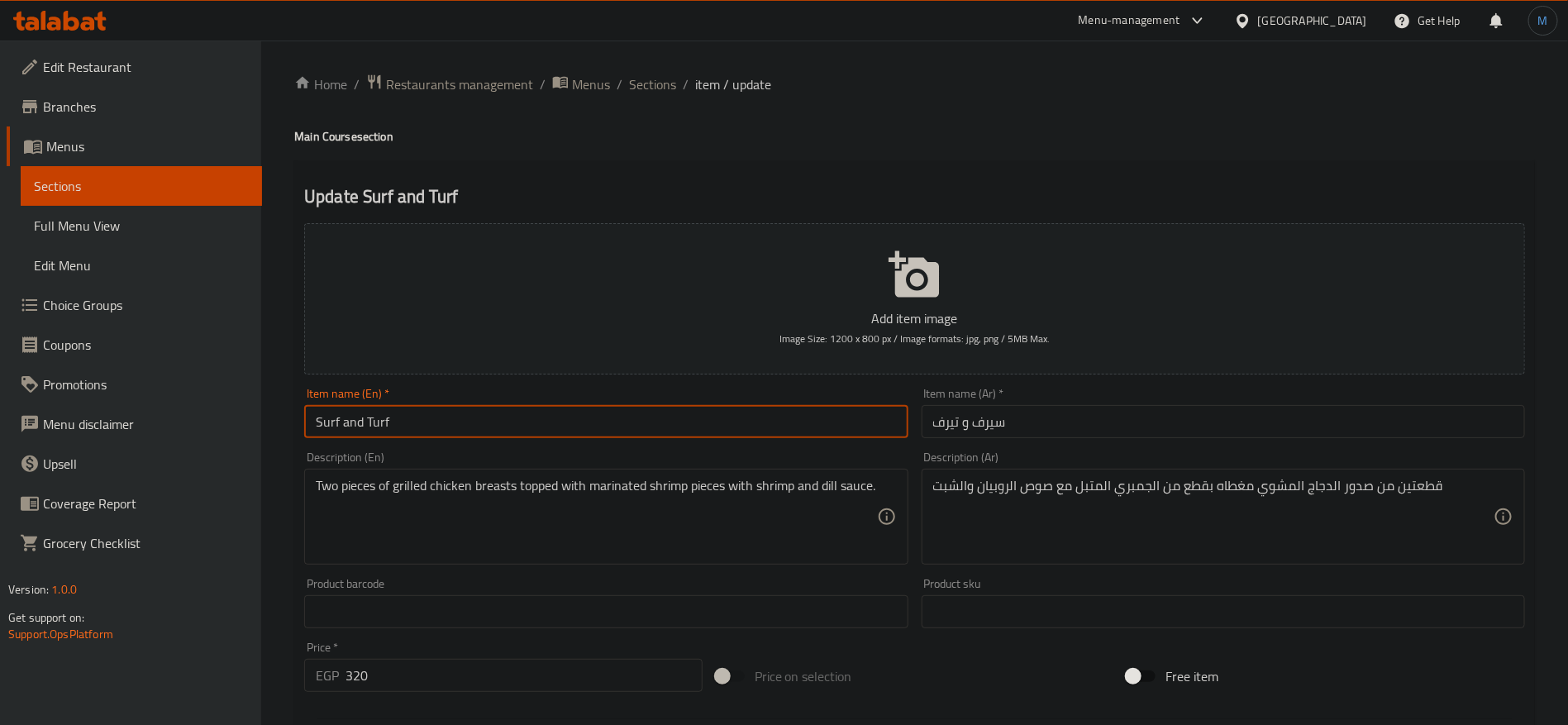
click at [307, 142] on h4 "Main Course section" at bounding box center [914, 137] width 1241 height 17
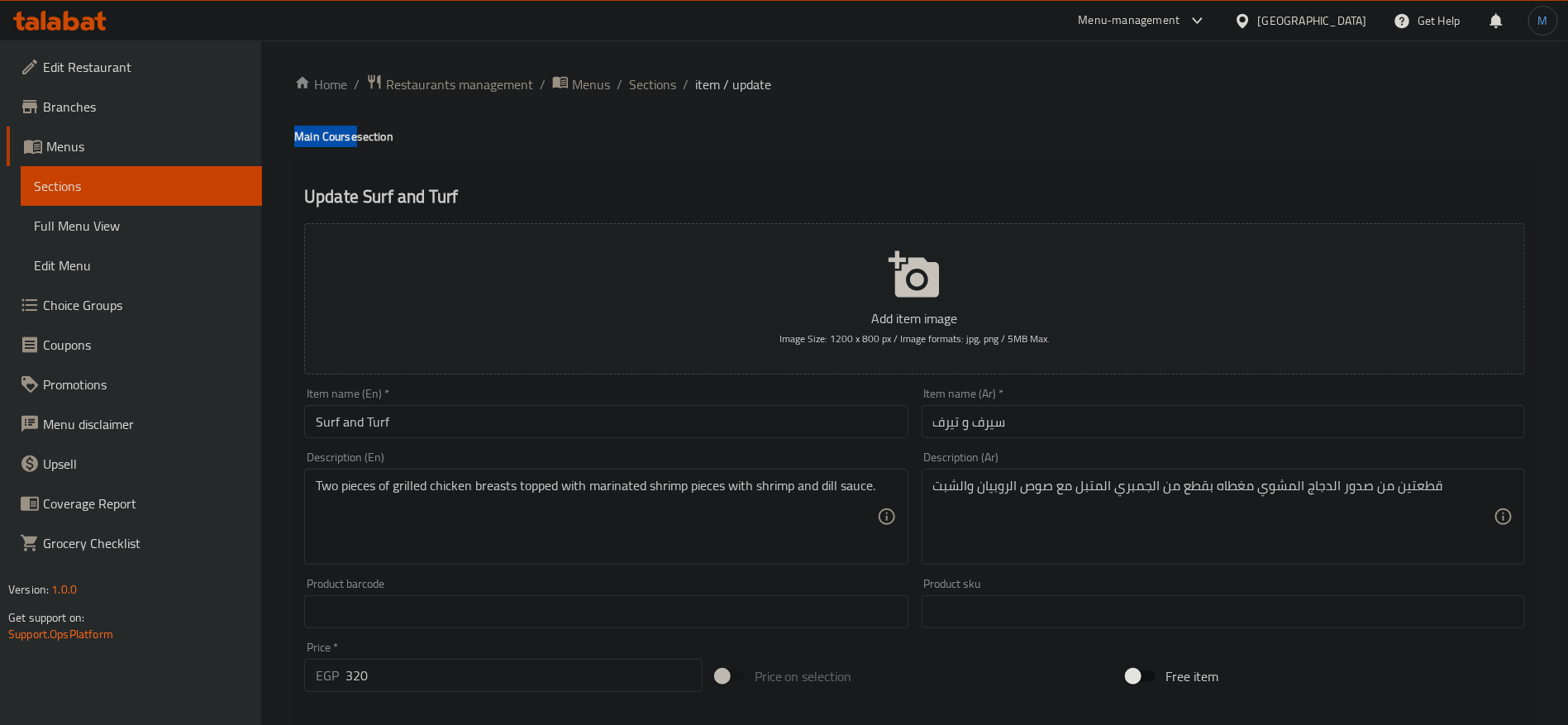
drag, startPoint x: 307, startPoint y: 143, endPoint x: 334, endPoint y: 139, distance: 27.3
click at [334, 139] on h4 "Main Course section" at bounding box center [914, 137] width 1241 height 17
copy h4 "Main Course"
click at [645, 415] on input "Surf and Turf" at bounding box center [606, 421] width 604 height 33
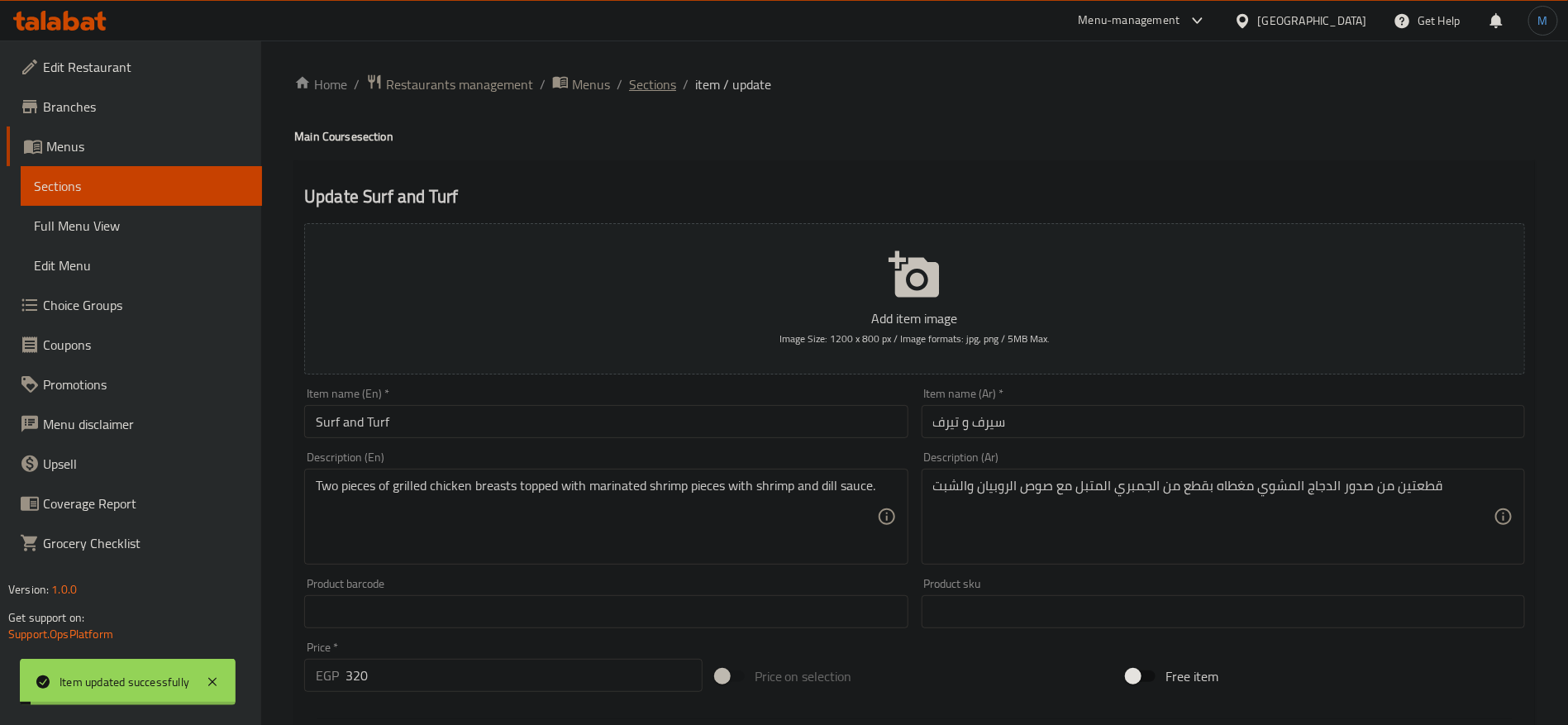
click at [650, 83] on span "Sections" at bounding box center [653, 84] width 47 height 20
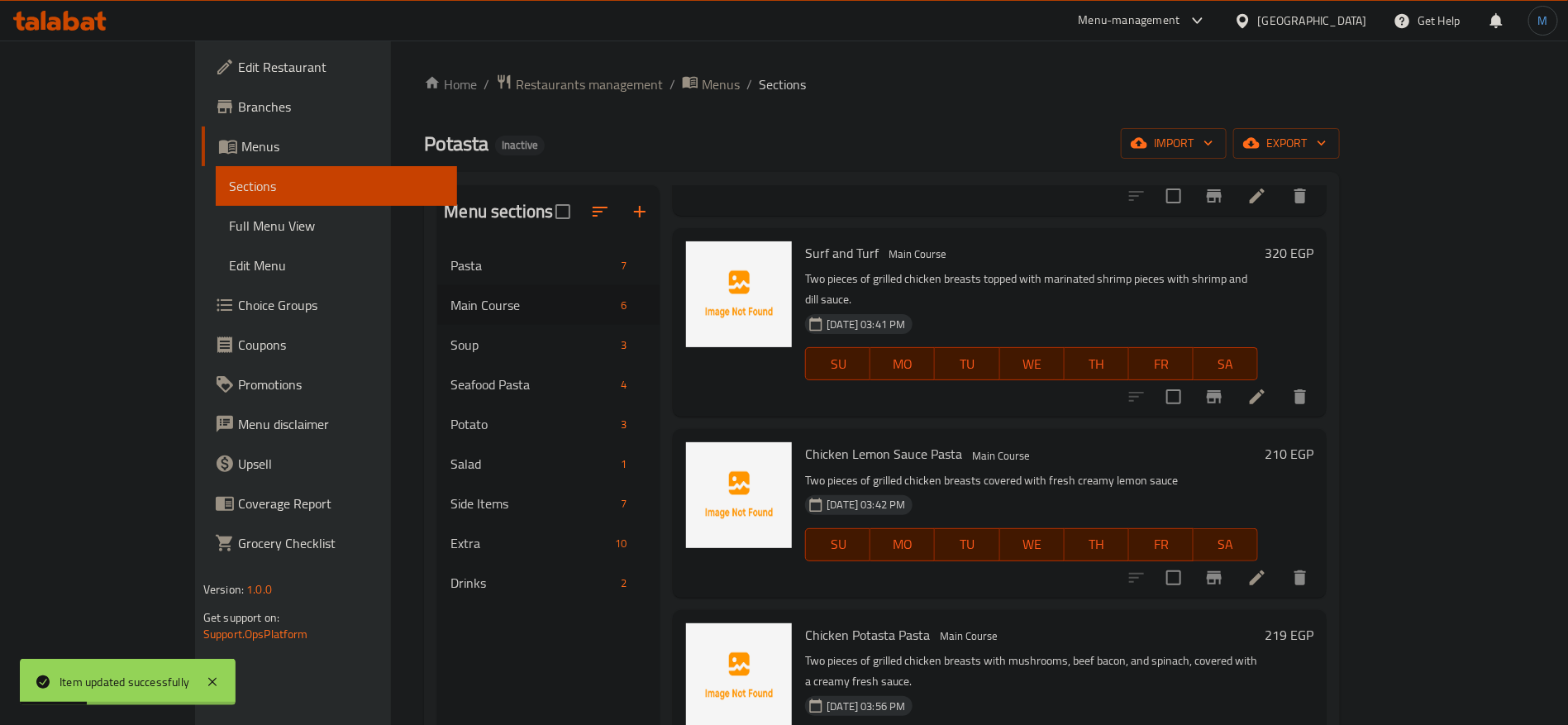
scroll to position [248, 0]
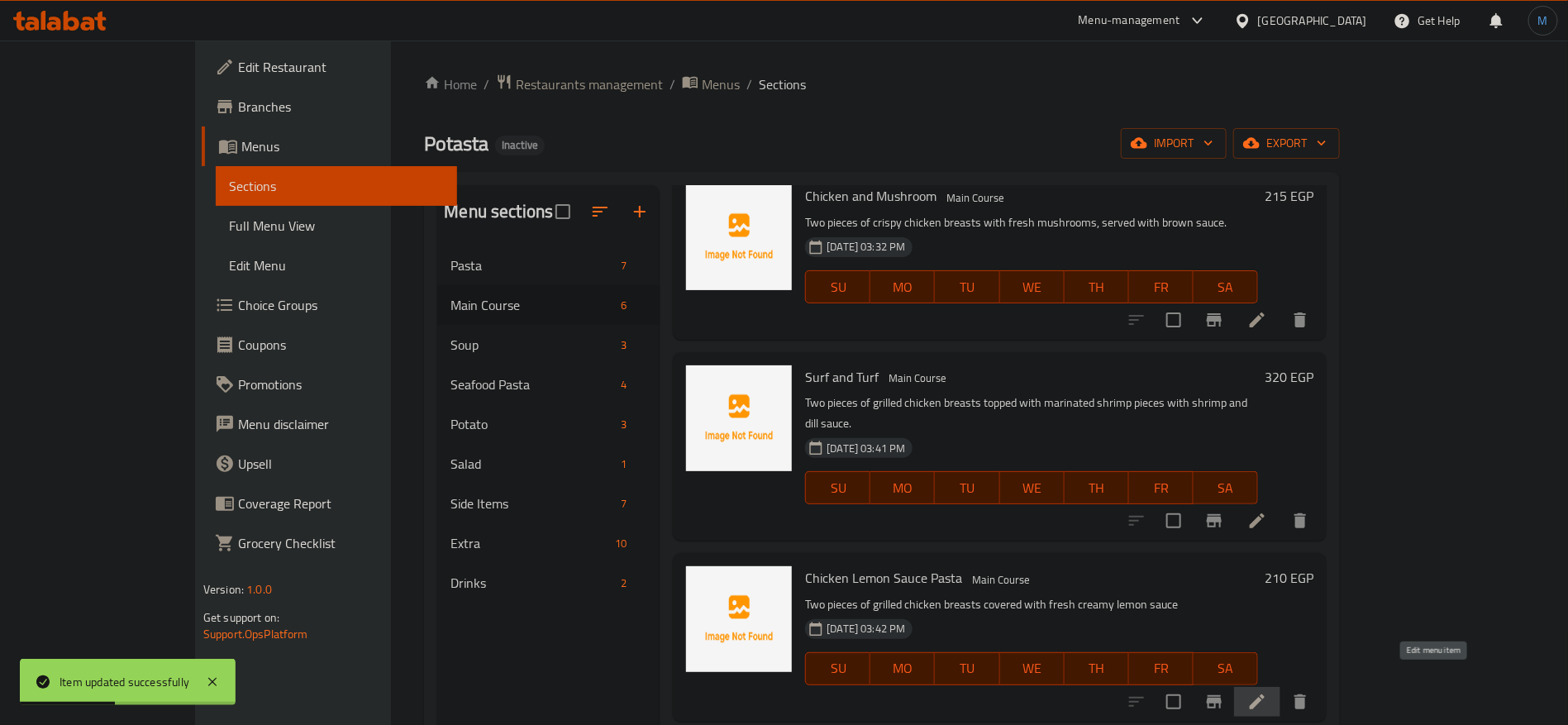
click at [1267, 692] on icon at bounding box center [1257, 701] width 20 height 20
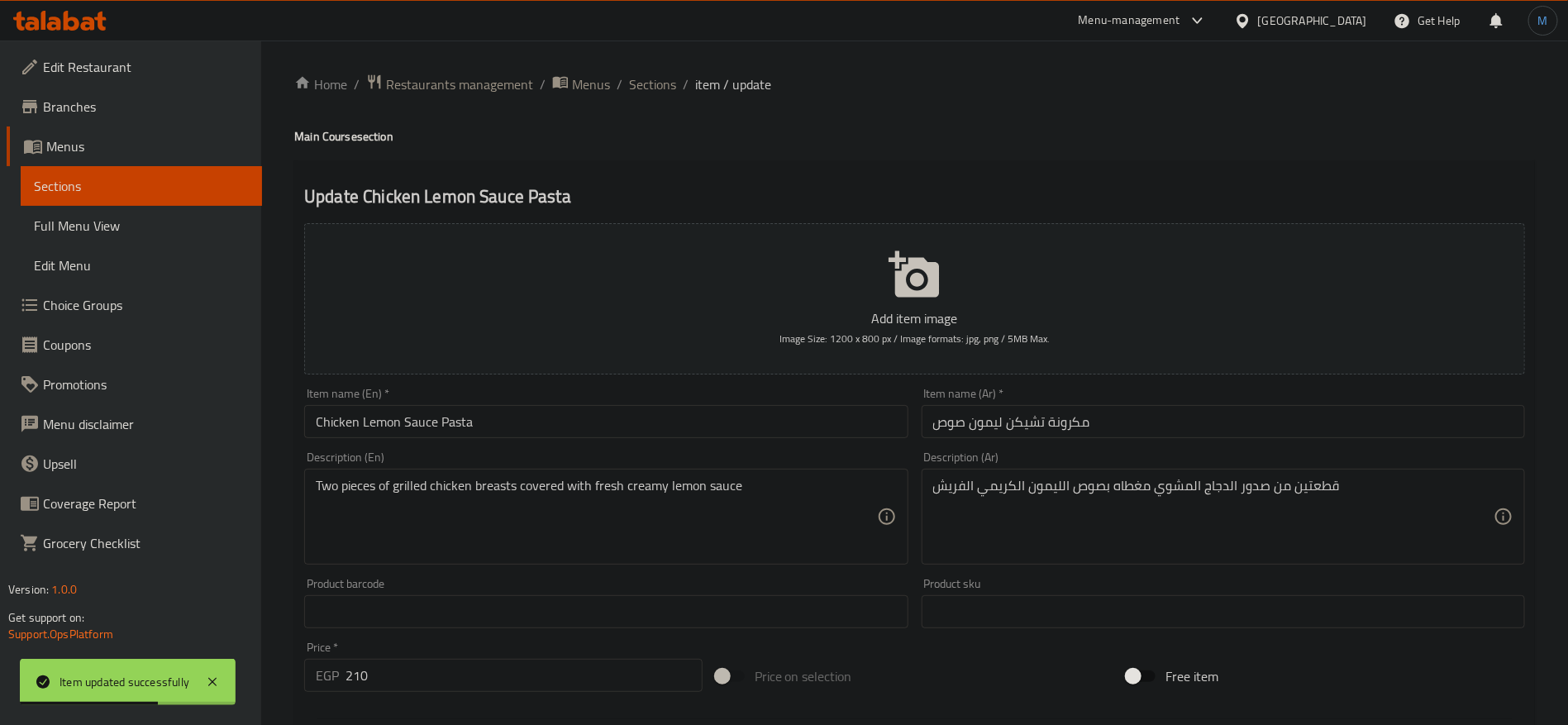
click at [574, 414] on input "Chicken Lemon Sauce Pasta" at bounding box center [606, 421] width 604 height 33
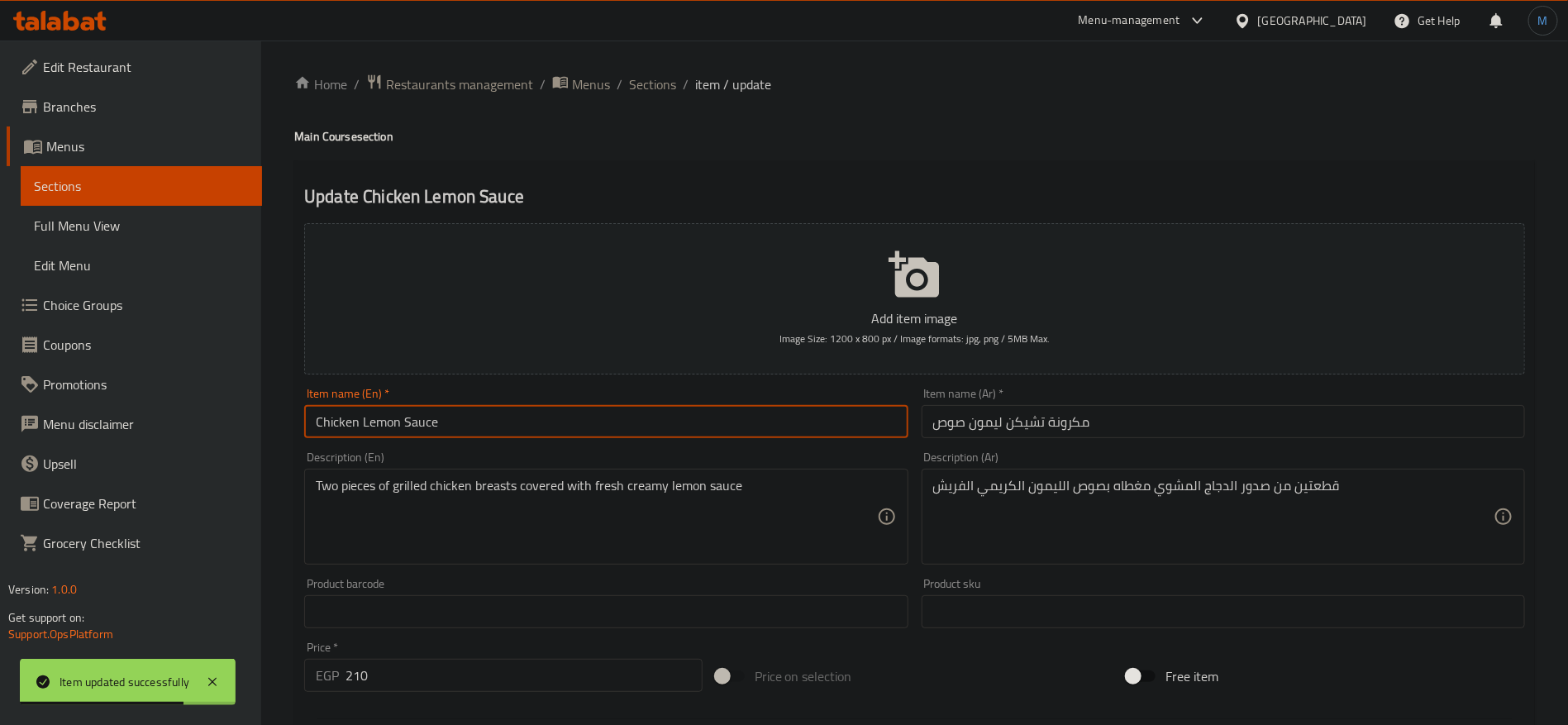
type input "Chicken Lemon Sauce"
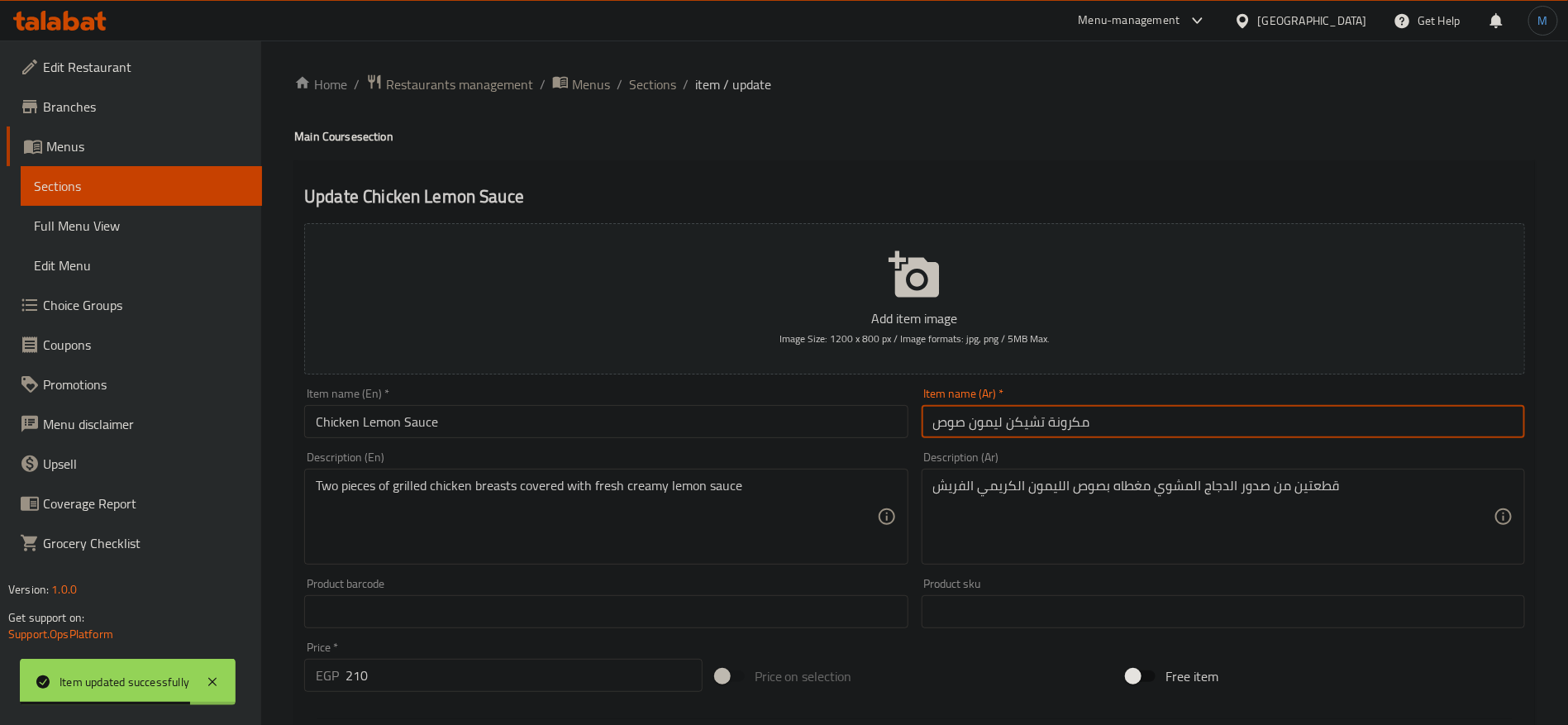
click at [1064, 420] on input "مكرونة تشيكن ليمون صوص" at bounding box center [1224, 421] width 604 height 33
type input "تشيكن ليمون صوص"
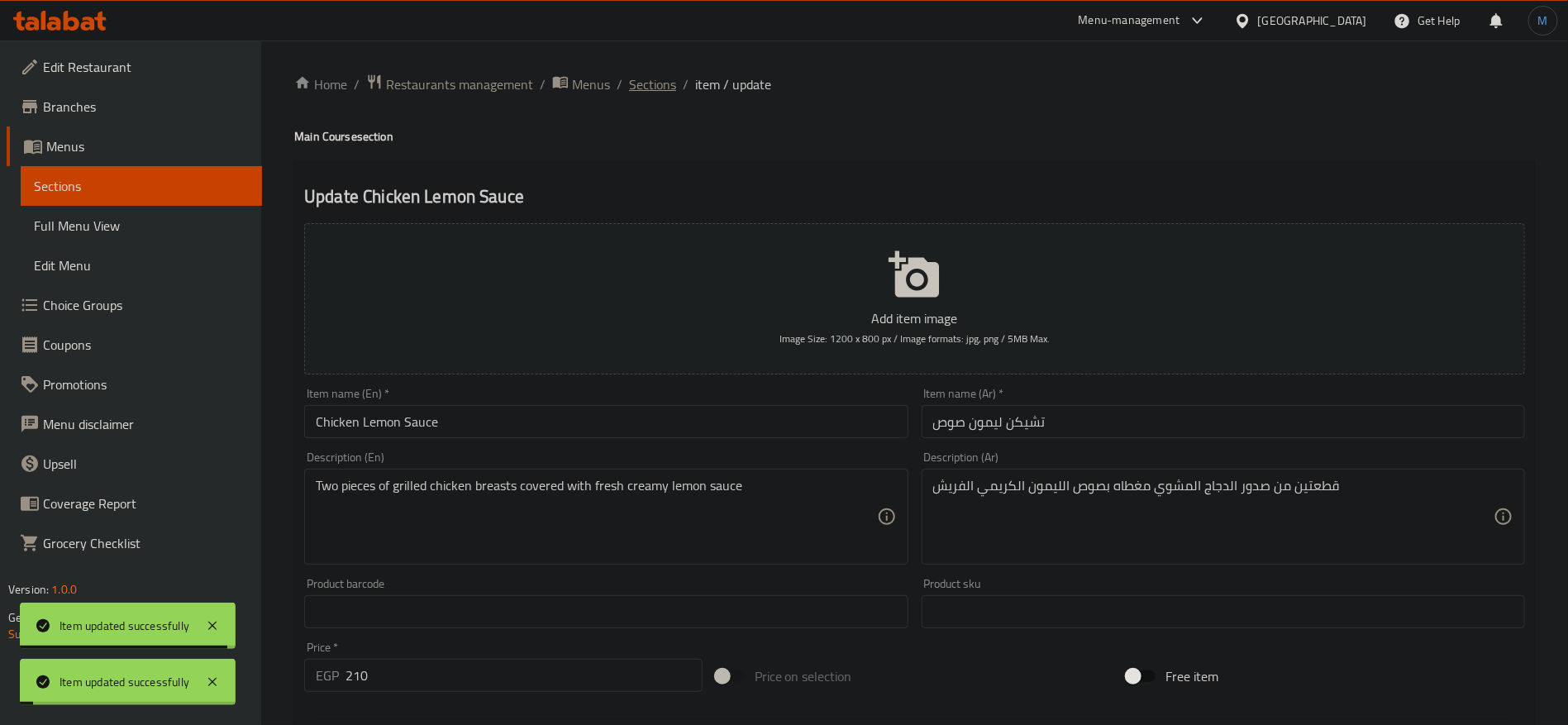
click at [629, 76] on span "Sections" at bounding box center [653, 84] width 47 height 20
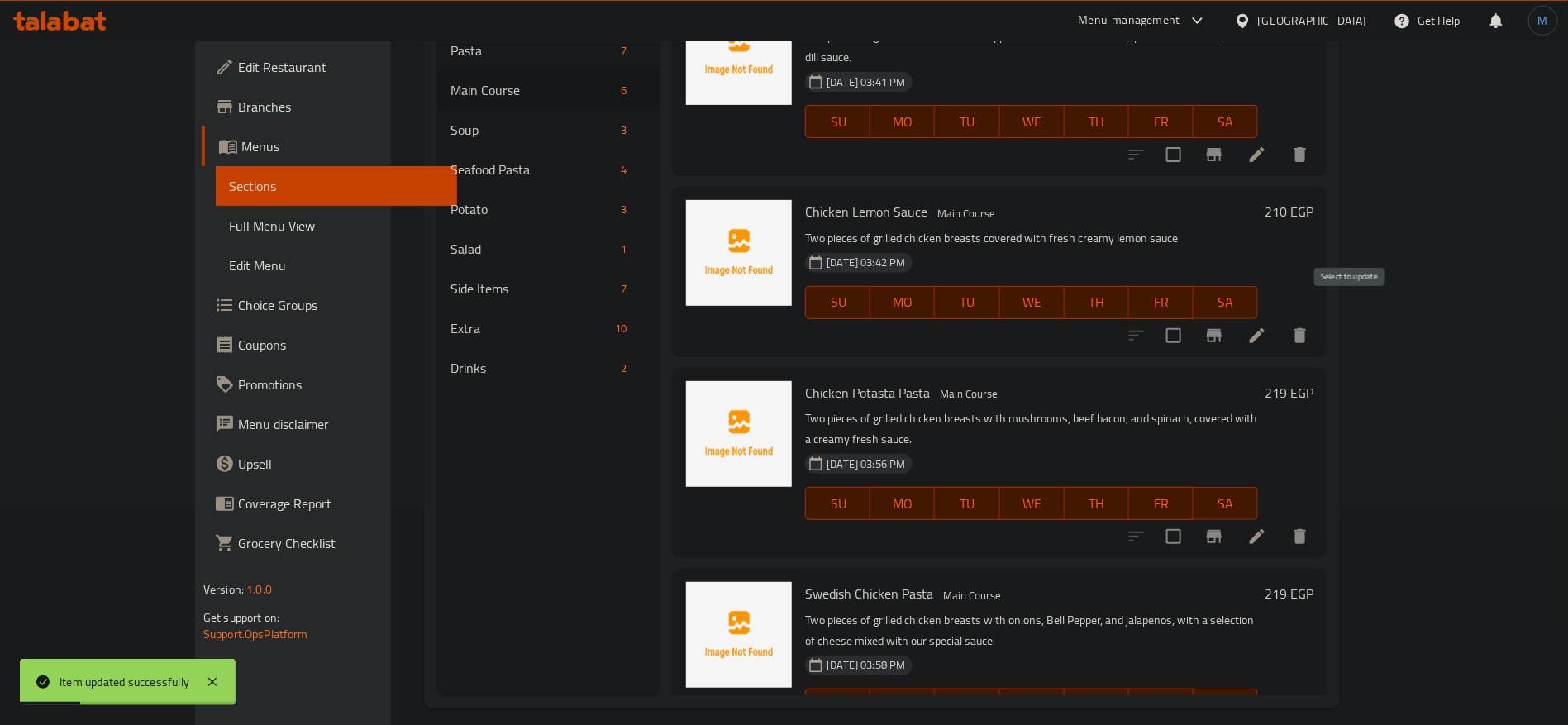
scroll to position [231, 0]
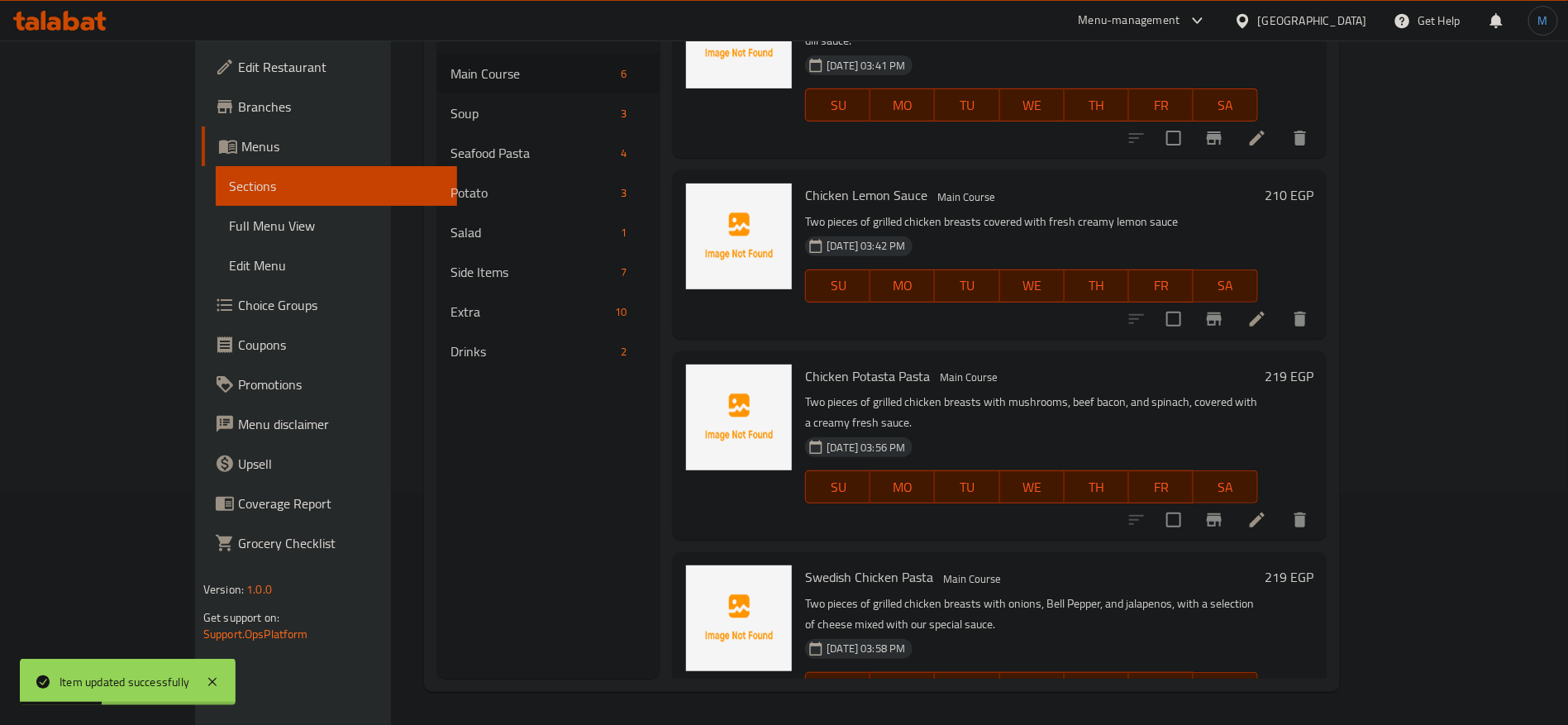
click at [1267, 511] on icon at bounding box center [1257, 520] width 20 height 20
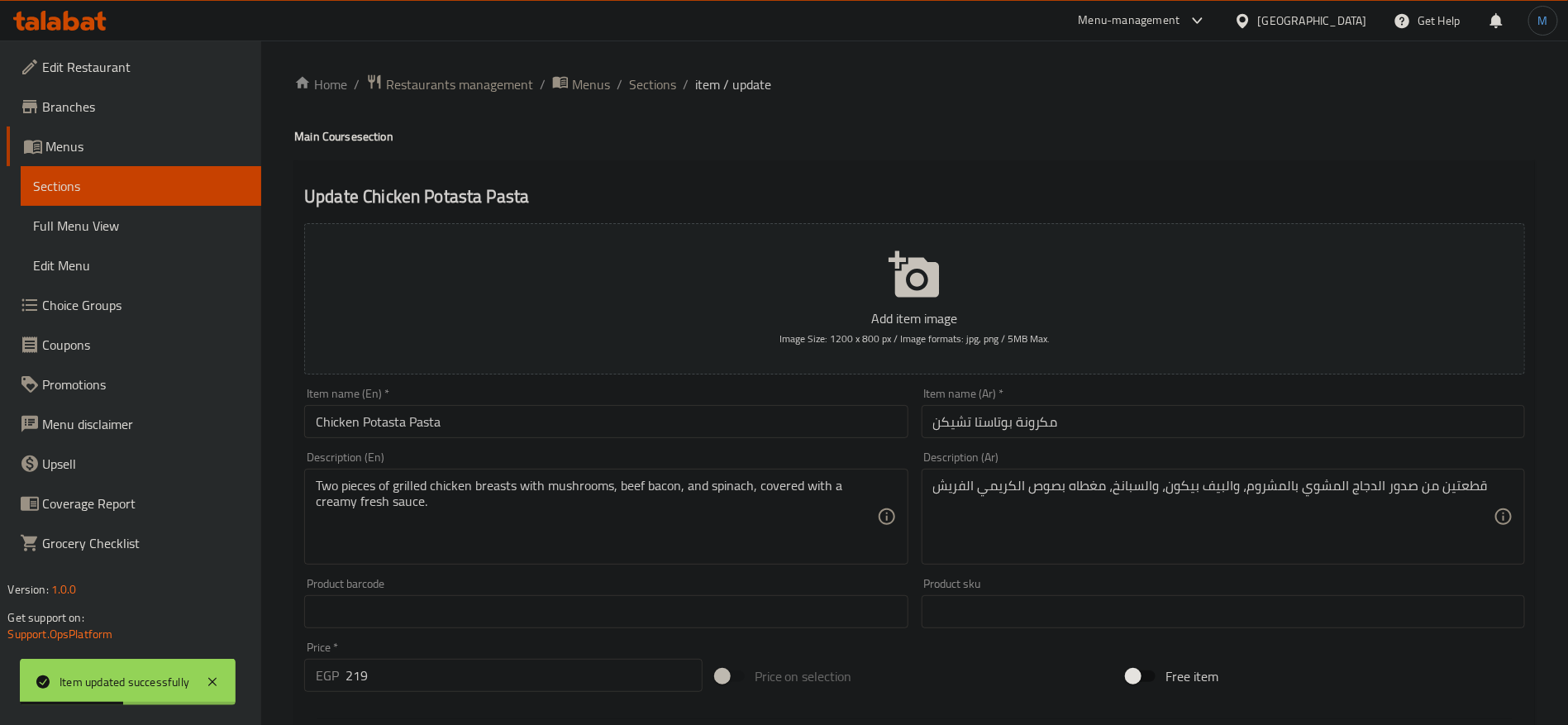
click at [579, 440] on div "Item name (En)   * Chicken Potasta Pasta Item name (En) *" at bounding box center [606, 413] width 617 height 63
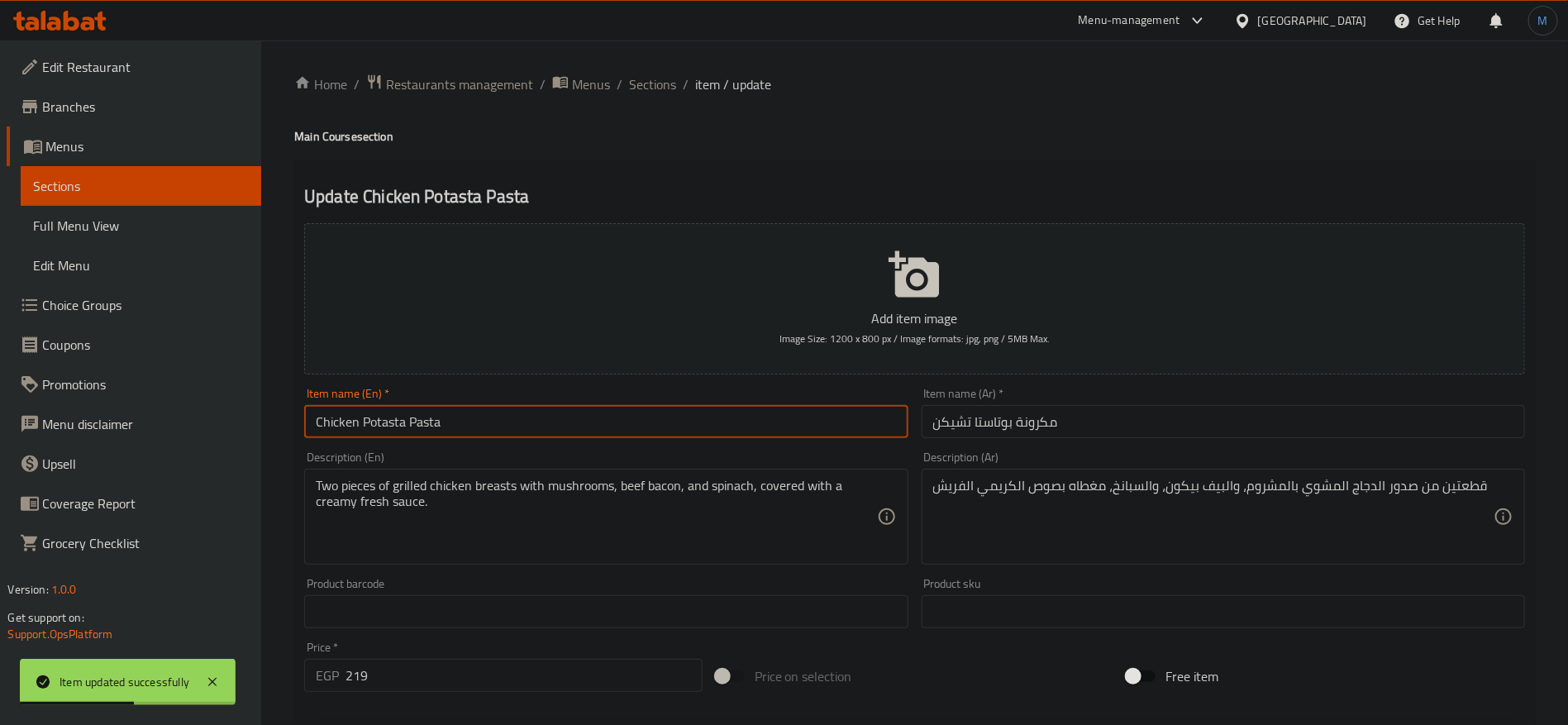
click at [581, 429] on input "Chicken Potasta Pasta" at bounding box center [606, 421] width 604 height 33
type input "Chicken Potasta"
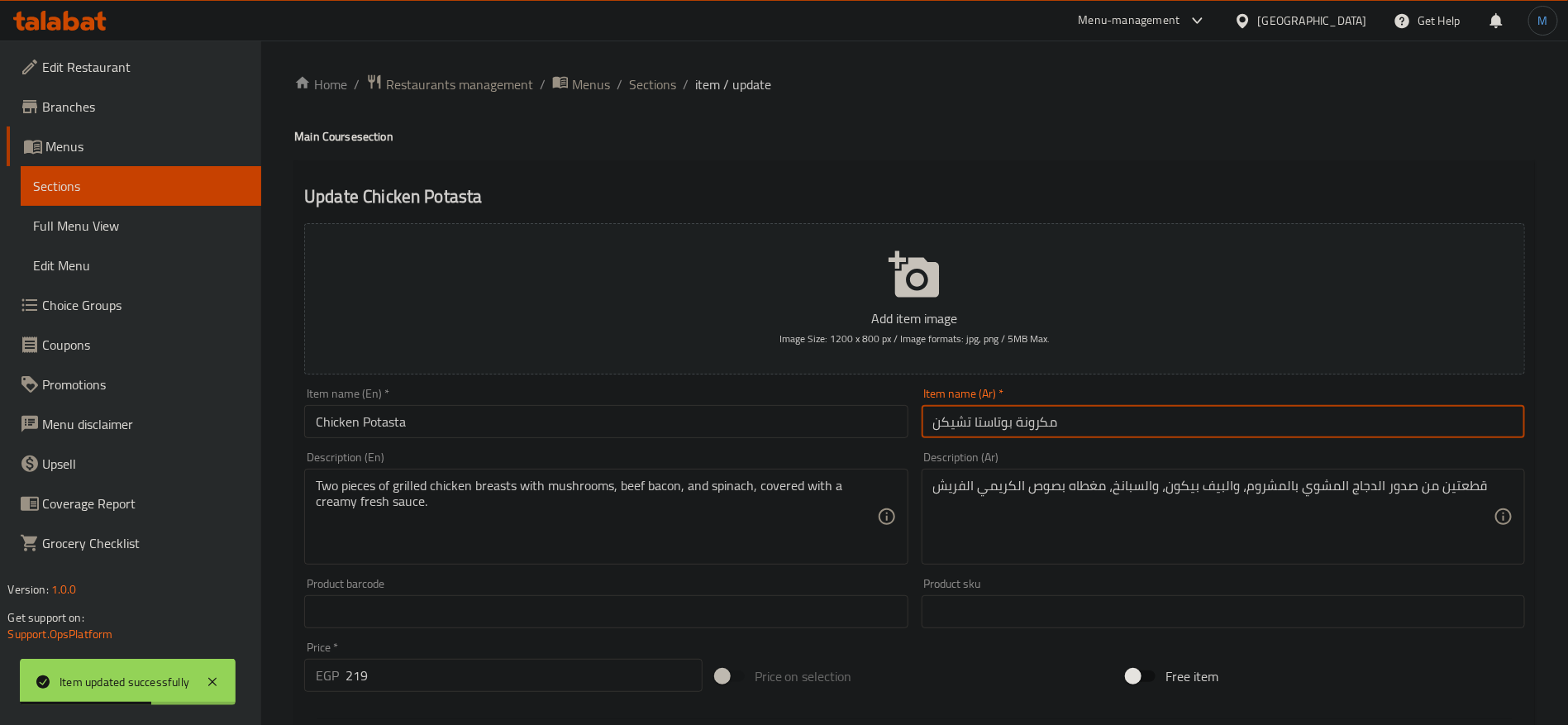
click at [1109, 420] on input "مكرونة بوتاستا تشيكن" at bounding box center [1224, 421] width 604 height 33
click at [1031, 413] on input "مكرونة بوتاستا تشيكن" at bounding box center [1224, 421] width 604 height 33
type input "بوتاستا تشيكن"
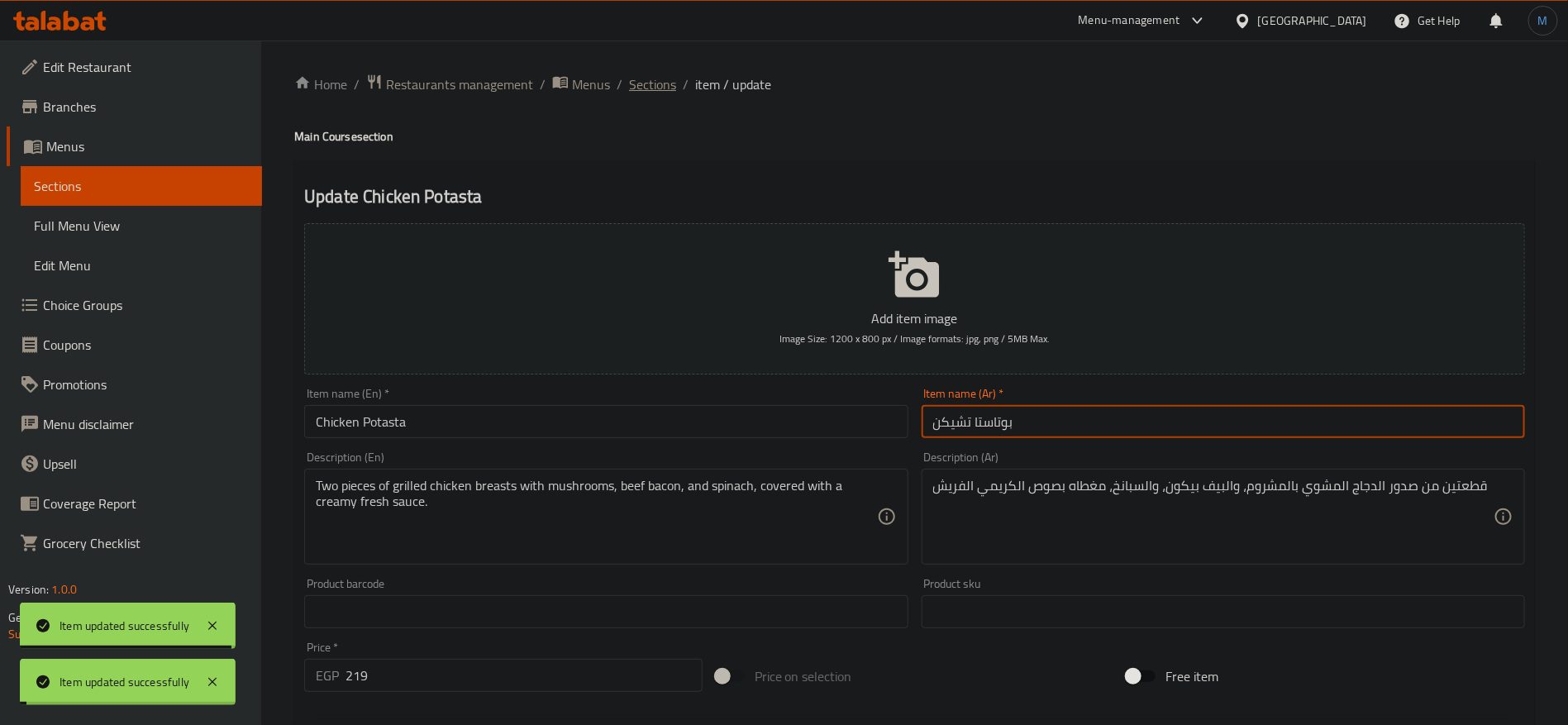
click at [665, 90] on span "Sections" at bounding box center [653, 84] width 47 height 20
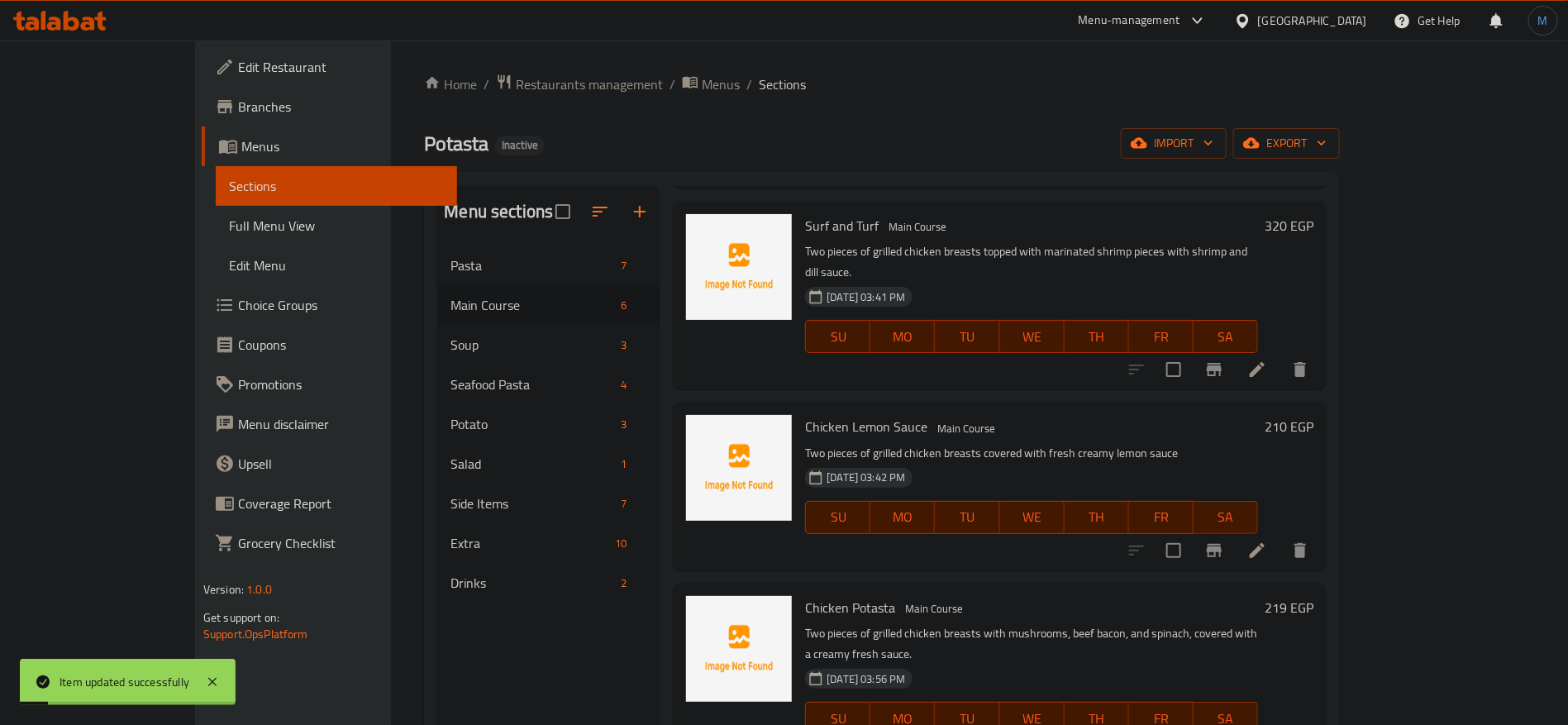
scroll to position [231, 0]
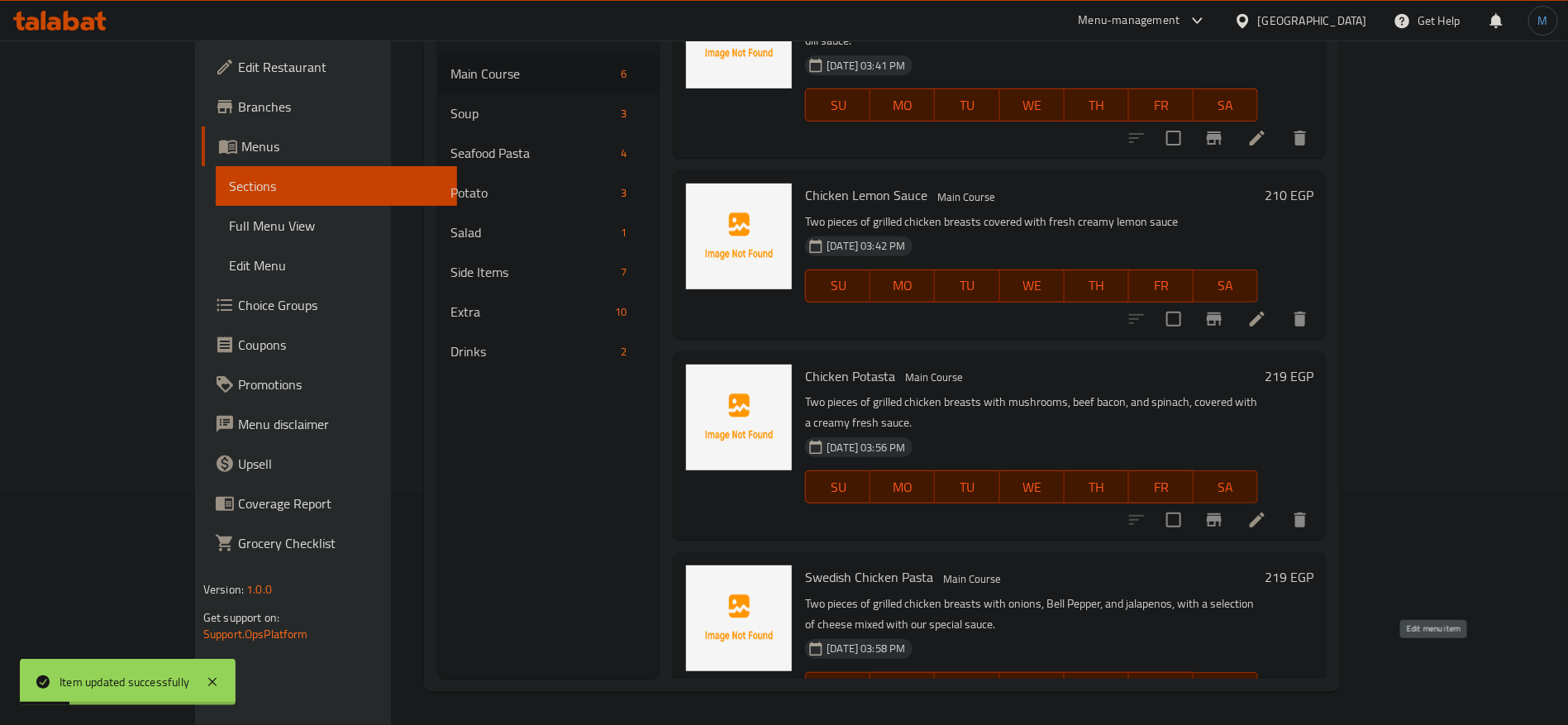
click at [1267, 712] on icon at bounding box center [1257, 721] width 20 height 20
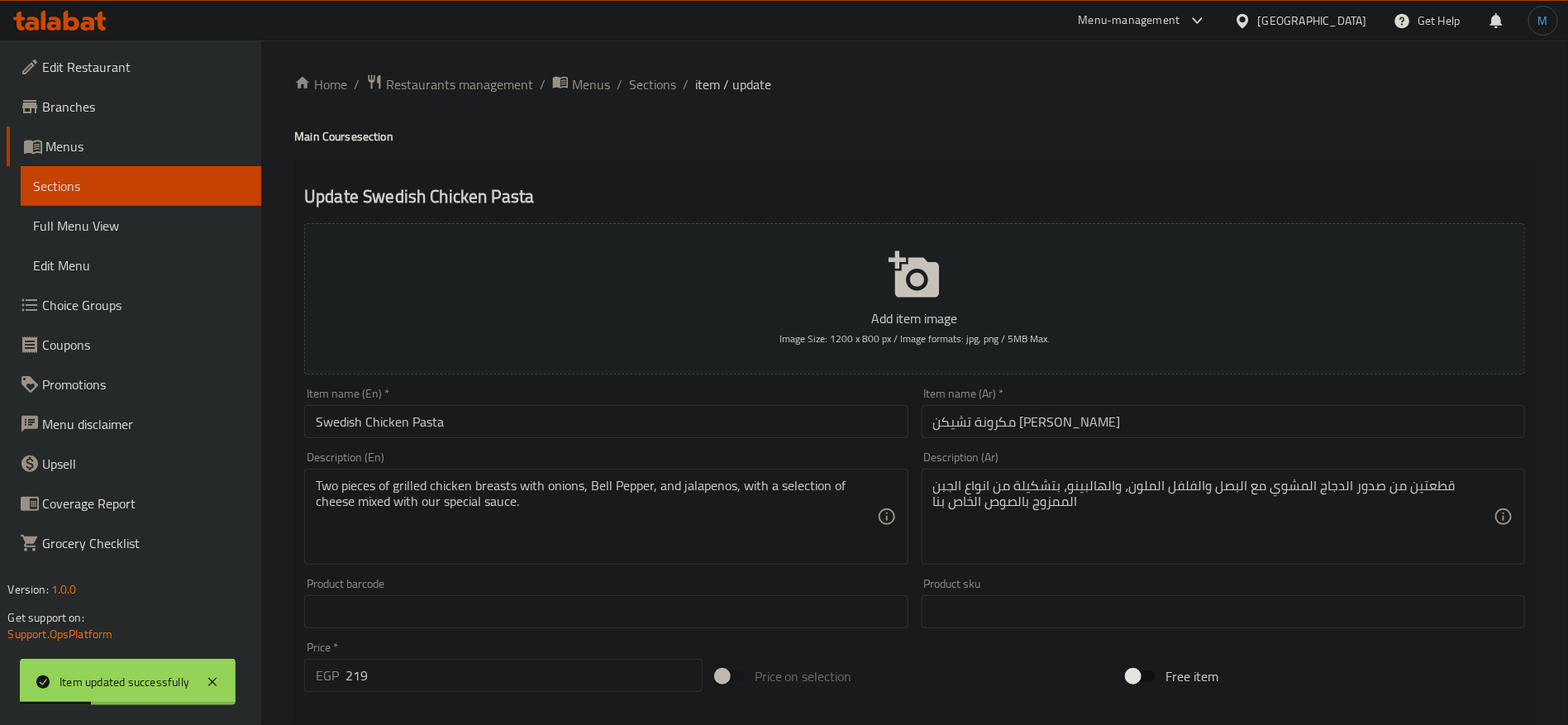
click at [639, 439] on div "Item name (En)   * Swedish Chicken Pasta Item name (En) *" at bounding box center [606, 413] width 617 height 63
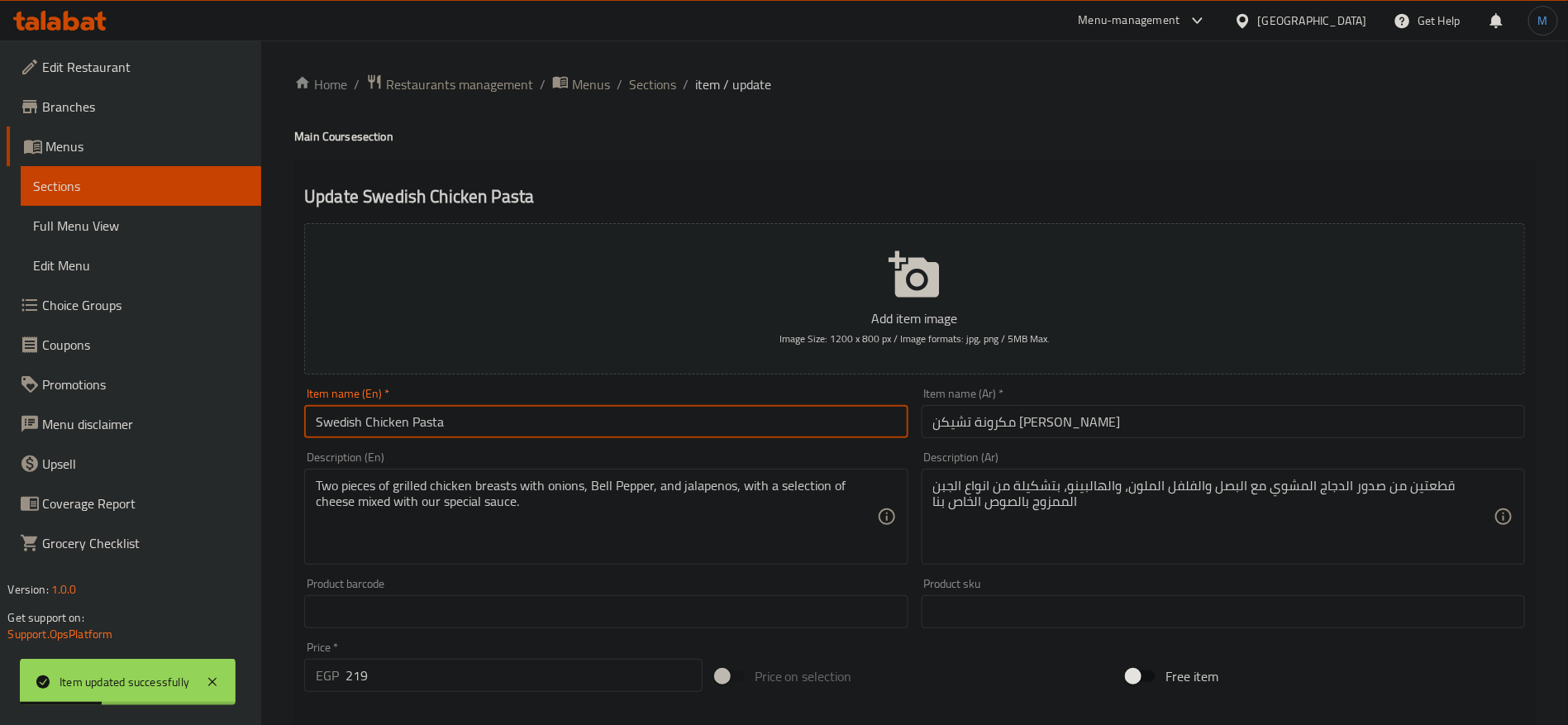
click at [639, 436] on input "Swedish Chicken Pasta" at bounding box center [606, 421] width 604 height 33
type input "Swedish Chicken"
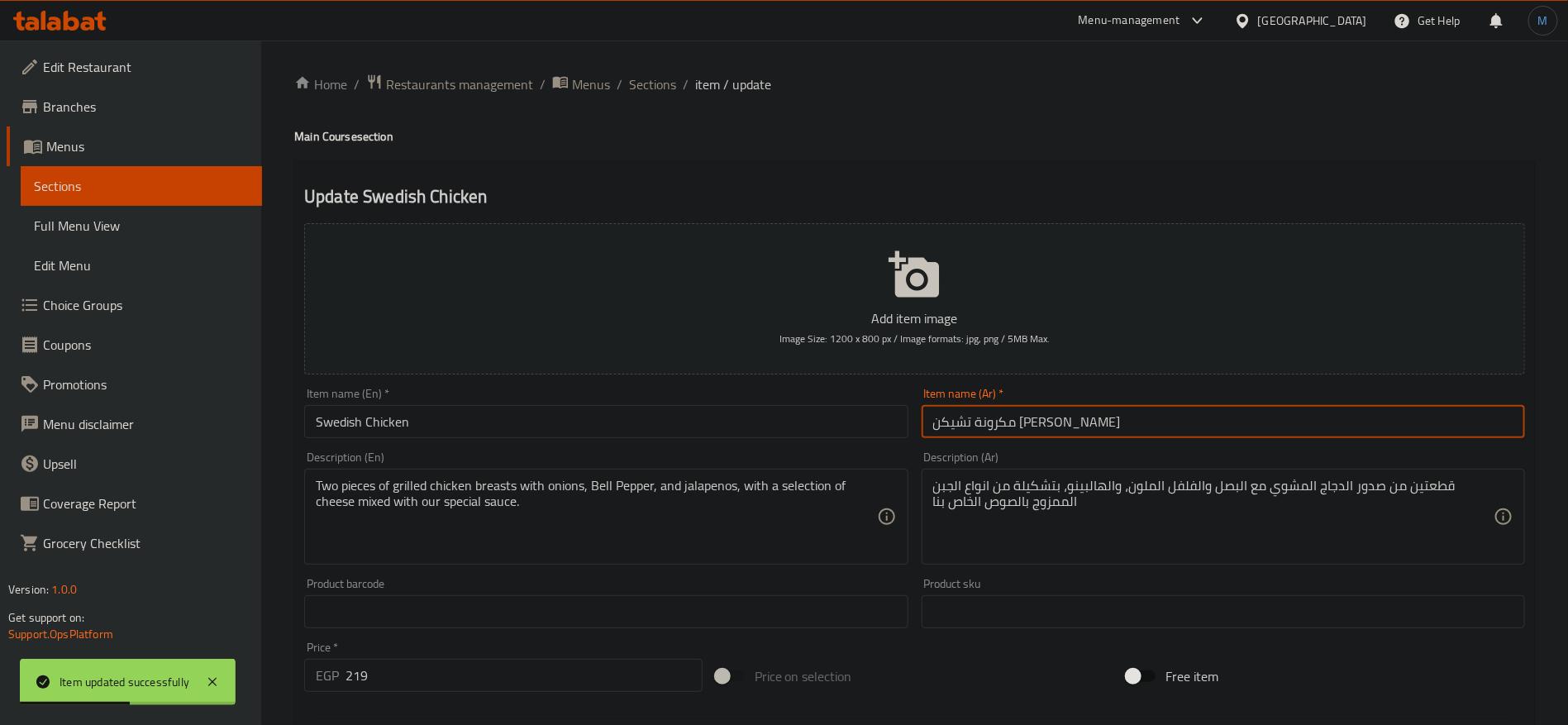
click at [1050, 430] on input "مكرونة تشيكن [PERSON_NAME]" at bounding box center [1224, 421] width 604 height 33
type input "تشيكن [PERSON_NAME]"
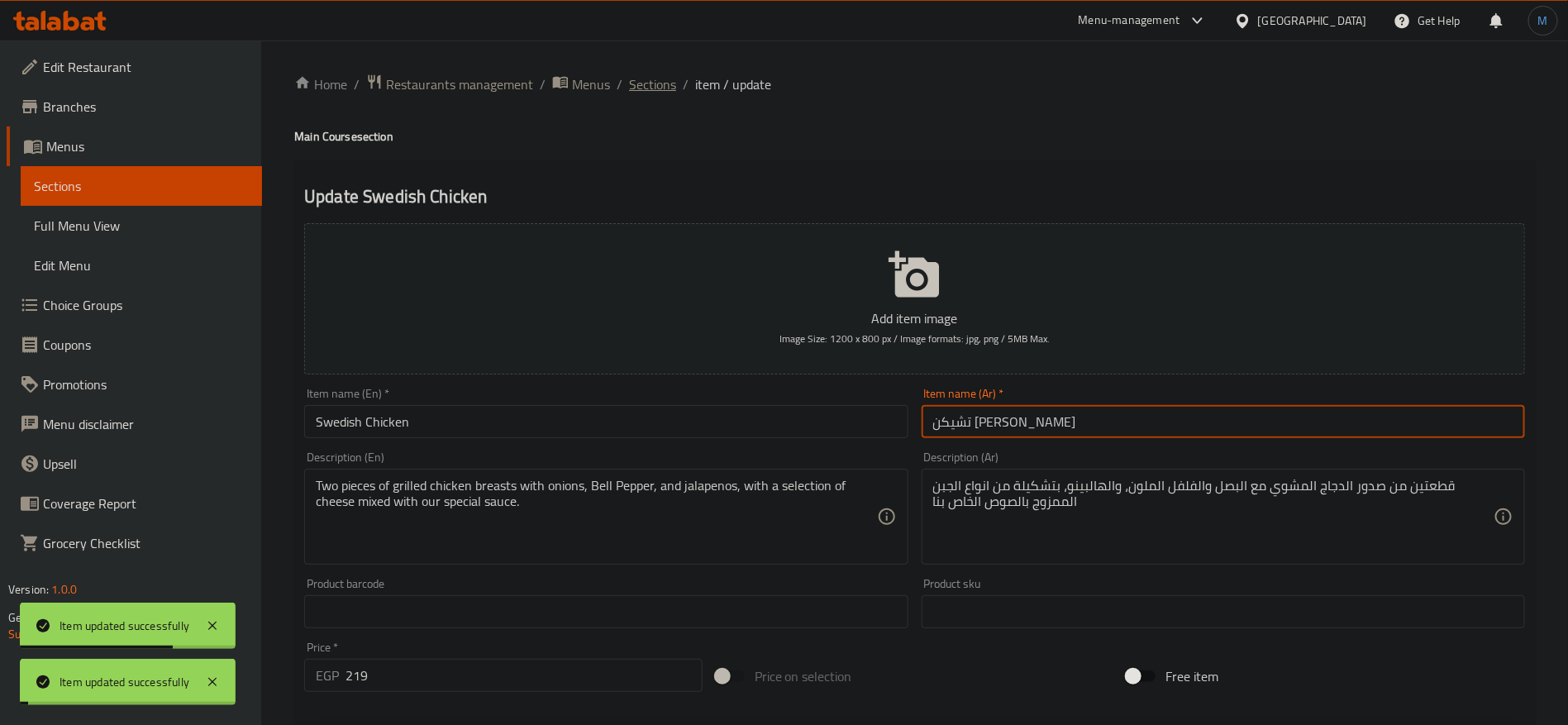
click at [663, 86] on span "Sections" at bounding box center [653, 84] width 47 height 20
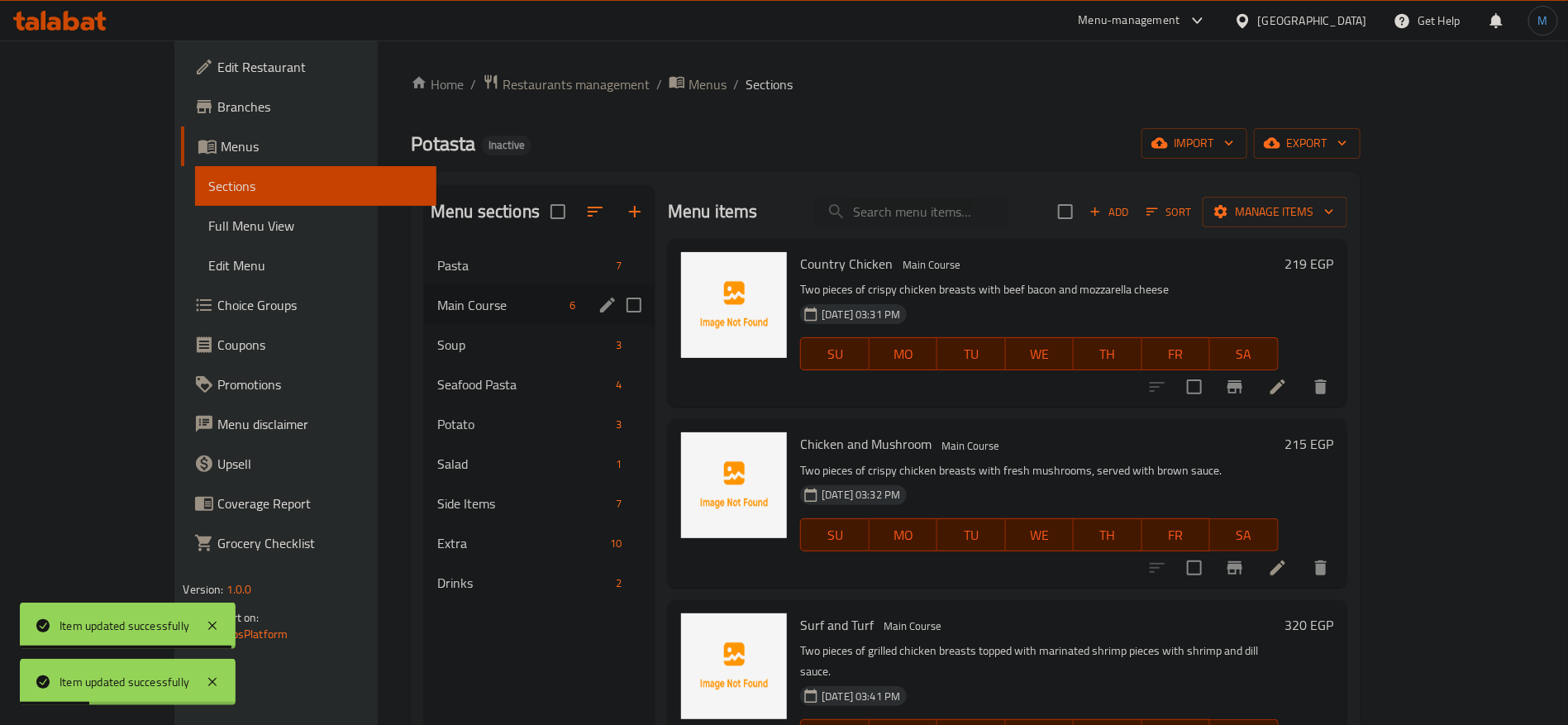
click at [424, 286] on div "Main Course 6" at bounding box center [539, 305] width 230 height 40
click at [424, 285] on div "Main Course 6" at bounding box center [539, 305] width 230 height 40
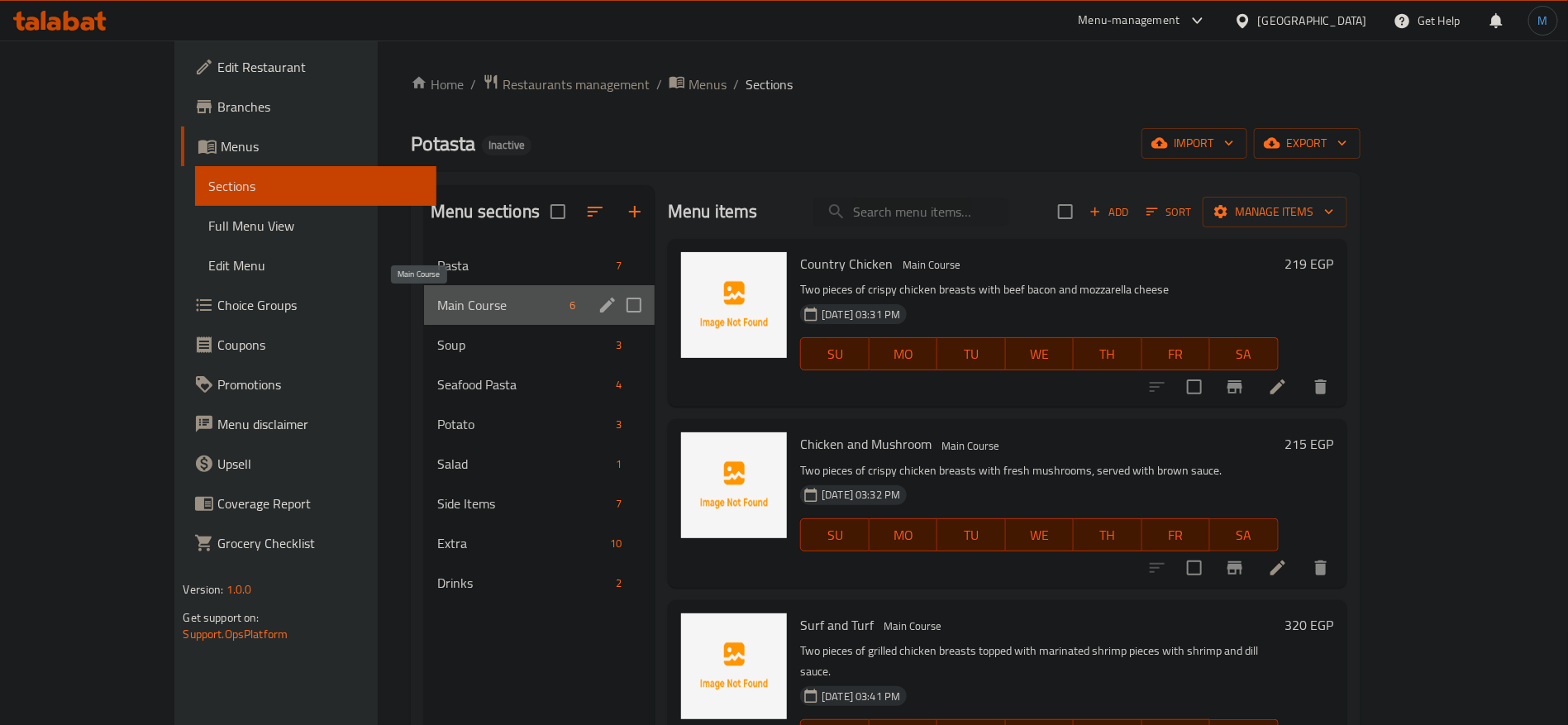
click at [463, 298] on span "Main Course" at bounding box center [499, 305] width 125 height 20
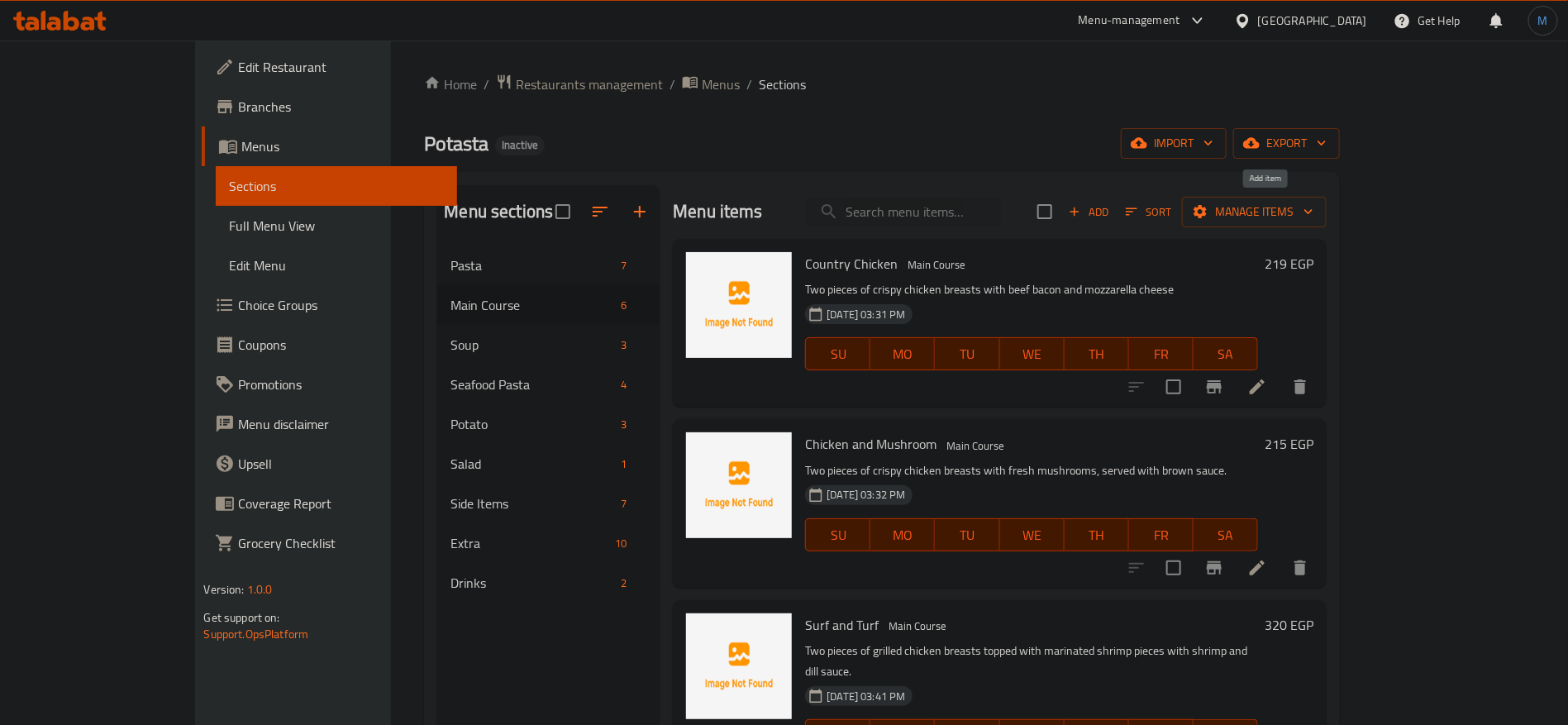
click at [1110, 206] on span "Add" at bounding box center [1088, 212] width 44 height 19
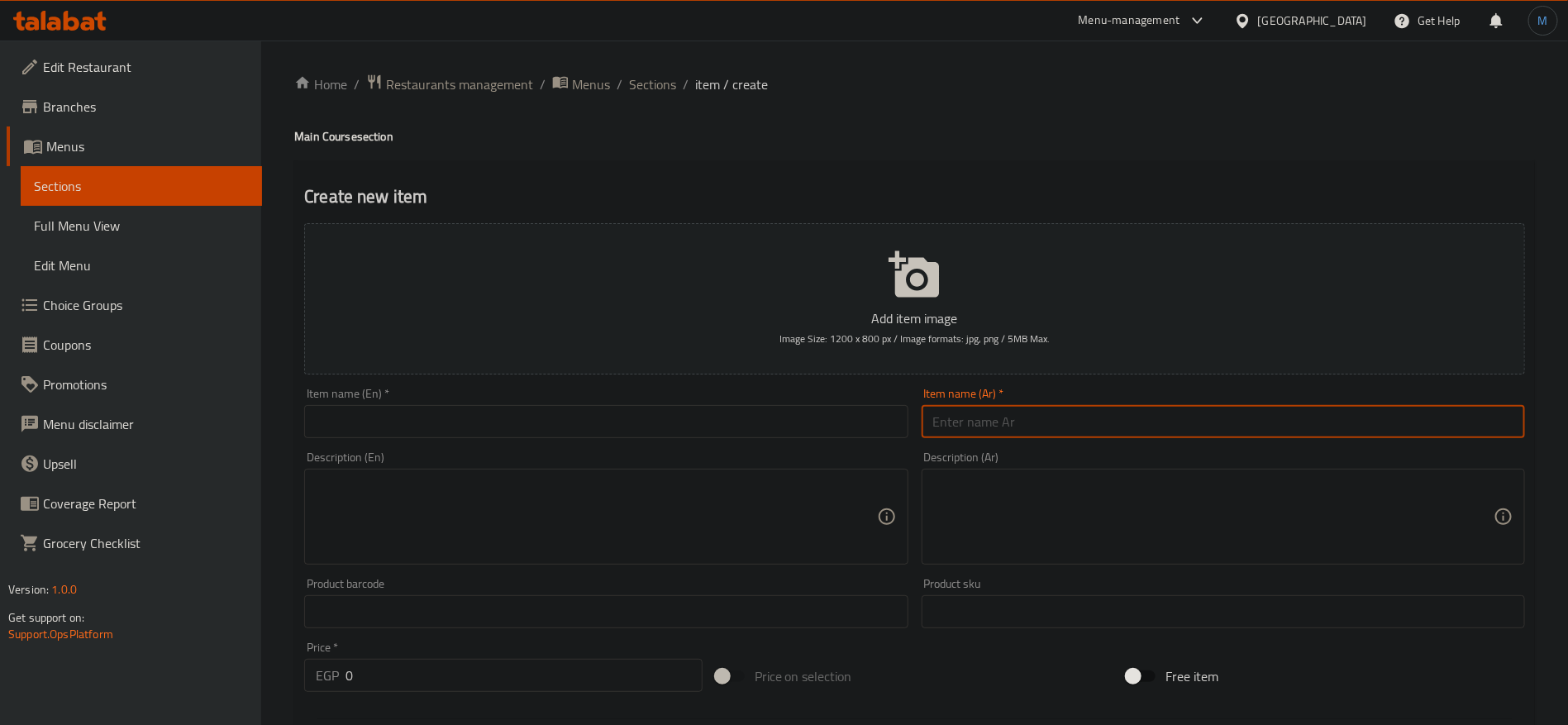
click at [1058, 416] on input "text" at bounding box center [1224, 421] width 604 height 33
type input "تشيكن بسطرامي"
click at [687, 411] on input "text" at bounding box center [606, 421] width 604 height 33
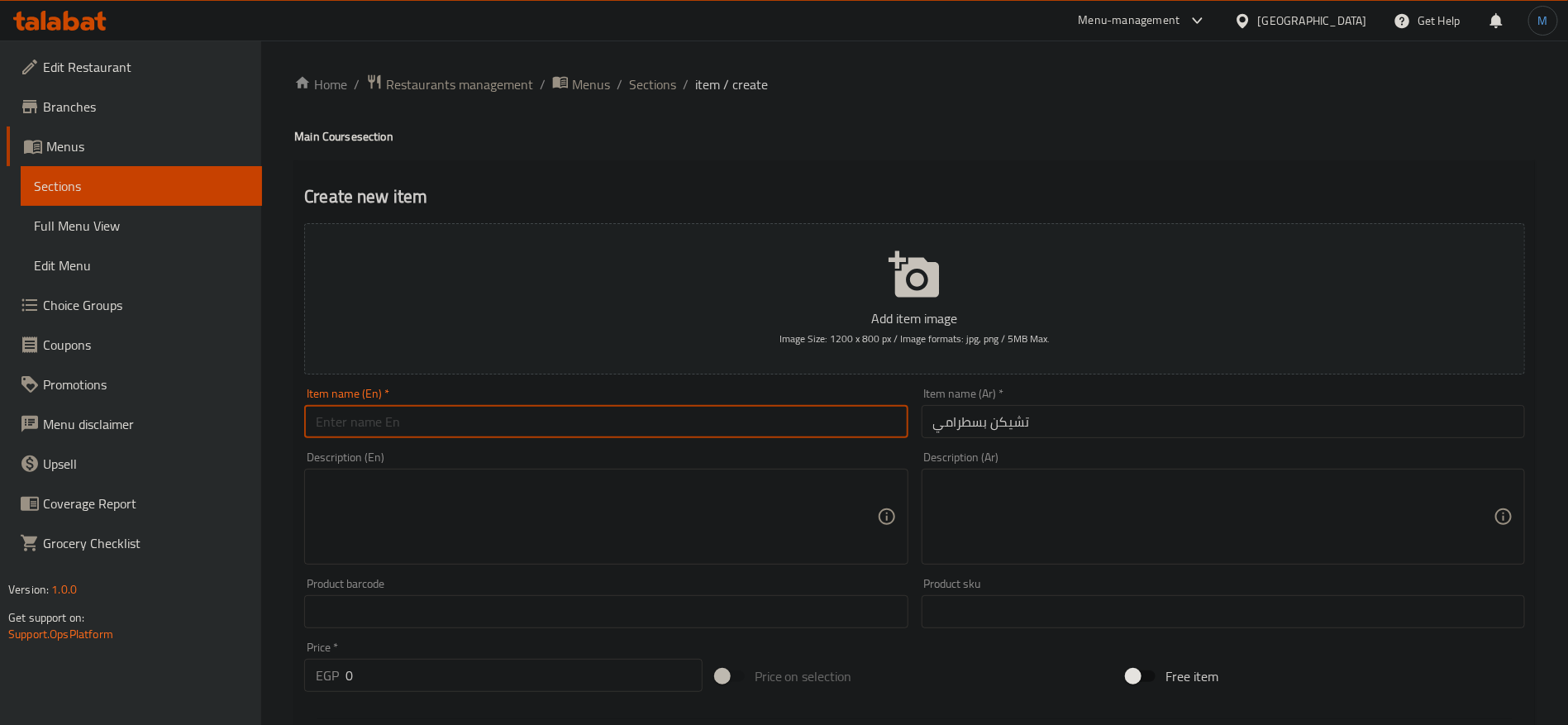
paste input "Chicken Pastrami"
type input "Chicken Pastrami"
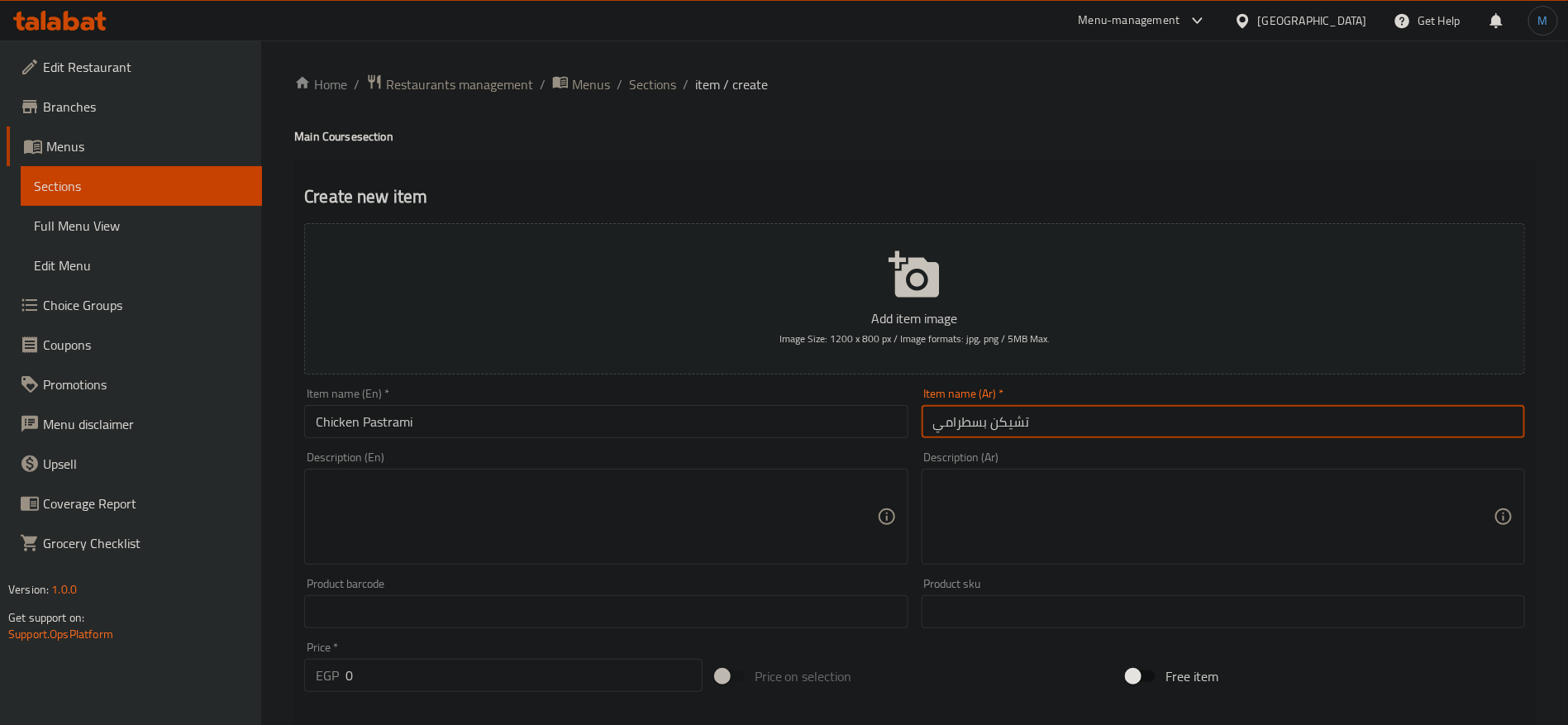
click at [1159, 417] on input "تشيكن بسطرامي" at bounding box center [1224, 421] width 604 height 33
paste input "مة"
type input "تشيكن بسطرمة"
click at [1146, 500] on textarea at bounding box center [1213, 516] width 560 height 78
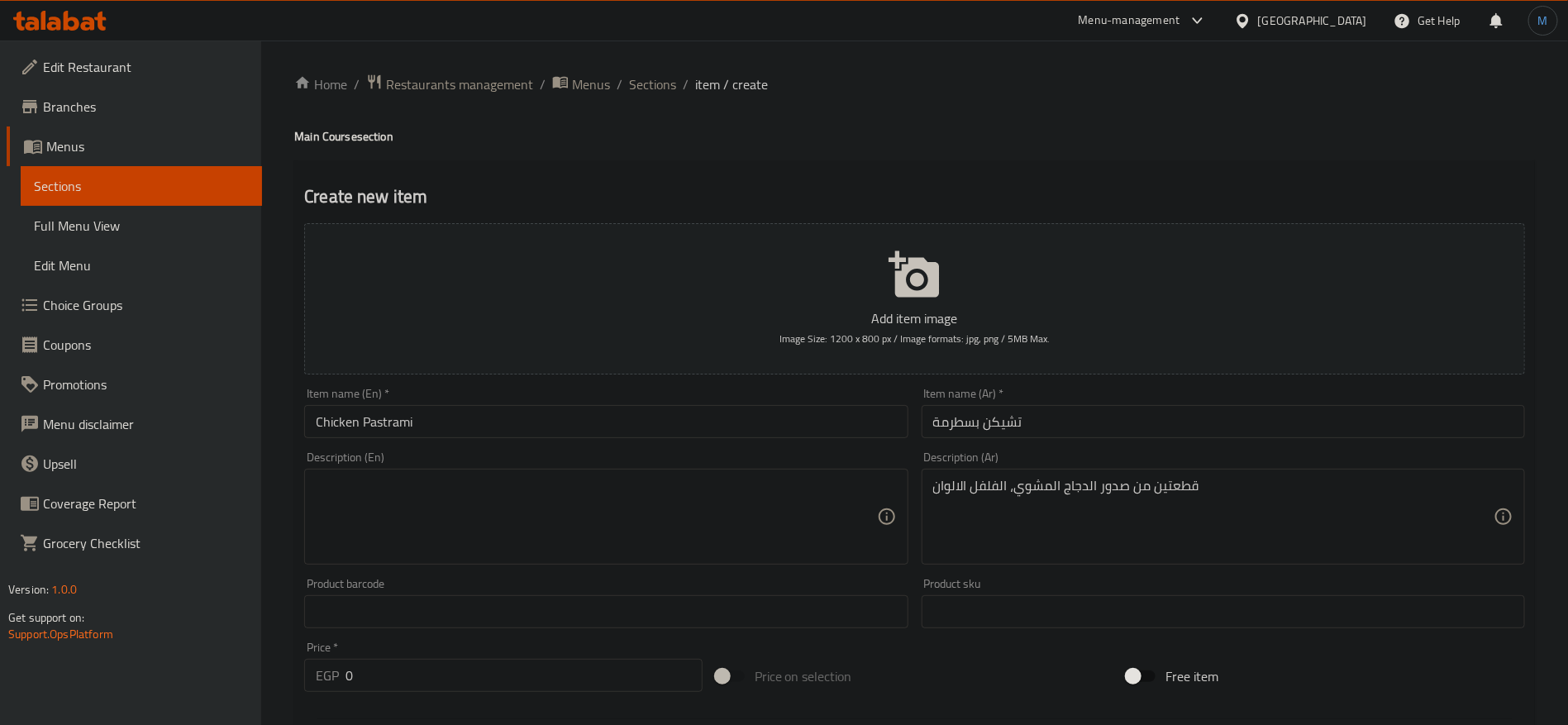
drag, startPoint x: 1053, startPoint y: 716, endPoint x: 1544, endPoint y: 713, distance: 491.0
drag, startPoint x: 1544, startPoint y: 713, endPoint x: 998, endPoint y: 483, distance: 592.5
click at [1278, 505] on textarea "قطعتين من صدور الدجاج المشوي، الفلفل الالوان" at bounding box center [1213, 516] width 560 height 78
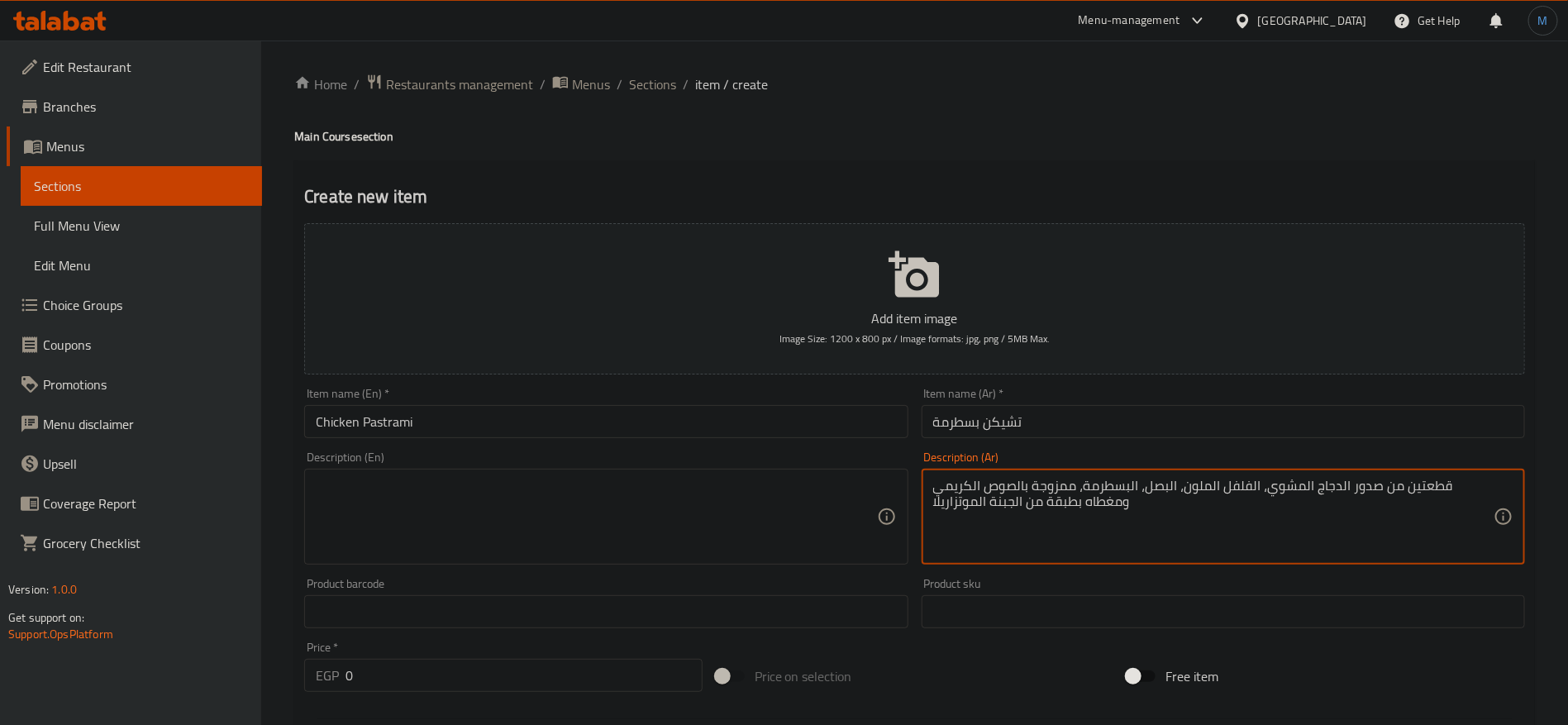
type textarea "قطعتين من صدور الدجاج المشوي، الفلفل الملون، البصل، البسطرمة، ممزوجة بالصوص الك…"
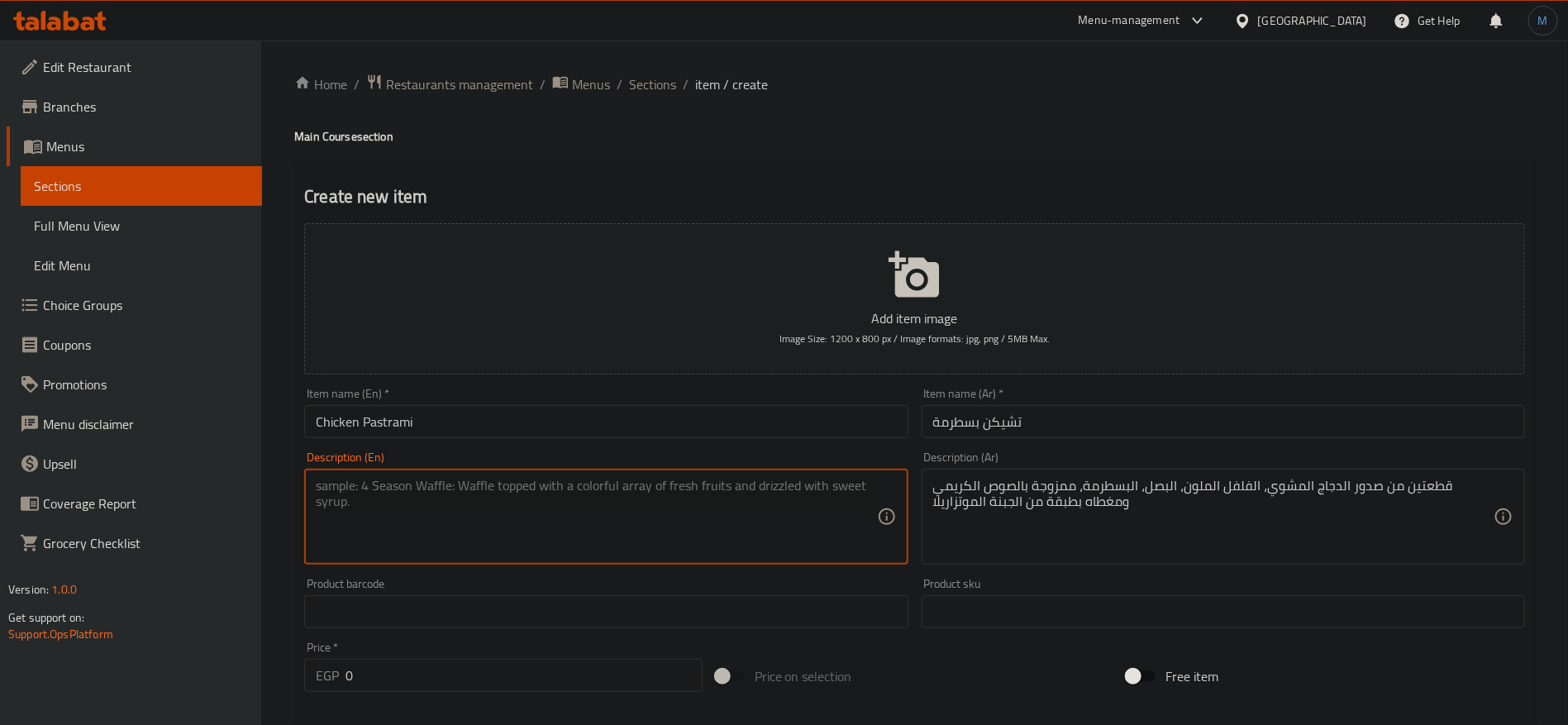
click at [659, 534] on textarea at bounding box center [596, 516] width 560 height 78
paste textarea "Two pieces of grilled chicken breasts, colored peppers, onions, pastrami, mixed…"
type textarea "Two pieces of grilled chicken breasts, colored peppers, onions, pastrami, mixed…"
click at [560, 658] on div "Price   * EGP 0 Price *" at bounding box center [503, 666] width 398 height 50
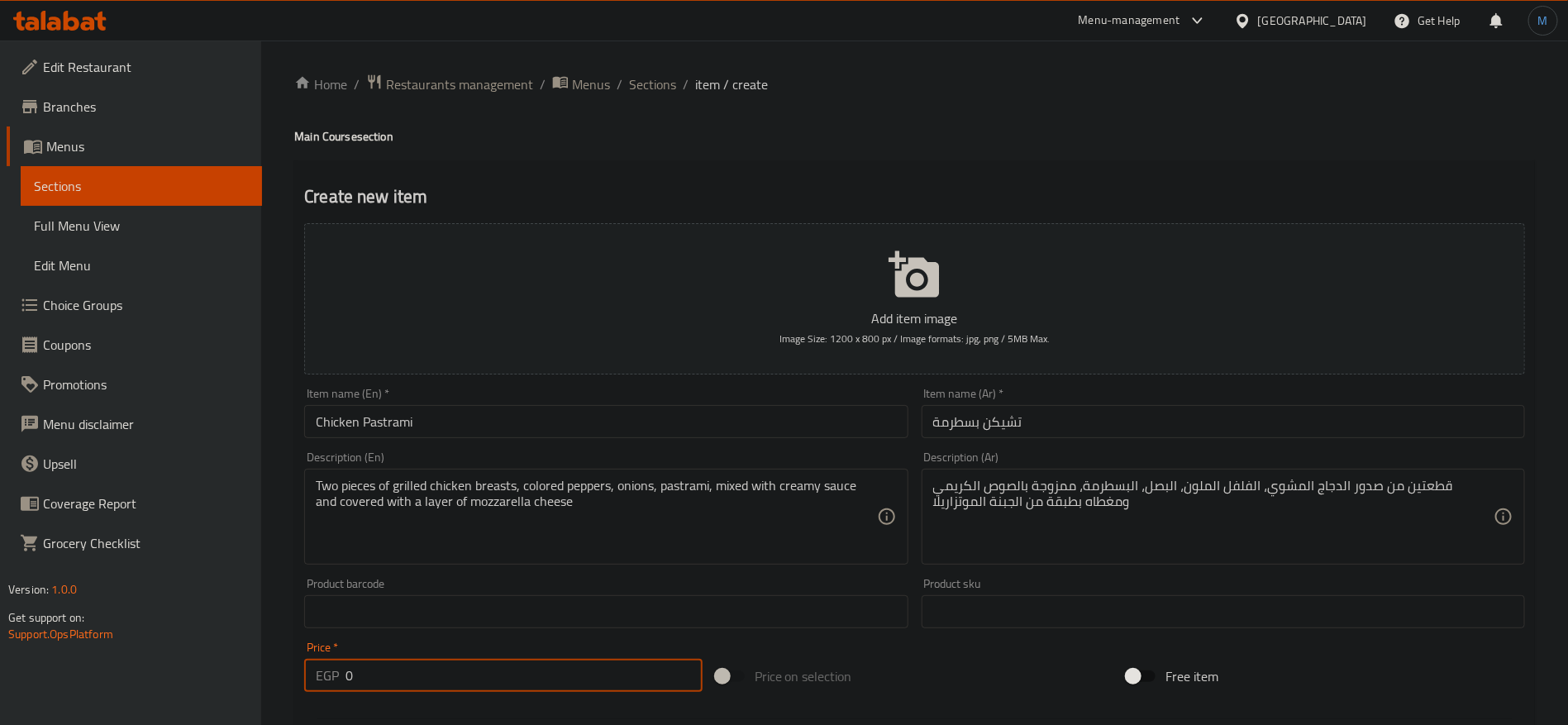
drag, startPoint x: 559, startPoint y: 661, endPoint x: 555, endPoint y: 668, distance: 8.1
click at [556, 666] on input "0" at bounding box center [524, 675] width 357 height 33
type input "229"
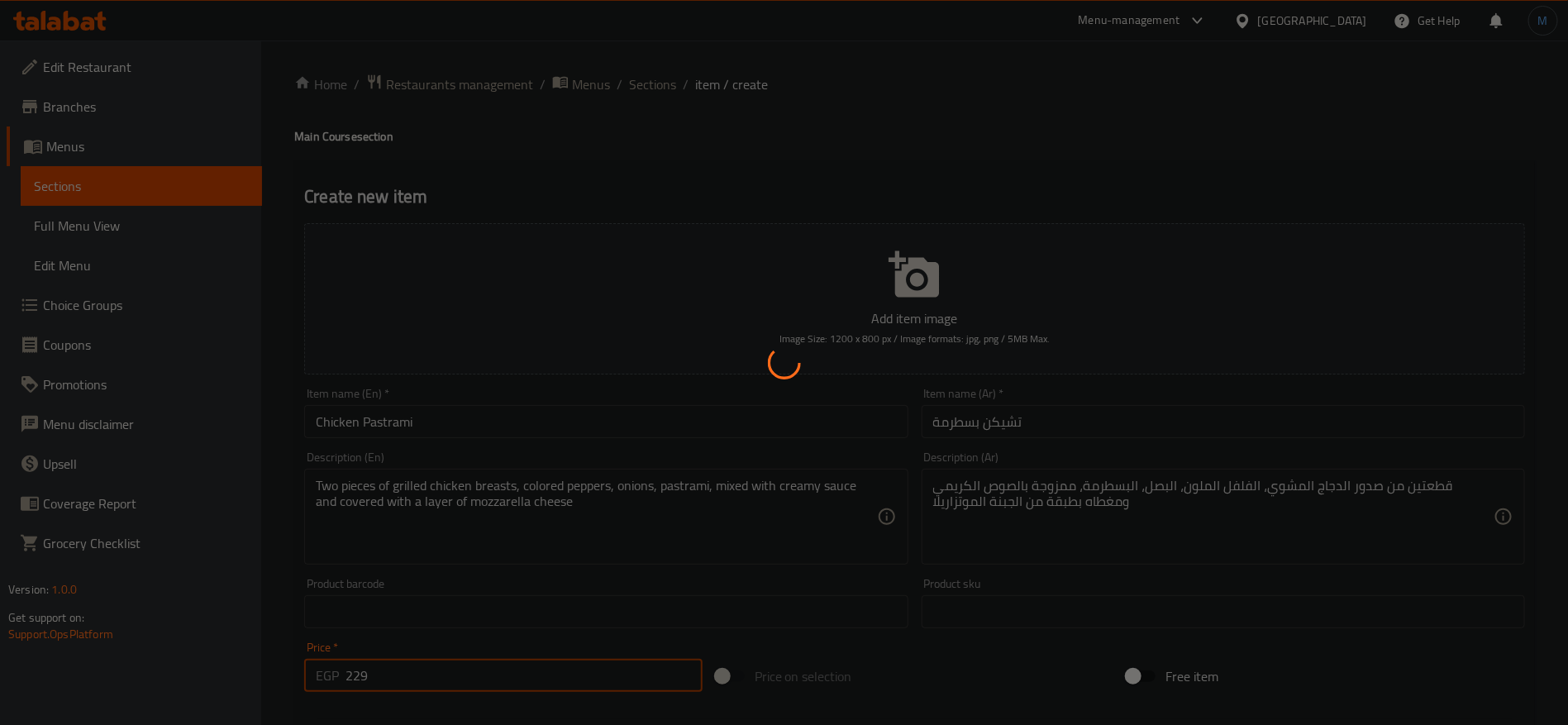
type input "0"
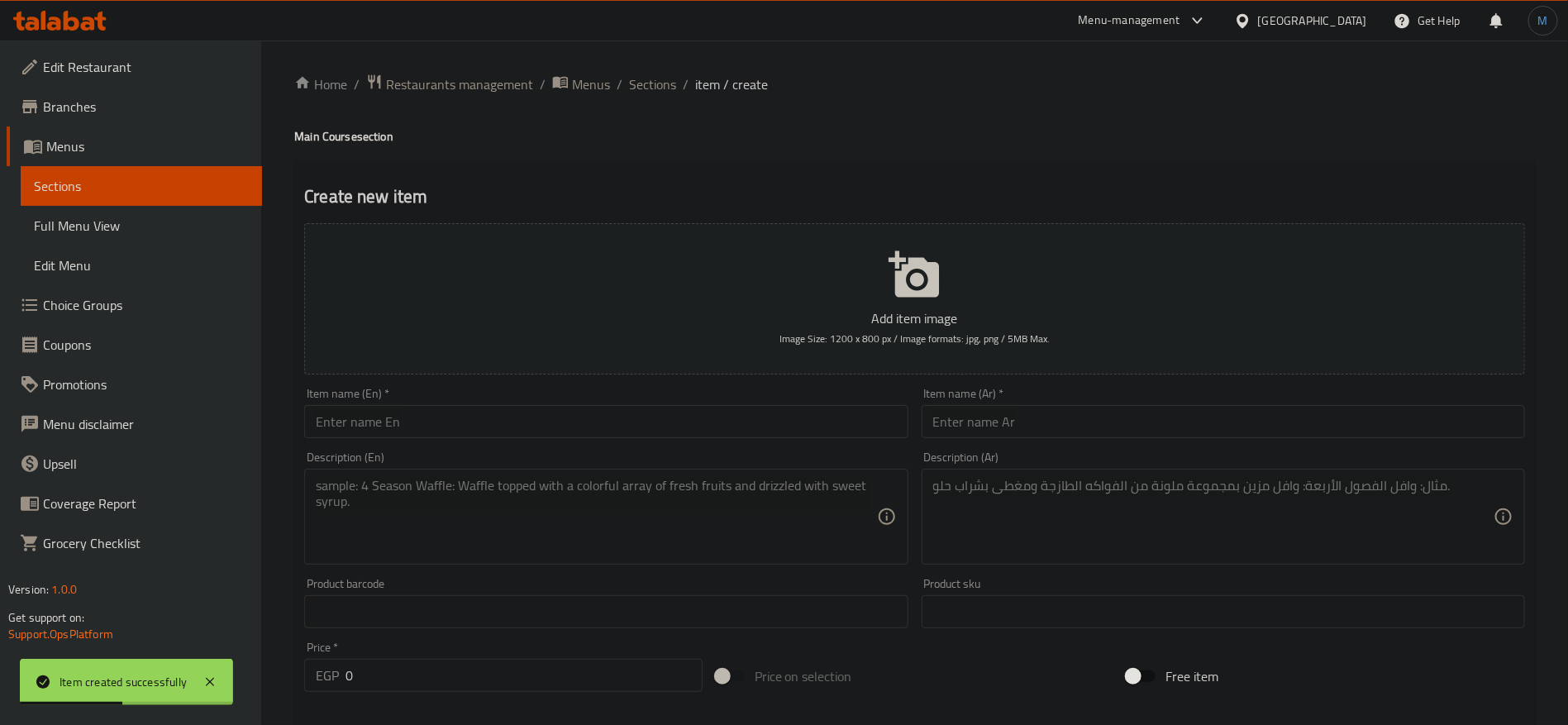
click at [1370, 424] on input "text" at bounding box center [1224, 421] width 604 height 33
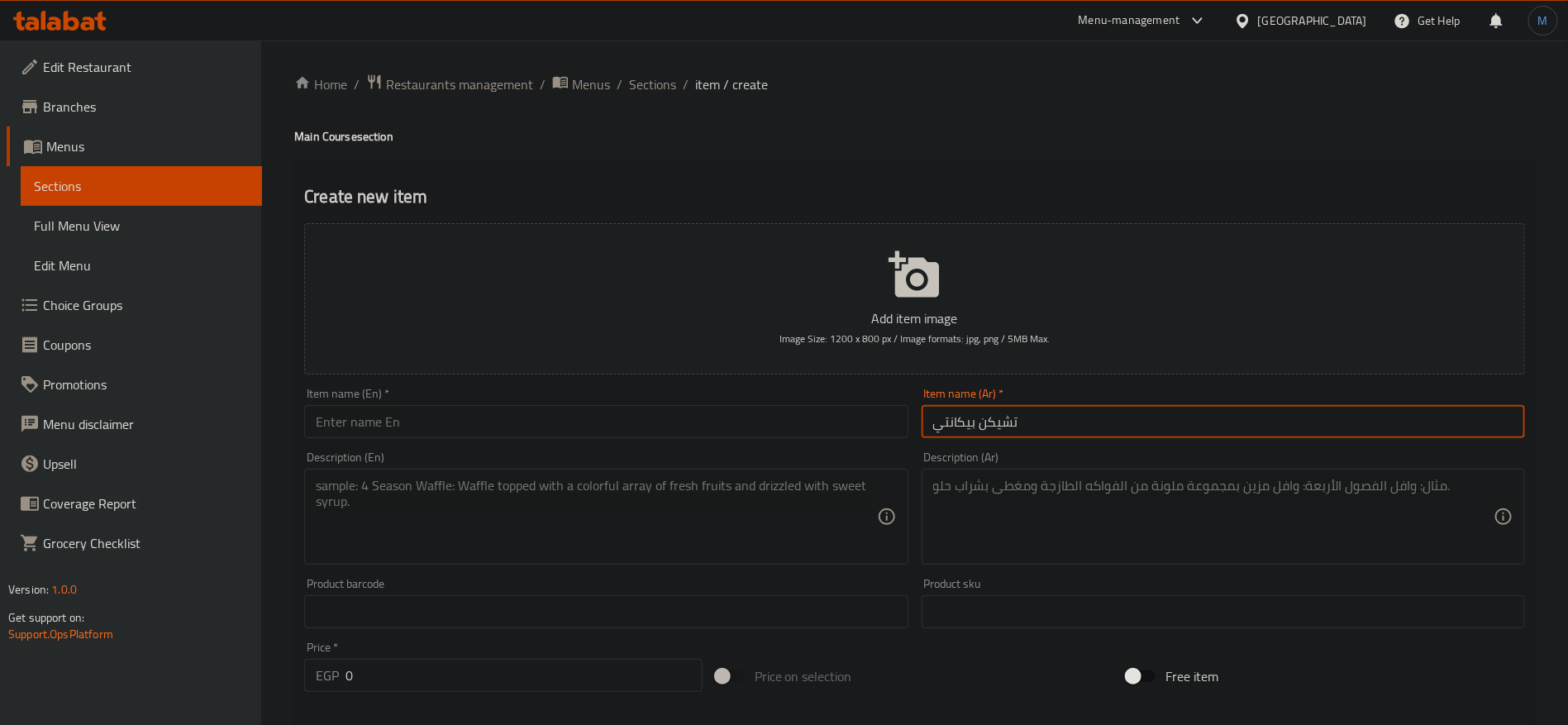
type input "تشيكن بيكانتي"
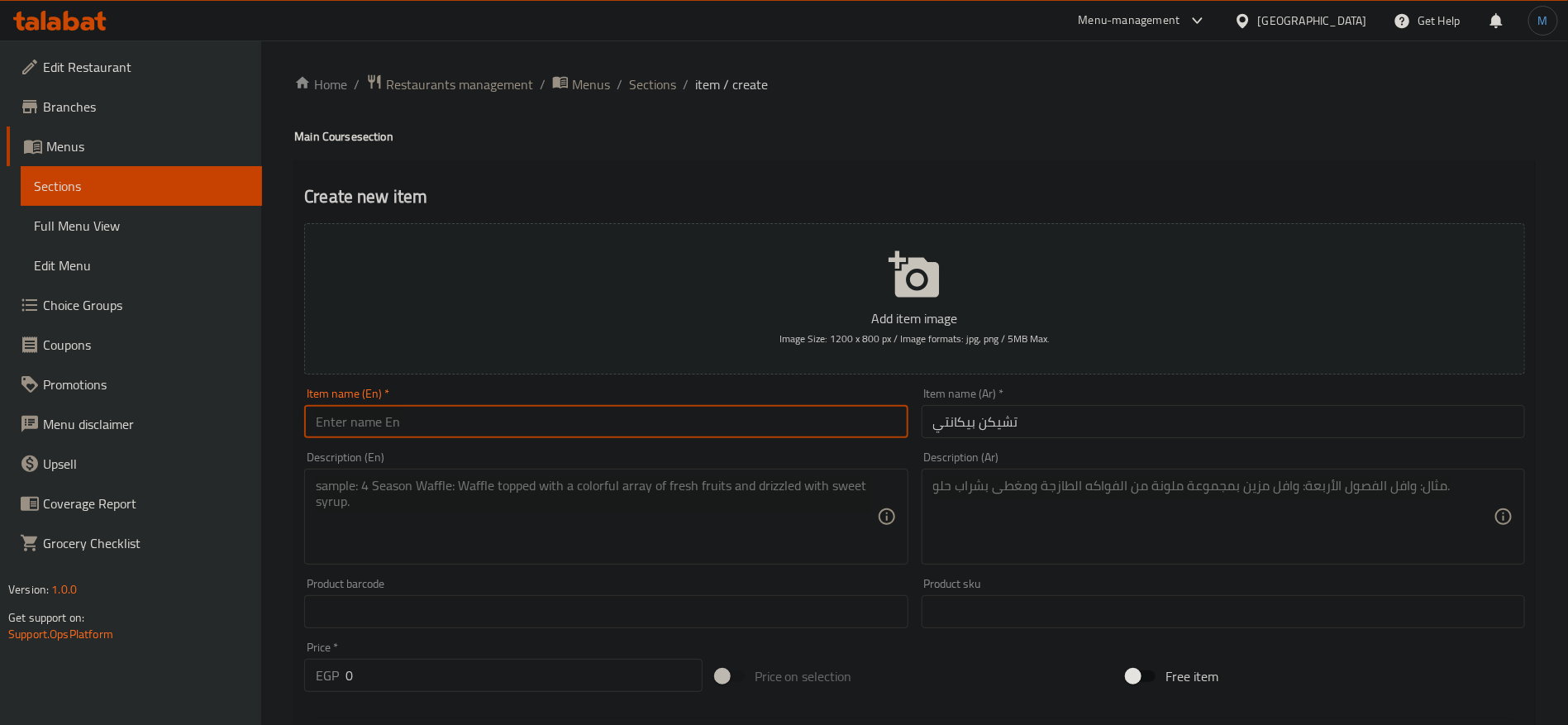
paste input "Chicken Picante"
click at [636, 430] on input "text" at bounding box center [606, 421] width 604 height 33
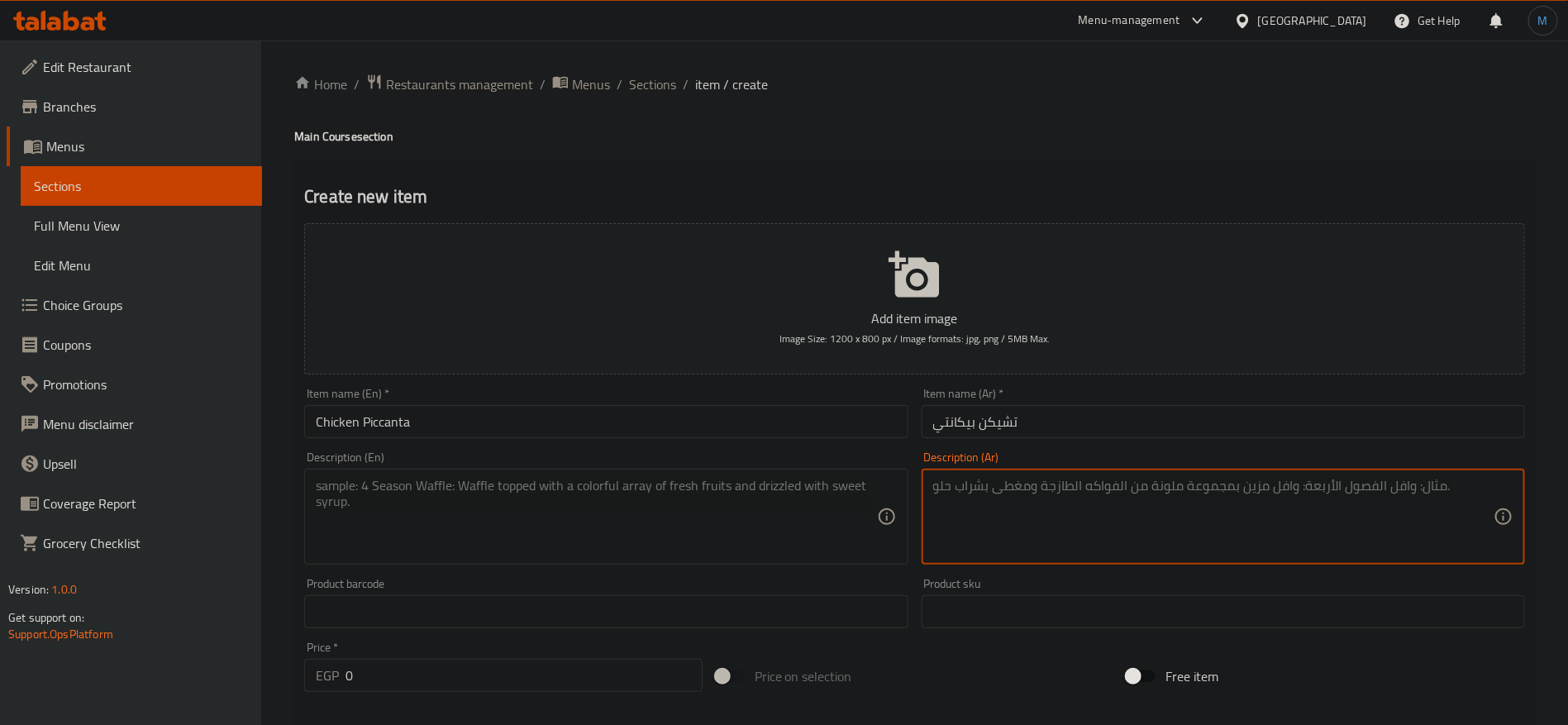
click at [1266, 536] on textarea at bounding box center [1213, 516] width 560 height 78
click at [1253, 530] on textarea at bounding box center [1213, 516] width 560 height 78
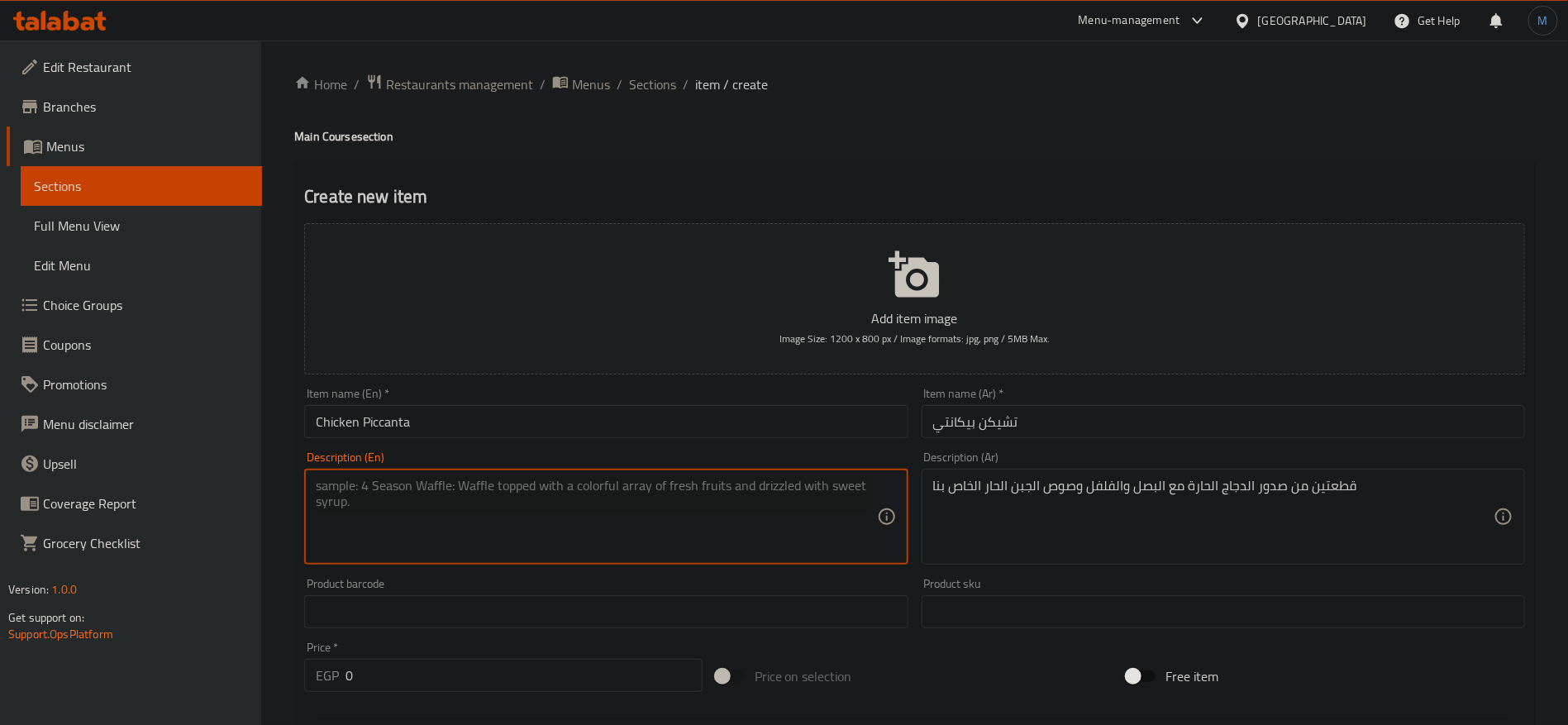
paste textarea "Two pieces of spicy chicken breasts with onions, peppers and our special spicy …"
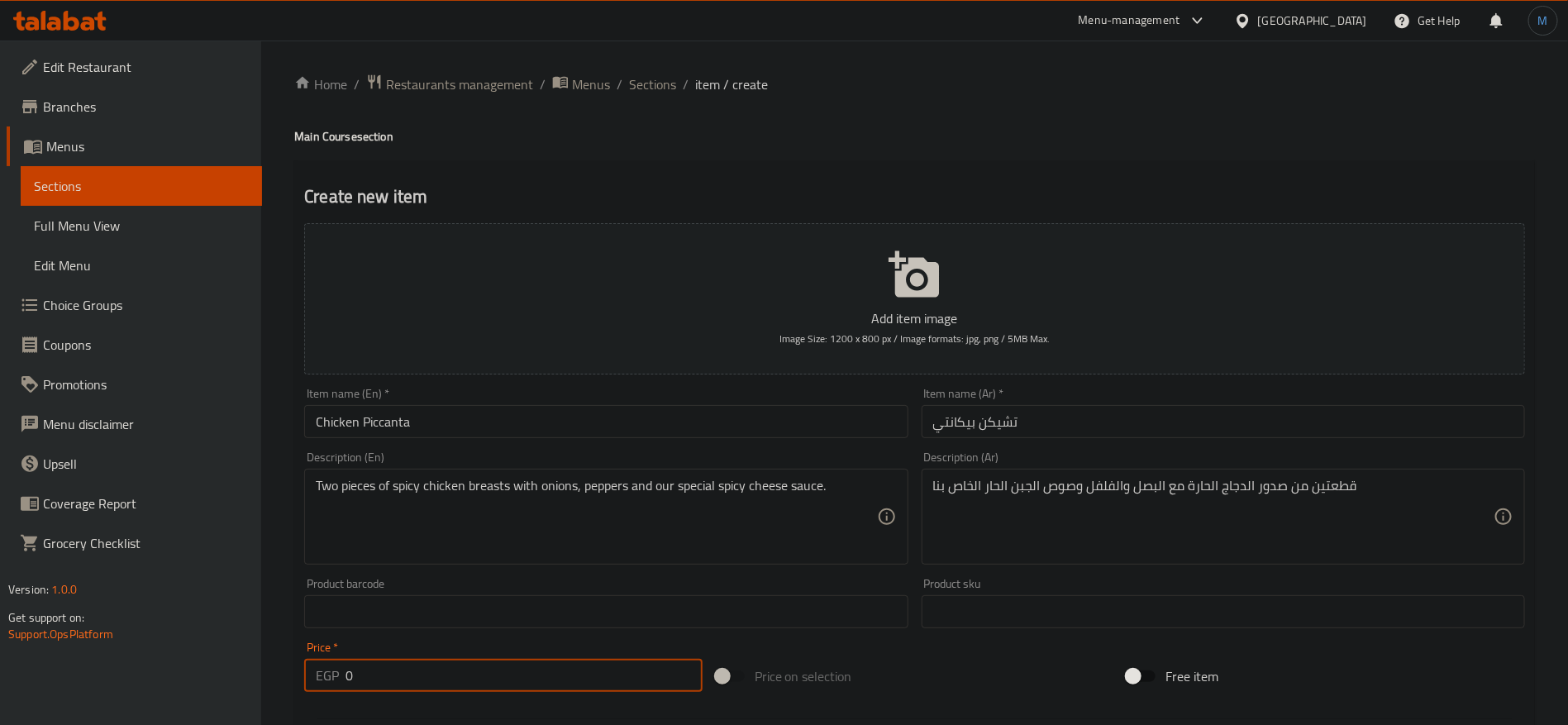
click at [442, 666] on input "0" at bounding box center [524, 675] width 357 height 33
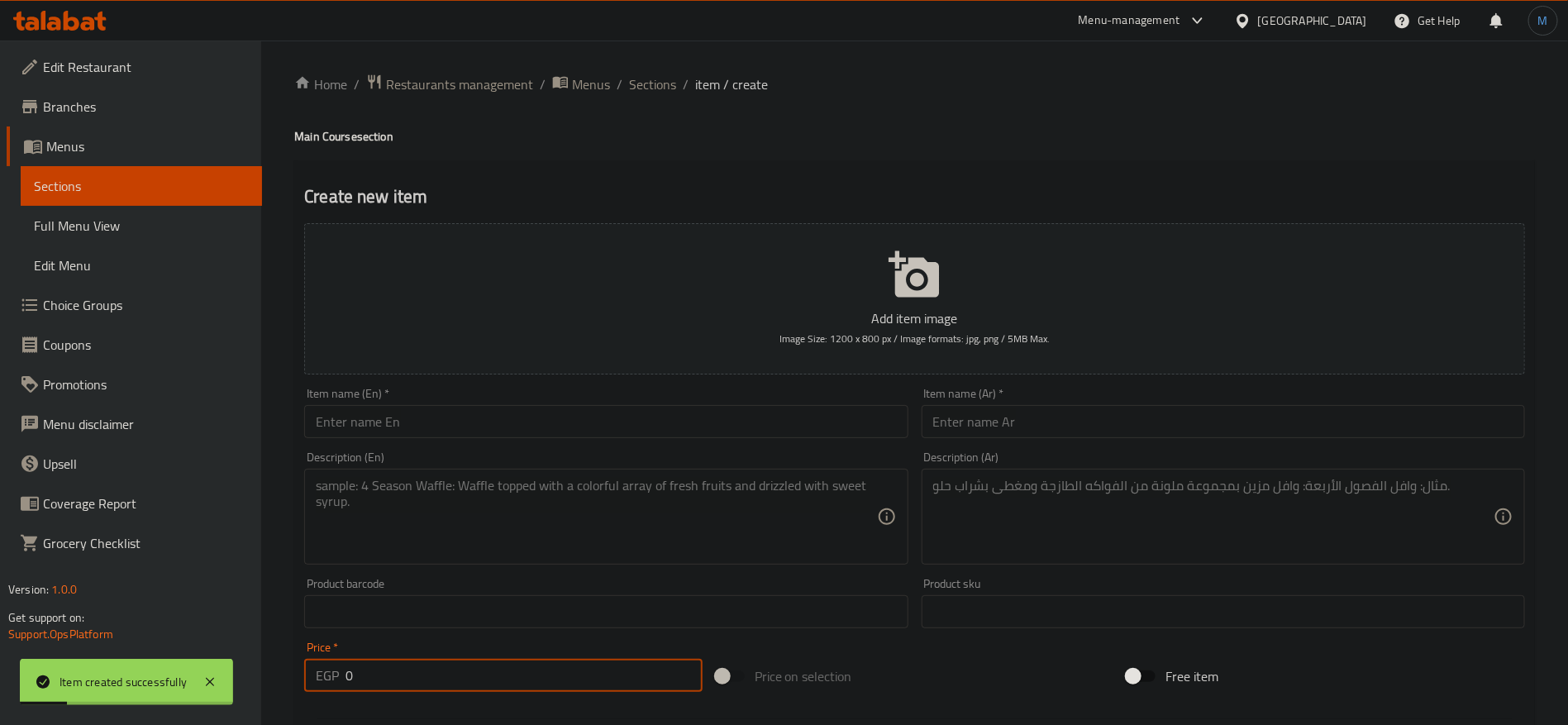
drag, startPoint x: 694, startPoint y: 63, endPoint x: 678, endPoint y: 76, distance: 20.6
click at [692, 70] on div "Home / Restaurants management / Menus / Sections / item / create Main Course se…" at bounding box center [914, 604] width 1307 height 1128
click at [678, 76] on ol "Home / Restaurants management / Menus / Sections / item / create" at bounding box center [914, 84] width 1241 height 22
click at [645, 85] on span "Sections" at bounding box center [653, 84] width 47 height 20
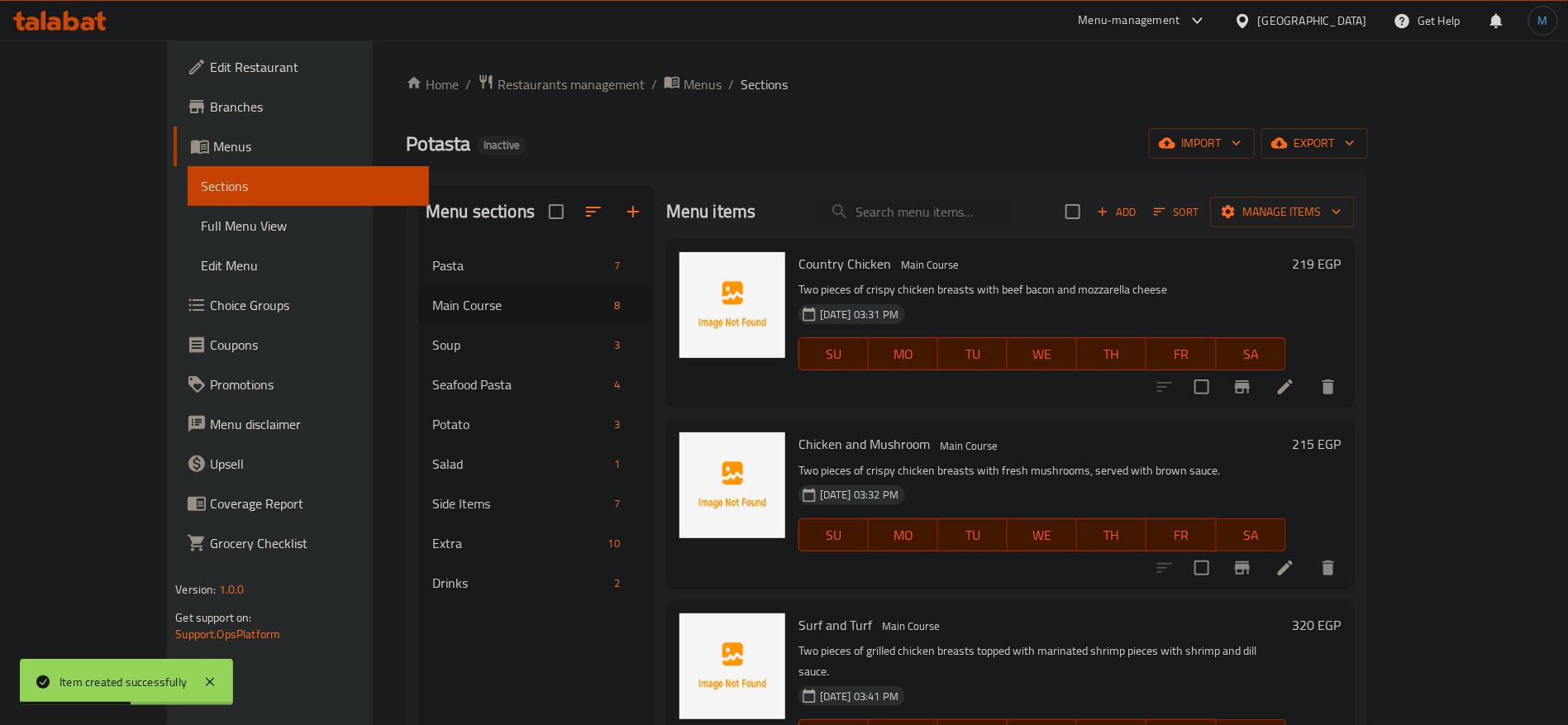
click at [174, 316] on link "Choice Groups" at bounding box center [301, 305] width 256 height 40
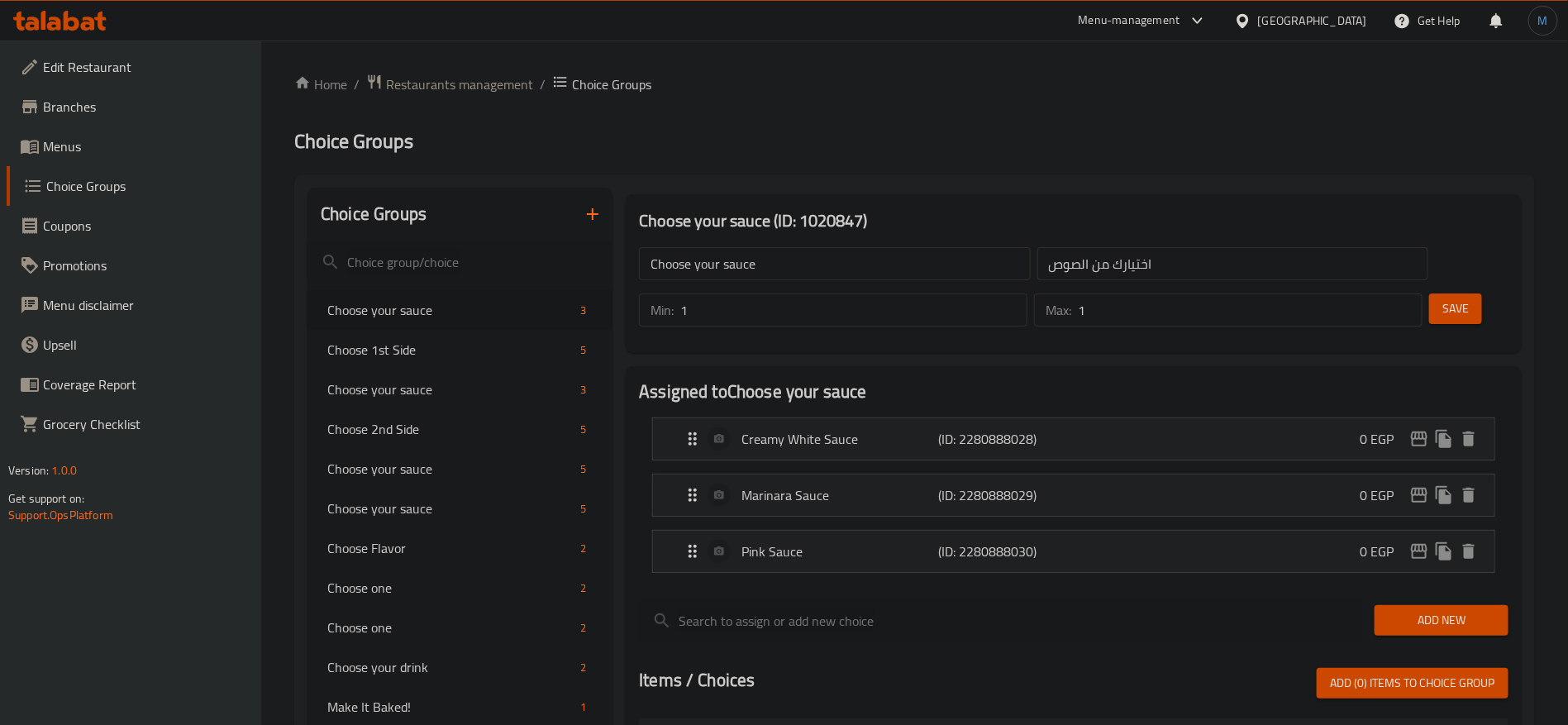
click at [604, 208] on button "button" at bounding box center [592, 214] width 40 height 40
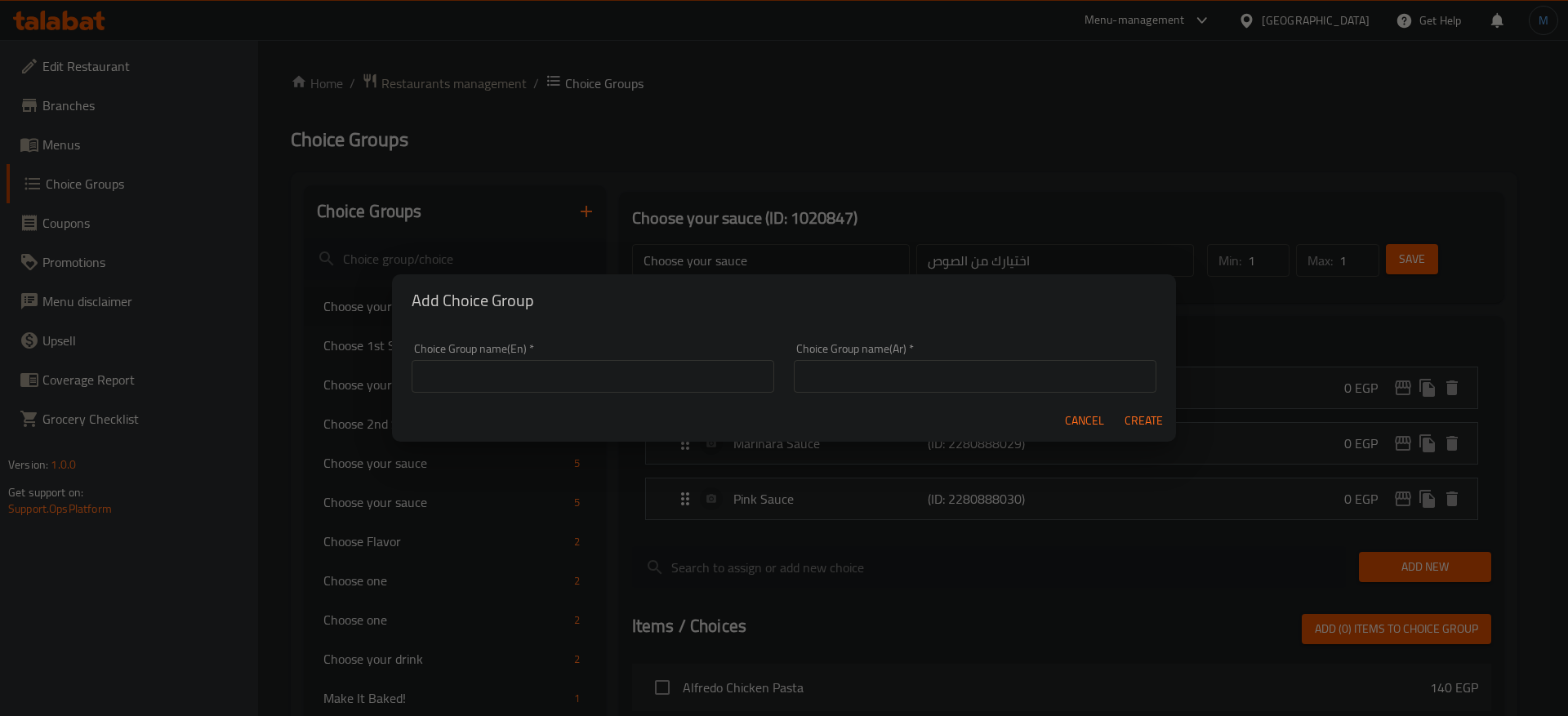
click at [663, 357] on div "Choice Group name(En)   * Choice Group name(En) *" at bounding box center [593, 367] width 363 height 49
click at [656, 362] on input "text" at bounding box center [593, 376] width 363 height 33
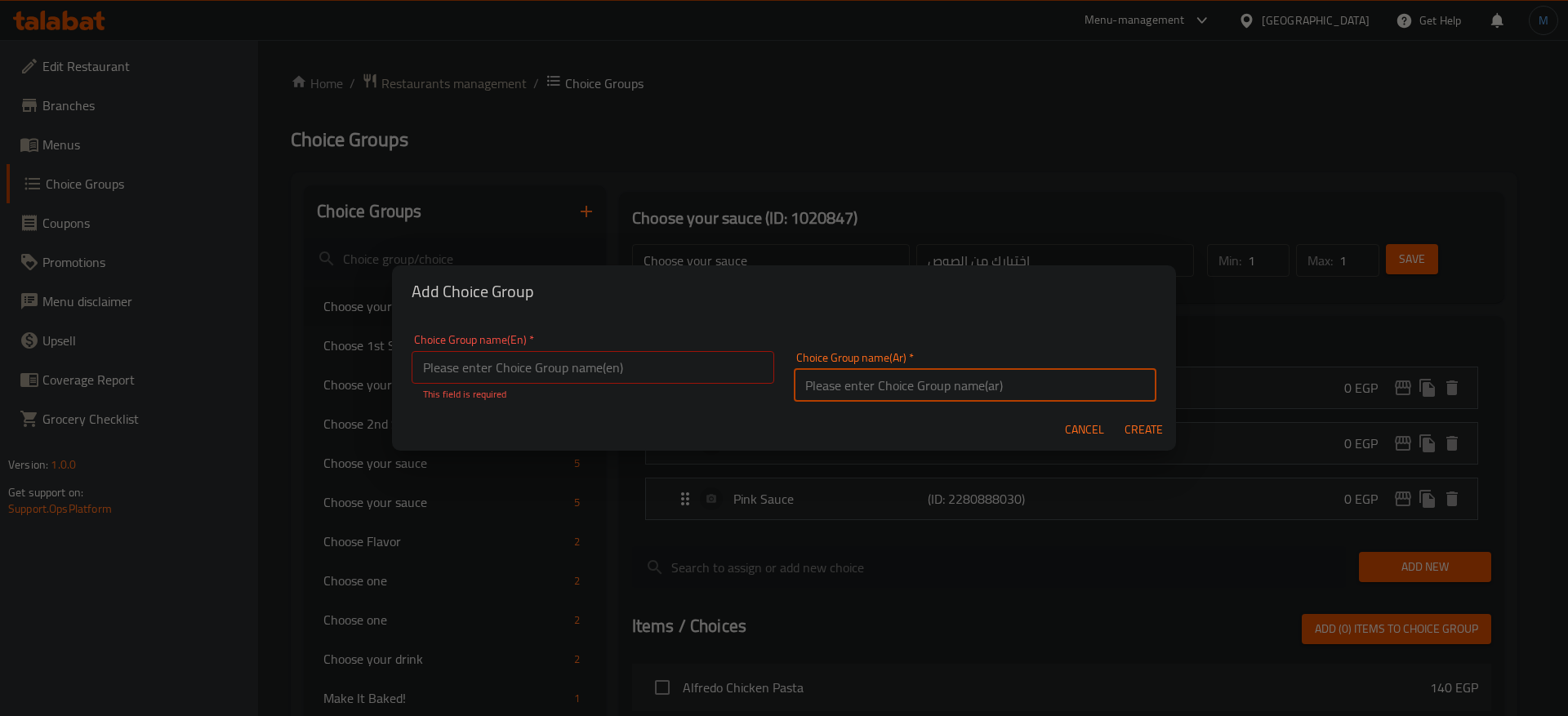
click at [927, 362] on div "Choice Group name(Ar)   * Choice Group name(Ar) *" at bounding box center [975, 377] width 363 height 49
click at [653, 379] on input "text" at bounding box center [593, 367] width 363 height 33
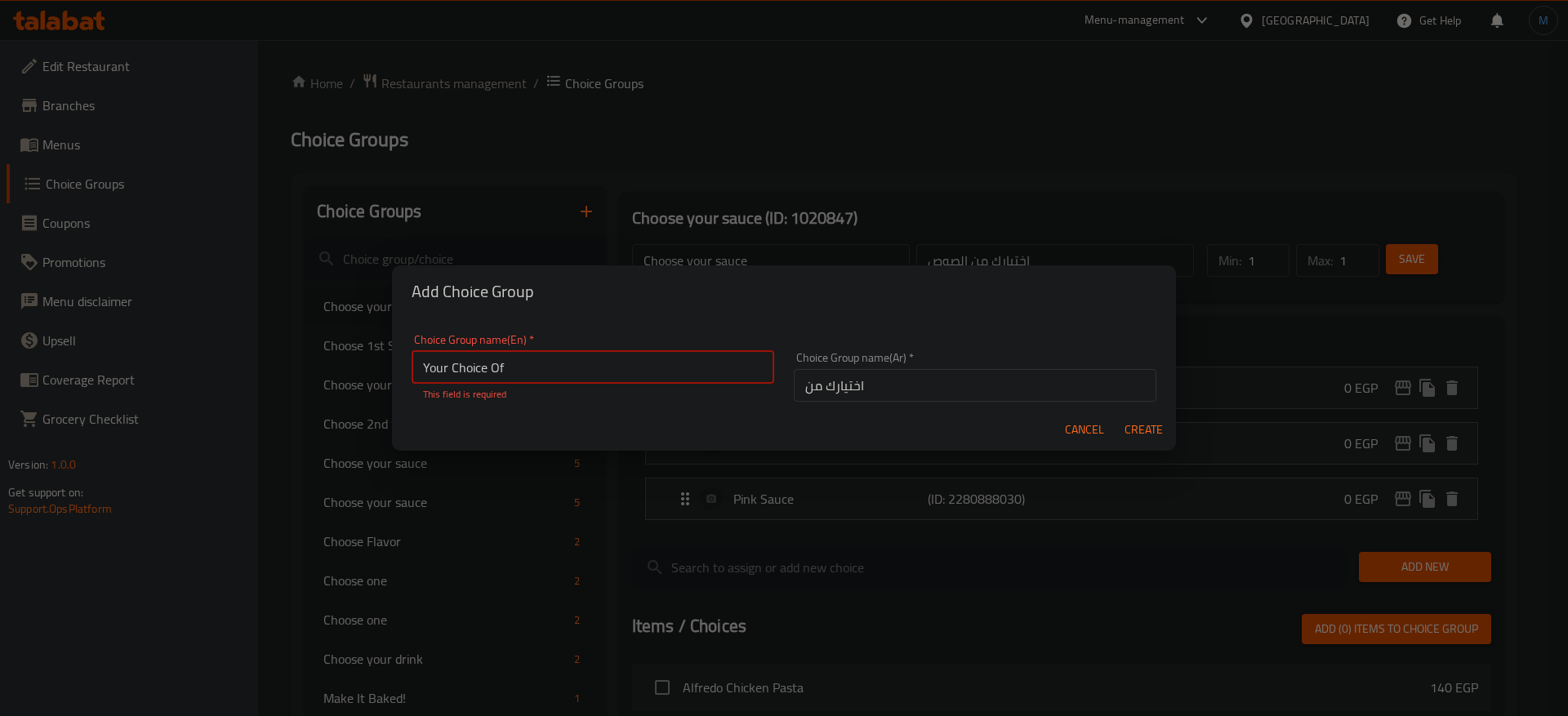
click at [1135, 429] on span "Create" at bounding box center [1143, 430] width 39 height 21
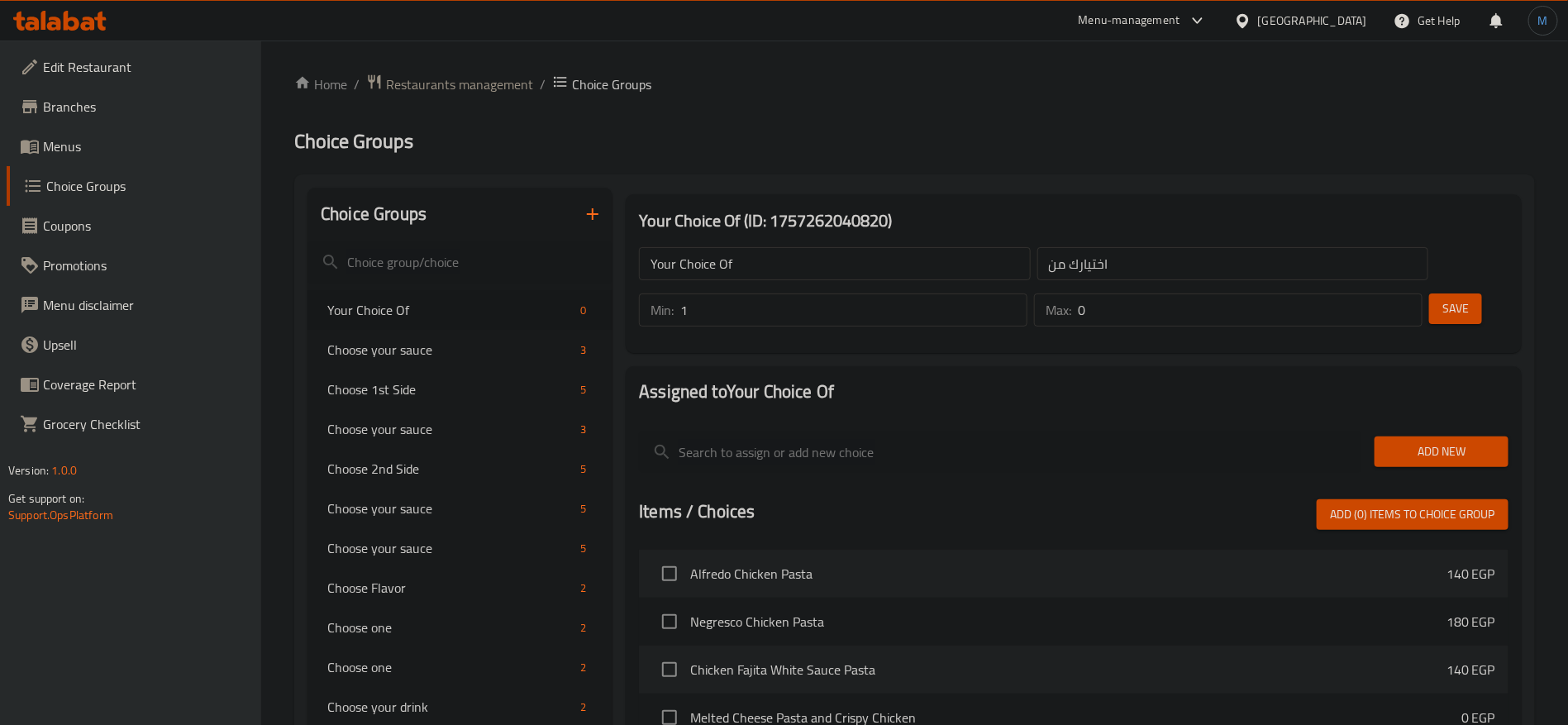
click at [1027, 294] on input "1" at bounding box center [854, 310] width 347 height 33
click at [1027, 294] on input "2" at bounding box center [854, 310] width 347 height 33
click at [1379, 294] on input "1" at bounding box center [1249, 310] width 344 height 33
click at [1379, 294] on input "2" at bounding box center [1249, 310] width 344 height 33
click at [1445, 424] on div "Add New" at bounding box center [1442, 451] width 147 height 56
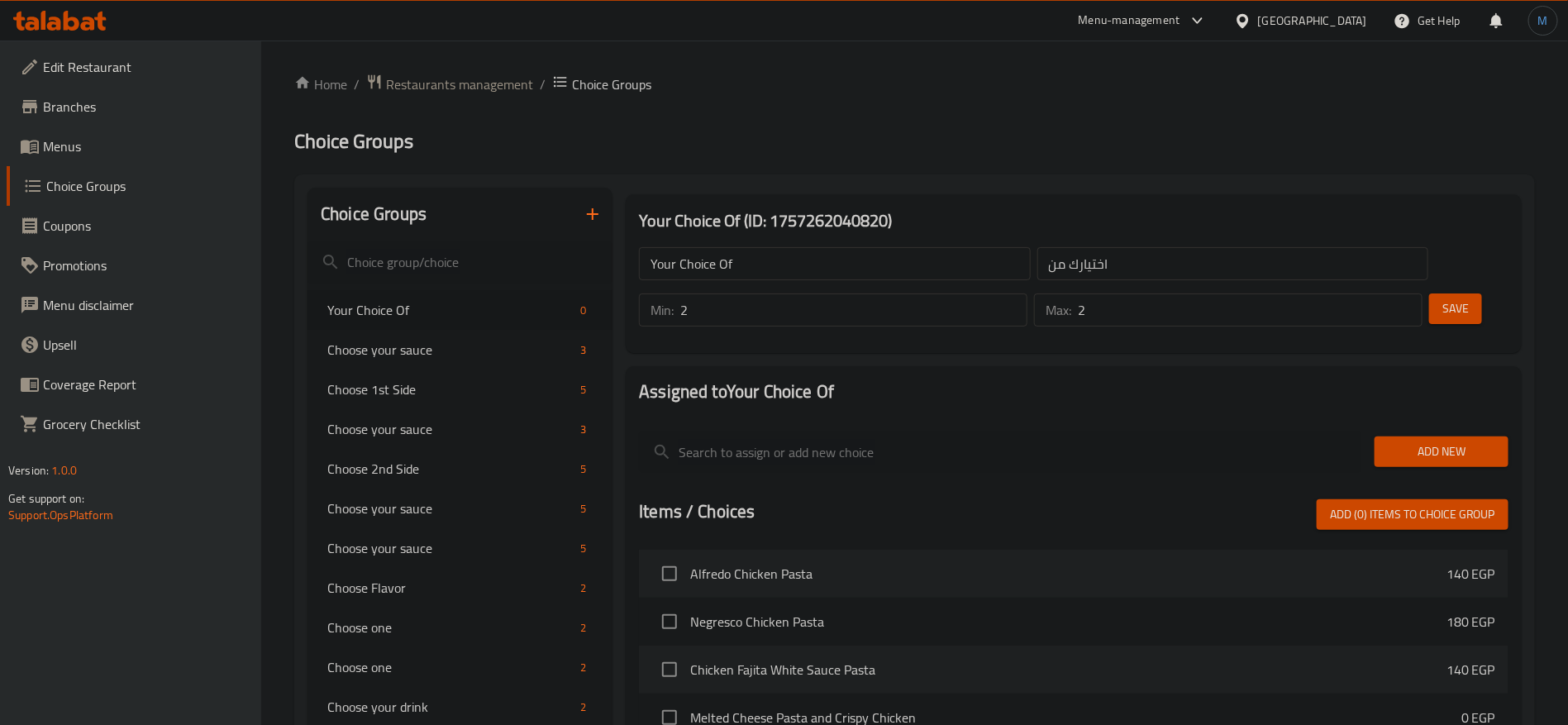
click at [1445, 437] on button "Add New" at bounding box center [1442, 452] width 134 height 30
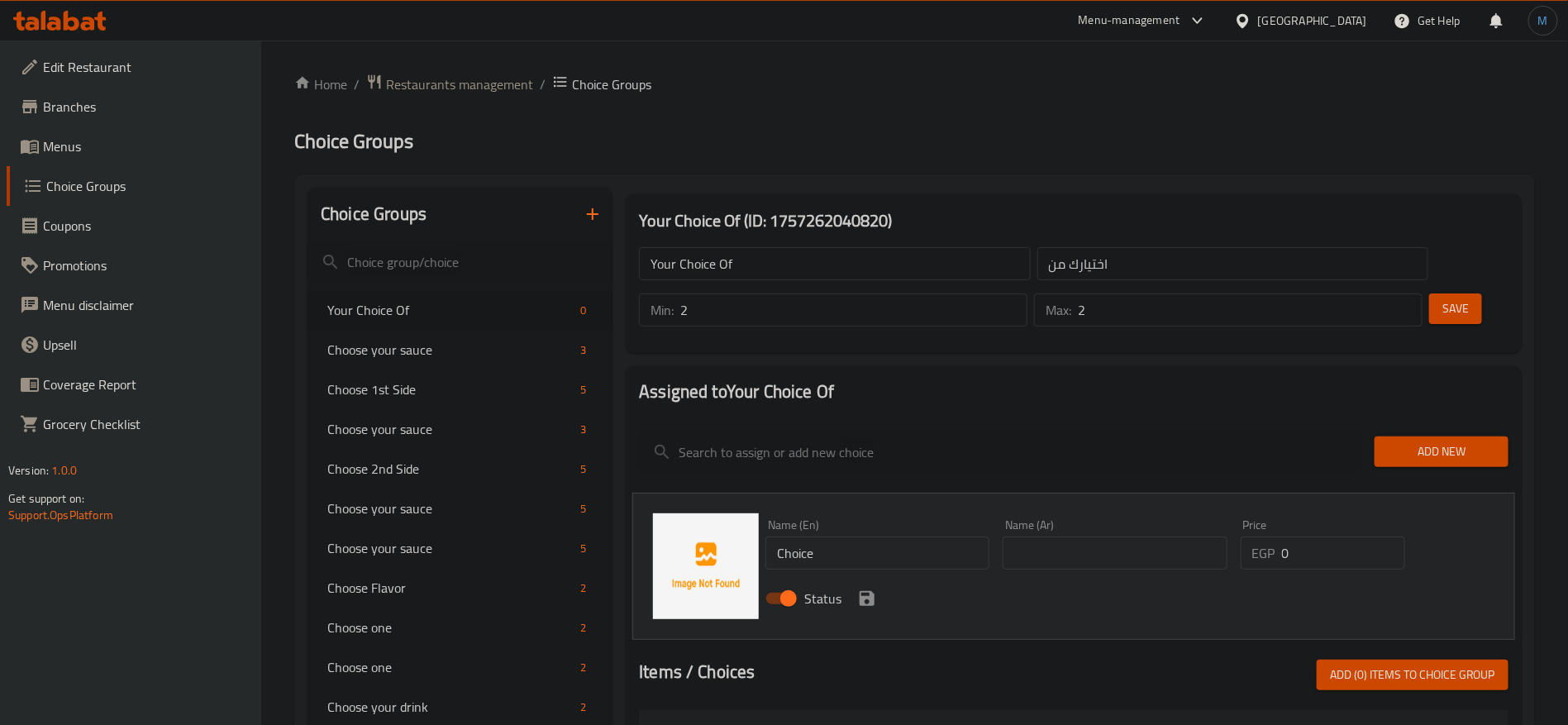
click at [1168, 537] on input "text" at bounding box center [1114, 553] width 224 height 33
click at [876, 537] on input "Choice" at bounding box center [876, 553] width 224 height 33
paste input "Pasta with white sau"
click at [873, 591] on icon "save" at bounding box center [867, 599] width 15 height 15
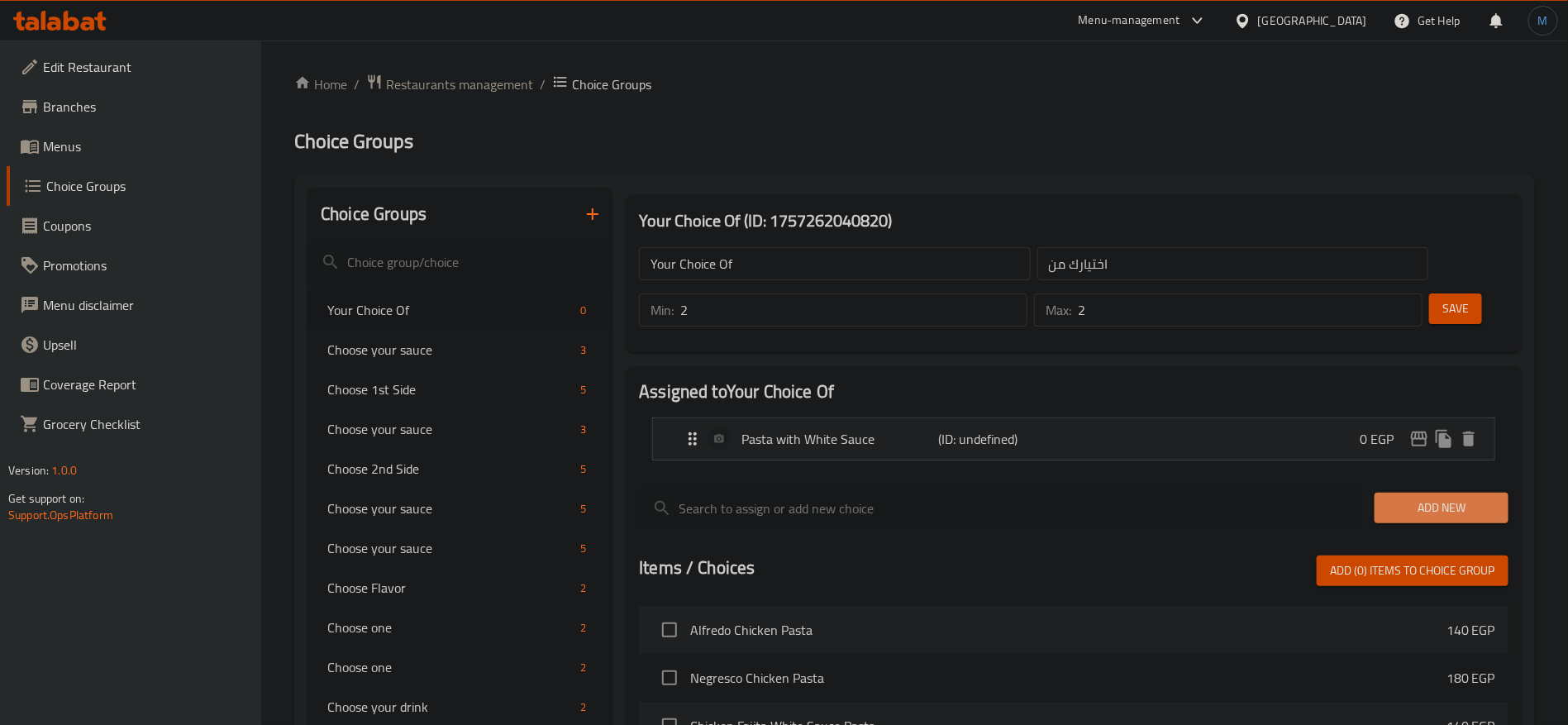
click at [1428, 497] on span "Add New" at bounding box center [1442, 508] width 108 height 21
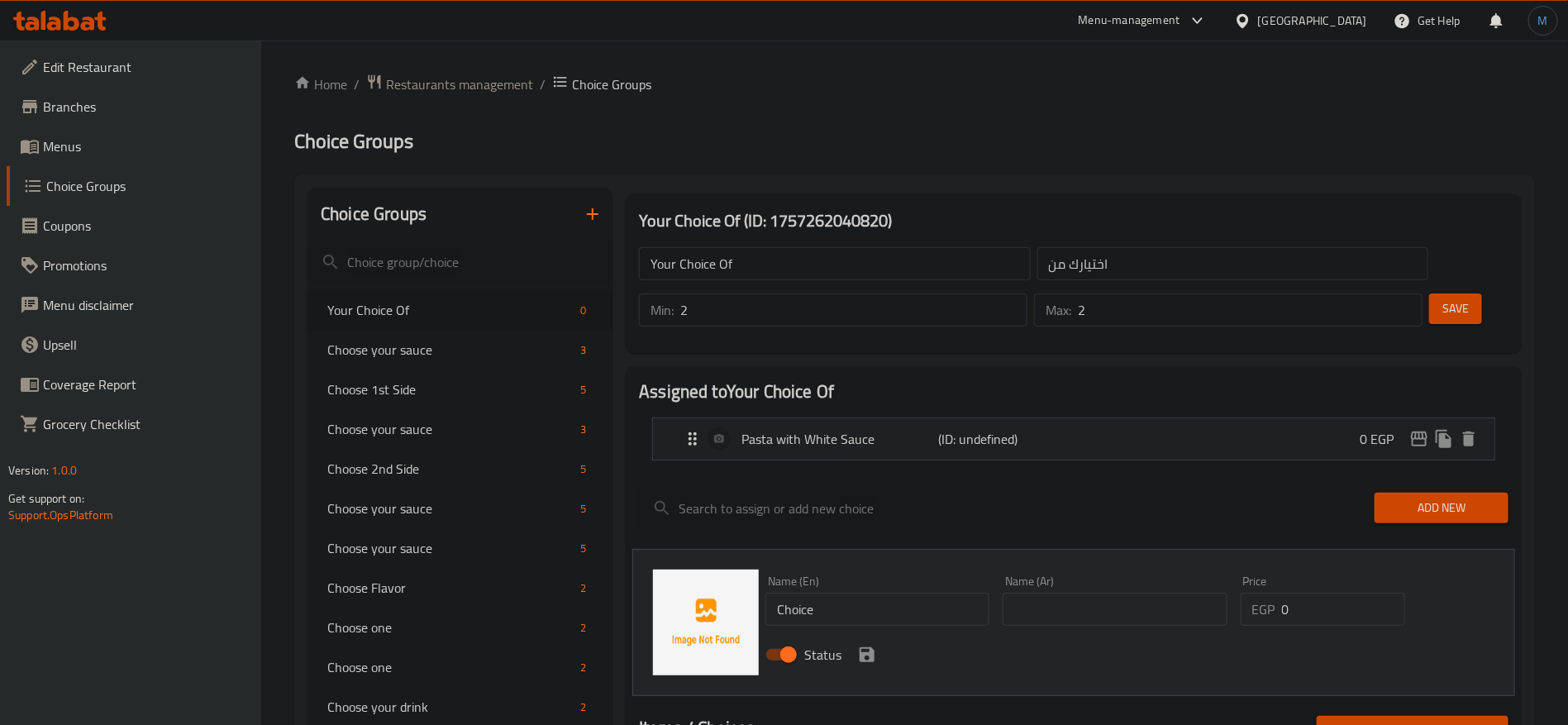
click at [1104, 593] on input "text" at bounding box center [1114, 609] width 224 height 33
click at [929, 593] on input "Choice" at bounding box center [876, 609] width 224 height 33
paste input "Pasta with red sau"
click at [876, 645] on icon "save" at bounding box center [866, 654] width 20 height 20
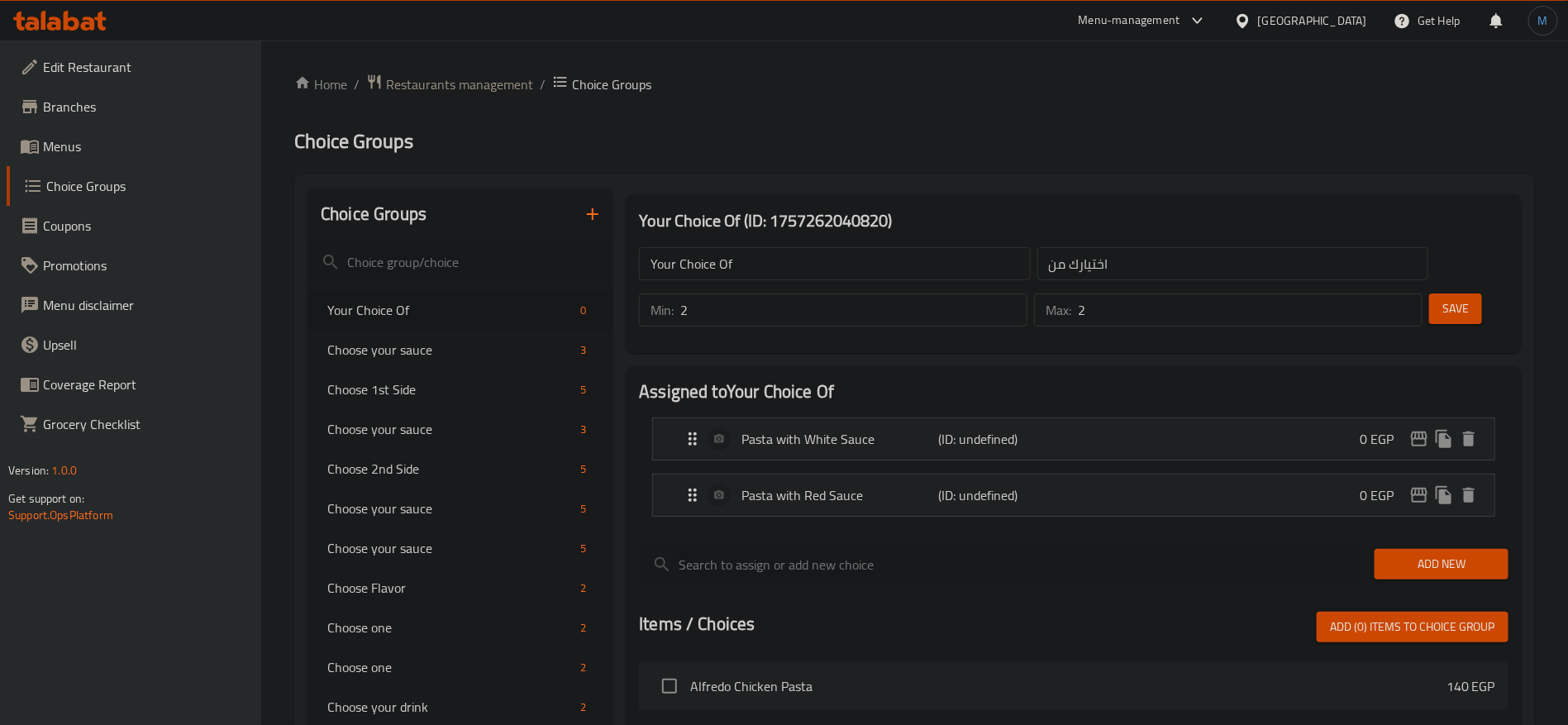
click at [1430, 554] on span "Add New" at bounding box center [1442, 565] width 108 height 21
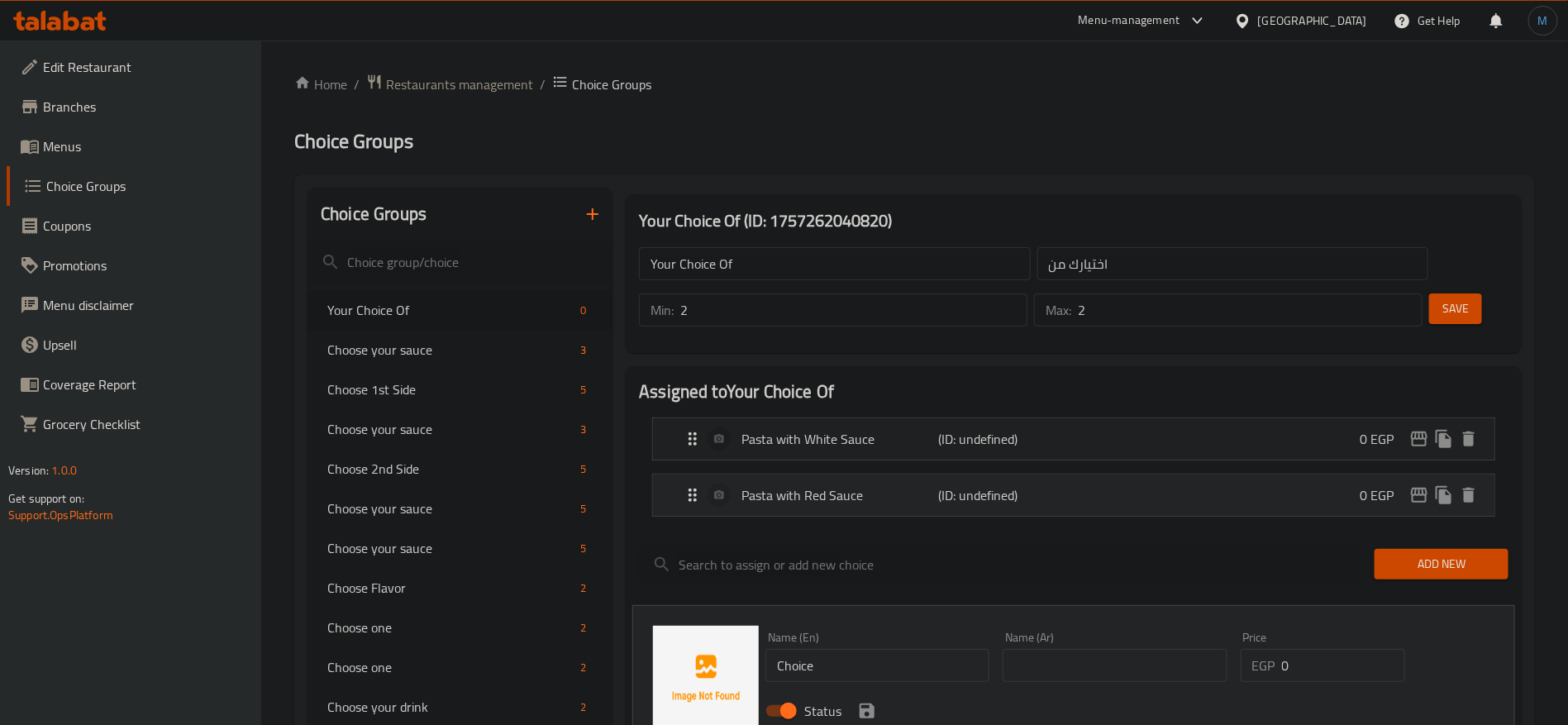
click at [1024, 475] on div "Pasta with Red Sauce (ID: undefined) 0 EGP" at bounding box center [1078, 496] width 792 height 42
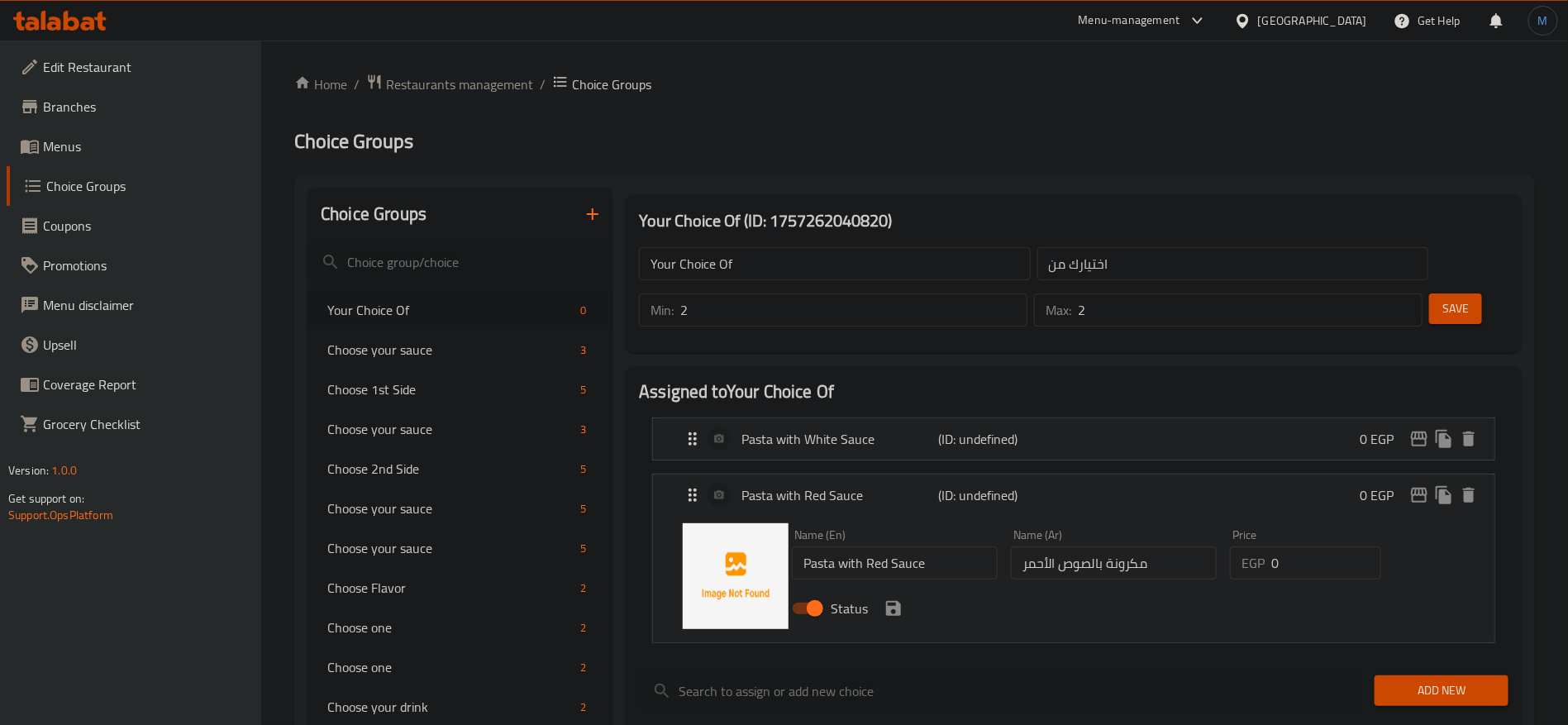
click at [1176, 547] on input "مكرونة بالصوص الأحمر" at bounding box center [1113, 563] width 206 height 33
click at [953, 547] on input "Pasta with Red Sauce" at bounding box center [894, 563] width 206 height 33
paste input "From tomatoes"
click at [904, 586] on div "Status" at bounding box center [1113, 608] width 657 height 44
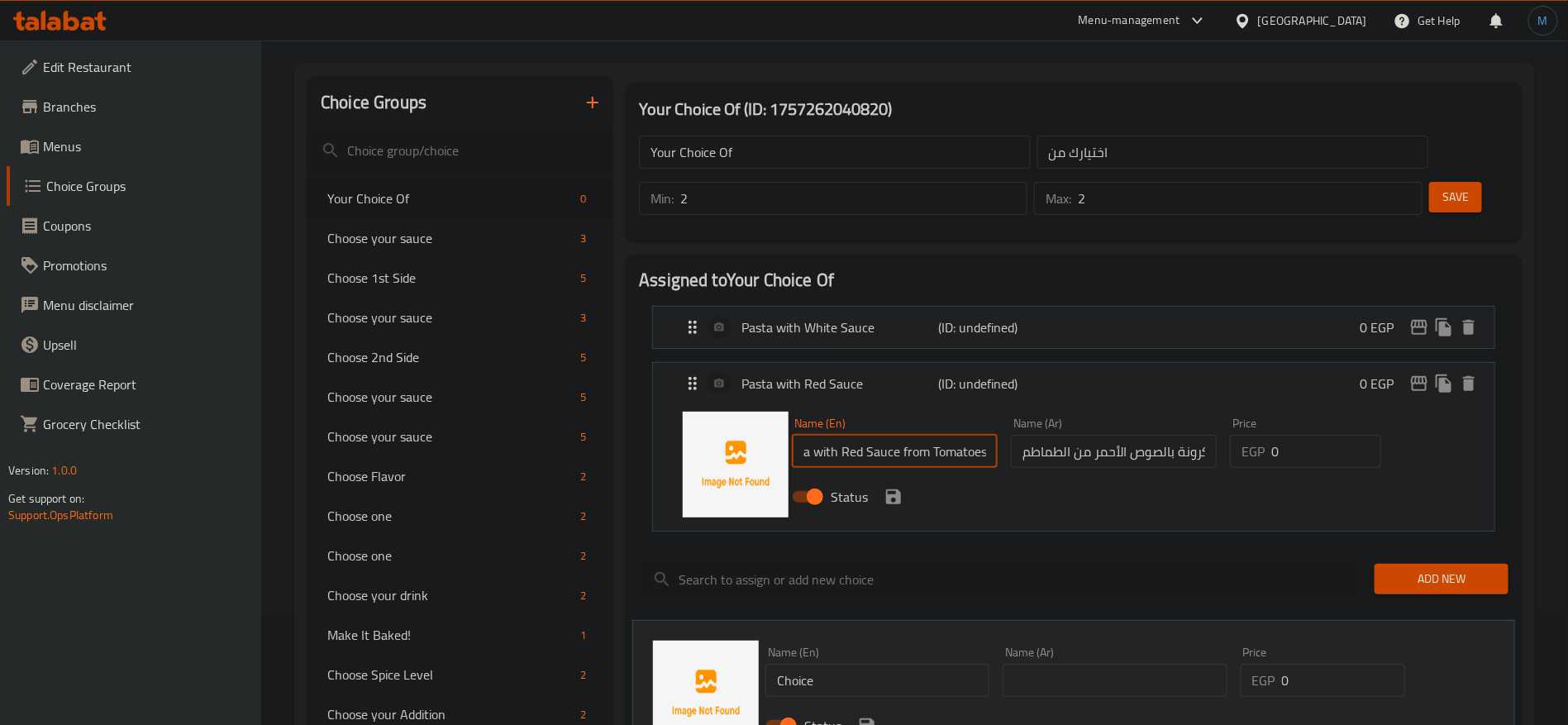
scroll to position [124, 0]
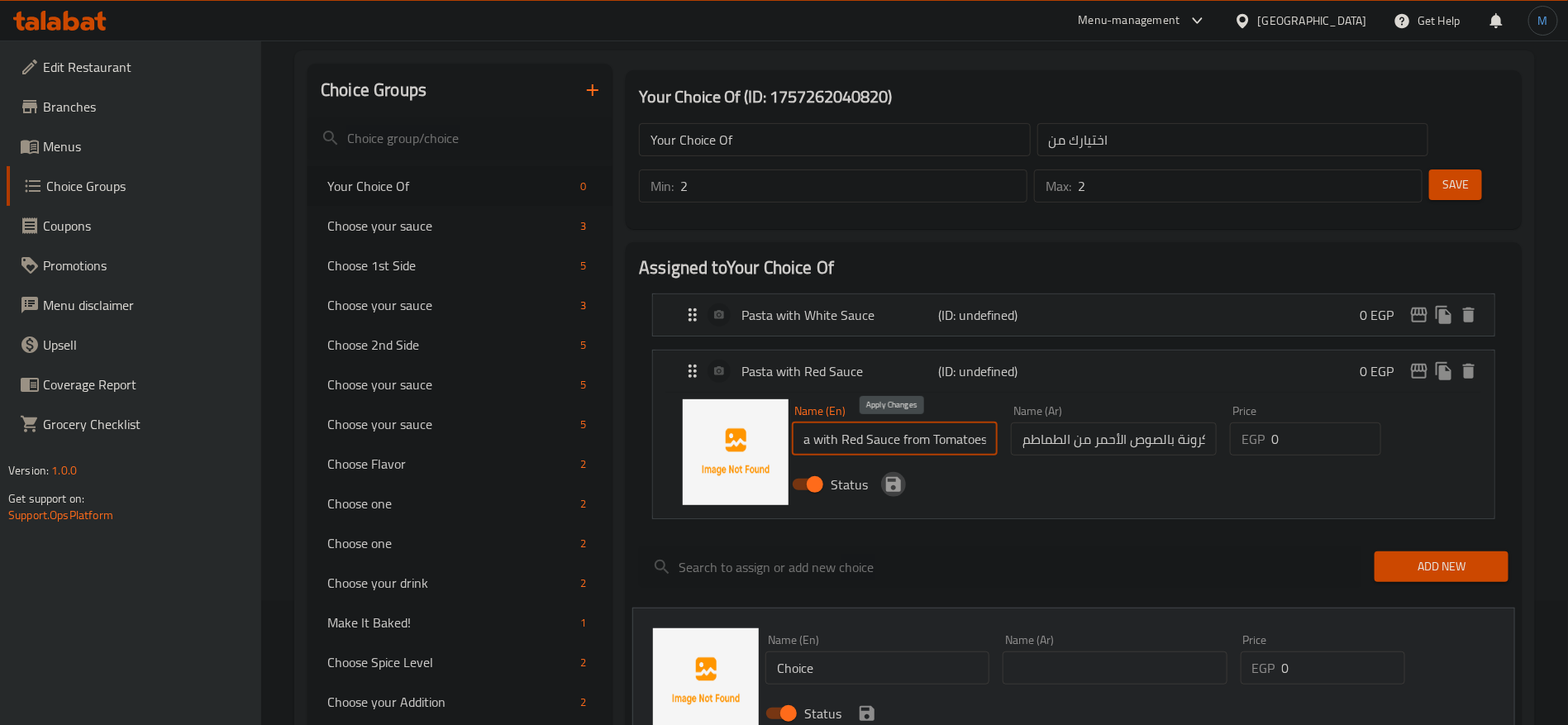
click at [893, 477] on icon "save" at bounding box center [893, 484] width 15 height 15
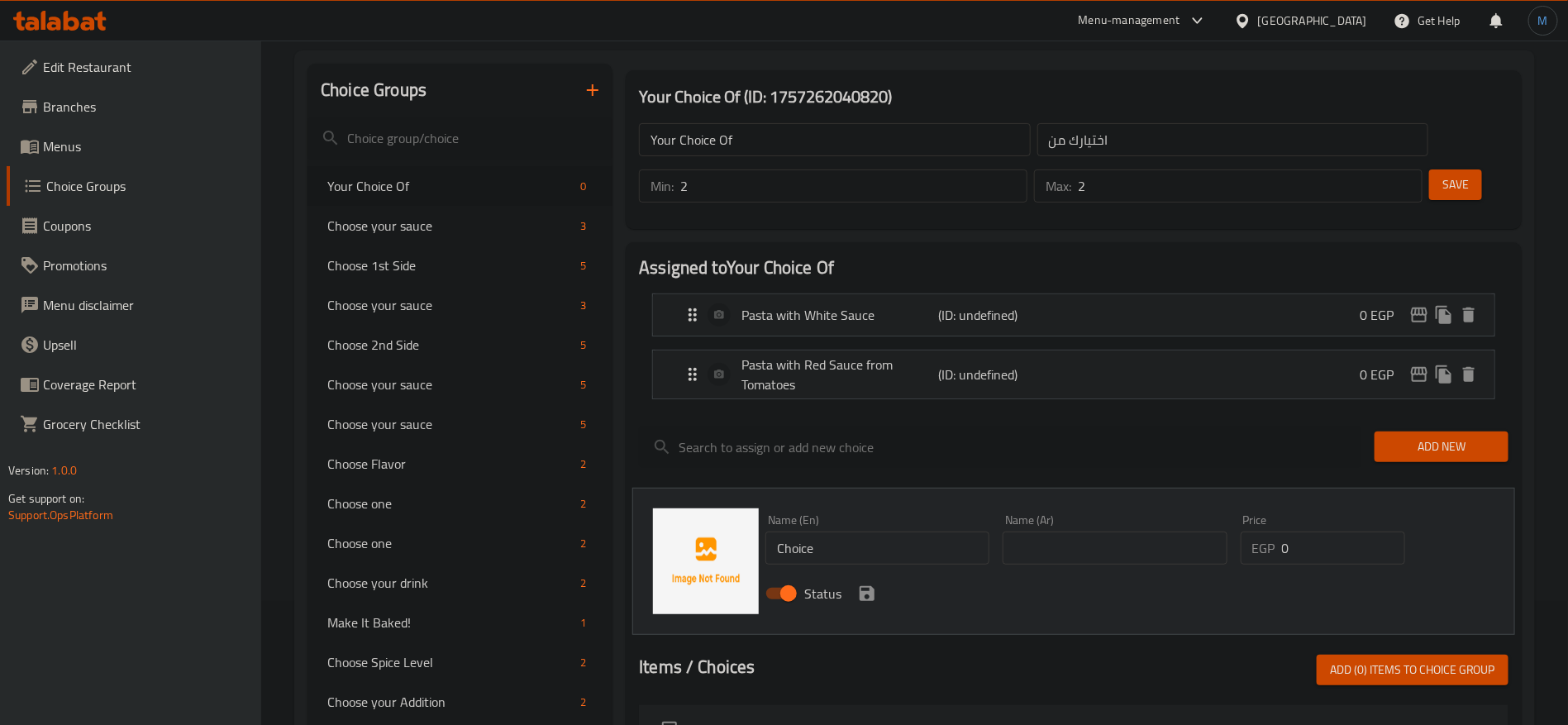
scroll to position [0, 0]
click at [1490, 431] on button "Add New" at bounding box center [1442, 447] width 134 height 30
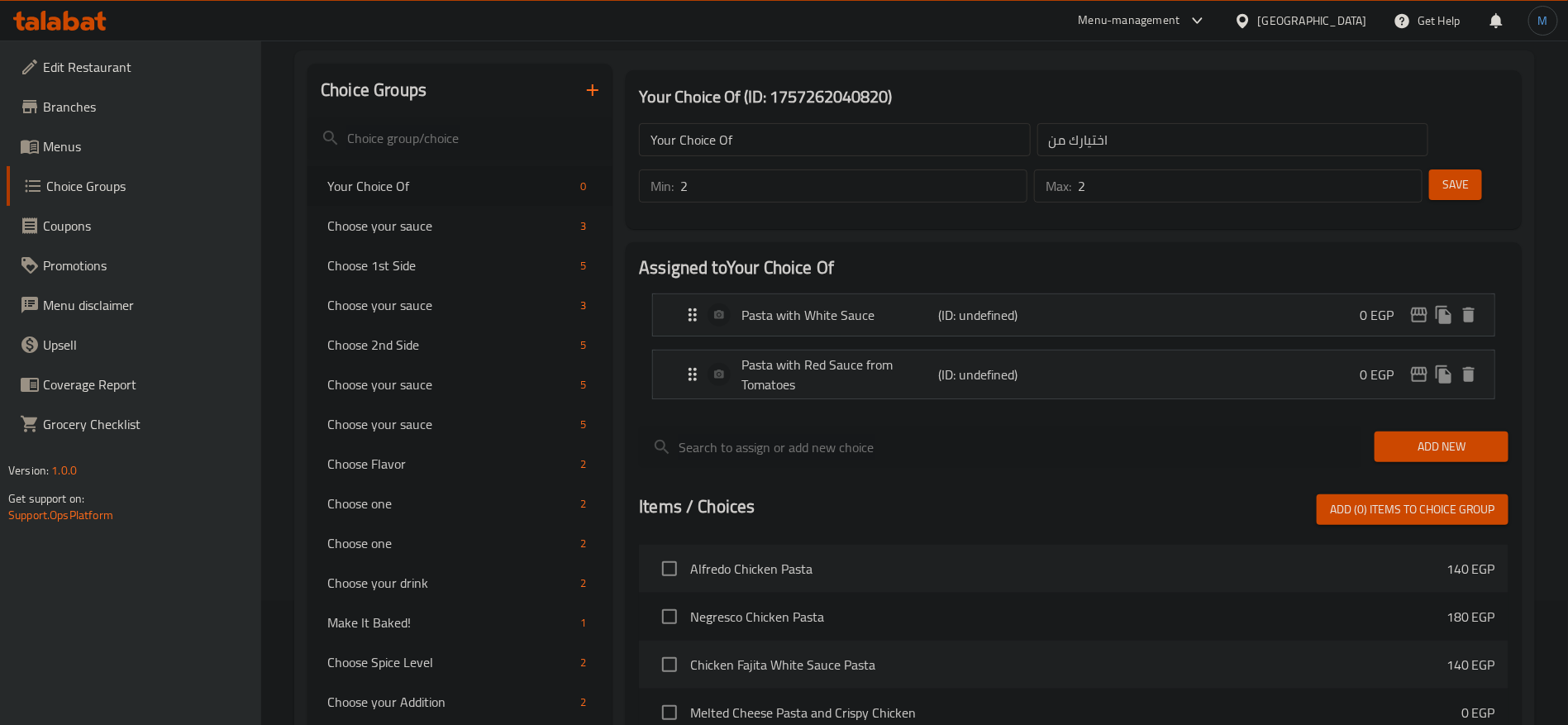
click at [1471, 437] on span "Add New" at bounding box center [1442, 447] width 108 height 21
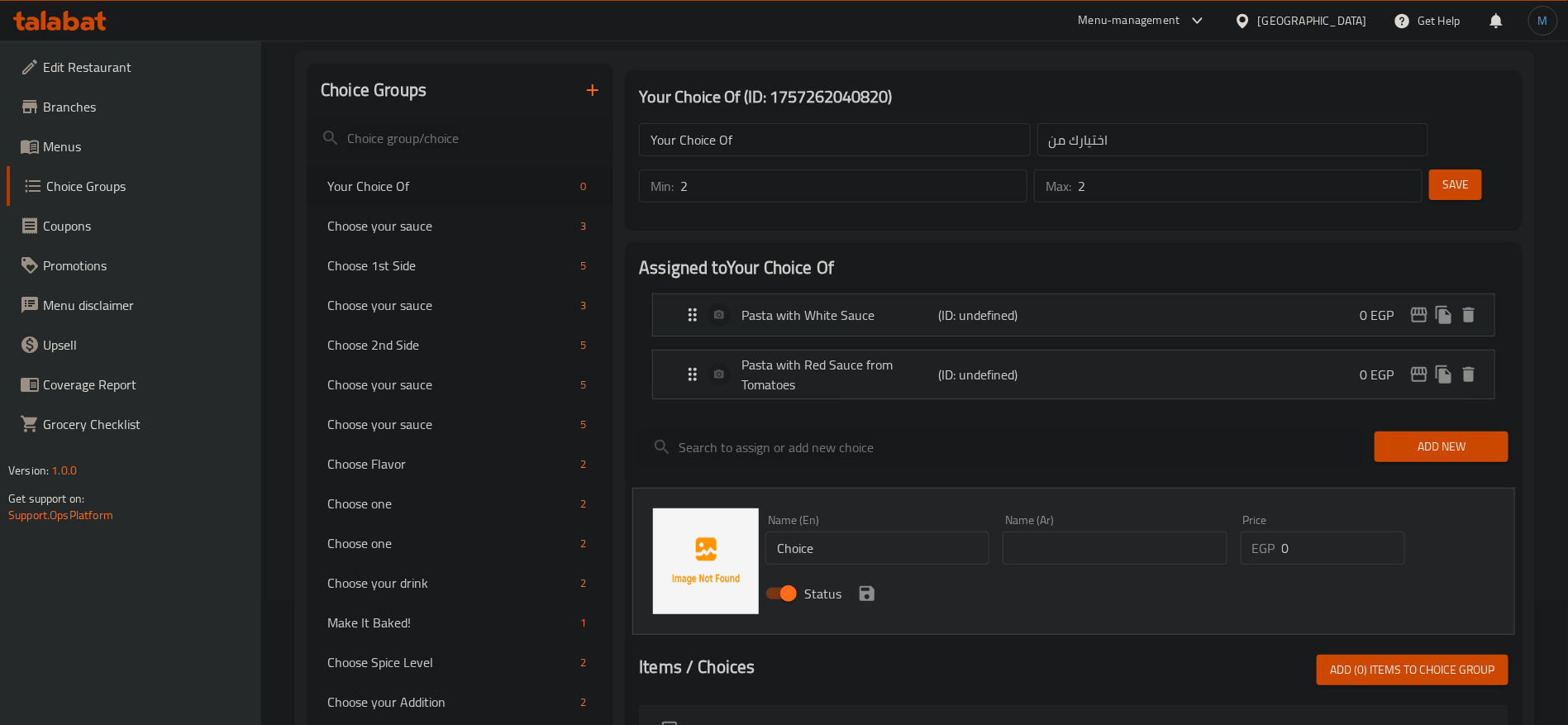
click at [1112, 531] on input "text" at bounding box center [1114, 548] width 224 height 33
click at [896, 531] on input "Choice" at bounding box center [876, 548] width 224 height 33
paste input "fresh herbs"
click at [871, 586] on icon "save" at bounding box center [867, 594] width 15 height 15
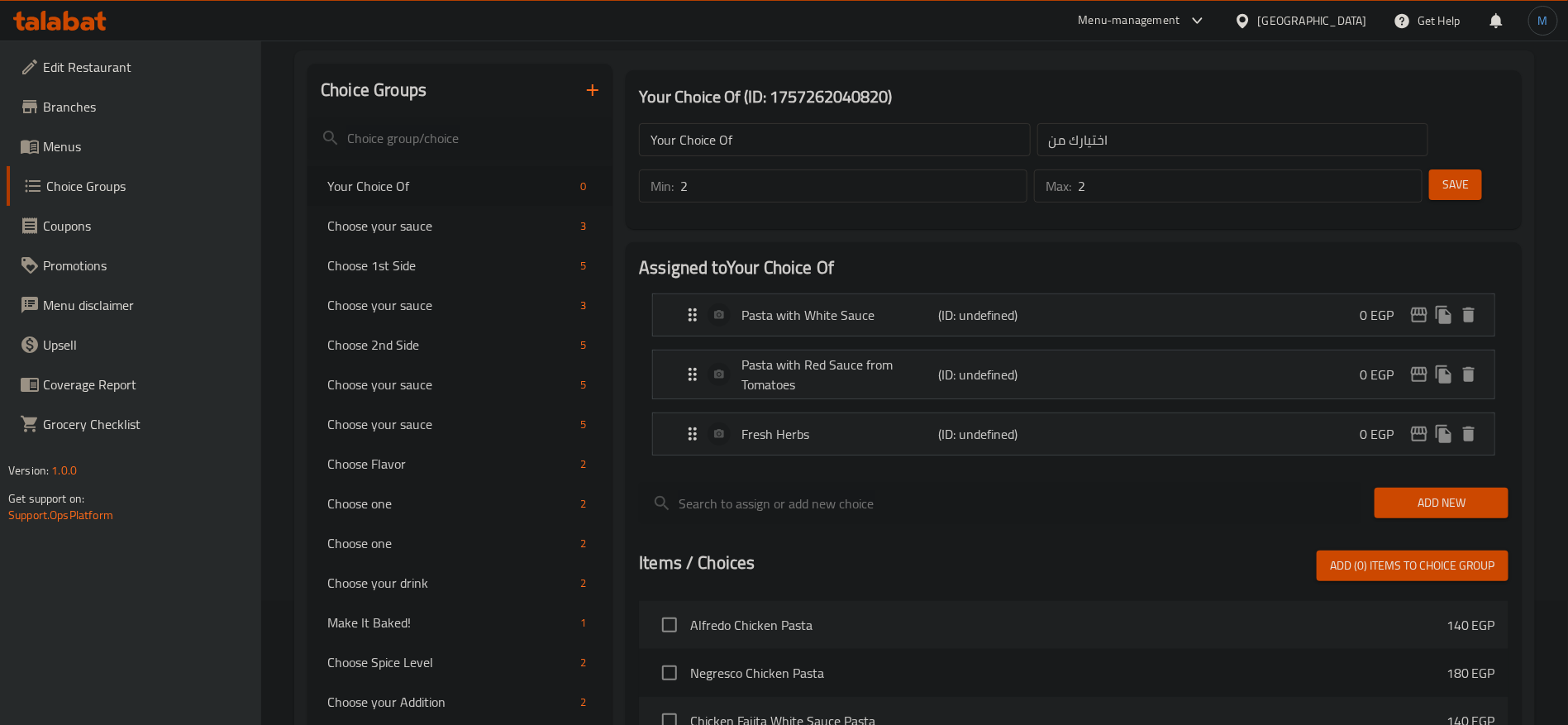
click at [1445, 493] on span "Add New" at bounding box center [1442, 503] width 108 height 21
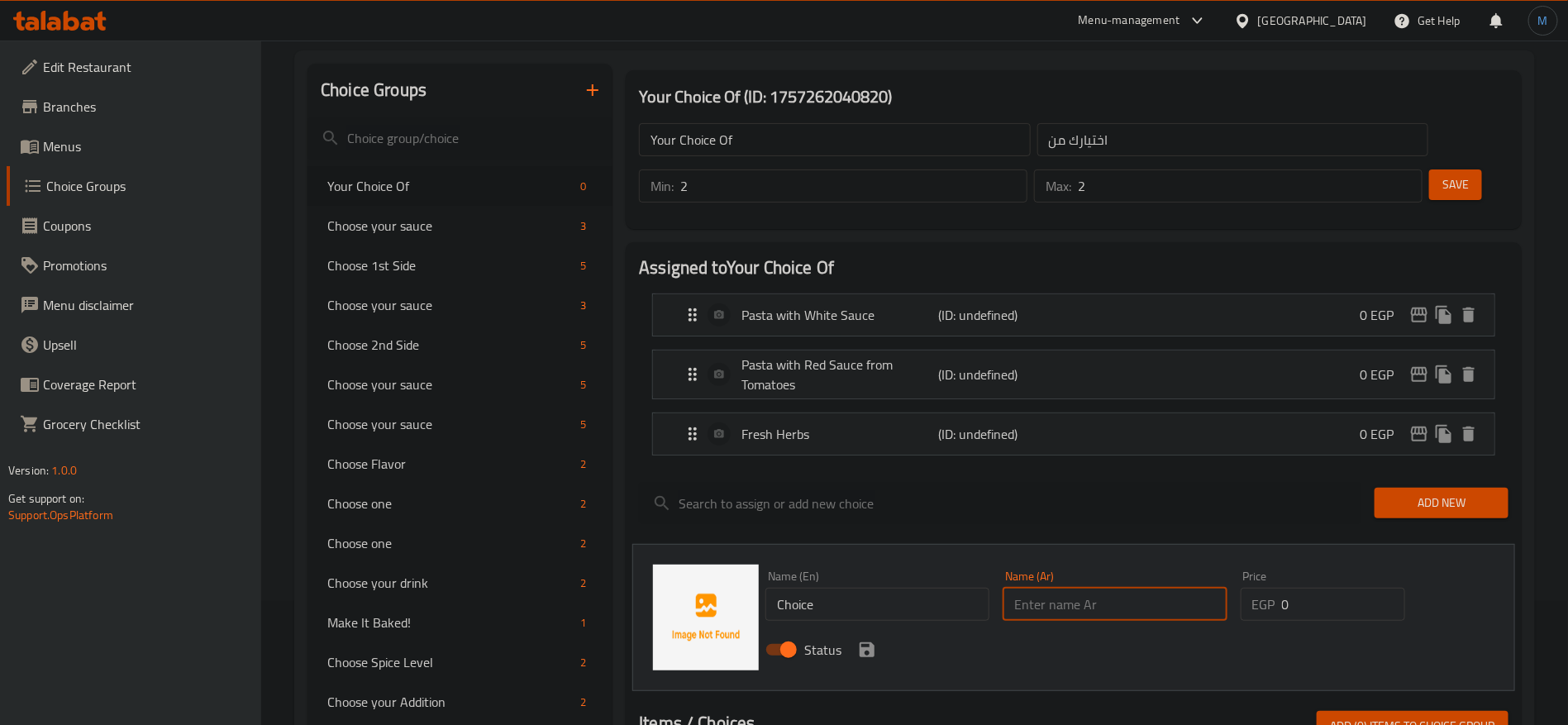
click at [1117, 588] on input "text" at bounding box center [1114, 604] width 224 height 33
click at [893, 588] on input "Choice" at bounding box center [876, 604] width 224 height 33
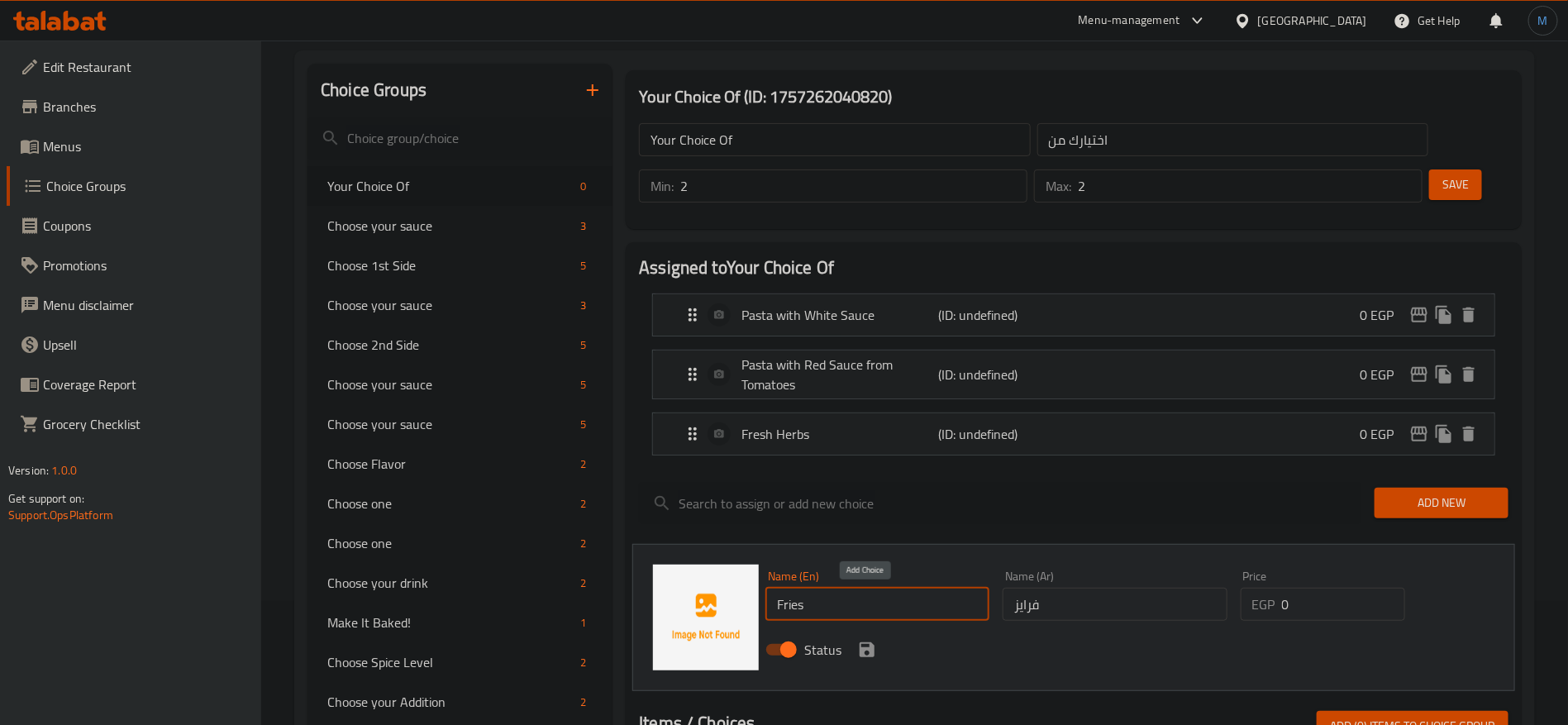
click at [871, 643] on icon "save" at bounding box center [867, 650] width 15 height 15
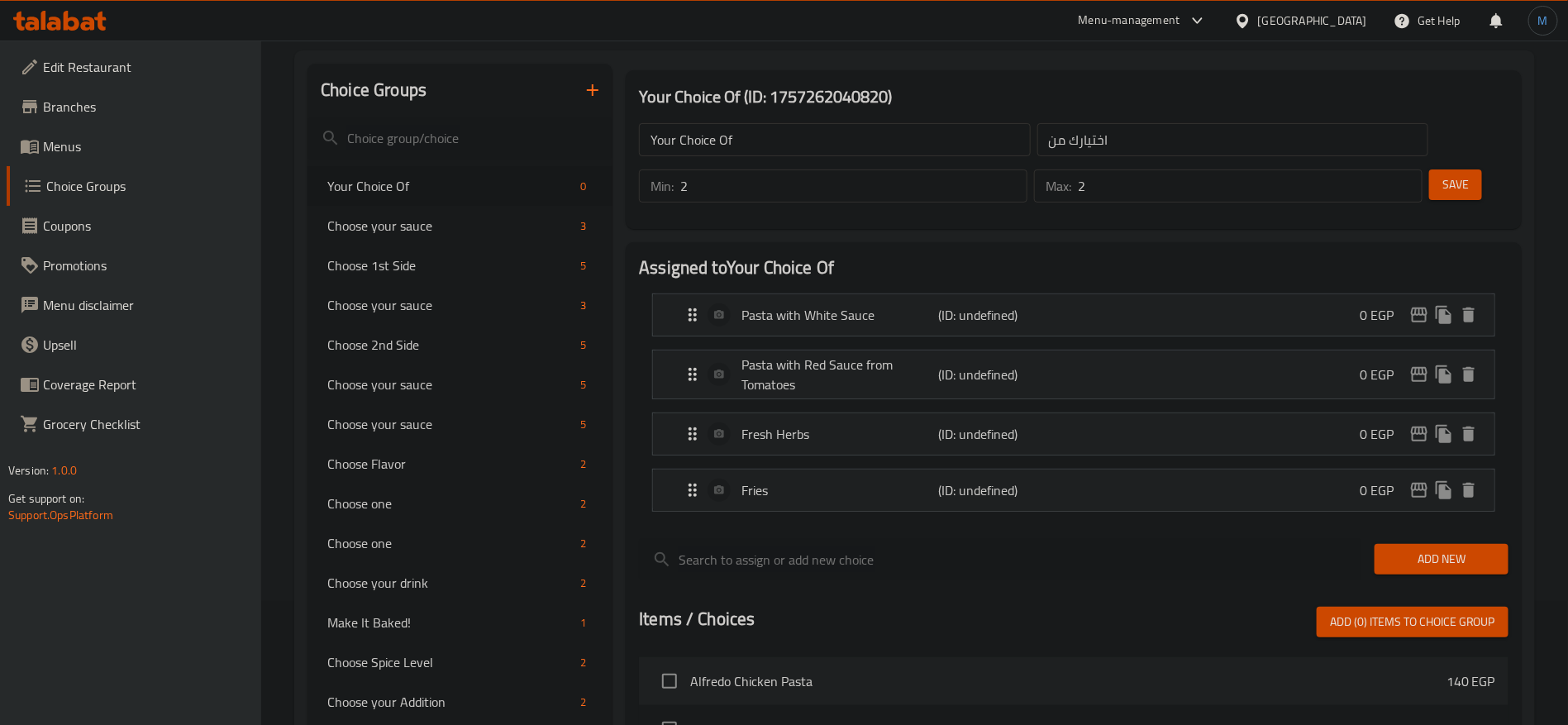
click at [1417, 535] on div "Add New" at bounding box center [1442, 559] width 147 height 56
click at [1417, 549] on span "Add New" at bounding box center [1442, 560] width 108 height 21
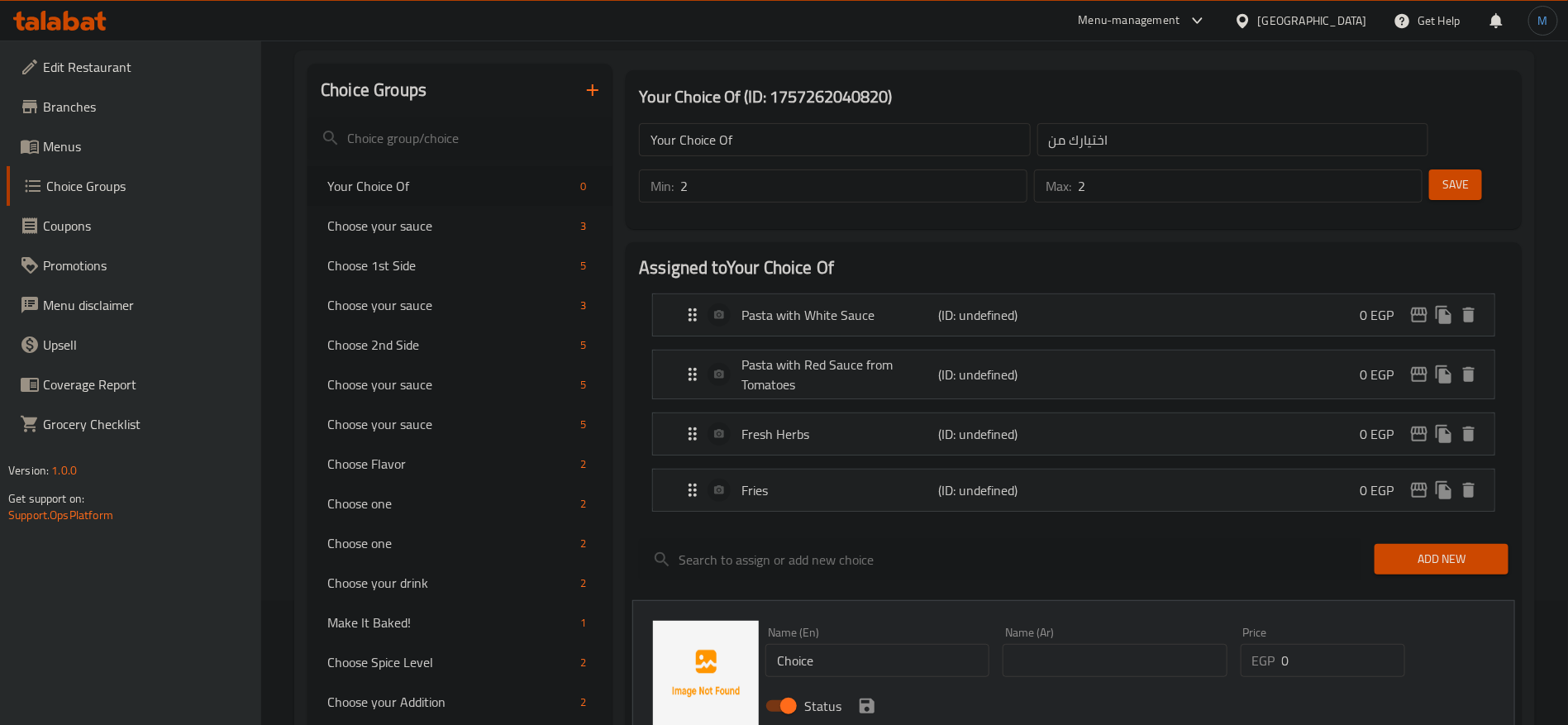
click at [1143, 683] on div "Status" at bounding box center [1114, 705] width 711 height 44
click at [1165, 644] on input "text" at bounding box center [1114, 660] width 224 height 33
click at [849, 644] on input "Choice" at bounding box center [876, 660] width 224 height 33
paste input "Mash potato"
click at [871, 699] on icon "save" at bounding box center [867, 706] width 15 height 15
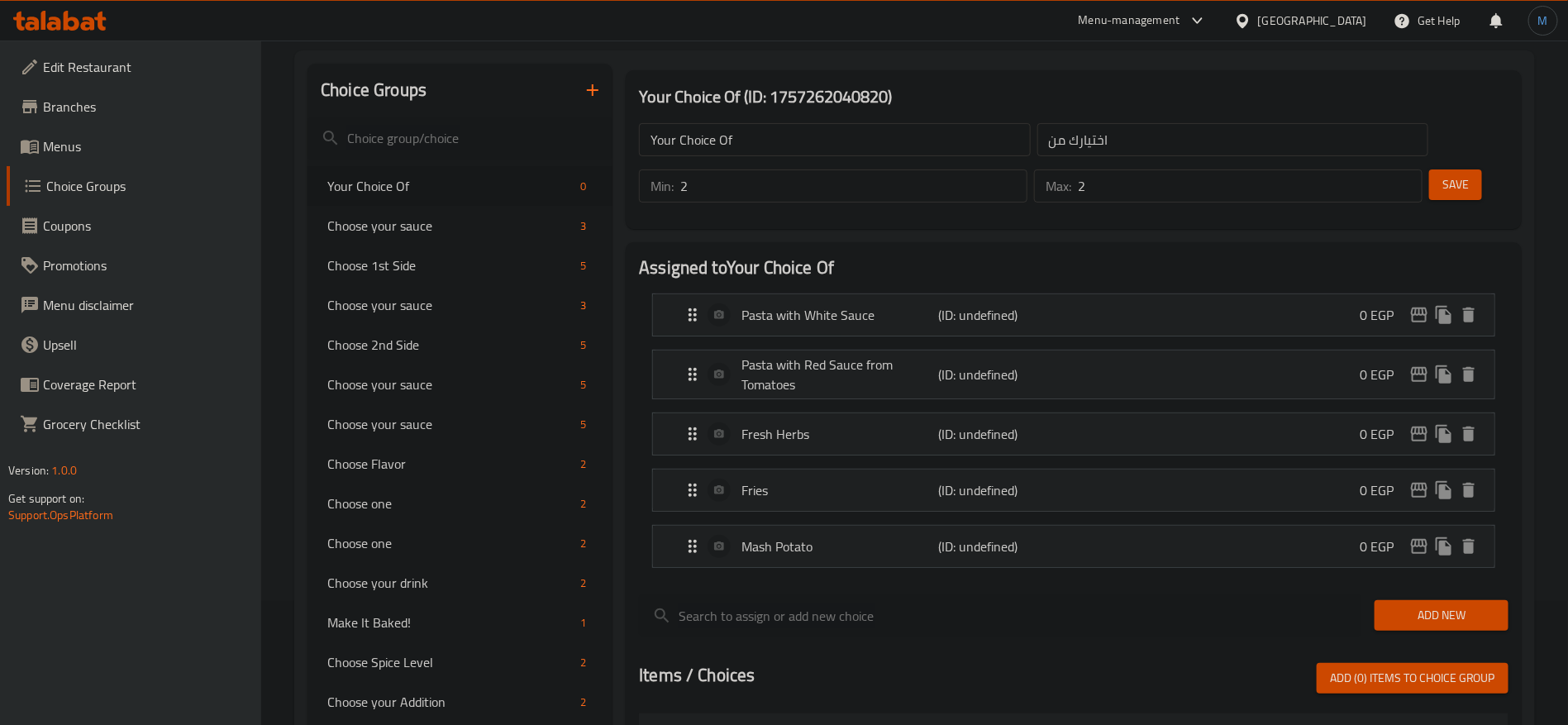
click at [1424, 605] on span "Add New" at bounding box center [1442, 615] width 108 height 21
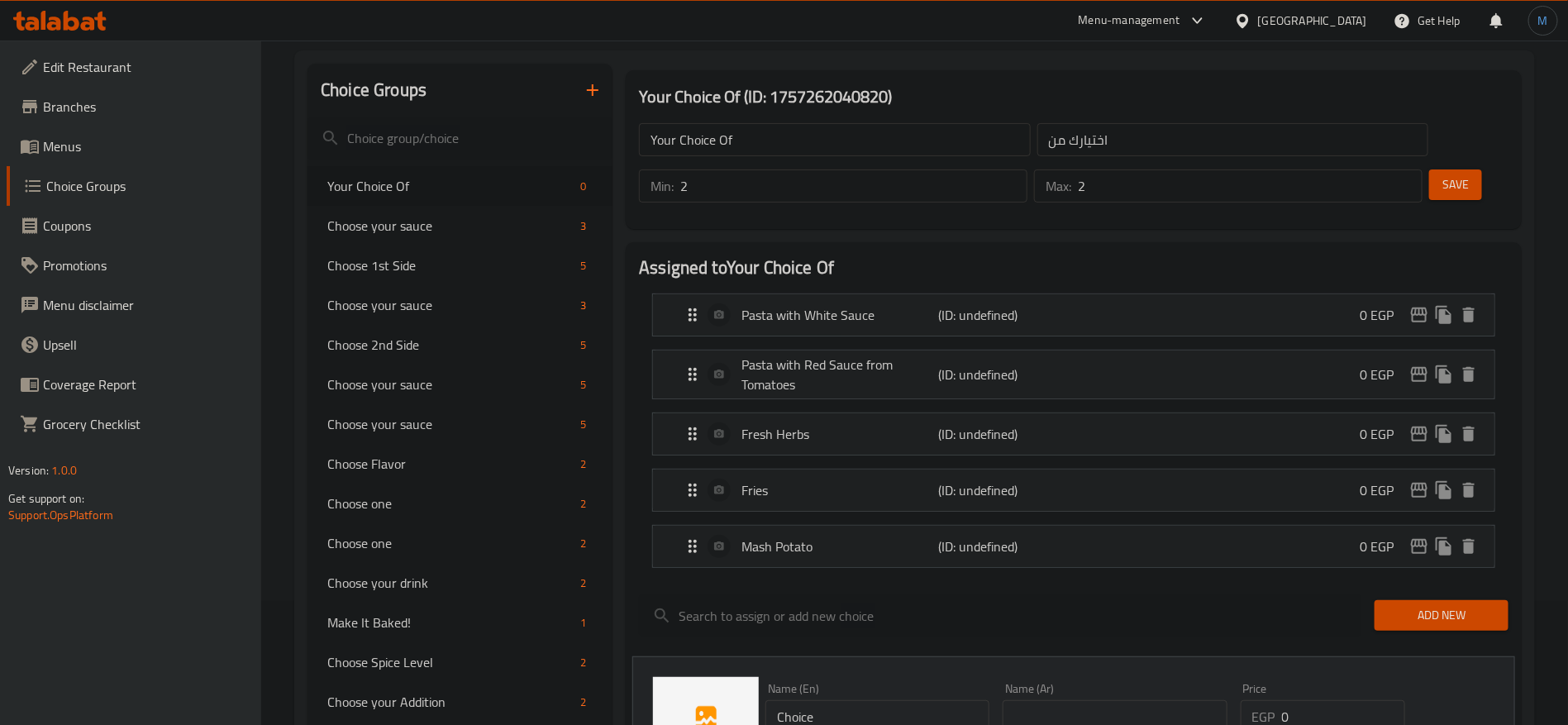
click at [1130, 700] on input "text" at bounding box center [1114, 717] width 224 height 33
click at [906, 700] on input "Choice" at bounding box center [876, 717] width 224 height 33
paste input "orn cup"
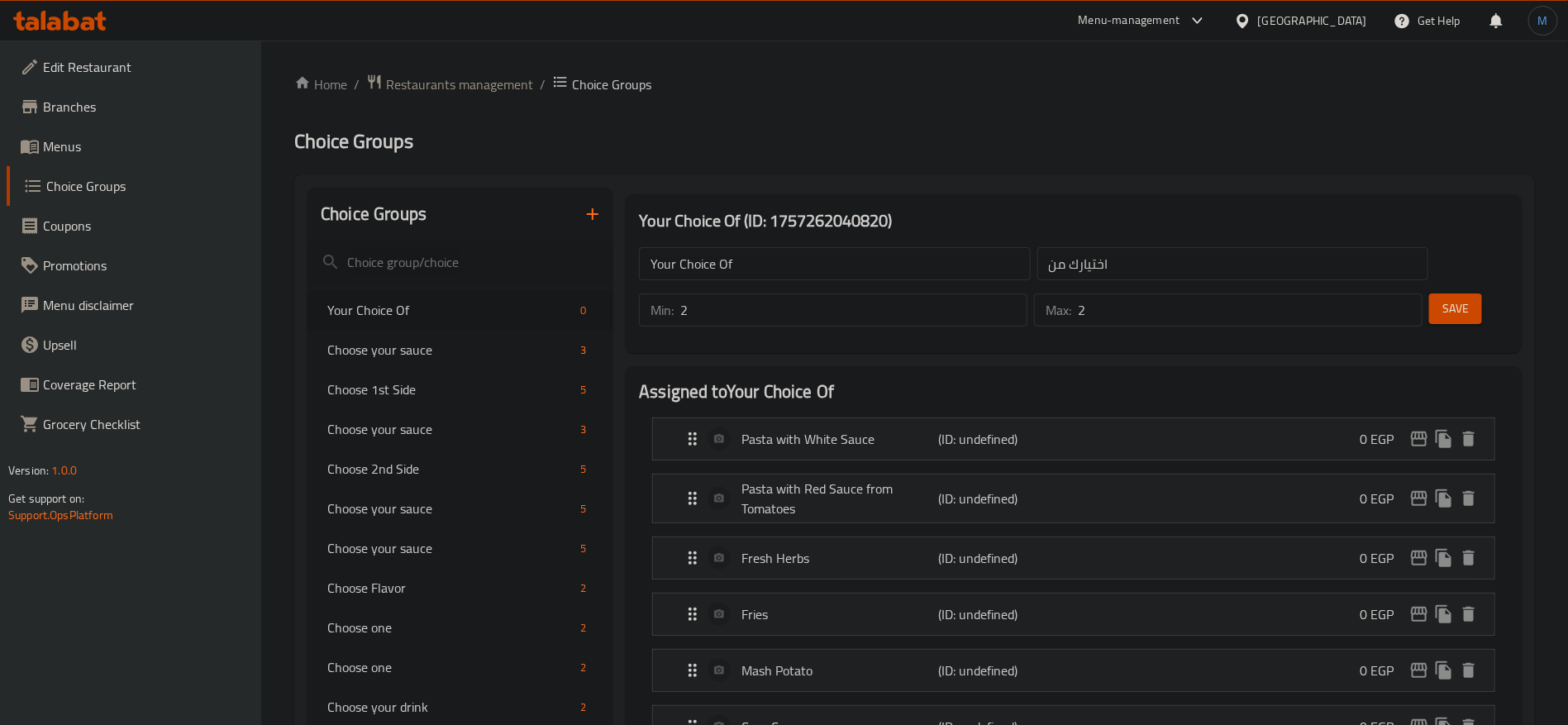
click at [1470, 290] on div "Save" at bounding box center [1461, 310] width 73 height 40
click at [1453, 294] on button "Save" at bounding box center [1456, 309] width 53 height 30
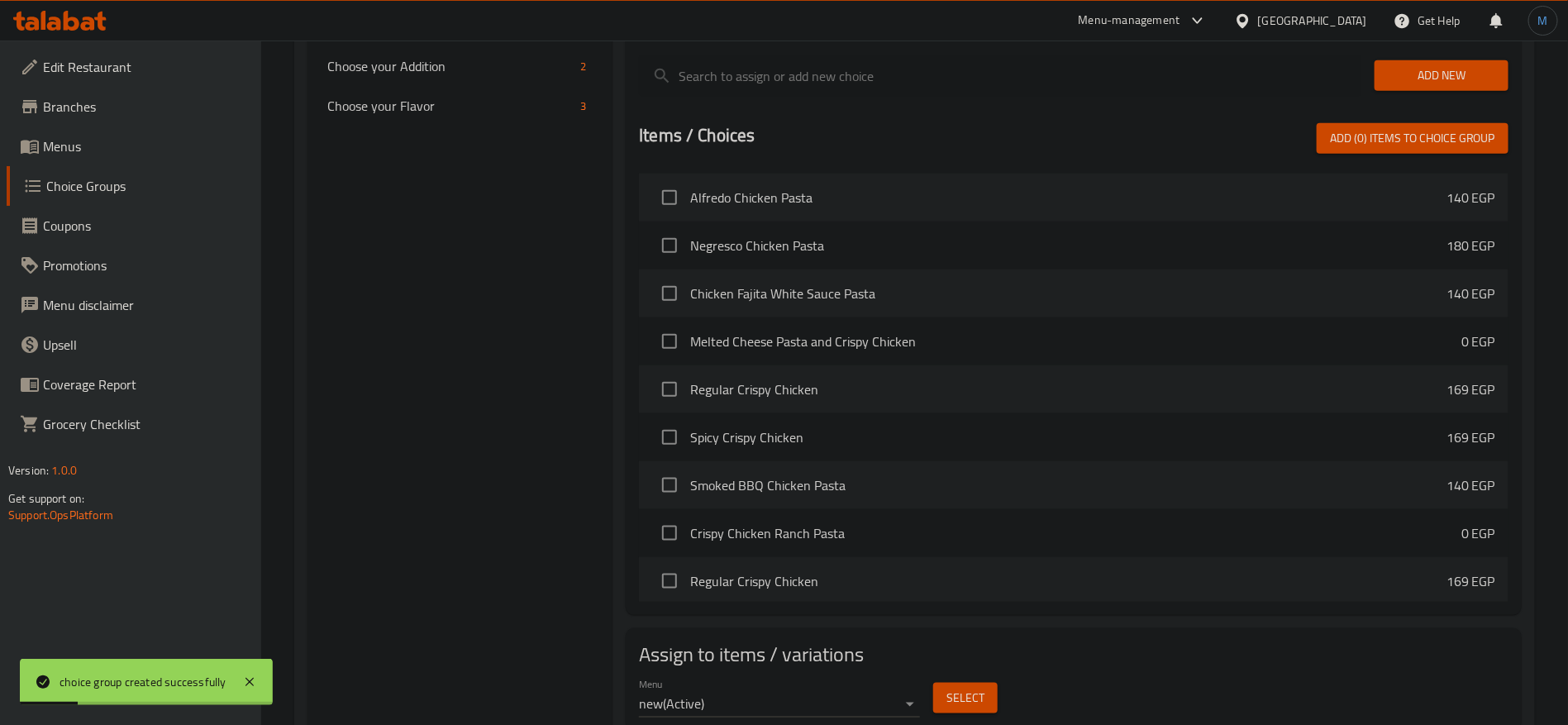
scroll to position [733, 0]
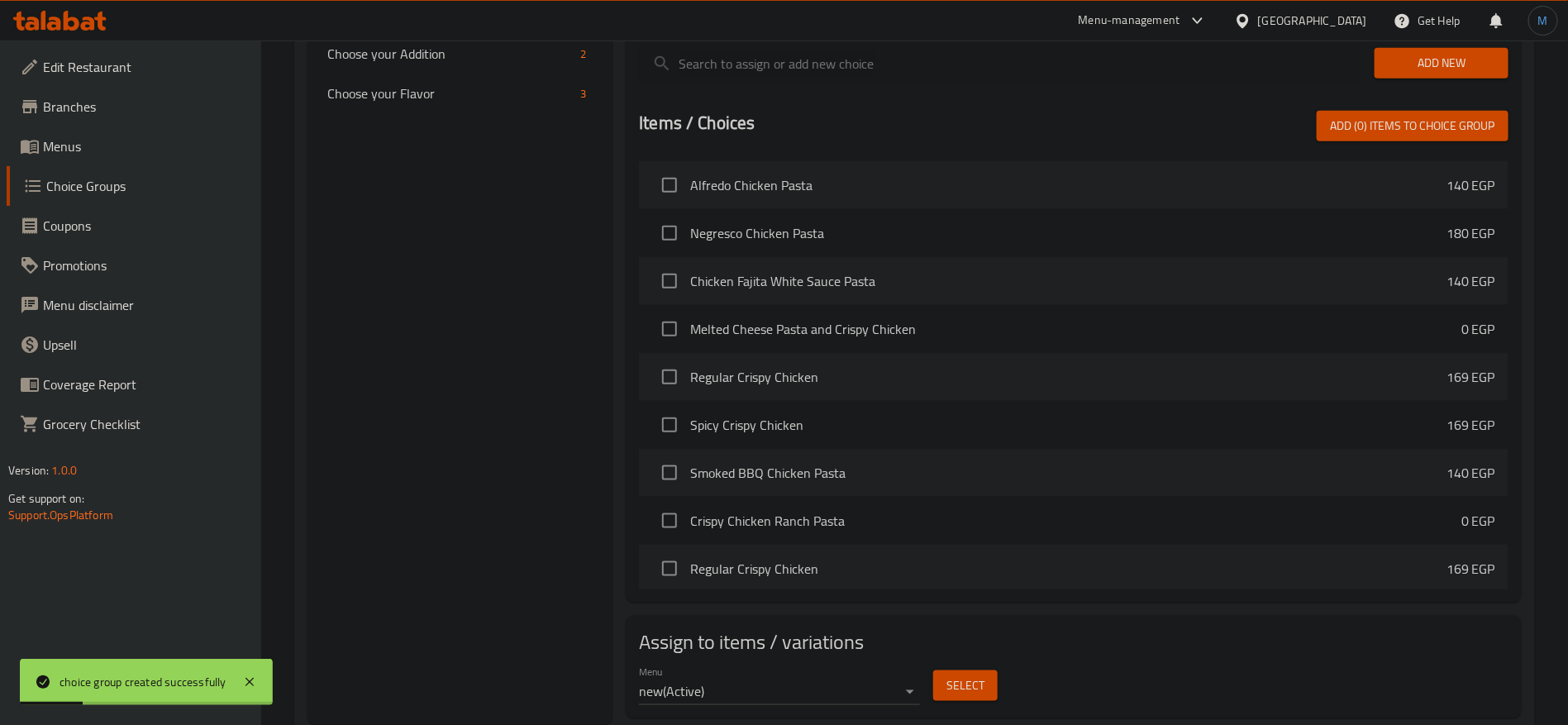
drag, startPoint x: 1022, startPoint y: 649, endPoint x: 997, endPoint y: 642, distance: 26.0
click at [1016, 659] on div "Menu new ( Active ) Select" at bounding box center [1074, 685] width 883 height 53
click at [988, 670] on button "Select" at bounding box center [965, 685] width 64 height 30
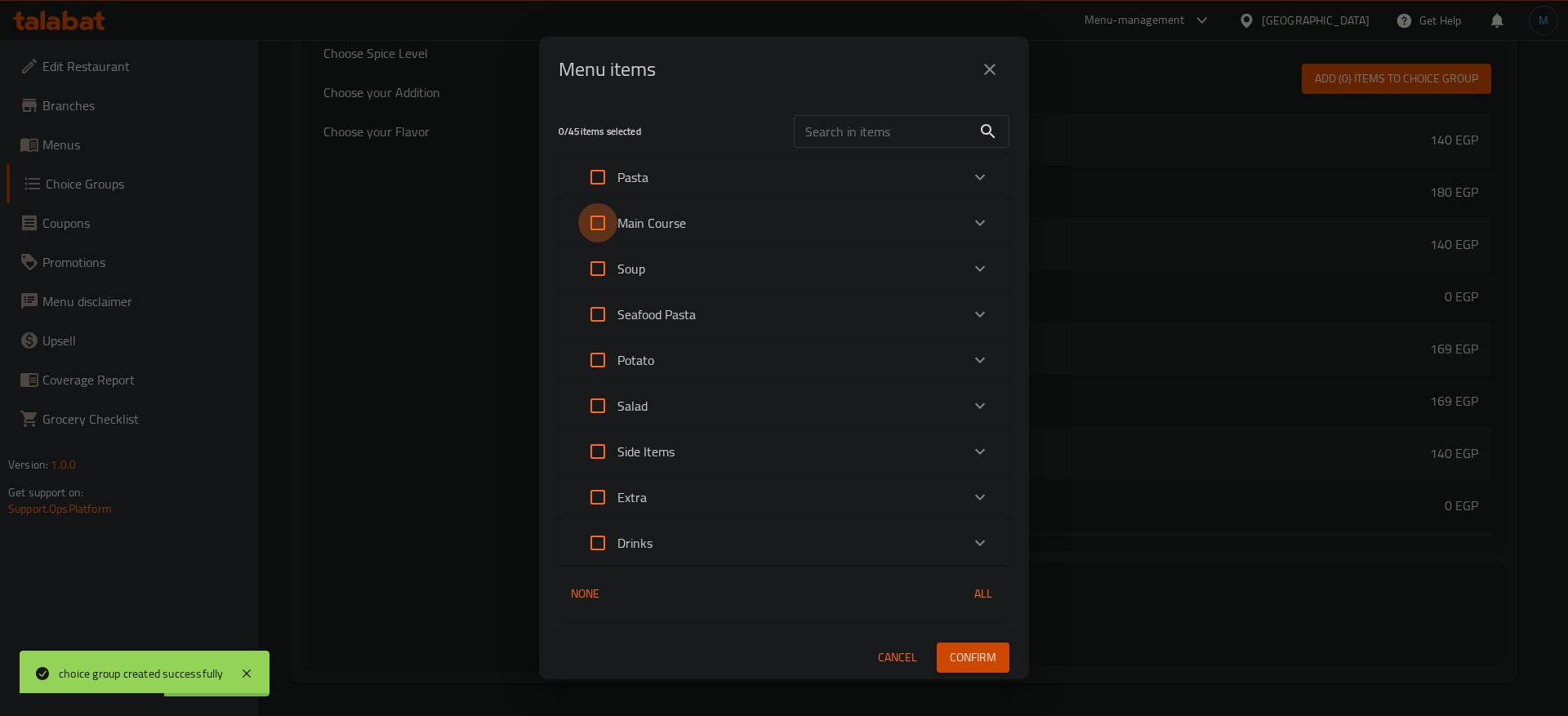
drag, startPoint x: 597, startPoint y: 218, endPoint x: 632, endPoint y: 241, distance: 41.9
click at [597, 220] on input "Expand" at bounding box center [598, 223] width 39 height 39
click at [988, 655] on span "Confirm" at bounding box center [973, 658] width 47 height 21
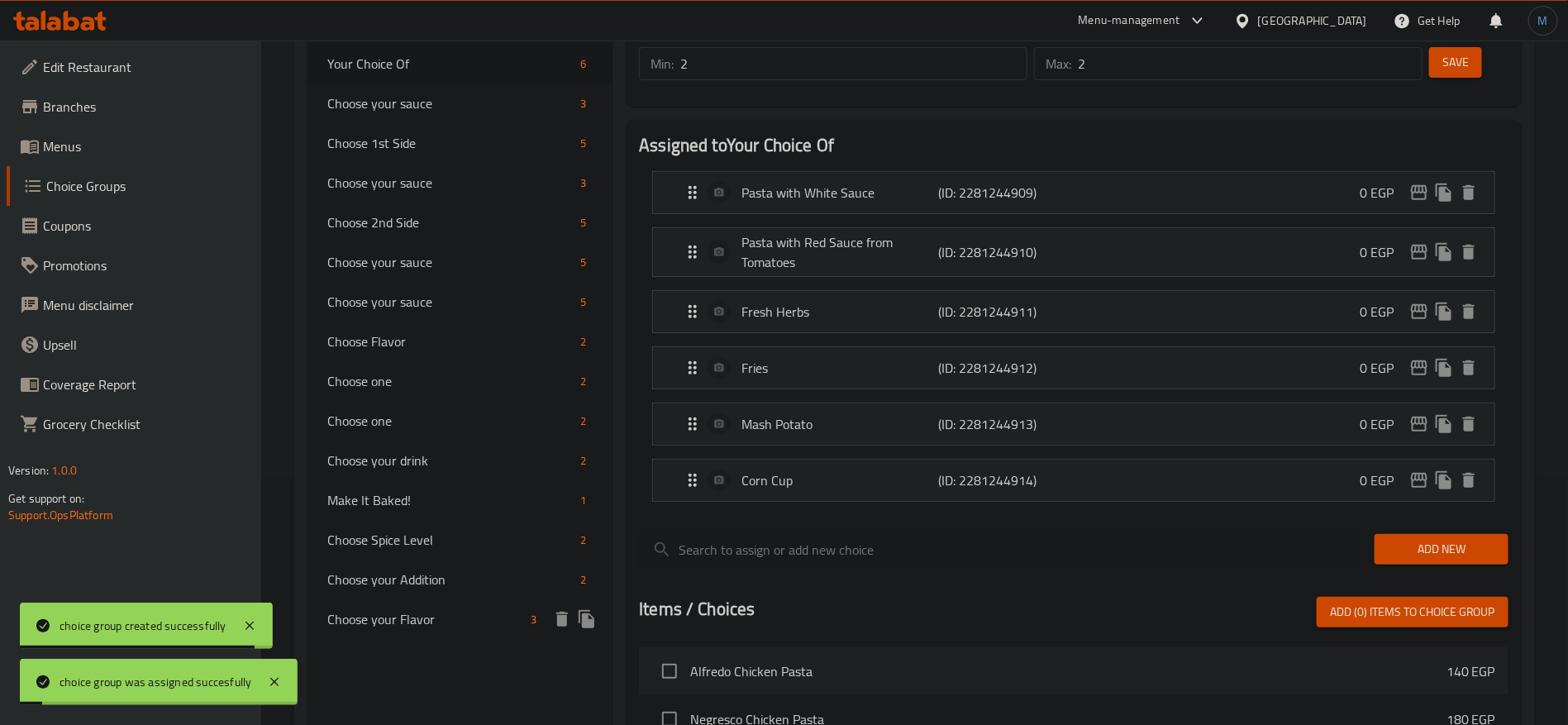
scroll to position [0, 0]
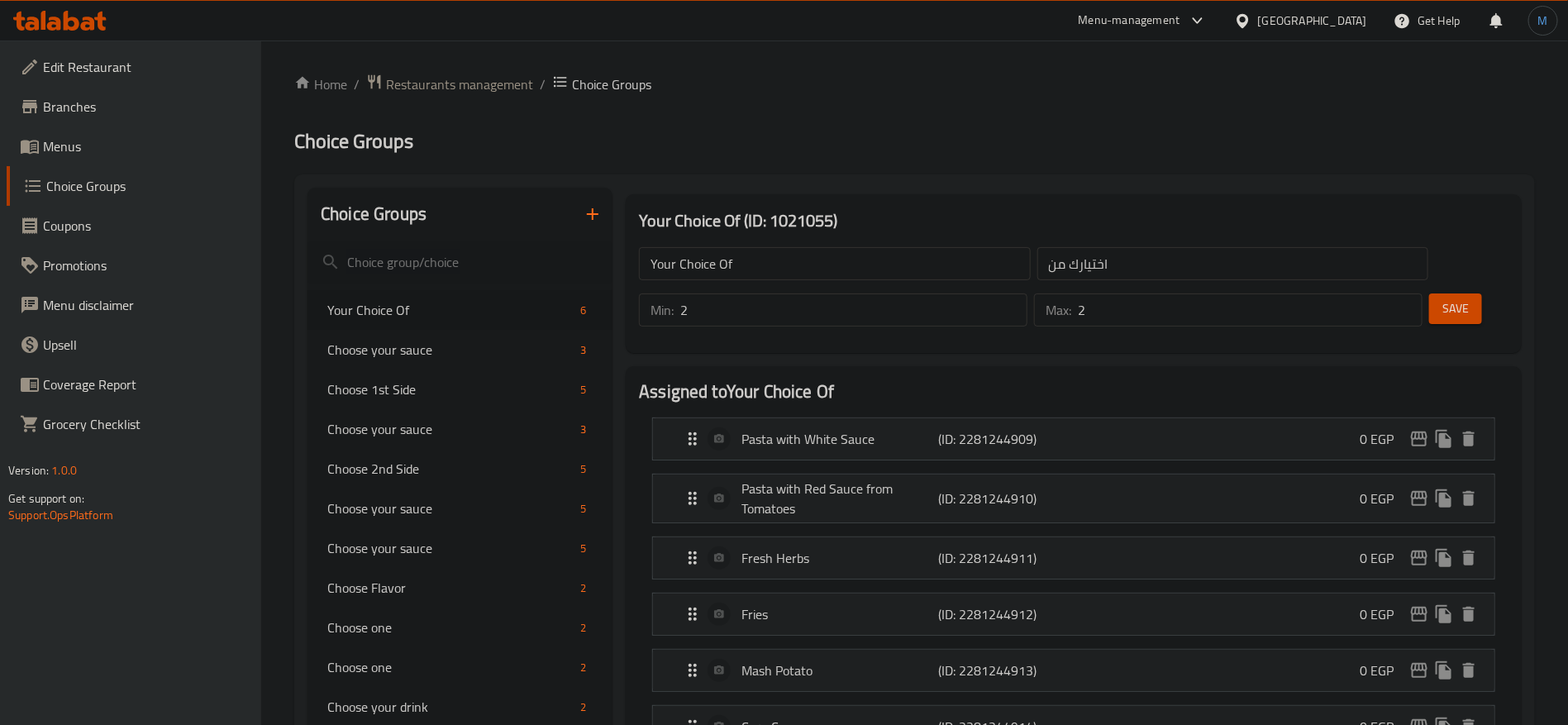
click at [596, 213] on icon "button" at bounding box center [592, 214] width 11 height 11
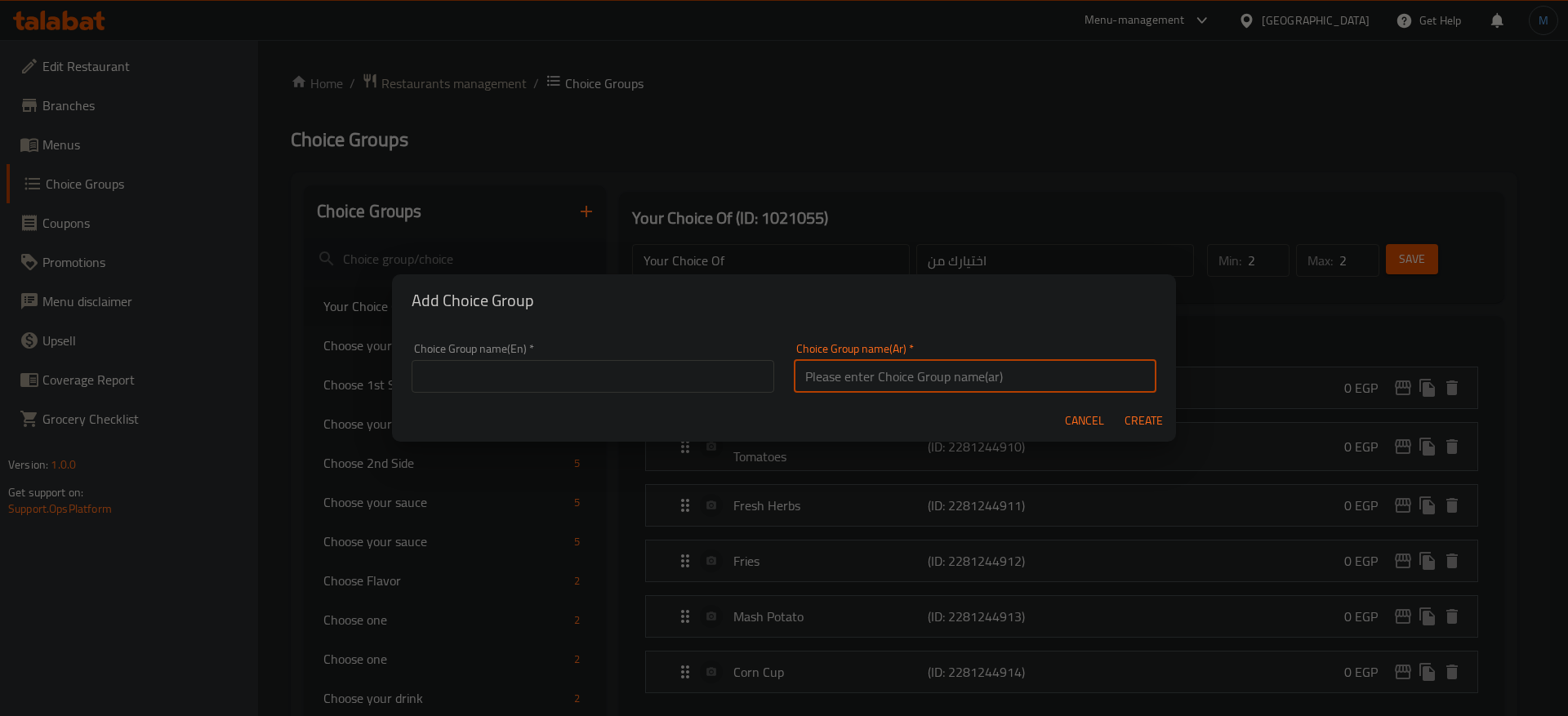
click at [974, 363] on input "text" at bounding box center [975, 376] width 363 height 33
click at [651, 386] on input "text" at bounding box center [593, 376] width 363 height 33
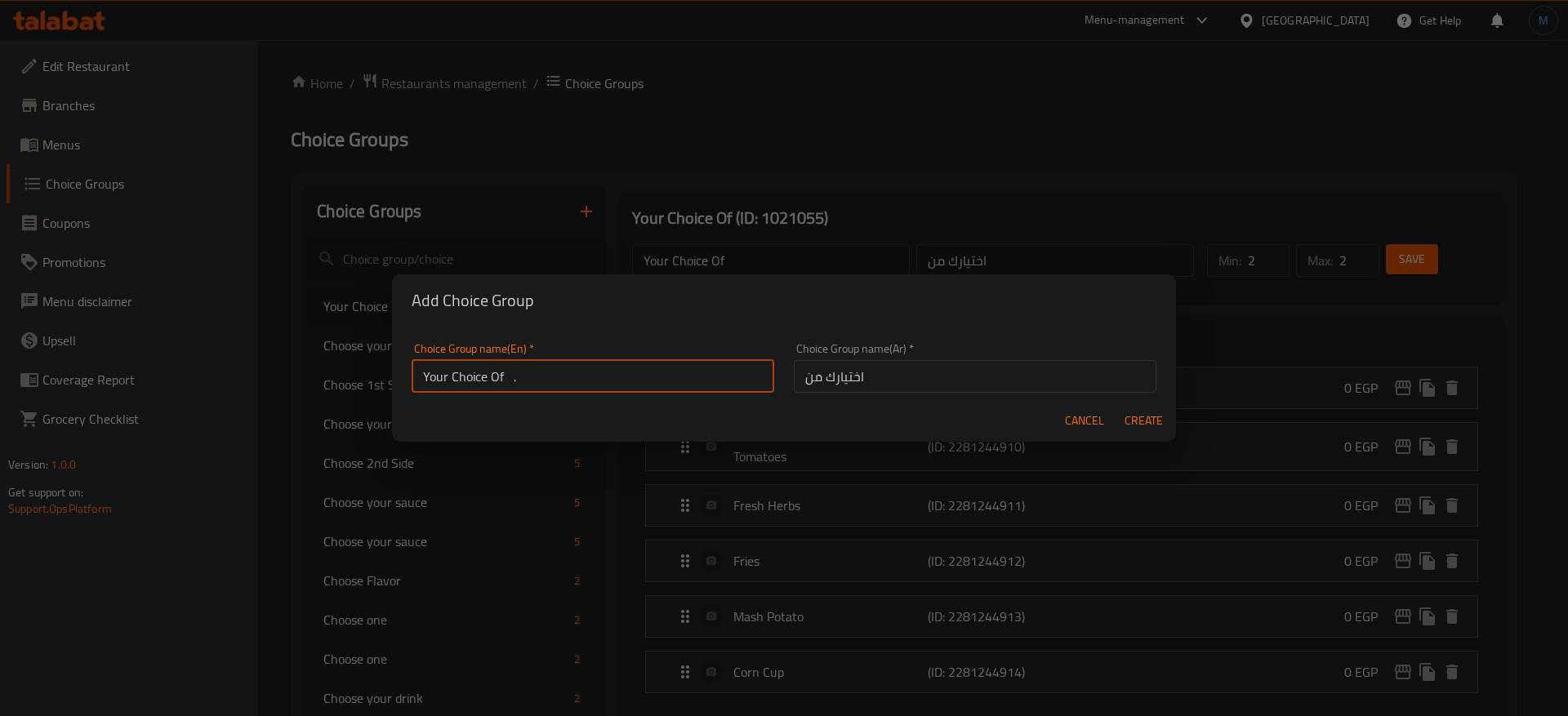
click at [1117, 406] on button "Create" at bounding box center [1143, 420] width 52 height 30
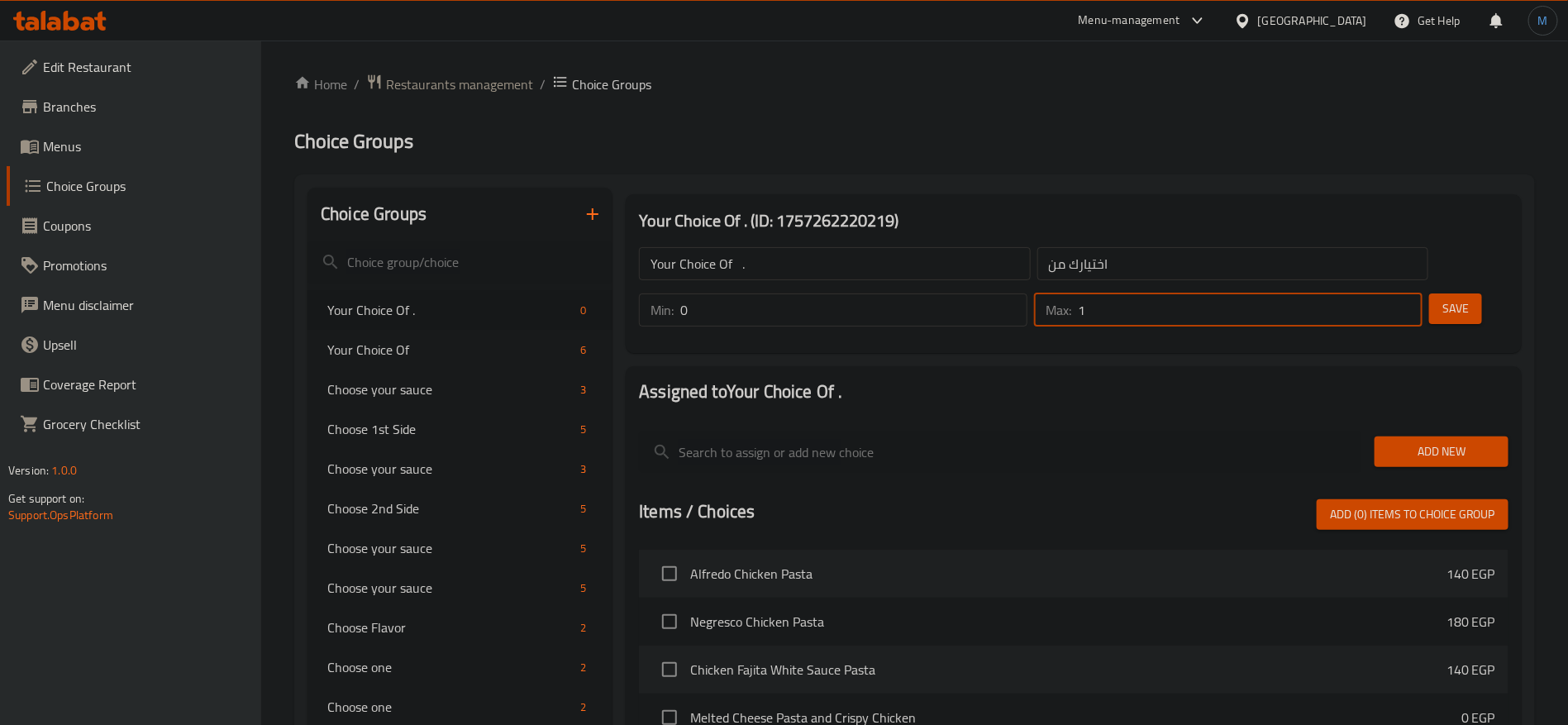
click at [1376, 294] on input "1" at bounding box center [1249, 310] width 344 height 33
click at [1027, 294] on input "0" at bounding box center [854, 310] width 347 height 33
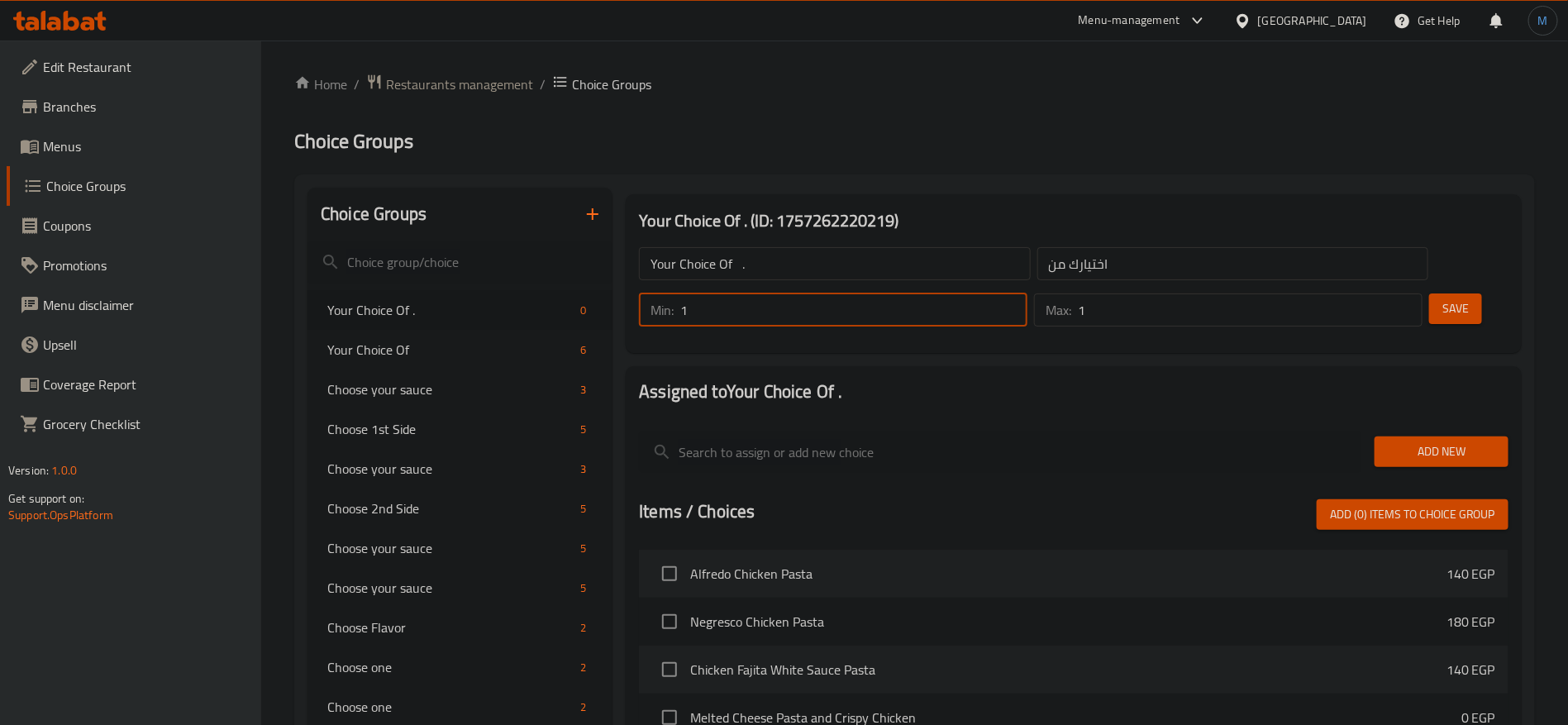
click at [1027, 294] on input "1" at bounding box center [854, 310] width 347 height 33
click at [1434, 294] on button "Save" at bounding box center [1456, 309] width 53 height 30
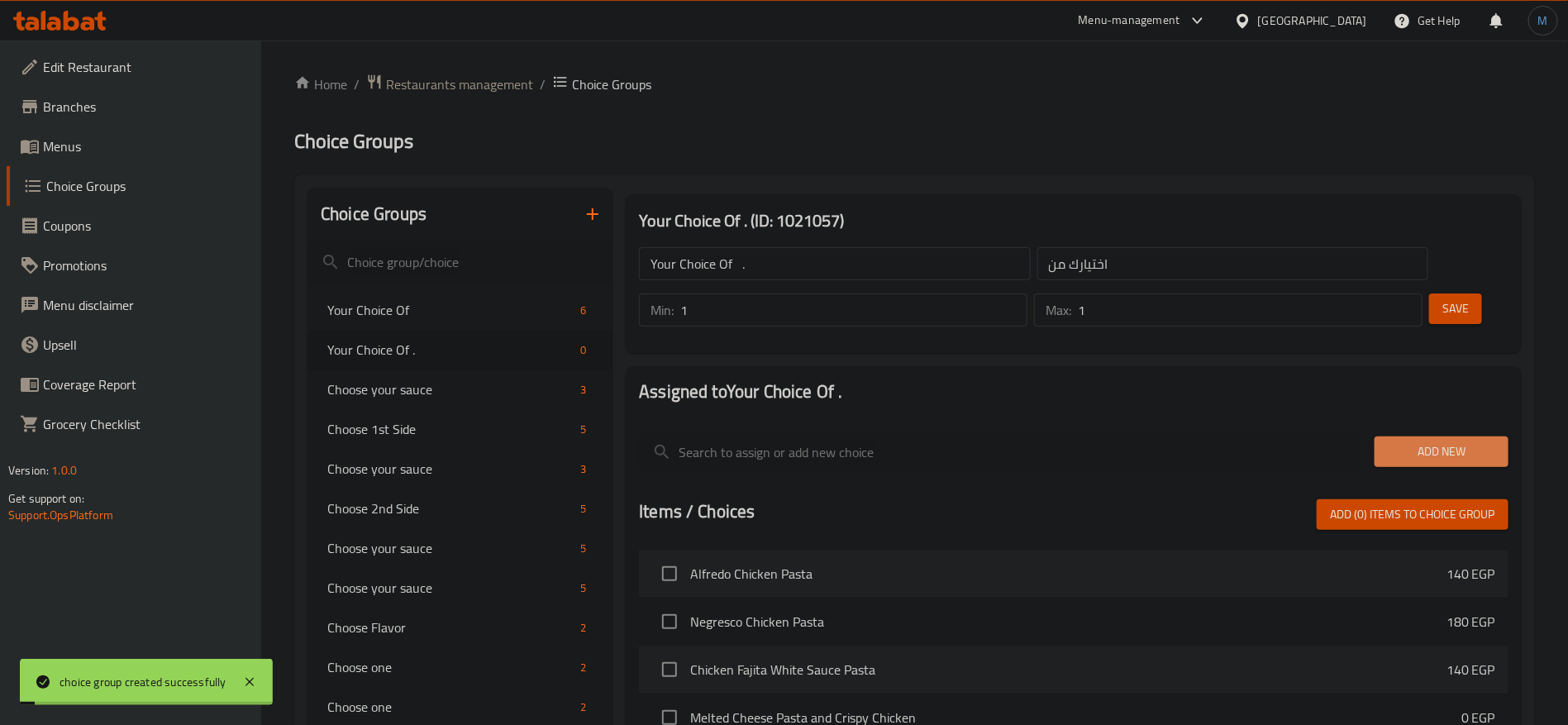
click at [1430, 442] on span "Add New" at bounding box center [1442, 452] width 108 height 21
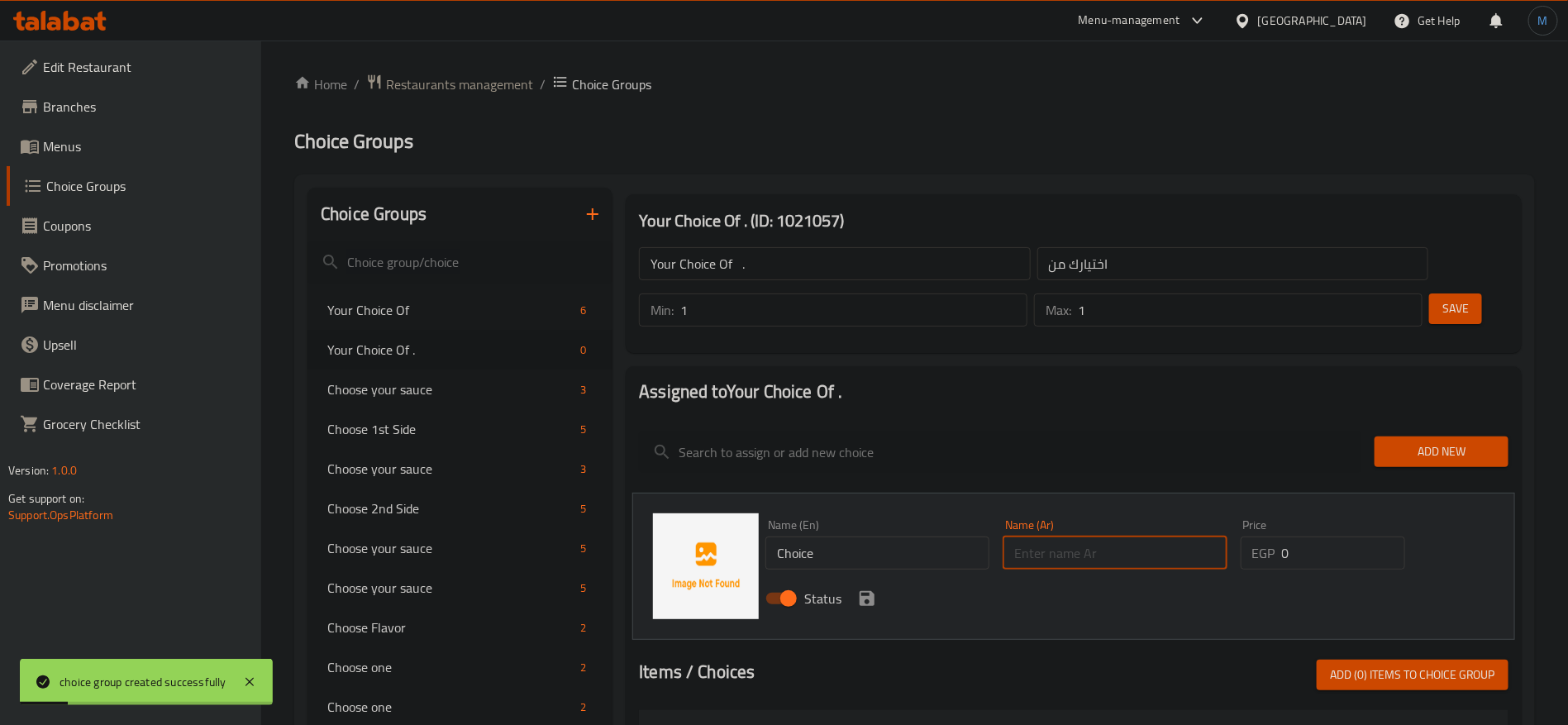
click at [1163, 537] on input "text" at bounding box center [1114, 553] width 224 height 33
drag, startPoint x: 878, startPoint y: 545, endPoint x: 886, endPoint y: 514, distance: 32.0
click at [878, 577] on div "Status" at bounding box center [1114, 599] width 711 height 44
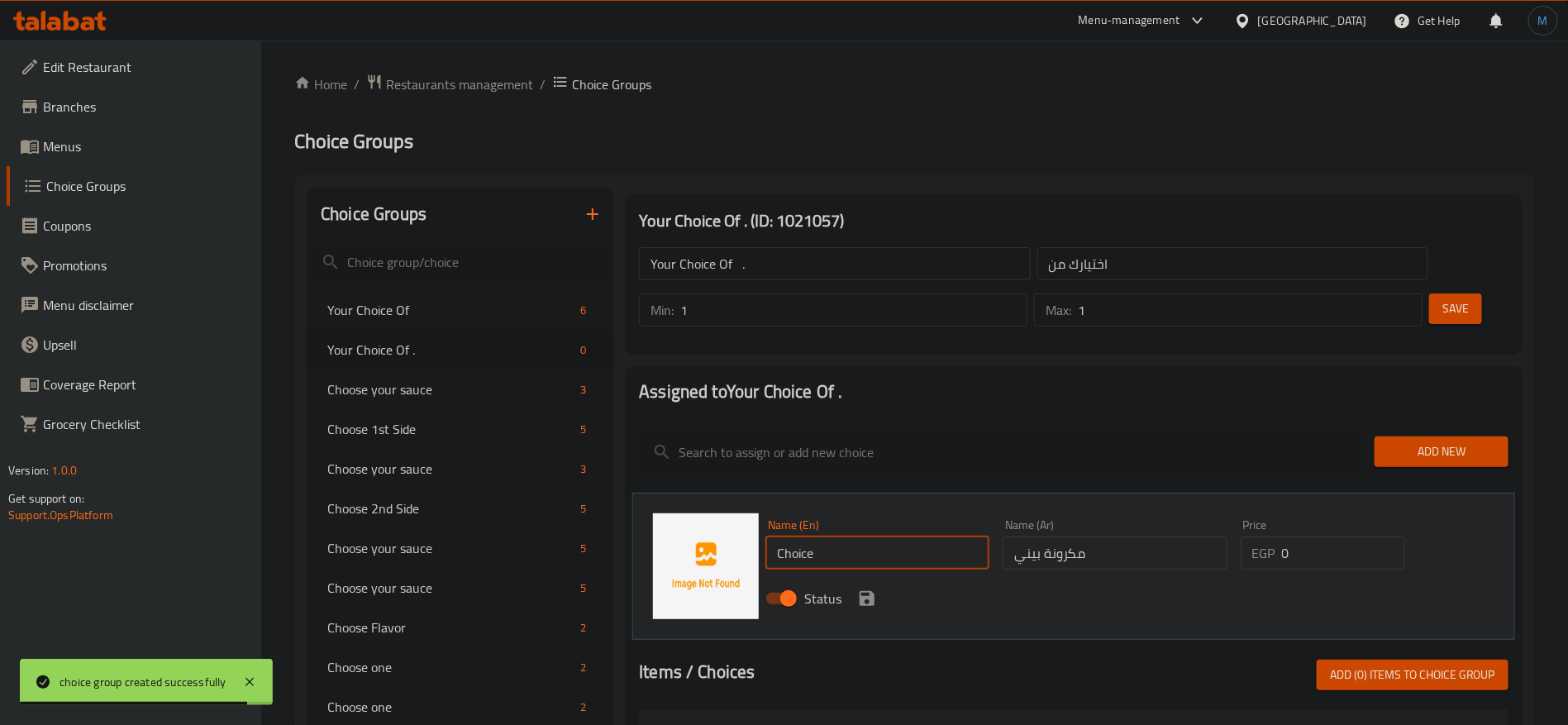
click at [886, 537] on input "Choice" at bounding box center [876, 553] width 224 height 33
paste input "penne pasta"
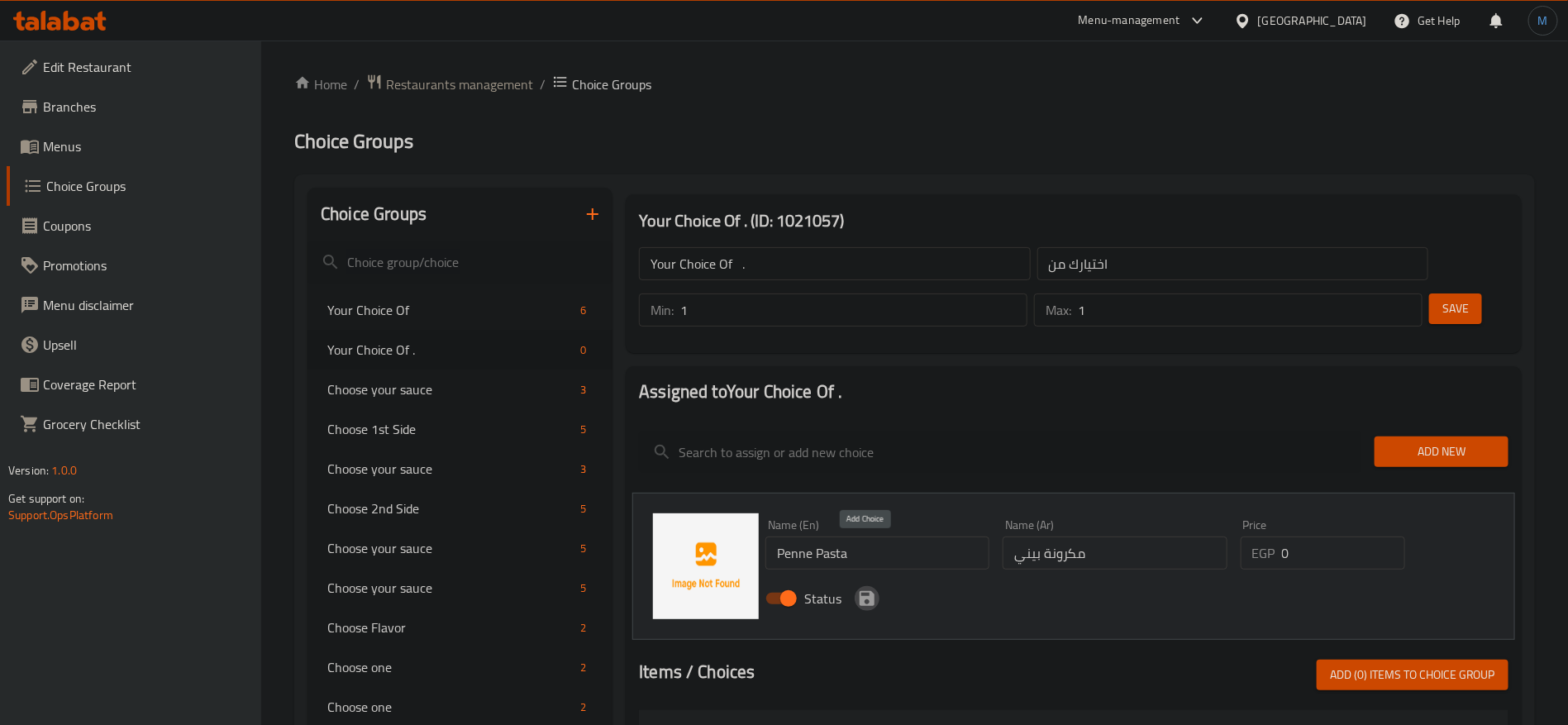
drag, startPoint x: 867, startPoint y: 546, endPoint x: 881, endPoint y: 548, distance: 14.1
click at [867, 591] on icon "save" at bounding box center [867, 599] width 15 height 15
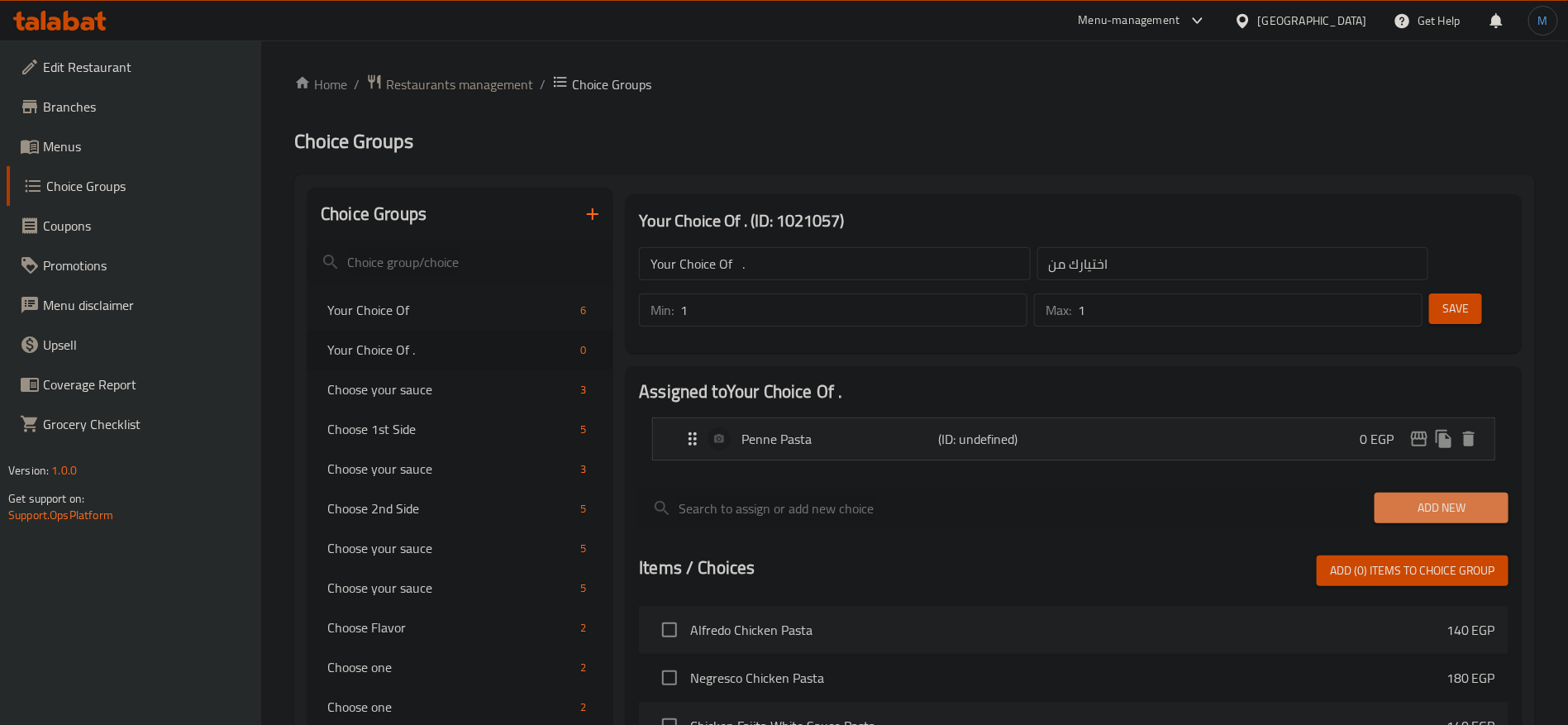
click at [1404, 497] on span "Add New" at bounding box center [1442, 508] width 108 height 21
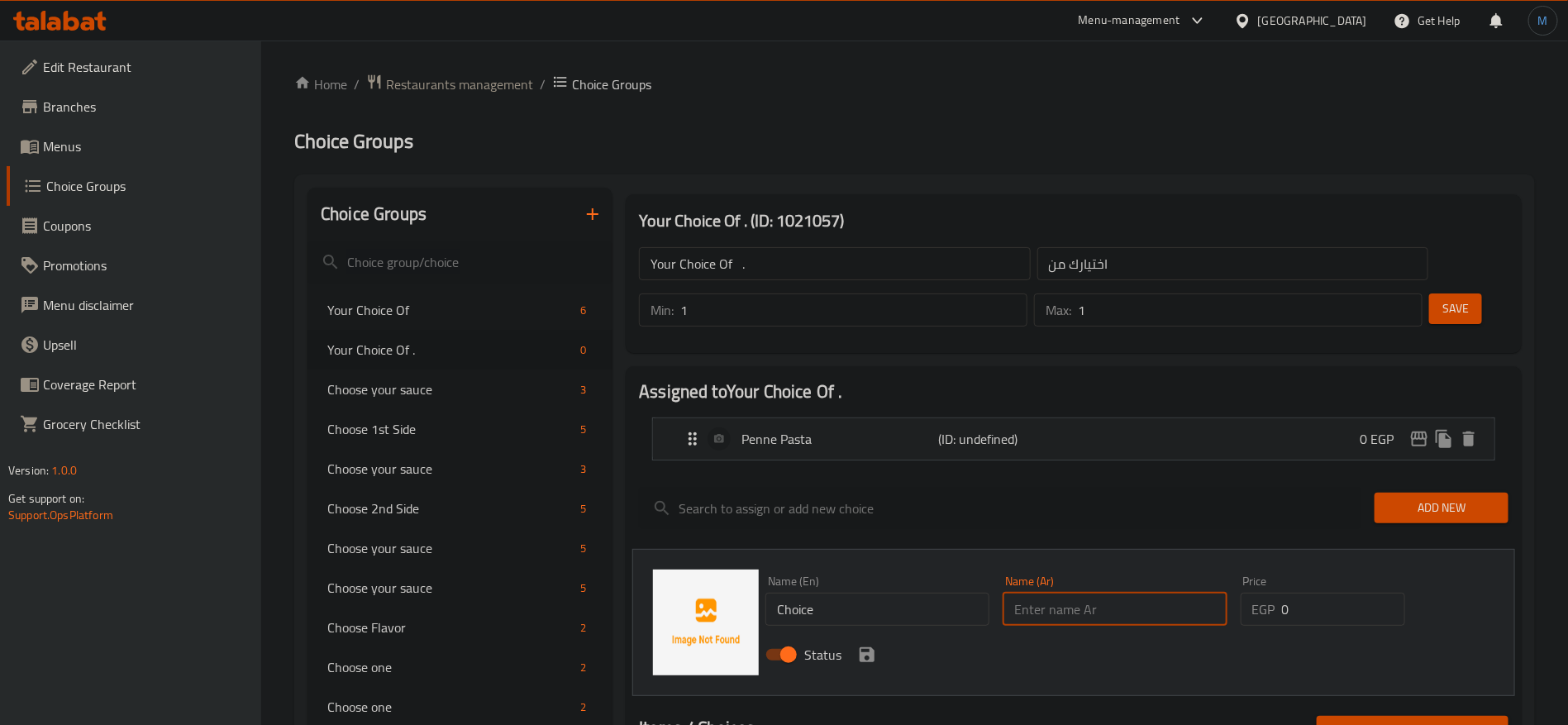
click at [1152, 593] on input "text" at bounding box center [1114, 609] width 224 height 33
click at [1070, 593] on input "مكرونة شر" at bounding box center [1114, 609] width 224 height 33
click at [1156, 593] on input "مكرونة شر" at bounding box center [1114, 609] width 224 height 33
click at [930, 593] on input "Choice" at bounding box center [876, 609] width 224 height 33
paste input "Fettuccine Pasta"
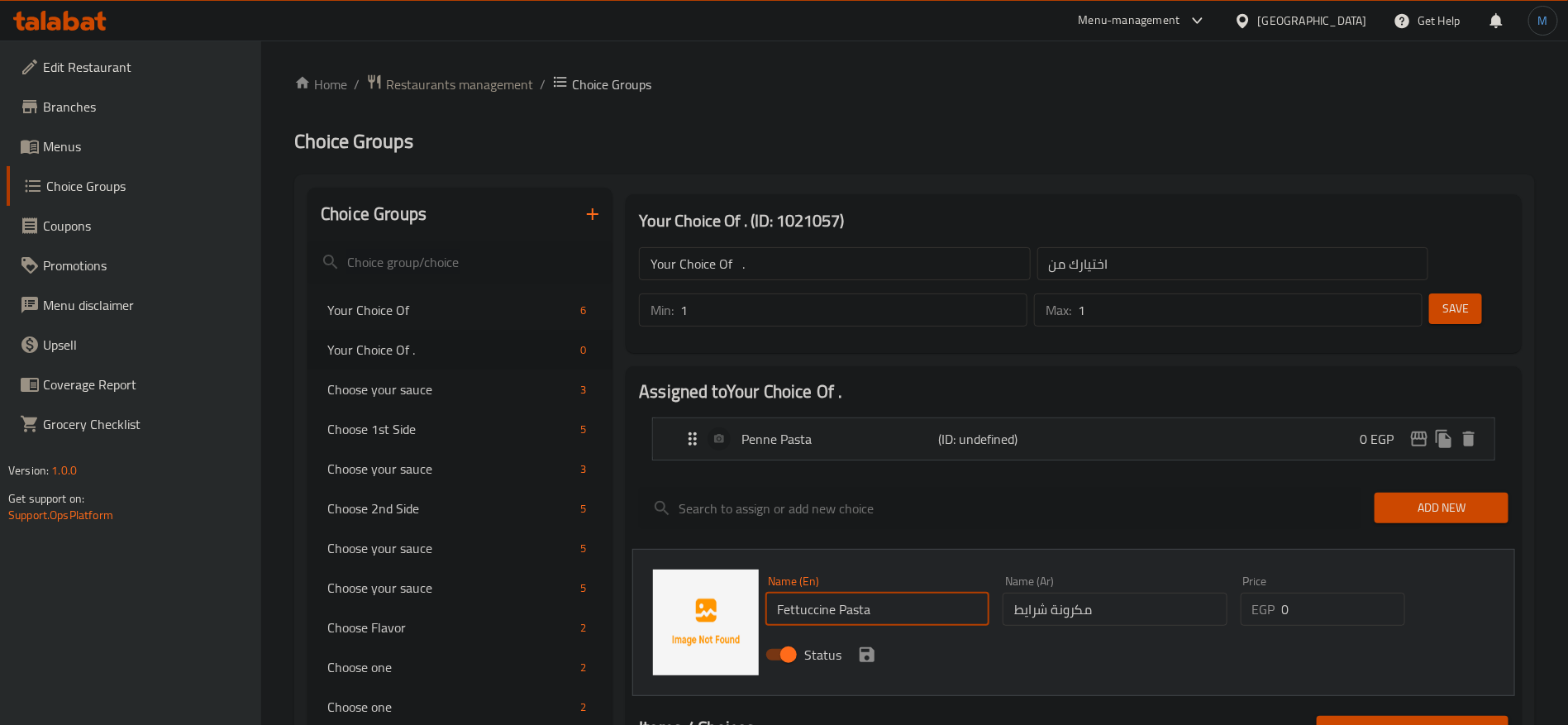
click at [862, 632] on div "Status" at bounding box center [1114, 654] width 711 height 44
click at [864, 648] on icon "save" at bounding box center [867, 655] width 15 height 15
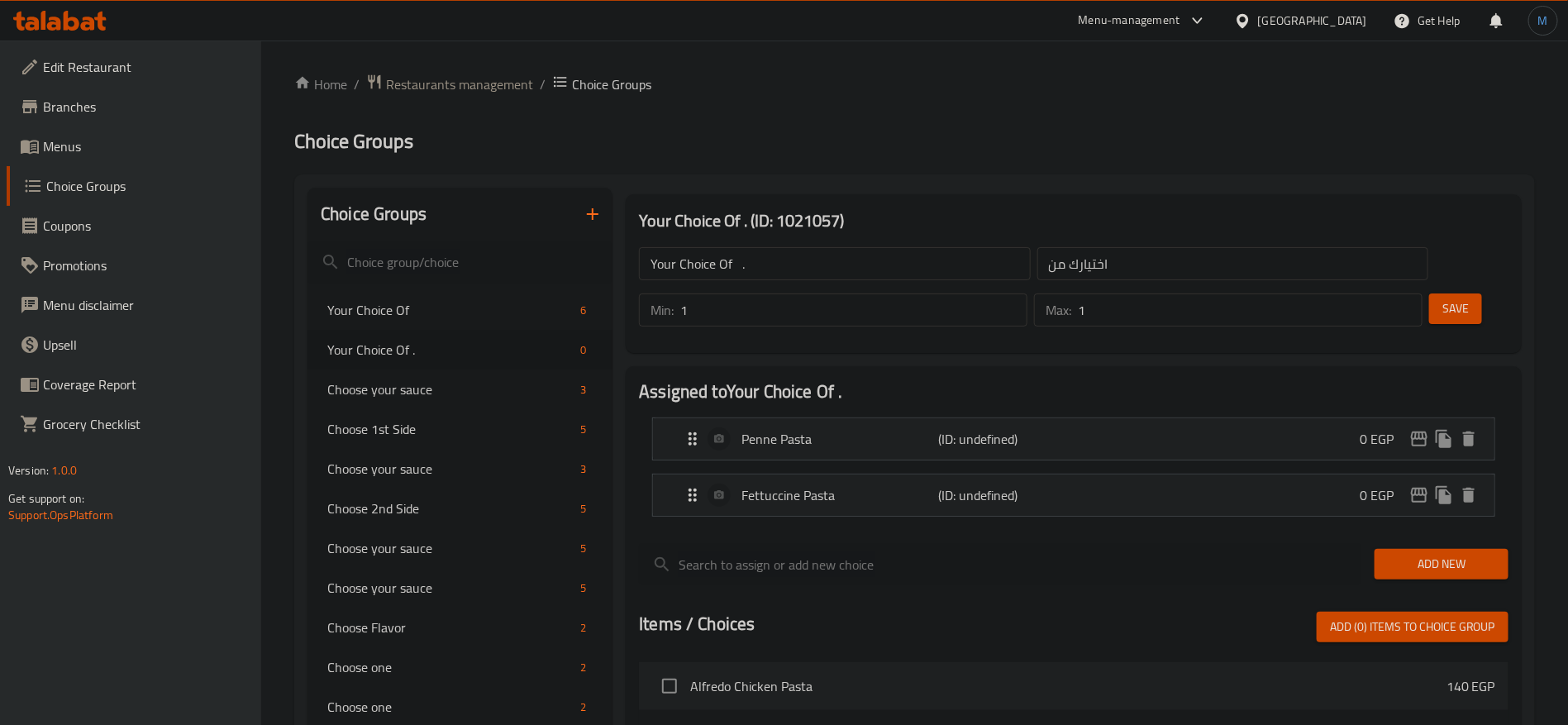
click at [1429, 294] on button "Save" at bounding box center [1456, 309] width 53 height 30
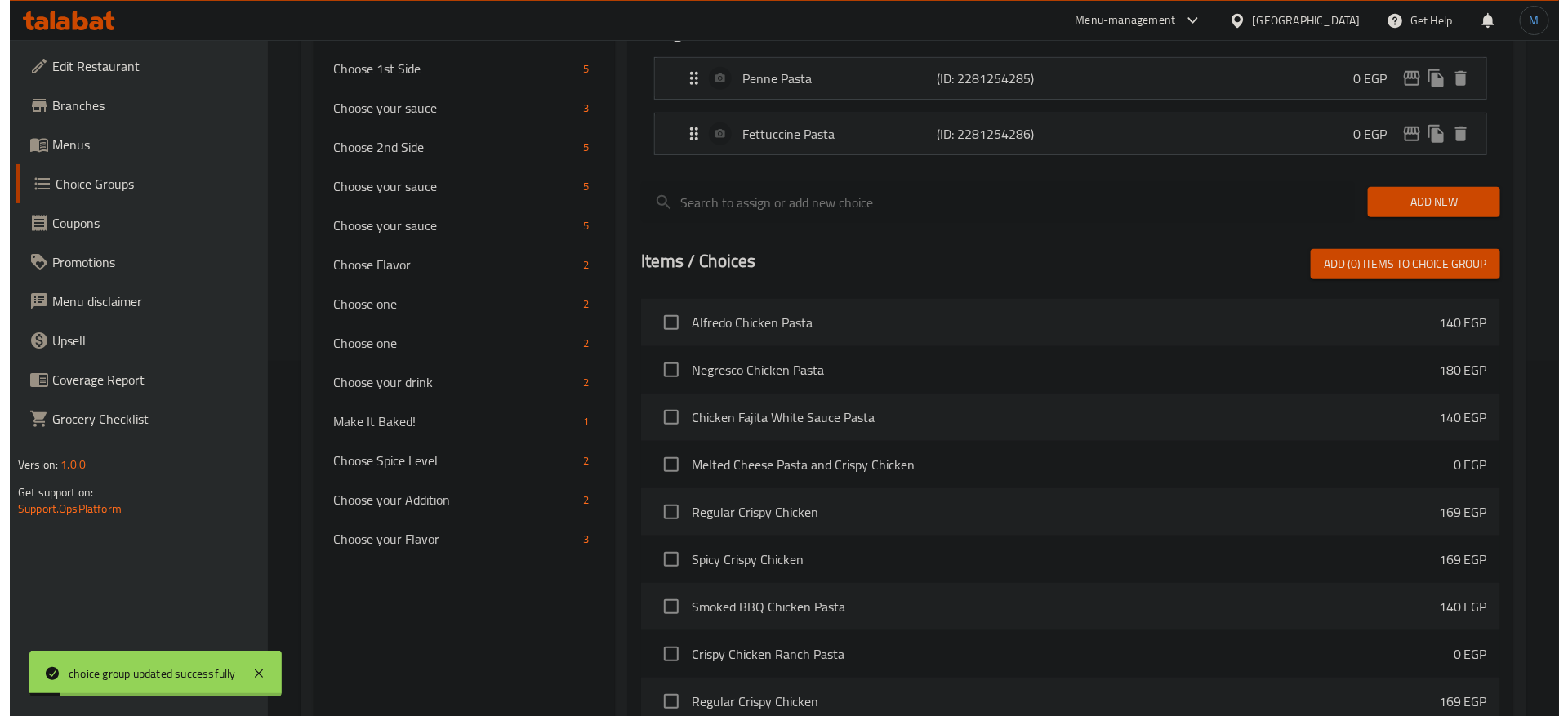
scroll to position [495, 0]
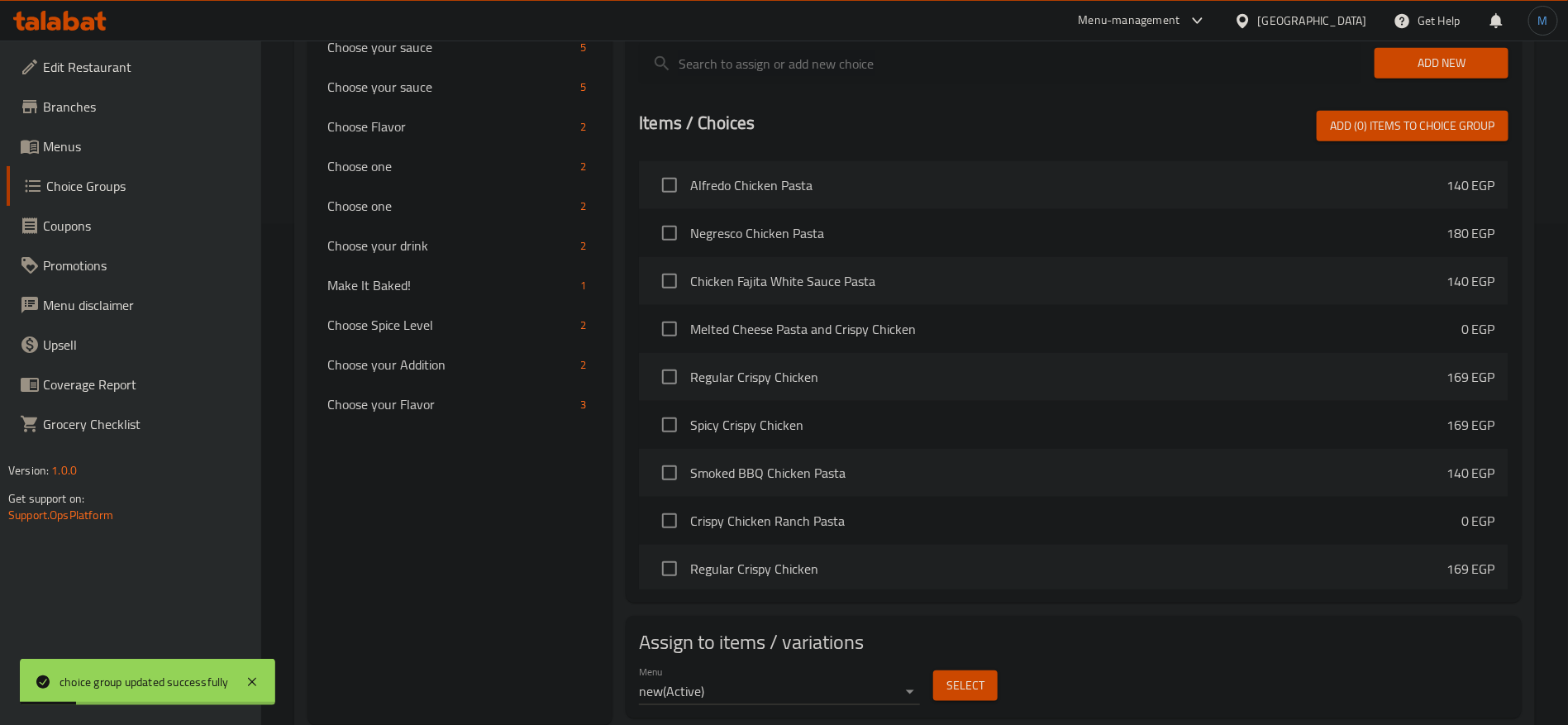
click at [1006, 661] on div "Menu new ( Active ) Select" at bounding box center [1074, 685] width 883 height 53
click at [937, 670] on button "Select" at bounding box center [965, 685] width 64 height 30
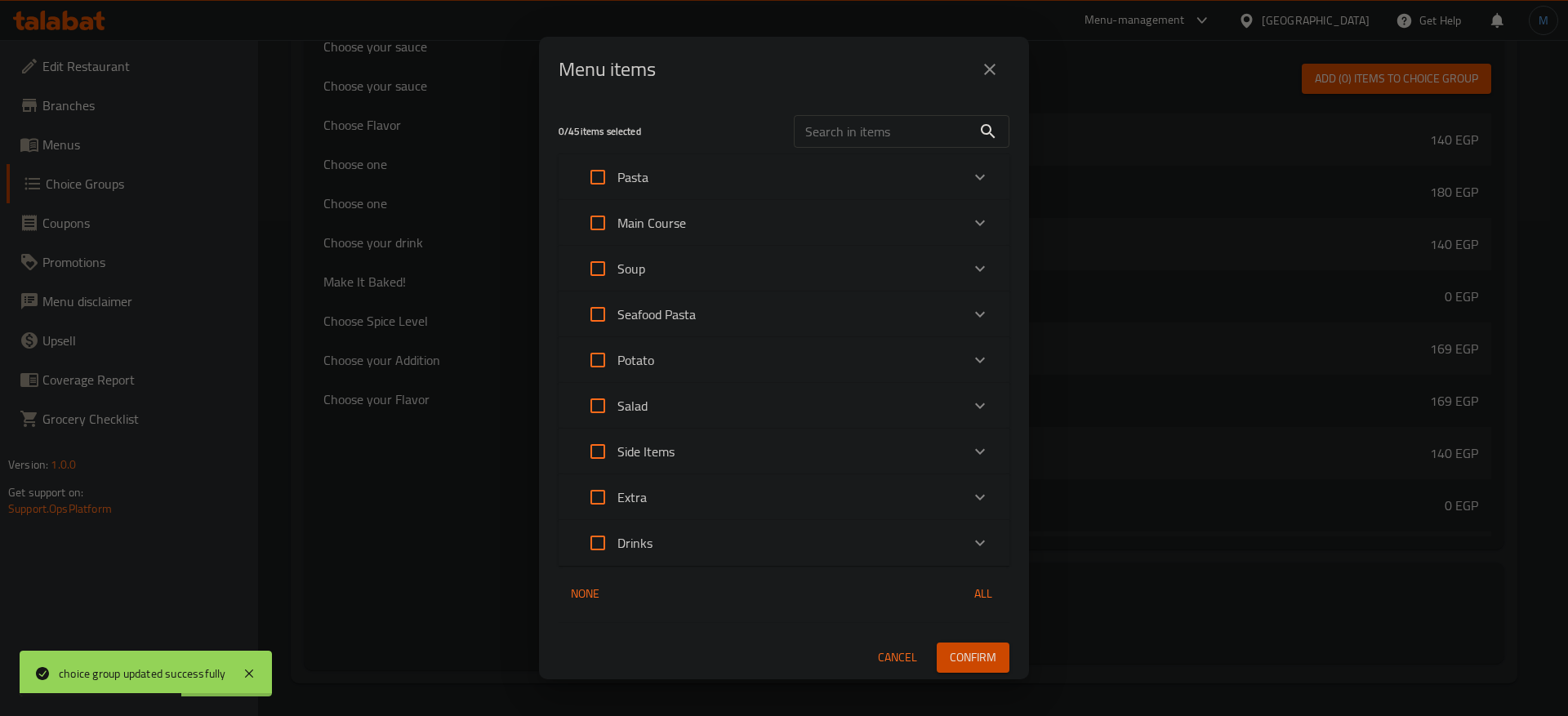
click at [668, 192] on div "Pasta" at bounding box center [769, 177] width 382 height 39
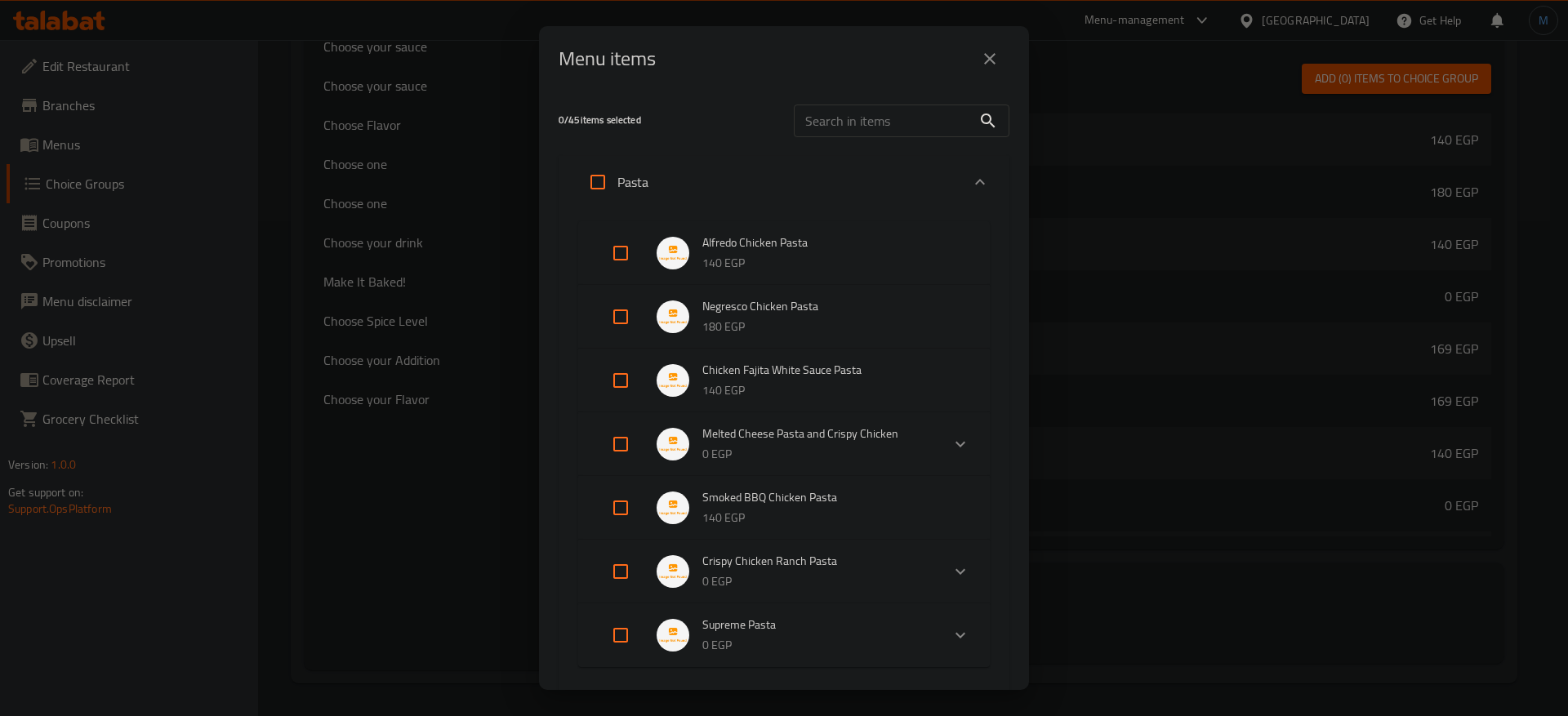
click at [622, 261] on input "Expand" at bounding box center [621, 254] width 39 height 39
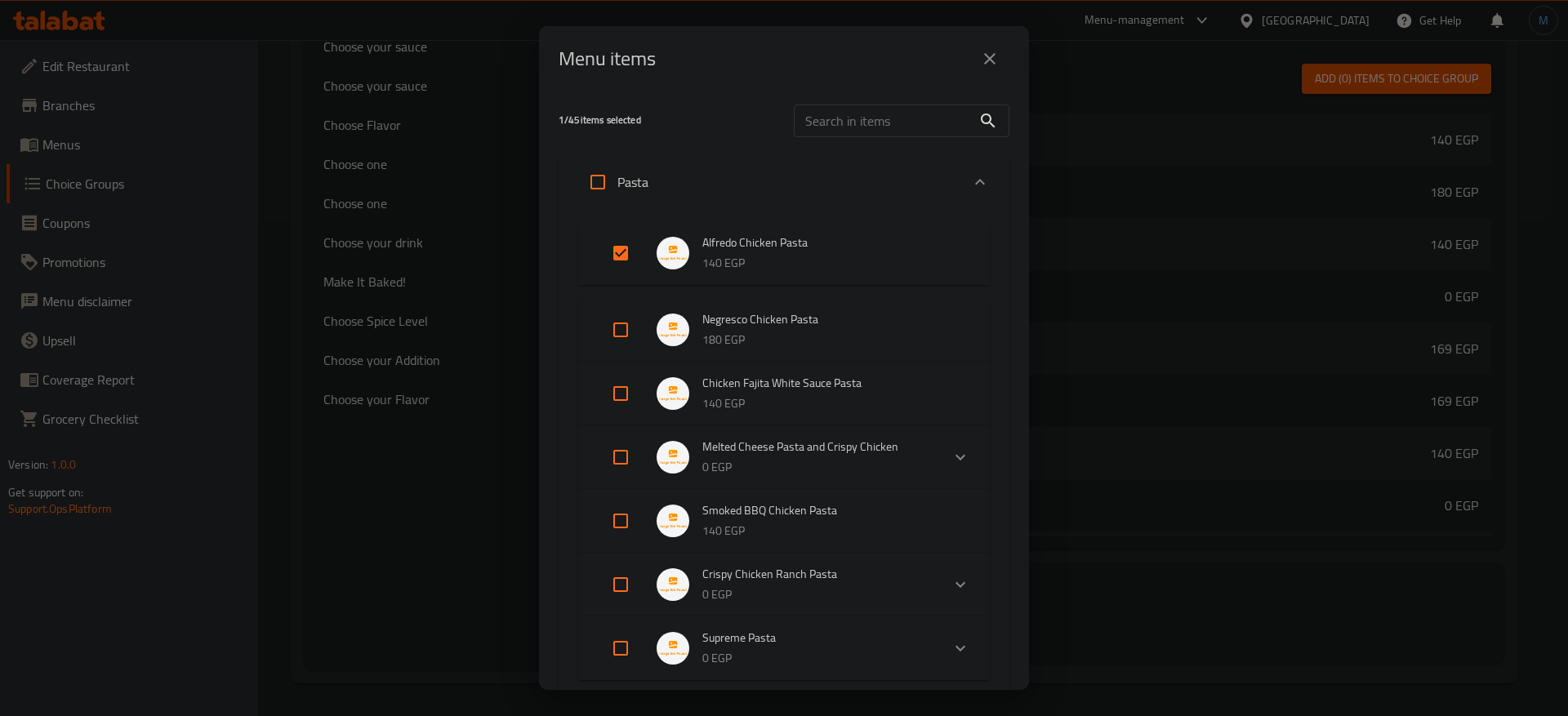
click at [615, 338] on input "Expand" at bounding box center [621, 330] width 39 height 39
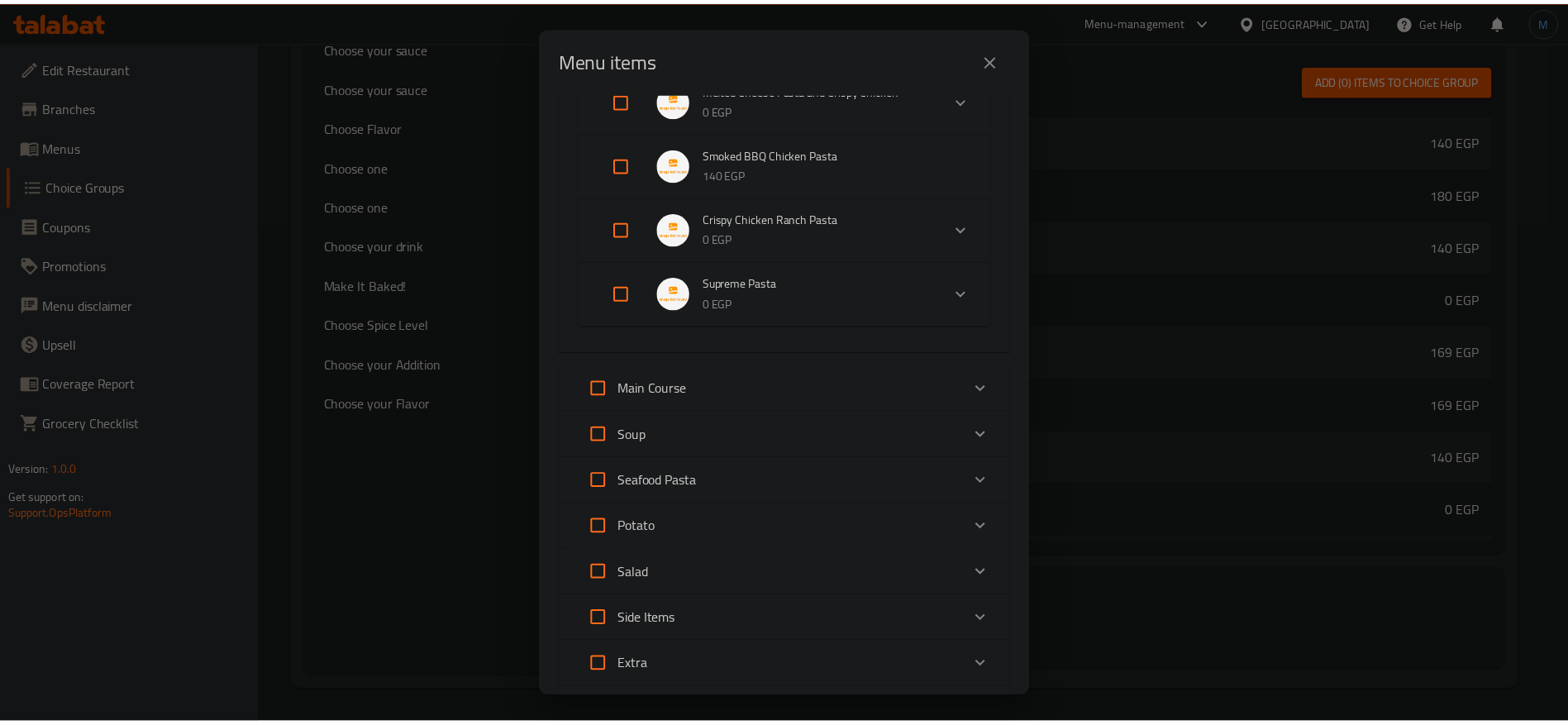
scroll to position [528, 0]
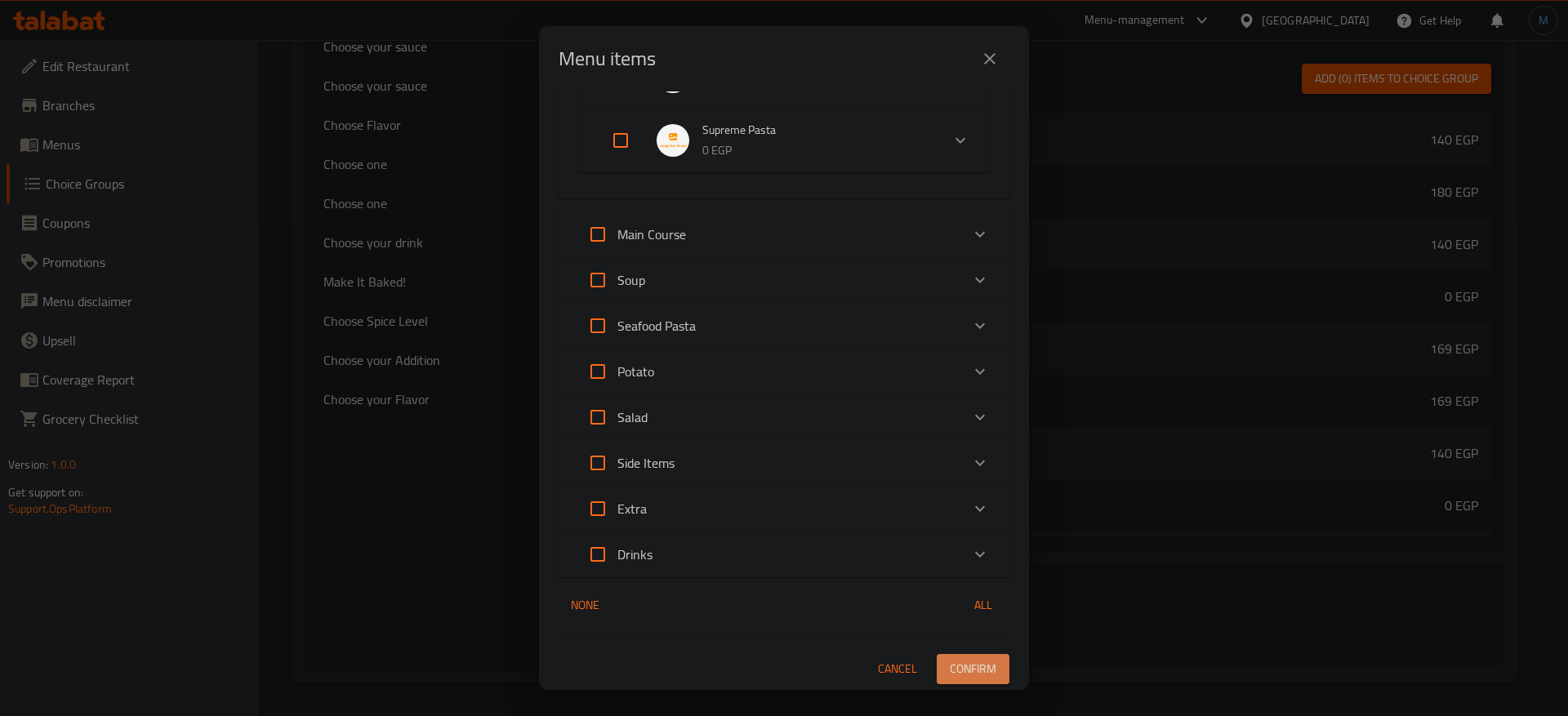
click at [965, 662] on span "Confirm" at bounding box center [973, 669] width 47 height 21
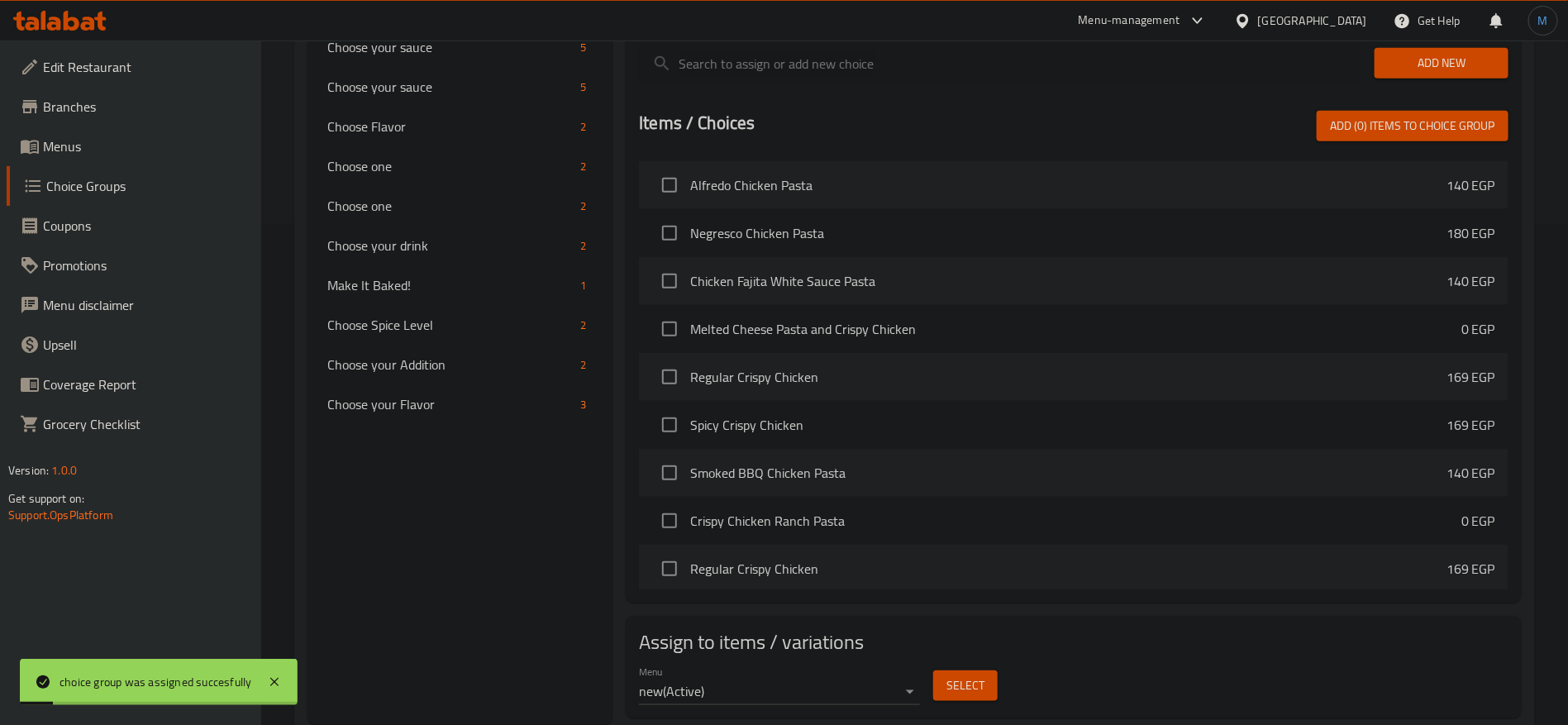
click at [145, 153] on span "Menus" at bounding box center [146, 146] width 206 height 20
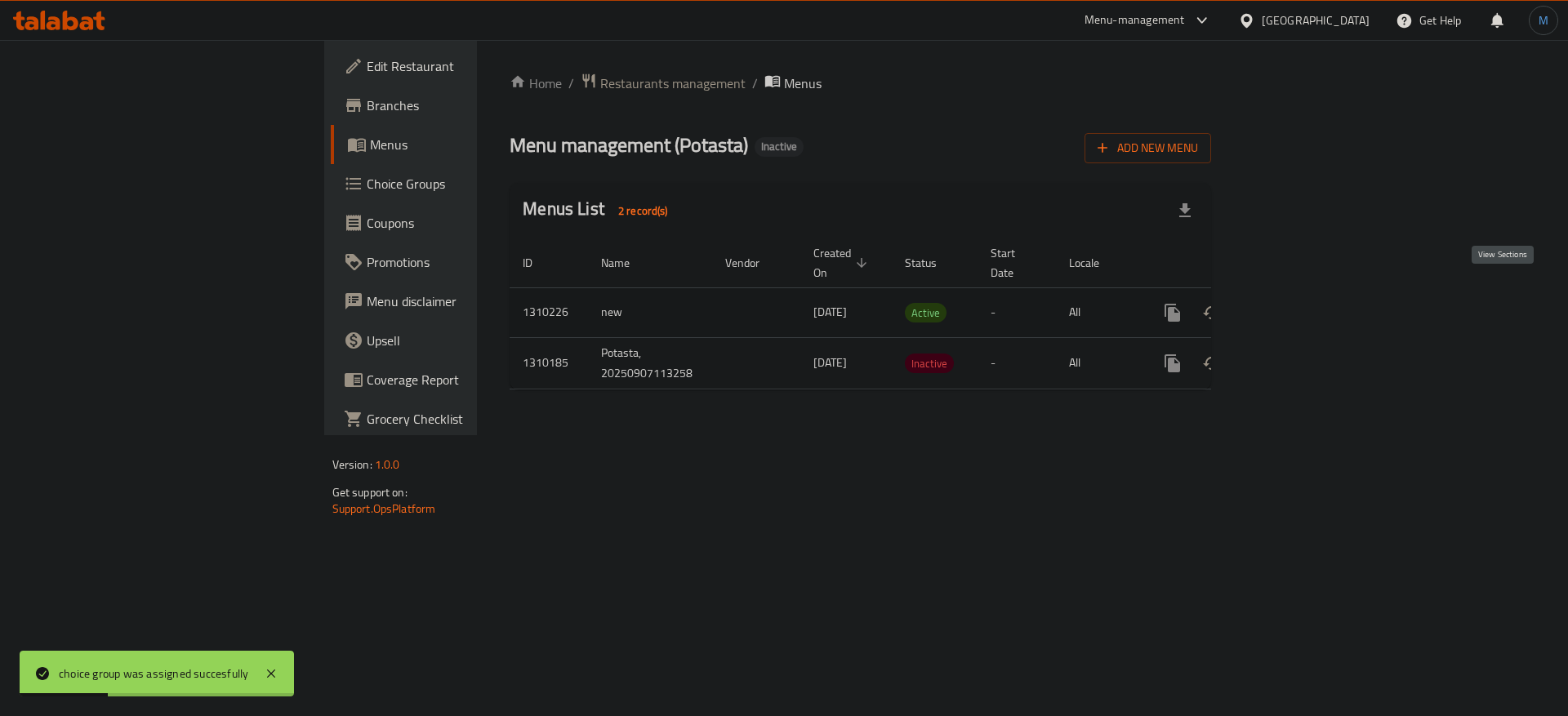
click at [1310, 294] on link "enhanced table" at bounding box center [1290, 313] width 39 height 39
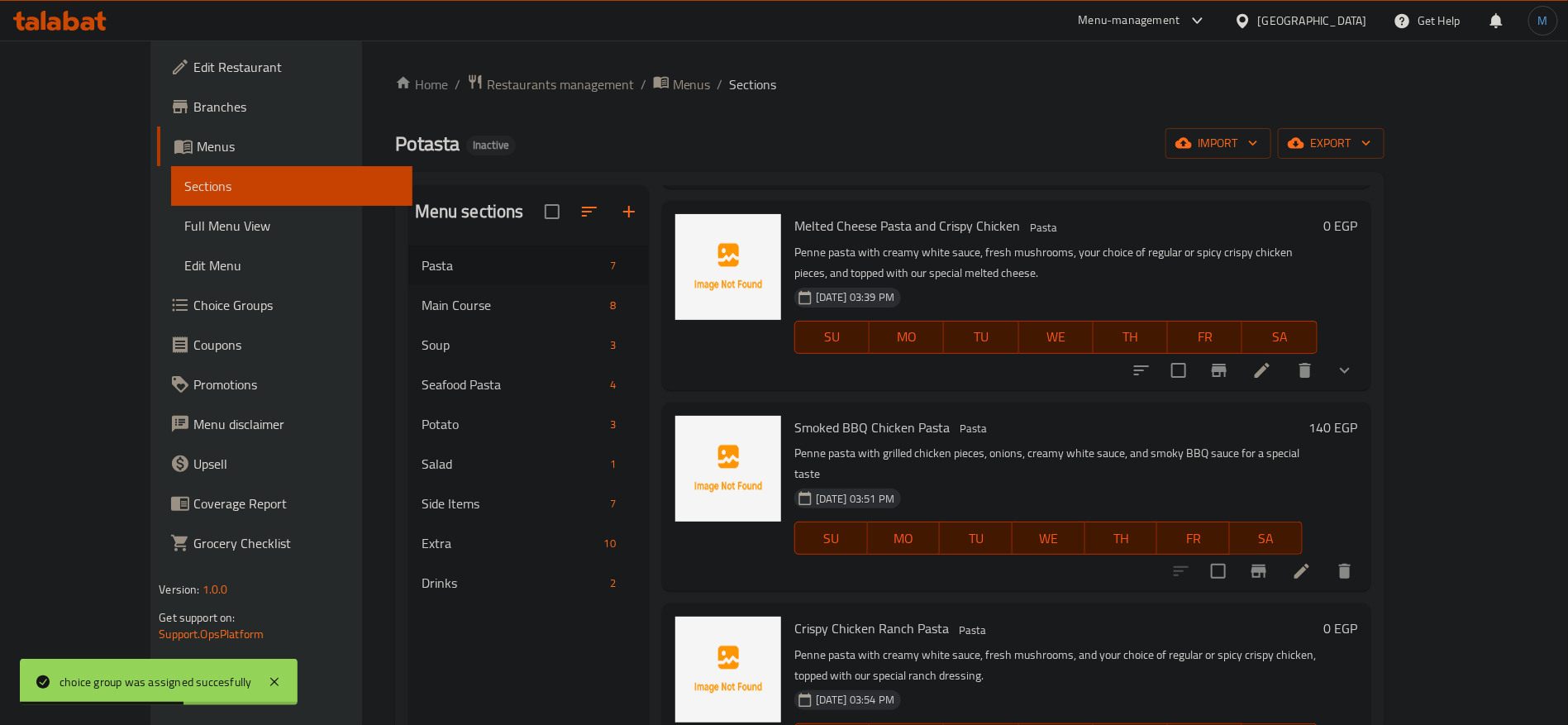
scroll to position [231, 0]
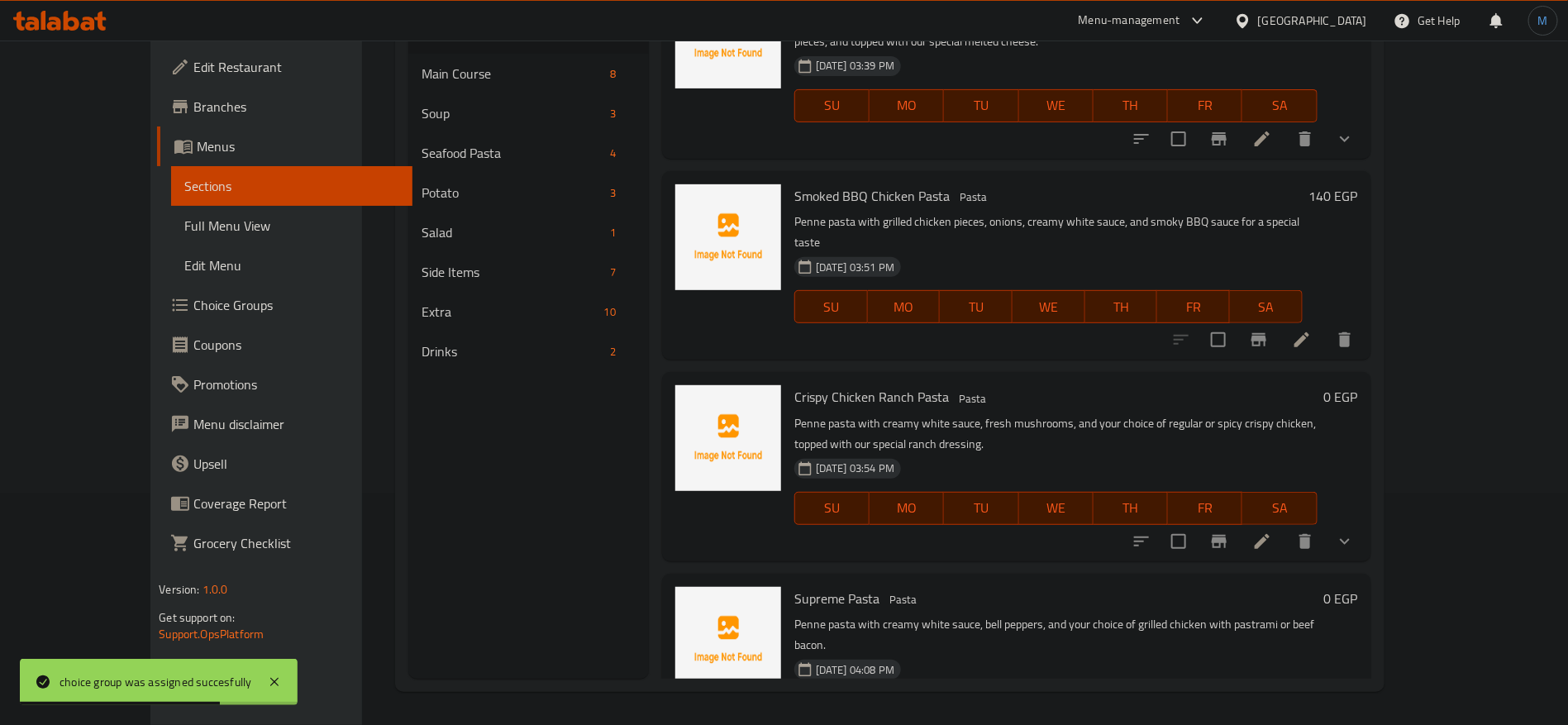
click at [801, 581] on div "Supreme Pasta Pasta Penne pasta with creamy white sauce, bell peppers, and your…" at bounding box center [1056, 668] width 537 height 176
copy h6 "Supreme Pasta"
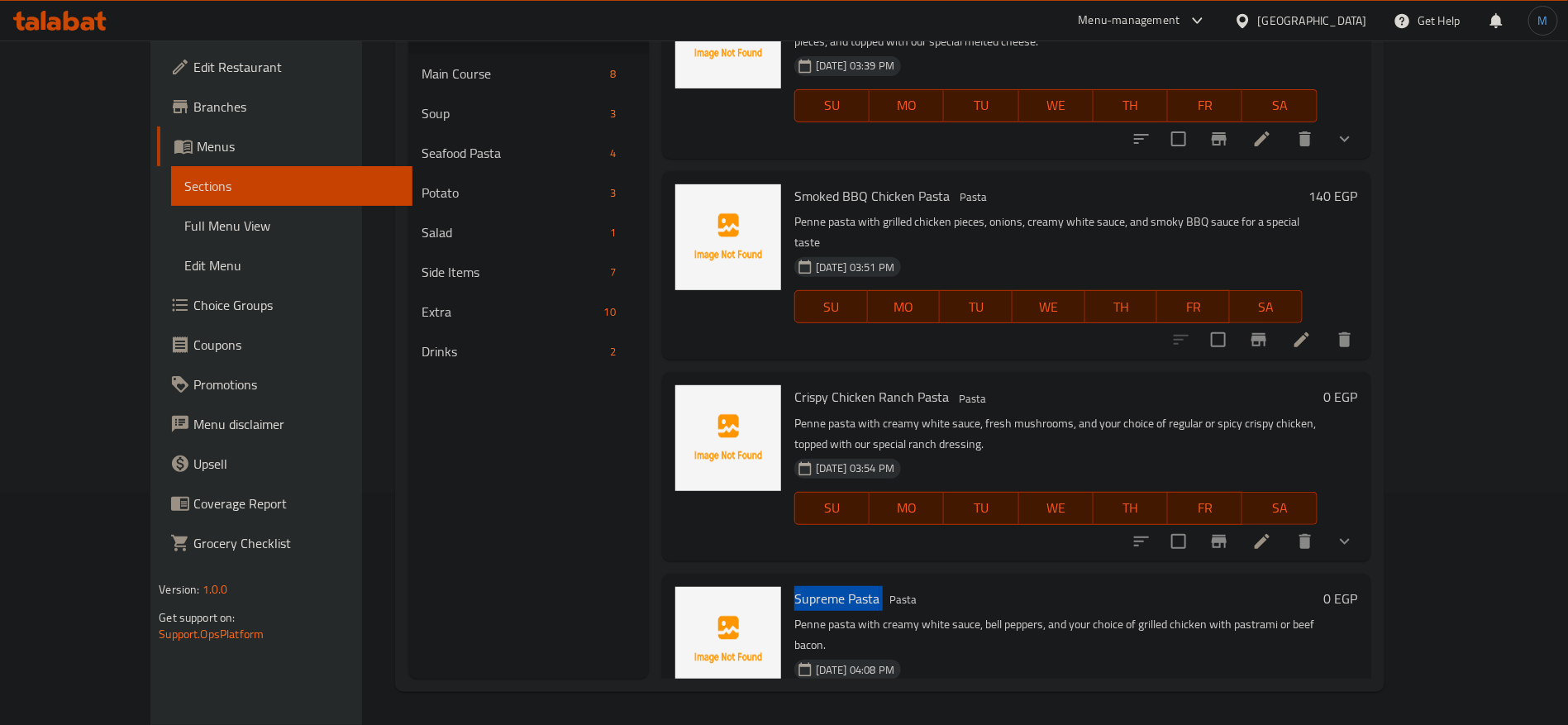
click at [172, 237] on link "Full Menu View" at bounding box center [292, 226] width 242 height 40
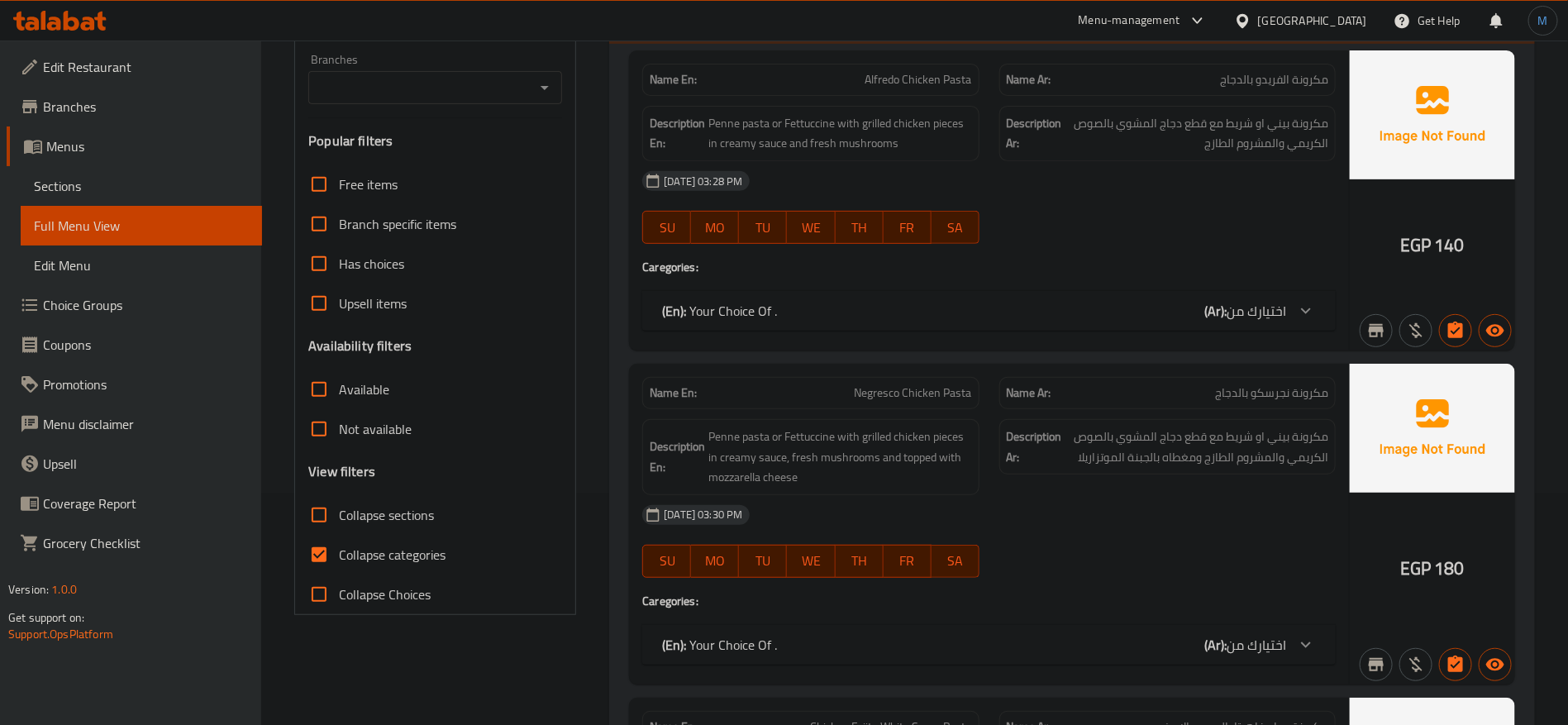
click at [321, 514] on input "Collapse sections" at bounding box center [319, 515] width 40 height 40
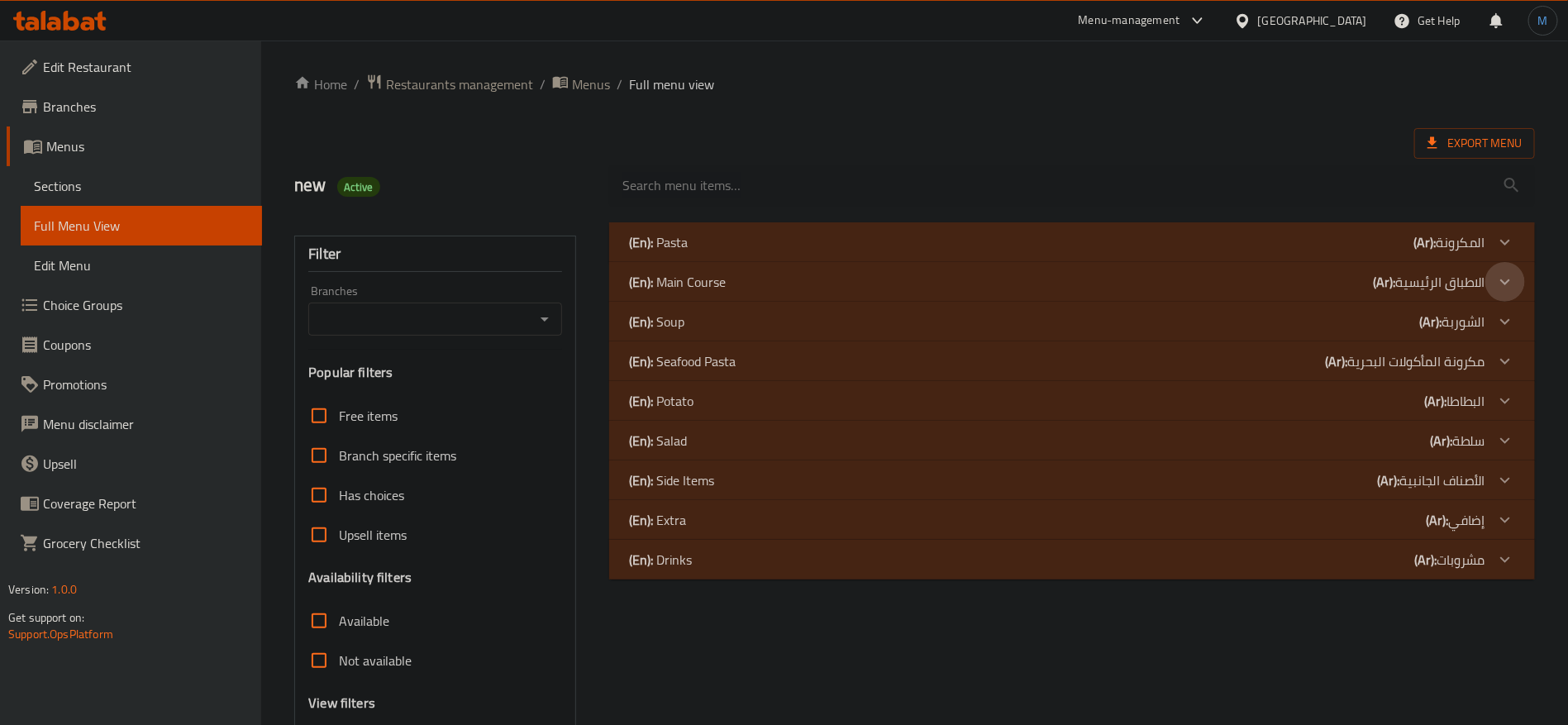
click at [1491, 287] on div at bounding box center [1505, 282] width 40 height 40
click at [1503, 234] on icon at bounding box center [1505, 242] width 20 height 20
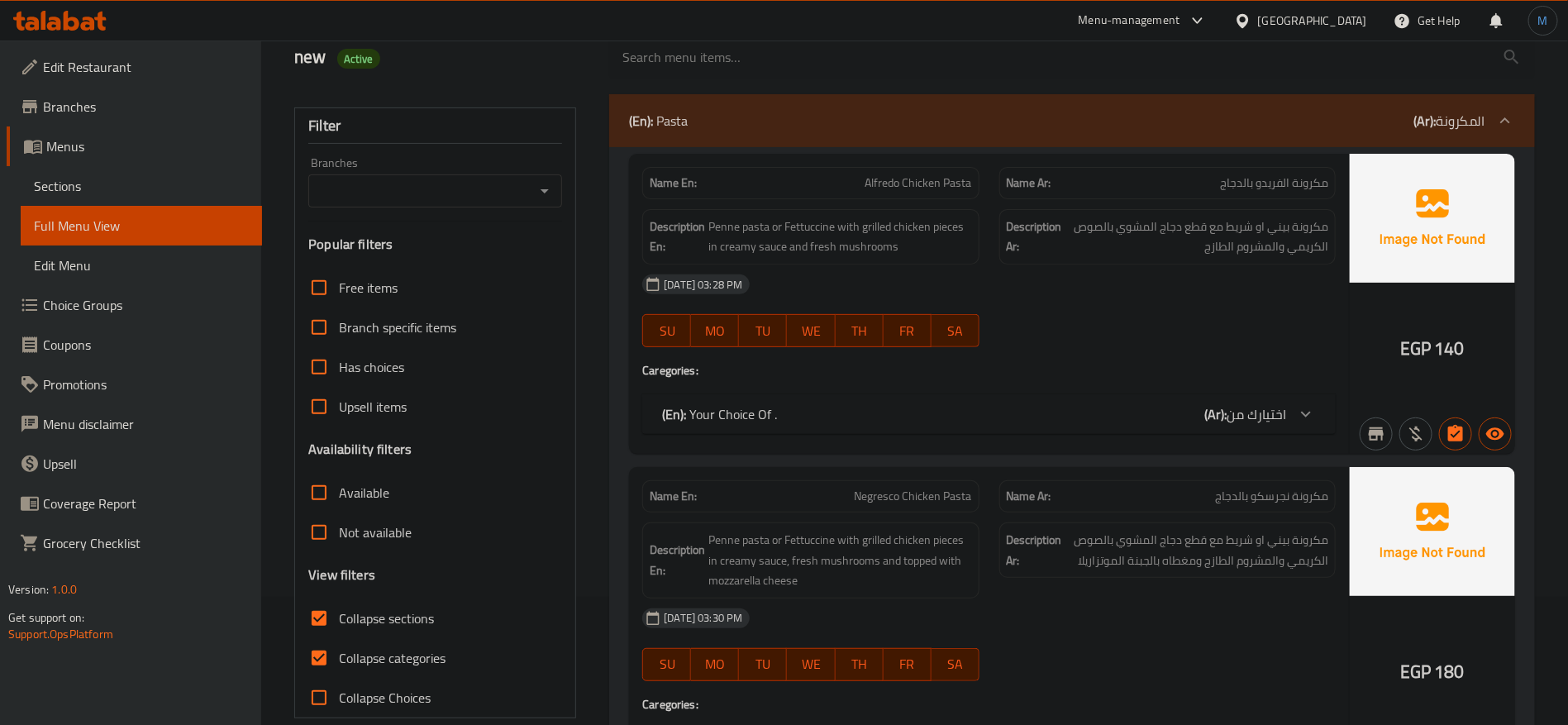
scroll to position [372, 0]
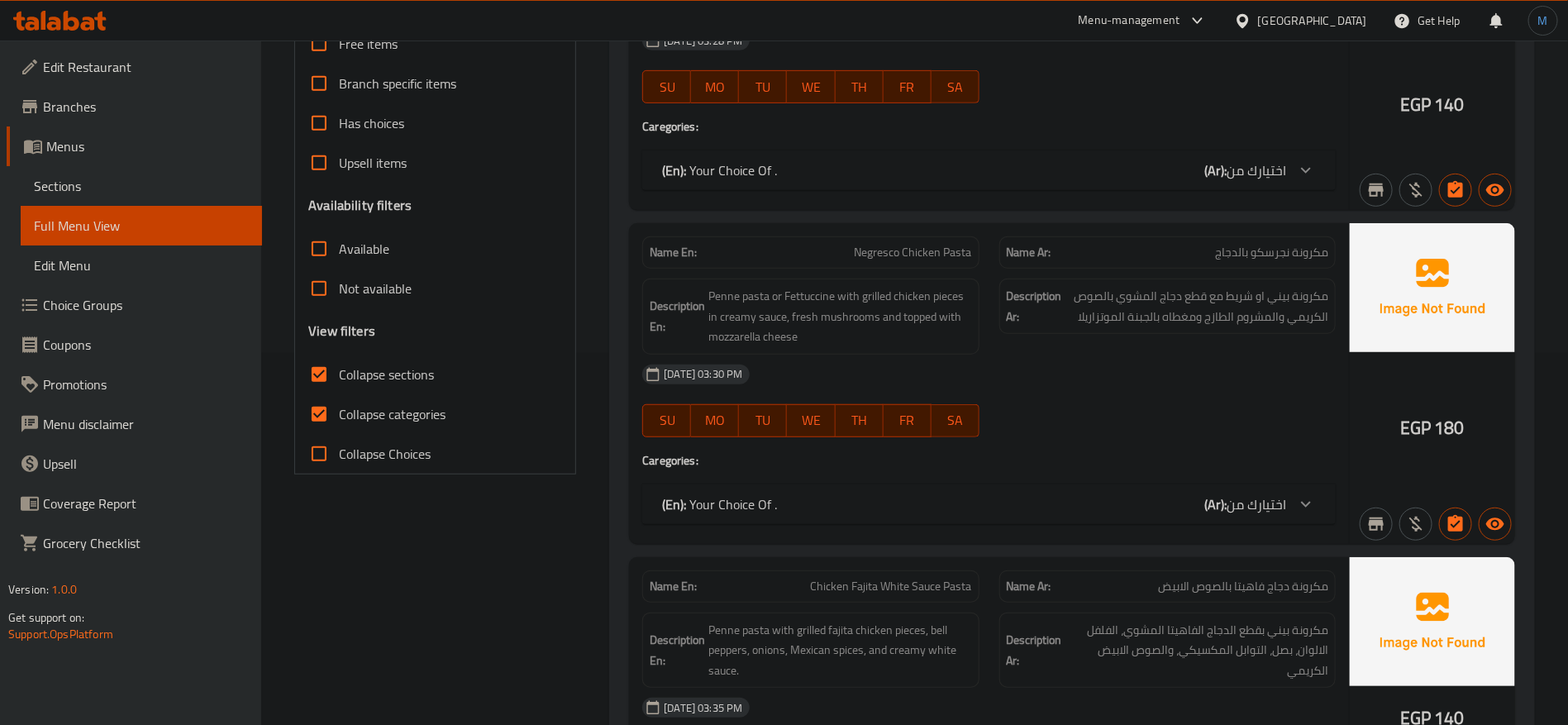
click at [325, 413] on input "Collapse categories" at bounding box center [319, 414] width 40 height 40
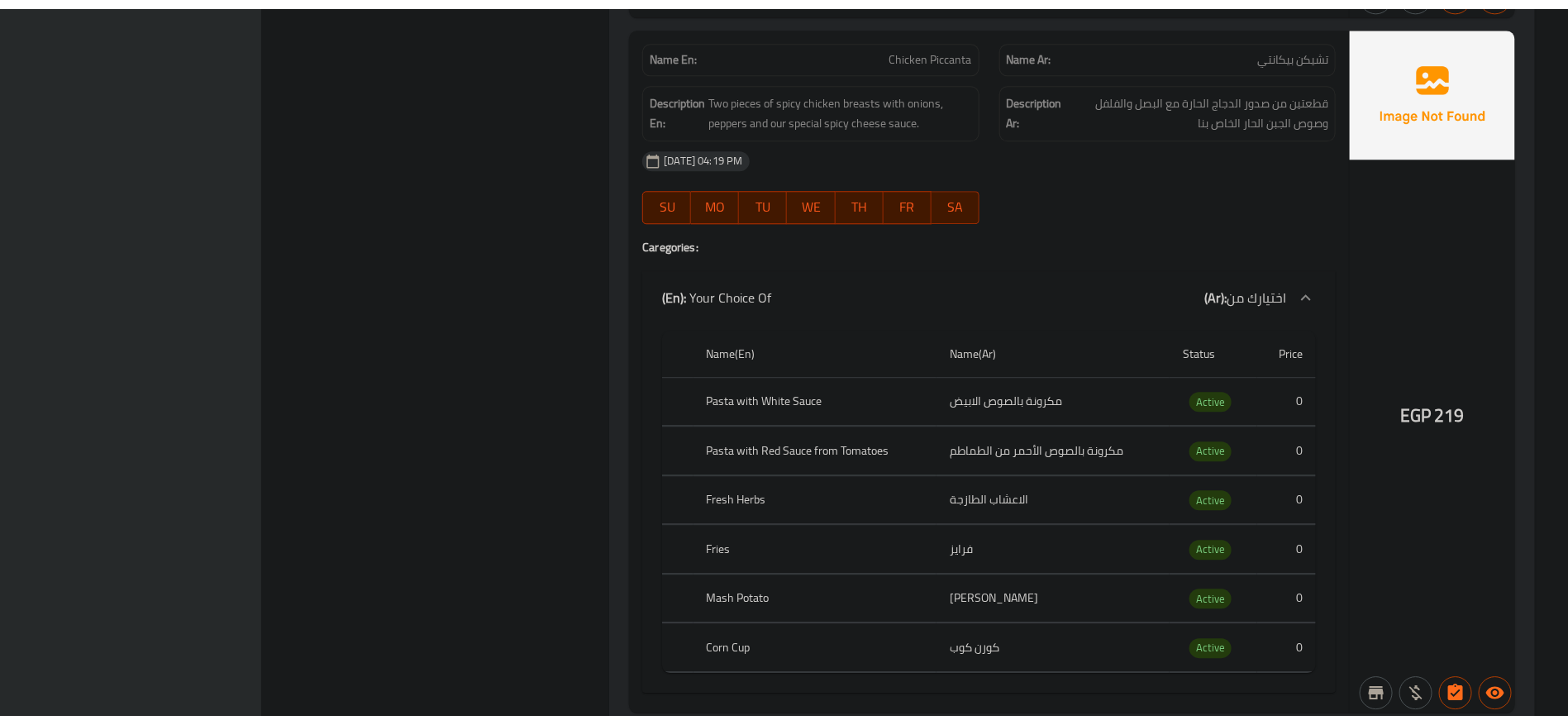
scroll to position [8707, 0]
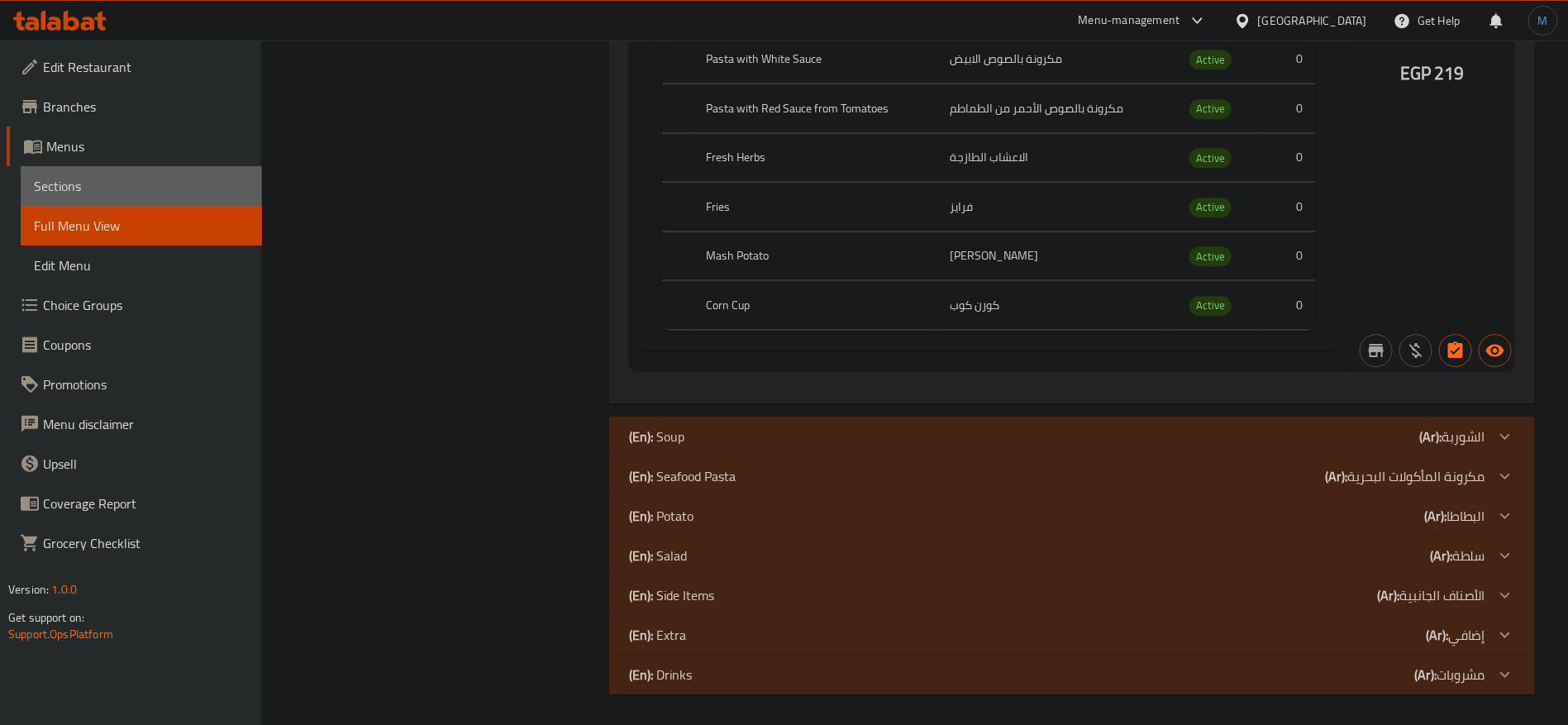
click at [148, 173] on link "Sections" at bounding box center [142, 186] width 242 height 40
